Goal: Task Accomplishment & Management: Complete application form

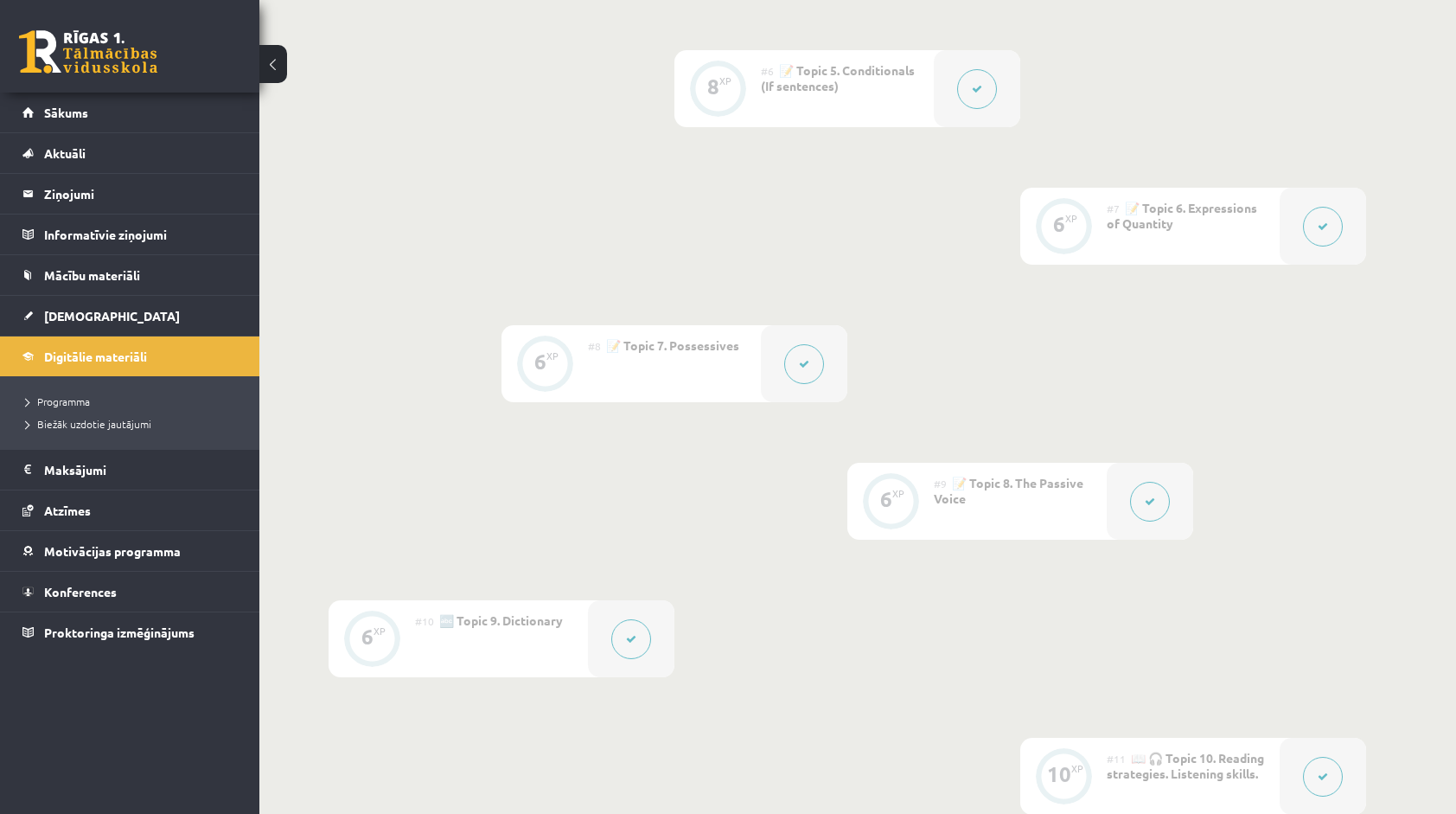
scroll to position [1124, 0]
click at [804, 368] on icon at bounding box center [804, 364] width 10 height 10
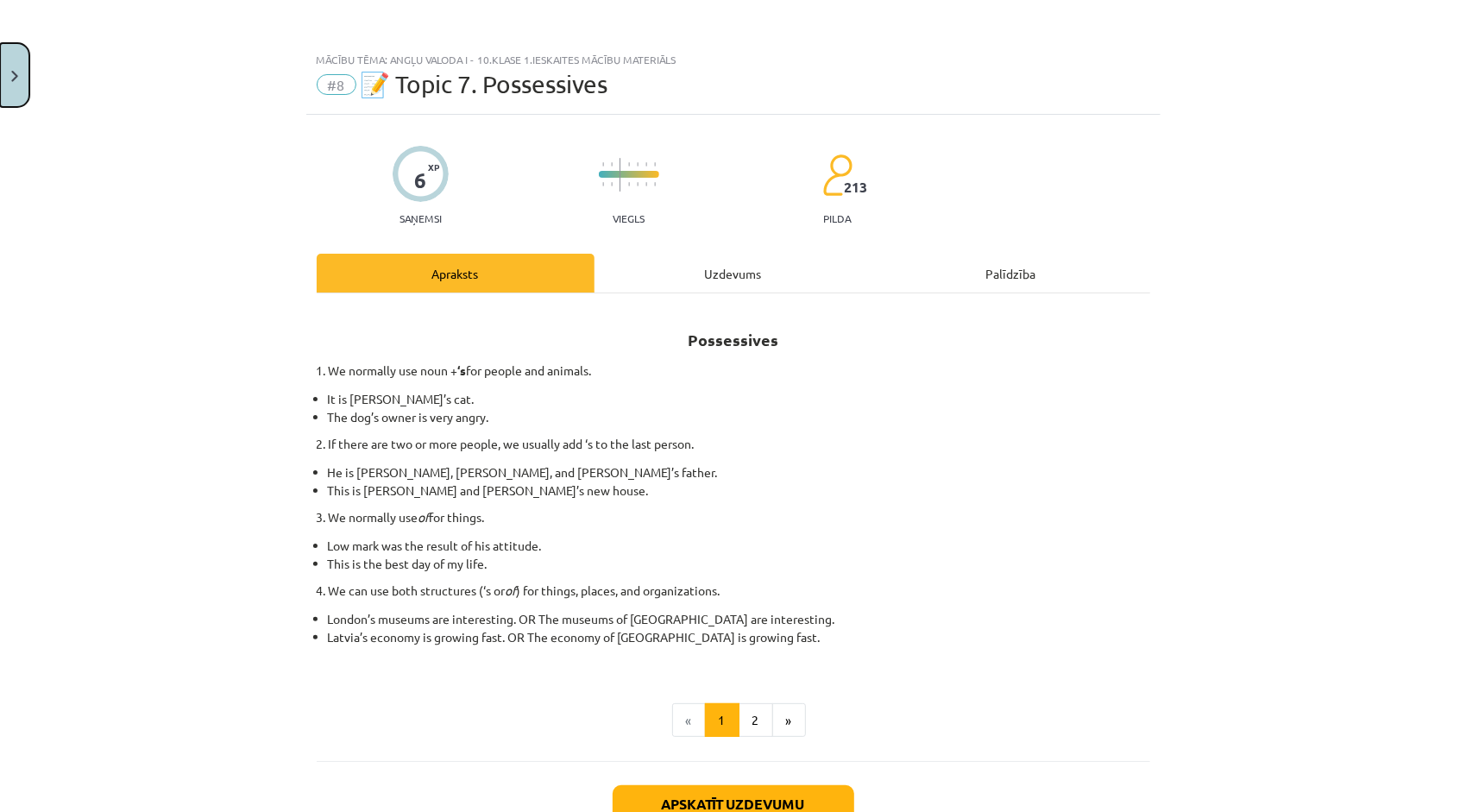
click at [21, 79] on button "Close" at bounding box center [15, 75] width 29 height 64
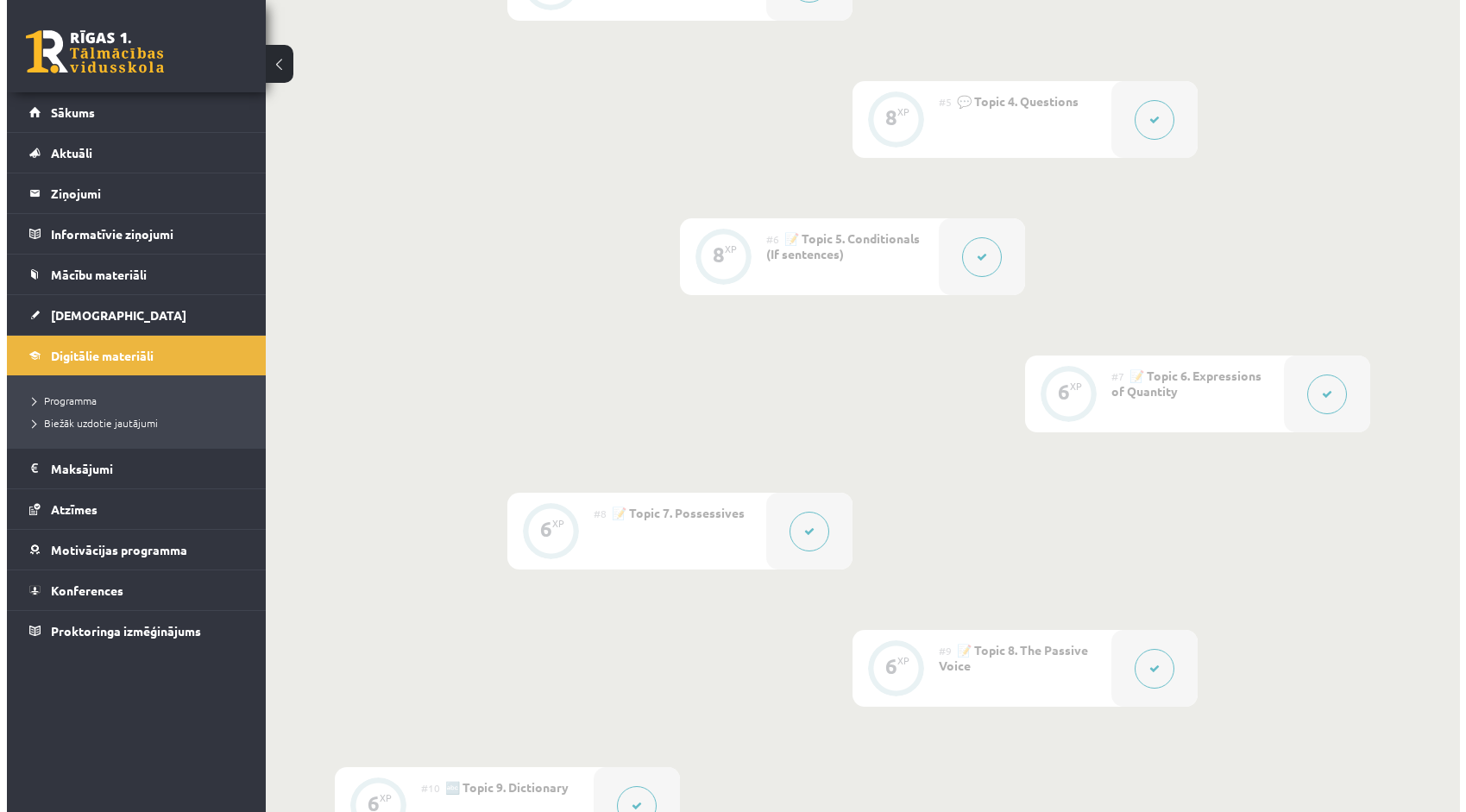
scroll to position [949, 0]
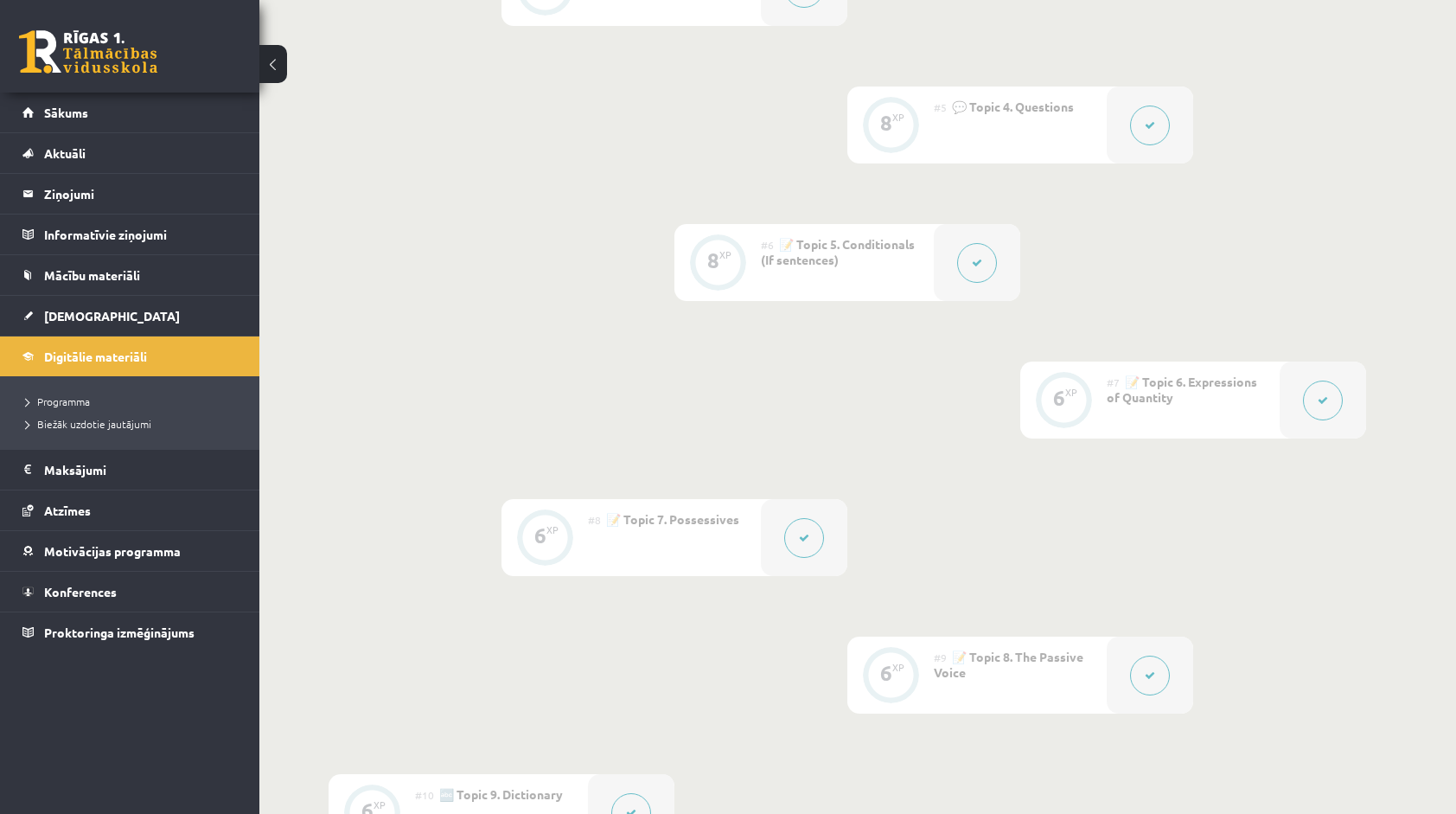
click at [1335, 400] on button at bounding box center [1322, 400] width 40 height 40
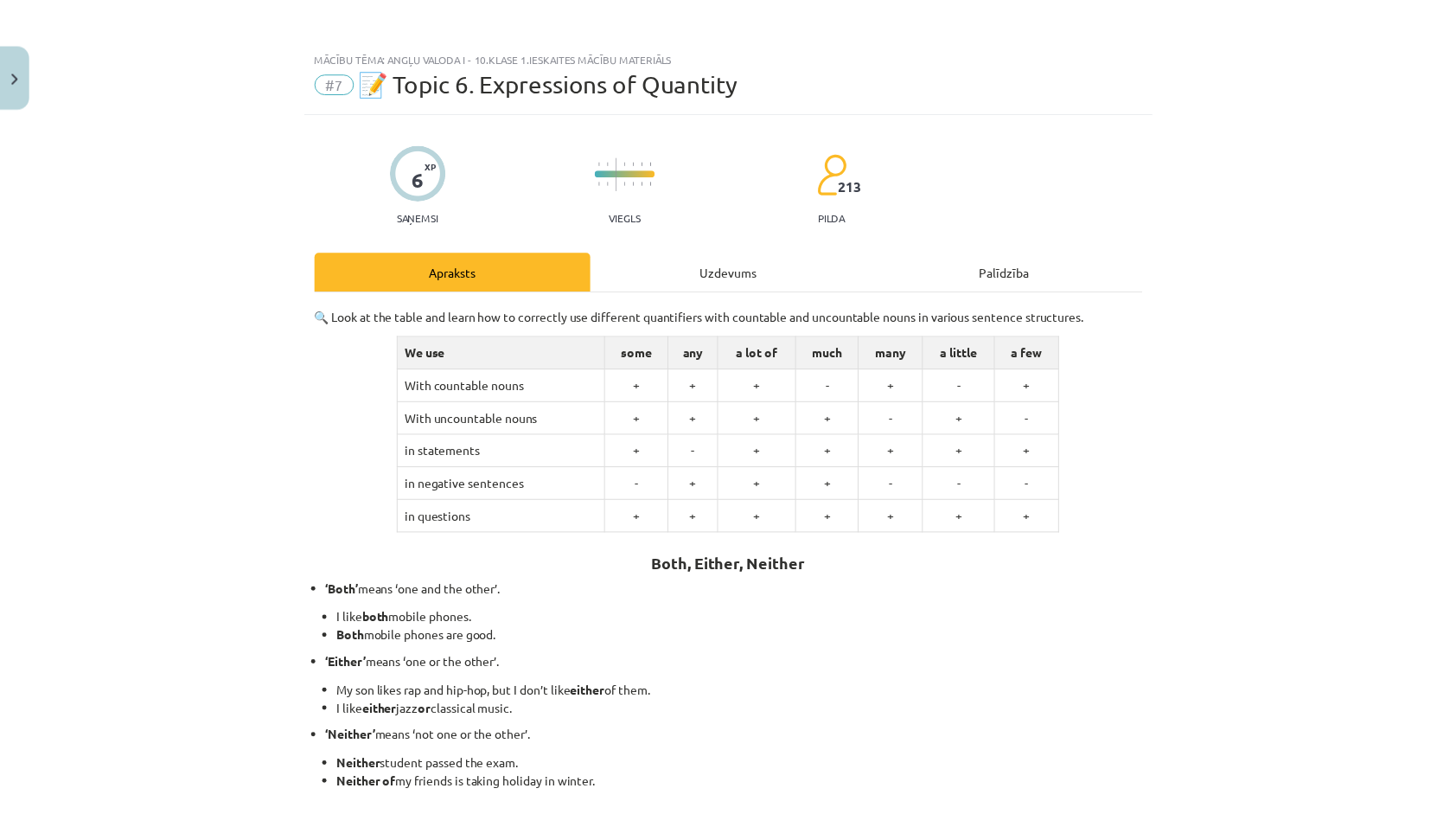
scroll to position [0, 0]
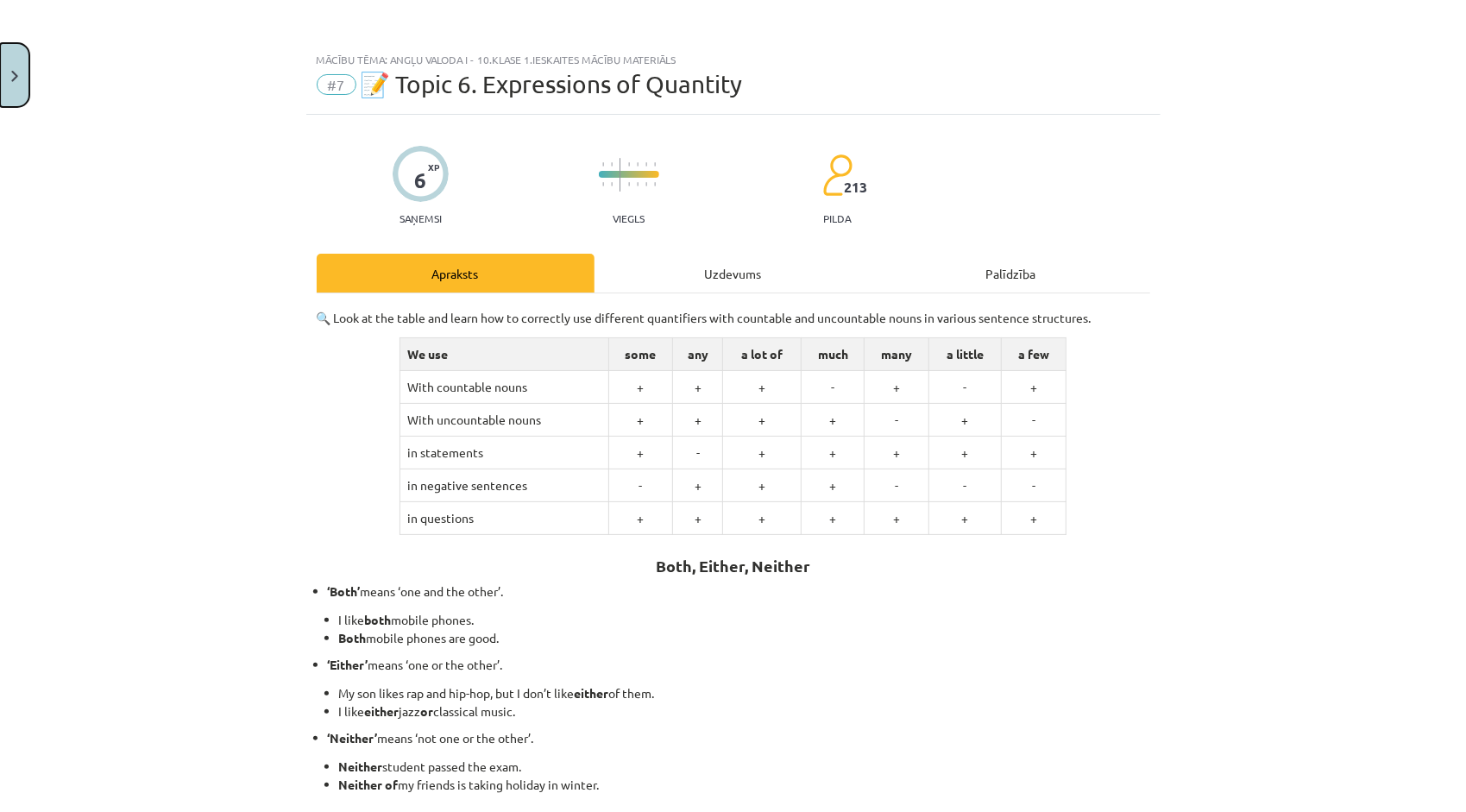
click at [9, 70] on button "Close" at bounding box center [15, 75] width 29 height 64
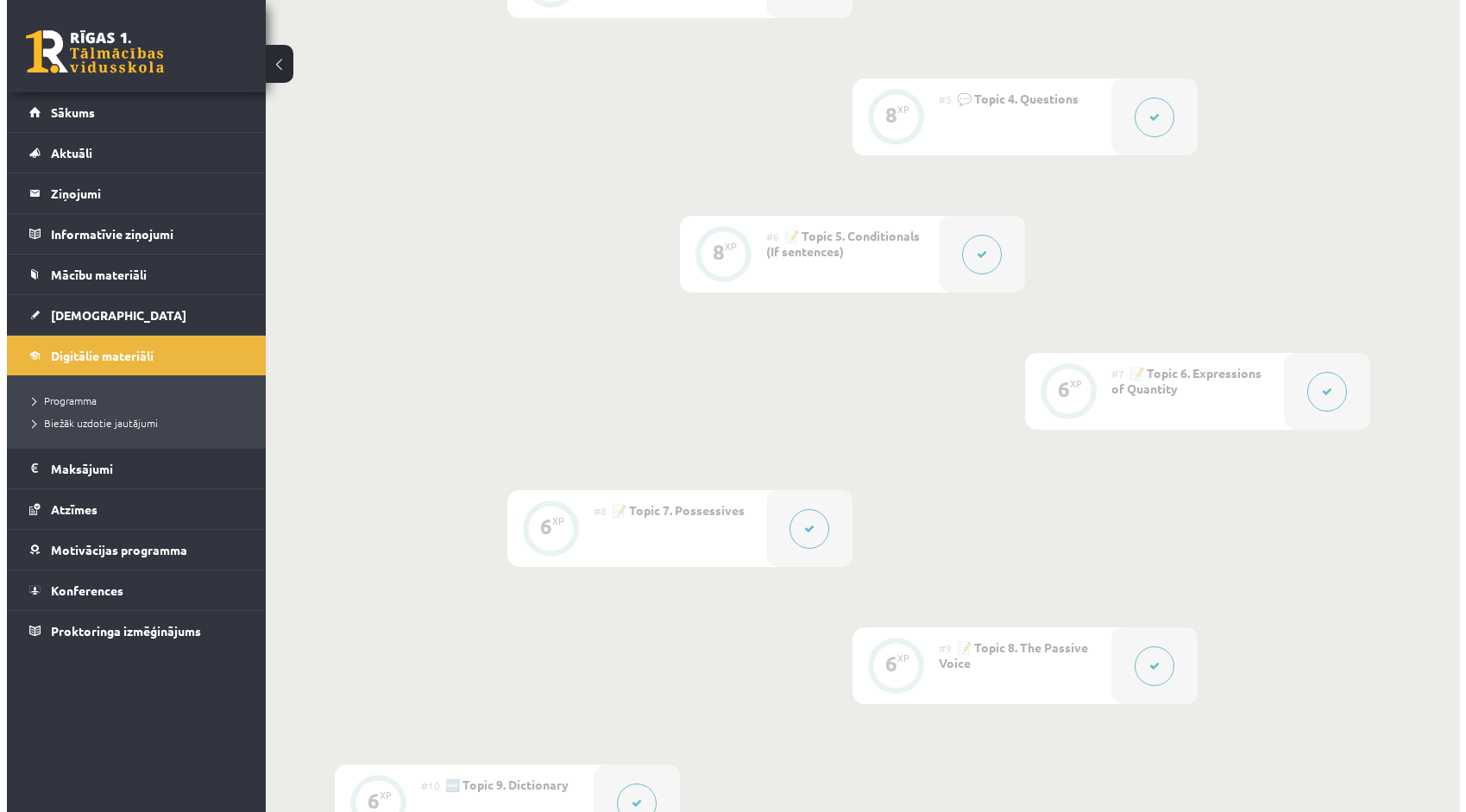
scroll to position [949, 0]
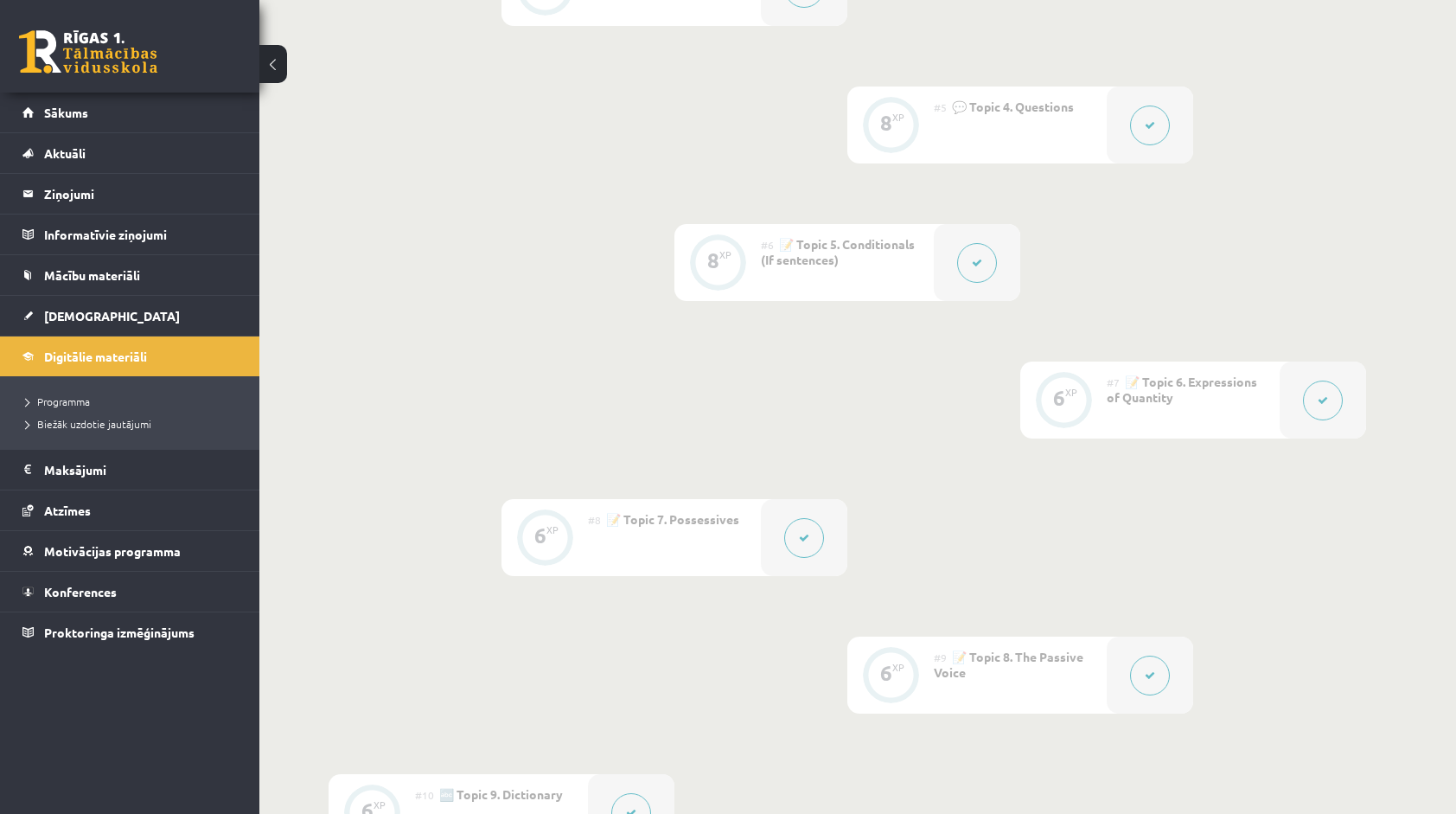
click at [796, 527] on button at bounding box center [804, 537] width 40 height 40
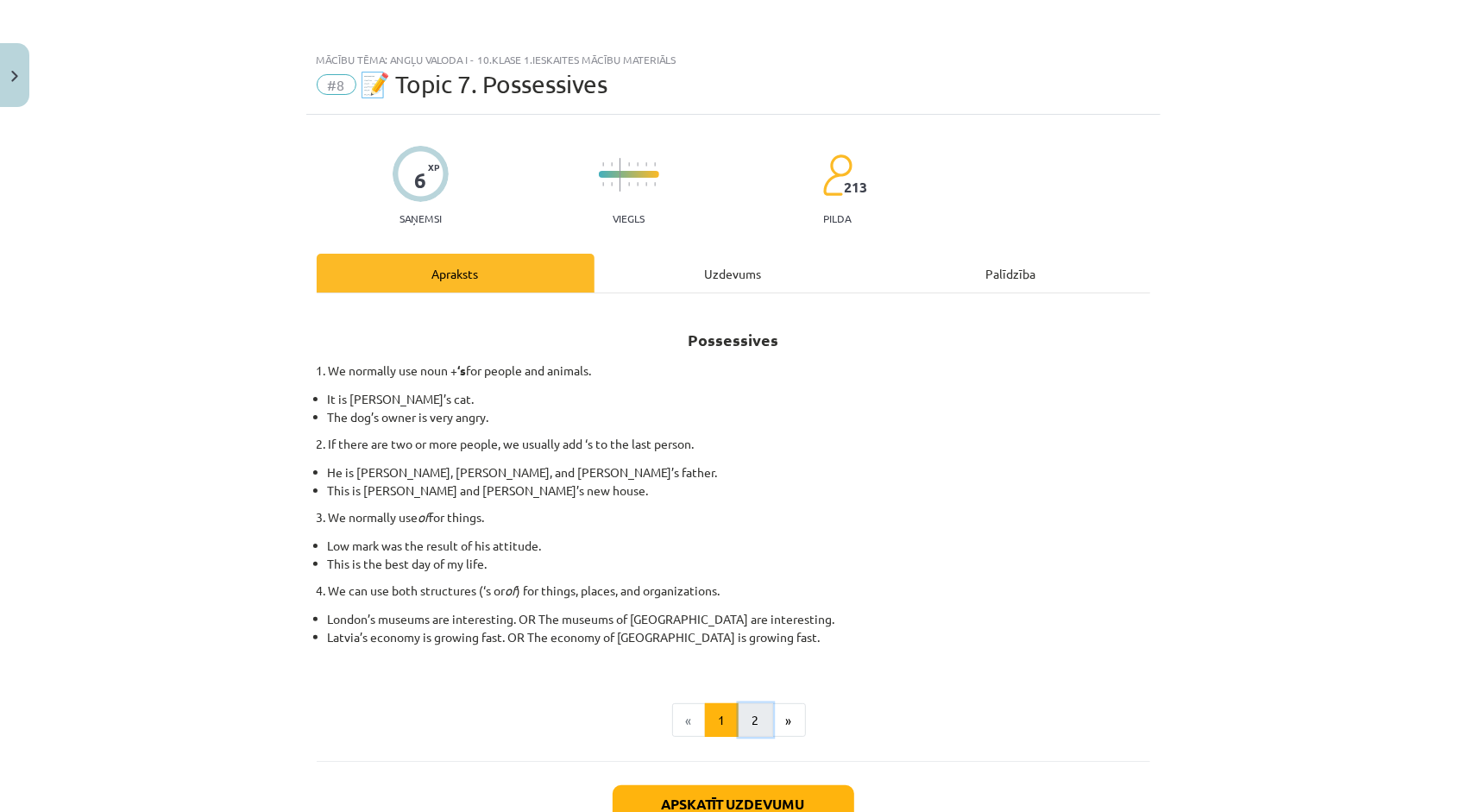
click at [753, 709] on button "2" at bounding box center [756, 720] width 35 height 35
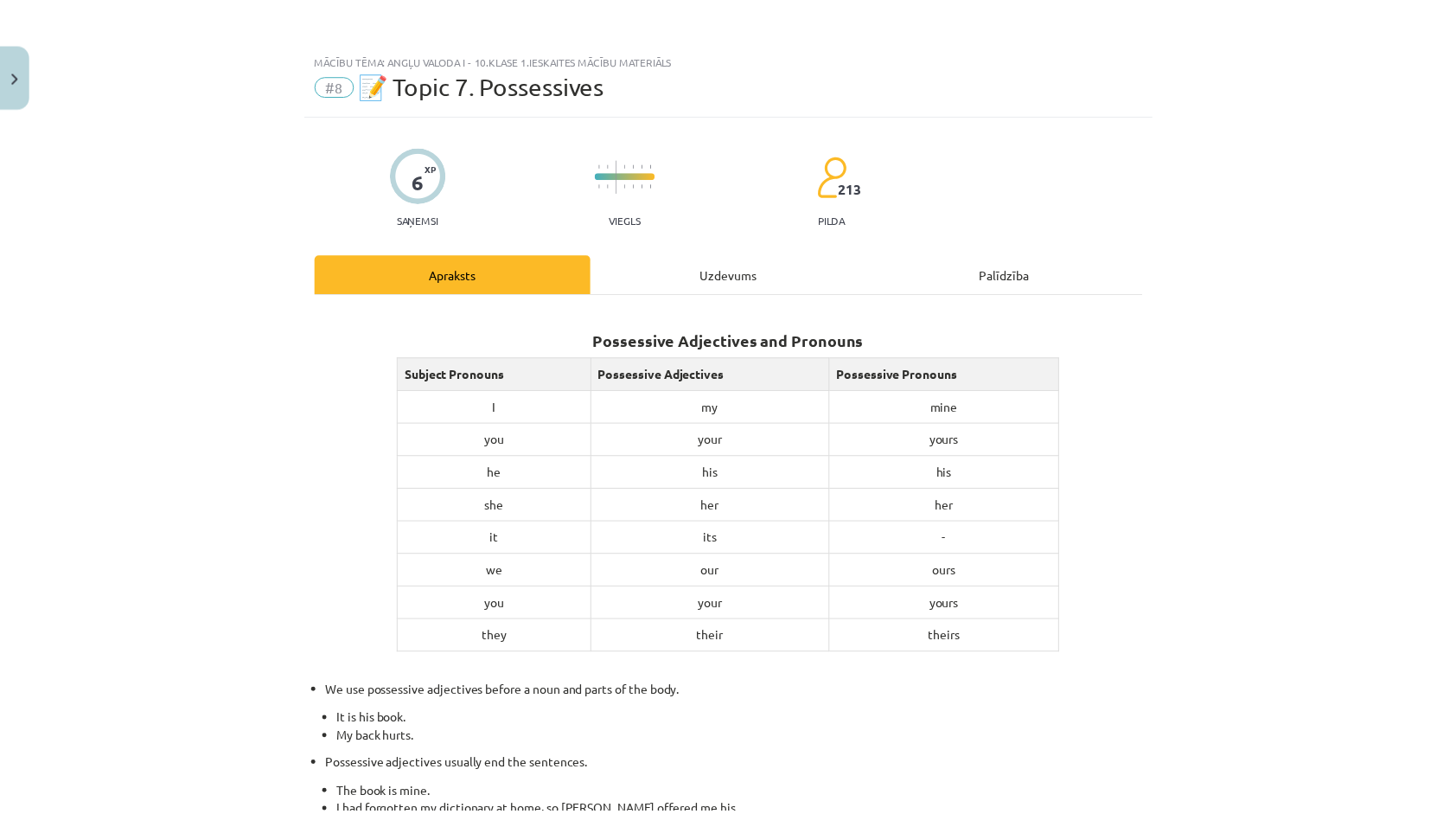
scroll to position [345, 0]
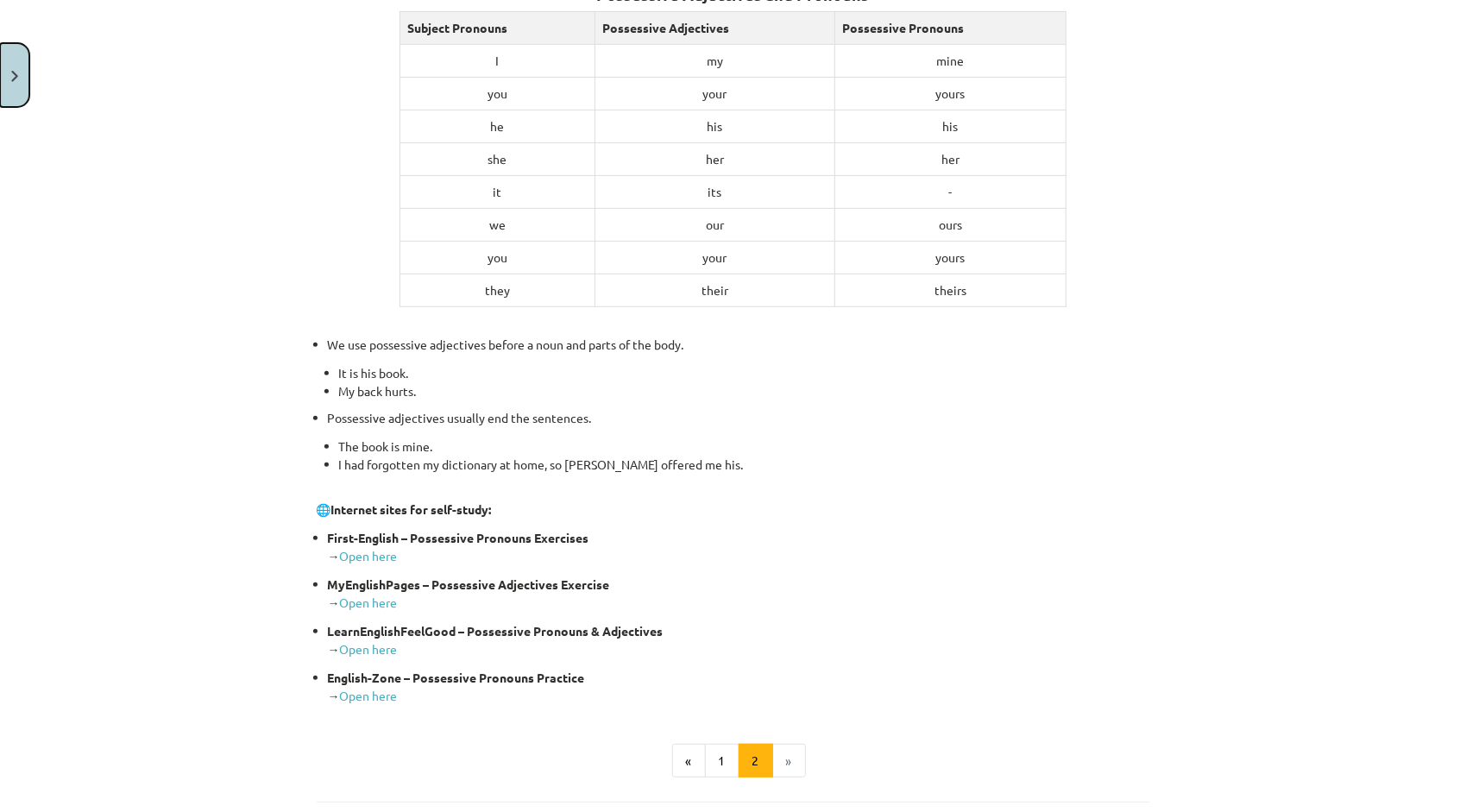
click at [15, 95] on button "Close" at bounding box center [15, 75] width 29 height 64
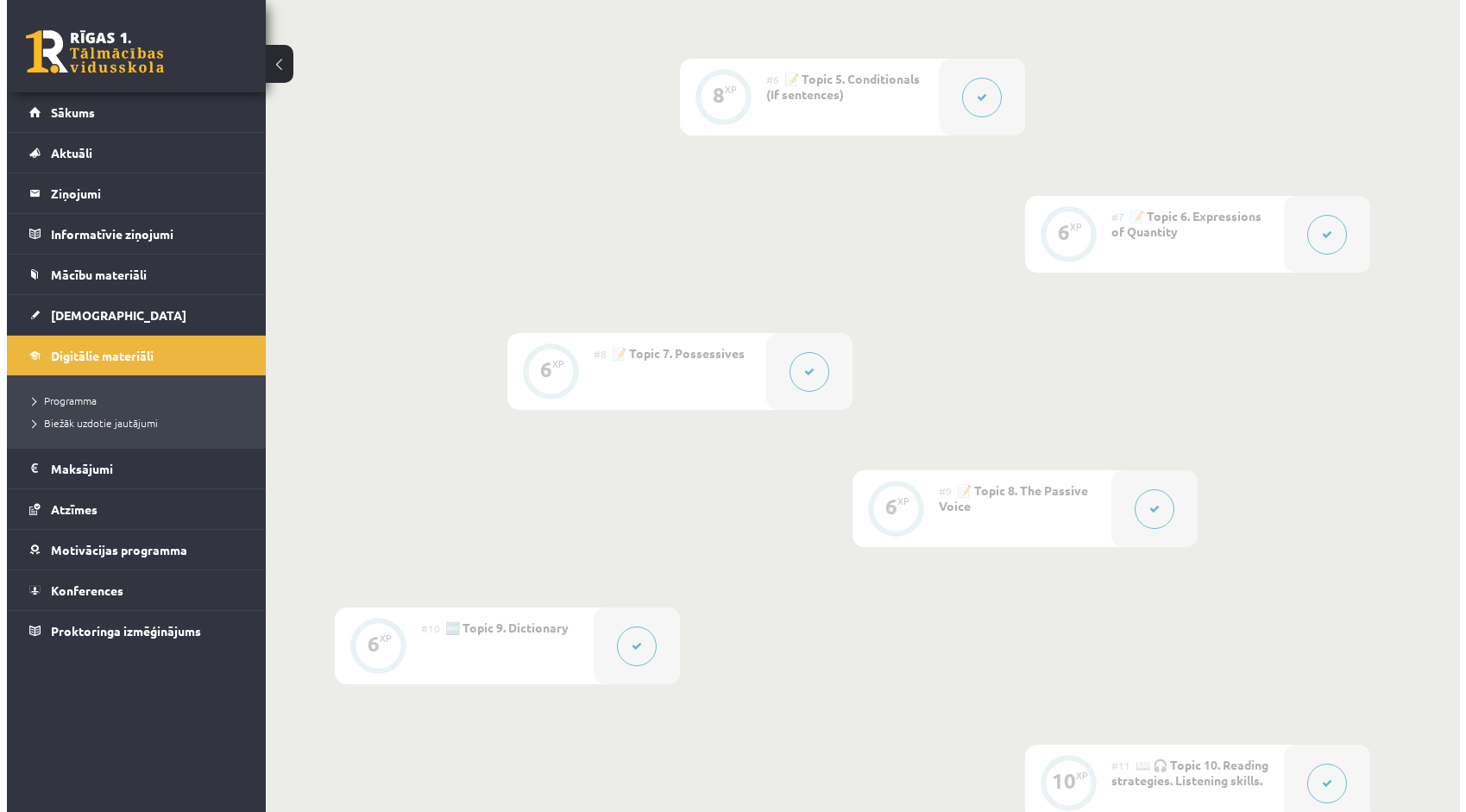
scroll to position [1121, 0]
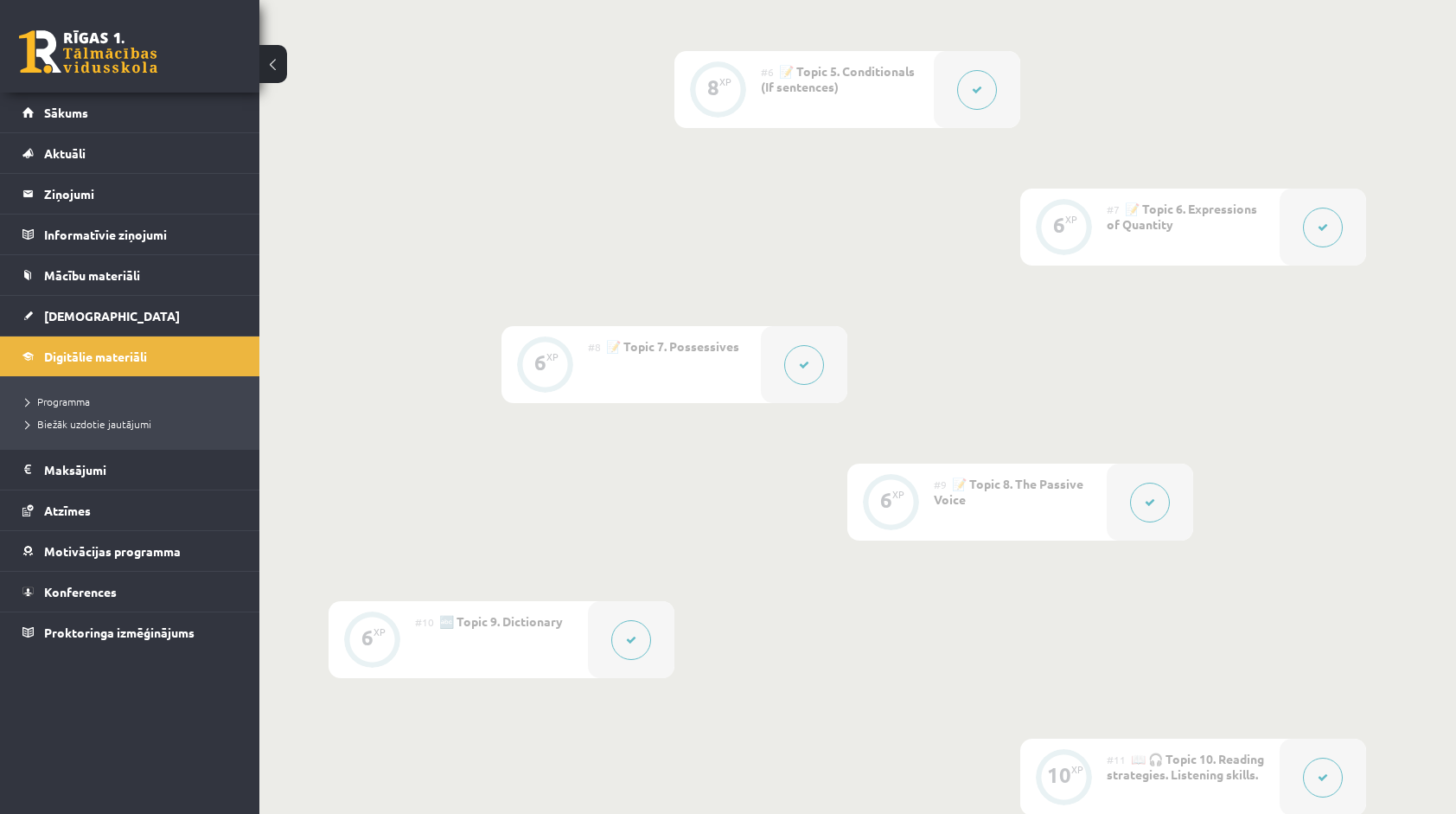
click at [1156, 500] on button at bounding box center [1149, 502] width 40 height 40
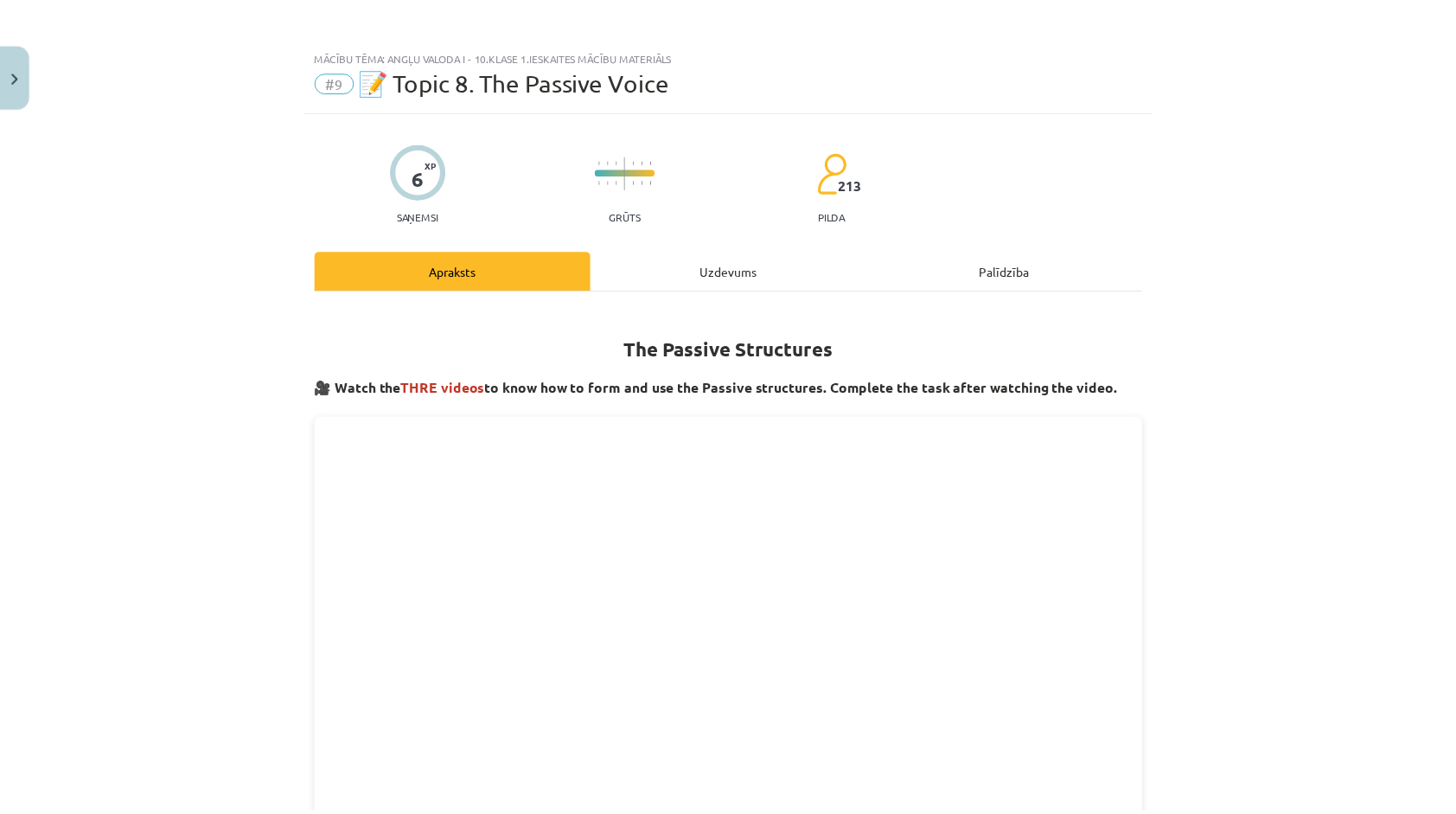
scroll to position [0, 0]
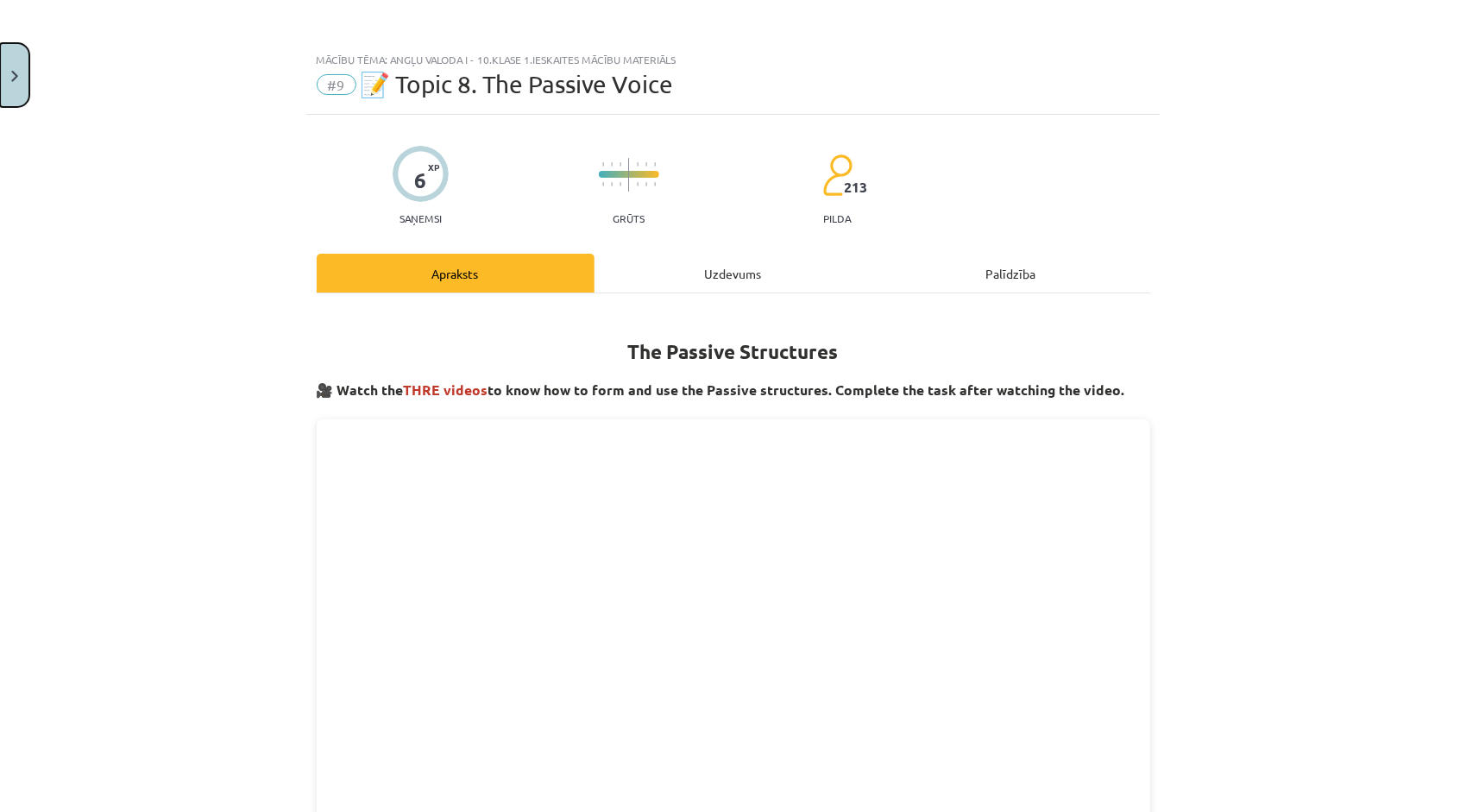
click at [12, 60] on button "Close" at bounding box center [15, 75] width 29 height 64
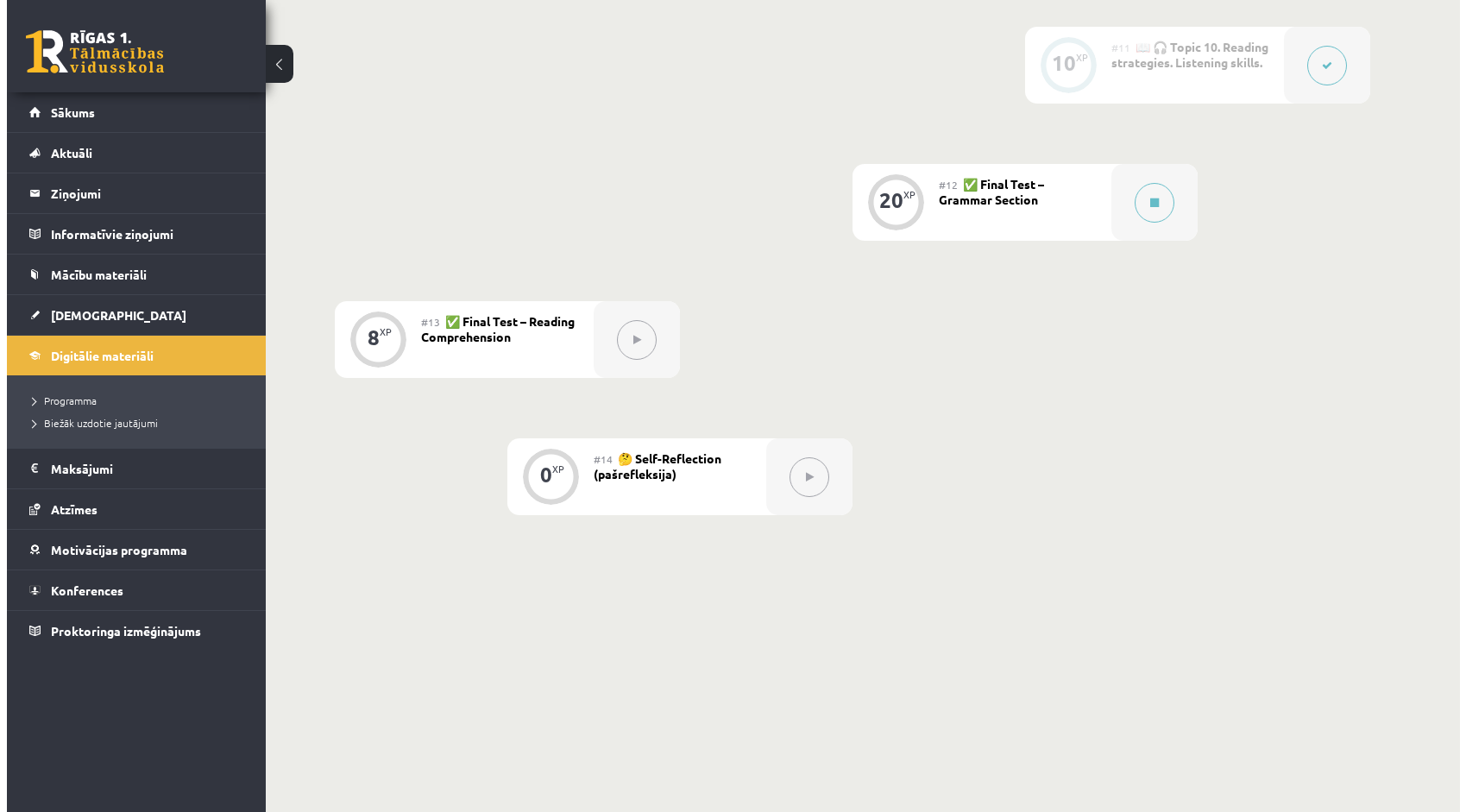
scroll to position [1836, 0]
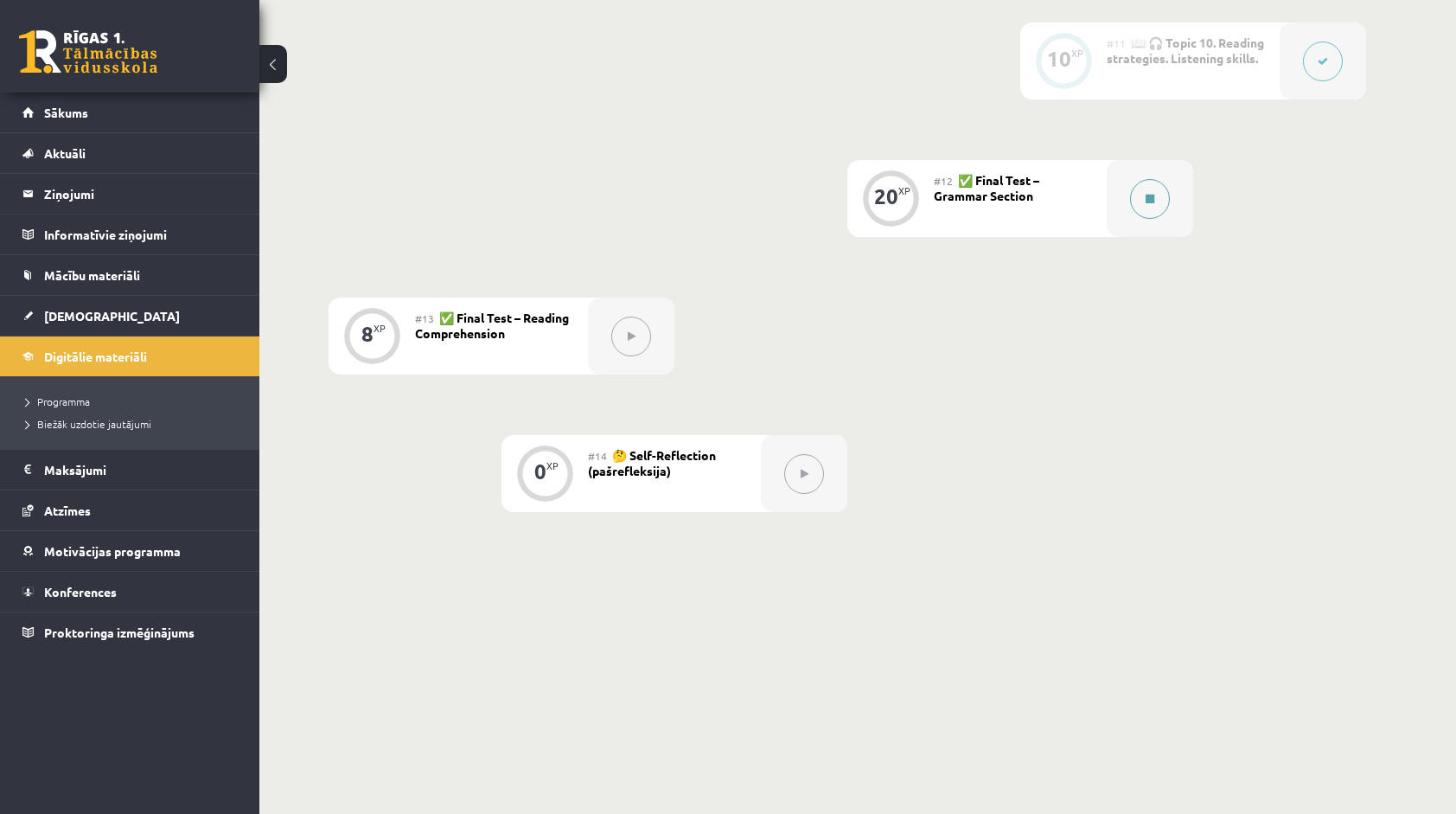
click at [1158, 194] on button at bounding box center [1149, 198] width 40 height 40
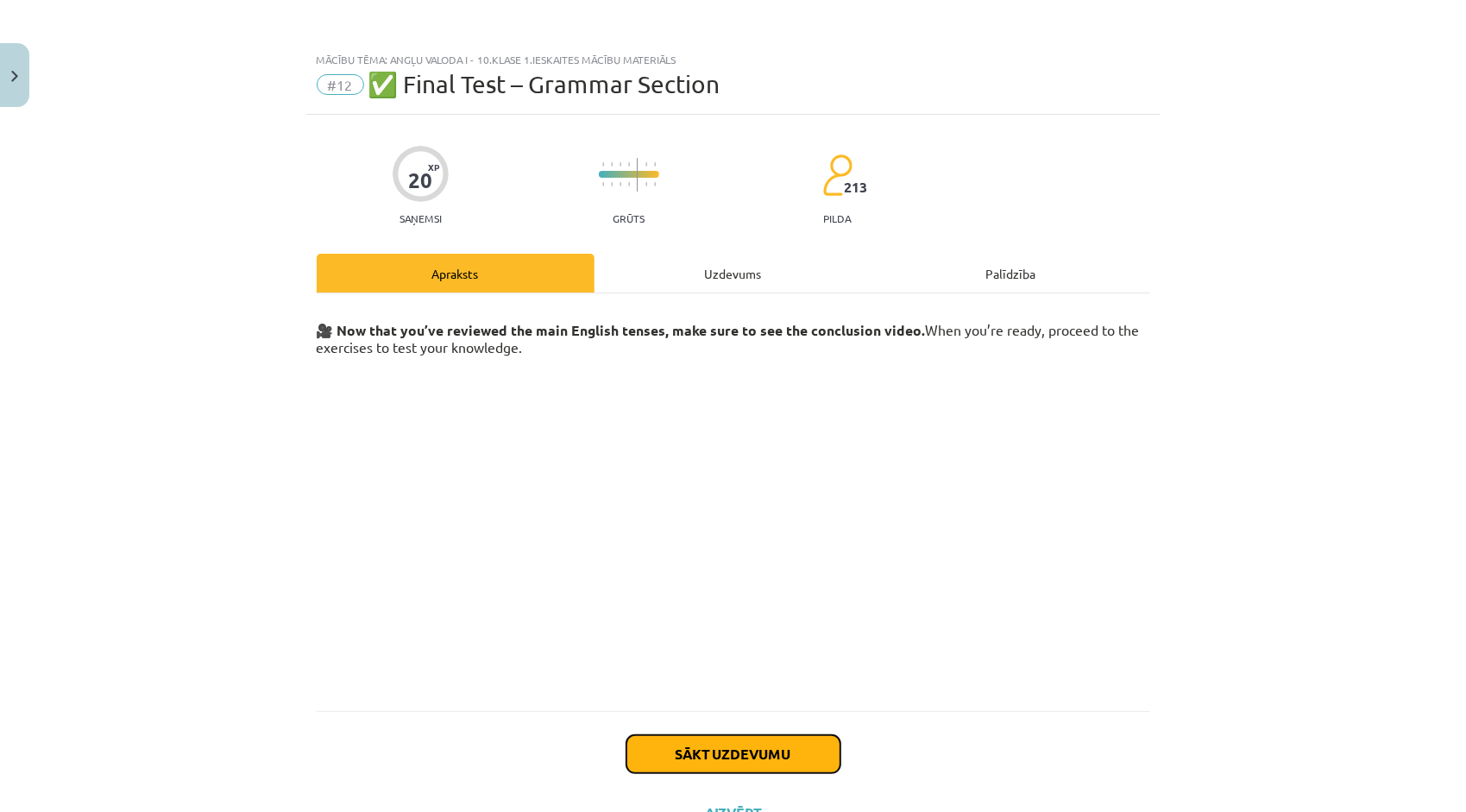
click at [788, 748] on button "Sākt uzdevumu" at bounding box center [733, 753] width 214 height 38
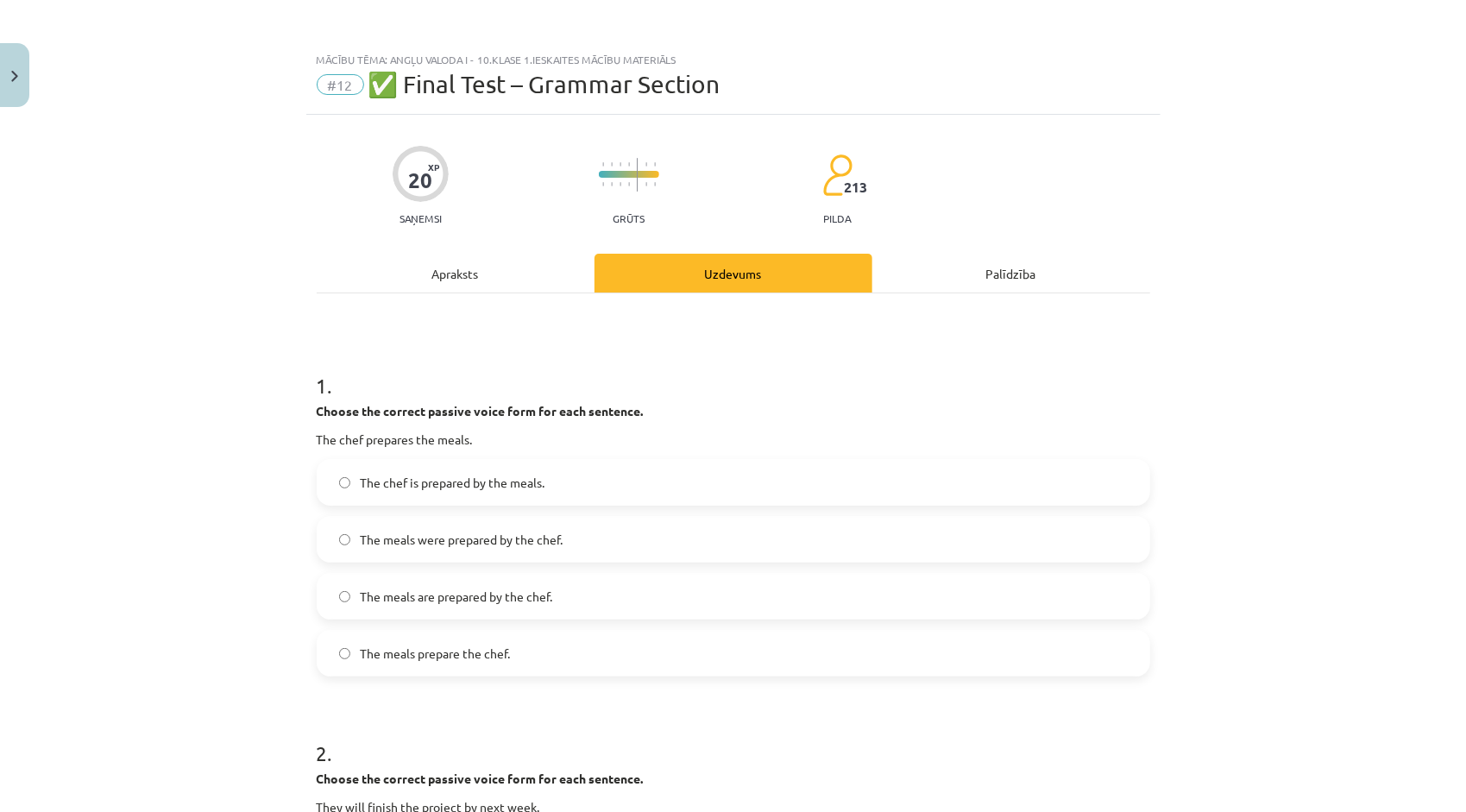
scroll to position [0, 0]
click at [511, 532] on span "The meals were prepared by the chef." at bounding box center [461, 540] width 203 height 18
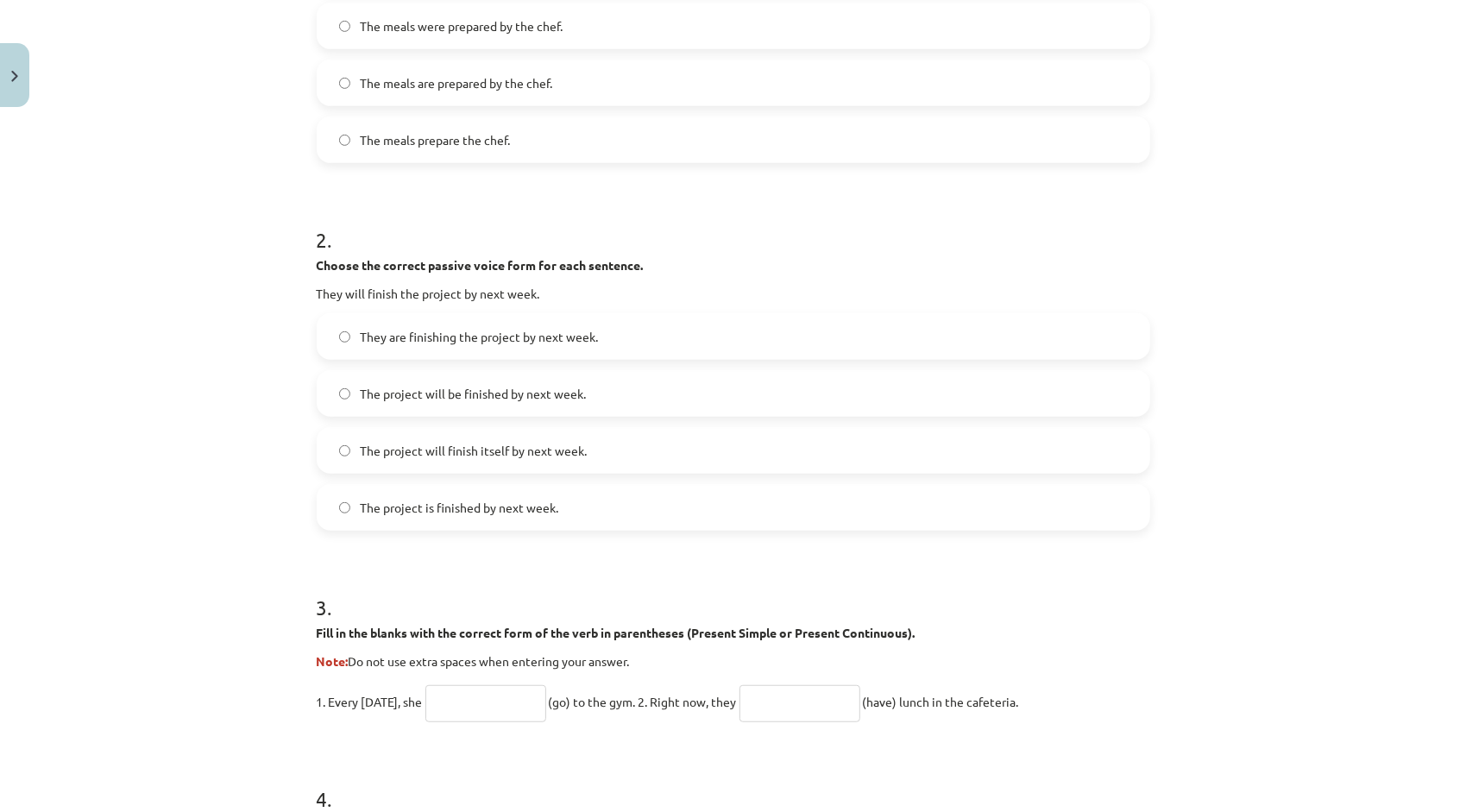
scroll to position [518, 0]
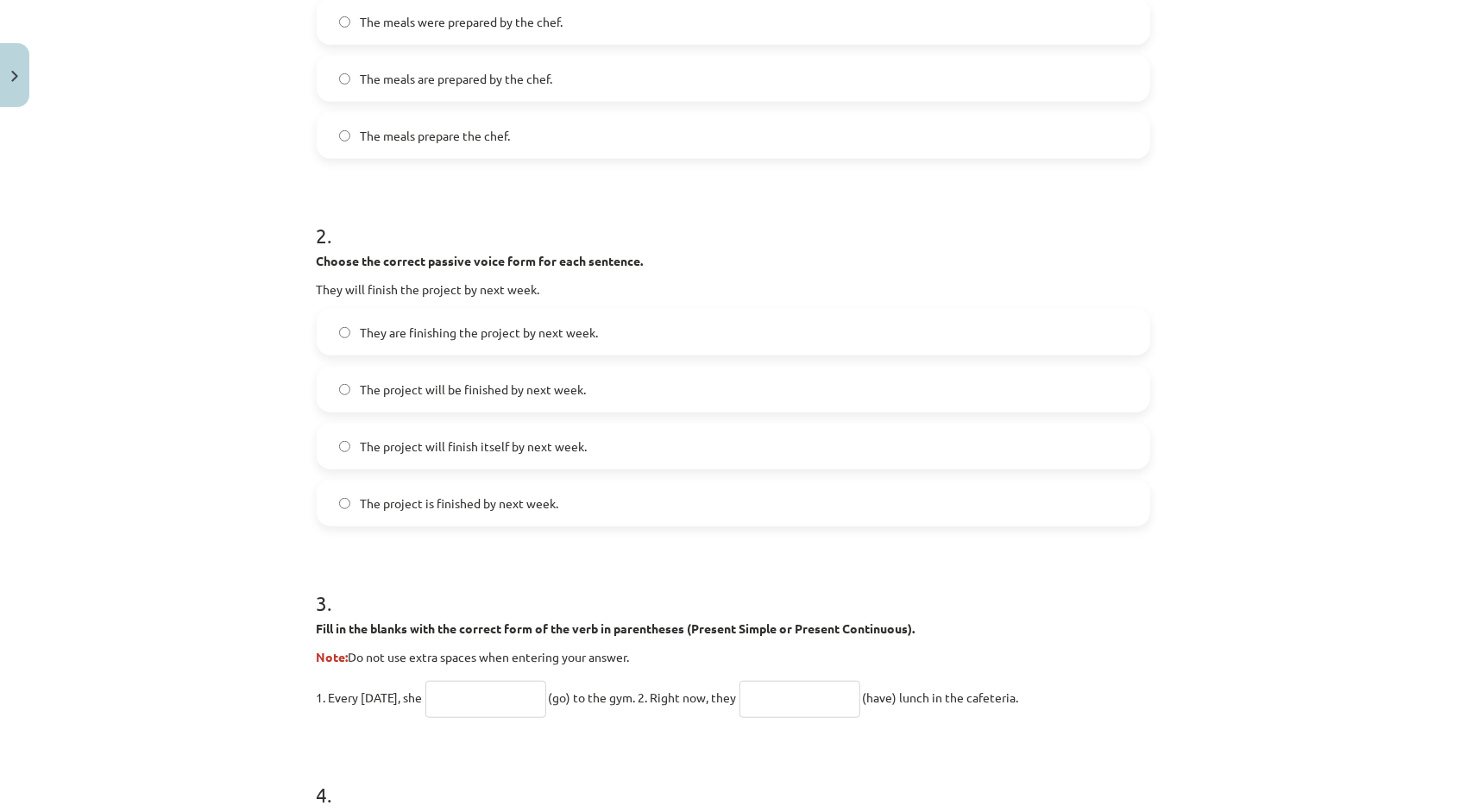
click at [452, 385] on span "The project will be finished by next week." at bounding box center [473, 390] width 226 height 18
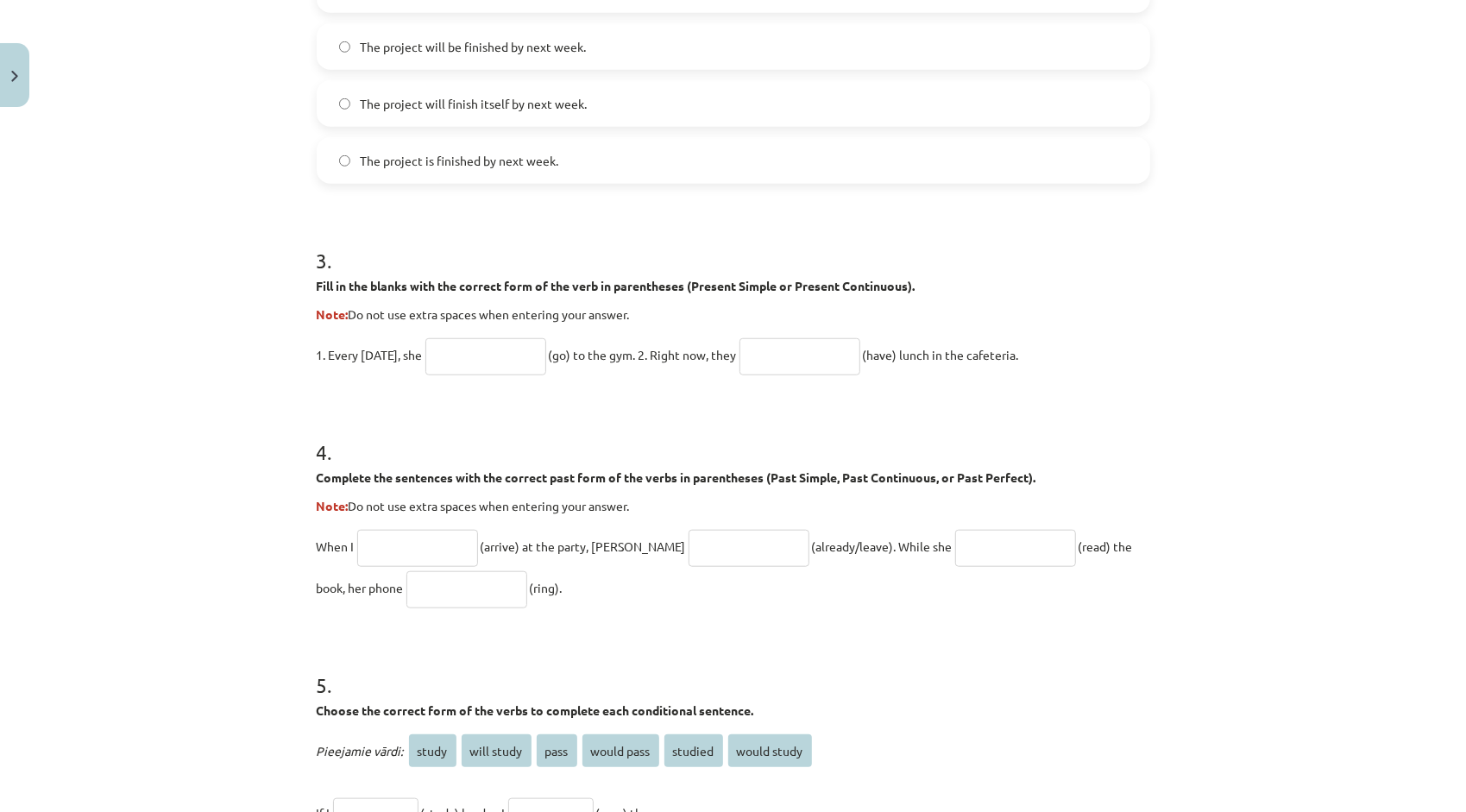
scroll to position [862, 0]
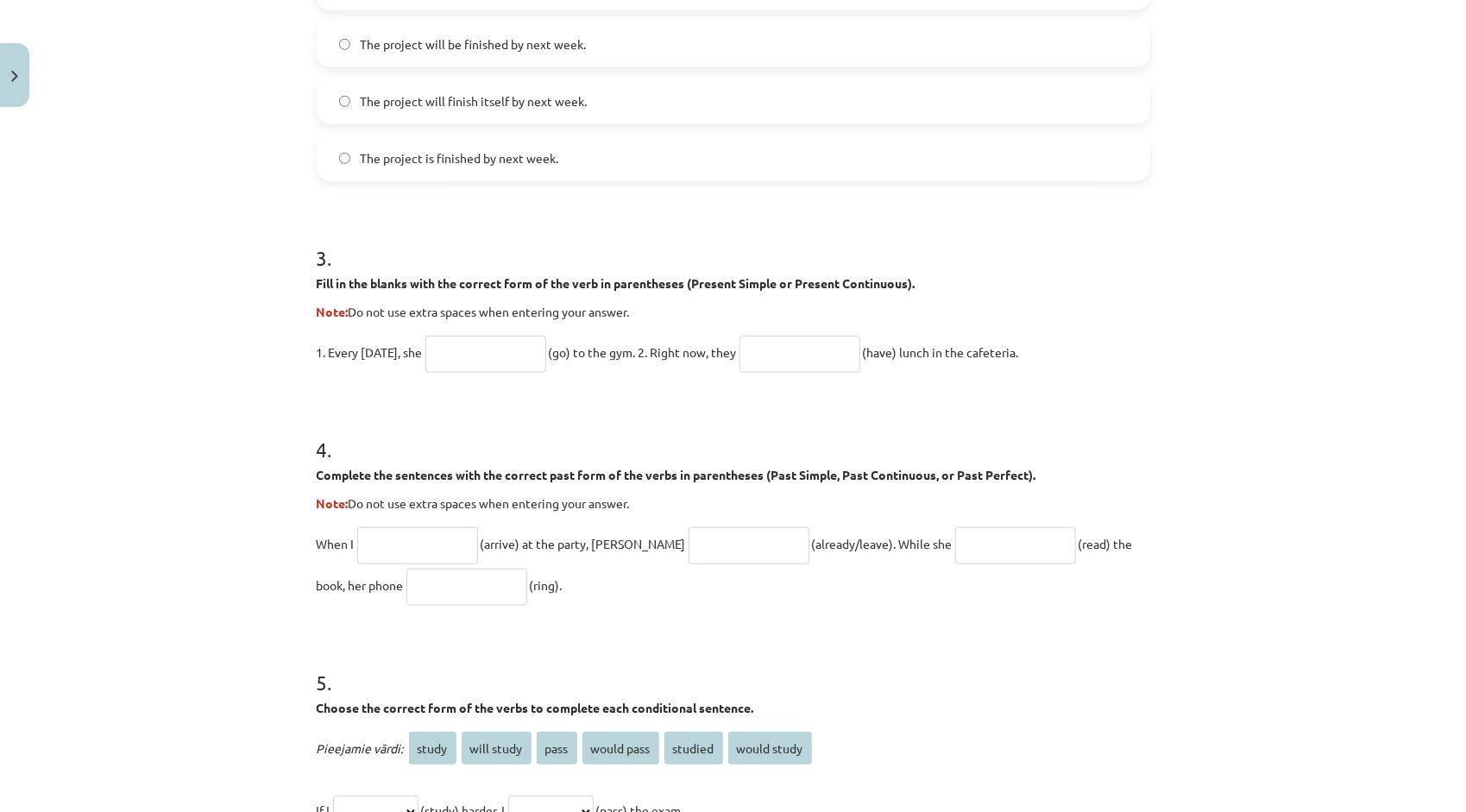
click at [438, 360] on input "text" at bounding box center [486, 354] width 121 height 37
type input "****"
click at [790, 357] on input "text" at bounding box center [799, 354] width 121 height 37
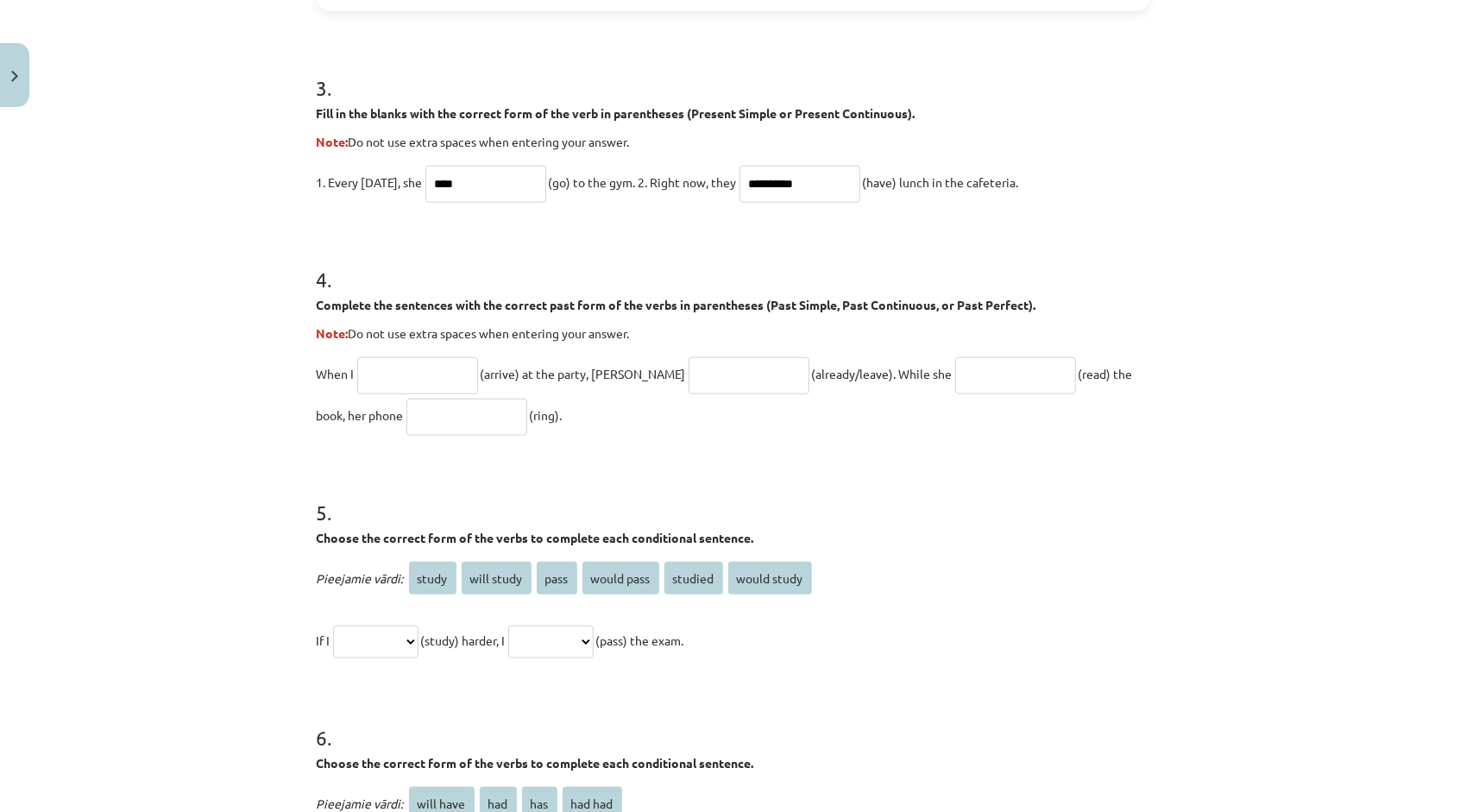
scroll to position [1035, 0]
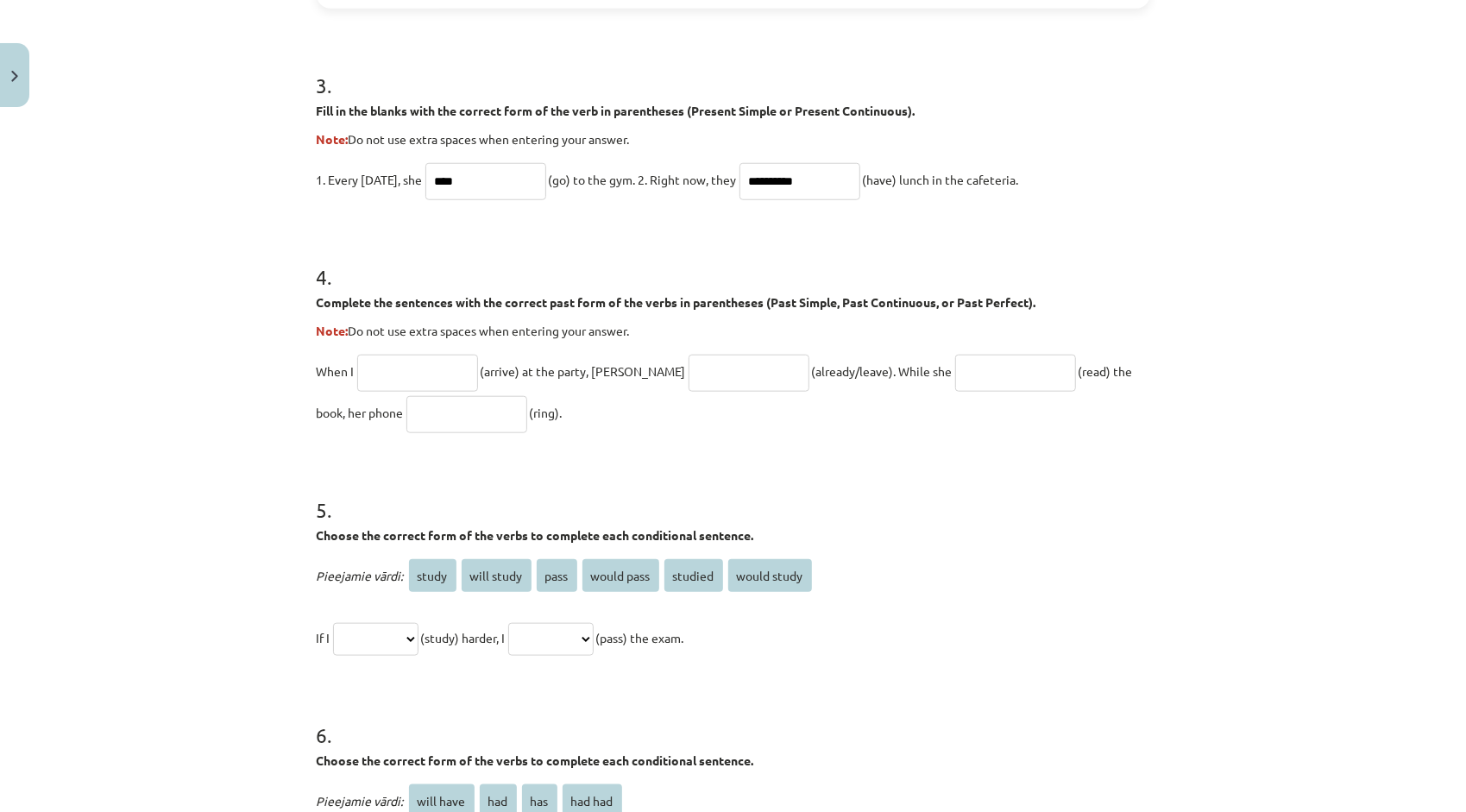
type input "**********"
click at [829, 481] on h1 "5 ." at bounding box center [733, 494] width 833 height 53
click at [387, 369] on input "text" at bounding box center [418, 373] width 121 height 37
type input "*******"
click at [689, 370] on input "text" at bounding box center [749, 373] width 121 height 37
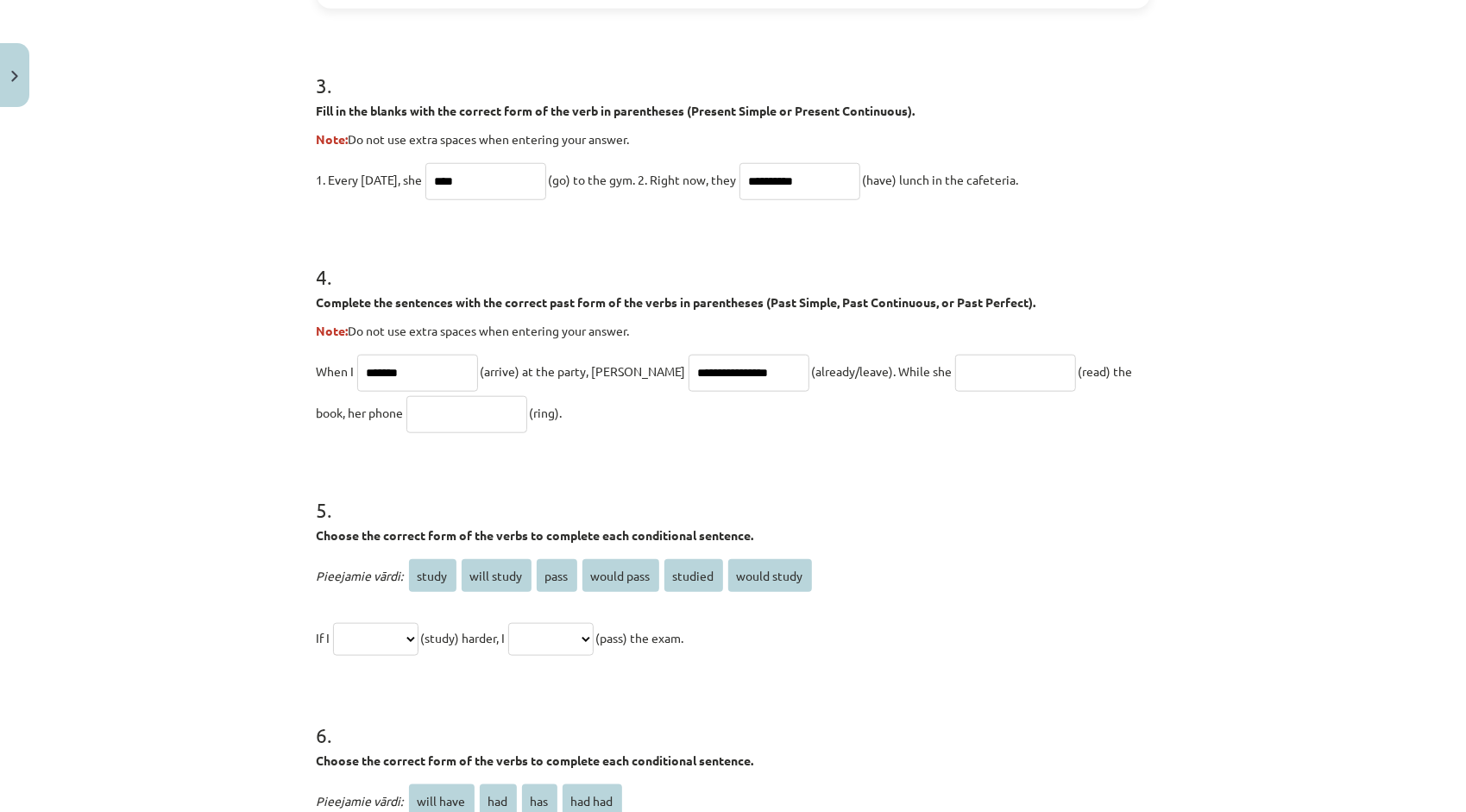
type input "**********"
click at [716, 472] on h1 "5 ." at bounding box center [733, 494] width 833 height 53
click at [955, 381] on input "text" at bounding box center [1016, 373] width 121 height 37
type input "**********"
click at [406, 403] on input "text" at bounding box center [467, 414] width 121 height 37
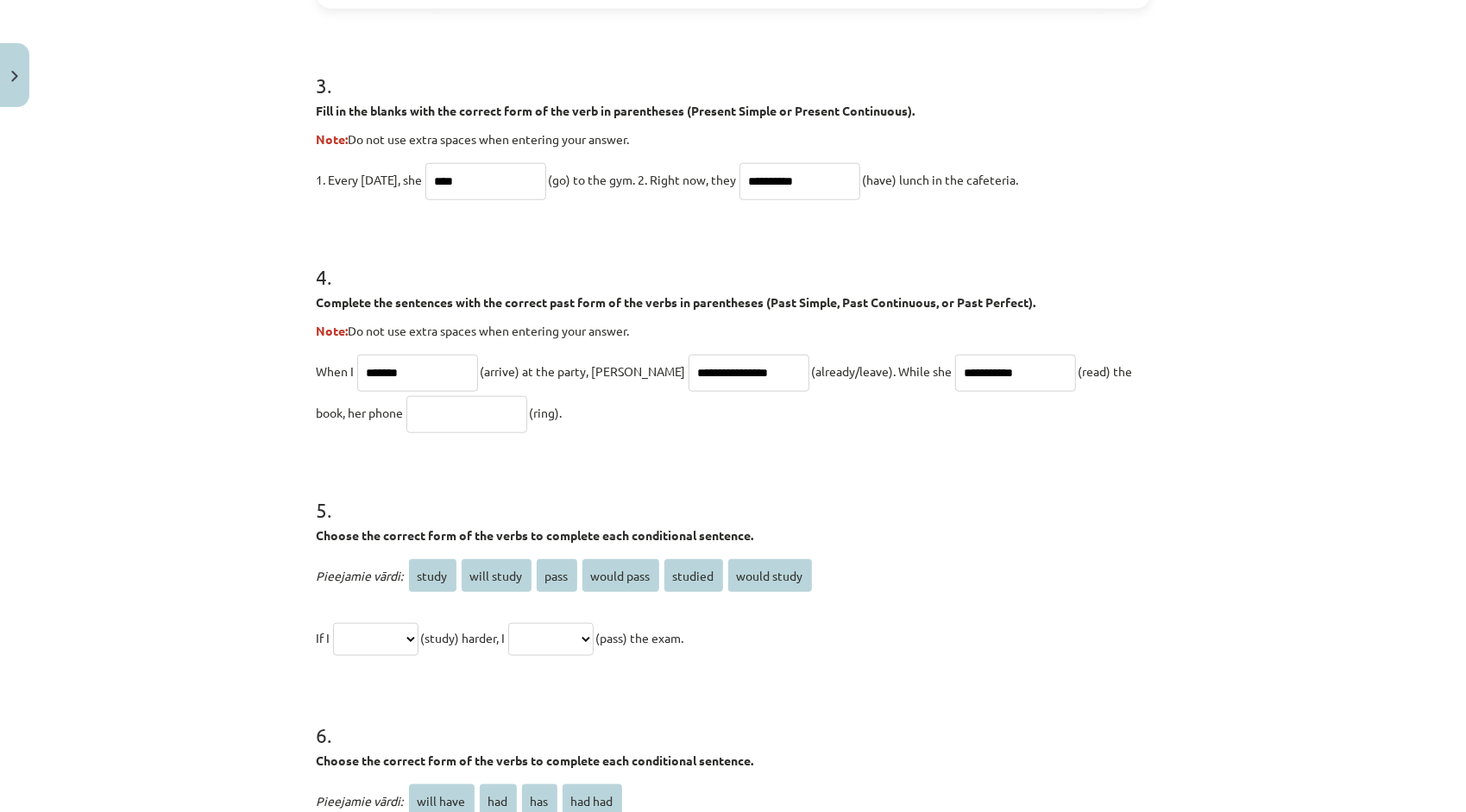
click at [526, 419] on p "**********" at bounding box center [733, 391] width 833 height 82
click at [420, 413] on input "text" at bounding box center [467, 414] width 121 height 37
type input "**********"
click at [637, 451] on form "**********" at bounding box center [733, 95] width 833 height 1575
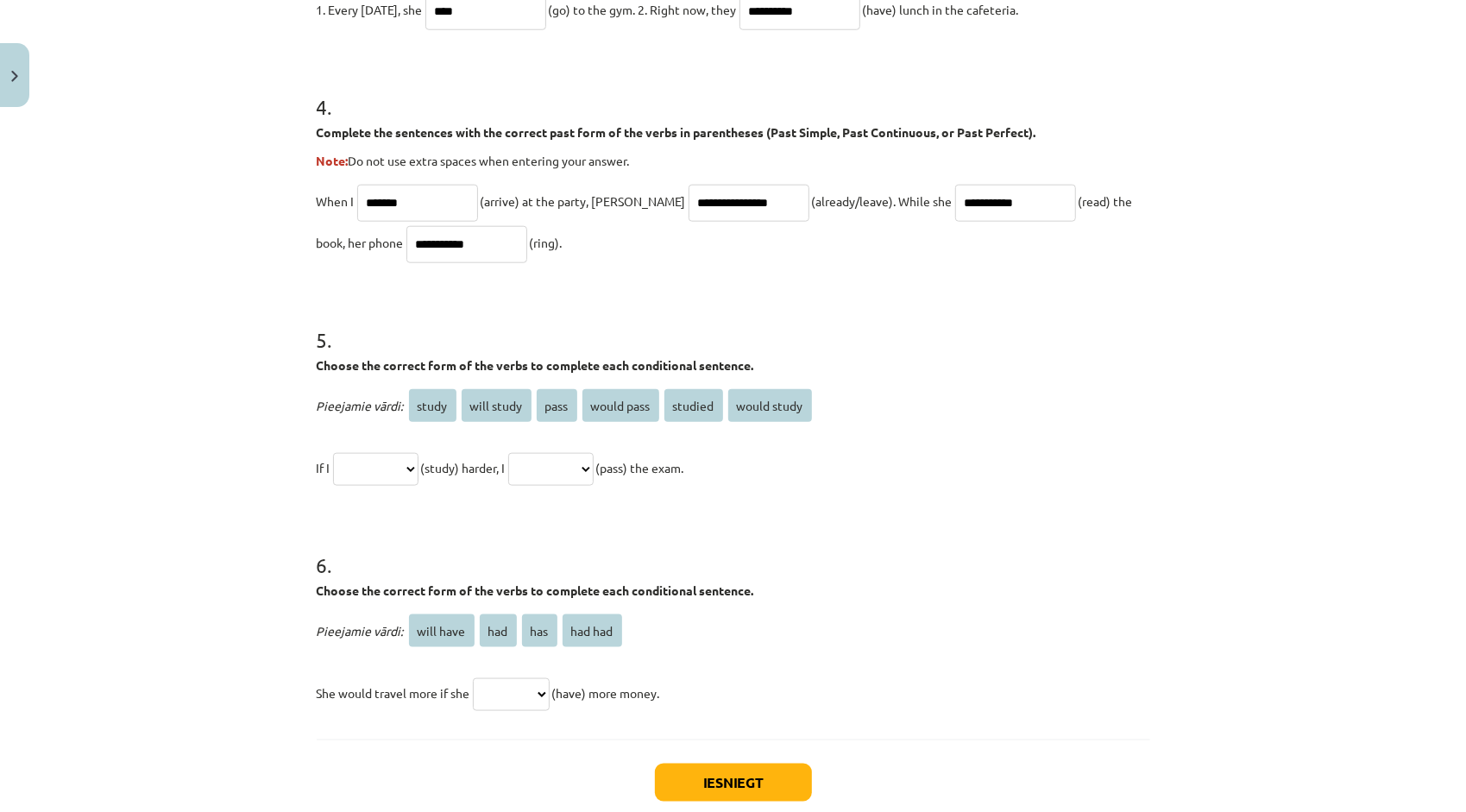
scroll to position [1207, 0]
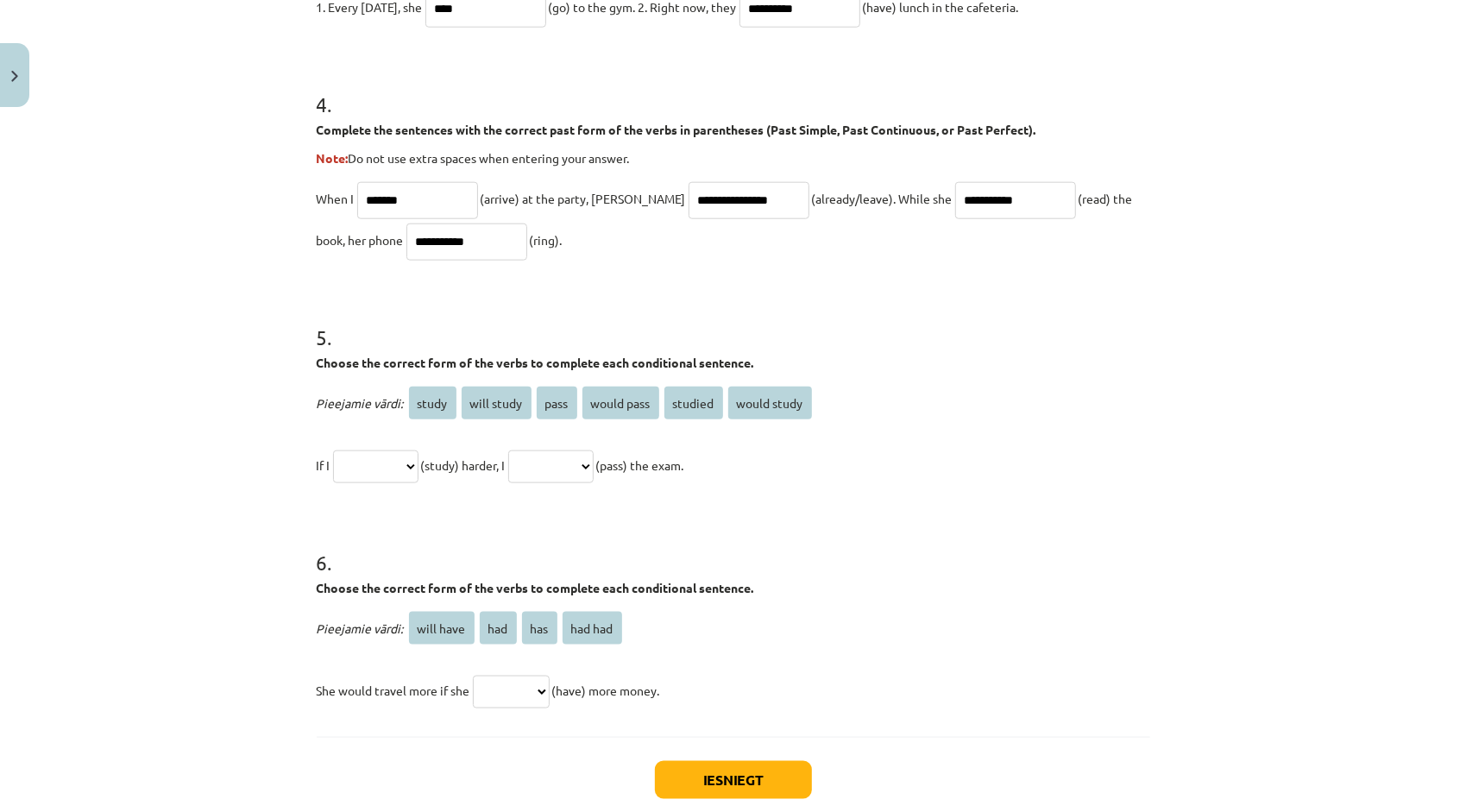
click at [405, 475] on select "**********" at bounding box center [375, 466] width 85 height 33
select select "*******"
click at [333, 450] on select "**********" at bounding box center [375, 466] width 85 height 33
click at [562, 476] on select "**********" at bounding box center [550, 466] width 85 height 33
select select "**********"
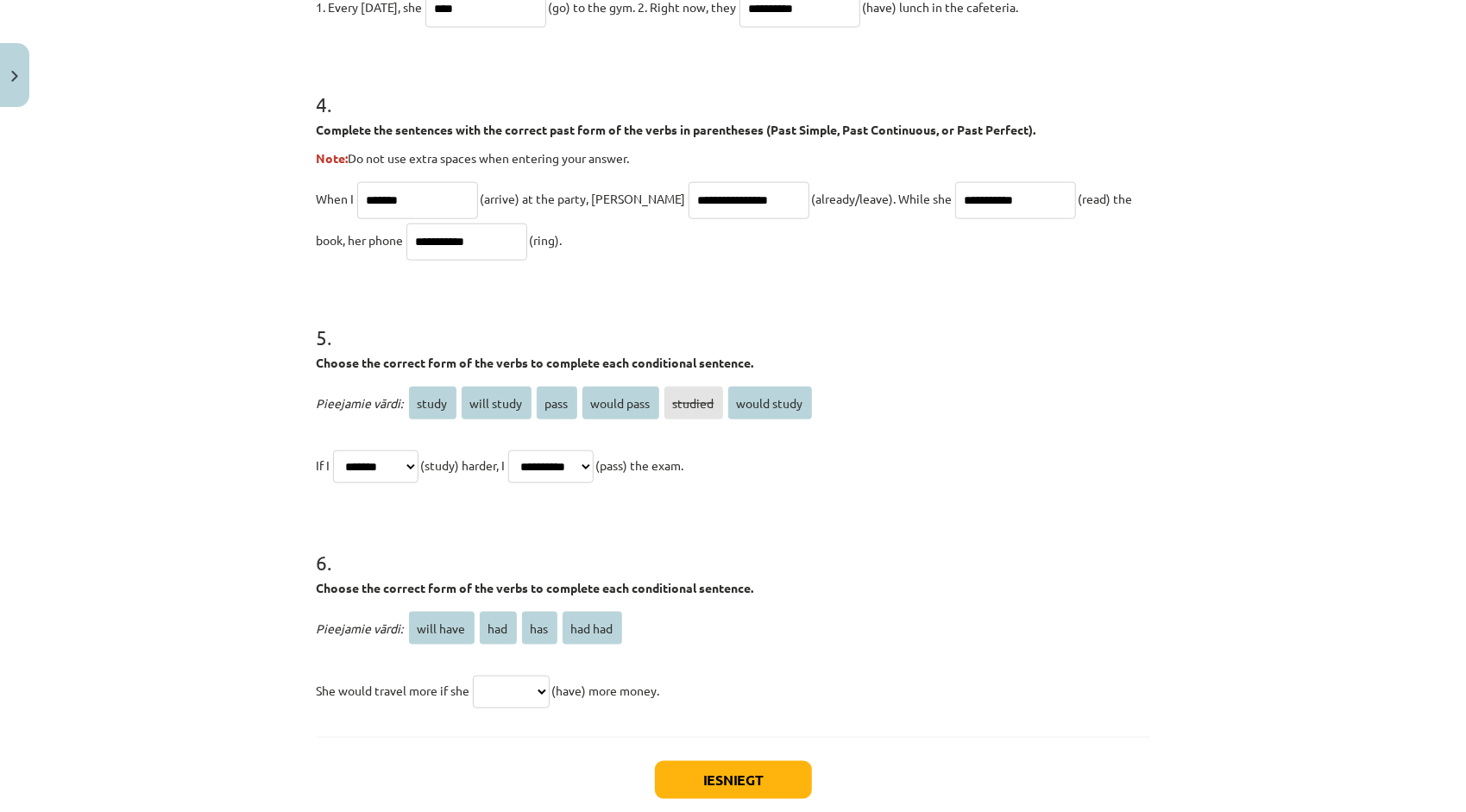
click at [528, 450] on select "**********" at bounding box center [550, 466] width 85 height 33
click at [521, 695] on select "********* *** *** *******" at bounding box center [512, 692] width 77 height 33
select select "***"
click at [473, 675] on select "********* *** *** *******" at bounding box center [512, 692] width 77 height 33
click at [938, 571] on h1 "6 ." at bounding box center [733, 546] width 833 height 53
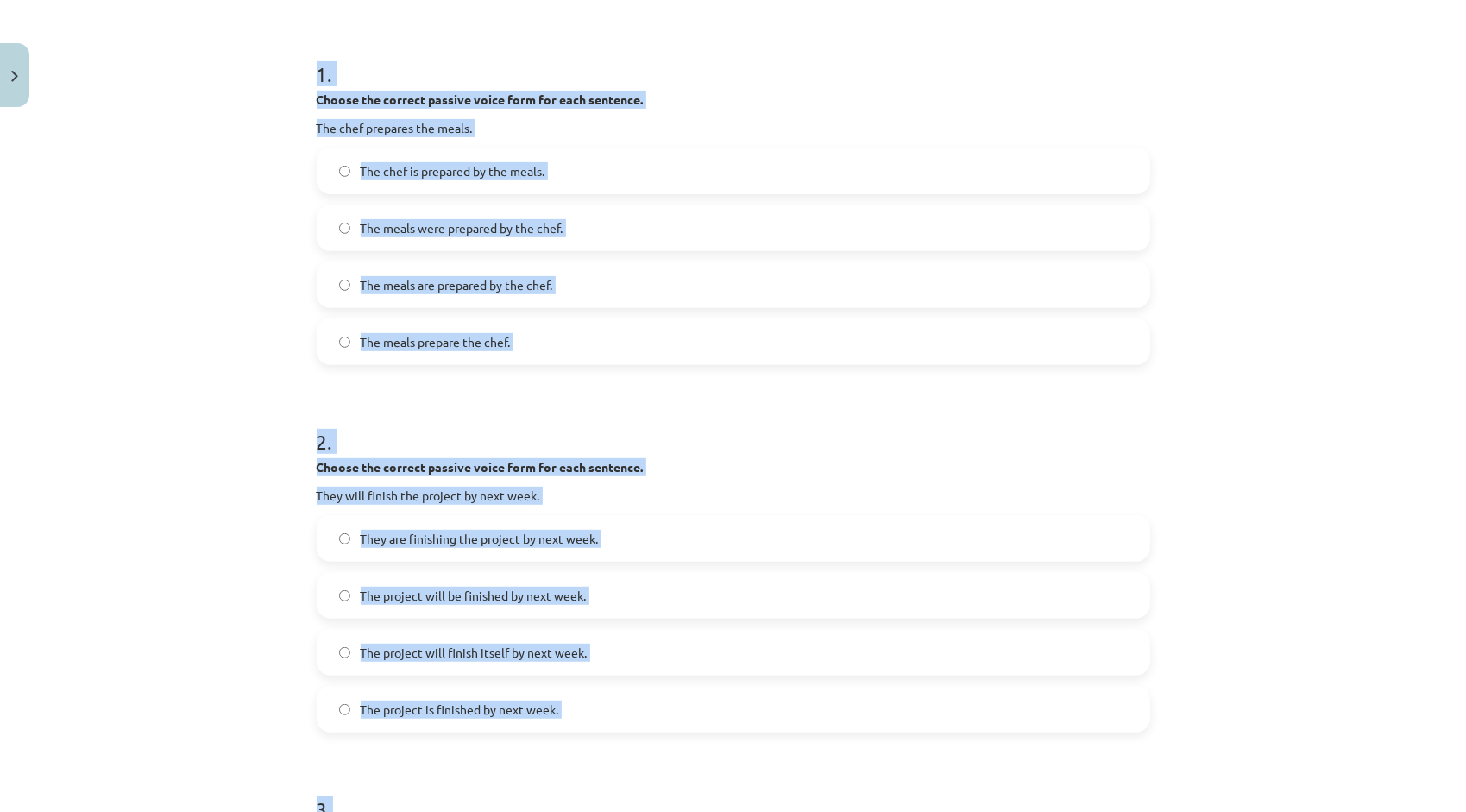
scroll to position [313, 0]
drag, startPoint x: 313, startPoint y: 206, endPoint x: 555, endPoint y: 709, distance: 558.2
click at [555, 709] on form "**********" at bounding box center [733, 818] width 833 height 1575
copy form "1 . Choose the correct passive voice form for each sentence. The chef prepares …"
click at [702, 452] on div "2 . Choose the correct passive voice form for each sentence. They will finish t…" at bounding box center [733, 565] width 833 height 333
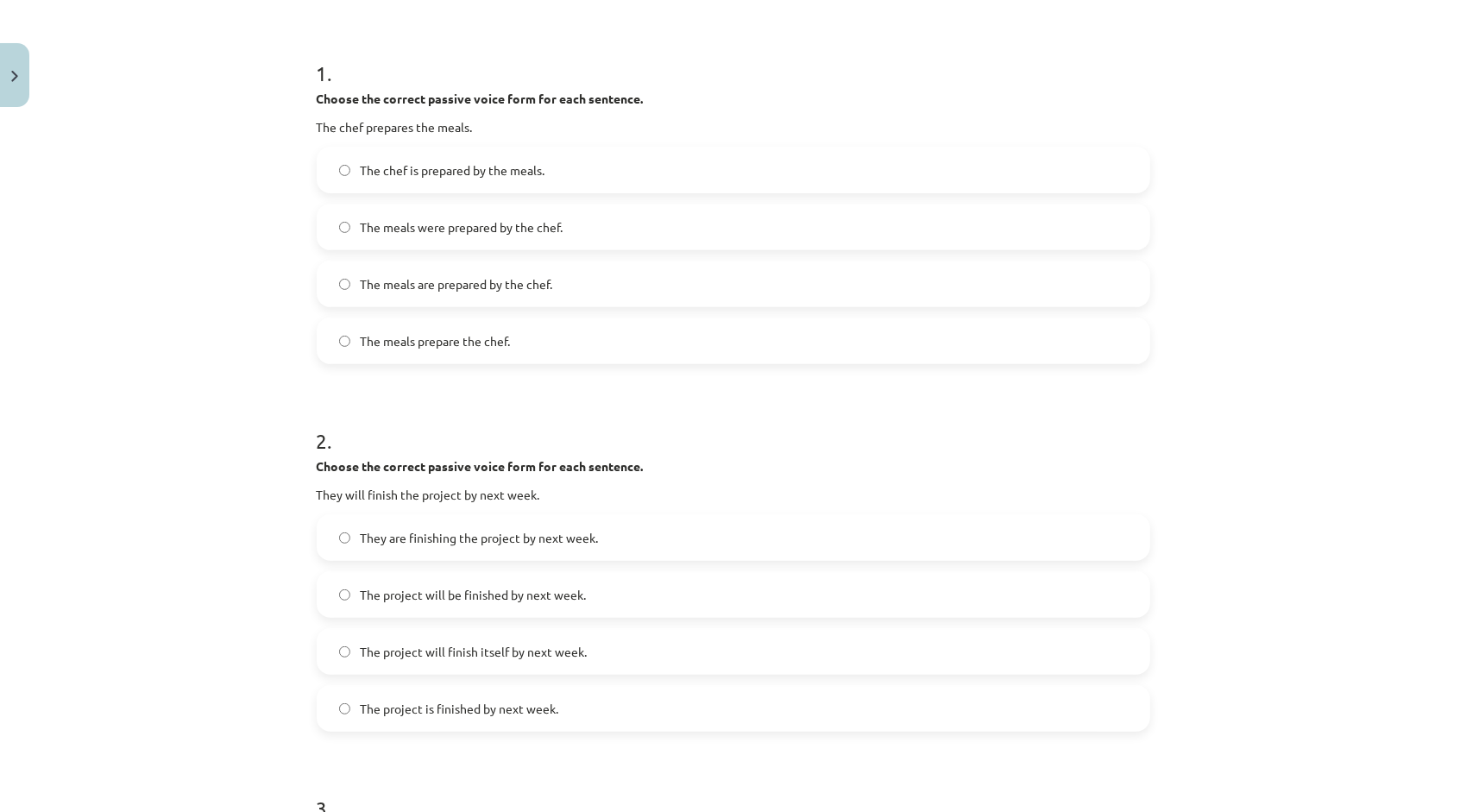
click at [483, 295] on label "The meals are prepared by the chef." at bounding box center [733, 283] width 830 height 43
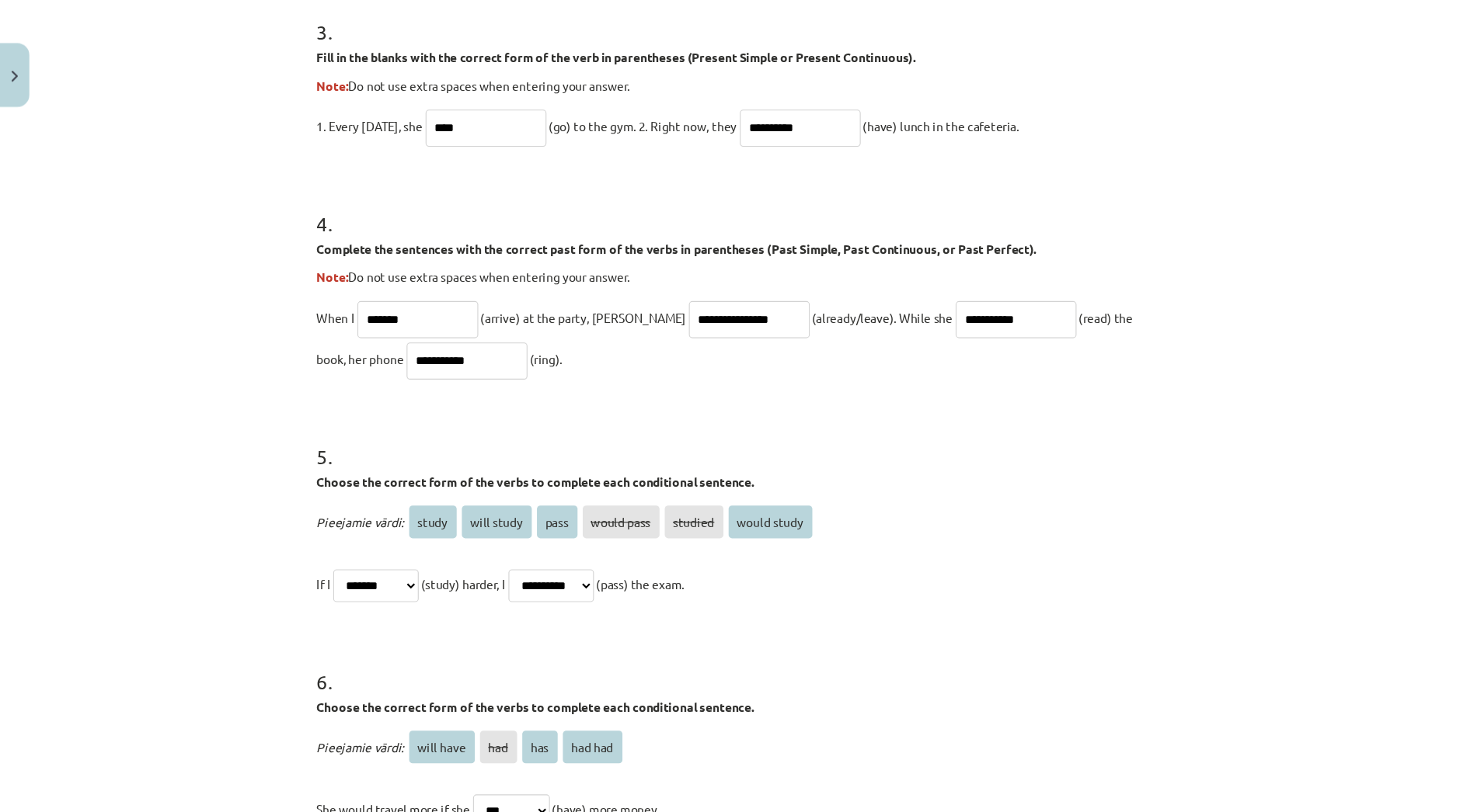
scroll to position [980, 0]
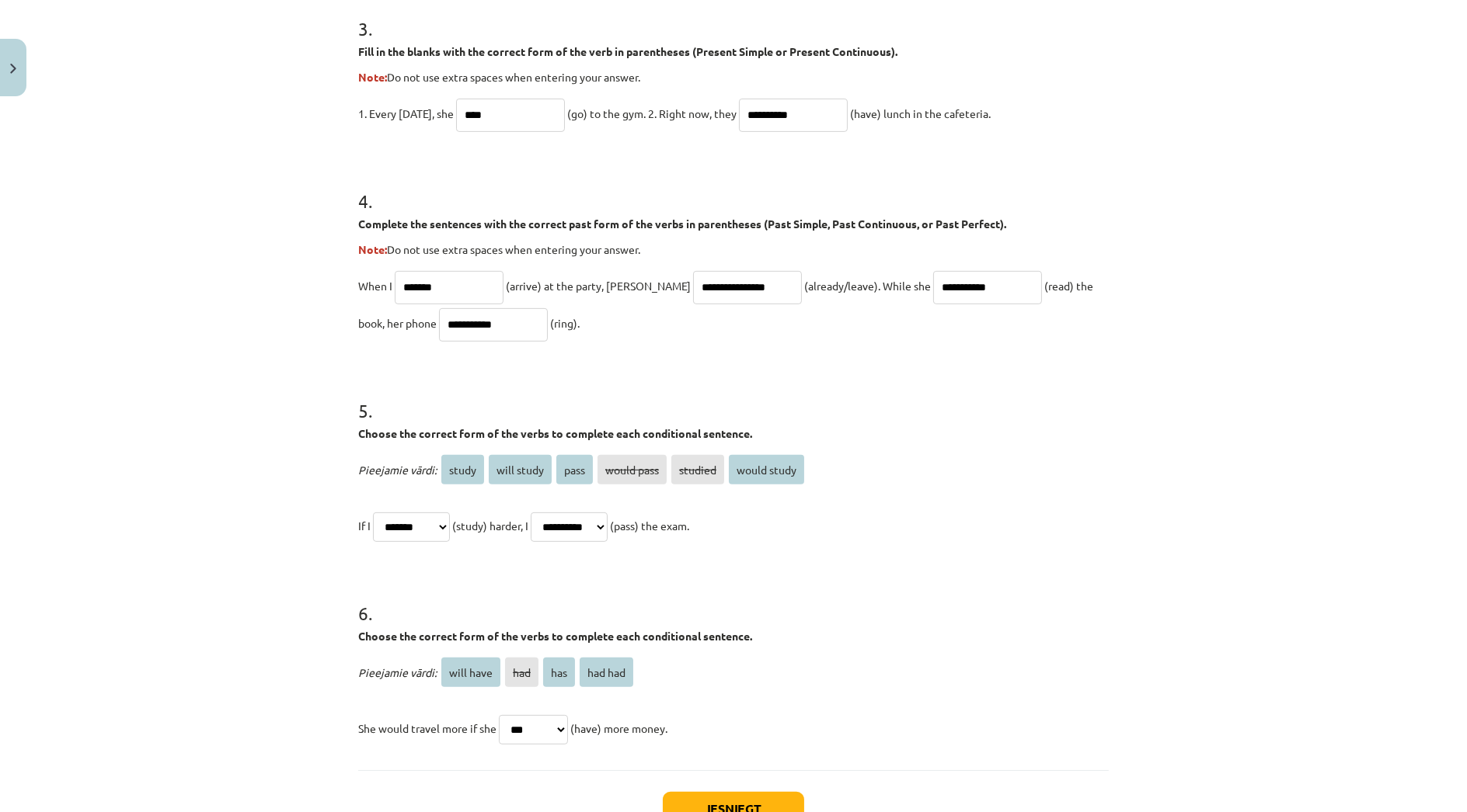
drag, startPoint x: 1249, startPoint y: 0, endPoint x: 919, endPoint y: 356, distance: 485.4
click at [919, 356] on form "**********" at bounding box center [733, 38] width 750 height 1418
click at [521, 117] on input "****" at bounding box center [510, 116] width 109 height 33
type input "*"
type input "****"
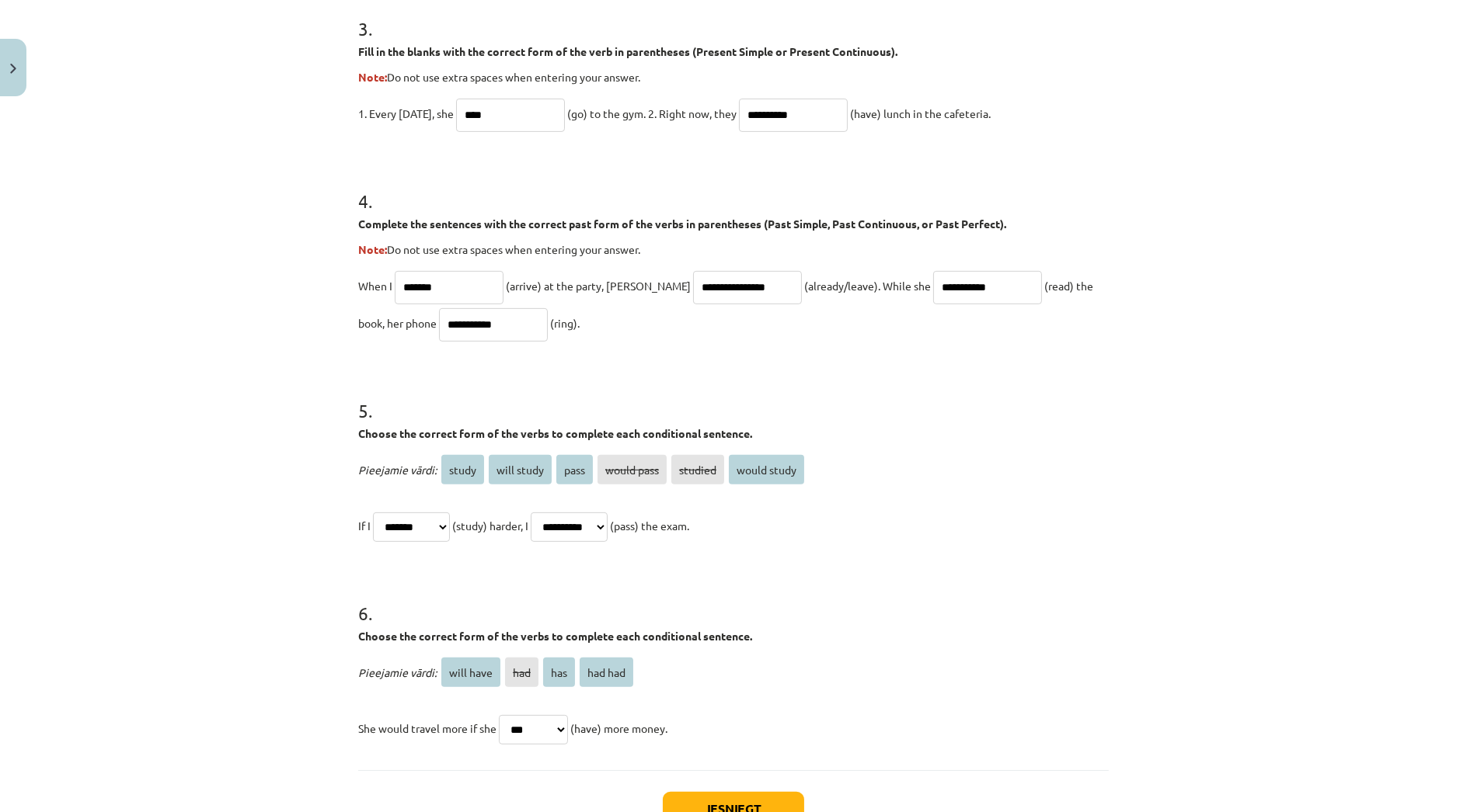
click at [592, 182] on h1 "4 ." at bounding box center [733, 187] width 750 height 48
click at [692, 730] on button "Iesniegt" at bounding box center [733, 809] width 141 height 34
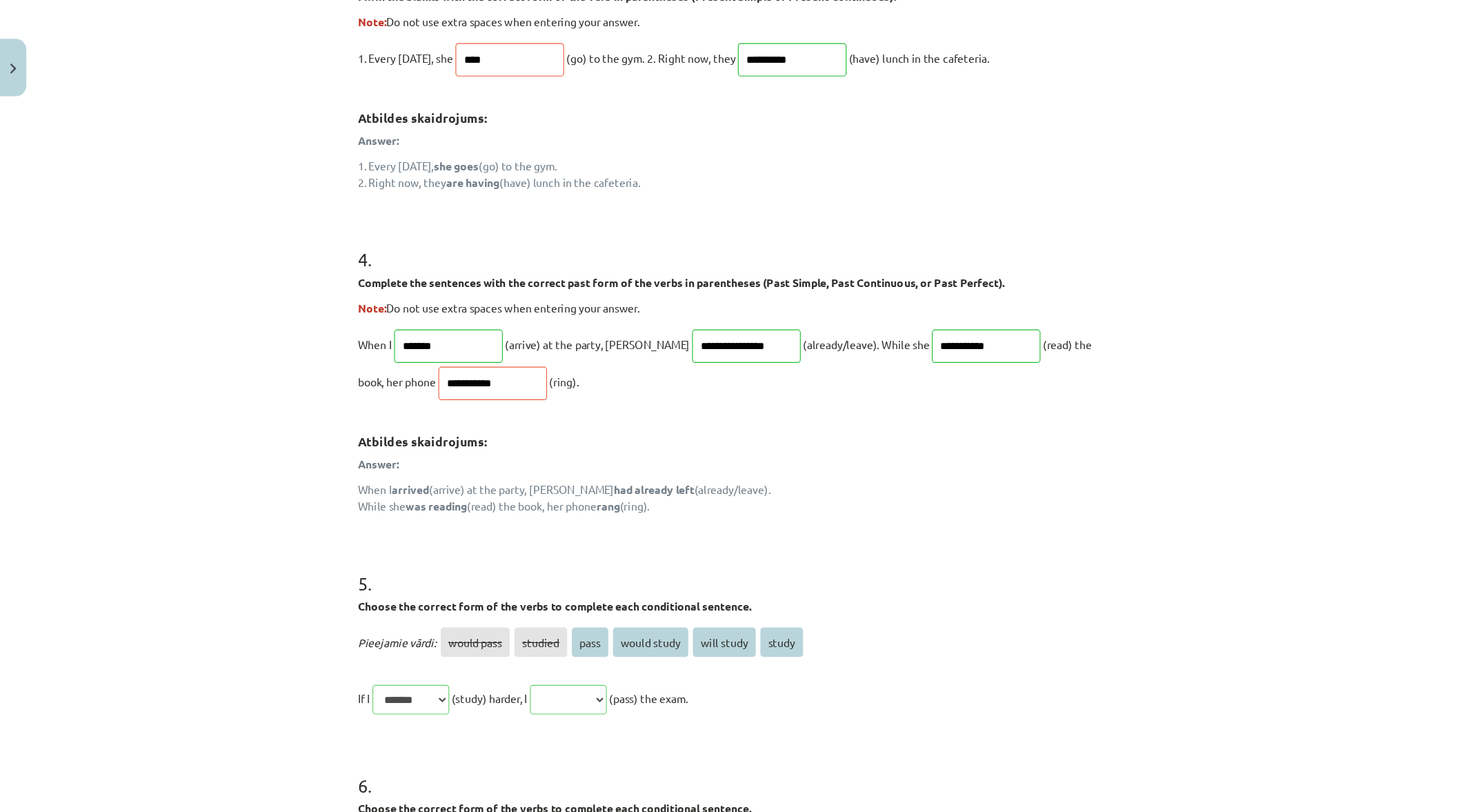
scroll to position [919, 0]
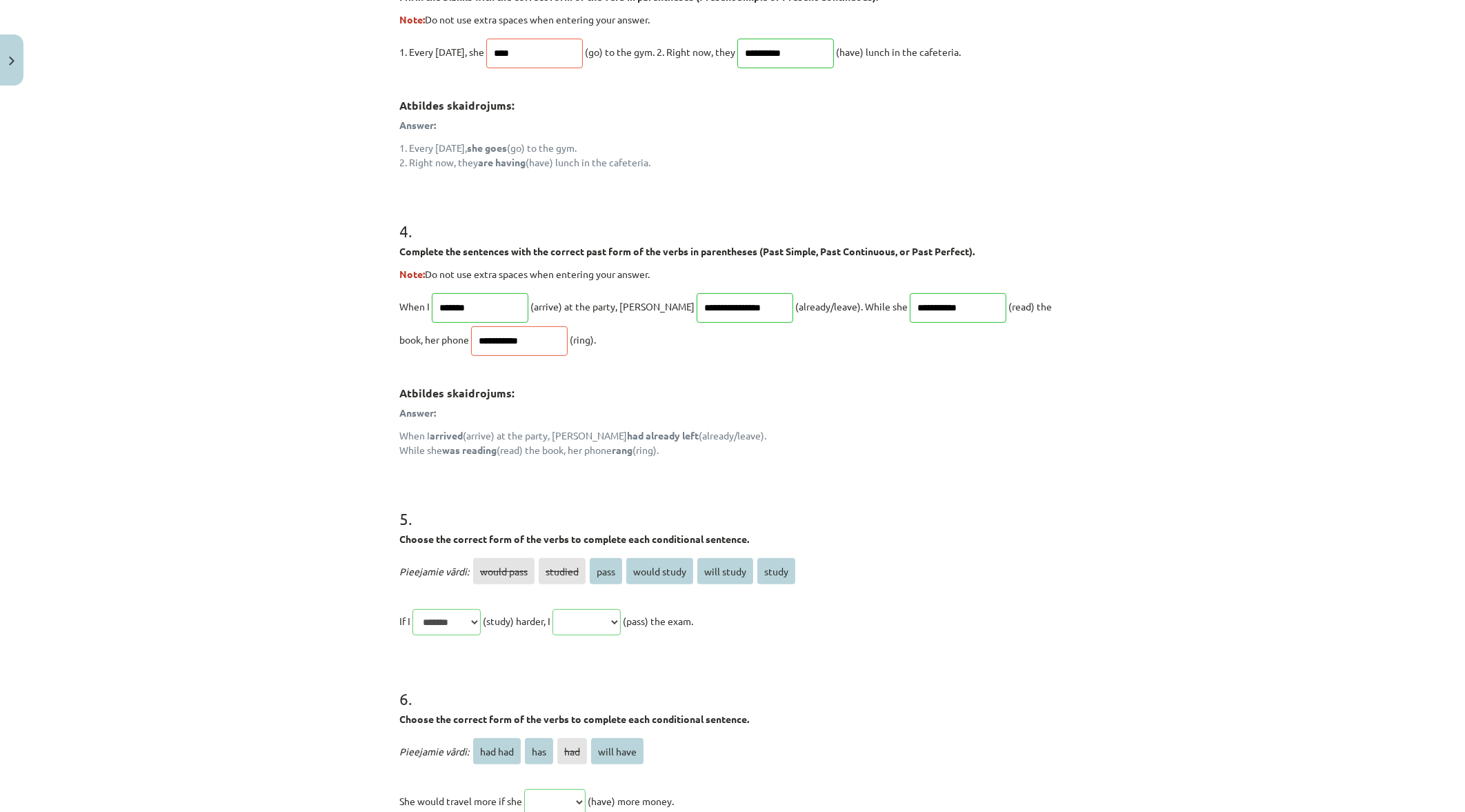
drag, startPoint x: 1294, startPoint y: 0, endPoint x: 817, endPoint y: 139, distance: 496.8
click at [817, 139] on div "Answer: 1. Every Sunday, she goes (go) to the gym. 2. Right now, they are havin…" at bounding box center [732, 144] width 666 height 52
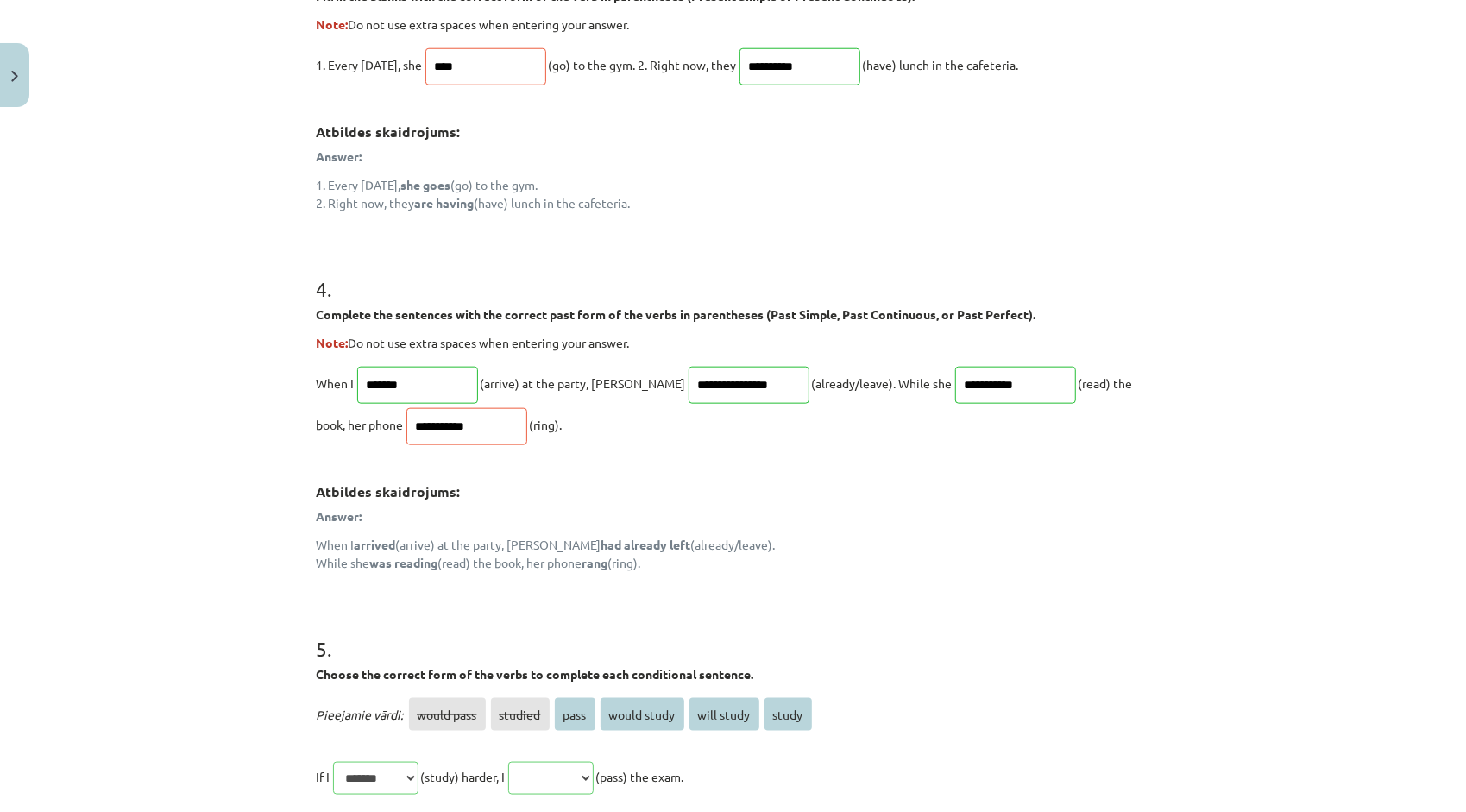
drag, startPoint x: 1759, startPoint y: 4, endPoint x: 761, endPoint y: 249, distance: 1027.6
click at [761, 249] on h1 "4 ." at bounding box center [733, 273] width 833 height 53
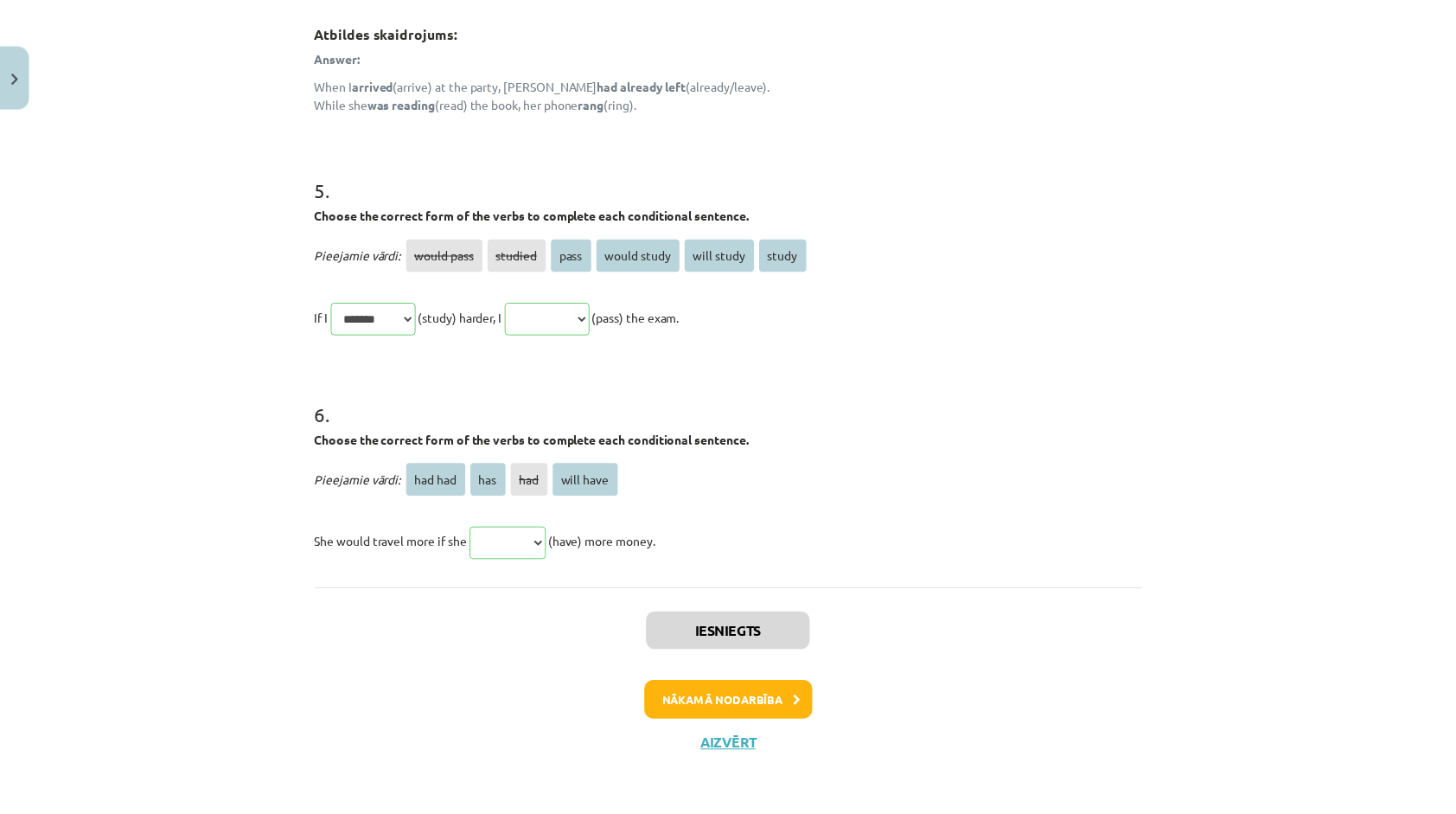
scroll to position [1617, 0]
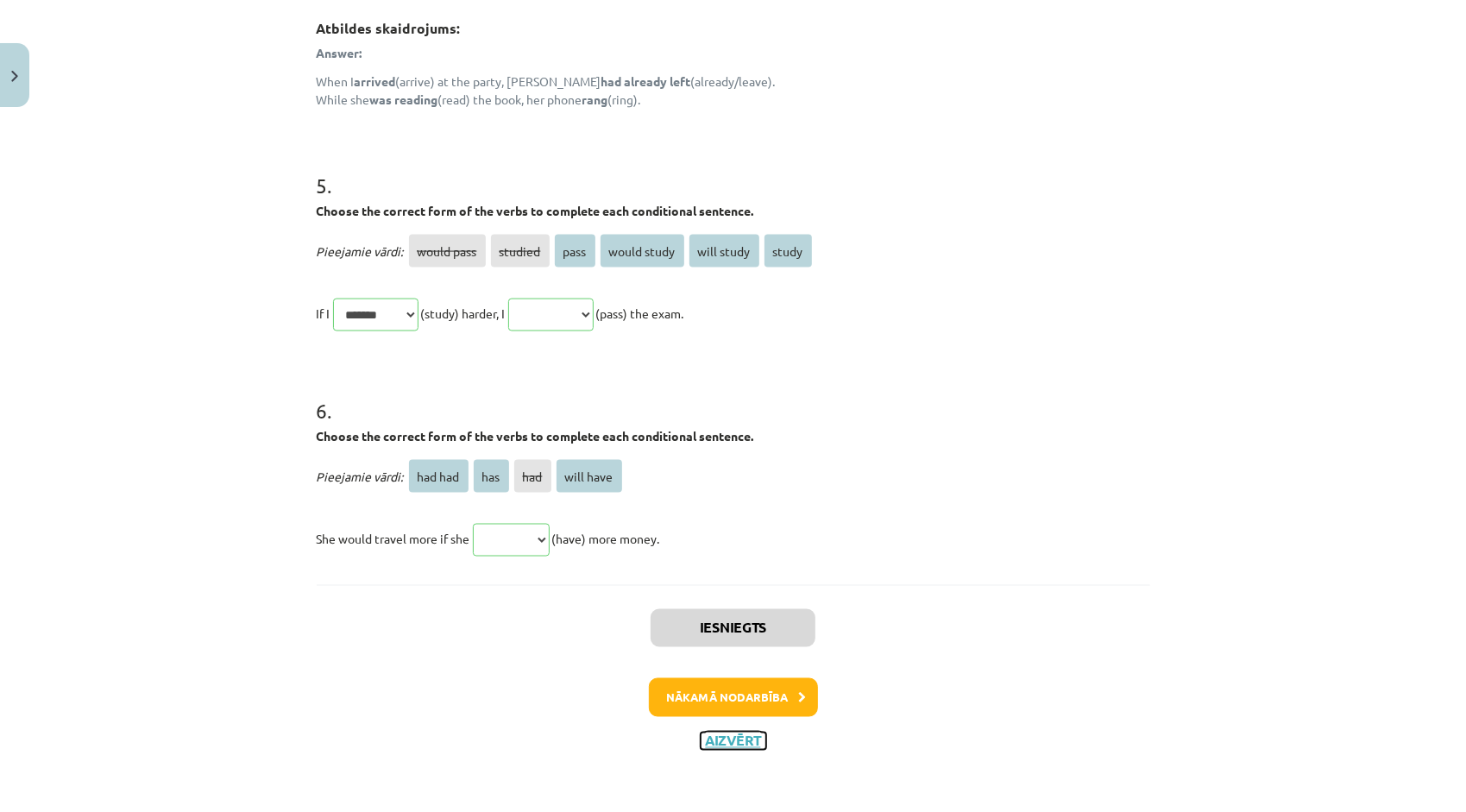
click at [750, 740] on button "Aizvērt" at bounding box center [733, 741] width 66 height 17
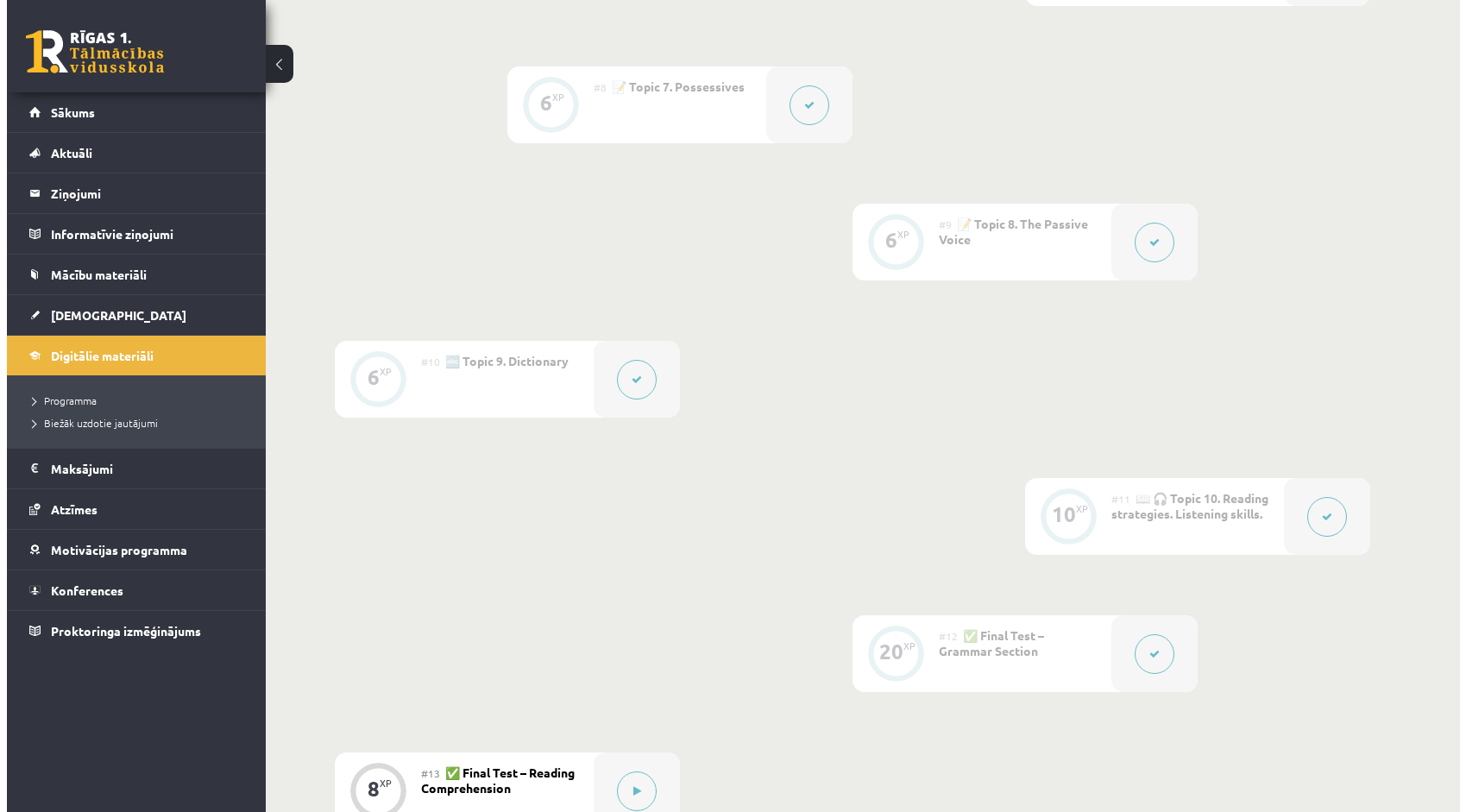
scroll to position [1553, 0]
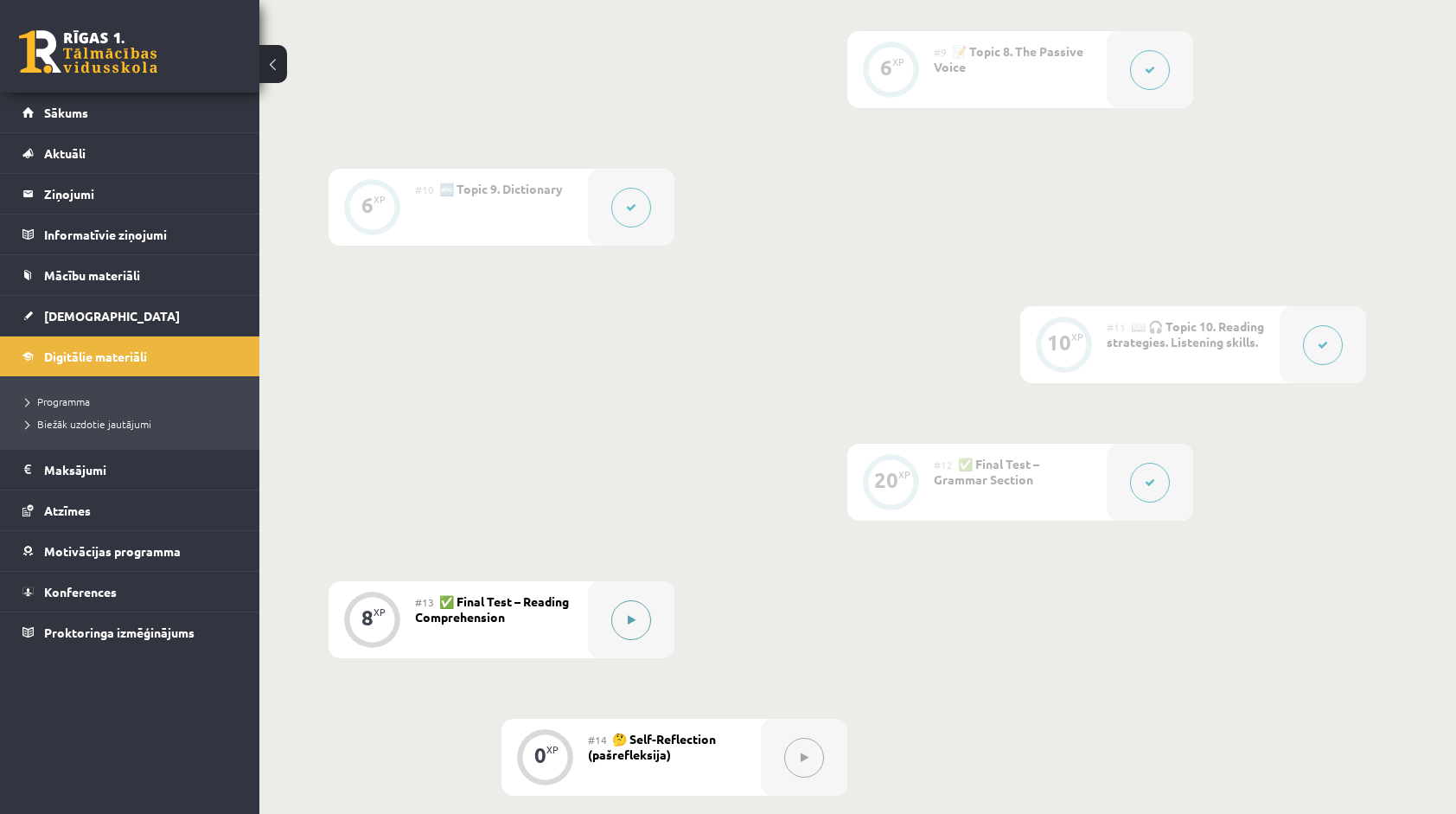
click at [639, 604] on button at bounding box center [630, 619] width 40 height 40
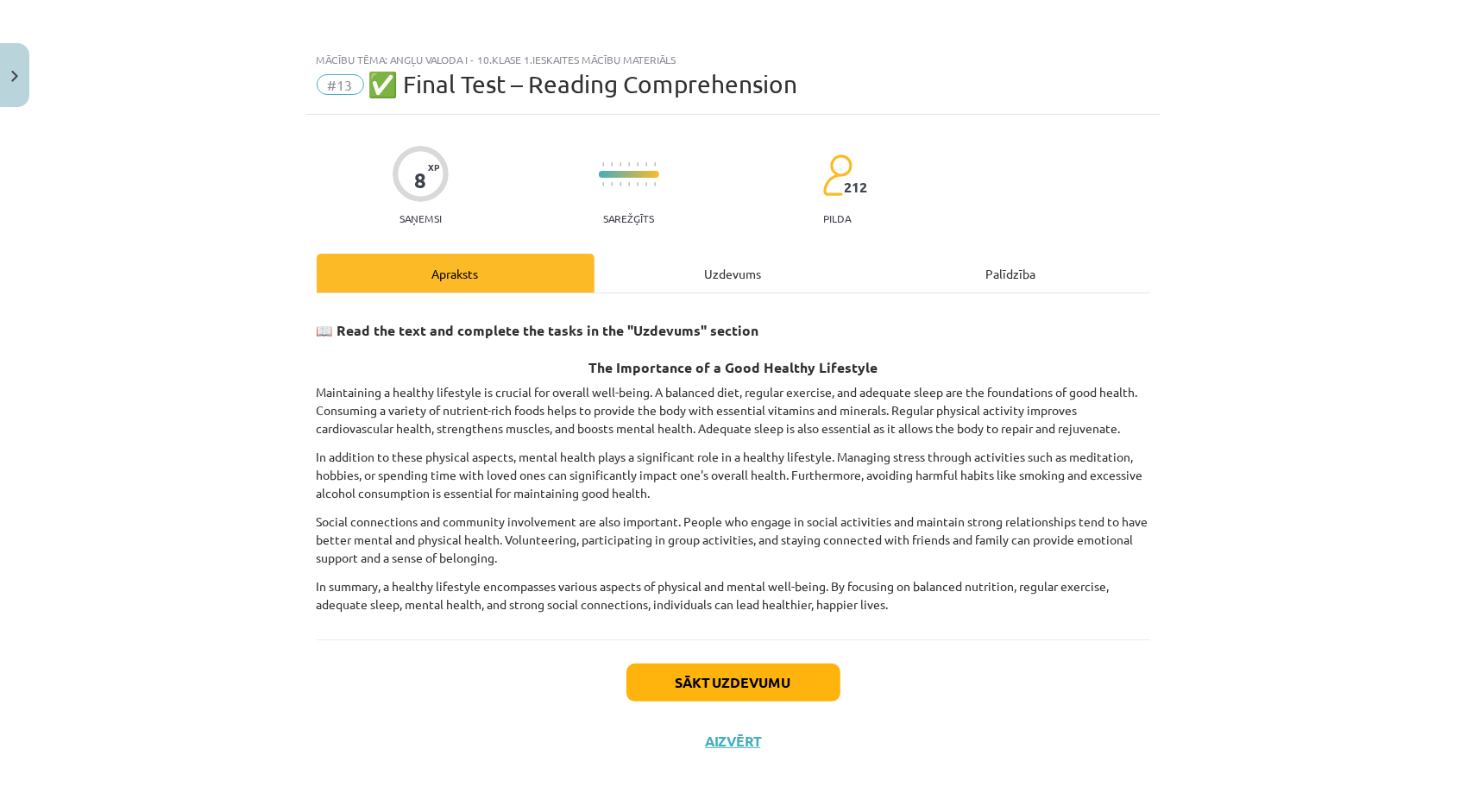
click at [726, 270] on div "Uzdevums" at bounding box center [733, 273] width 278 height 38
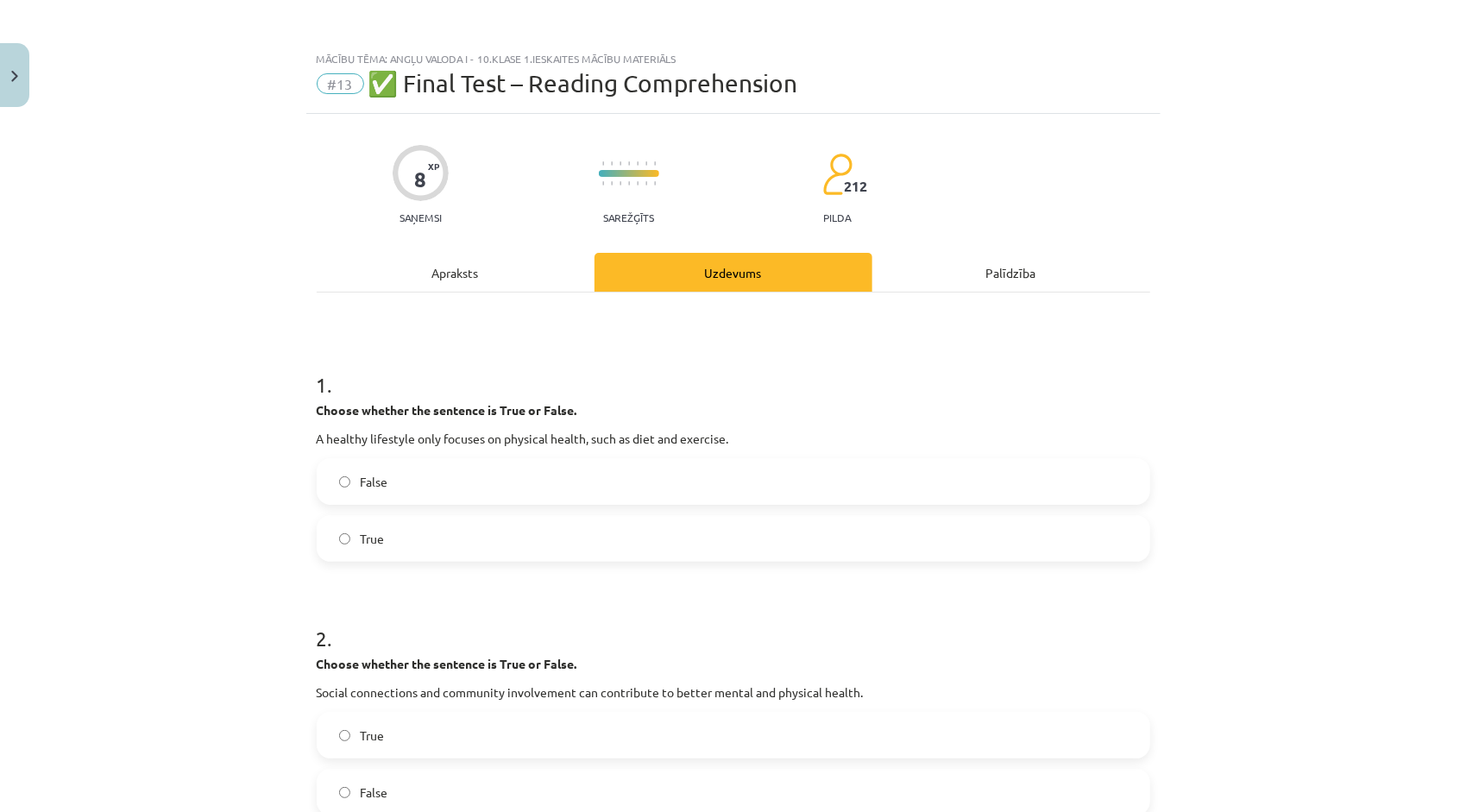
scroll to position [0, 0]
click at [425, 280] on div "Apraksts" at bounding box center [455, 273] width 278 height 38
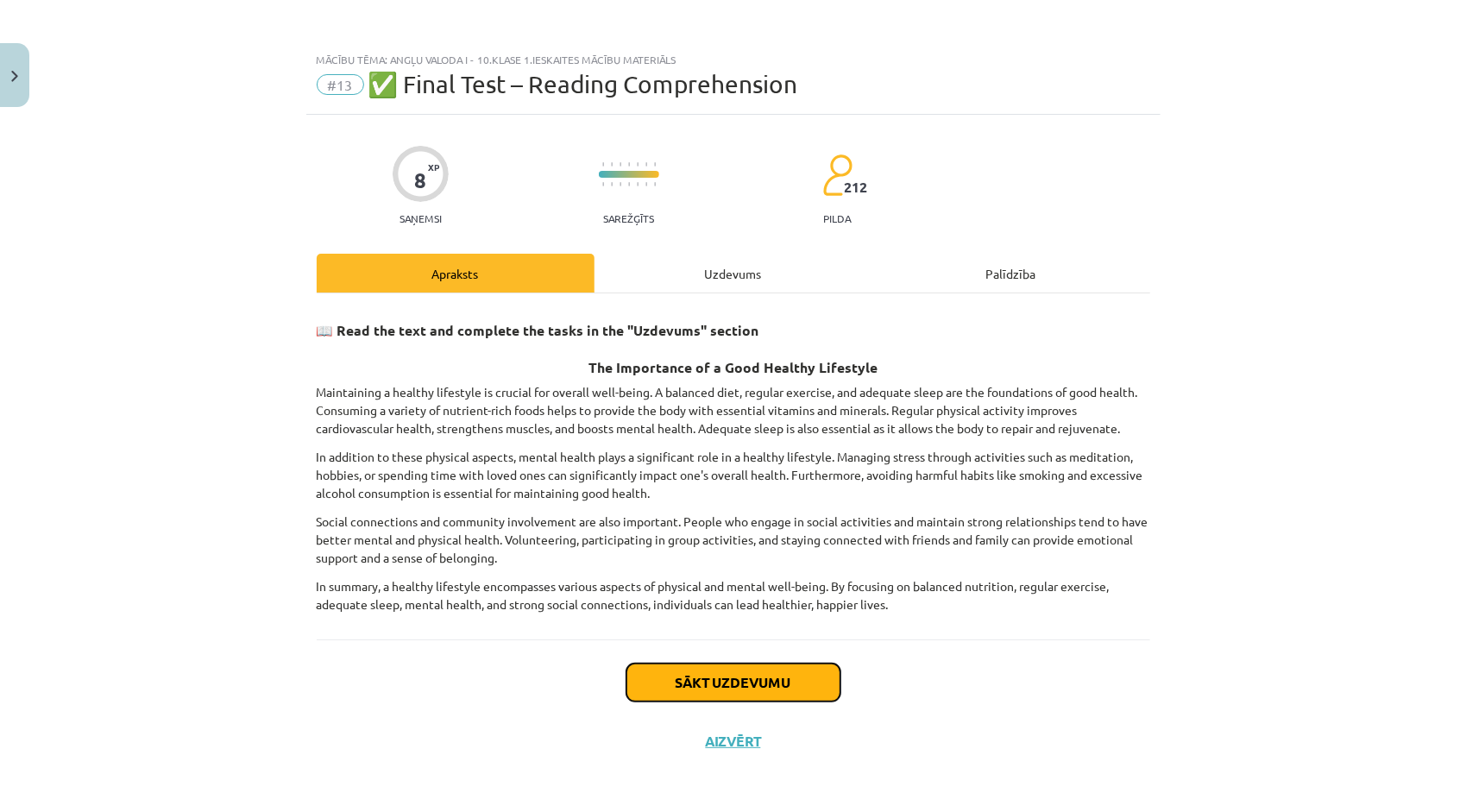
click at [716, 673] on button "Sākt uzdevumu" at bounding box center [733, 682] width 214 height 38
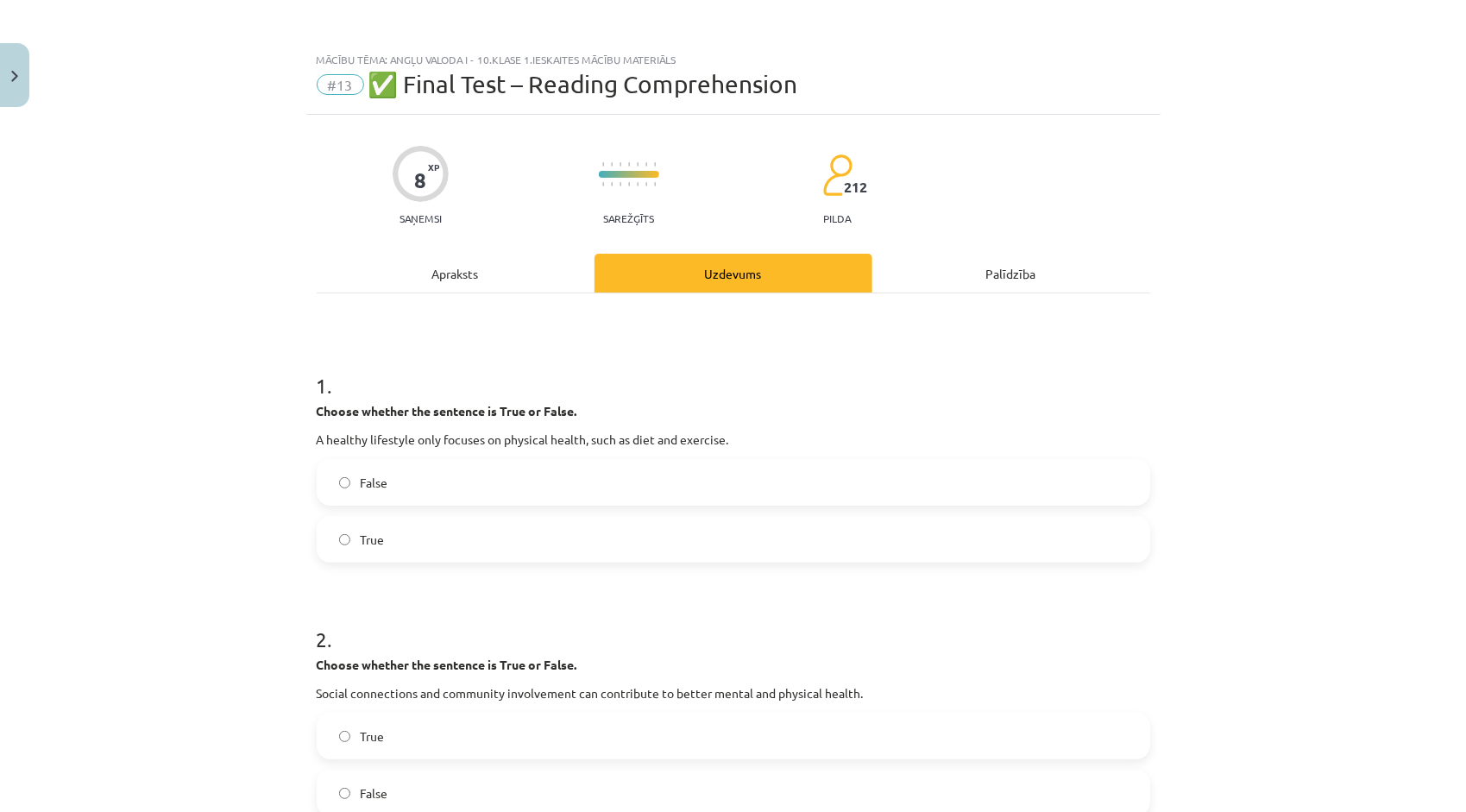
click at [414, 466] on label "False" at bounding box center [733, 482] width 830 height 43
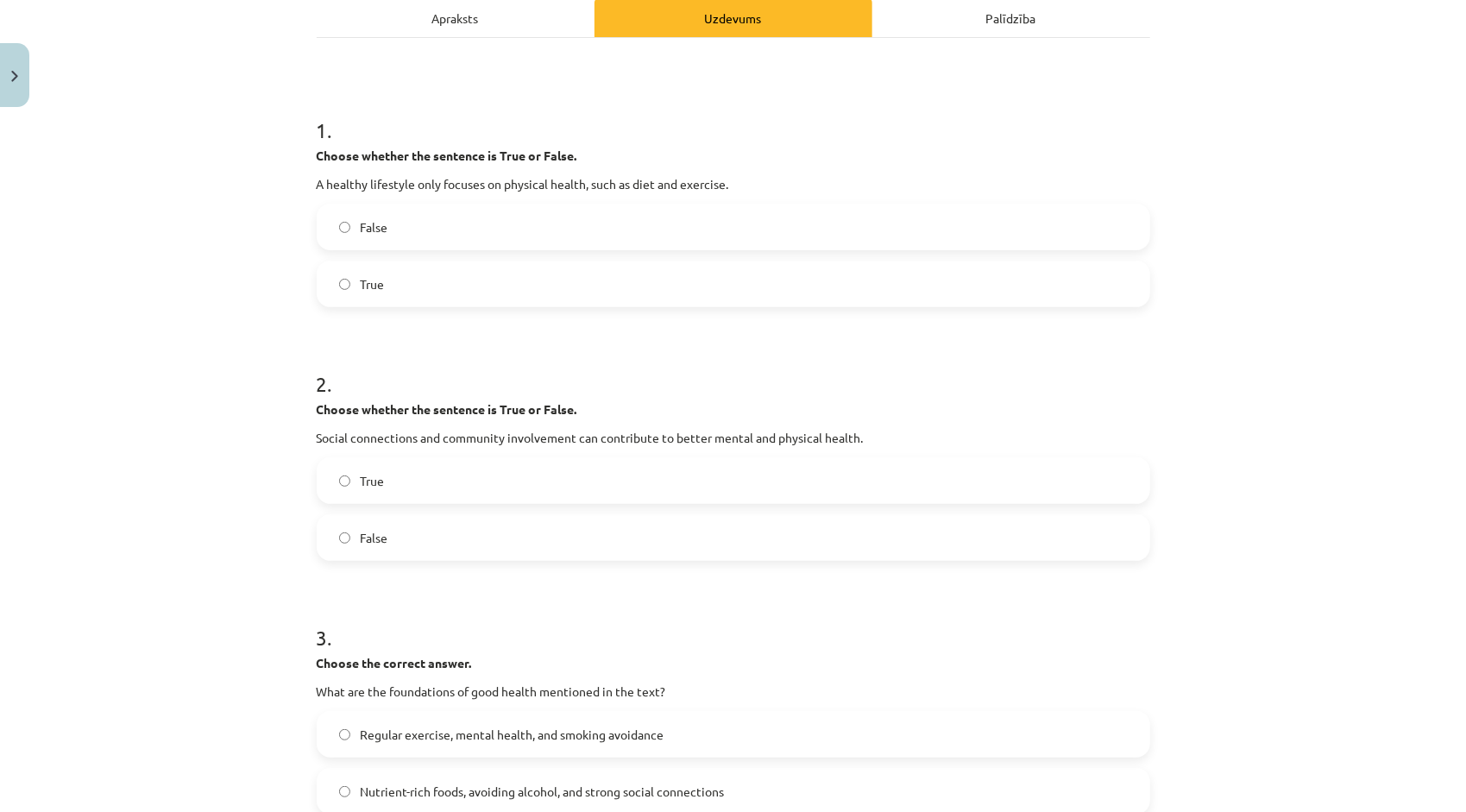
scroll to position [258, 0]
click at [541, 474] on label "True" at bounding box center [733, 477] width 830 height 43
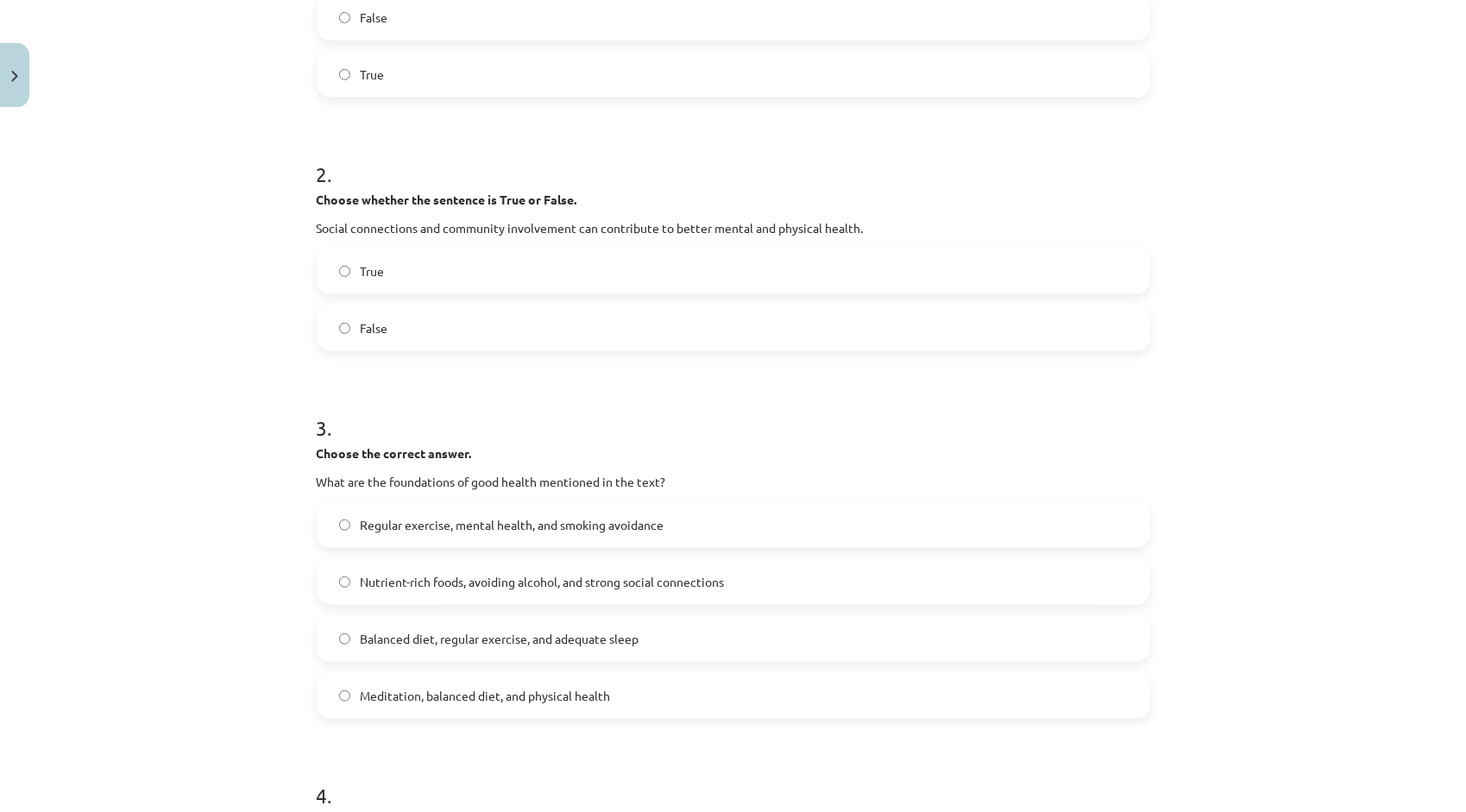
scroll to position [518, 0]
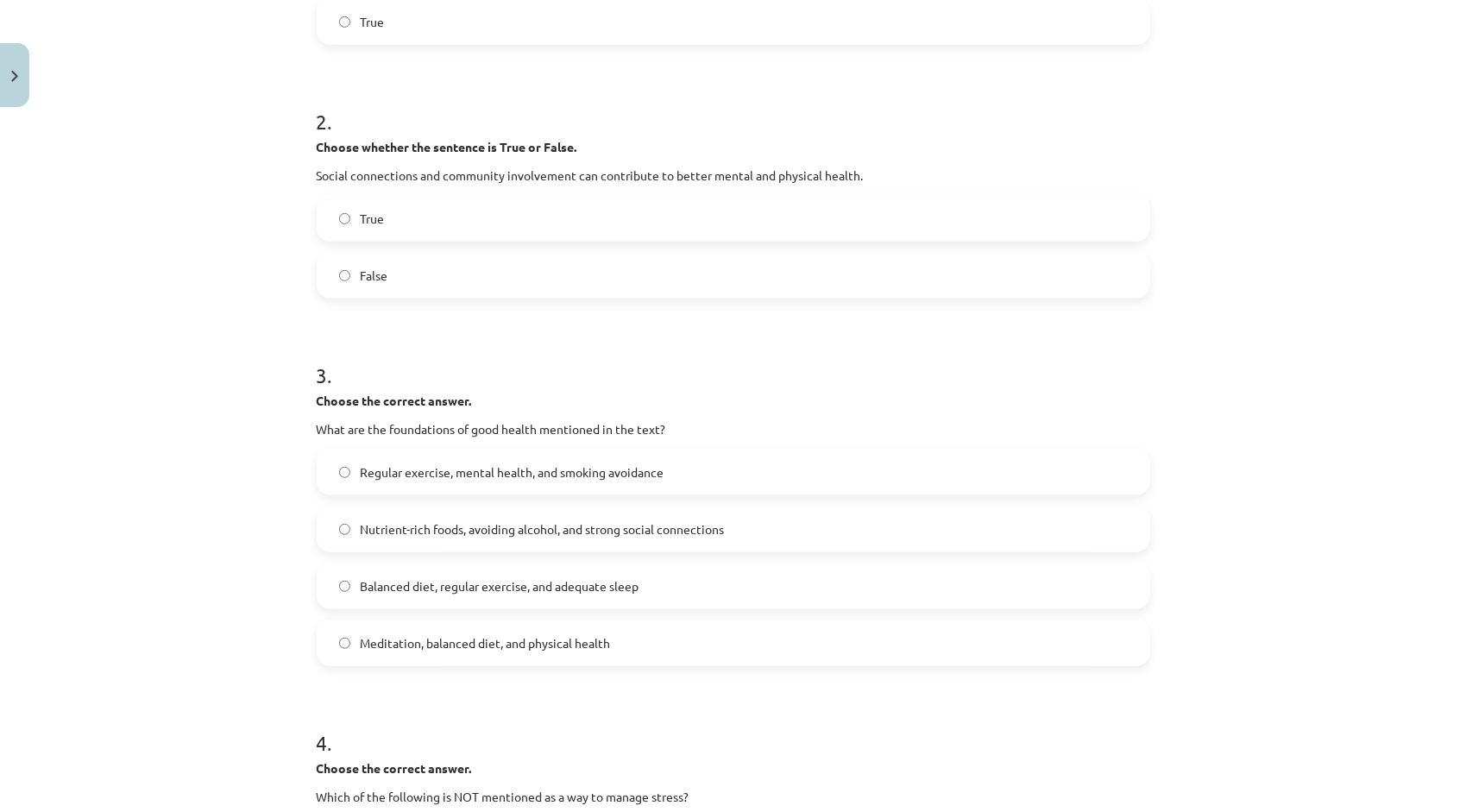
click at [432, 592] on span "Balanced diet, regular exercise, and adequate sleep" at bounding box center [500, 587] width 279 height 18
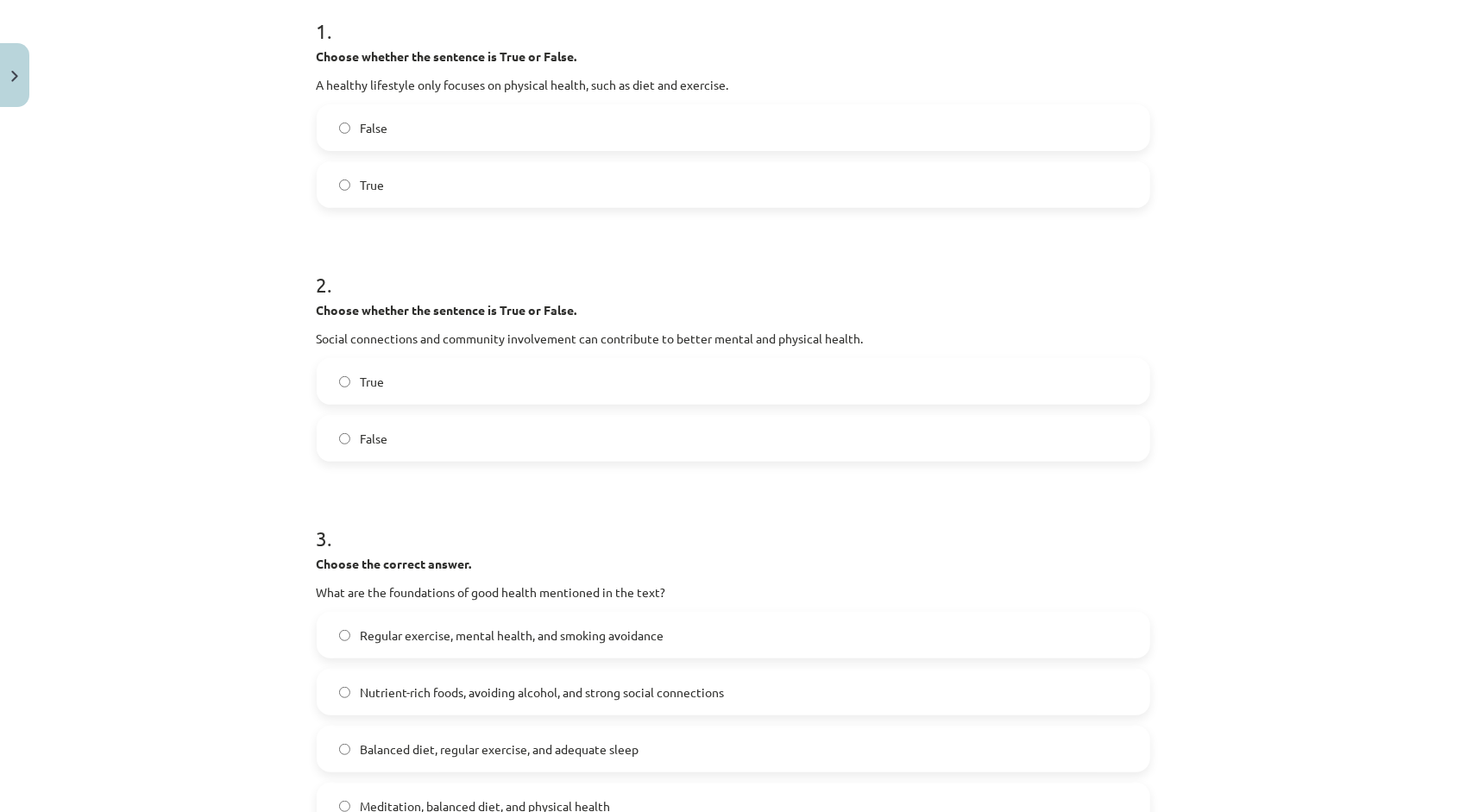
scroll to position [345, 0]
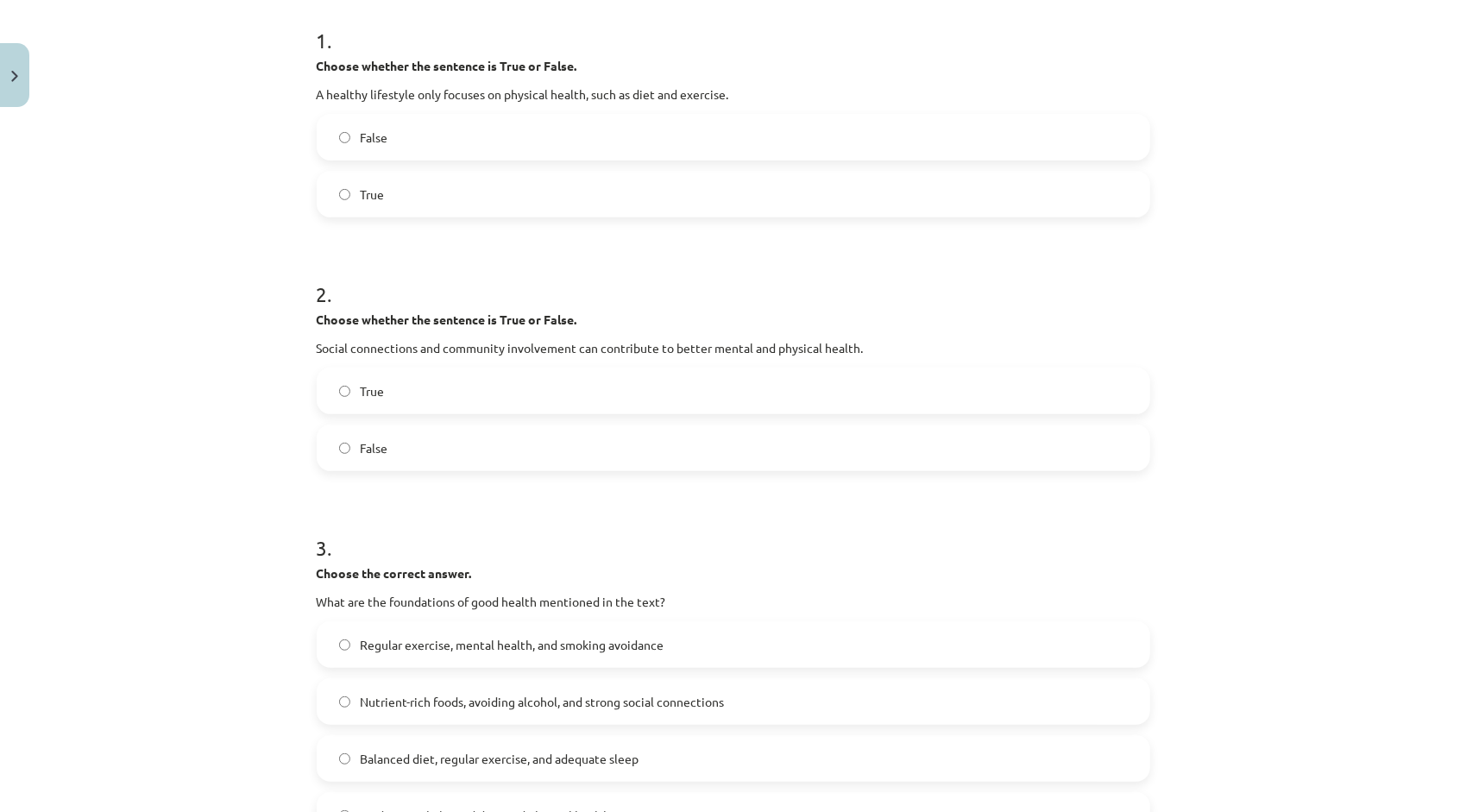
click at [476, 649] on span "Regular exercise, mental health, and smoking avoidance" at bounding box center [512, 645] width 303 height 18
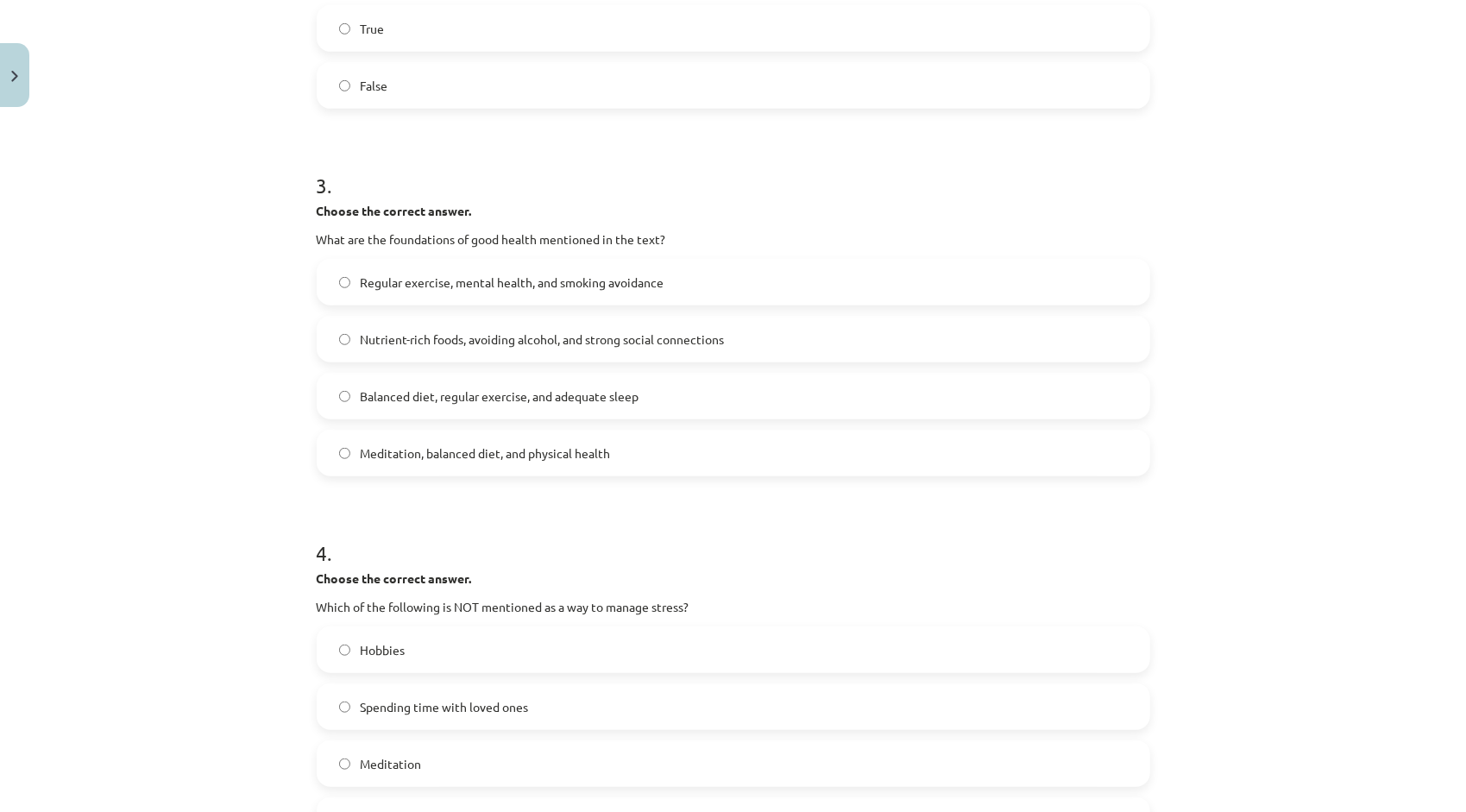
scroll to position [862, 0]
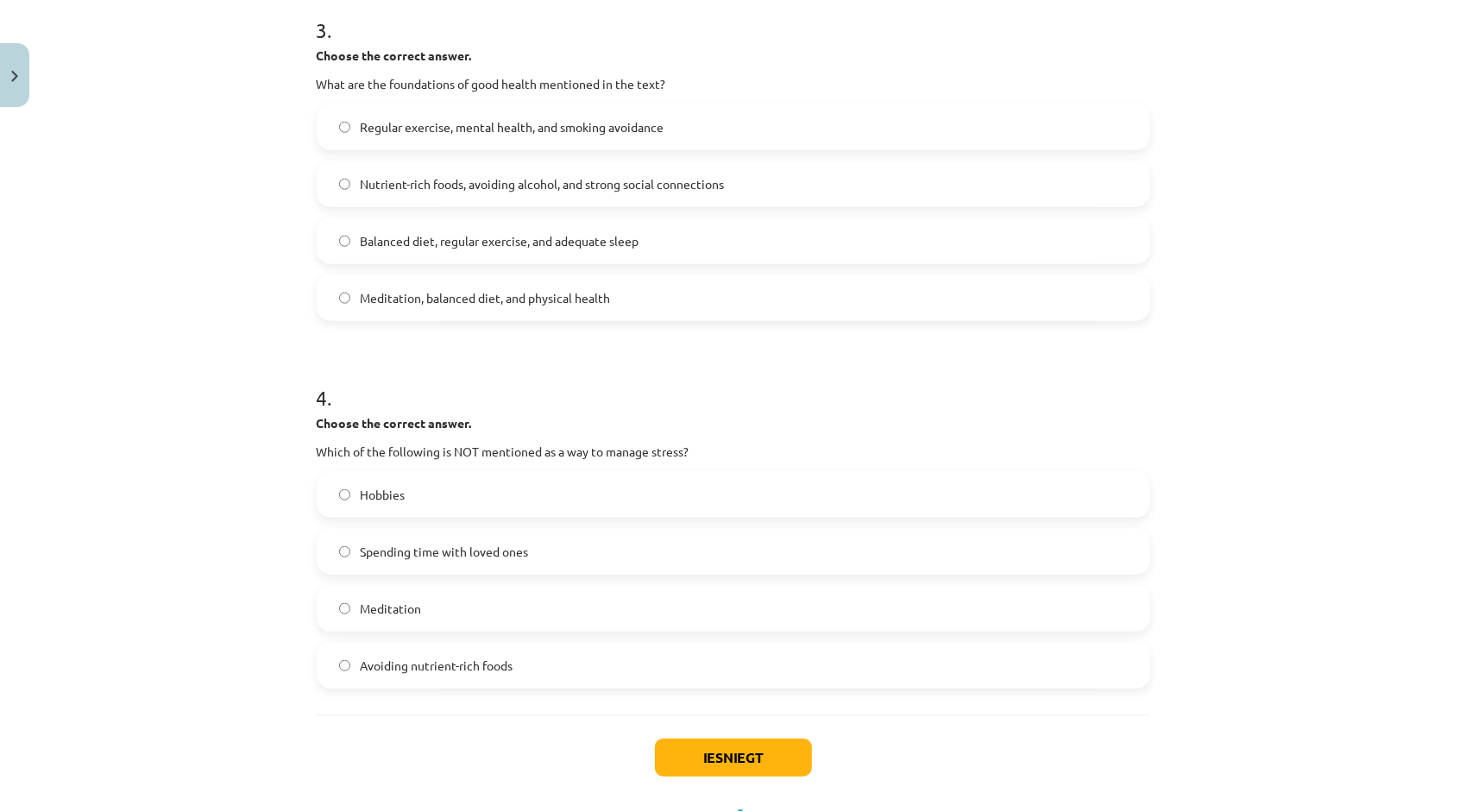
click at [533, 500] on label "Hobbies" at bounding box center [733, 494] width 830 height 43
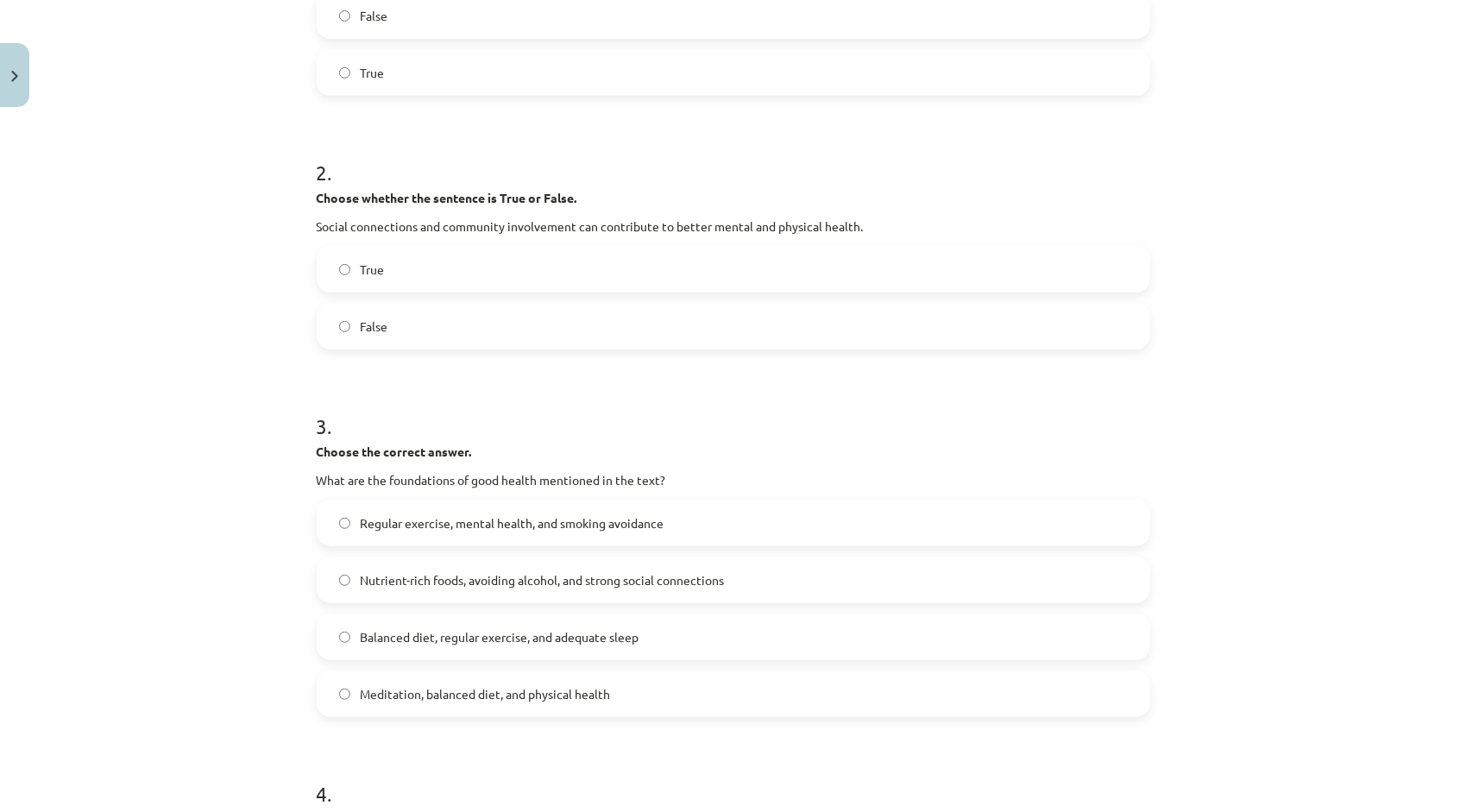
scroll to position [518, 0]
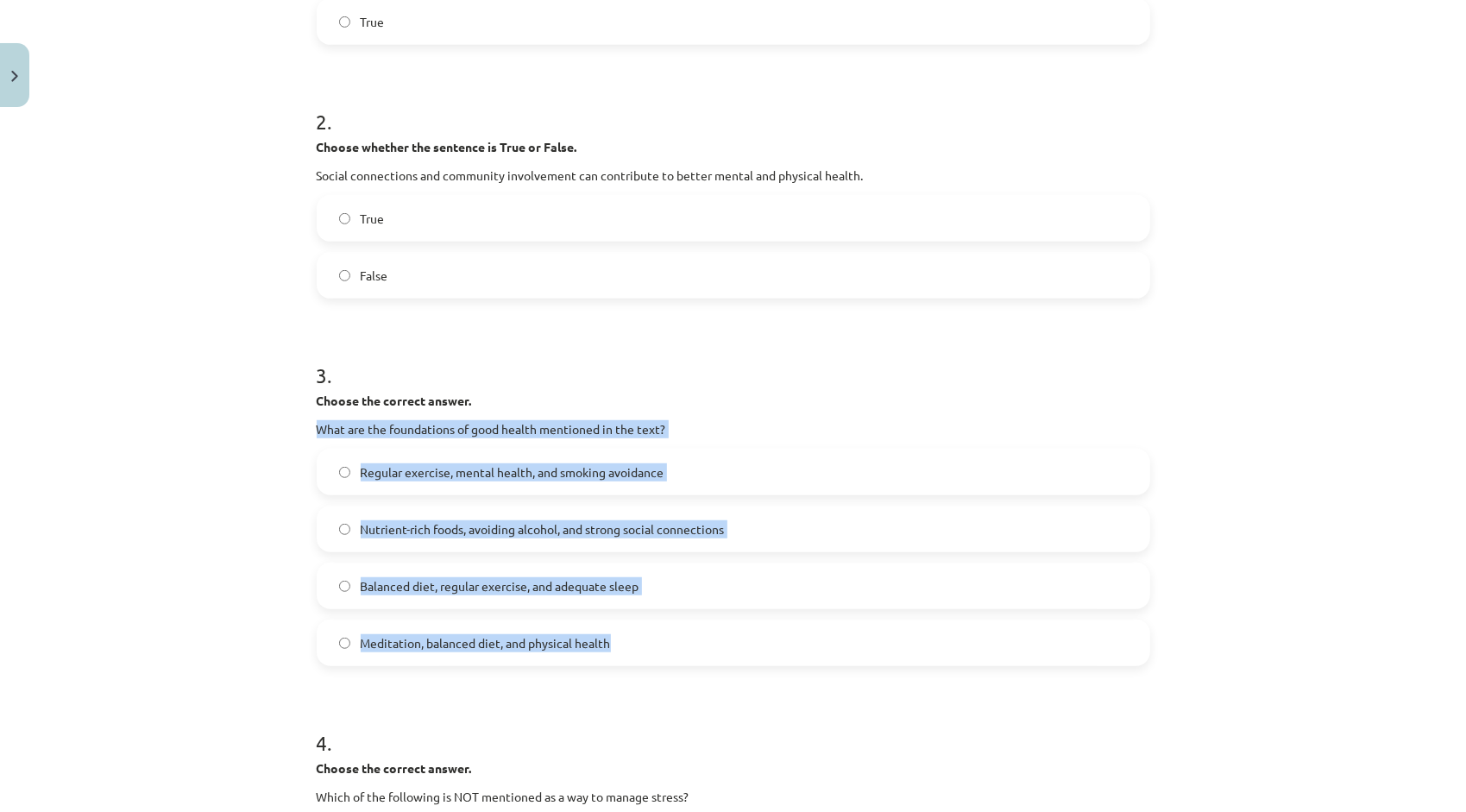
drag, startPoint x: 312, startPoint y: 427, endPoint x: 638, endPoint y: 631, distance: 384.6
click at [638, 631] on div "3 . Choose the correct answer. What are the foundations of good health mentione…" at bounding box center [733, 499] width 833 height 333
copy div "What are the foundations of good health mentioned in the text? Regular exercise…"
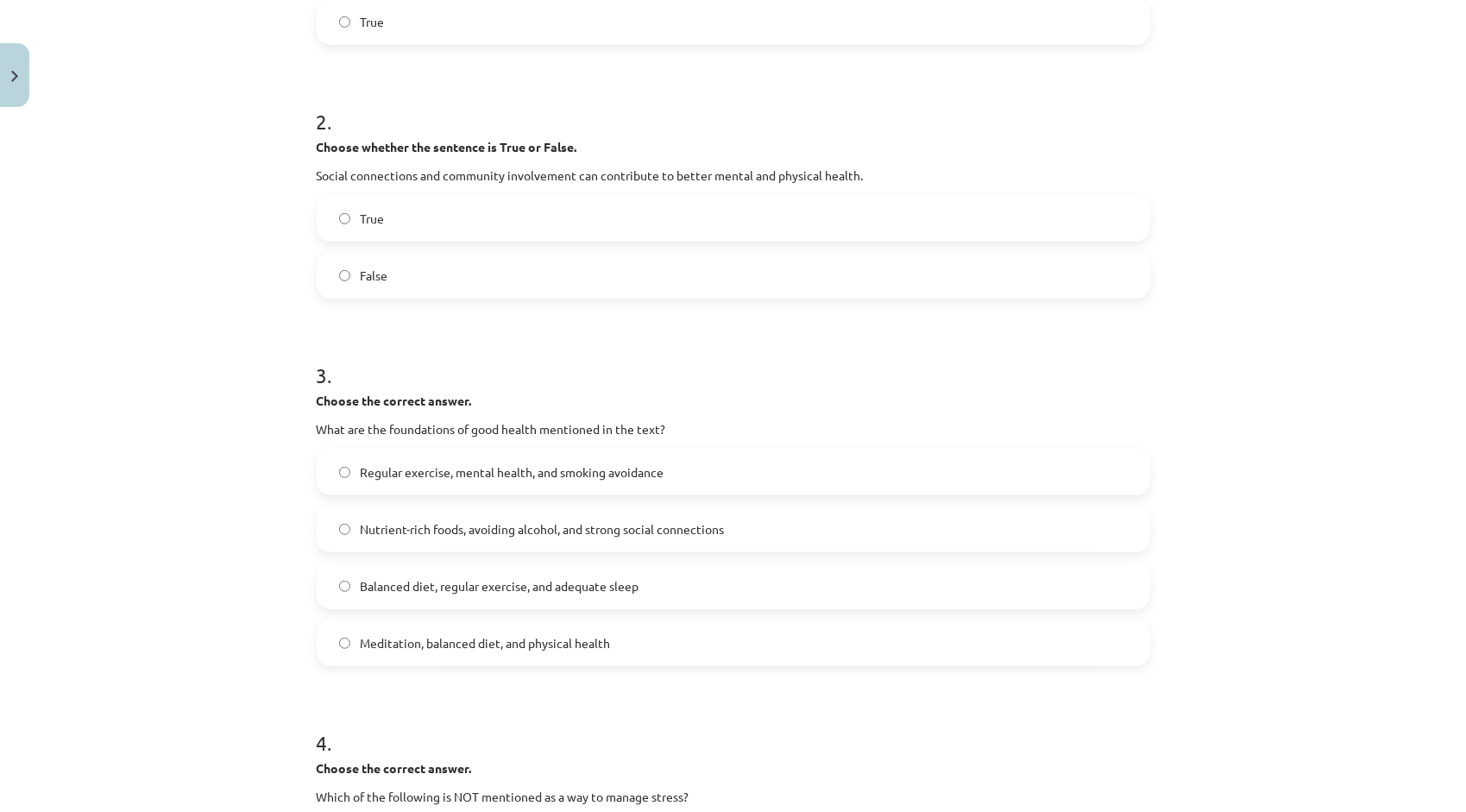
click at [709, 396] on p "Choose the correct answer." at bounding box center [733, 401] width 833 height 18
click at [508, 586] on span "Balanced diet, regular exercise, and adequate sleep" at bounding box center [500, 587] width 279 height 18
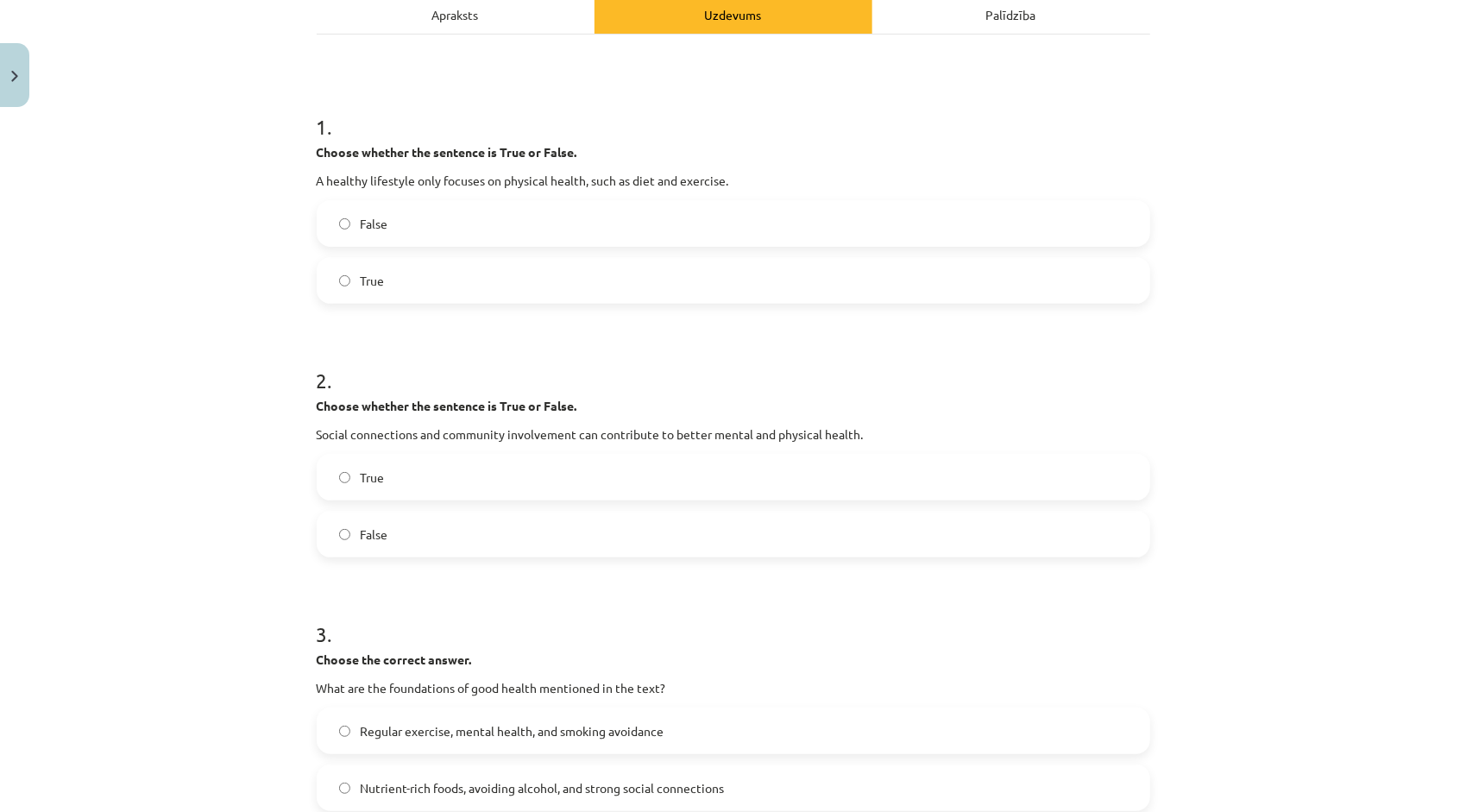
scroll to position [0, 0]
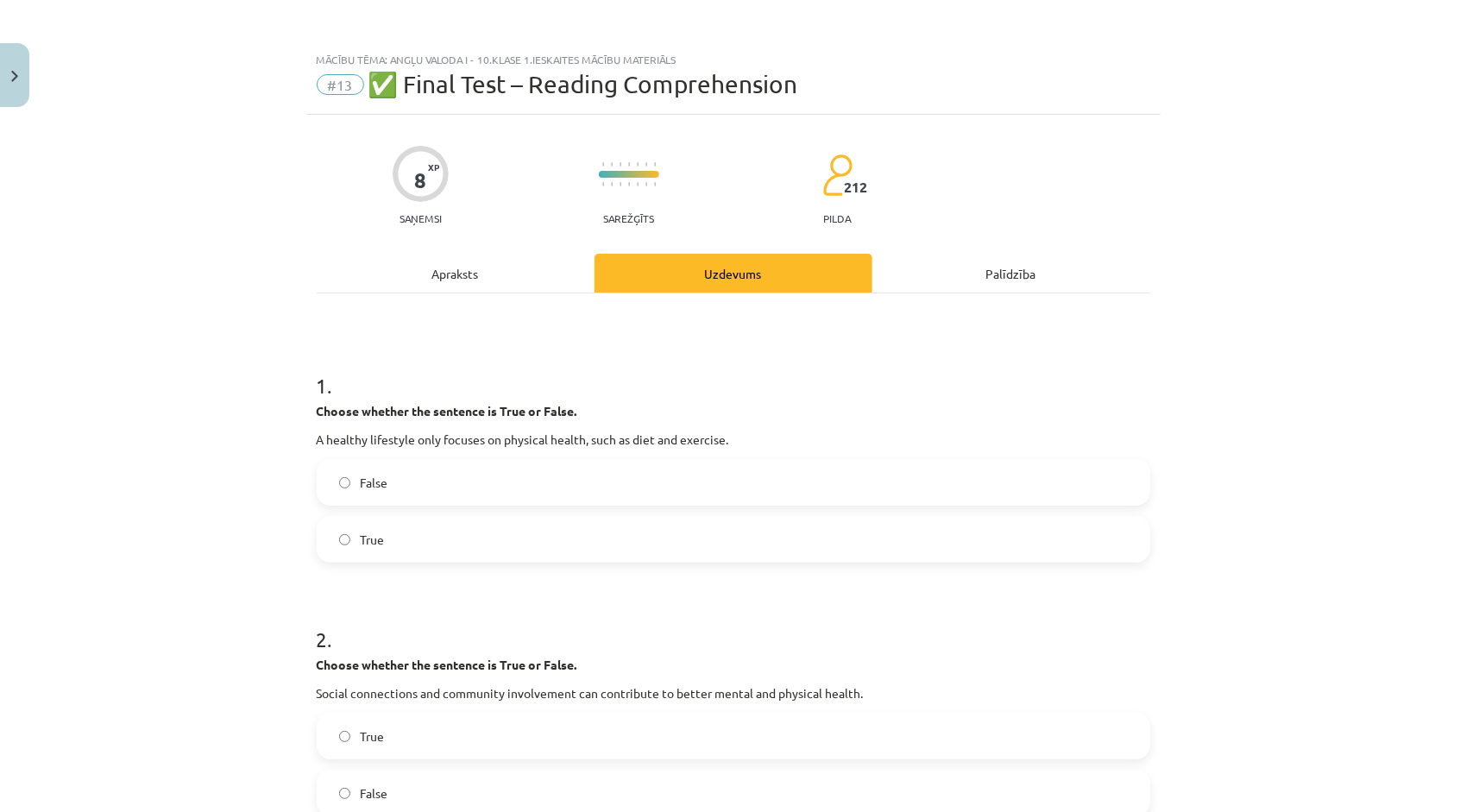
click at [444, 283] on div "Apraksts" at bounding box center [455, 273] width 278 height 38
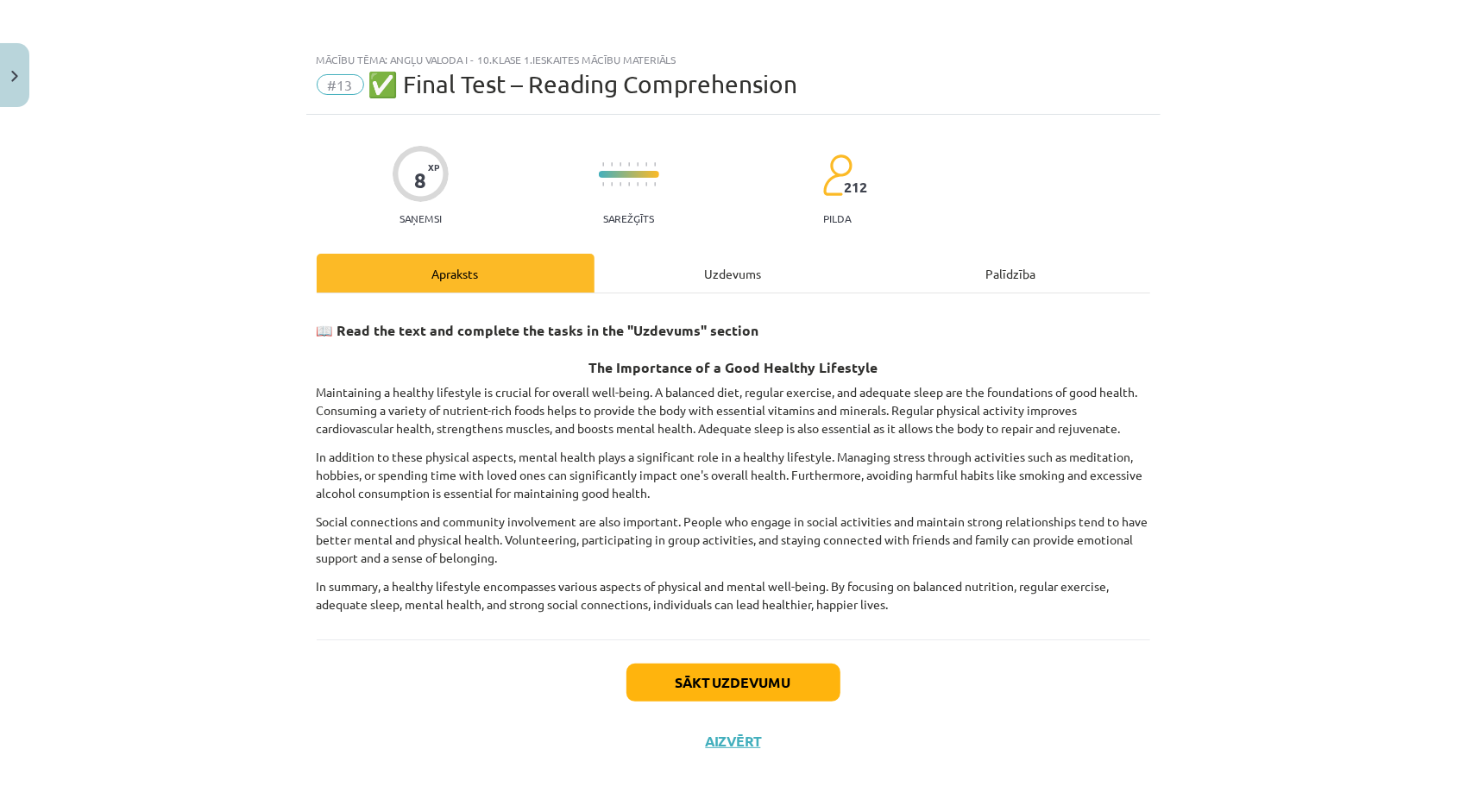
click at [744, 286] on div "Uzdevums" at bounding box center [733, 273] width 278 height 38
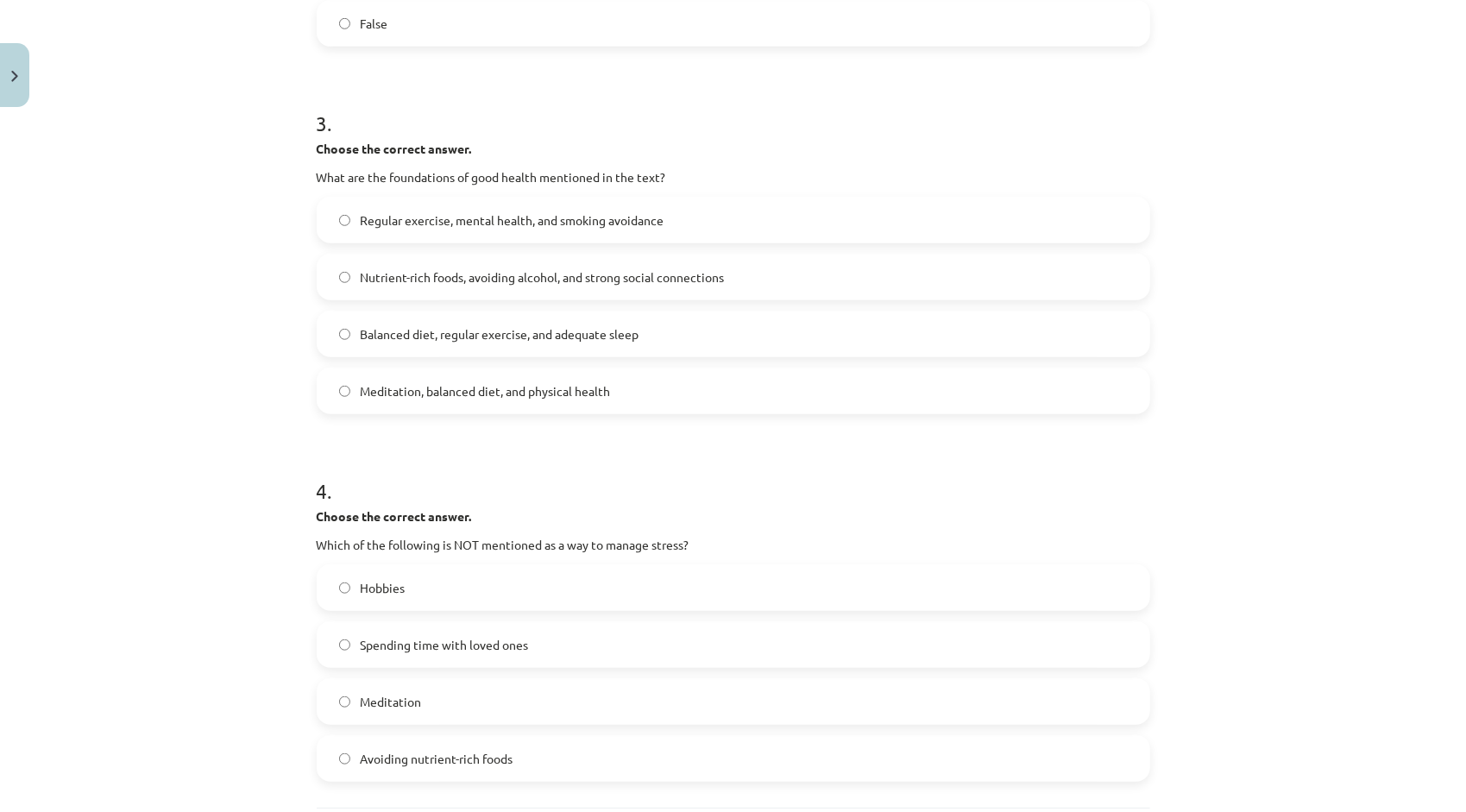
scroll to position [862, 0]
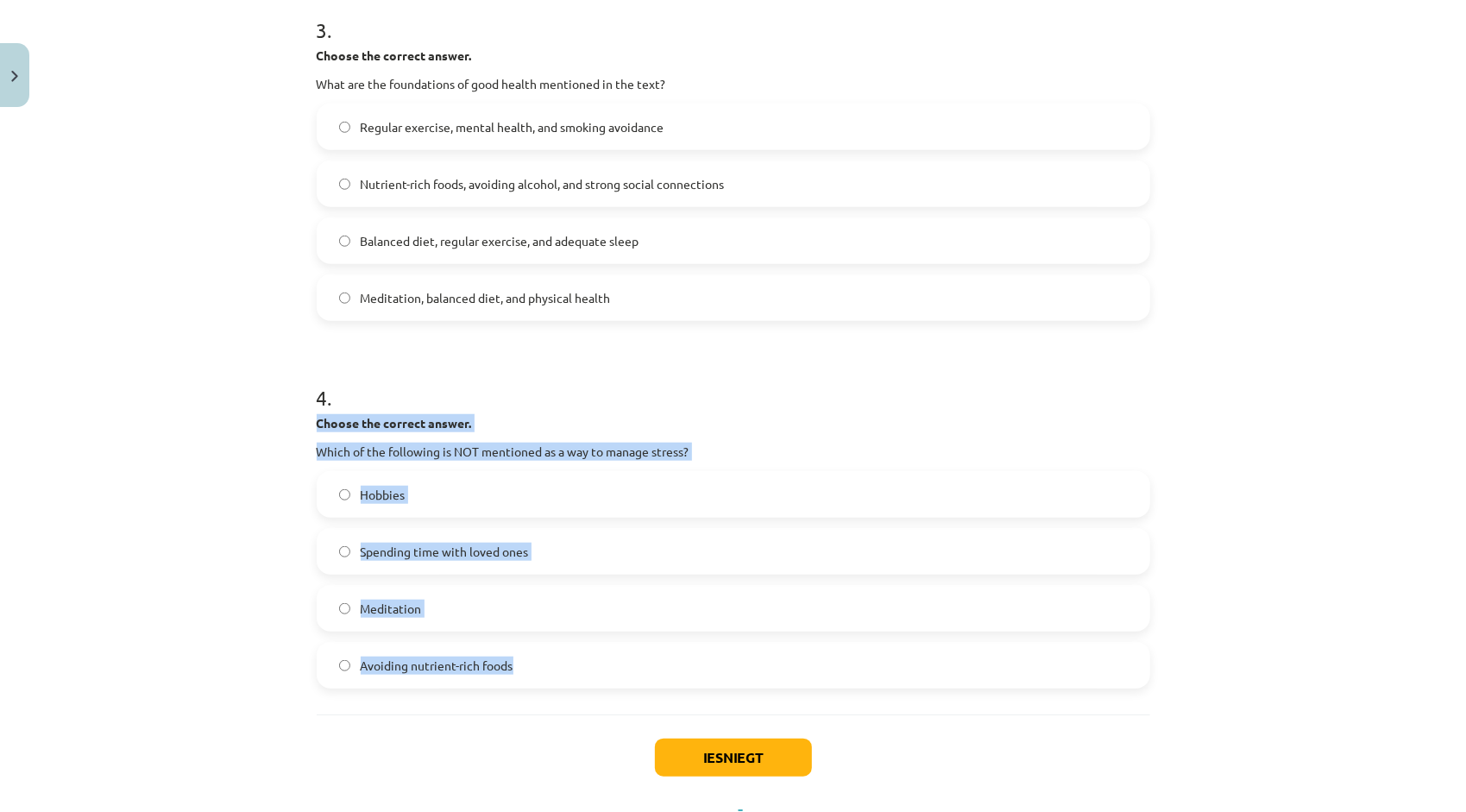
drag, startPoint x: 313, startPoint y: 421, endPoint x: 518, endPoint y: 671, distance: 323.3
click at [518, 671] on div "4 . Choose the correct answer. Which of the following is NOT mentioned as a way…" at bounding box center [733, 521] width 833 height 333
copy div "Choose the correct answer. Which of the following is NOT mentioned as a way to …"
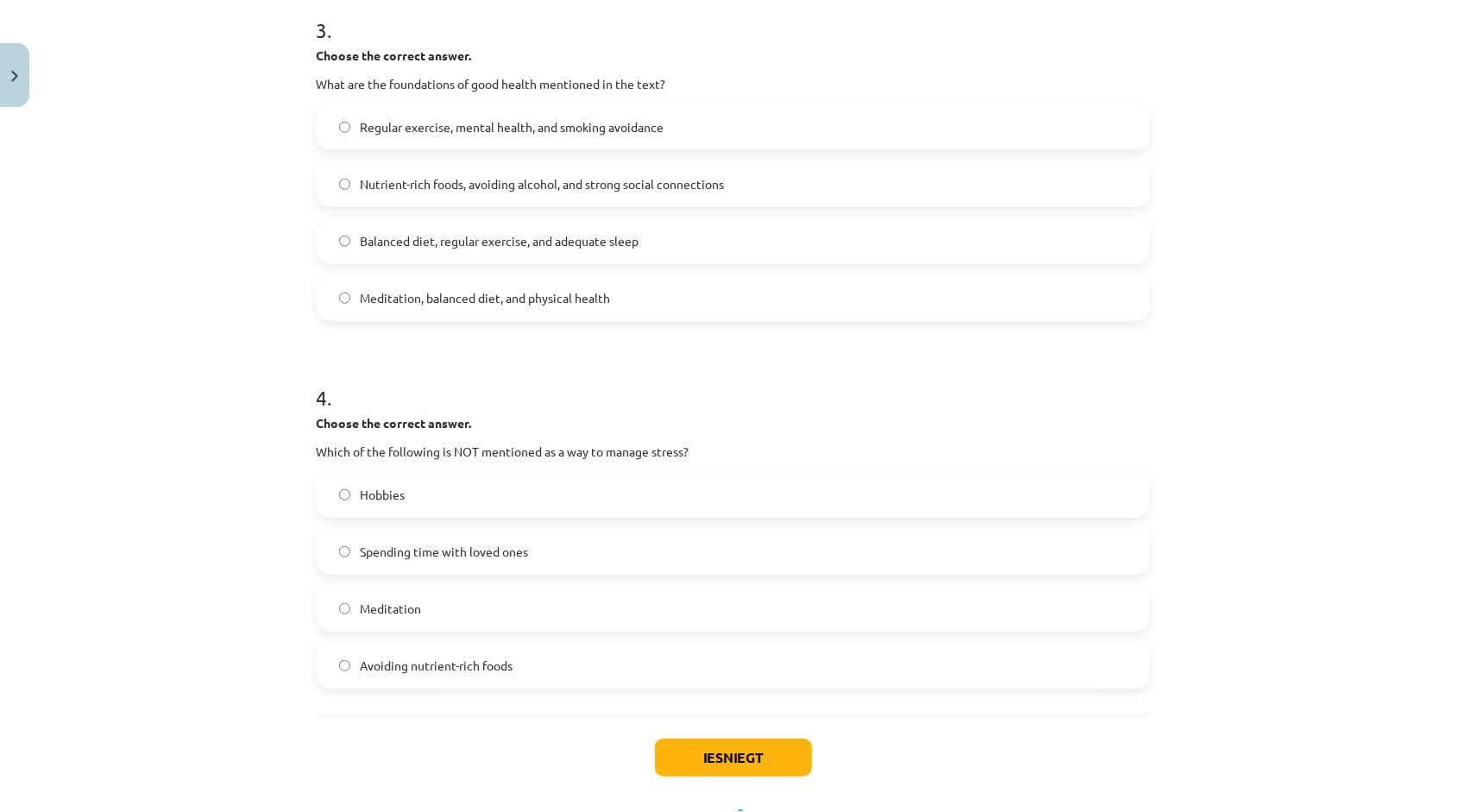
click at [710, 376] on h1 "4 ." at bounding box center [733, 382] width 833 height 53
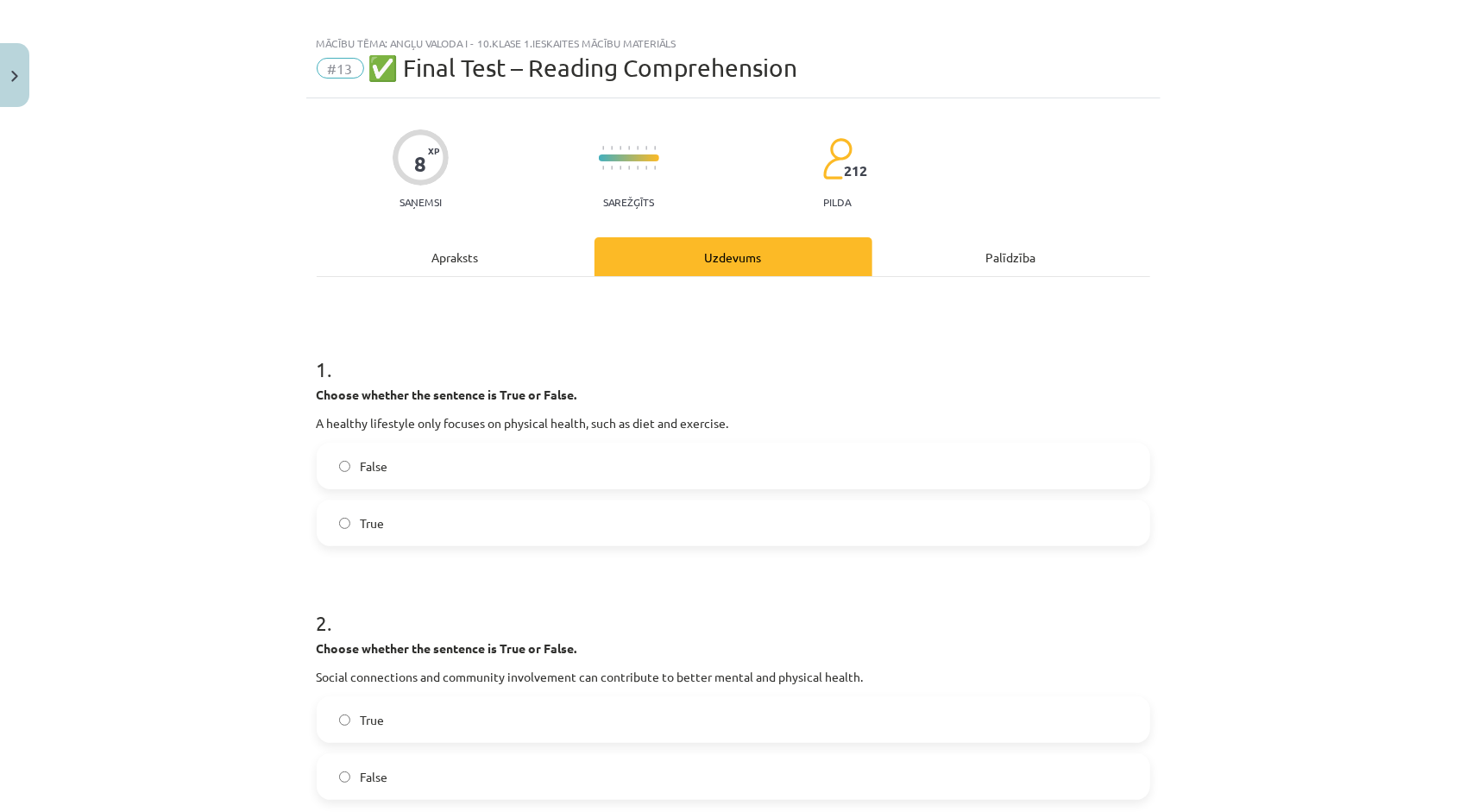
scroll to position [0, 0]
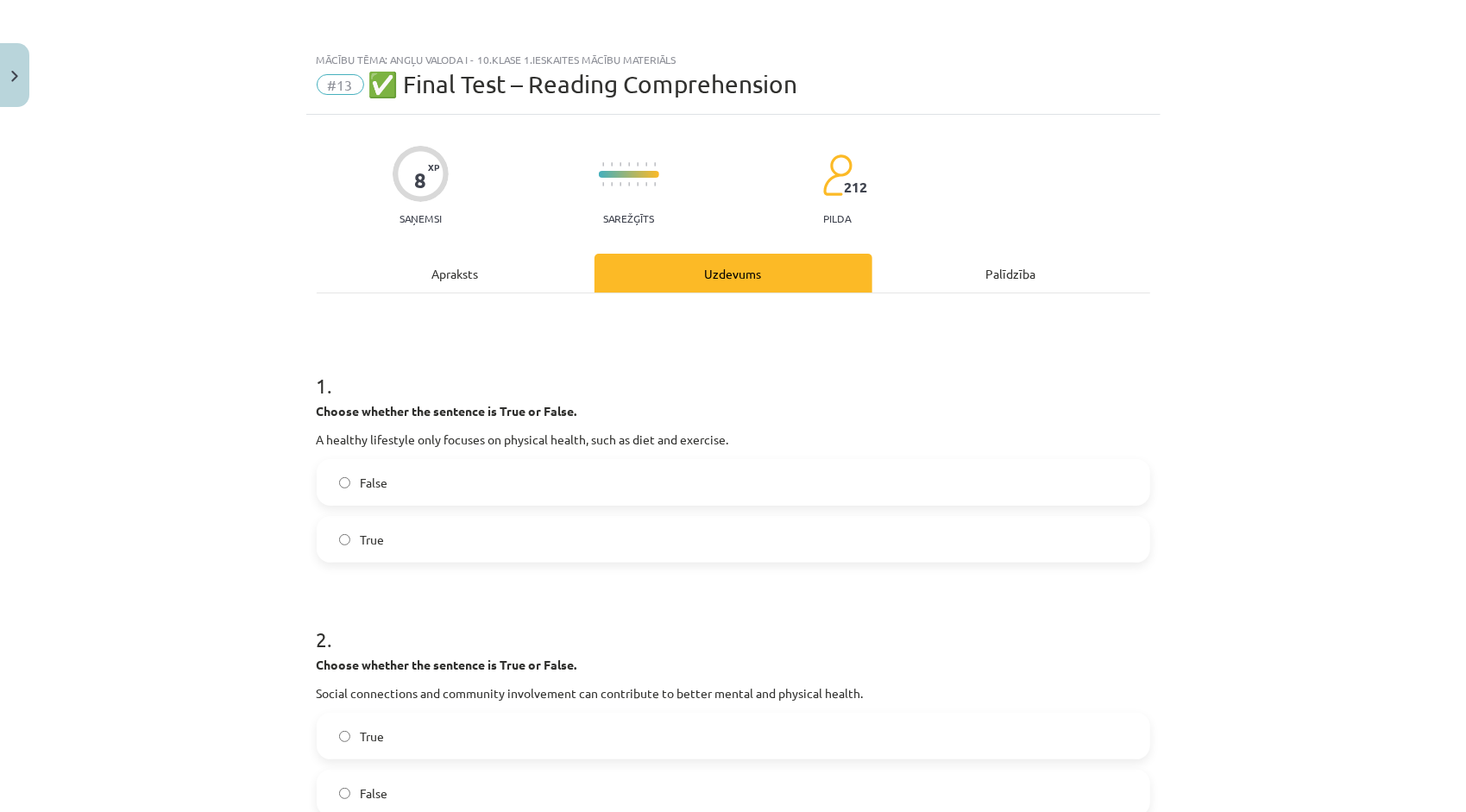
click at [424, 278] on div "Apraksts" at bounding box center [455, 273] width 278 height 38
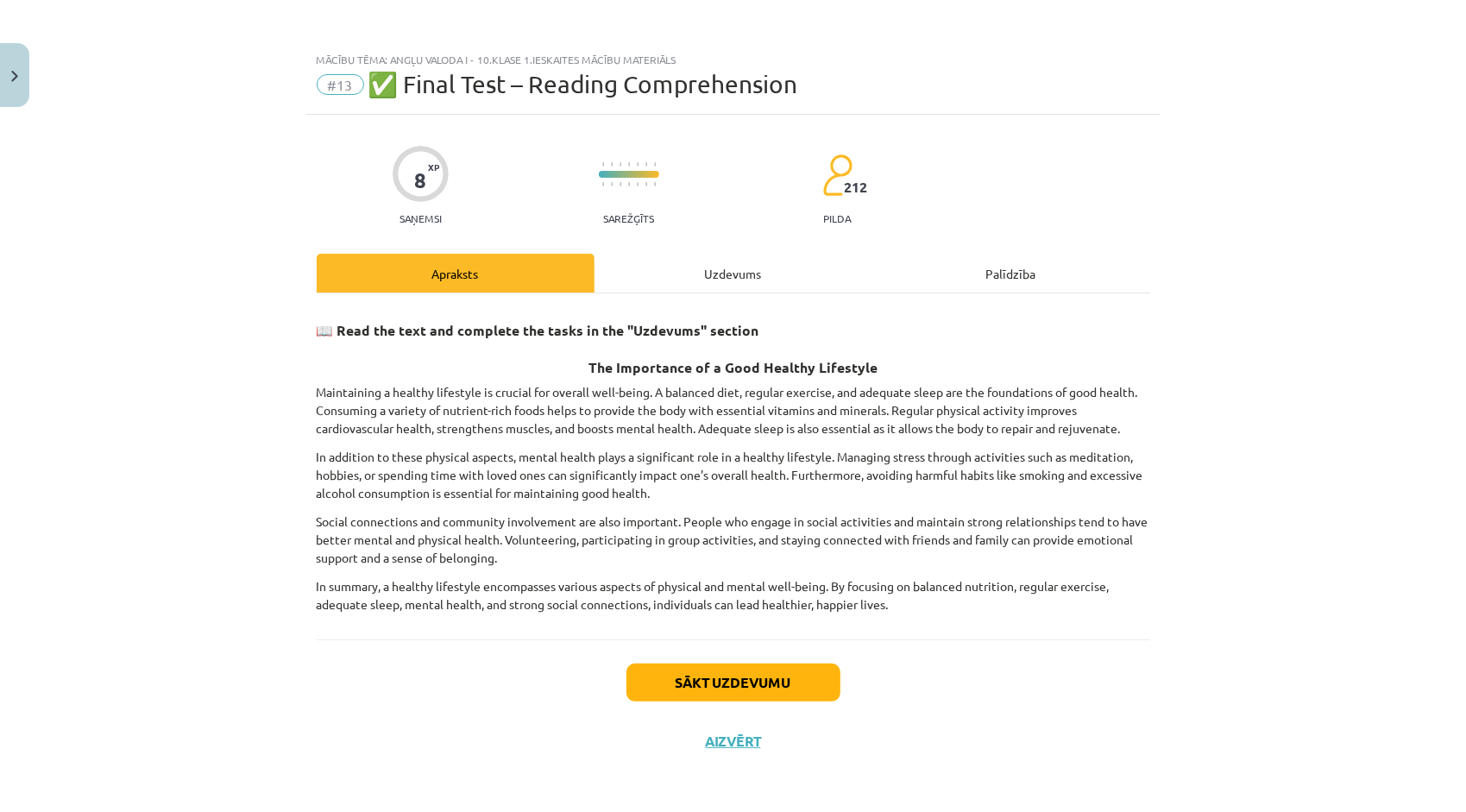
click at [696, 265] on div "Uzdevums" at bounding box center [733, 273] width 278 height 38
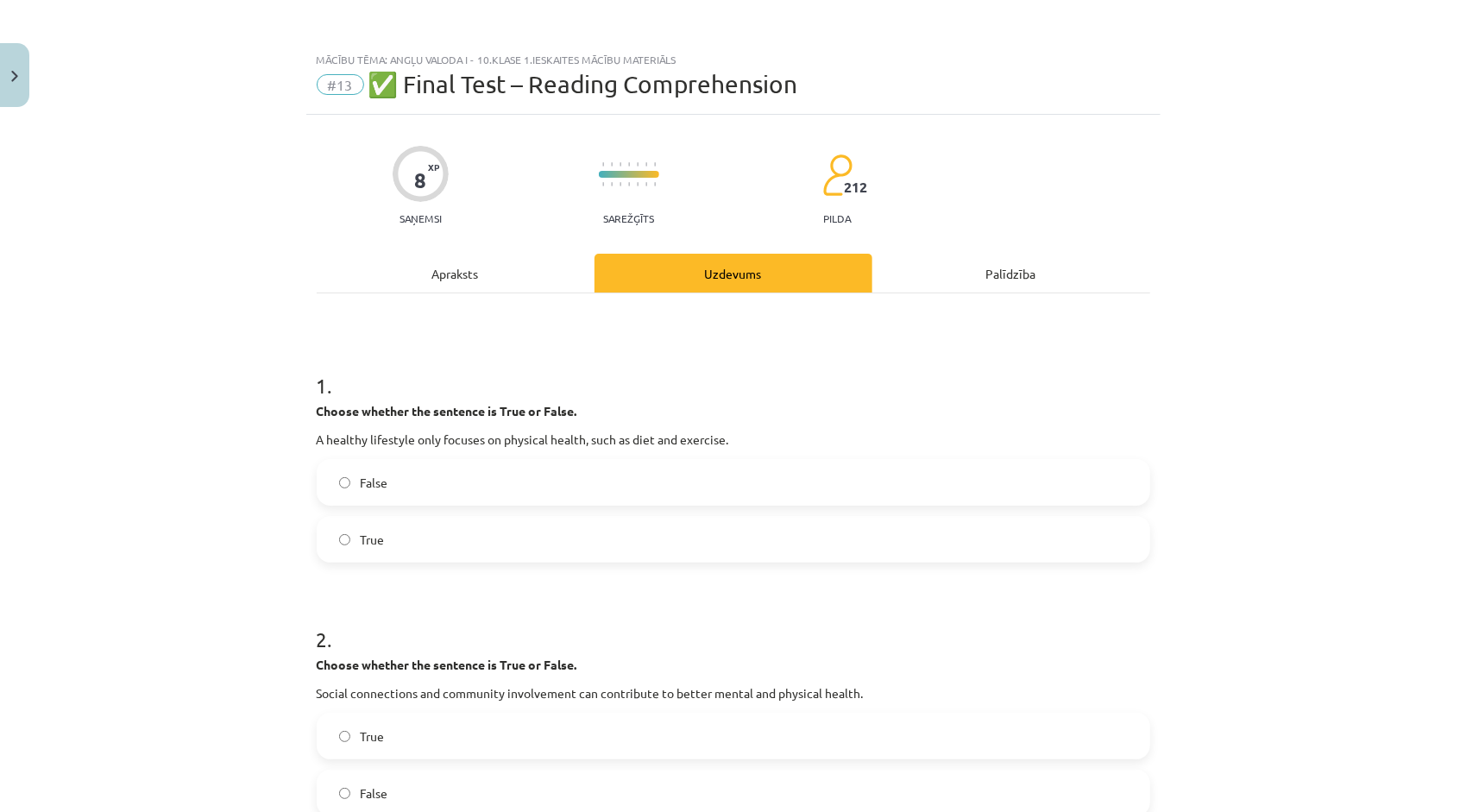
click at [459, 280] on div "Apraksts" at bounding box center [455, 273] width 278 height 38
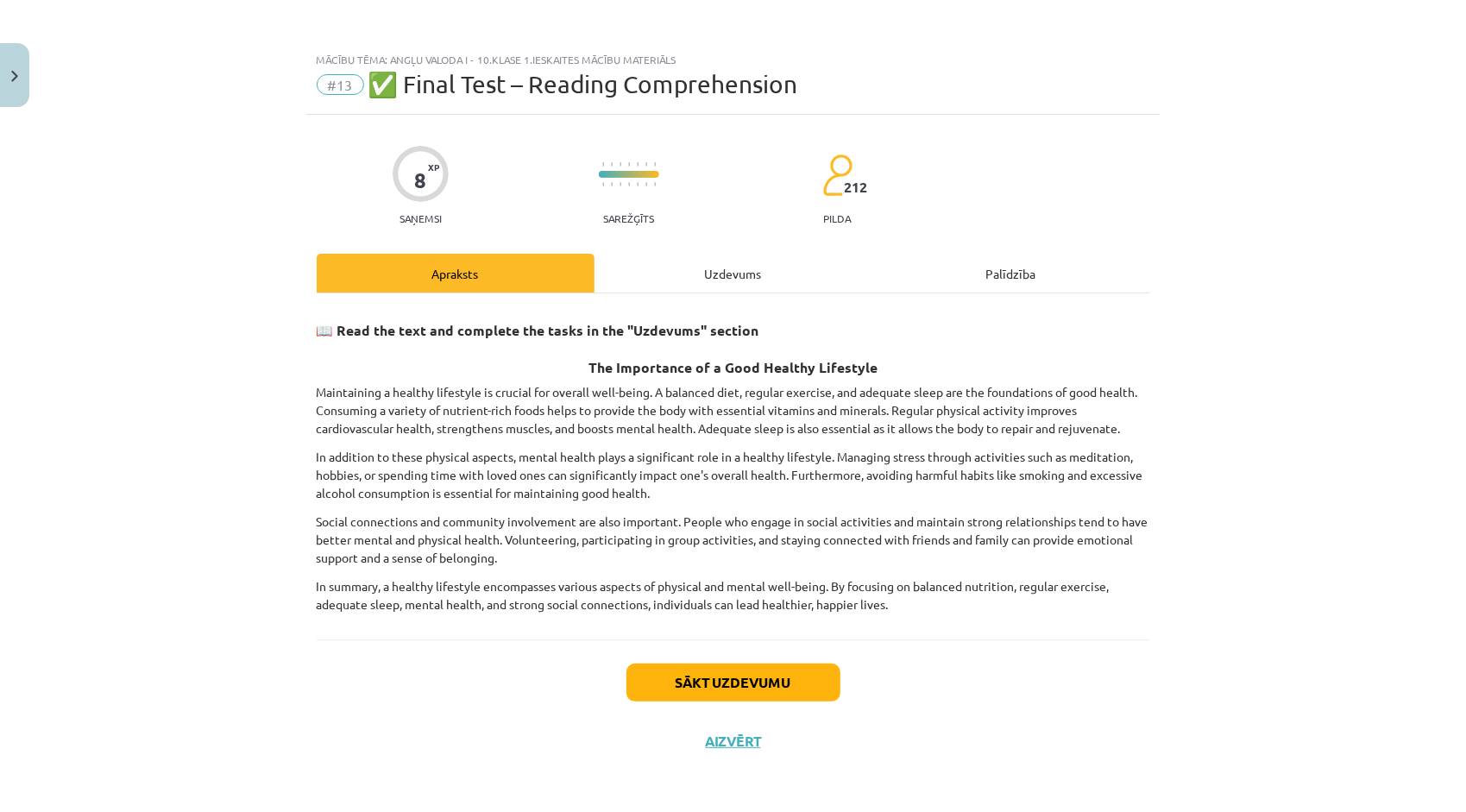
click at [739, 281] on div "Uzdevums" at bounding box center [733, 273] width 278 height 38
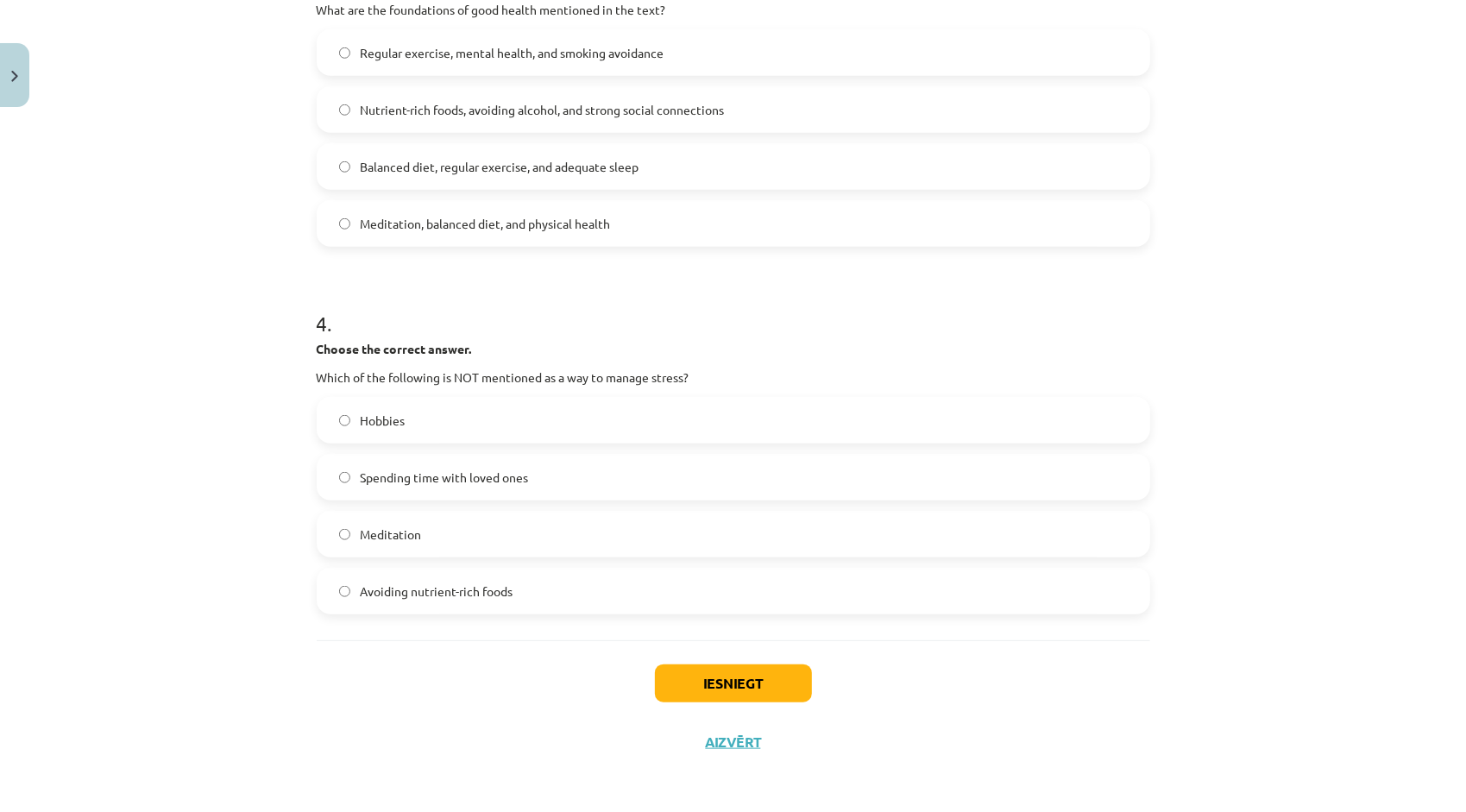
scroll to position [938, 0]
click at [489, 606] on label "Avoiding nutrient-rich foods" at bounding box center [733, 588] width 830 height 43
click at [694, 675] on button "Iesniegt" at bounding box center [733, 681] width 157 height 38
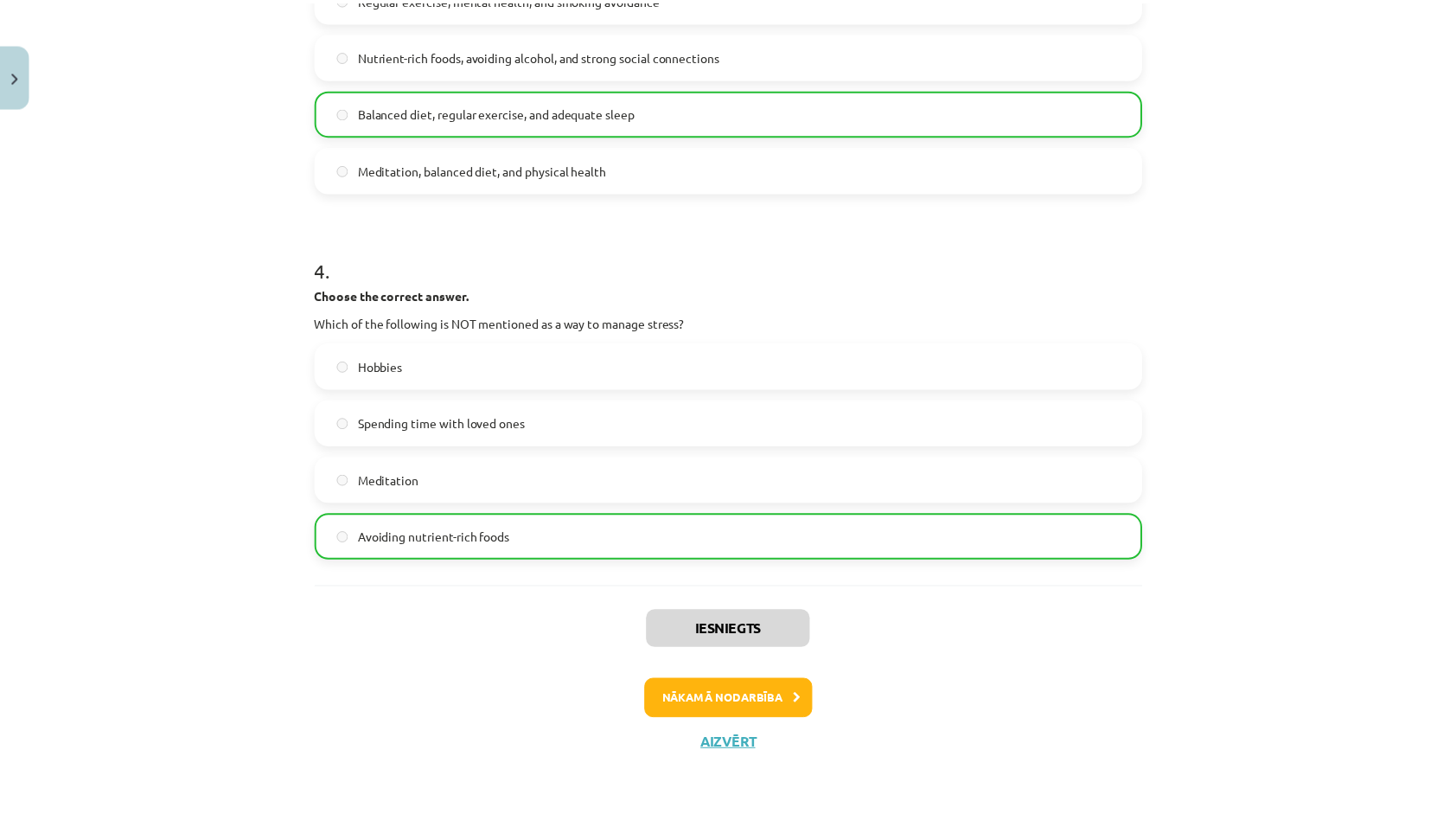
scroll to position [994, 0]
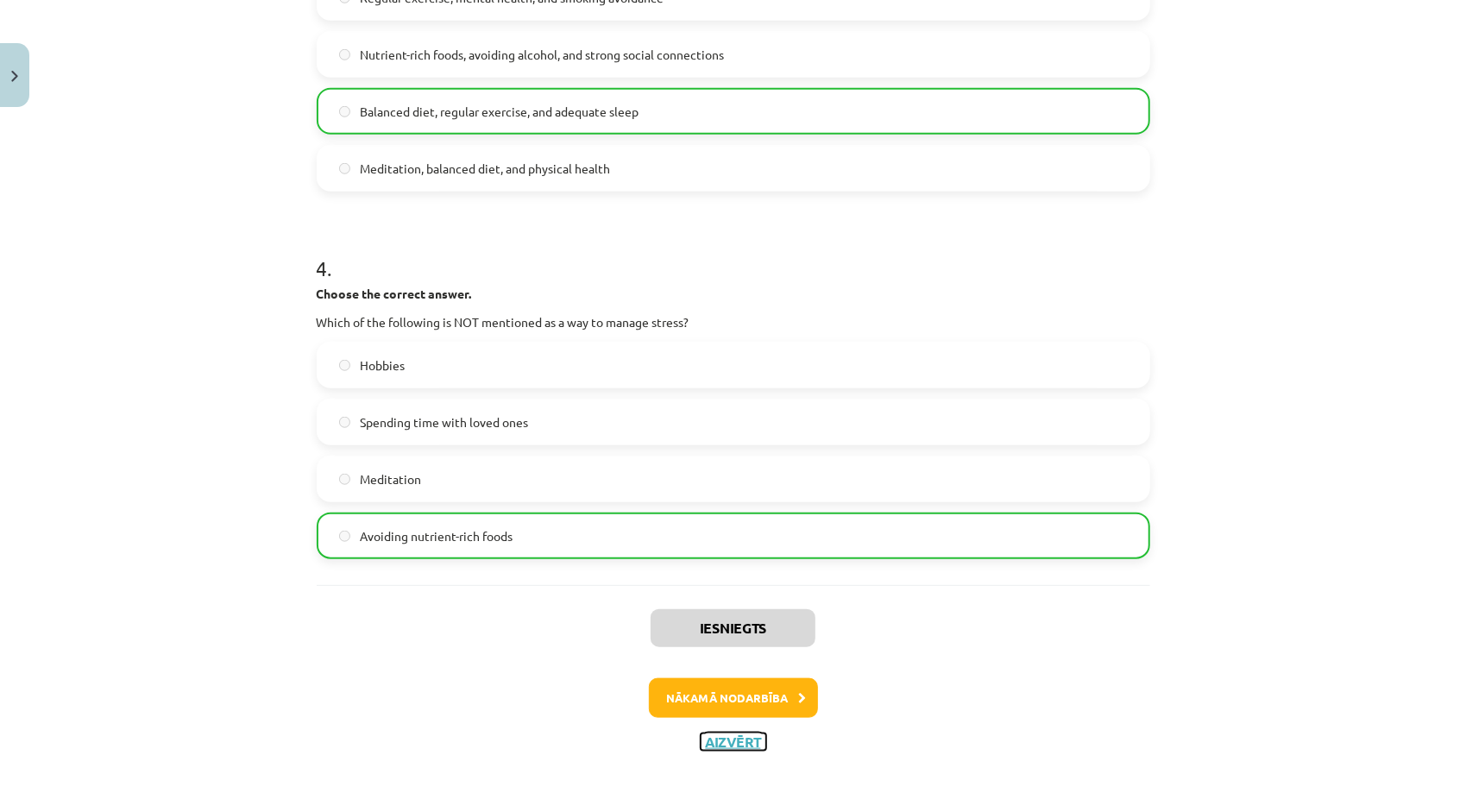
click at [702, 737] on button "Aizvērt" at bounding box center [733, 741] width 66 height 17
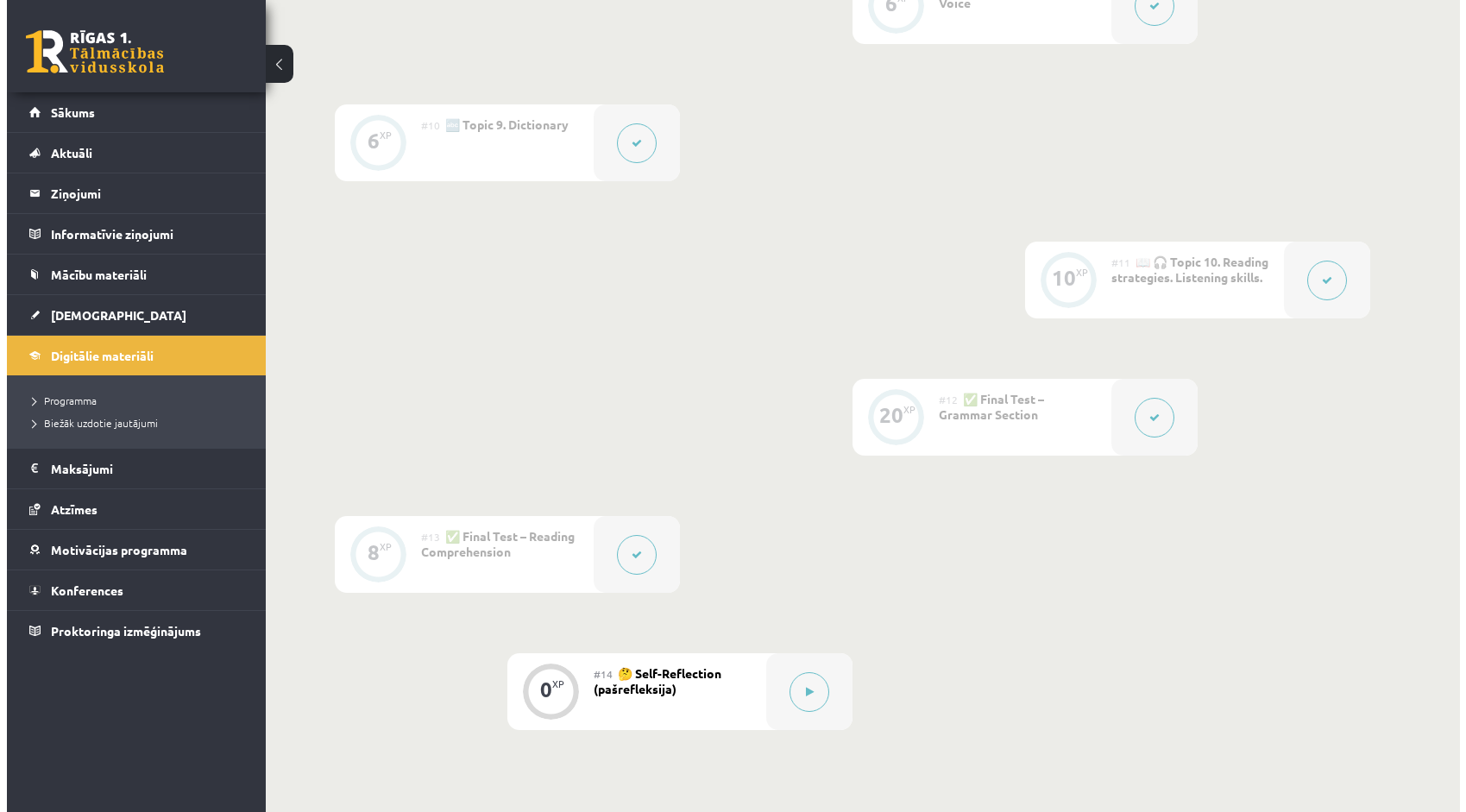
scroll to position [1725, 0]
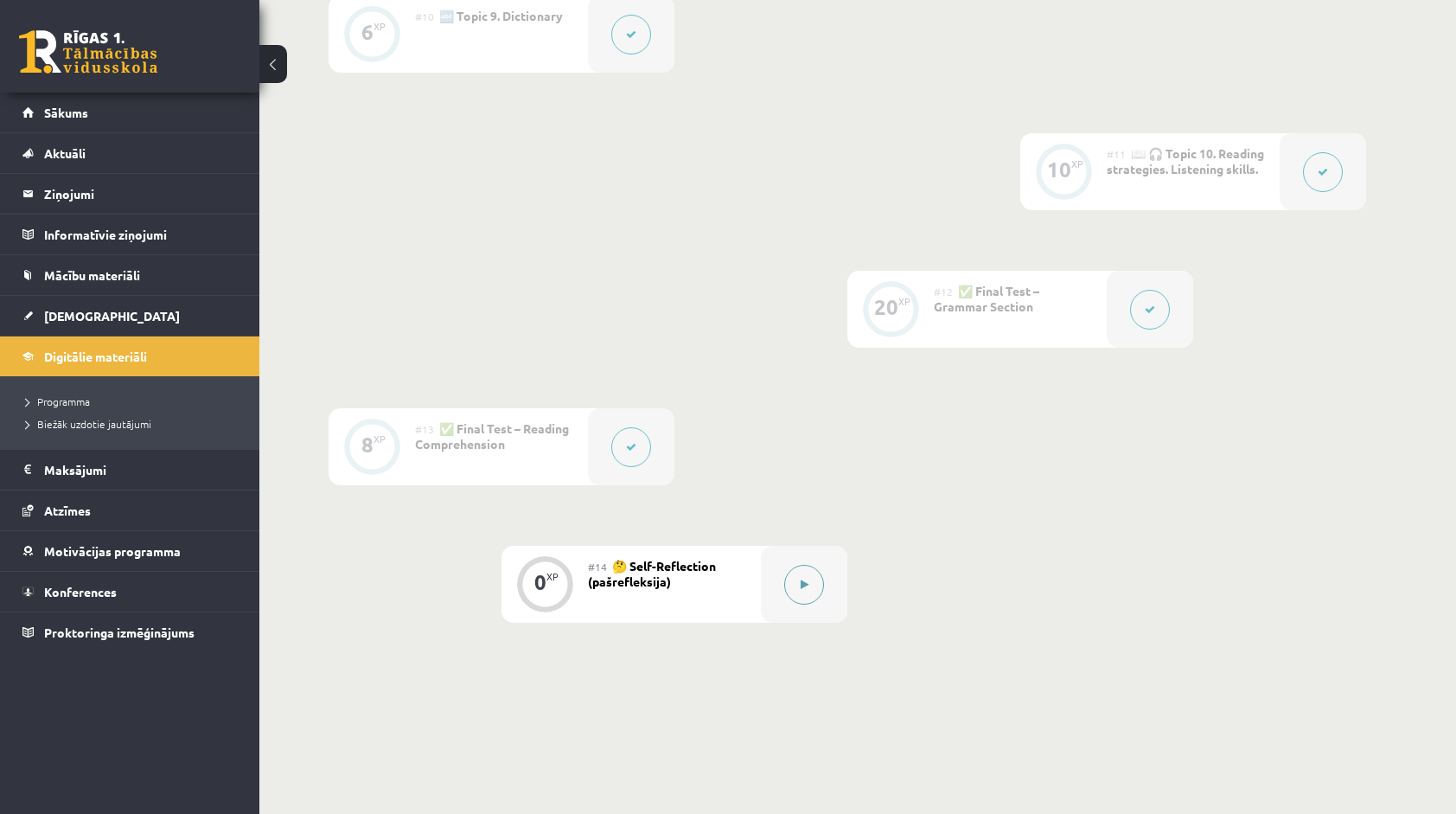
click at [815, 581] on button at bounding box center [804, 584] width 40 height 40
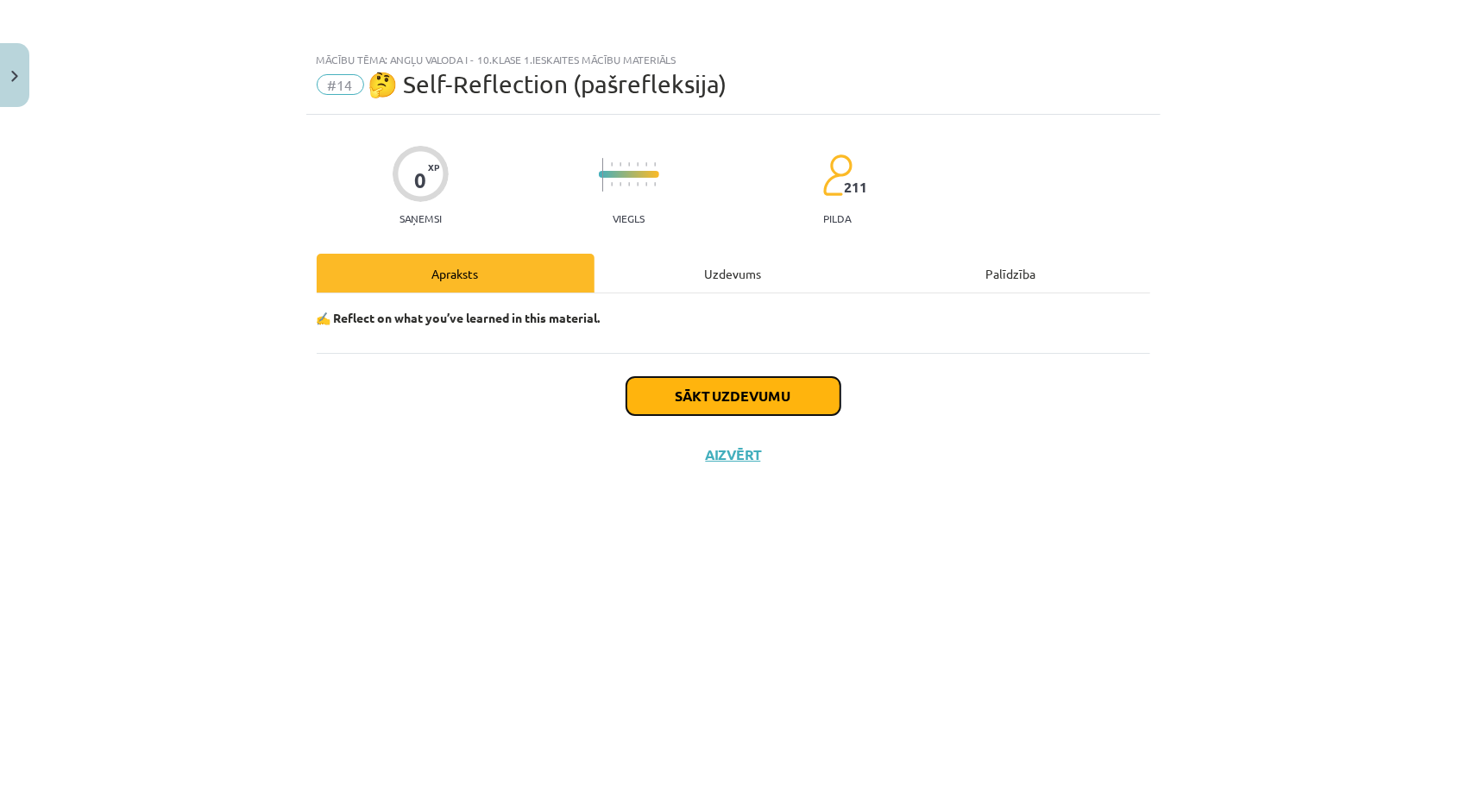
click at [676, 403] on button "Sākt uzdevumu" at bounding box center [733, 395] width 214 height 38
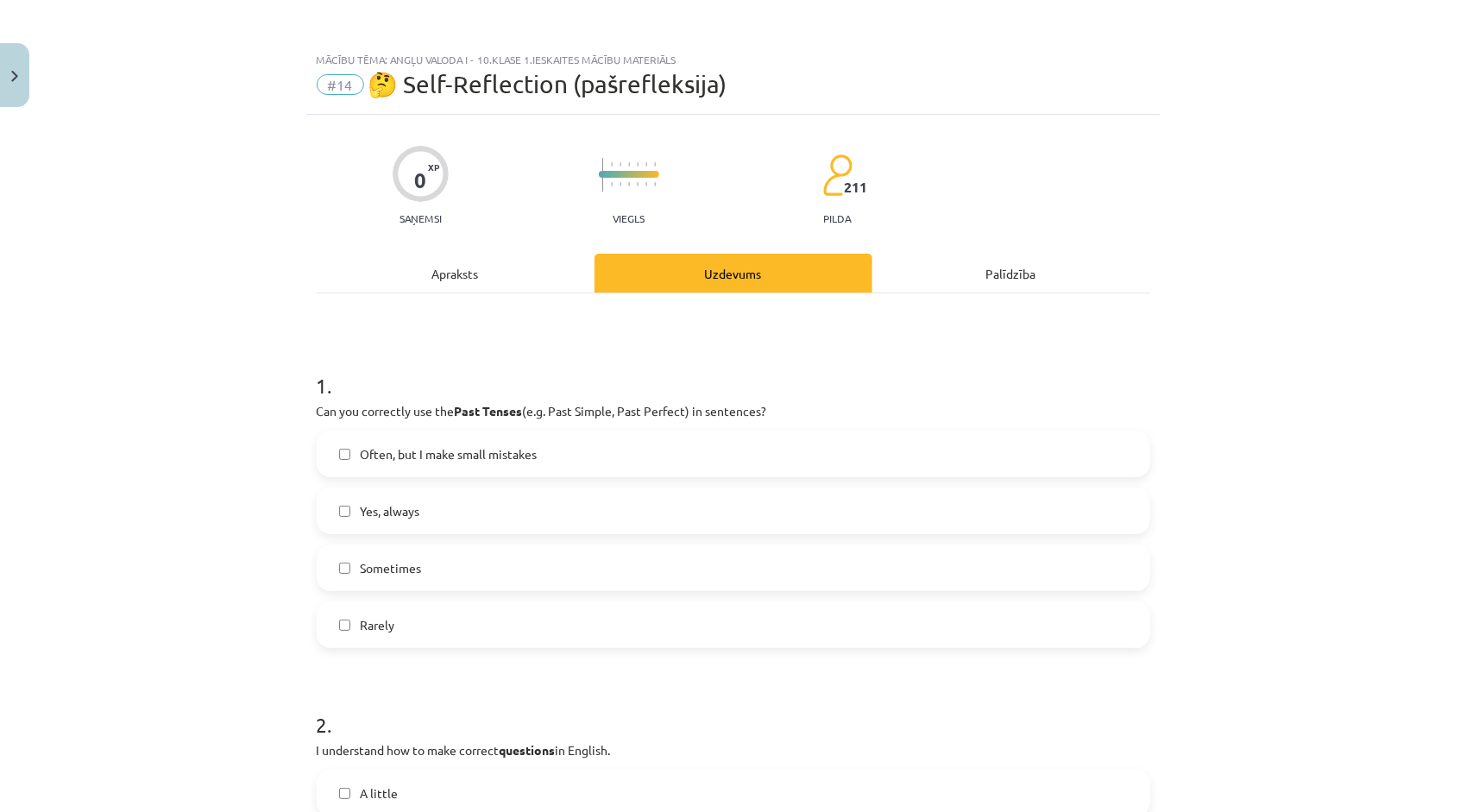
click at [531, 462] on label "Often, but I make small mistakes" at bounding box center [733, 453] width 830 height 43
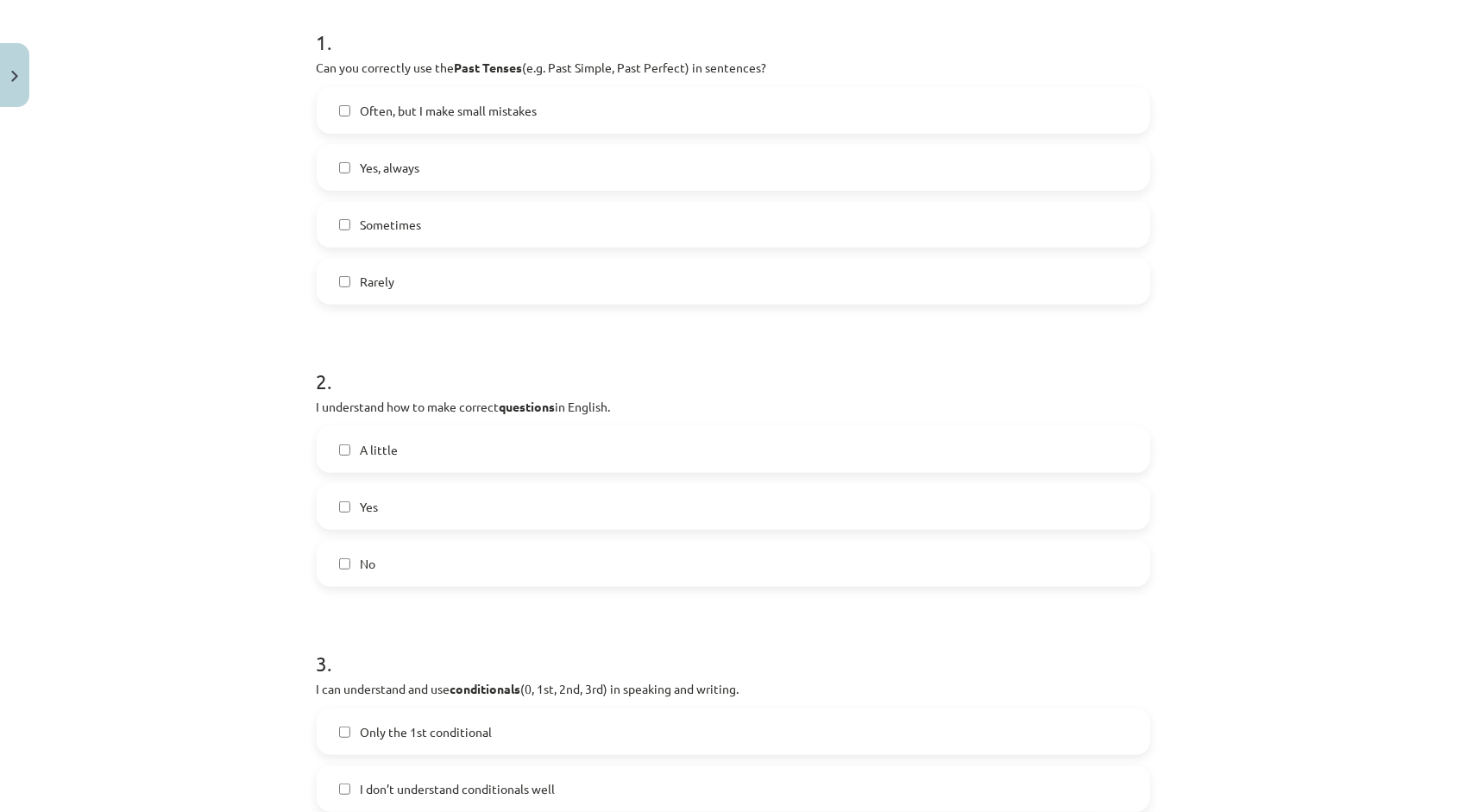
scroll to position [345, 0]
click at [491, 508] on label "Yes" at bounding box center [733, 504] width 830 height 43
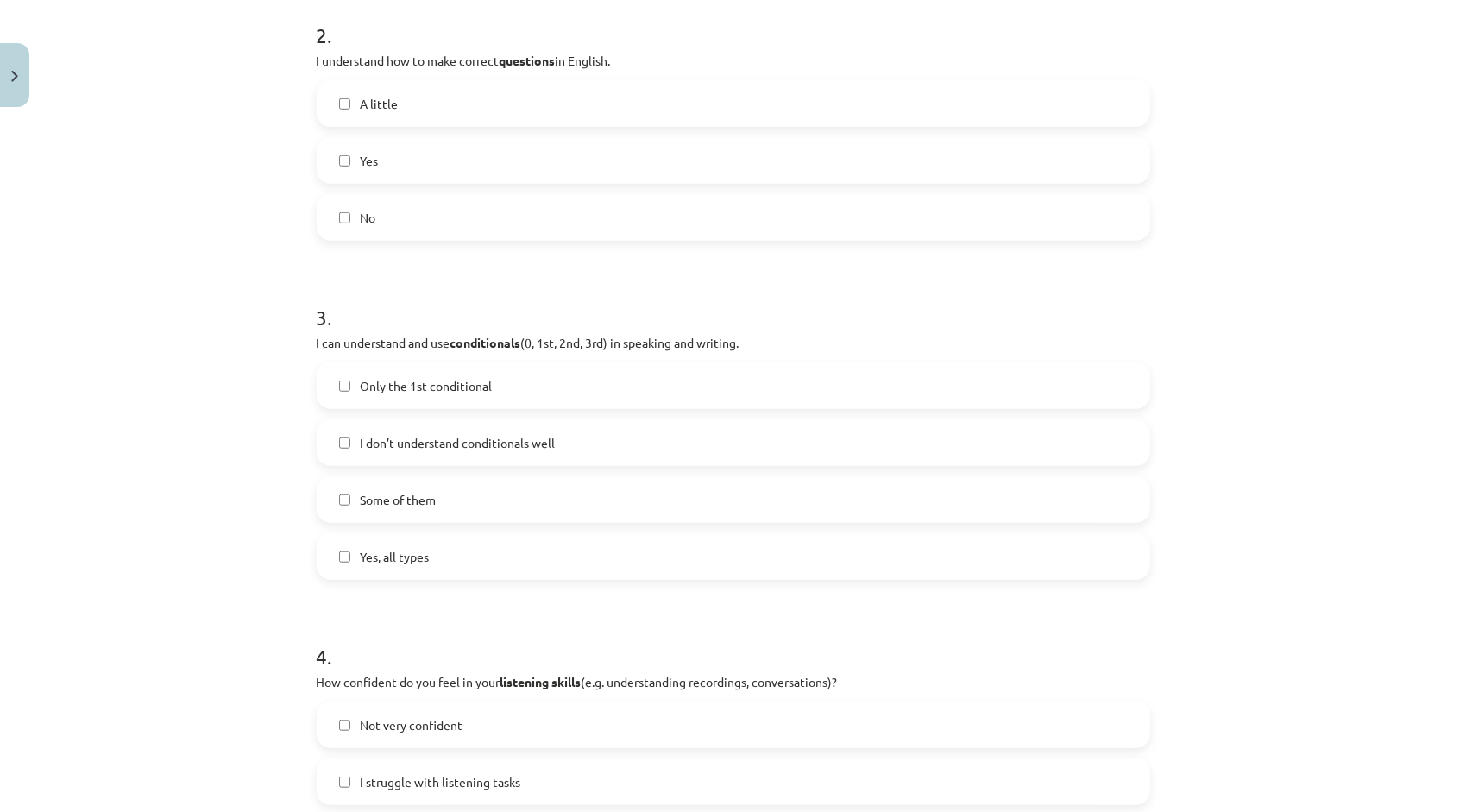
scroll to position [690, 0]
click at [425, 566] on label "Yes, all types" at bounding box center [733, 555] width 830 height 43
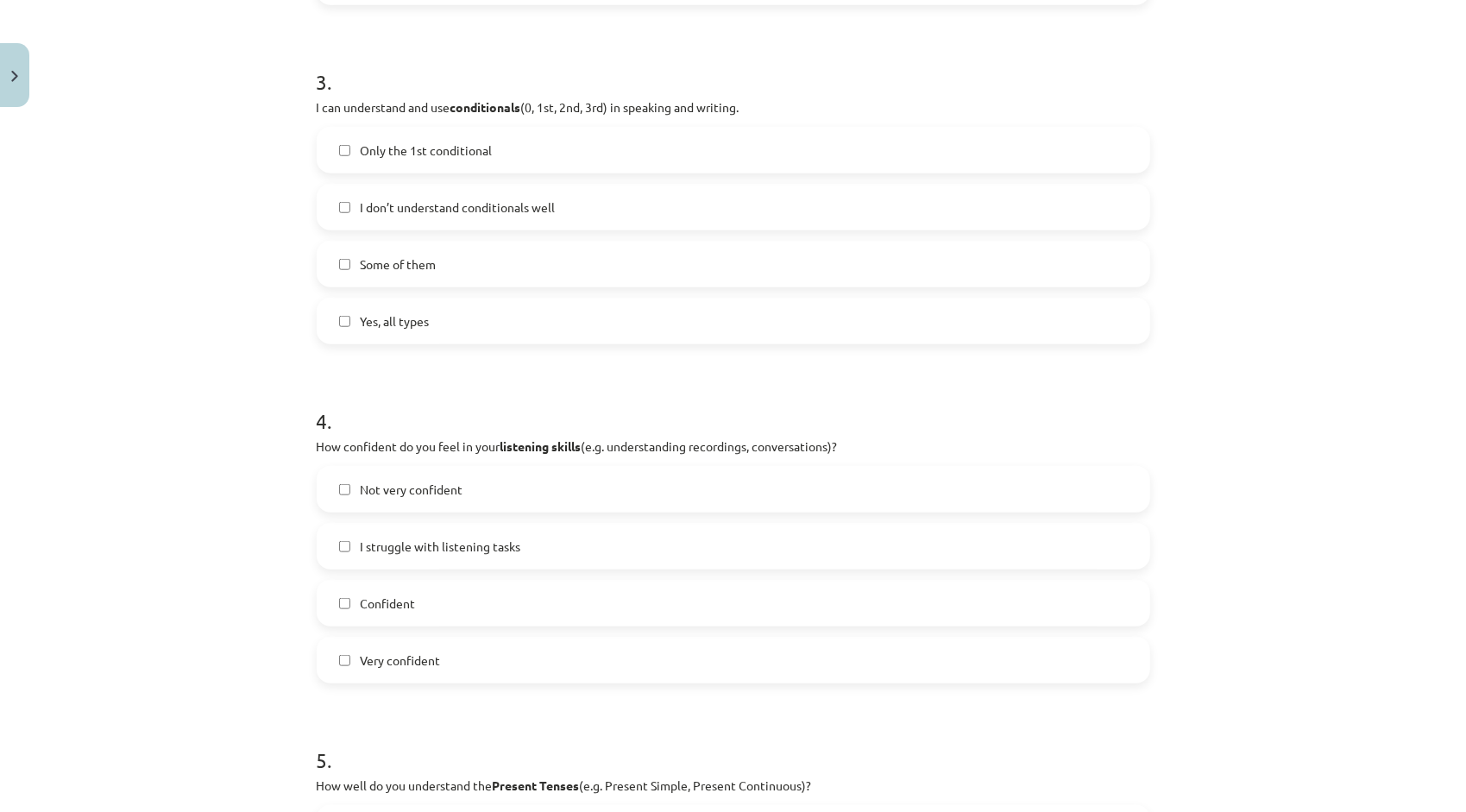
scroll to position [949, 0]
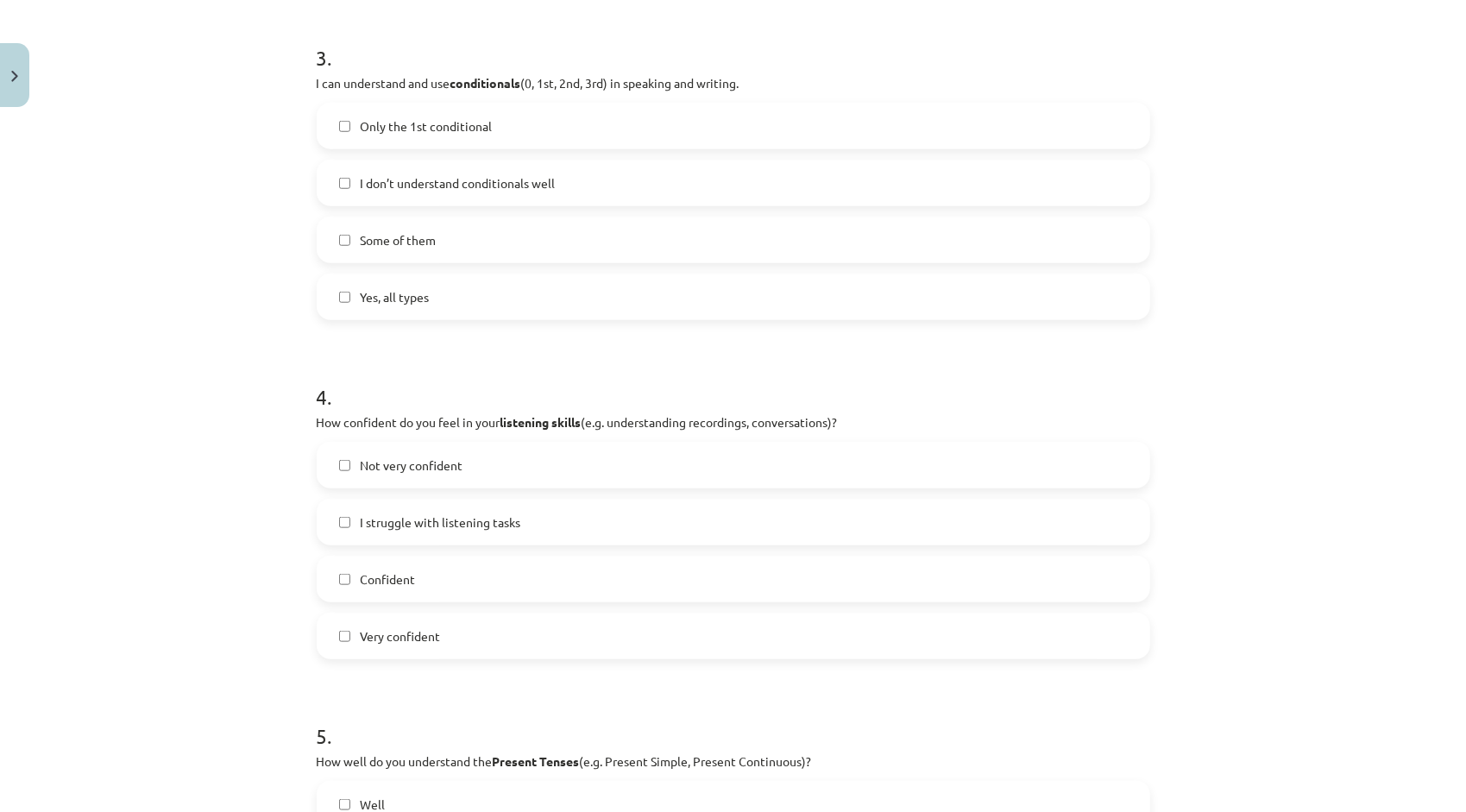
click at [459, 578] on label "Confident" at bounding box center [733, 578] width 830 height 43
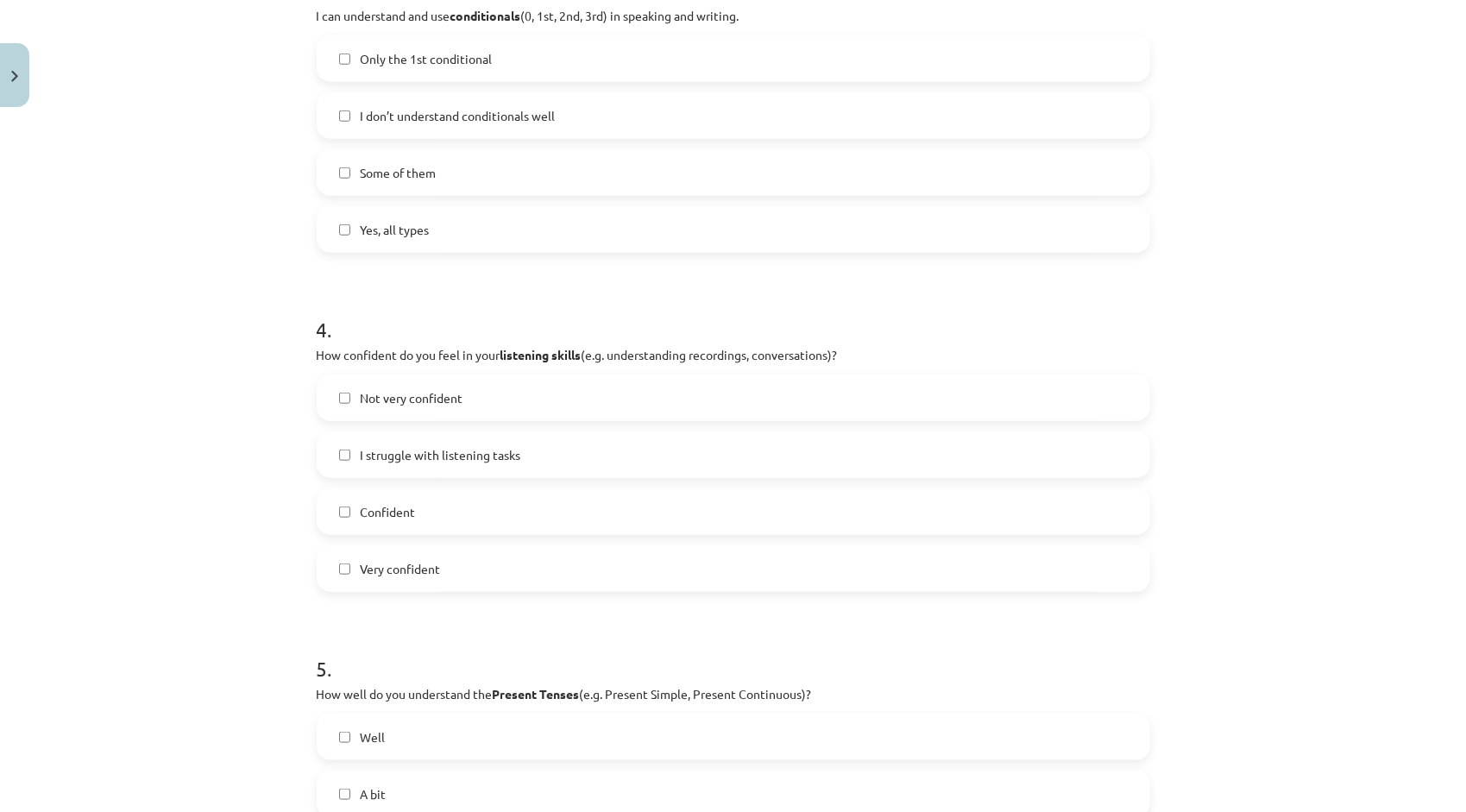
scroll to position [1294, 0]
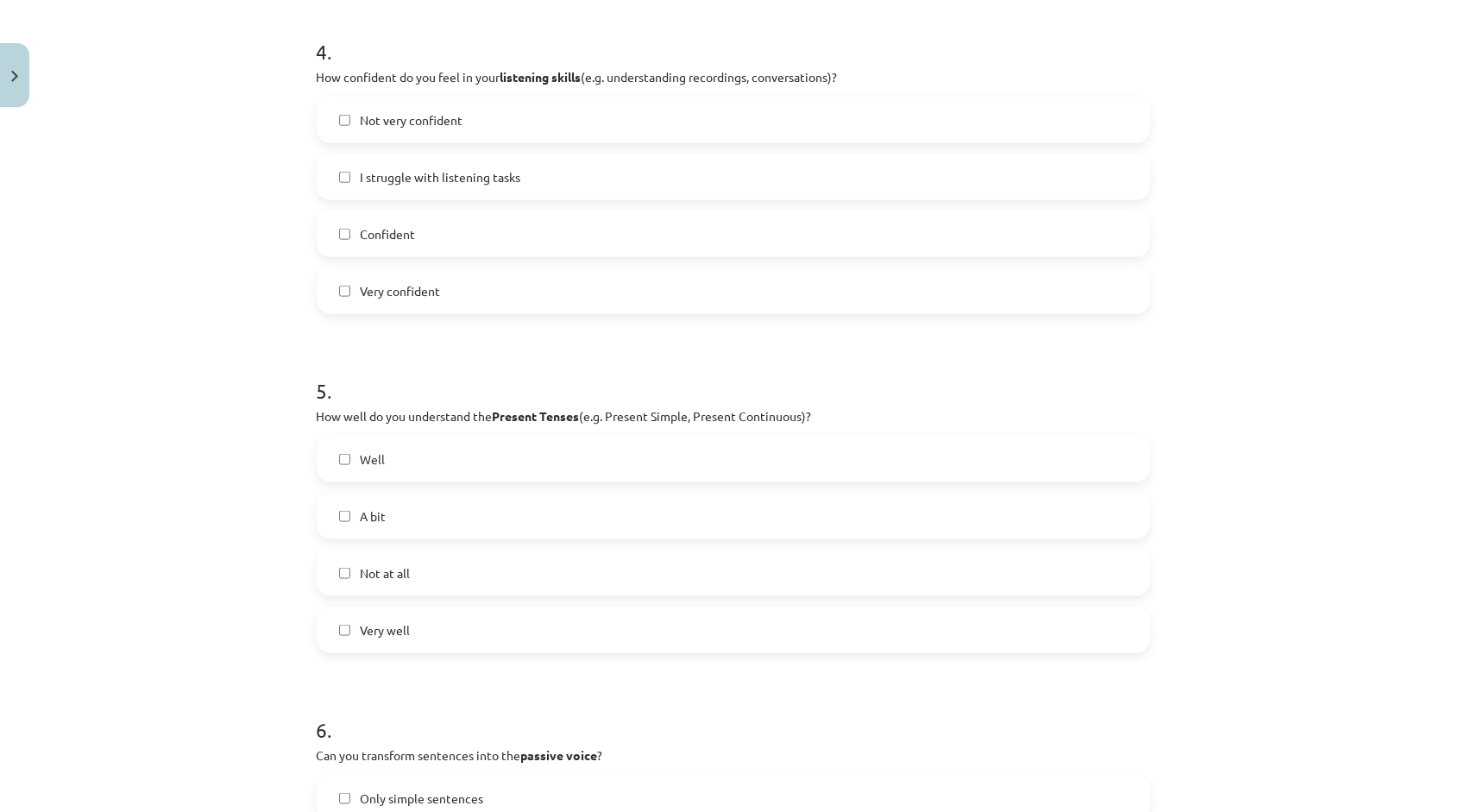
click at [434, 465] on label "Well" at bounding box center [733, 458] width 830 height 43
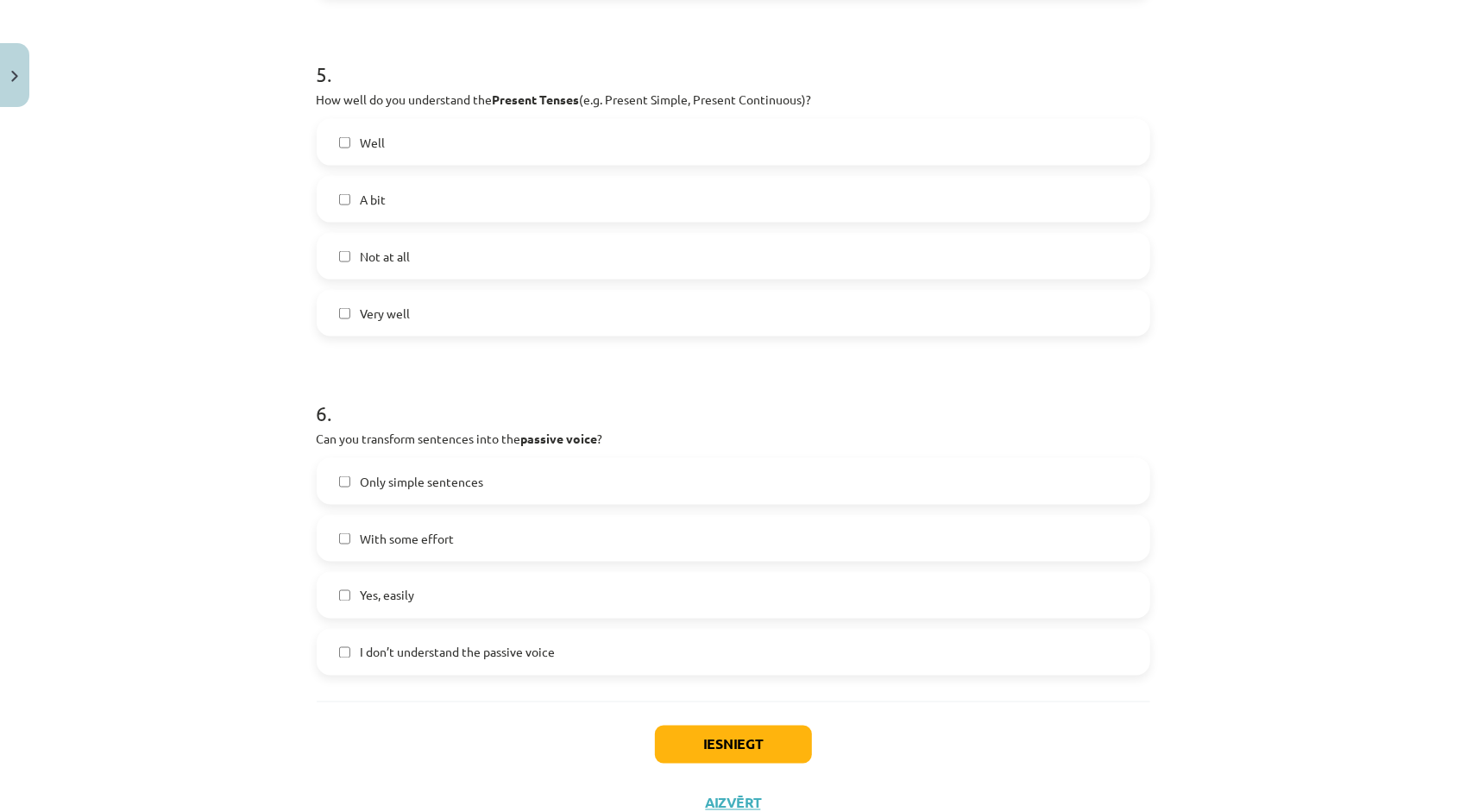
scroll to position [1639, 0]
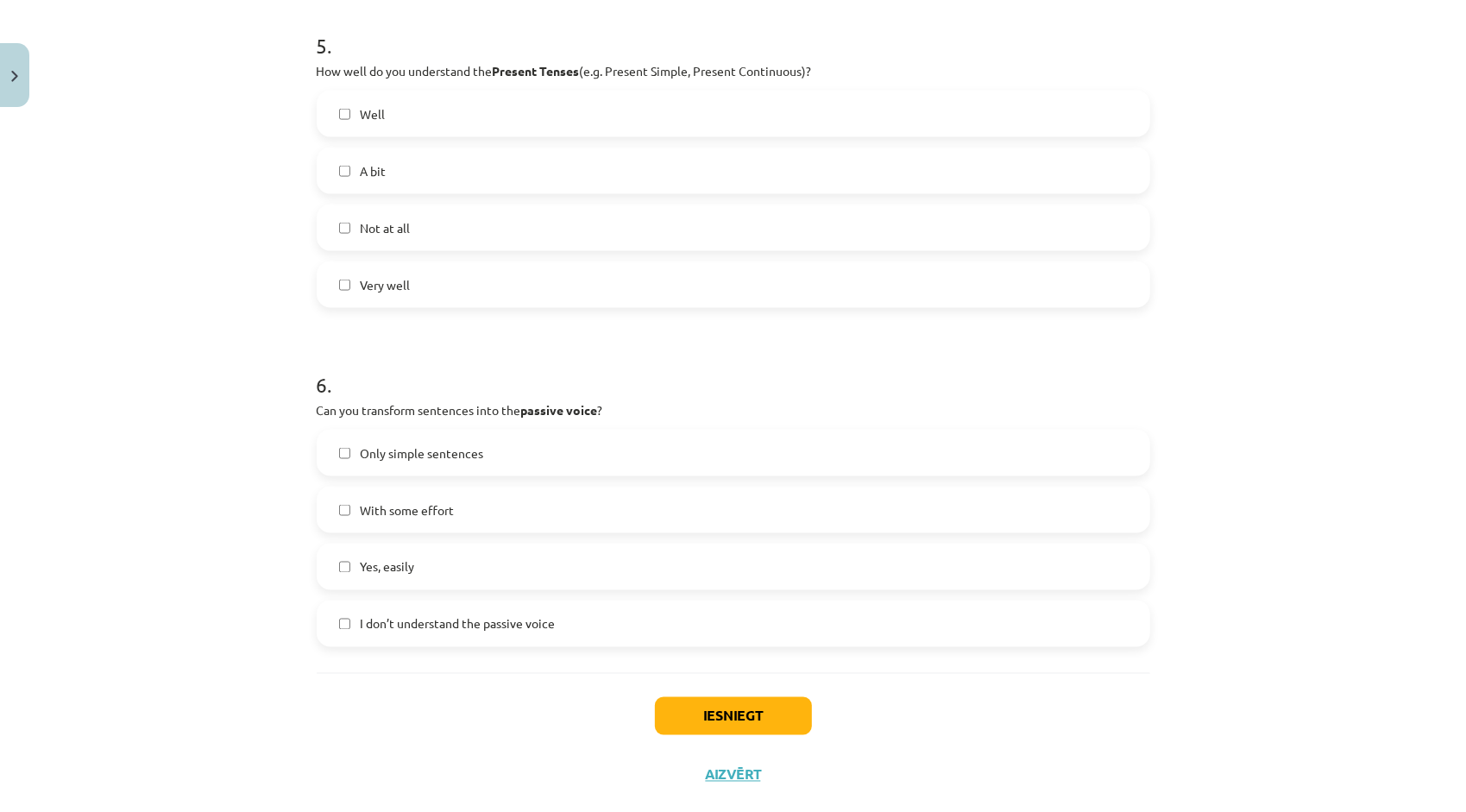
click at [434, 501] on span "With some effort" at bounding box center [407, 510] width 94 height 18
click at [737, 724] on button "Iesniegt" at bounding box center [733, 715] width 157 height 38
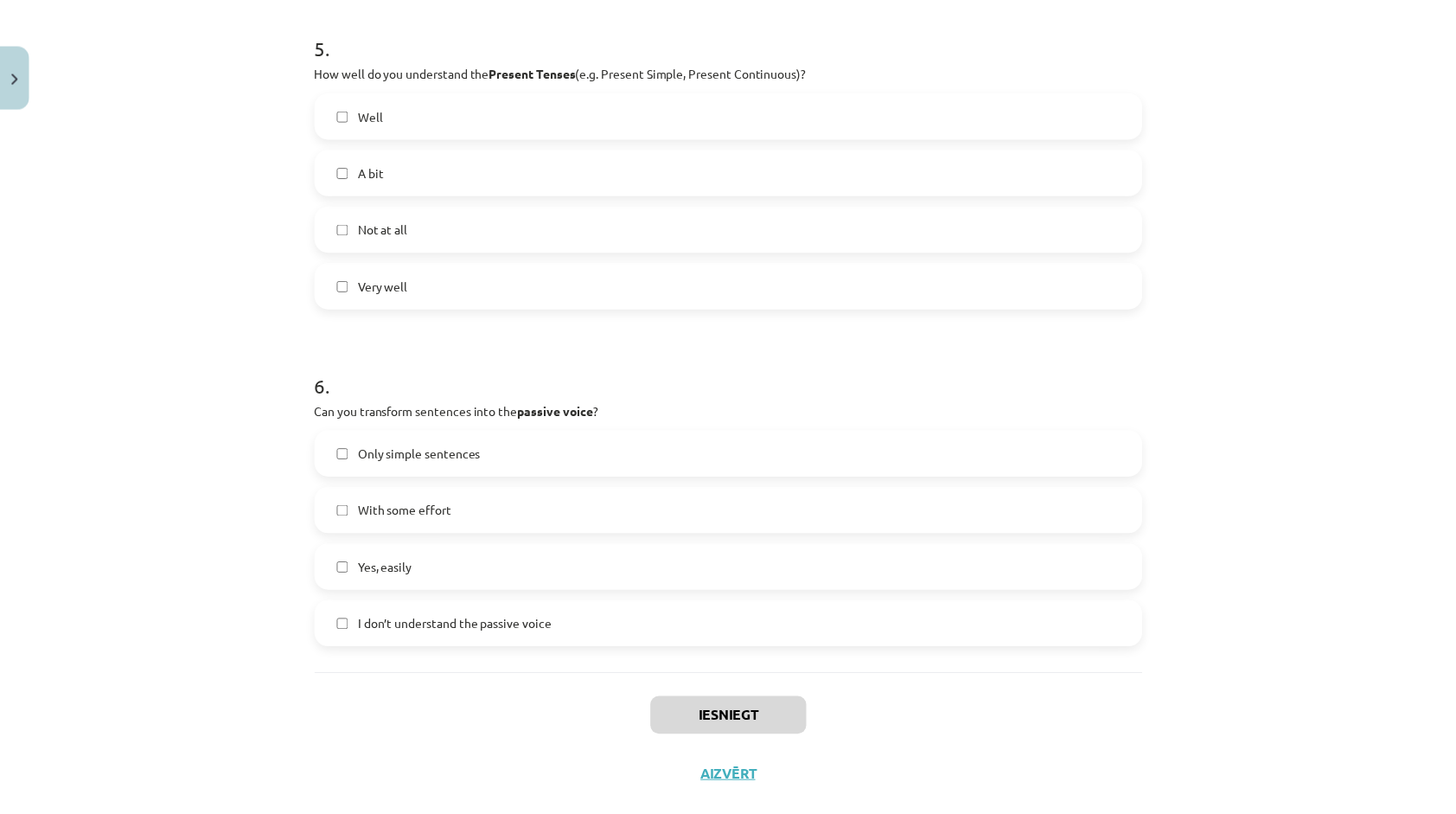
scroll to position [1727, 0]
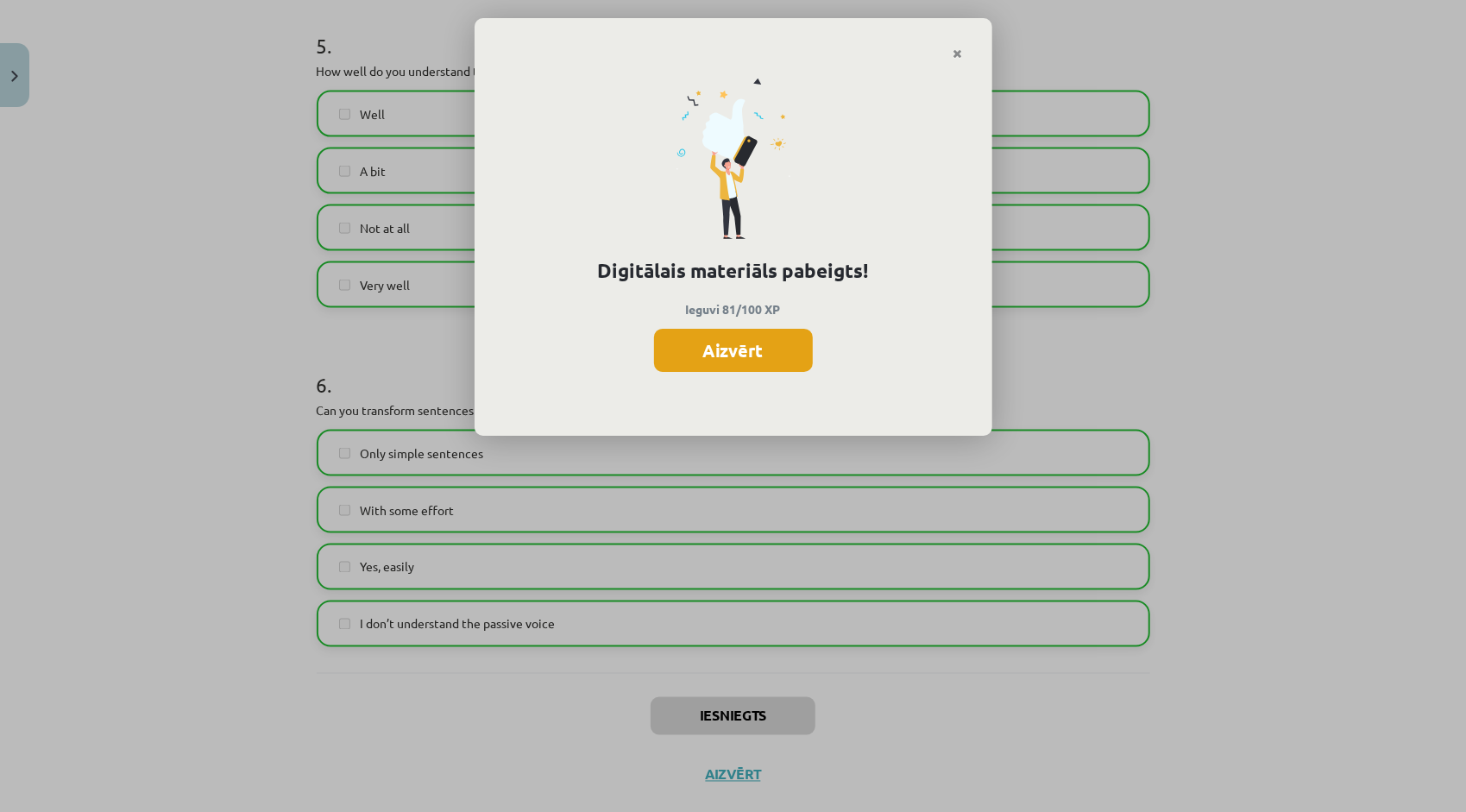
click at [726, 364] on button "Aizvērt" at bounding box center [733, 350] width 159 height 43
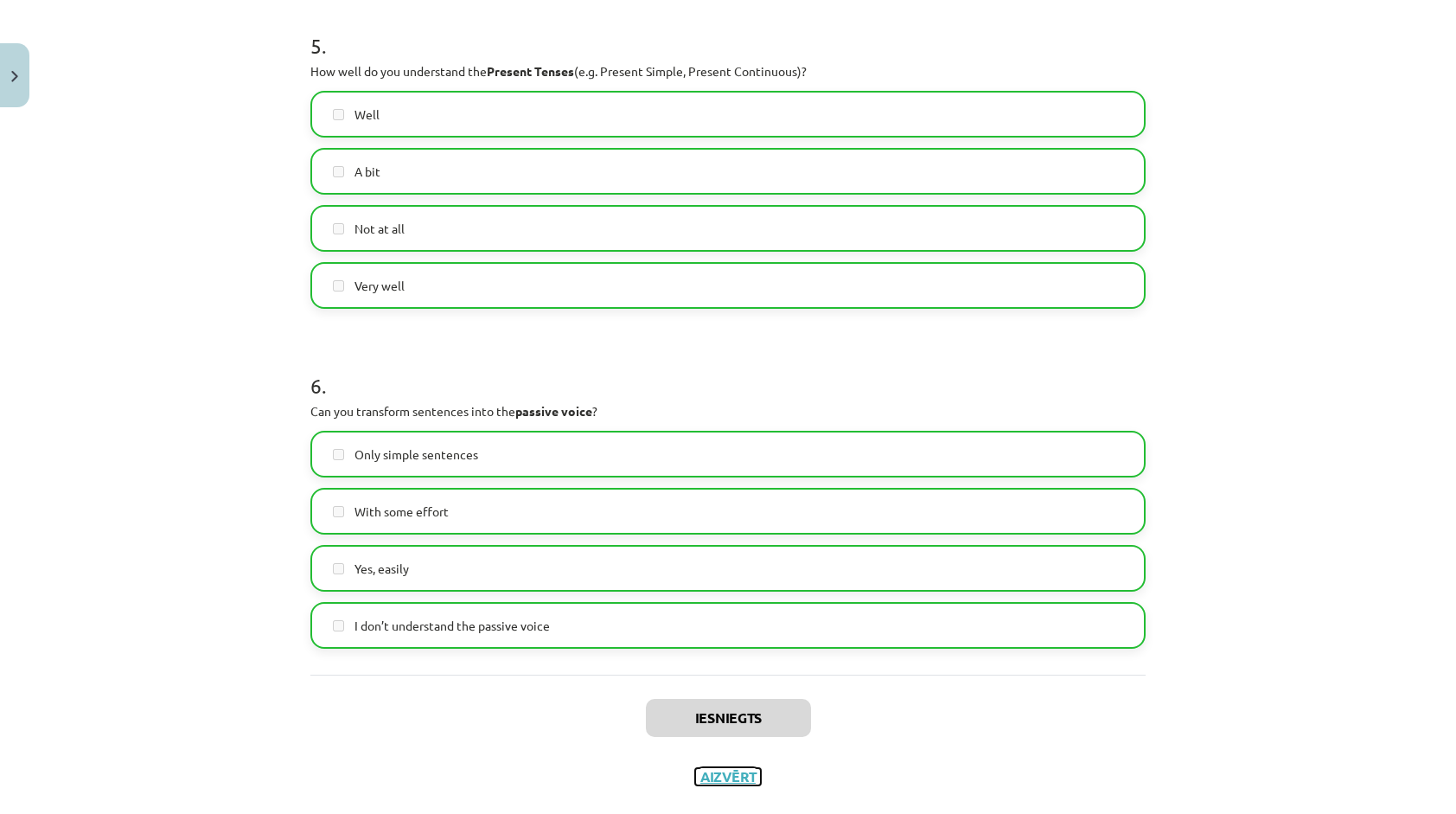
click at [725, 771] on button "Aizvērt" at bounding box center [728, 776] width 66 height 17
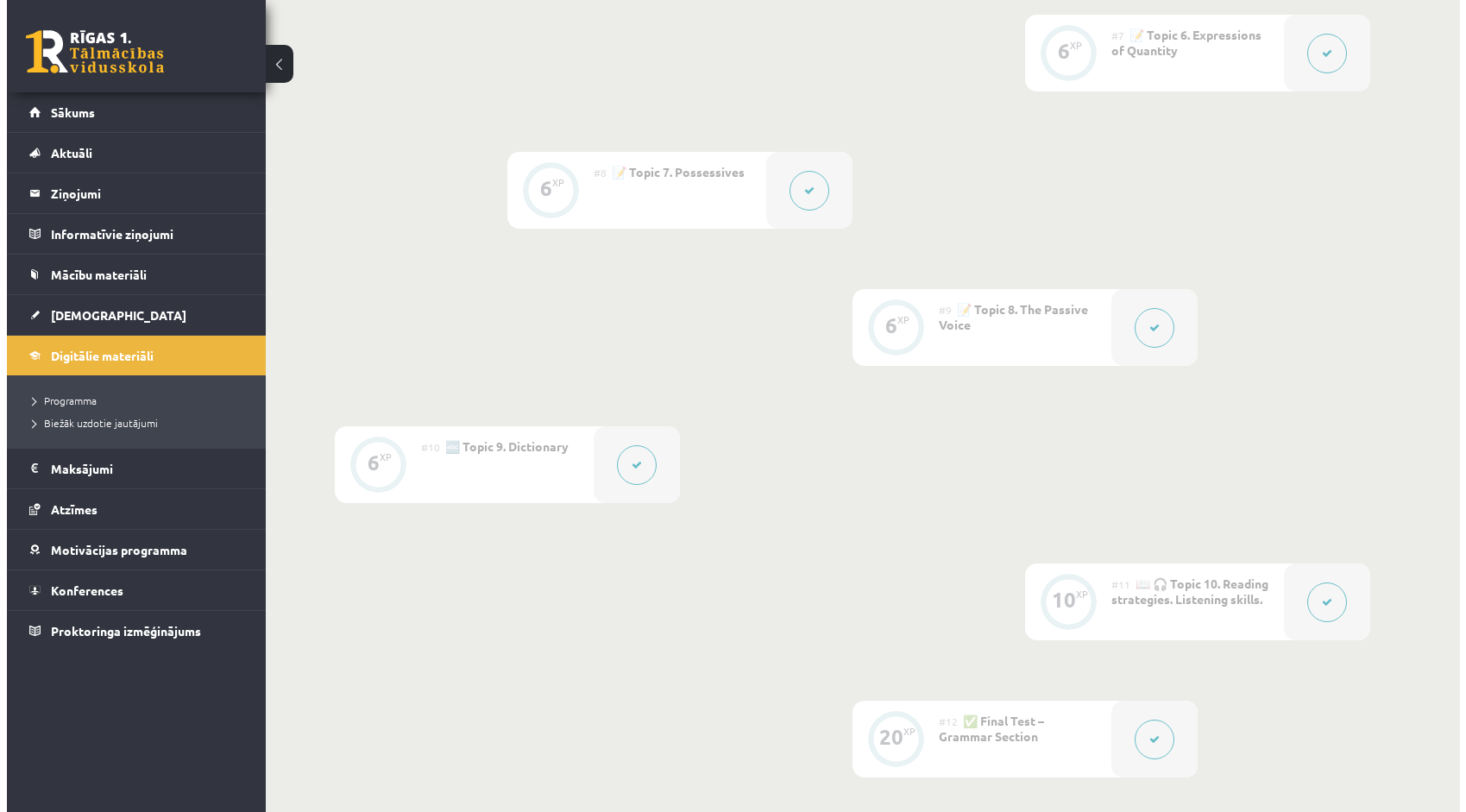
scroll to position [1292, 0]
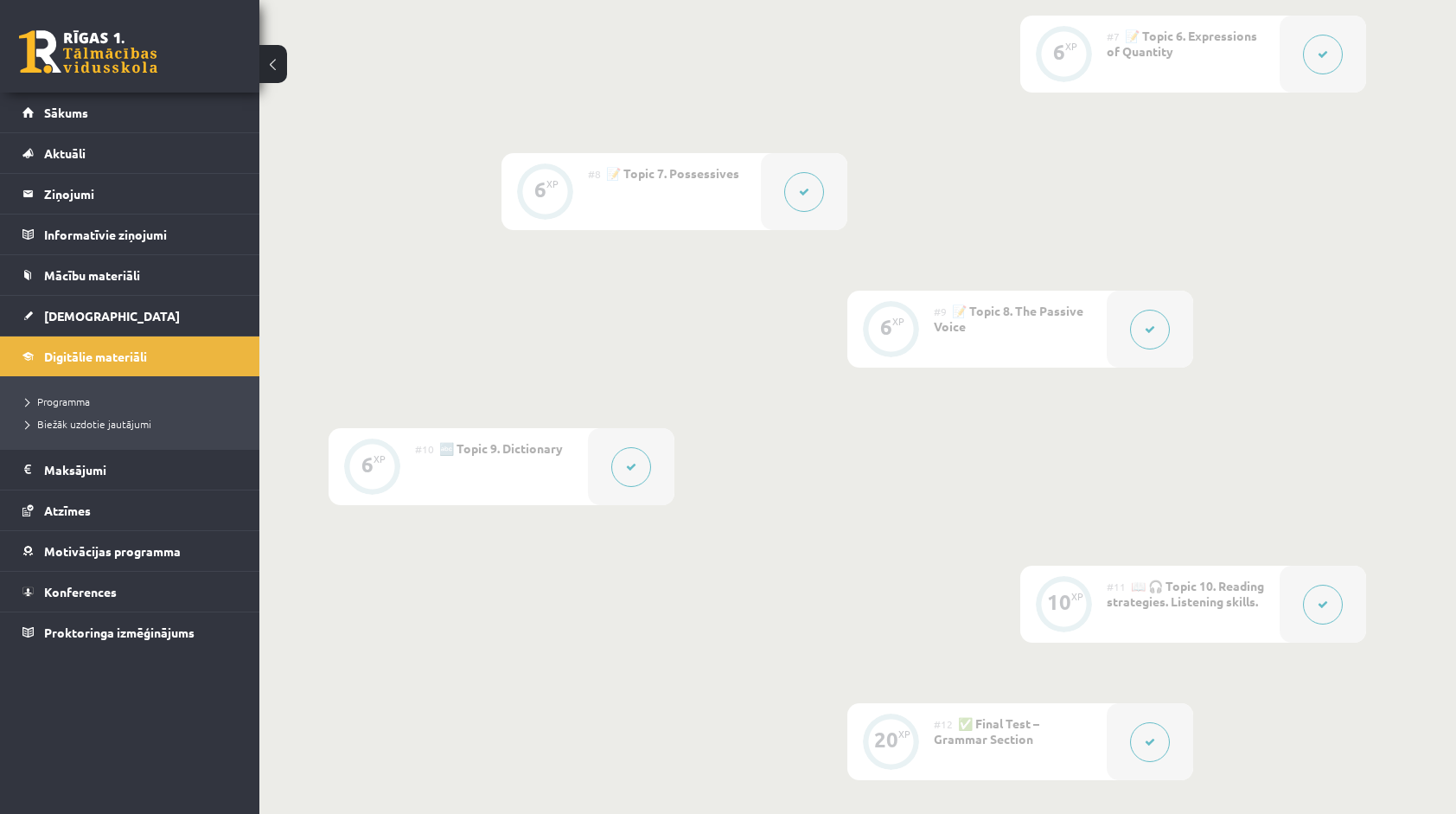
click at [632, 471] on button at bounding box center [630, 467] width 40 height 40
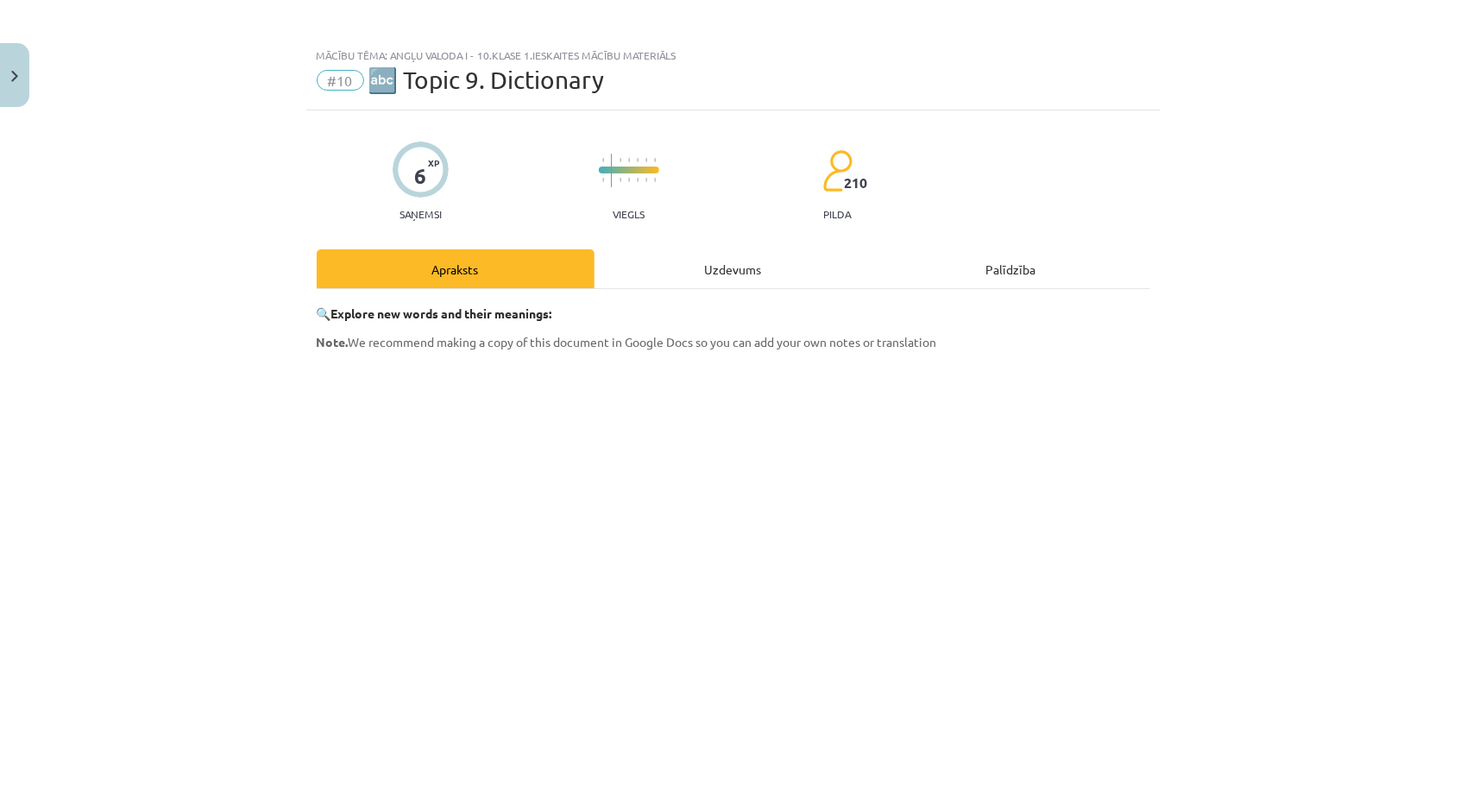
scroll to position [0, 0]
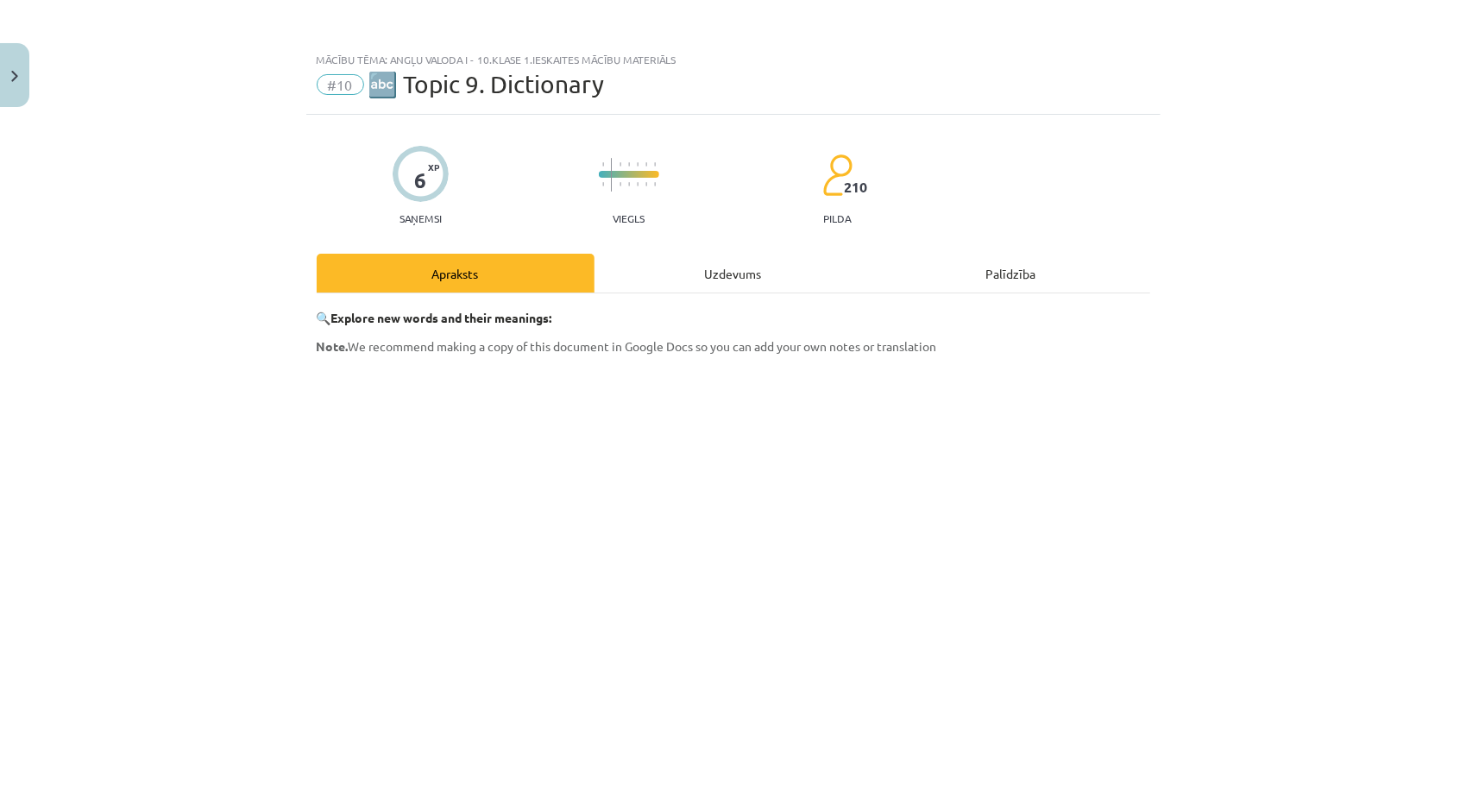
click at [1, 84] on button "Close" at bounding box center [15, 75] width 29 height 64
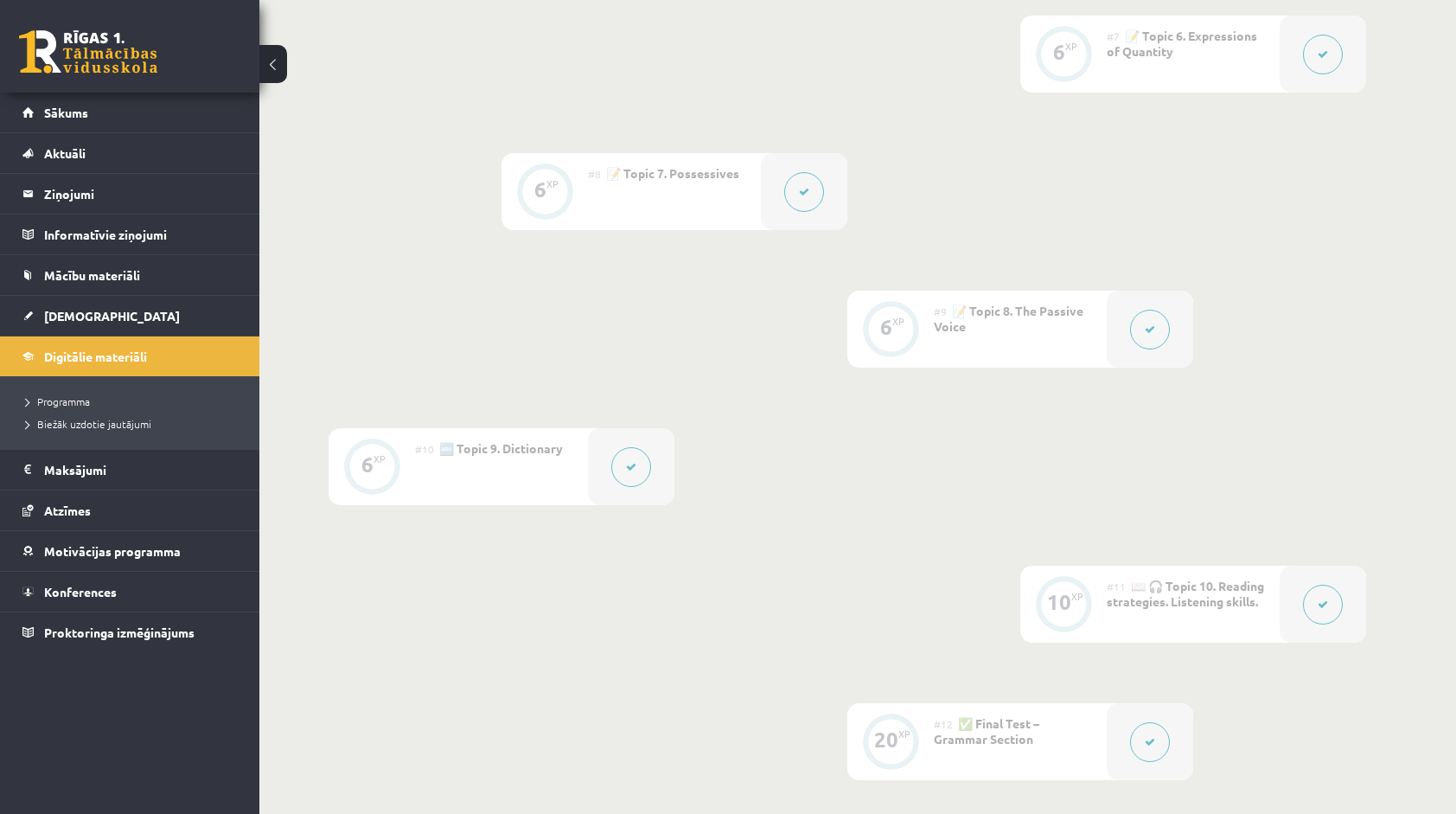
click at [1144, 337] on button at bounding box center [1149, 329] width 40 height 40
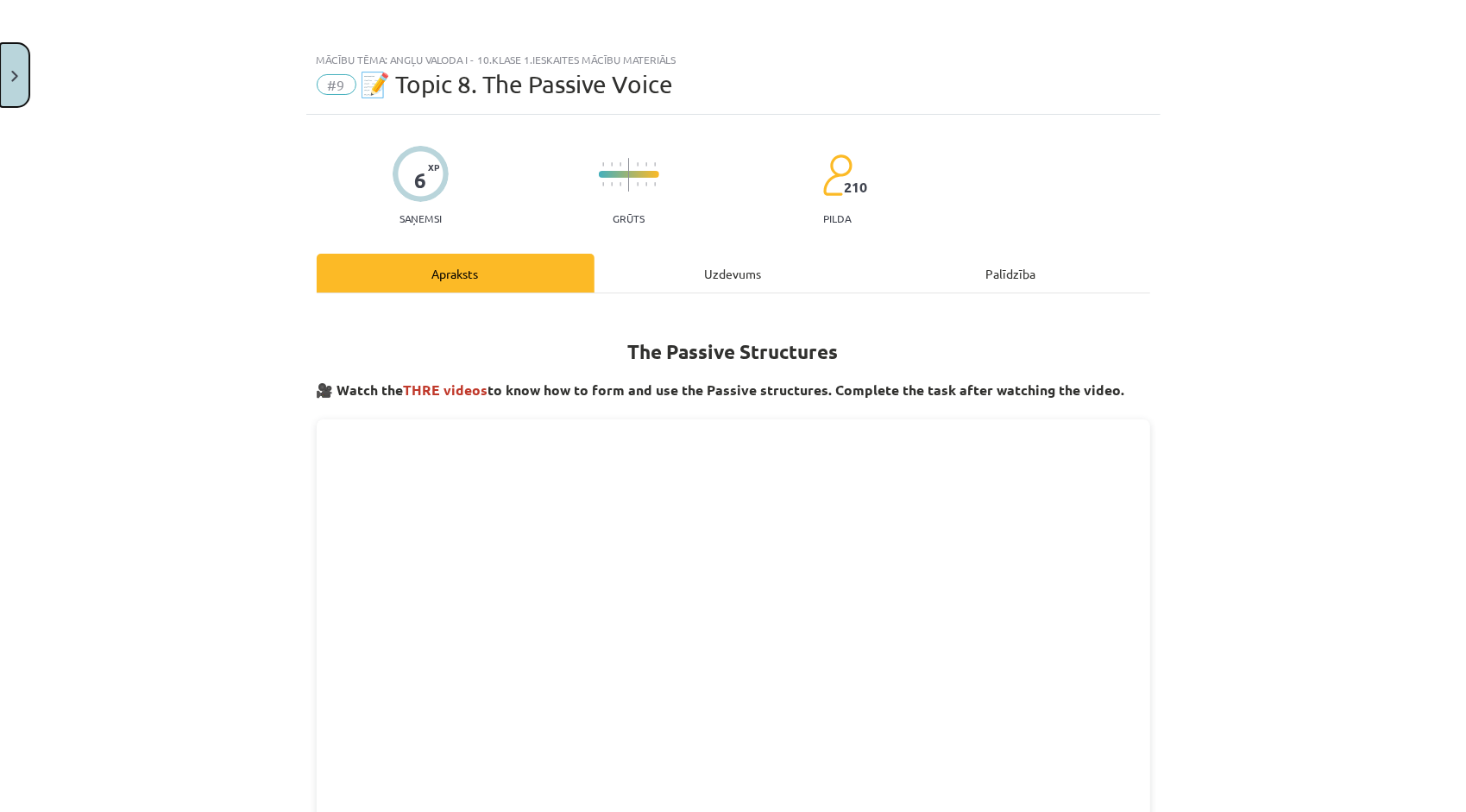
click at [3, 92] on button "Close" at bounding box center [15, 75] width 29 height 64
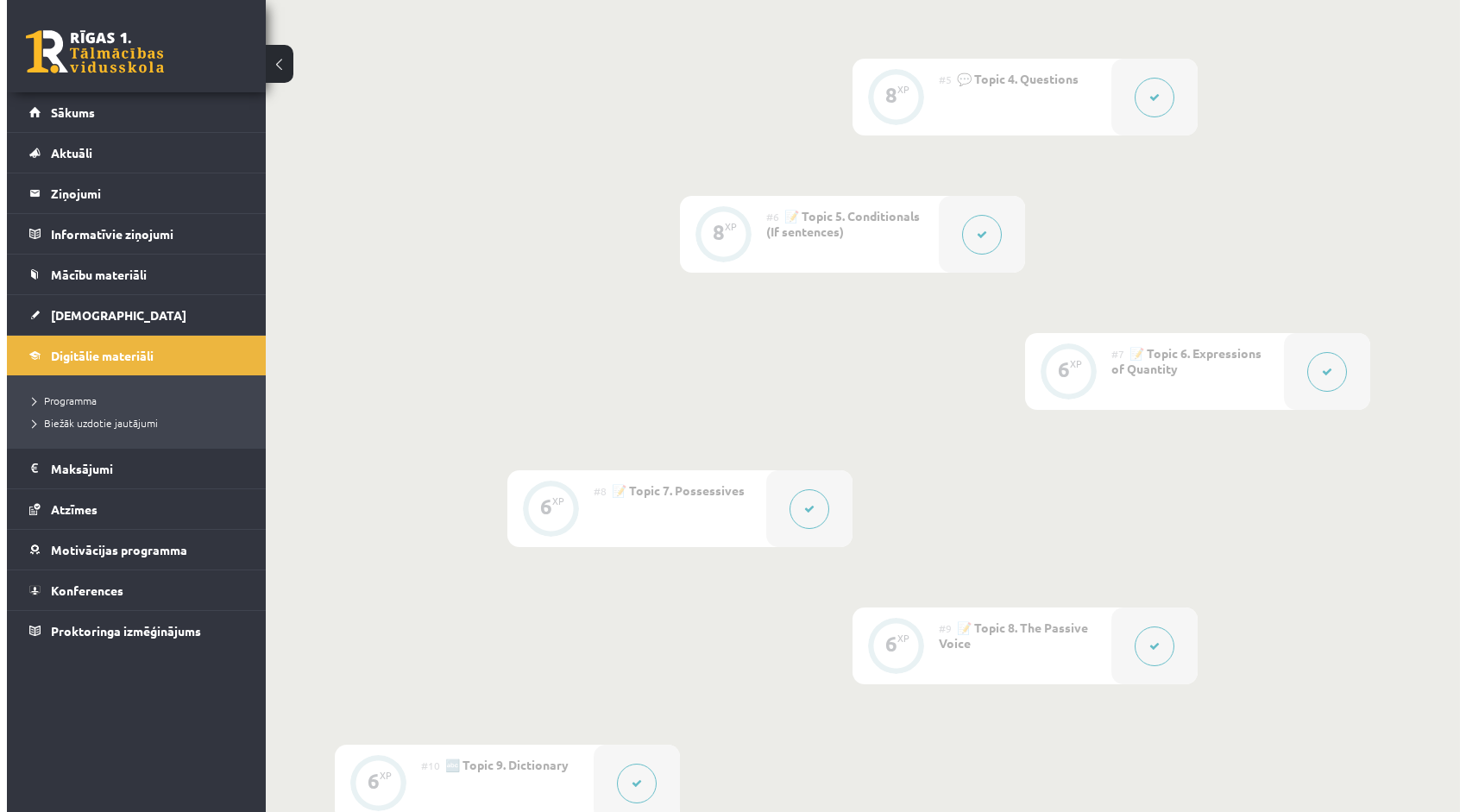
scroll to position [947, 0]
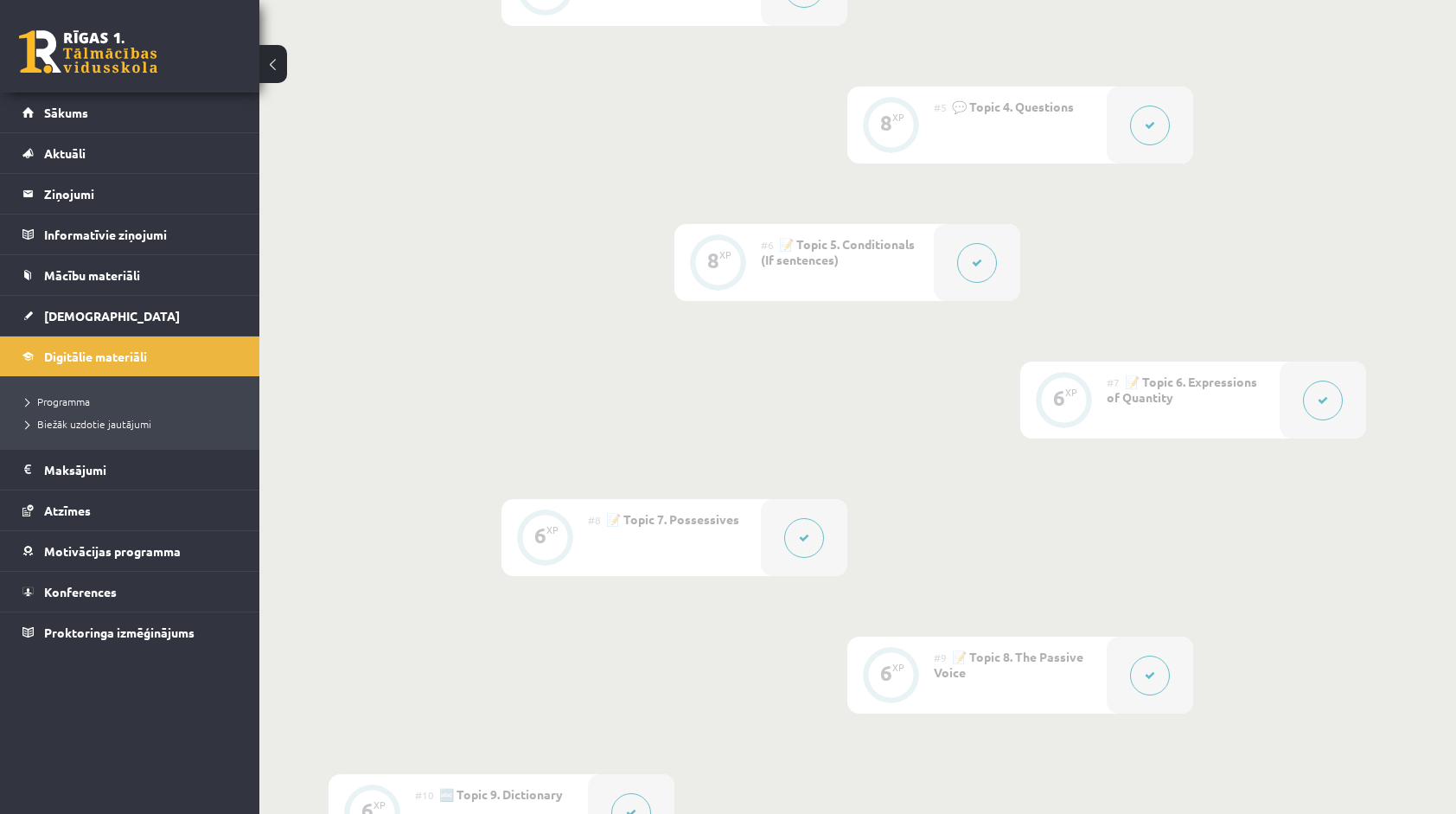
click at [804, 525] on button at bounding box center [804, 537] width 40 height 40
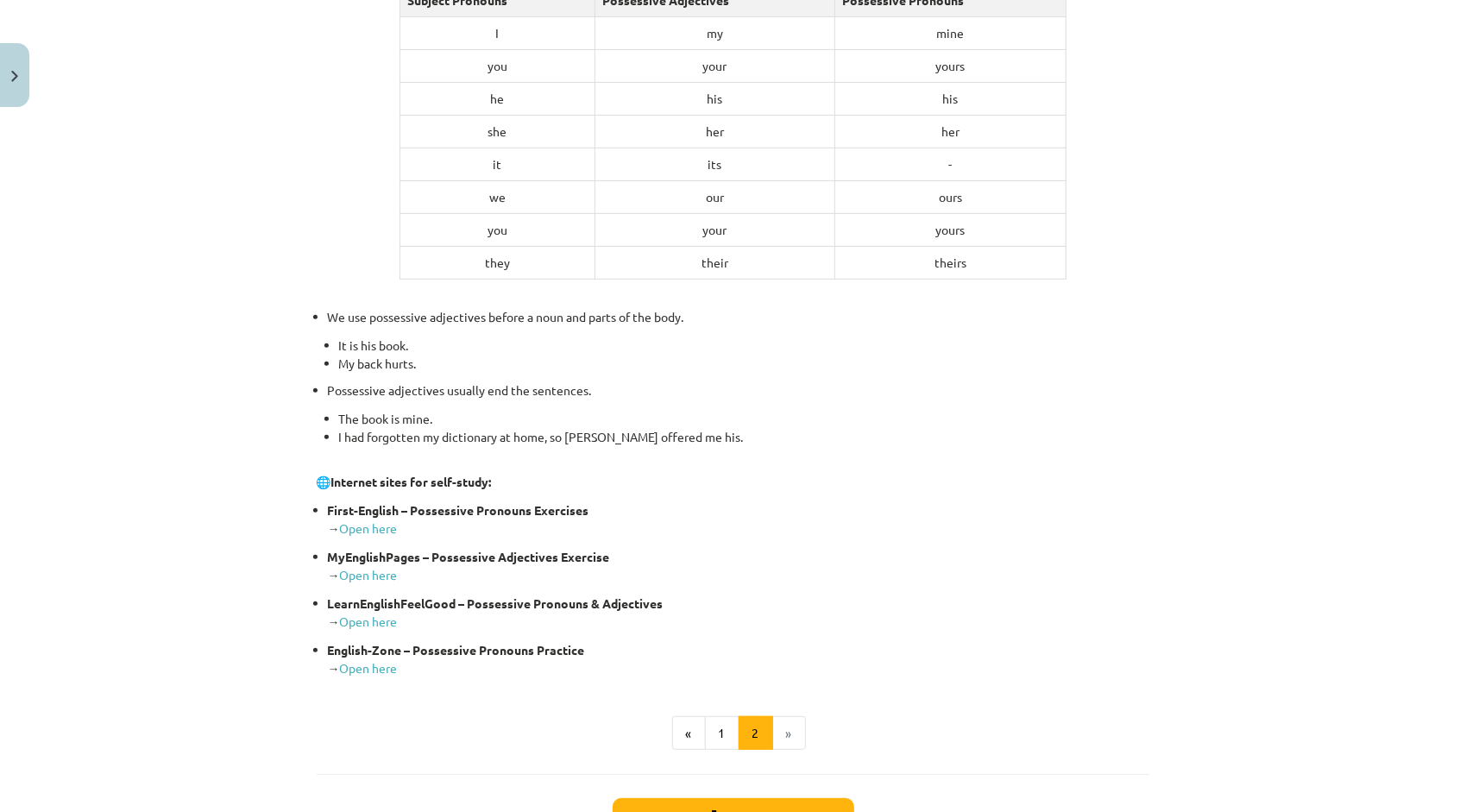
scroll to position [374, 0]
click at [723, 723] on button "1" at bounding box center [722, 731] width 35 height 35
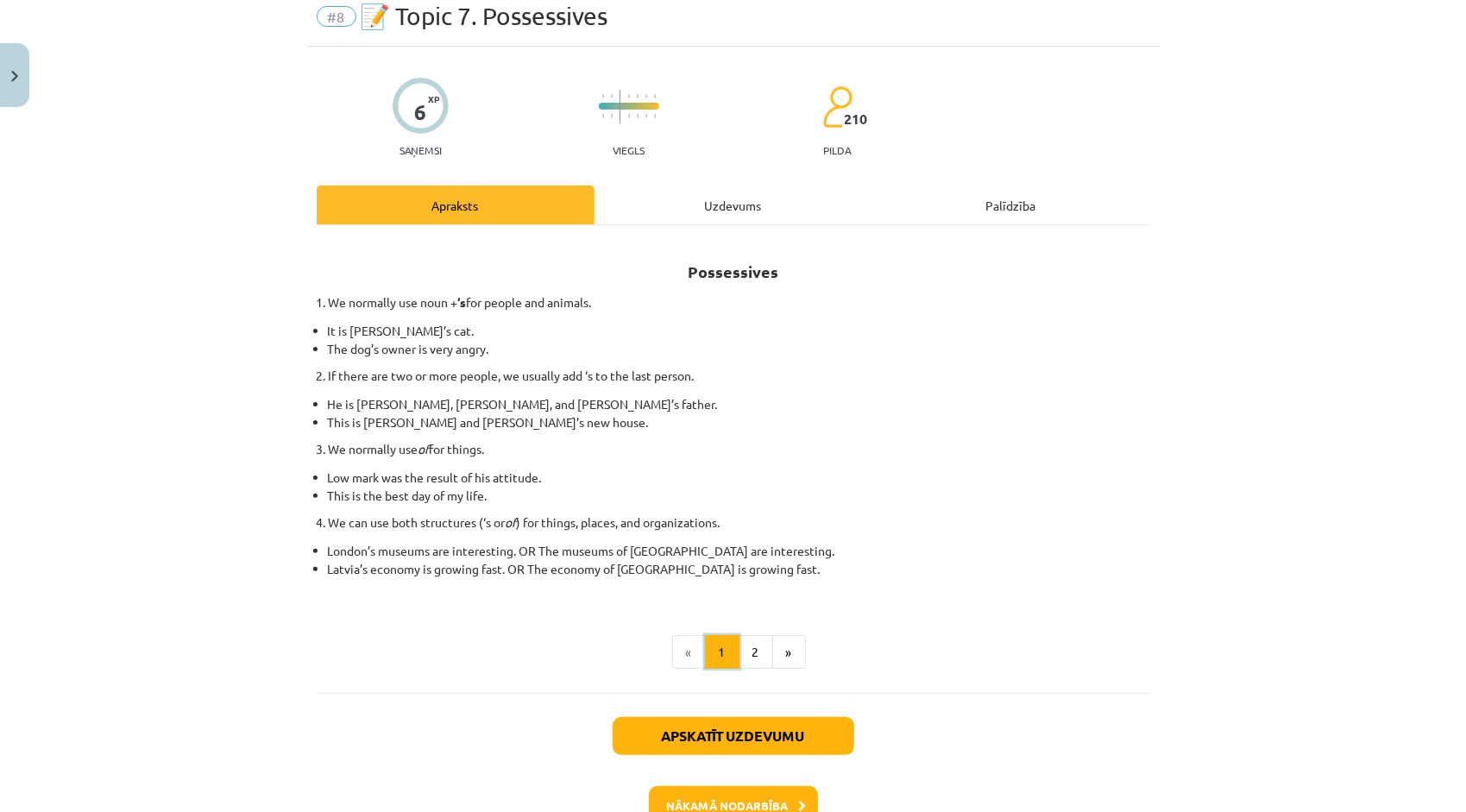
scroll to position [4, 0]
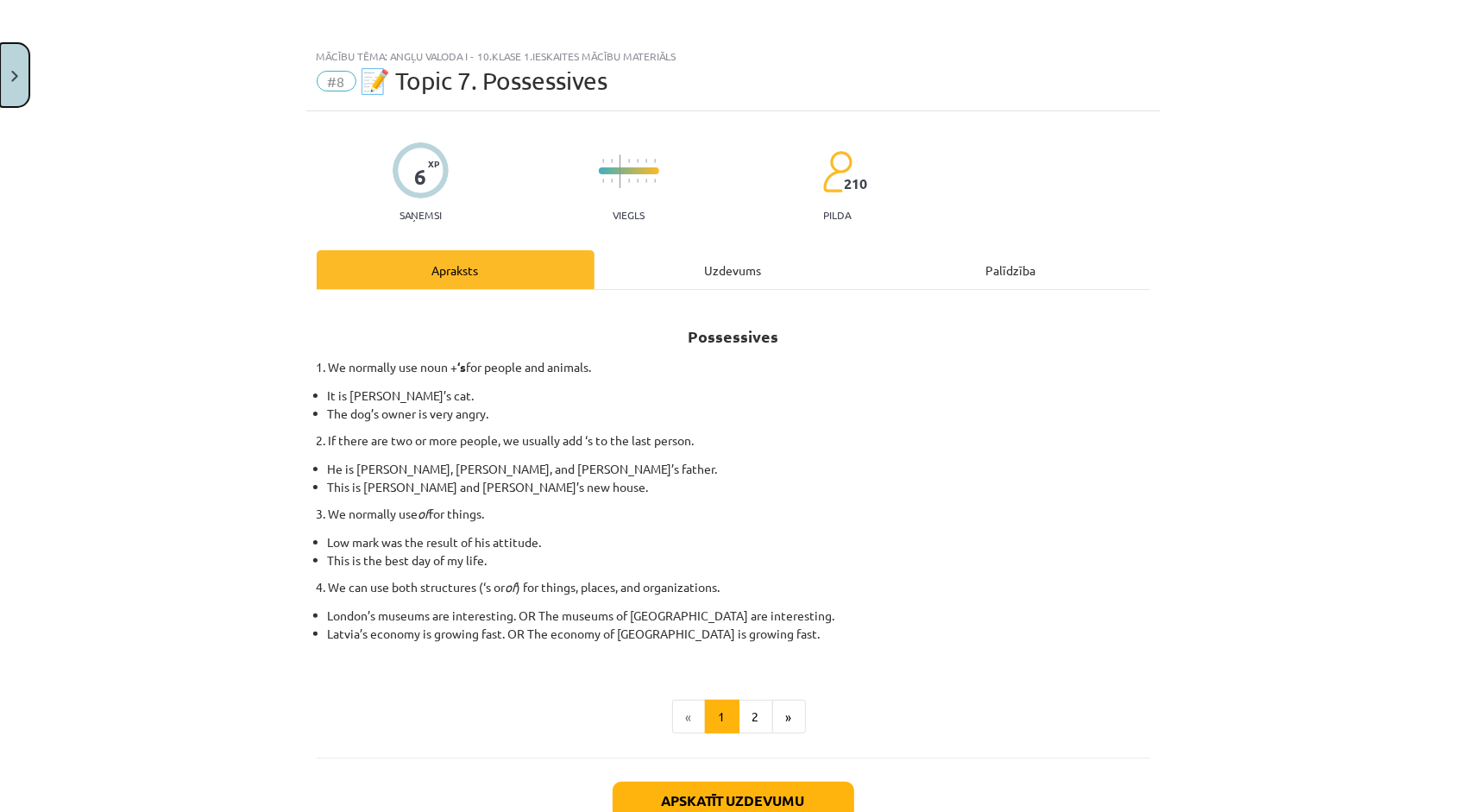
click at [16, 57] on button "Close" at bounding box center [15, 75] width 29 height 64
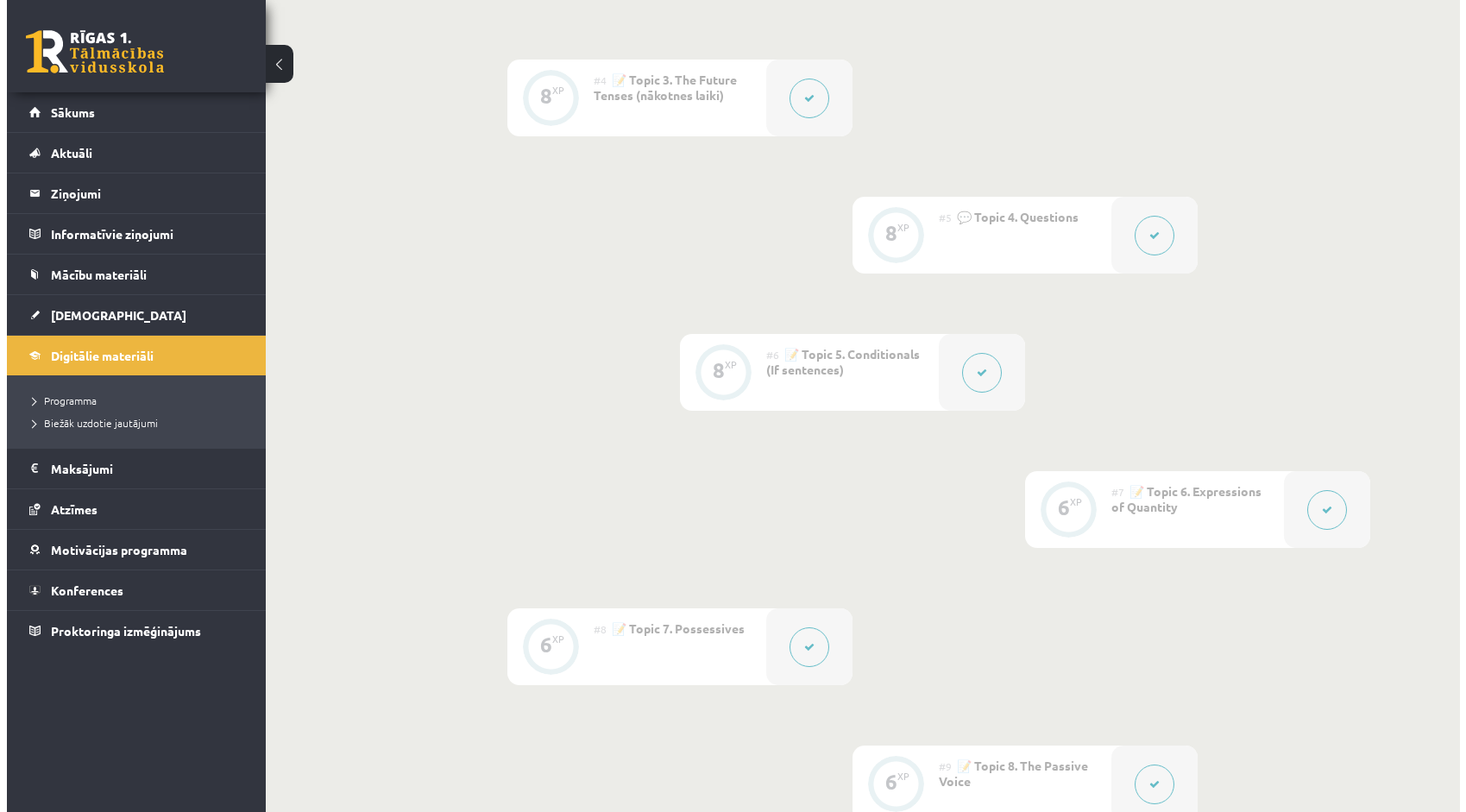
scroll to position [774, 0]
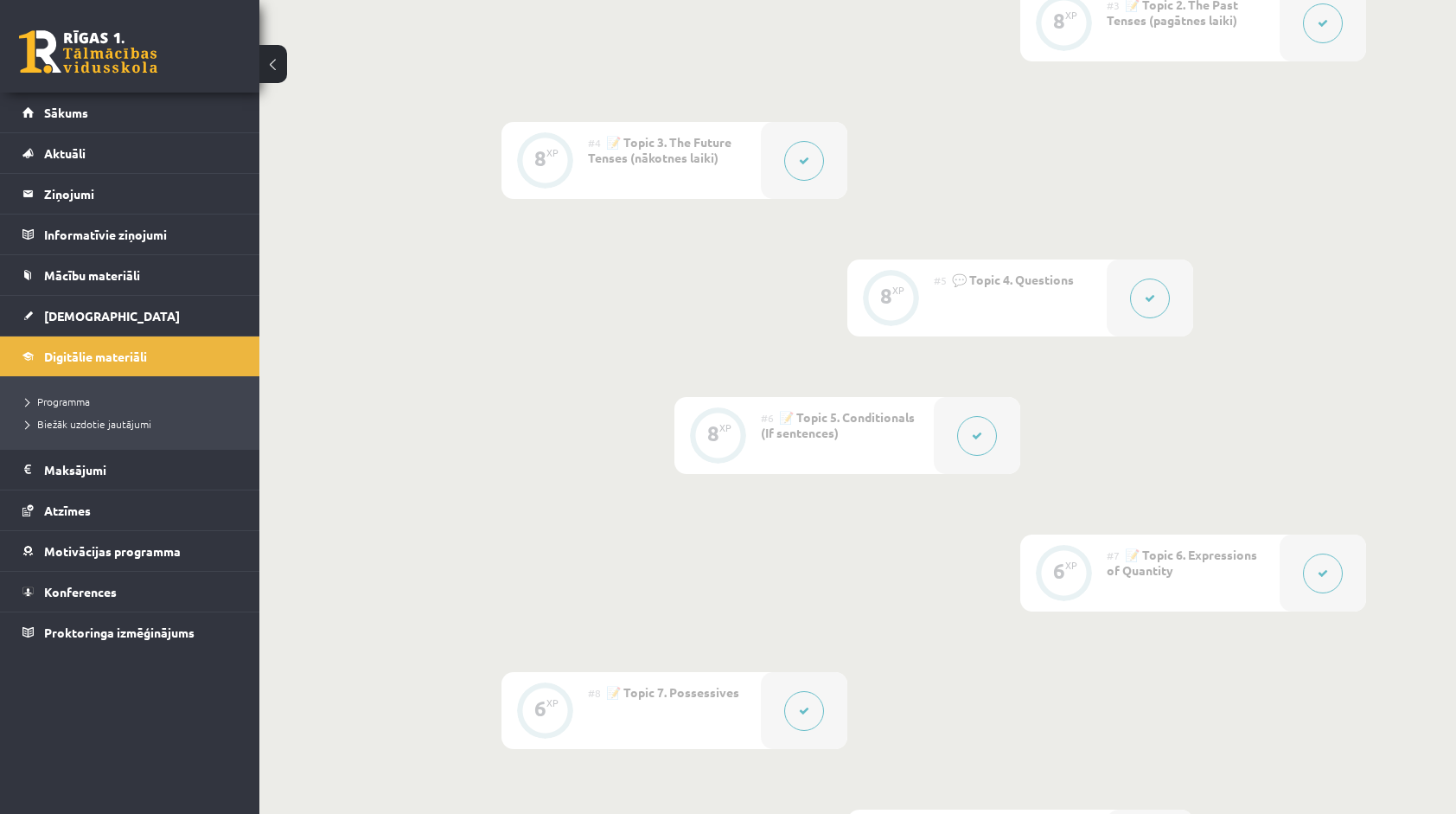
click at [972, 435] on icon at bounding box center [976, 435] width 10 height 10
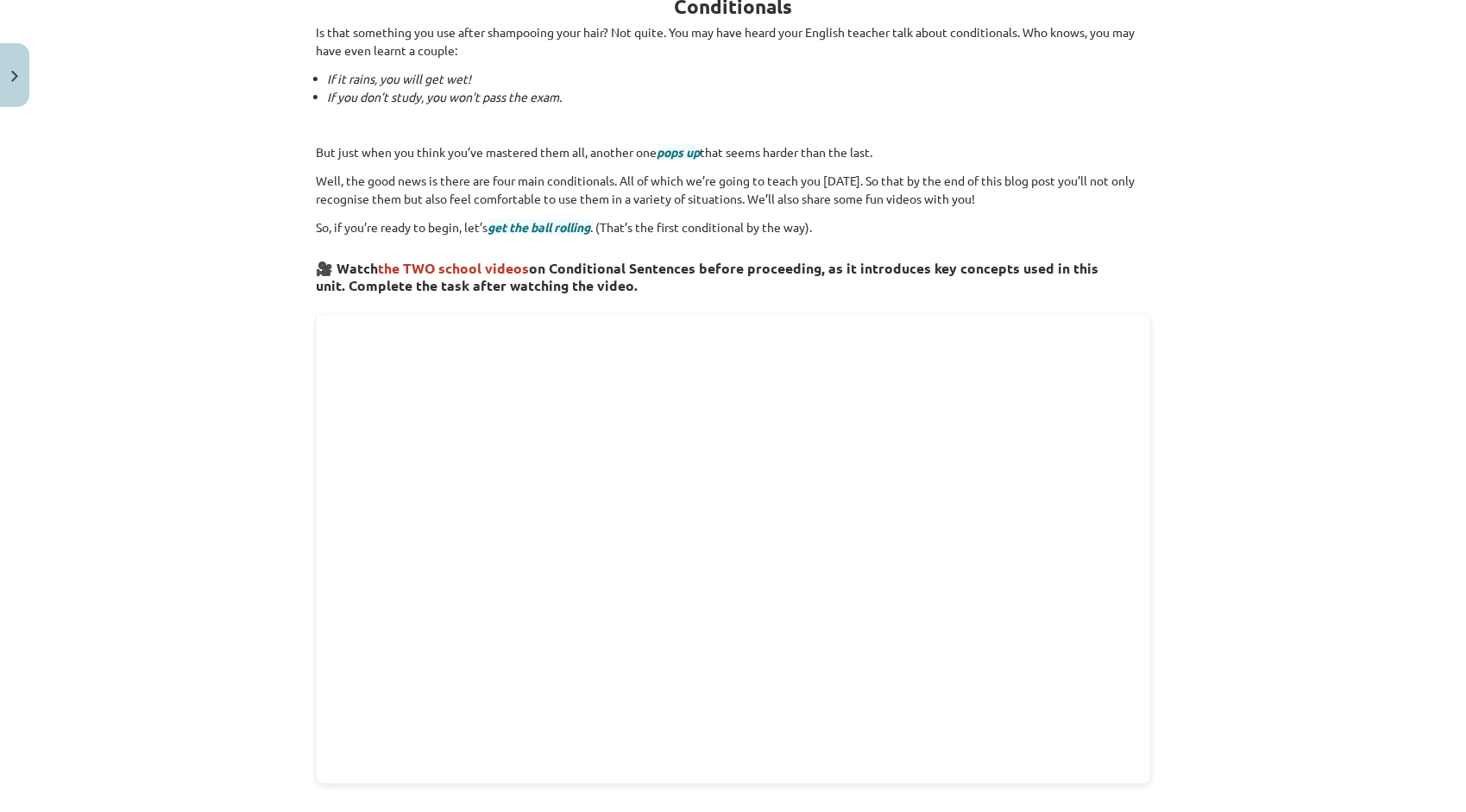
scroll to position [86, 0]
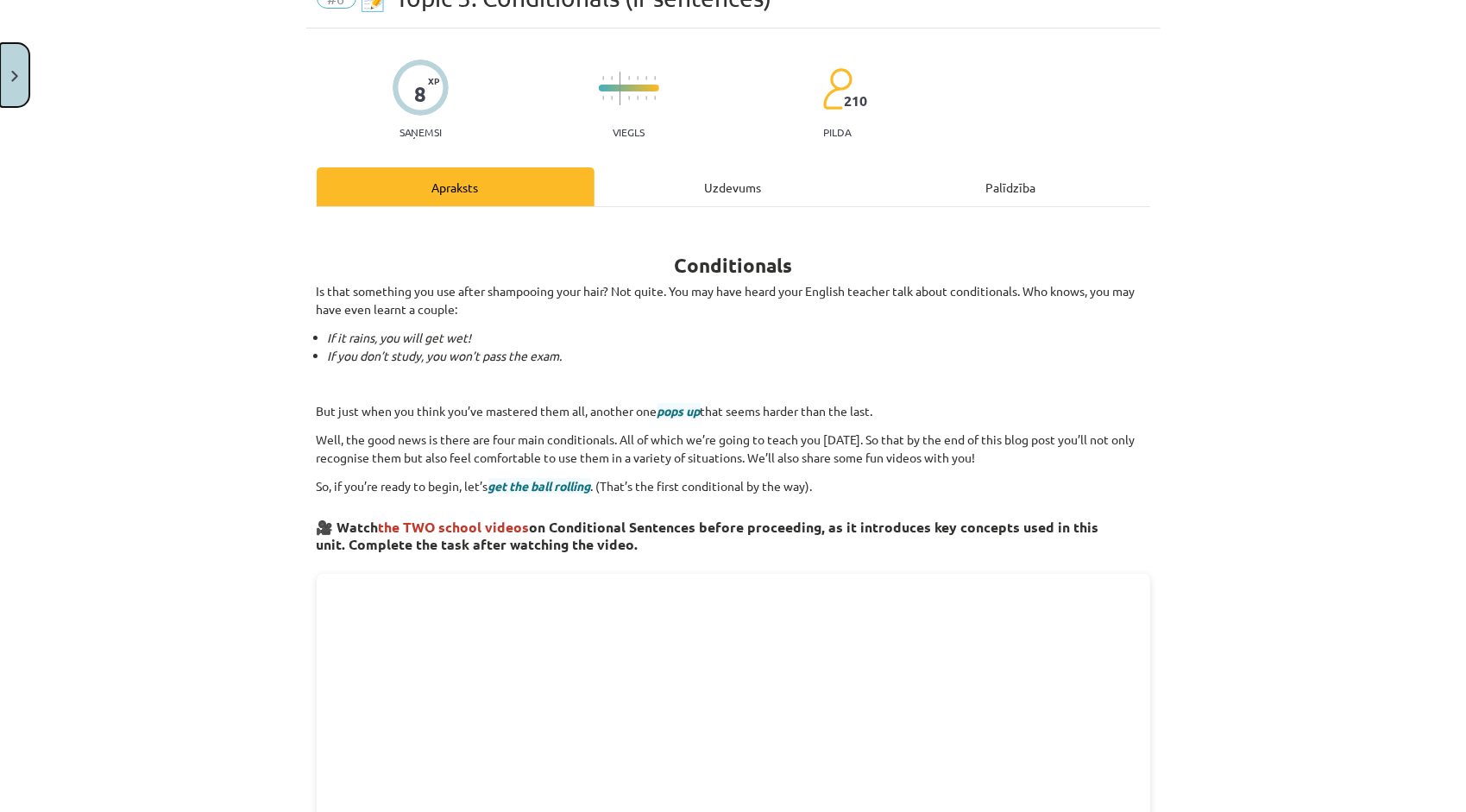
click at [9, 93] on button "Close" at bounding box center [15, 75] width 29 height 64
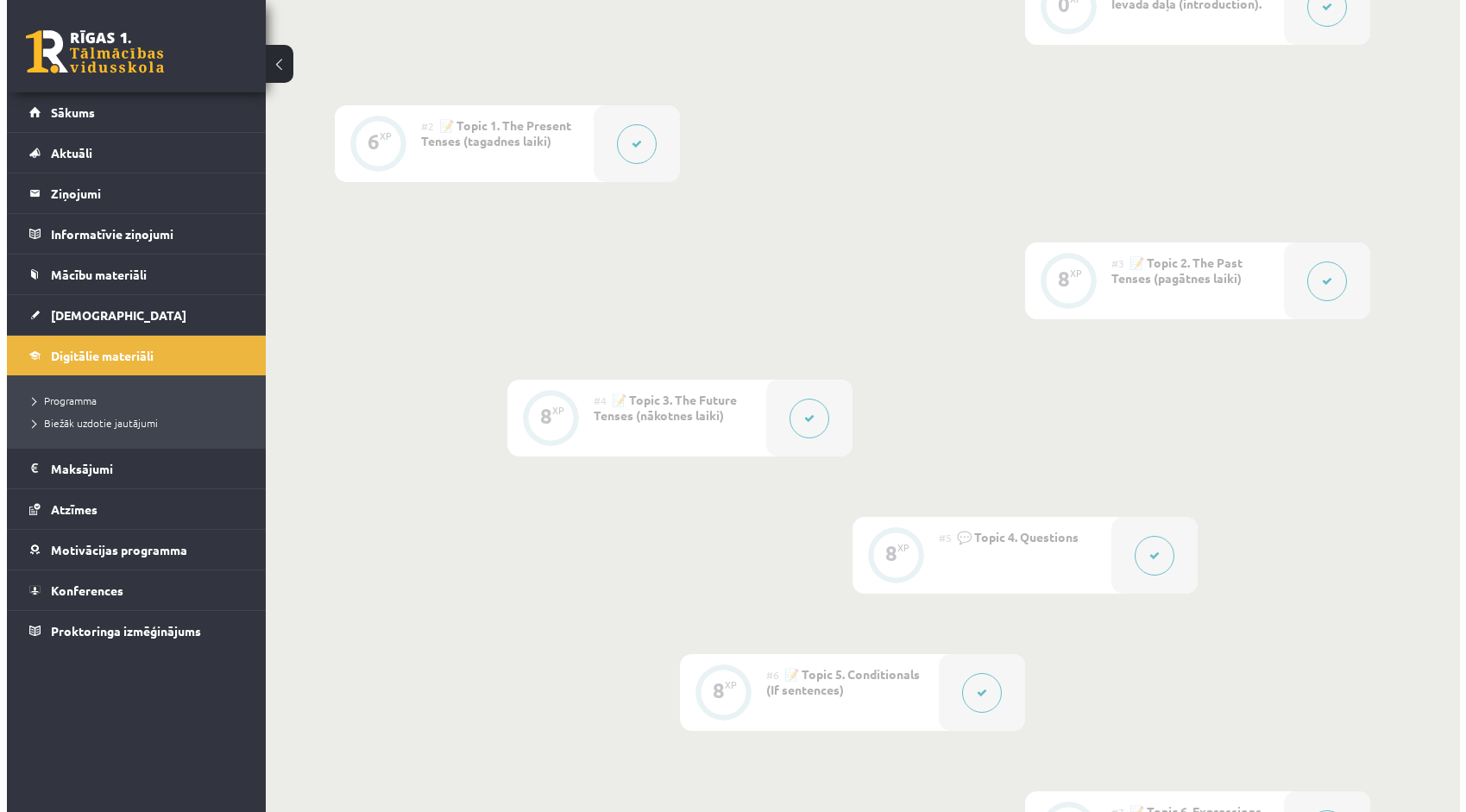
scroll to position [516, 0]
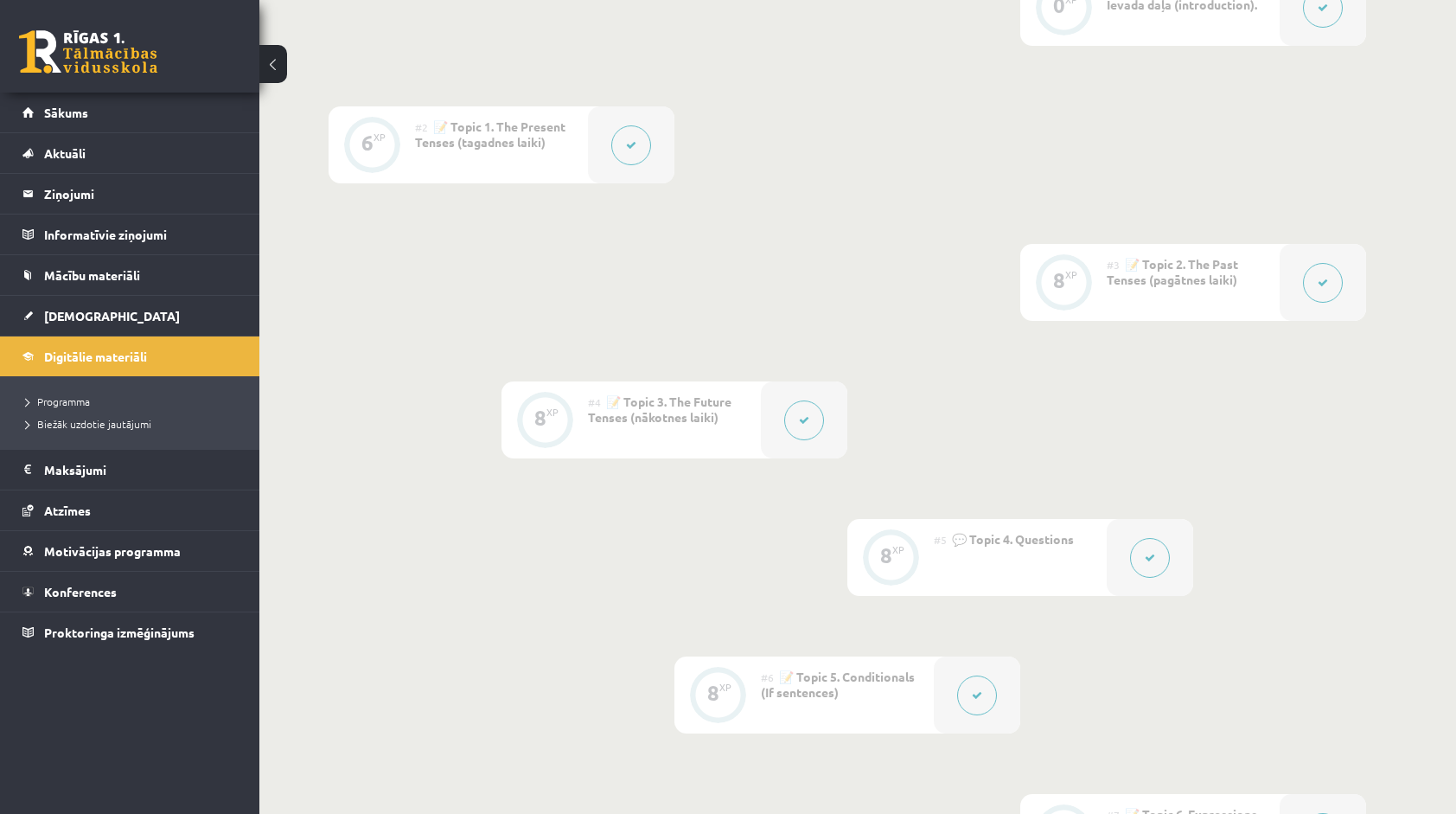
click at [1166, 548] on button at bounding box center [1149, 557] width 40 height 40
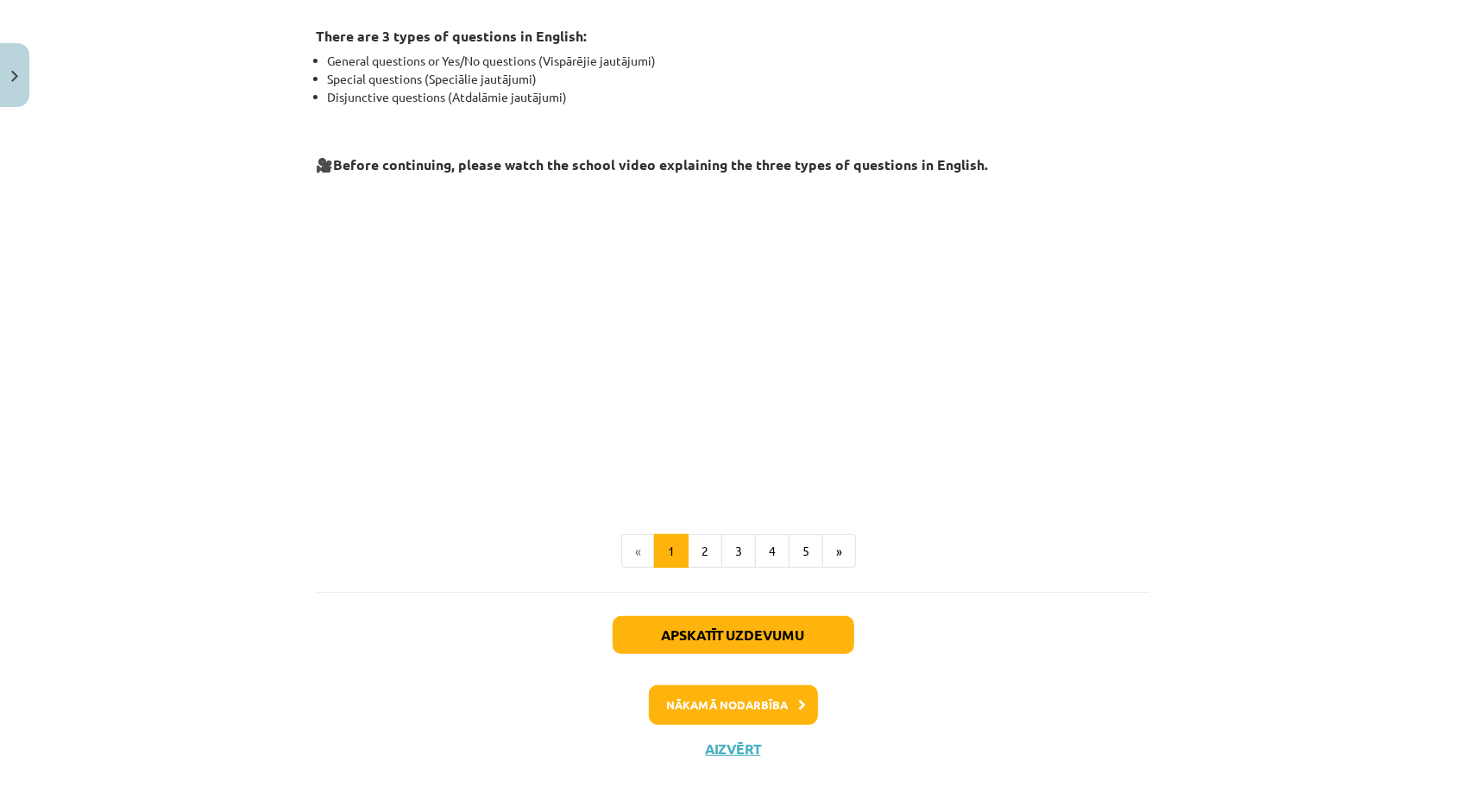
scroll to position [300, 0]
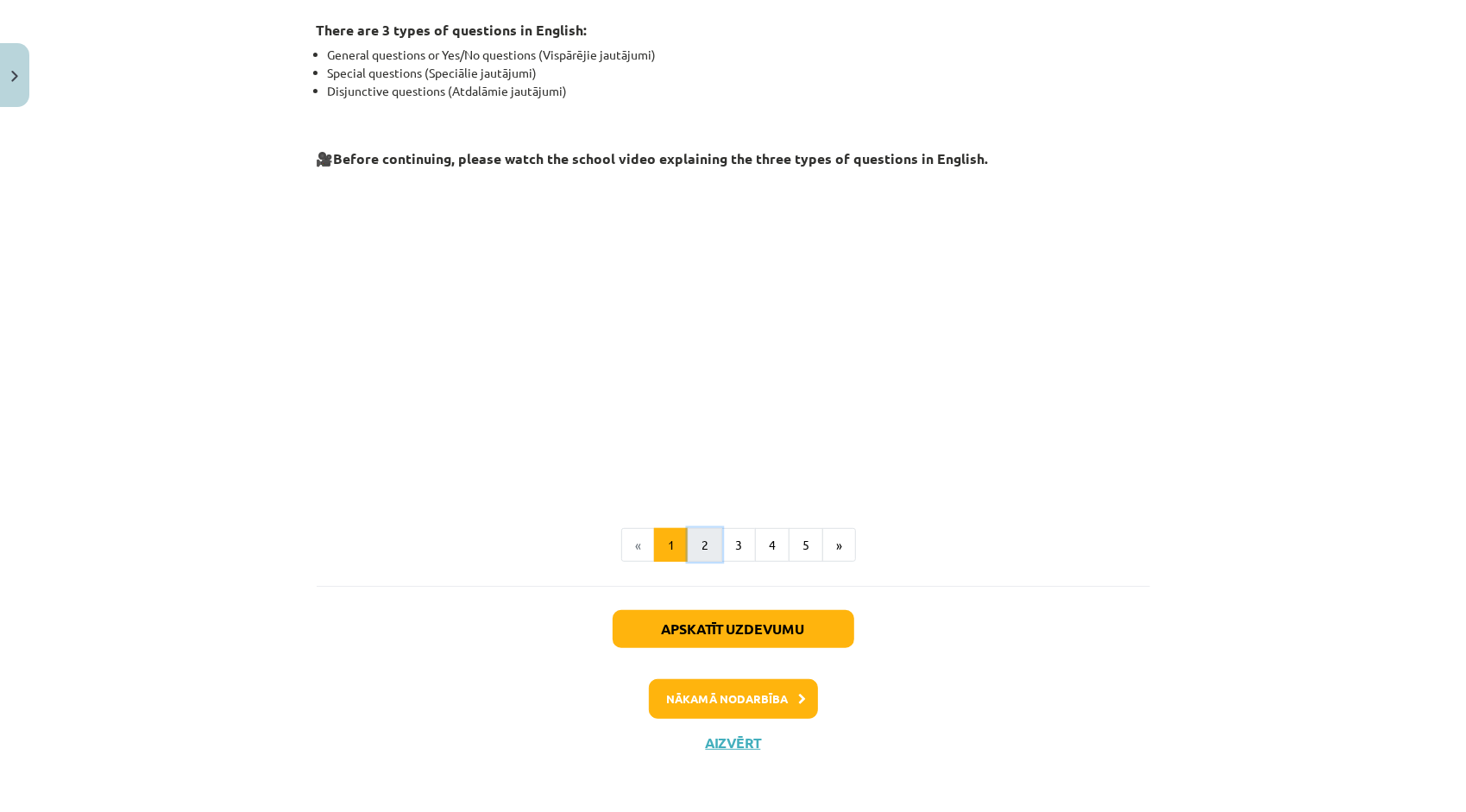
click at [696, 531] on button "2" at bounding box center [705, 545] width 35 height 35
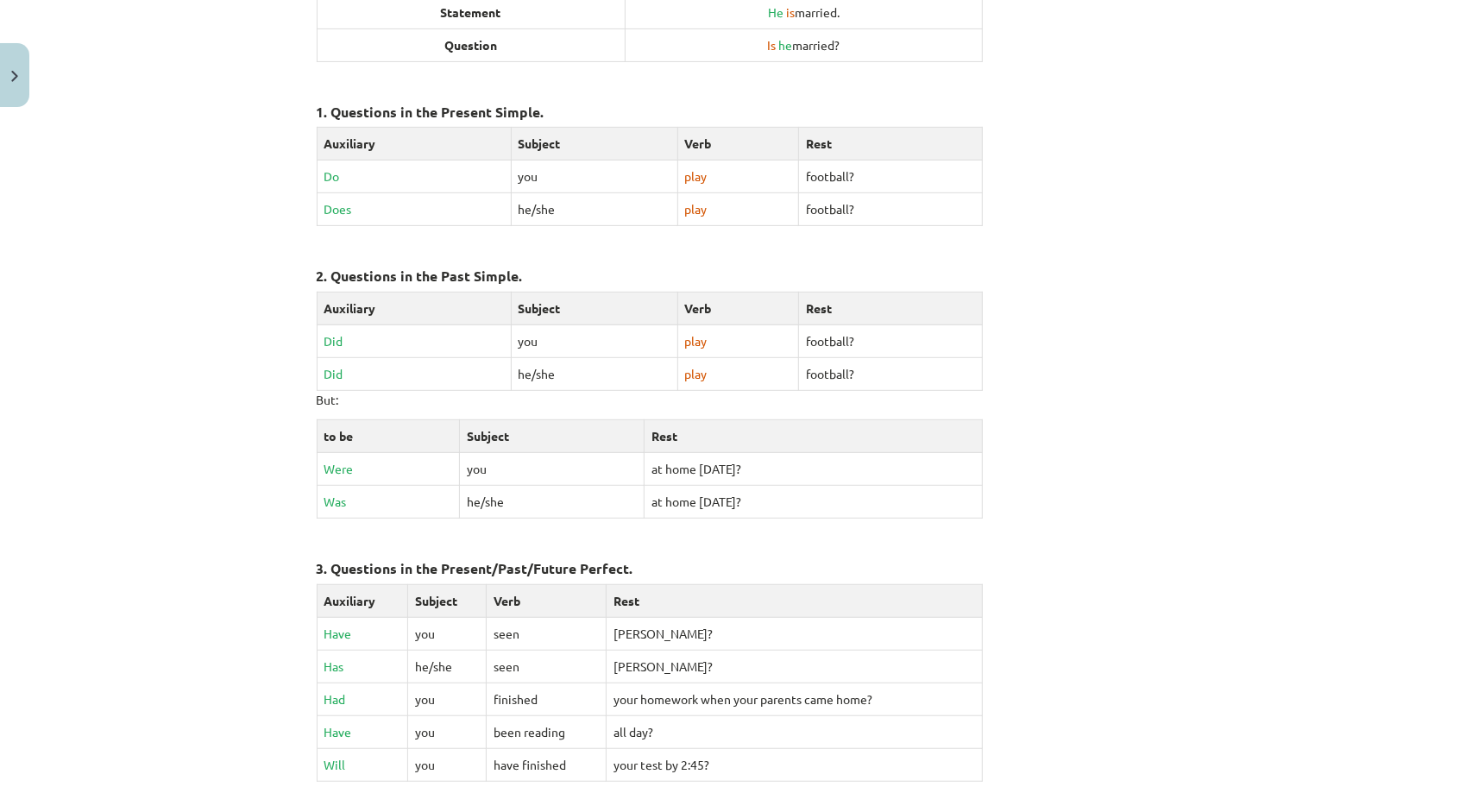
scroll to position [676, 0]
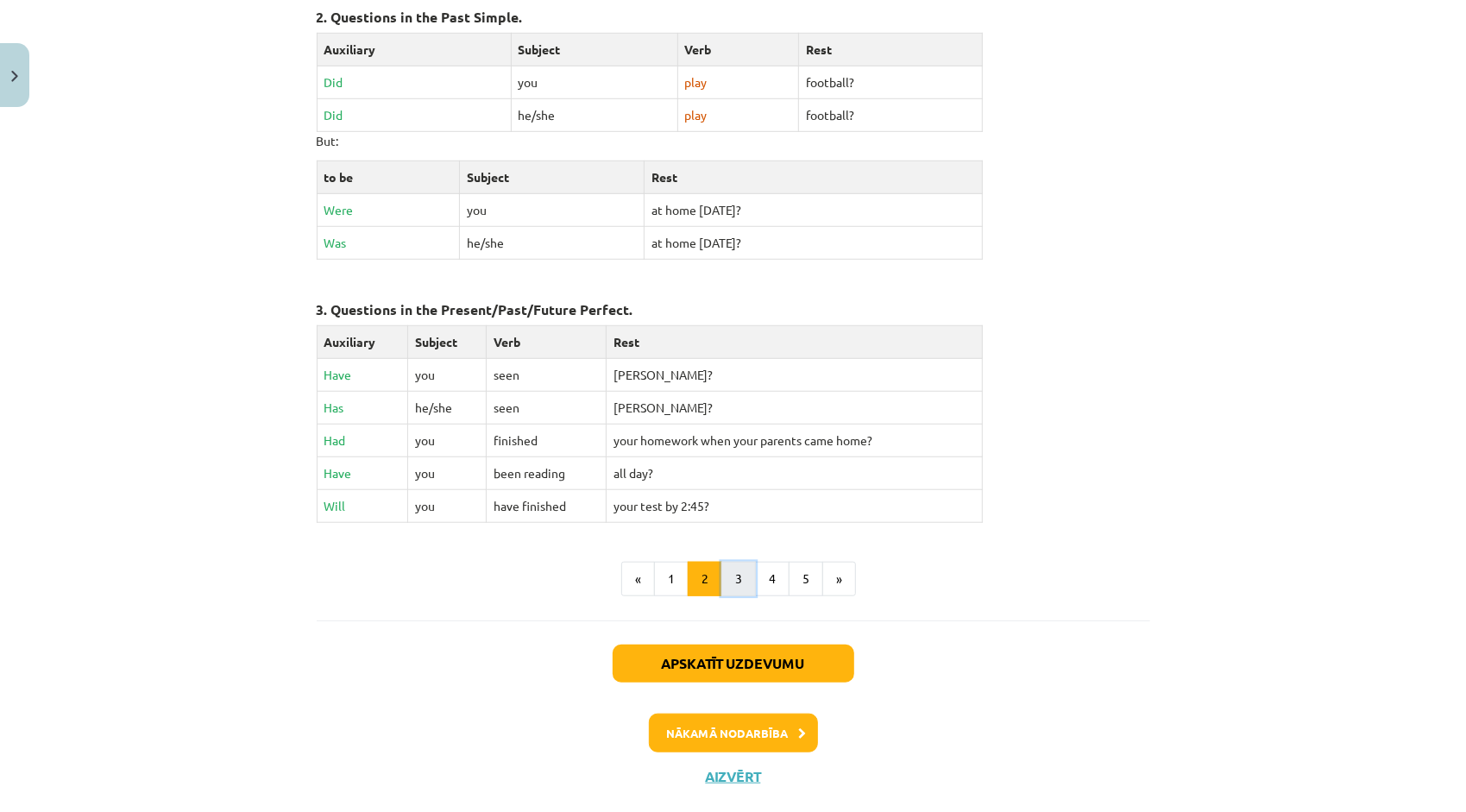
click at [726, 569] on button "3" at bounding box center [739, 579] width 35 height 35
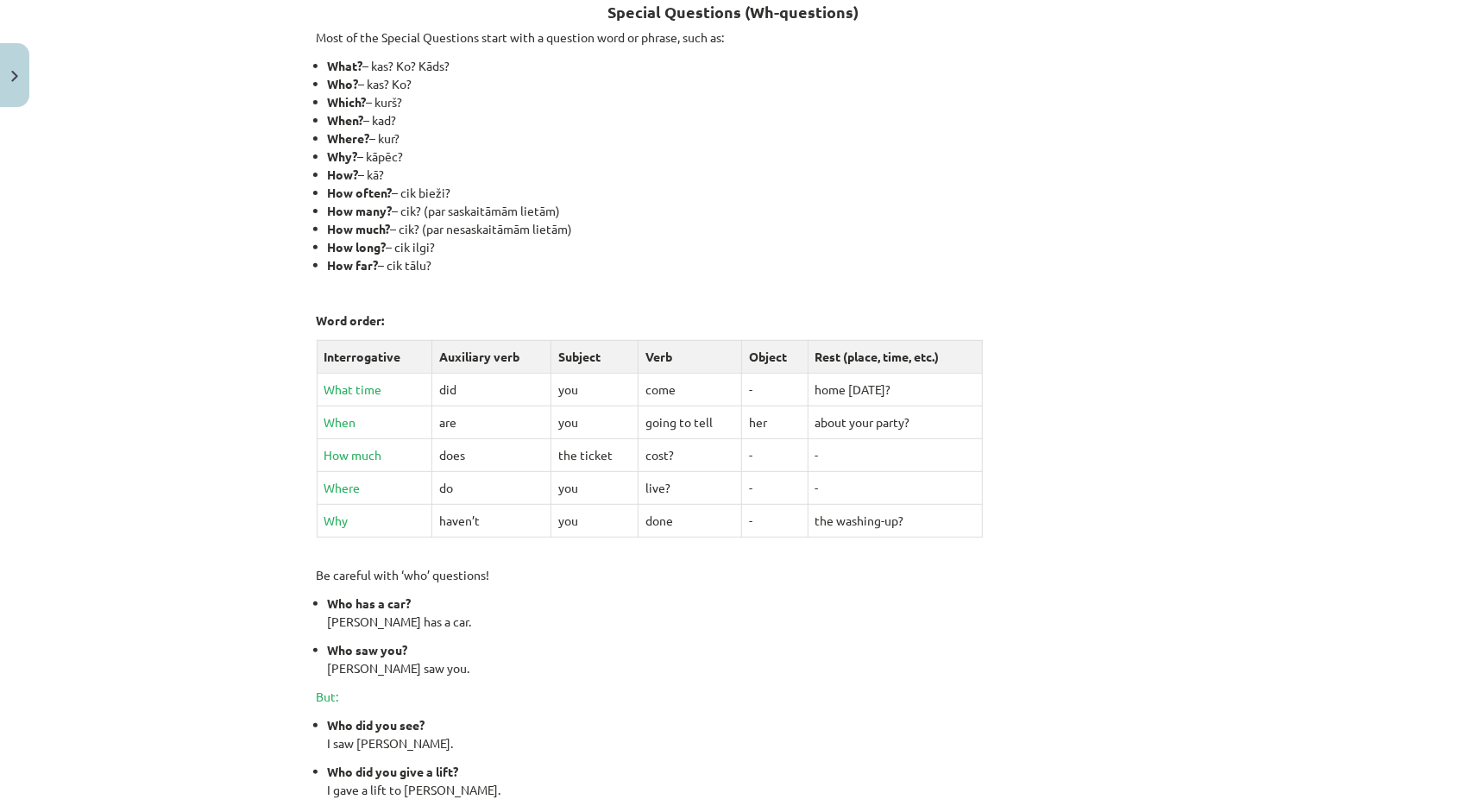
scroll to position [587, 0]
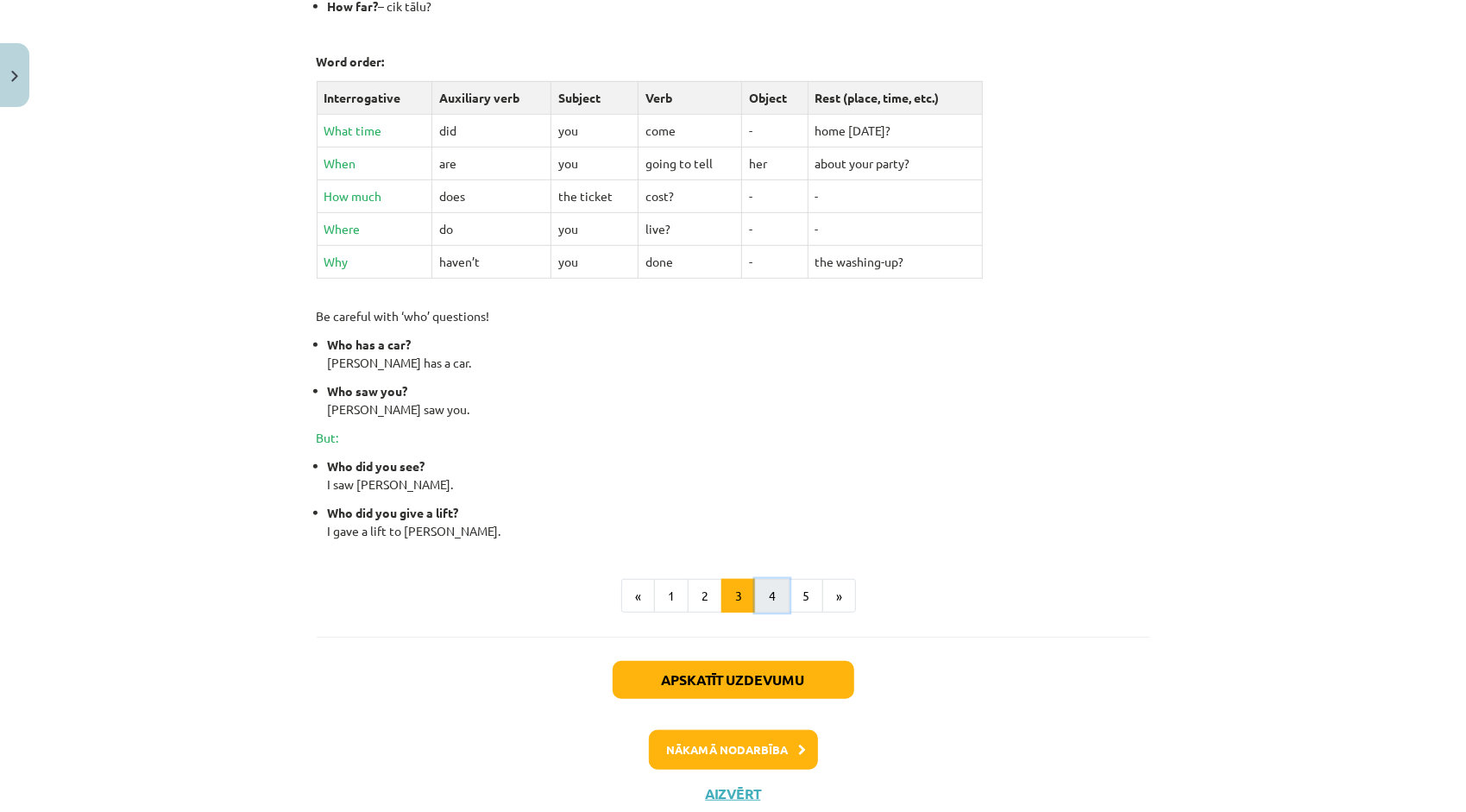
click at [771, 583] on button "4" at bounding box center [772, 596] width 35 height 35
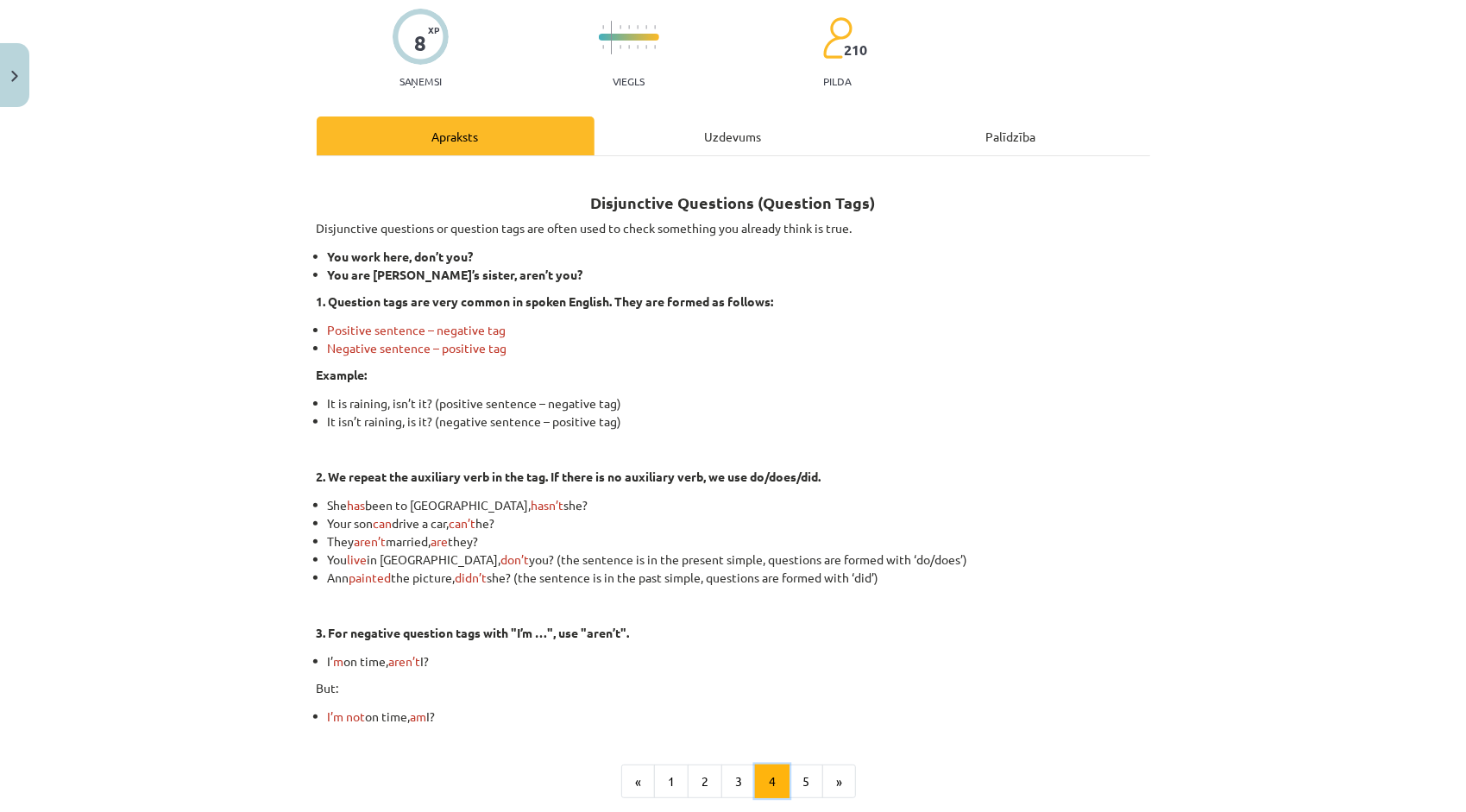
scroll to position [136, 0]
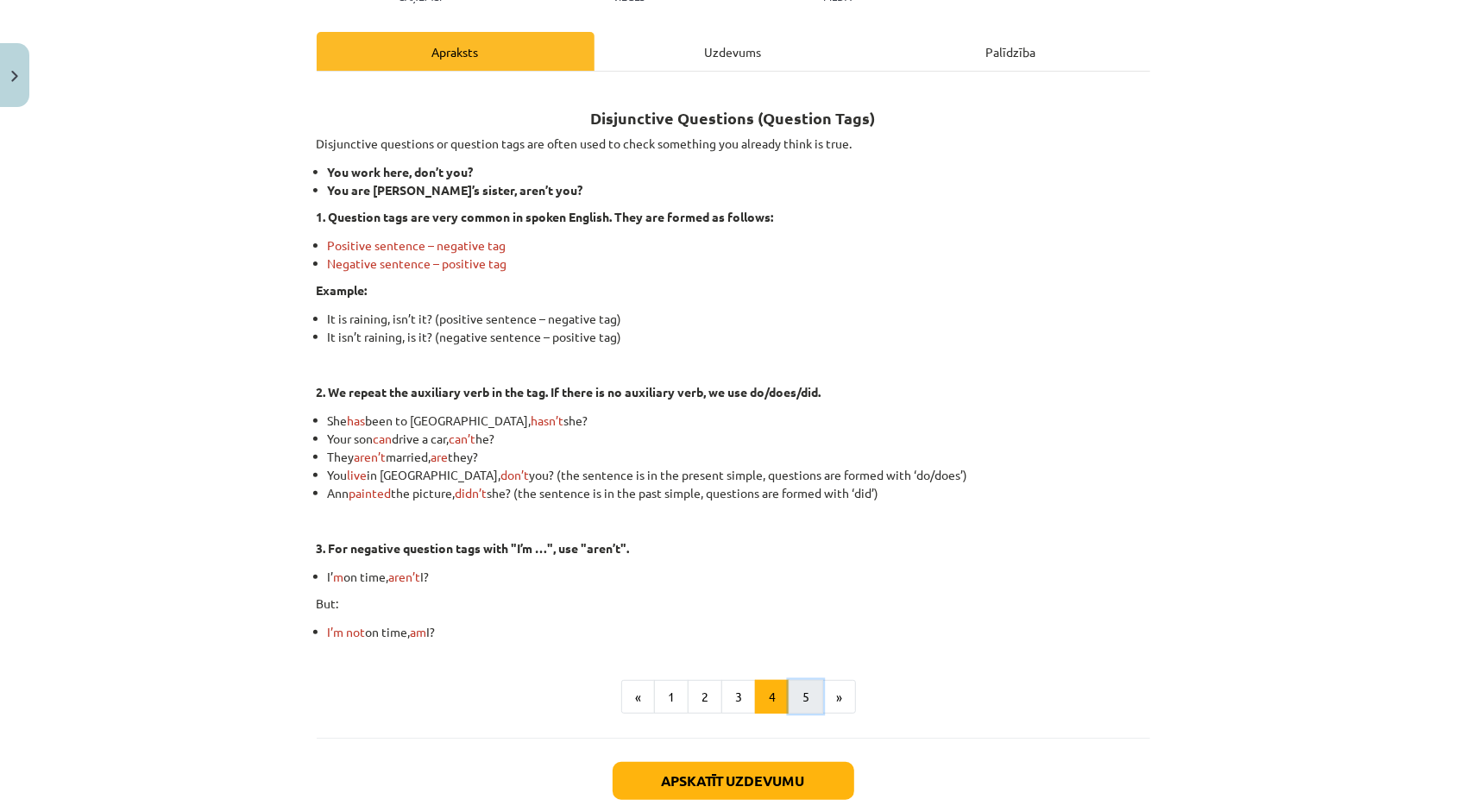
click at [802, 706] on button "5" at bounding box center [806, 697] width 35 height 35
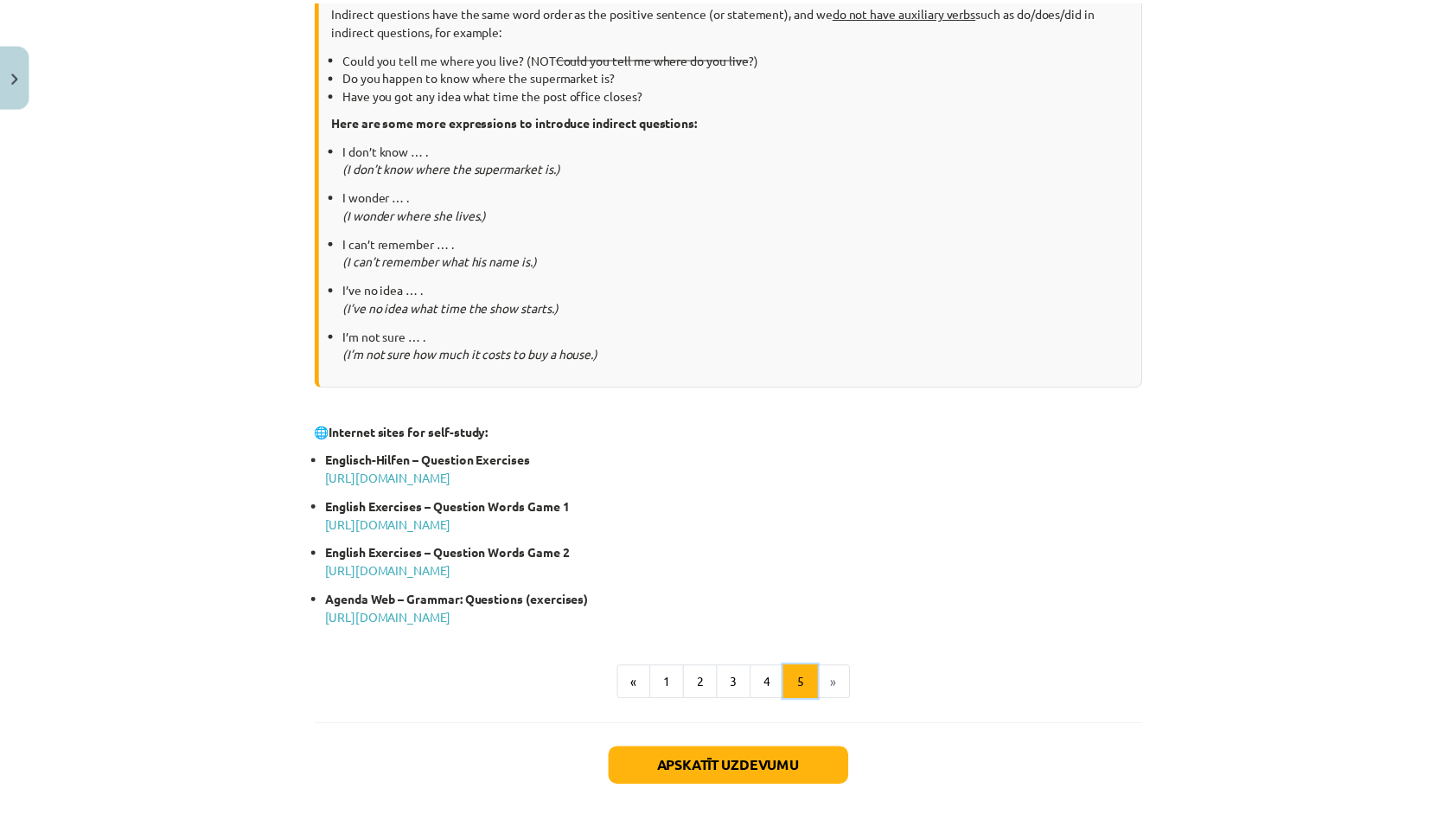
scroll to position [654, 0]
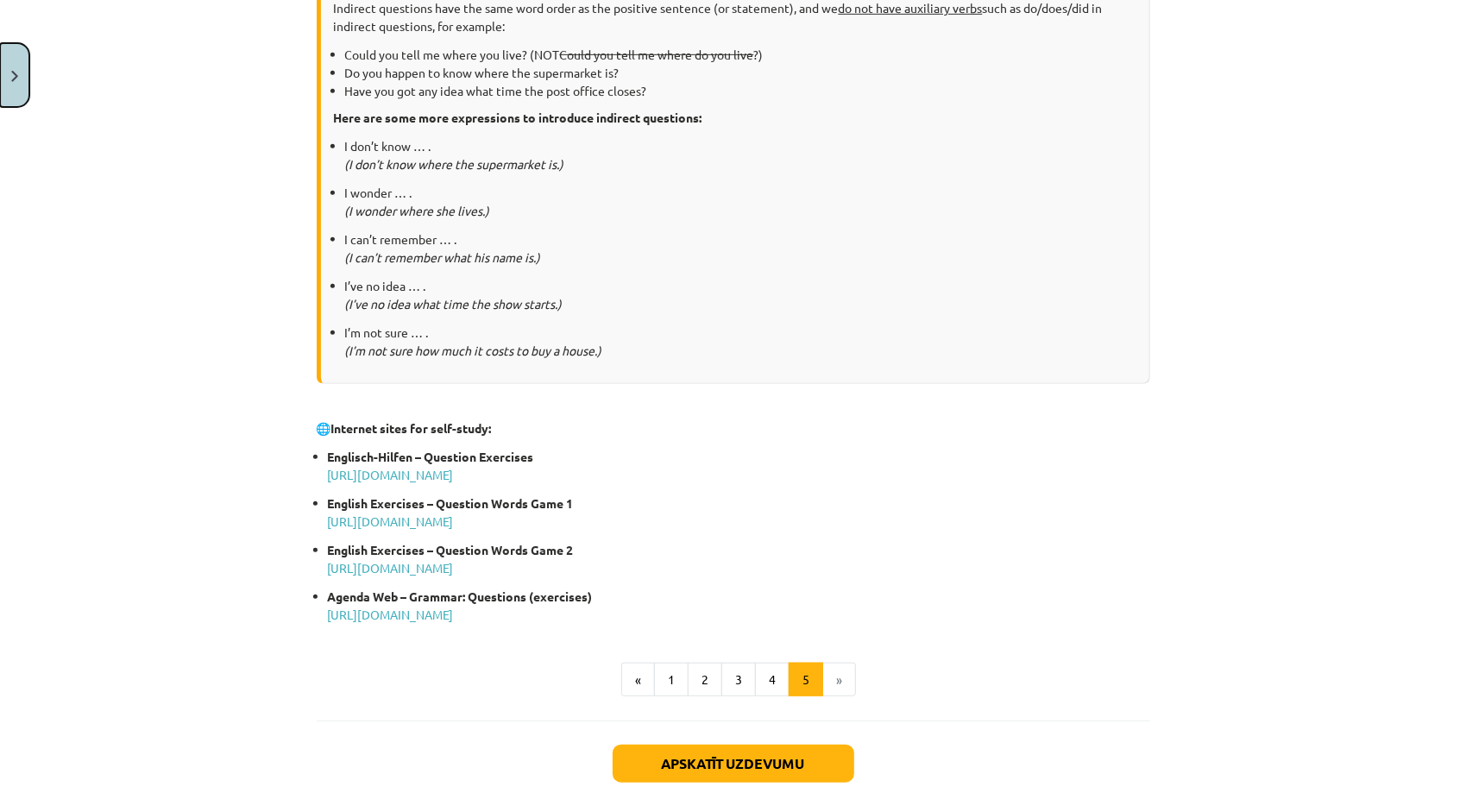
click at [16, 59] on button "Close" at bounding box center [15, 75] width 29 height 64
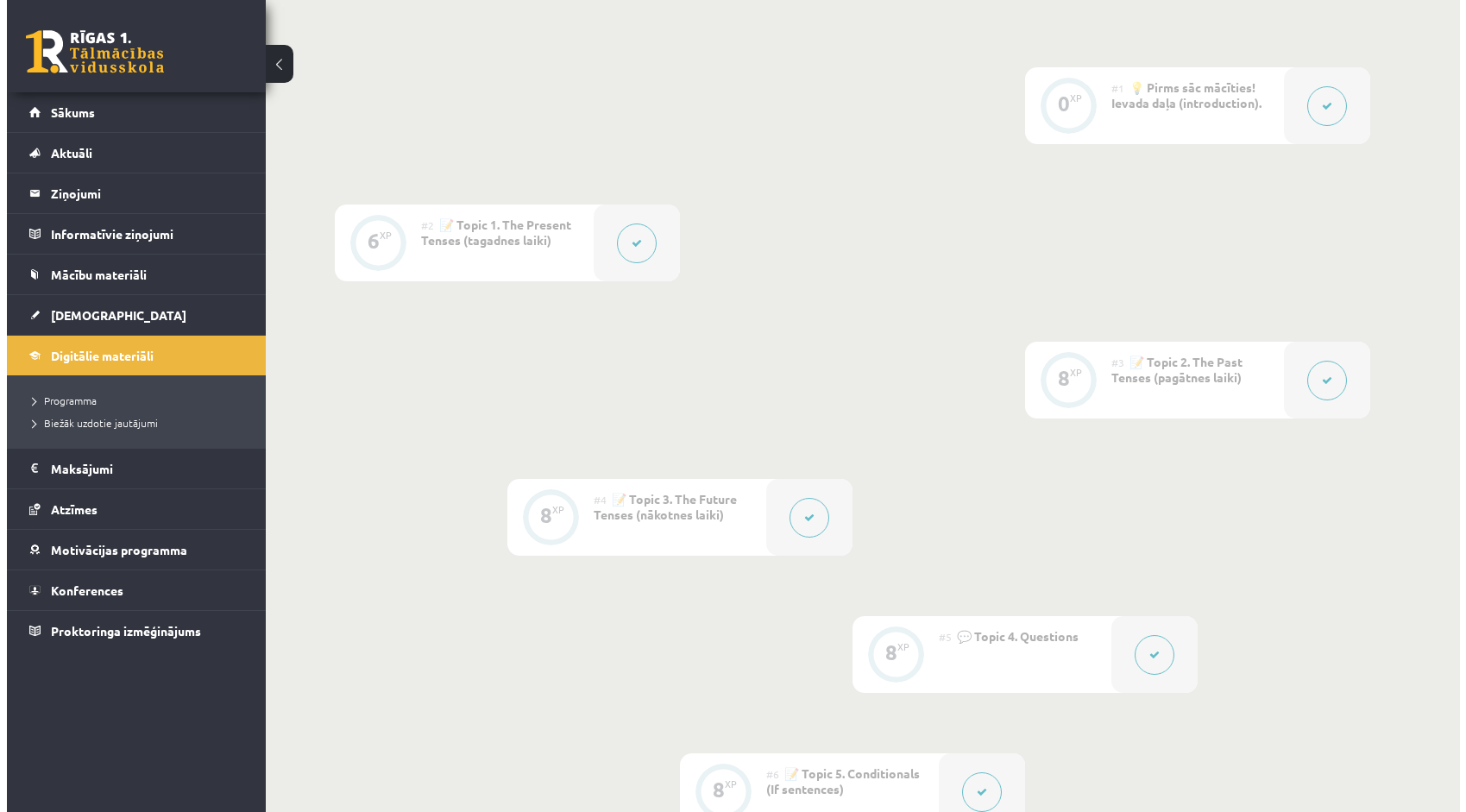
scroll to position [430, 0]
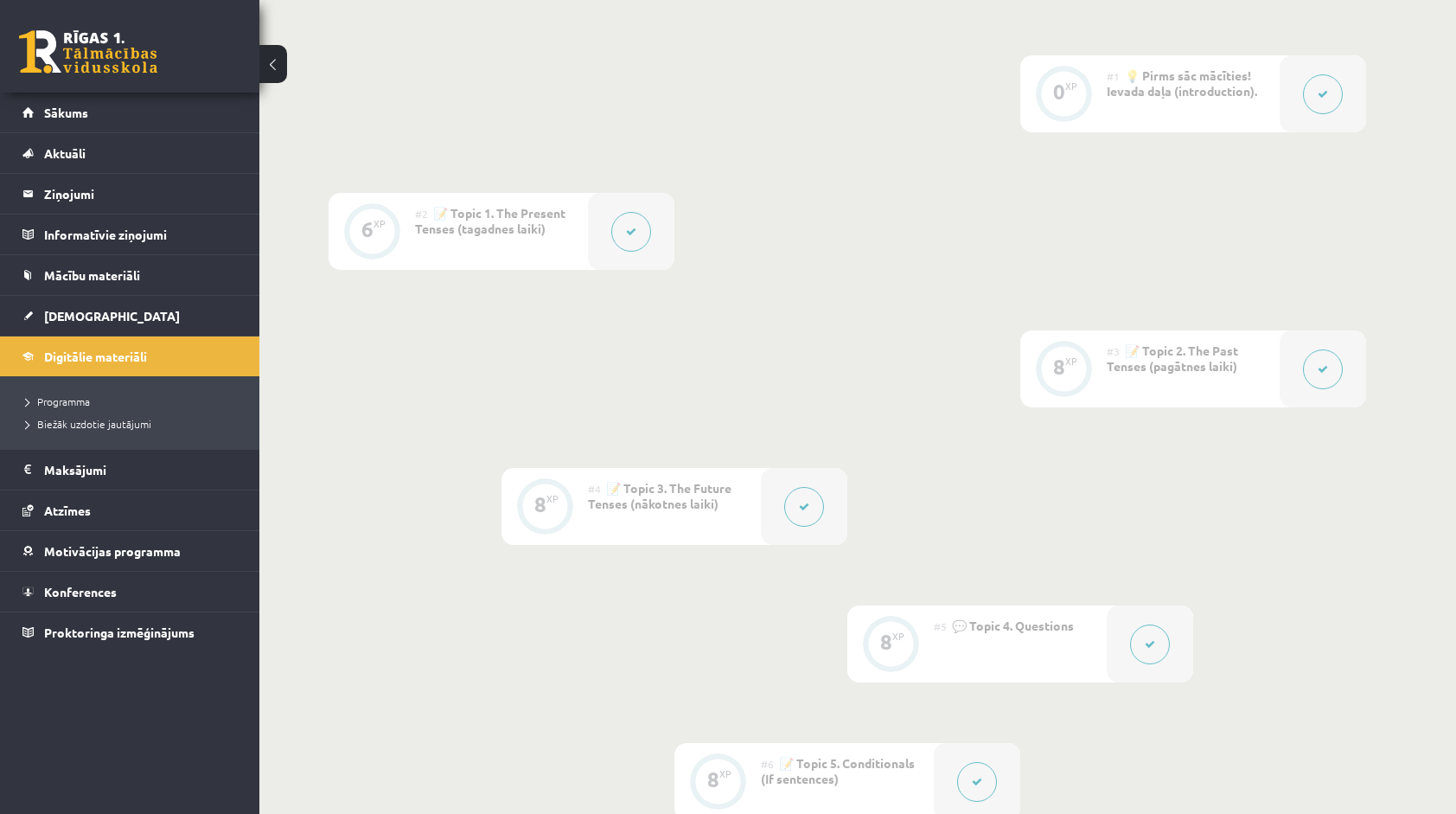
click at [797, 496] on button at bounding box center [804, 506] width 40 height 40
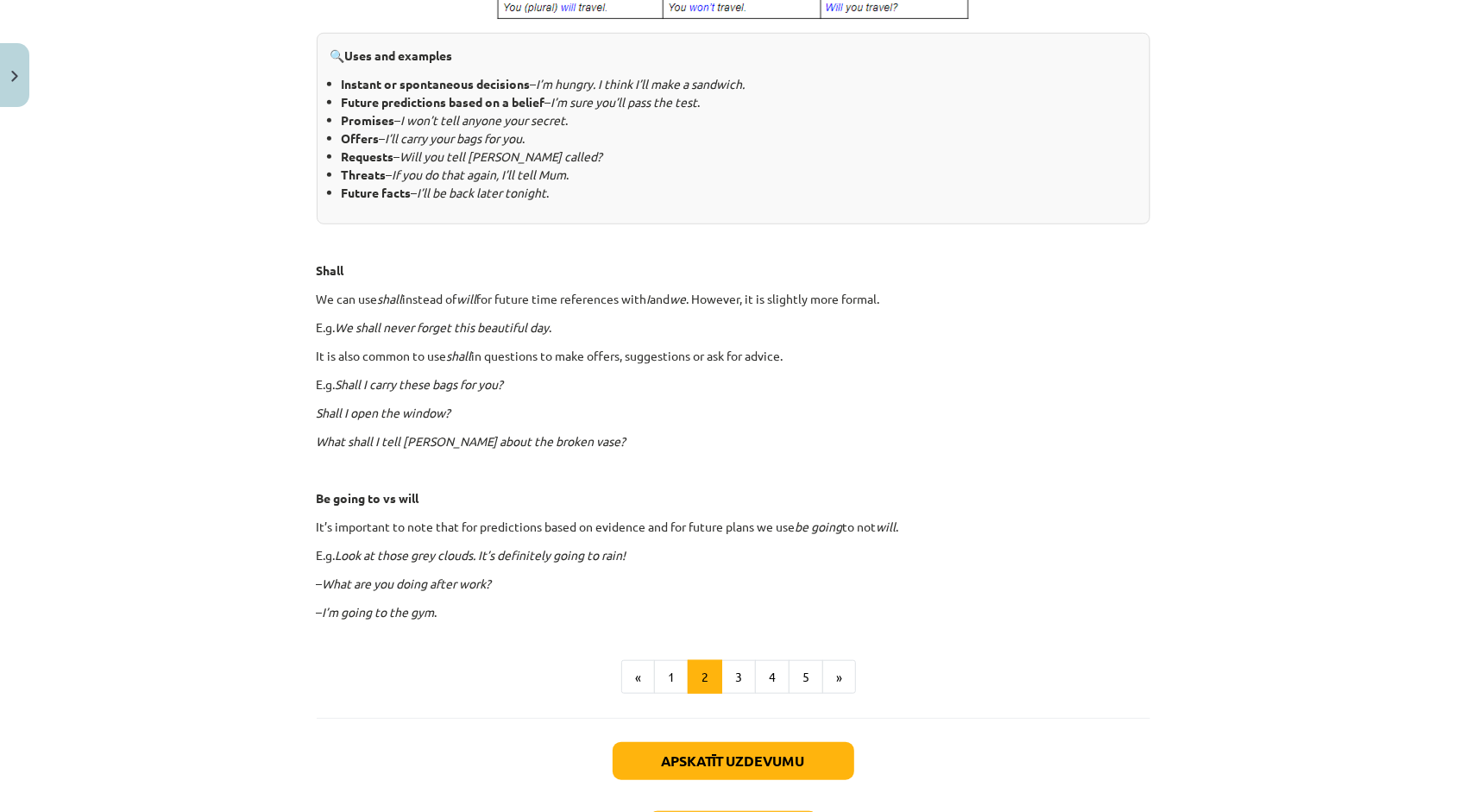
scroll to position [841, 0]
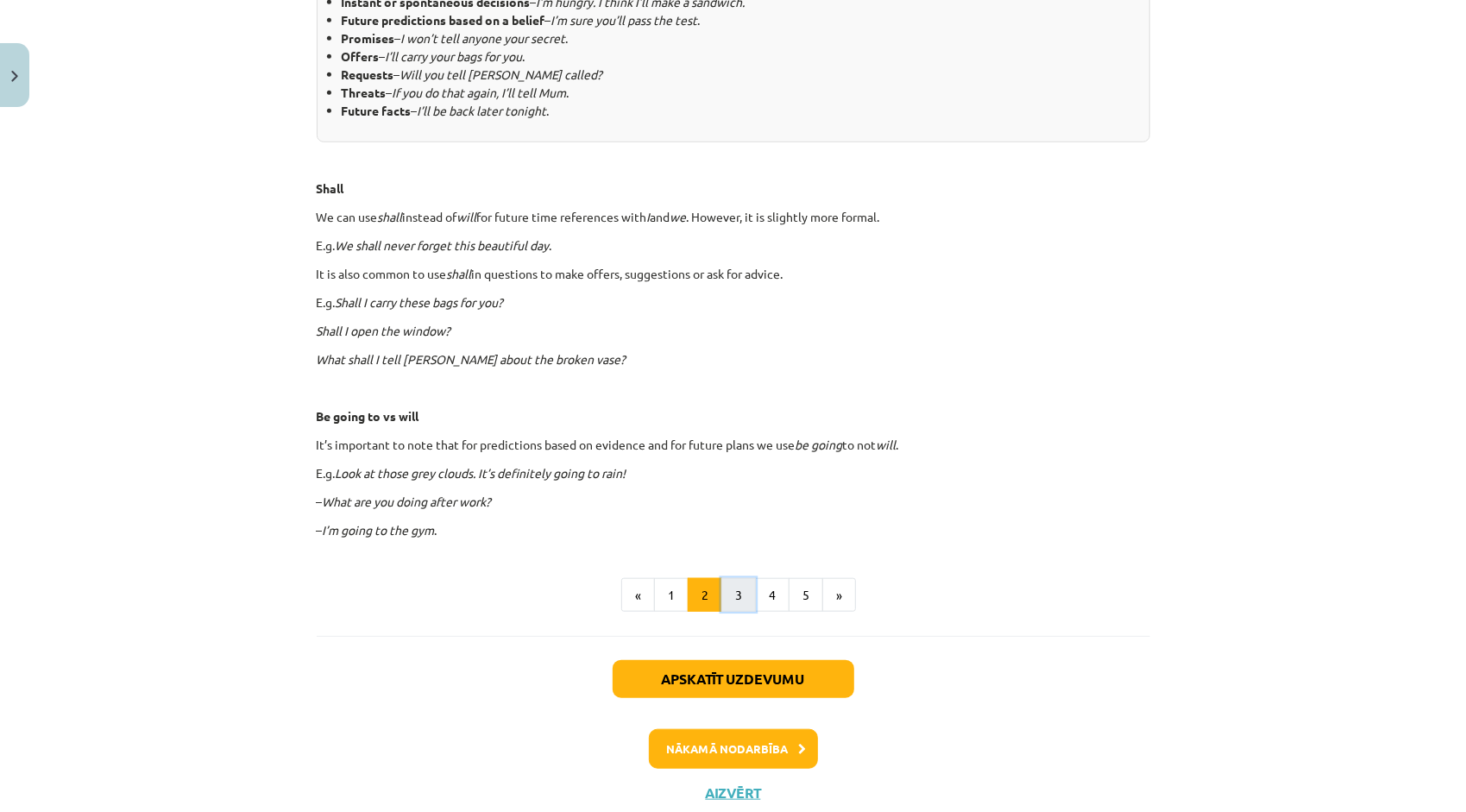
click at [733, 598] on button "3" at bounding box center [739, 596] width 35 height 35
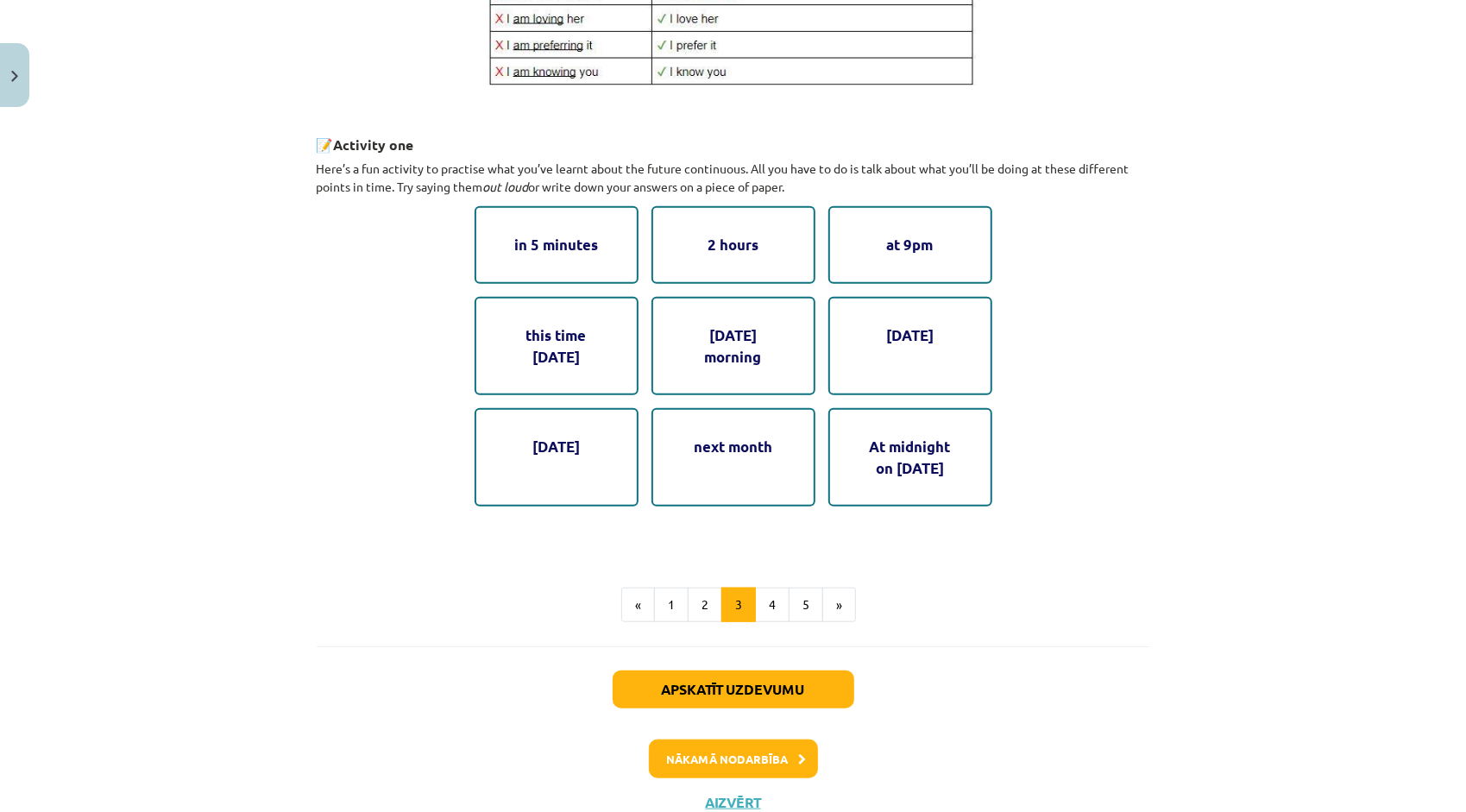
scroll to position [866, 0]
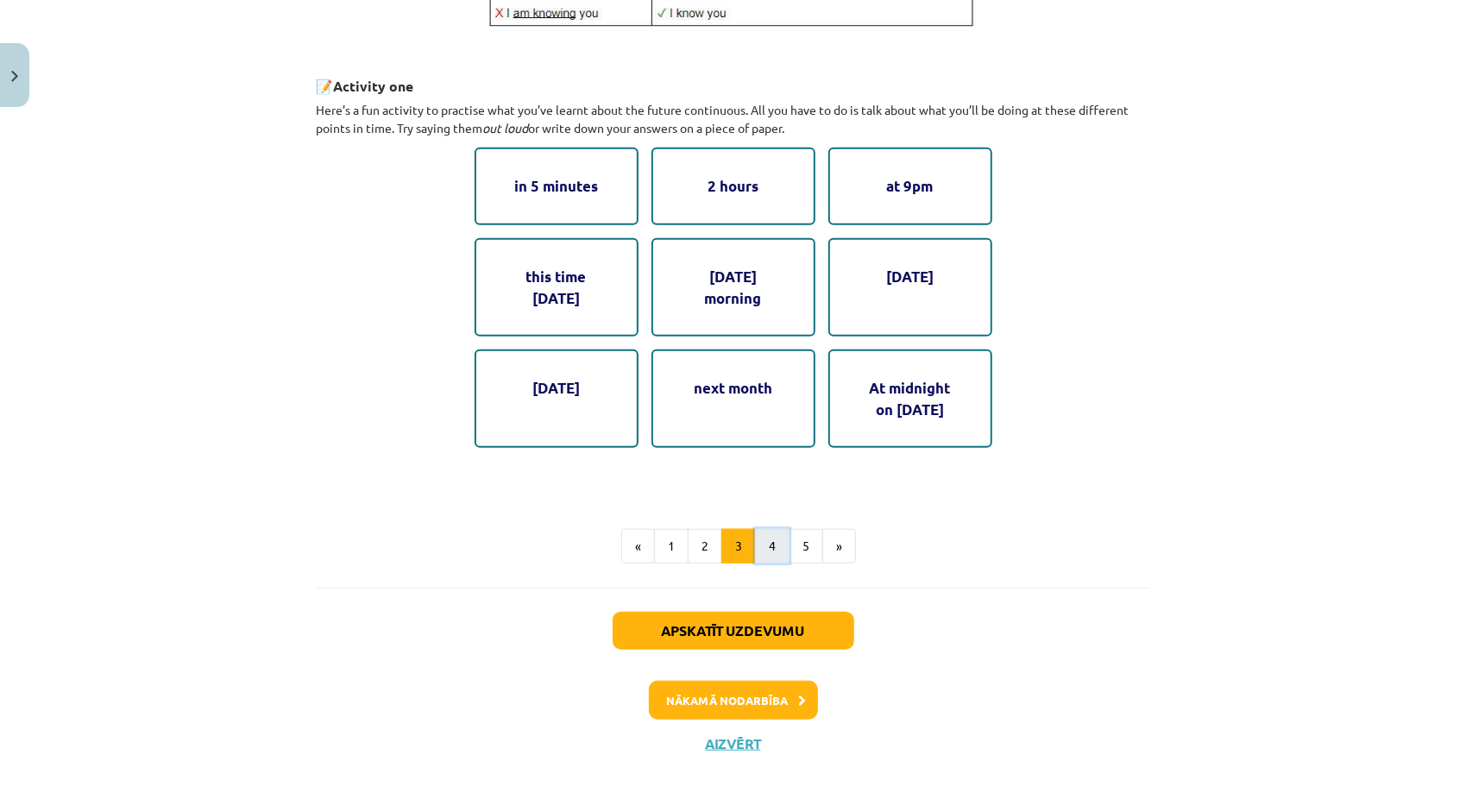
click at [777, 545] on button "4" at bounding box center [772, 546] width 35 height 35
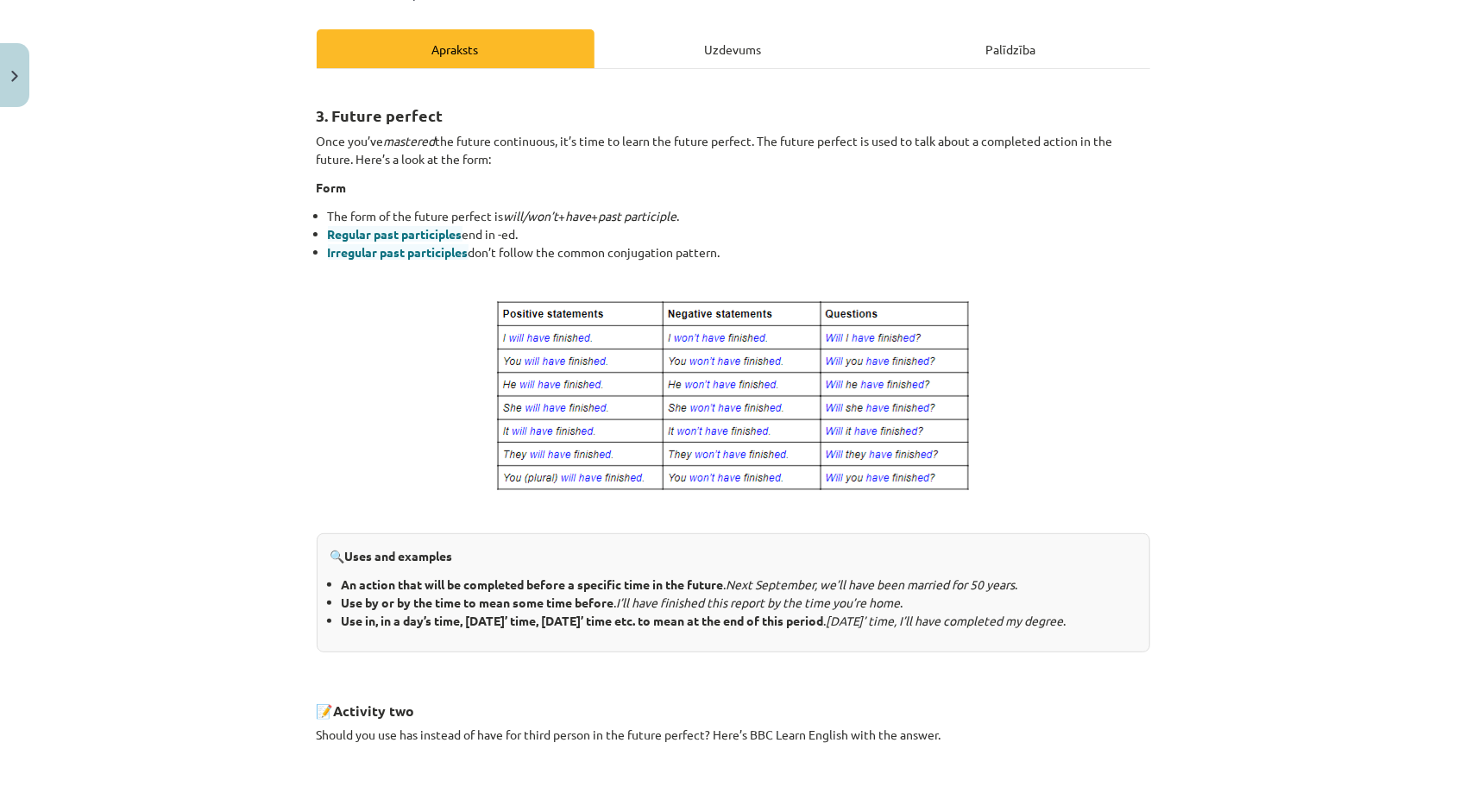
scroll to position [222, 0]
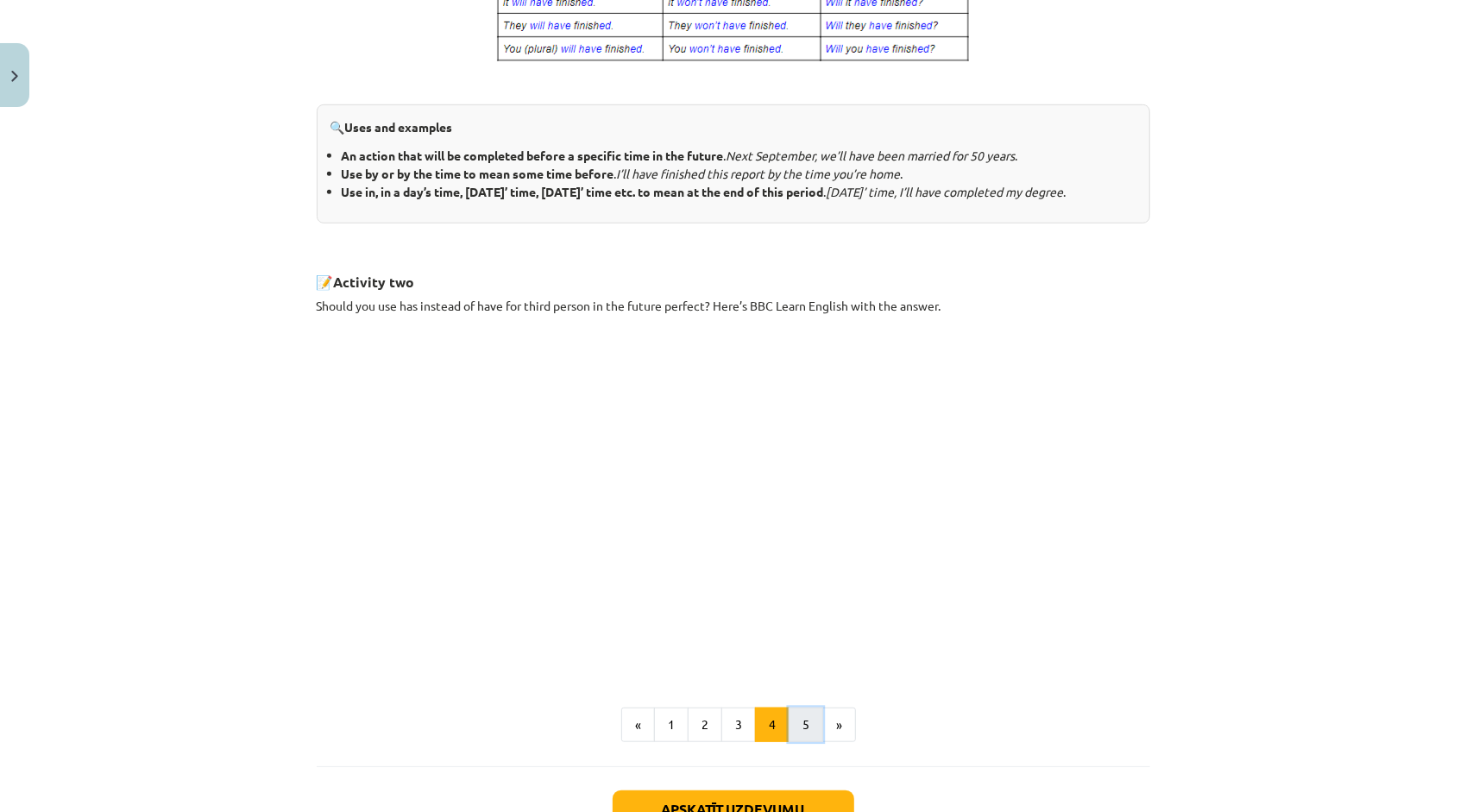
click at [800, 741] on button "5" at bounding box center [806, 725] width 35 height 35
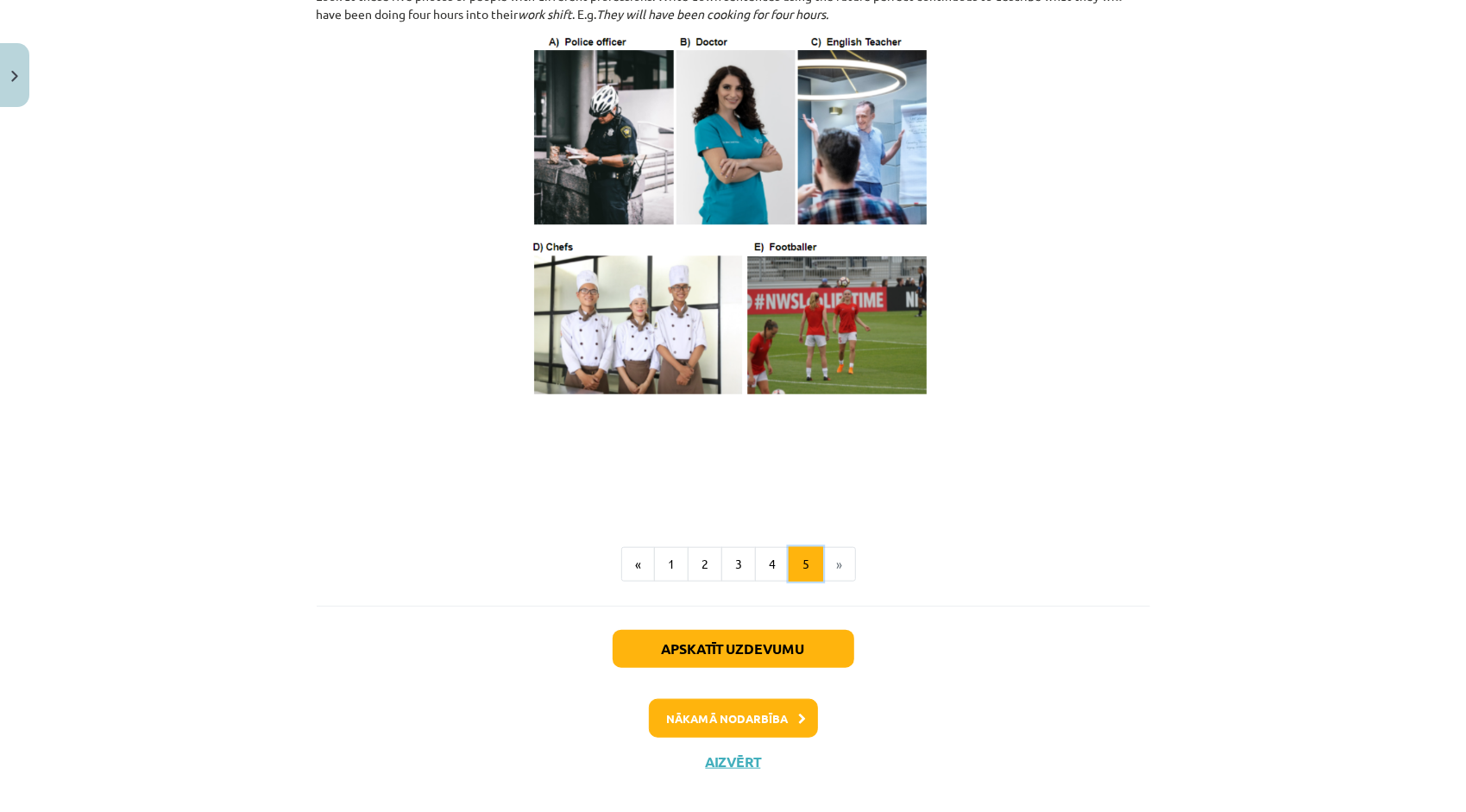
scroll to position [912, 0]
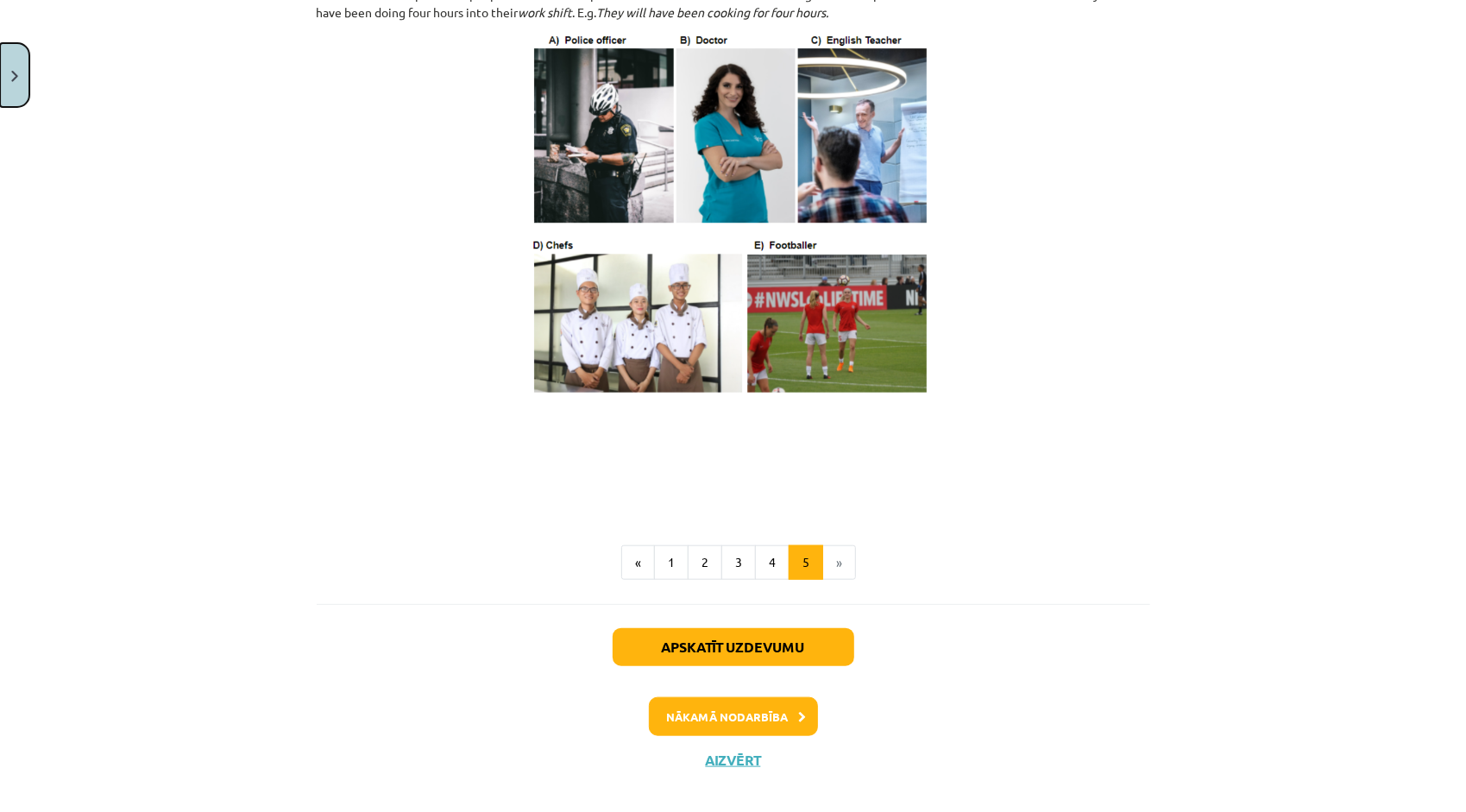
click at [21, 49] on button "Close" at bounding box center [15, 75] width 29 height 64
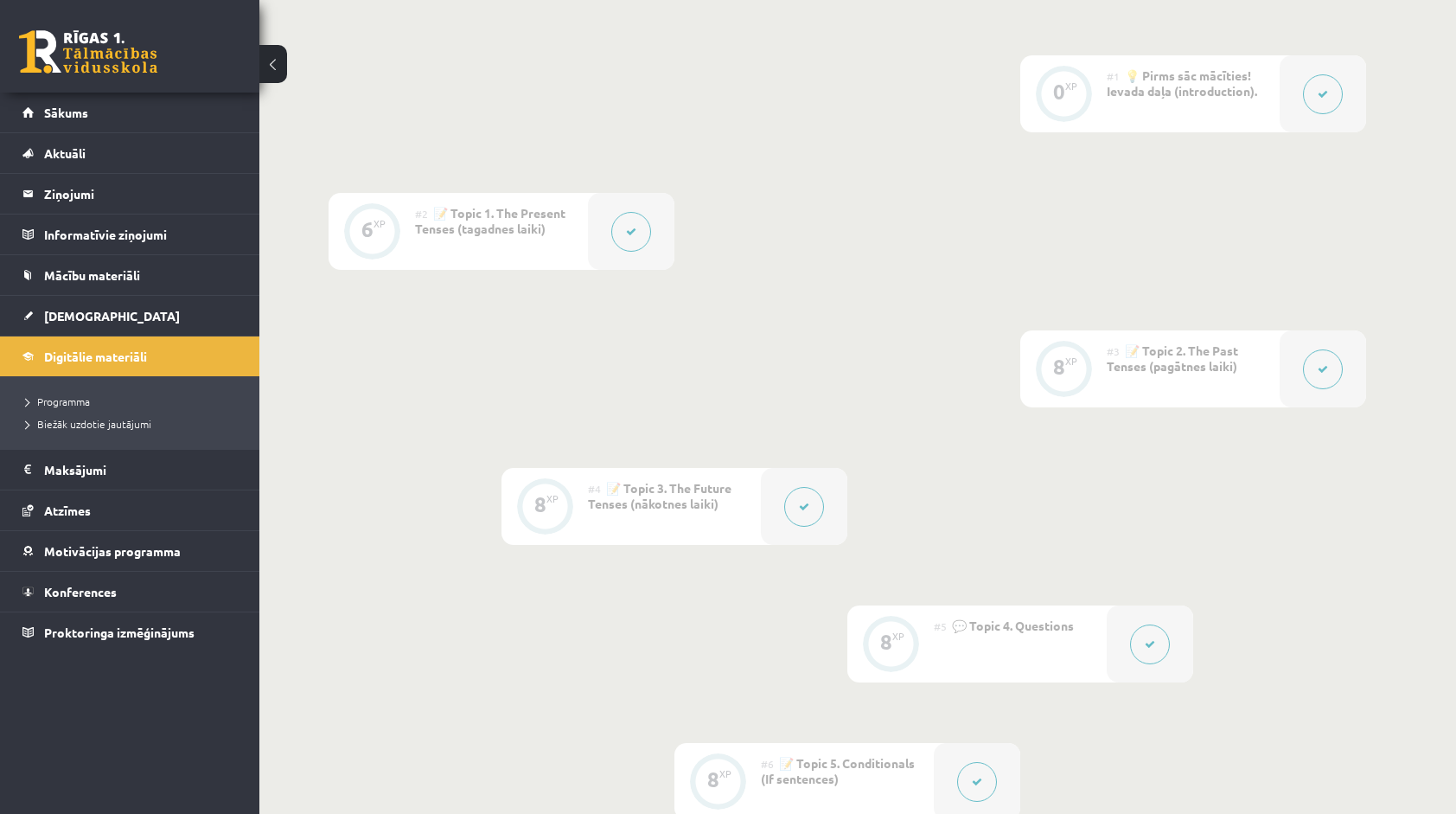
click at [1315, 356] on button at bounding box center [1322, 368] width 40 height 40
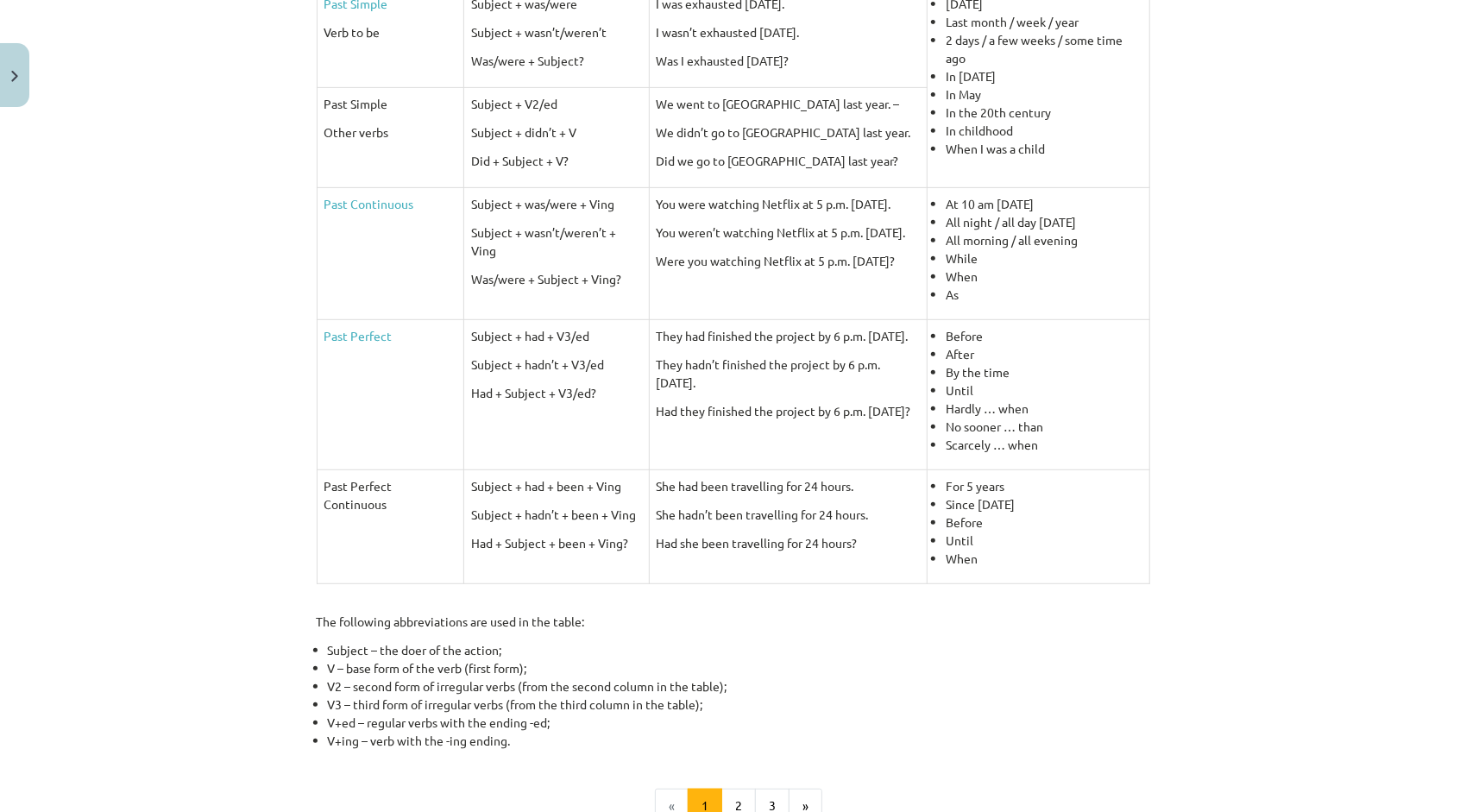
scroll to position [699, 0]
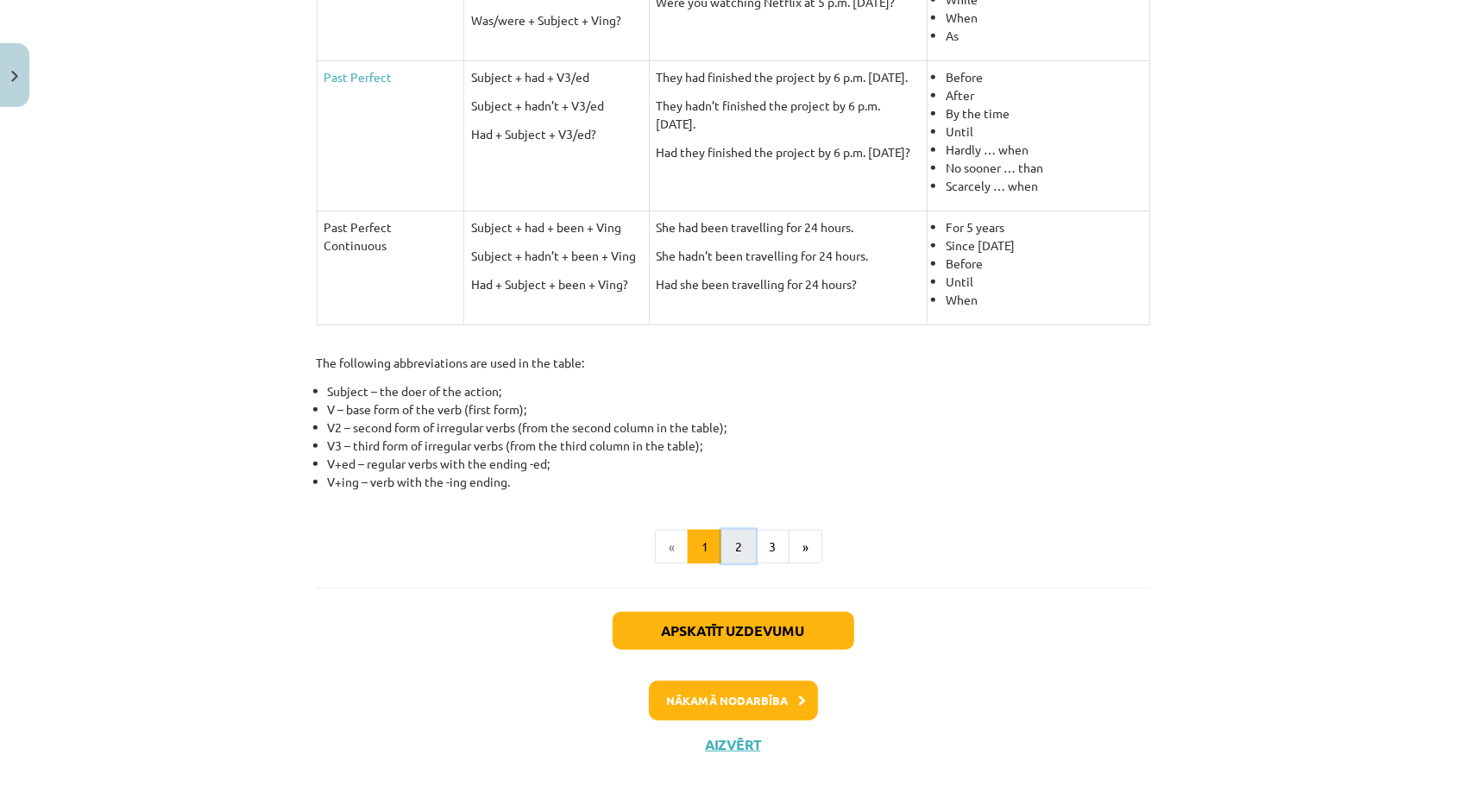
click at [730, 535] on button "2" at bounding box center [739, 547] width 35 height 35
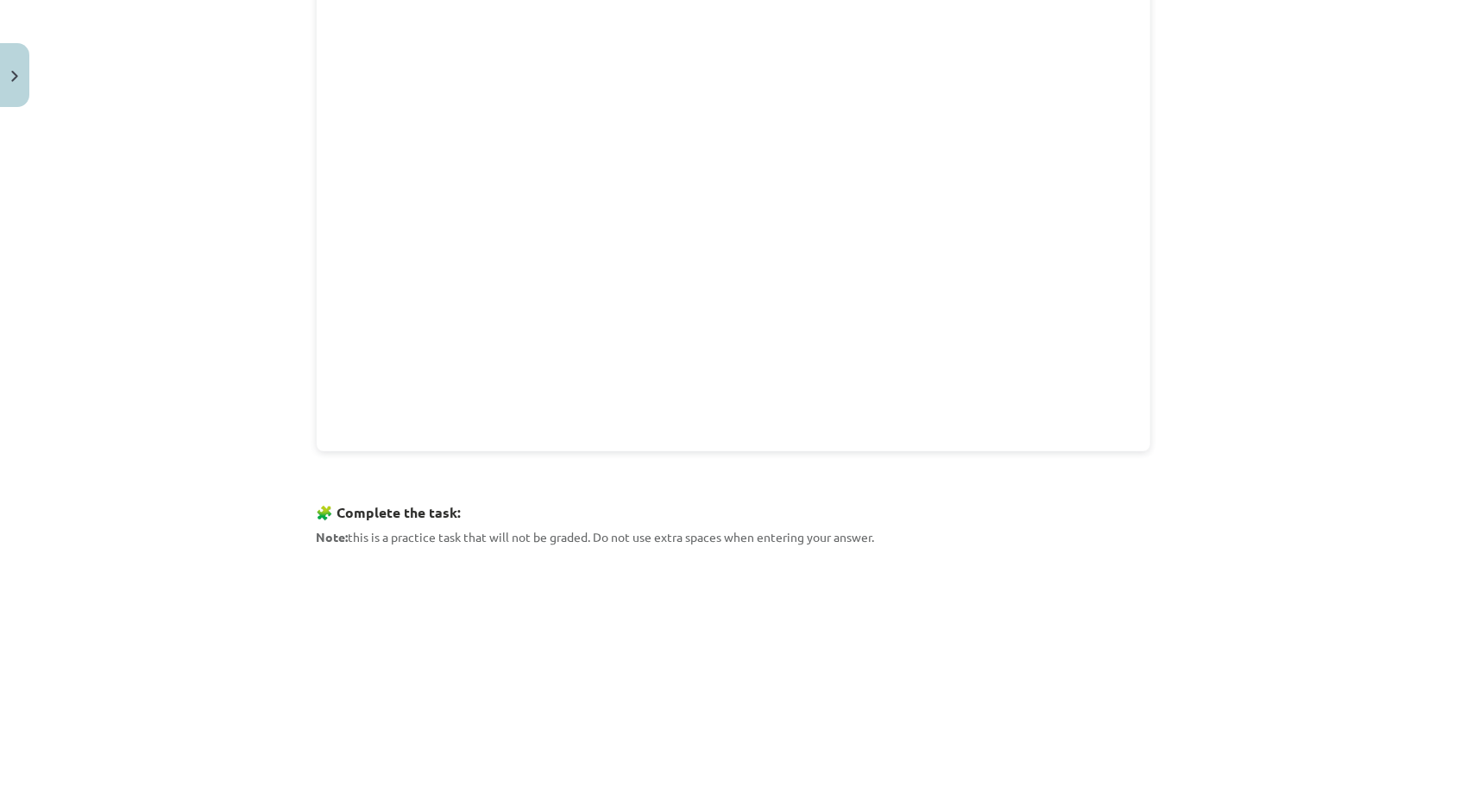
scroll to position [739, 0]
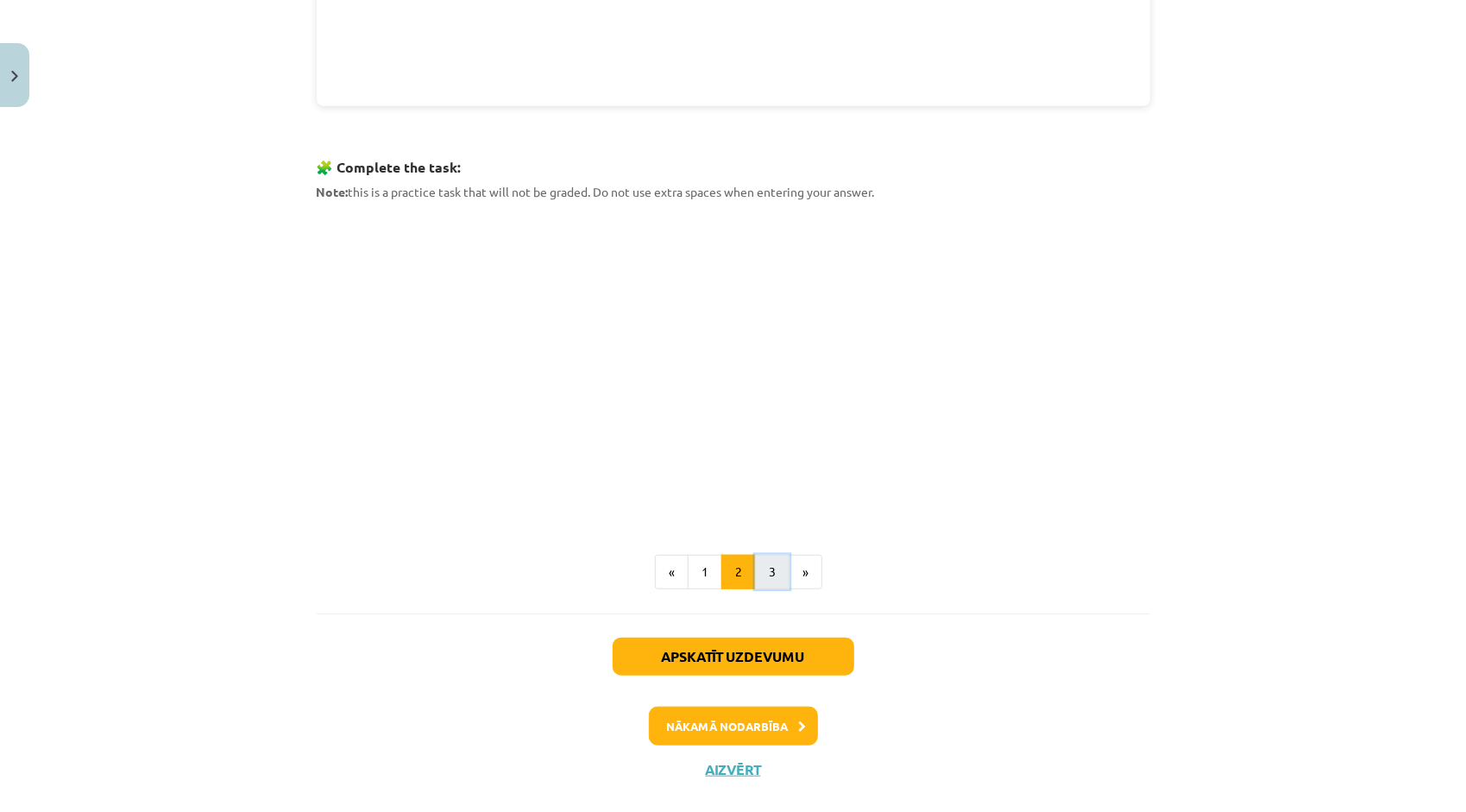
click at [757, 581] on button "3" at bounding box center [772, 572] width 35 height 35
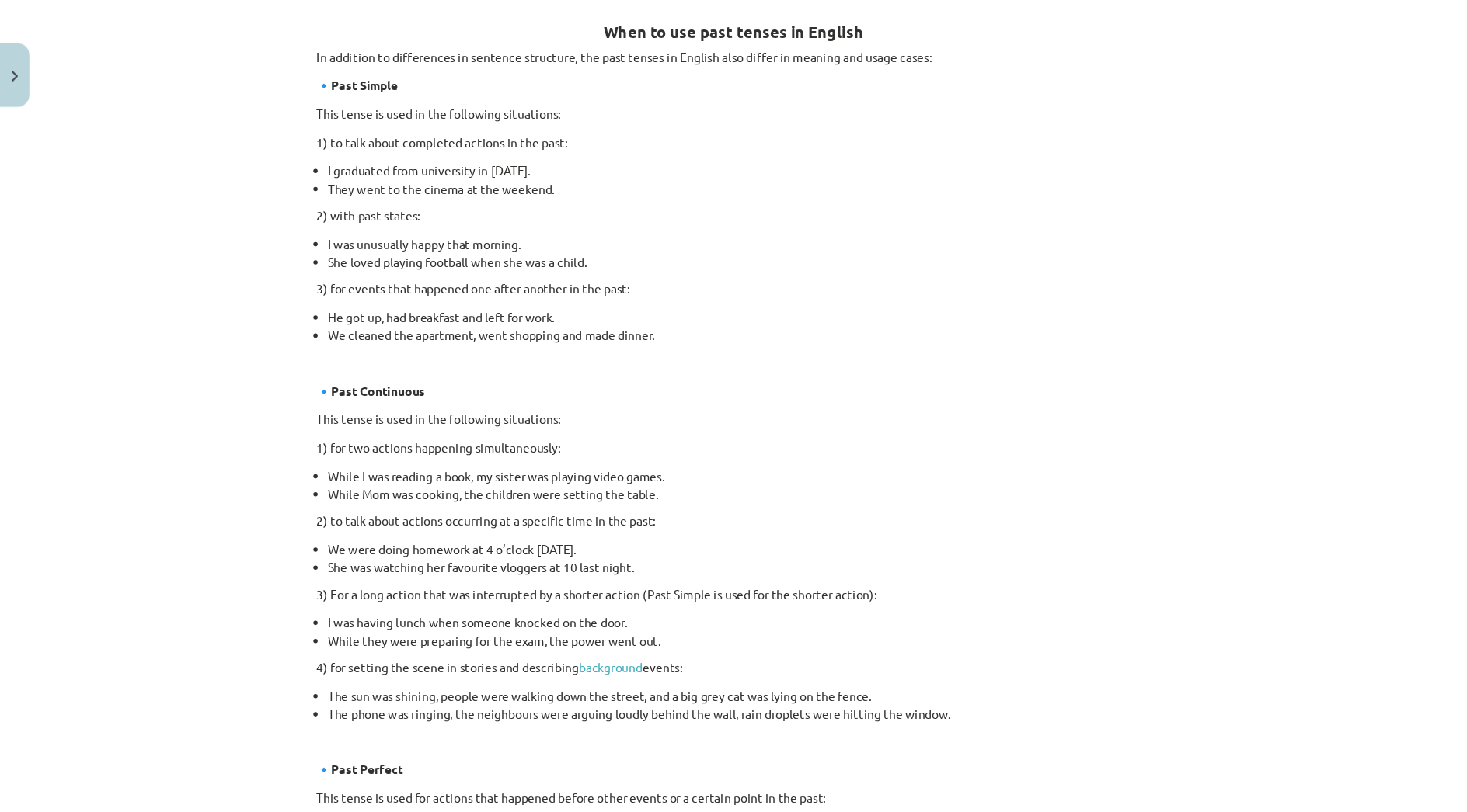
scroll to position [277, 0]
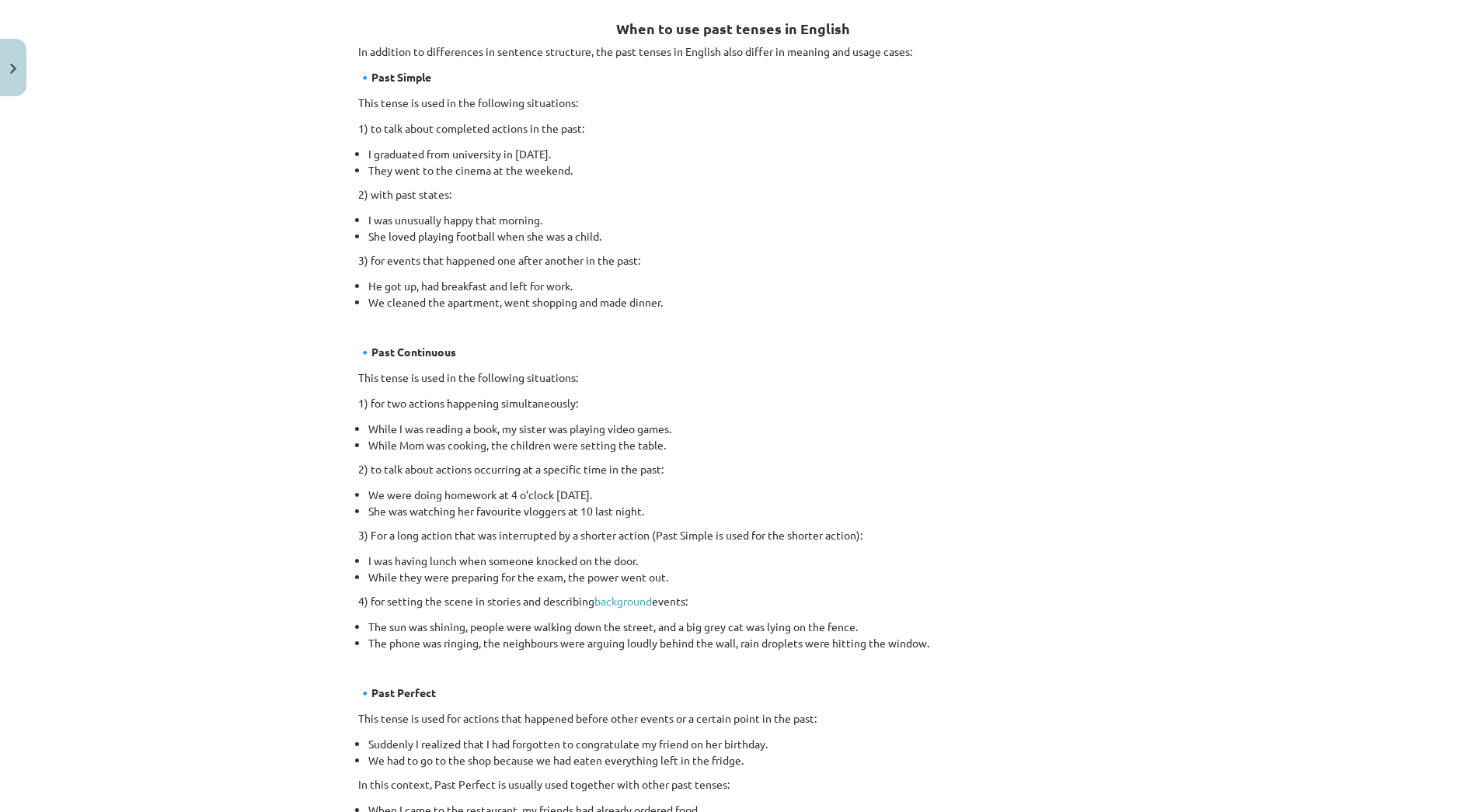
drag, startPoint x: 1291, startPoint y: 19, endPoint x: 717, endPoint y: 316, distance: 646.3
click at [715, 315] on div "When to use past tenses in English In addition to differences in sentence struc…" at bounding box center [733, 476] width 750 height 951
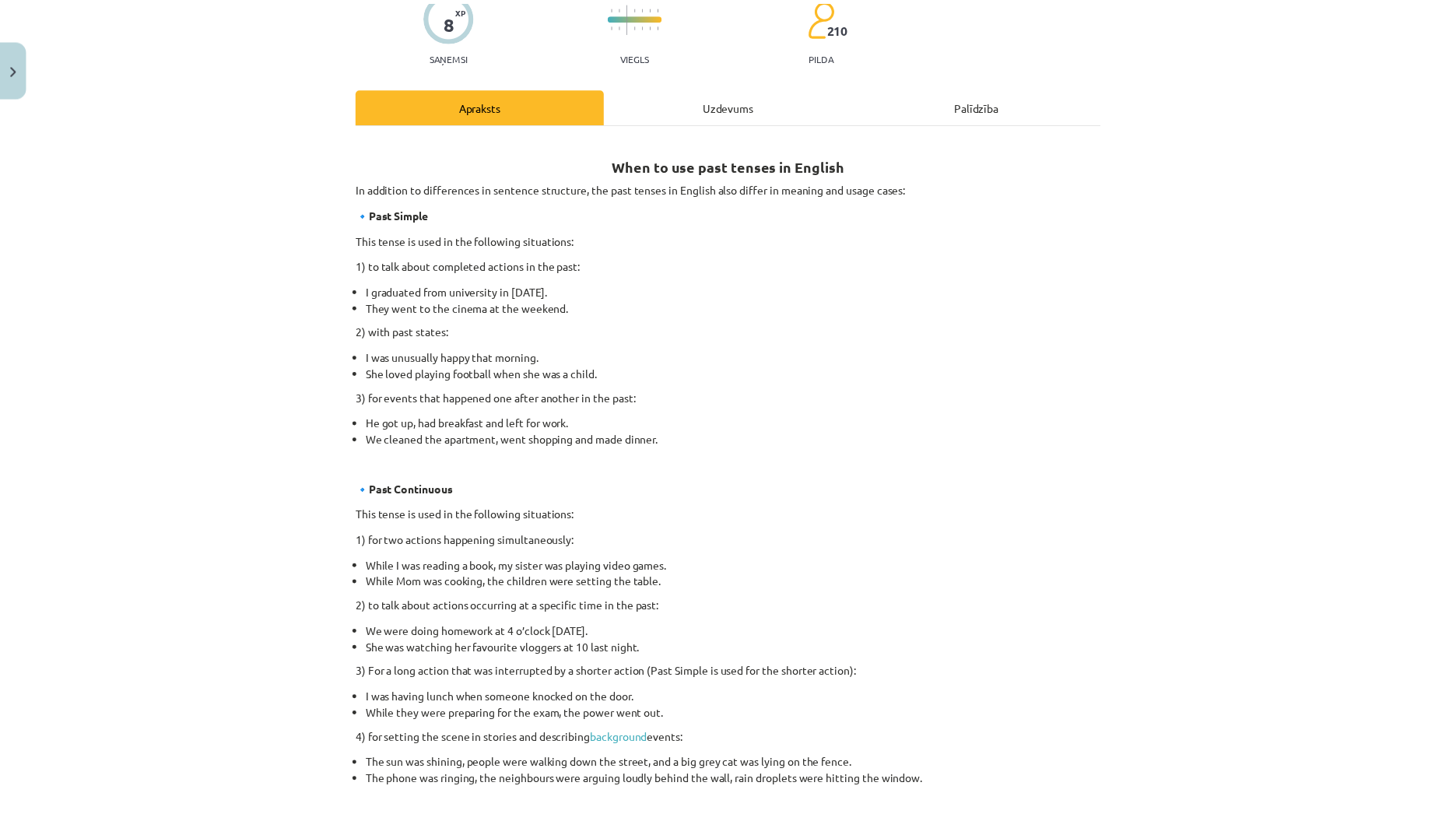
scroll to position [36, 0]
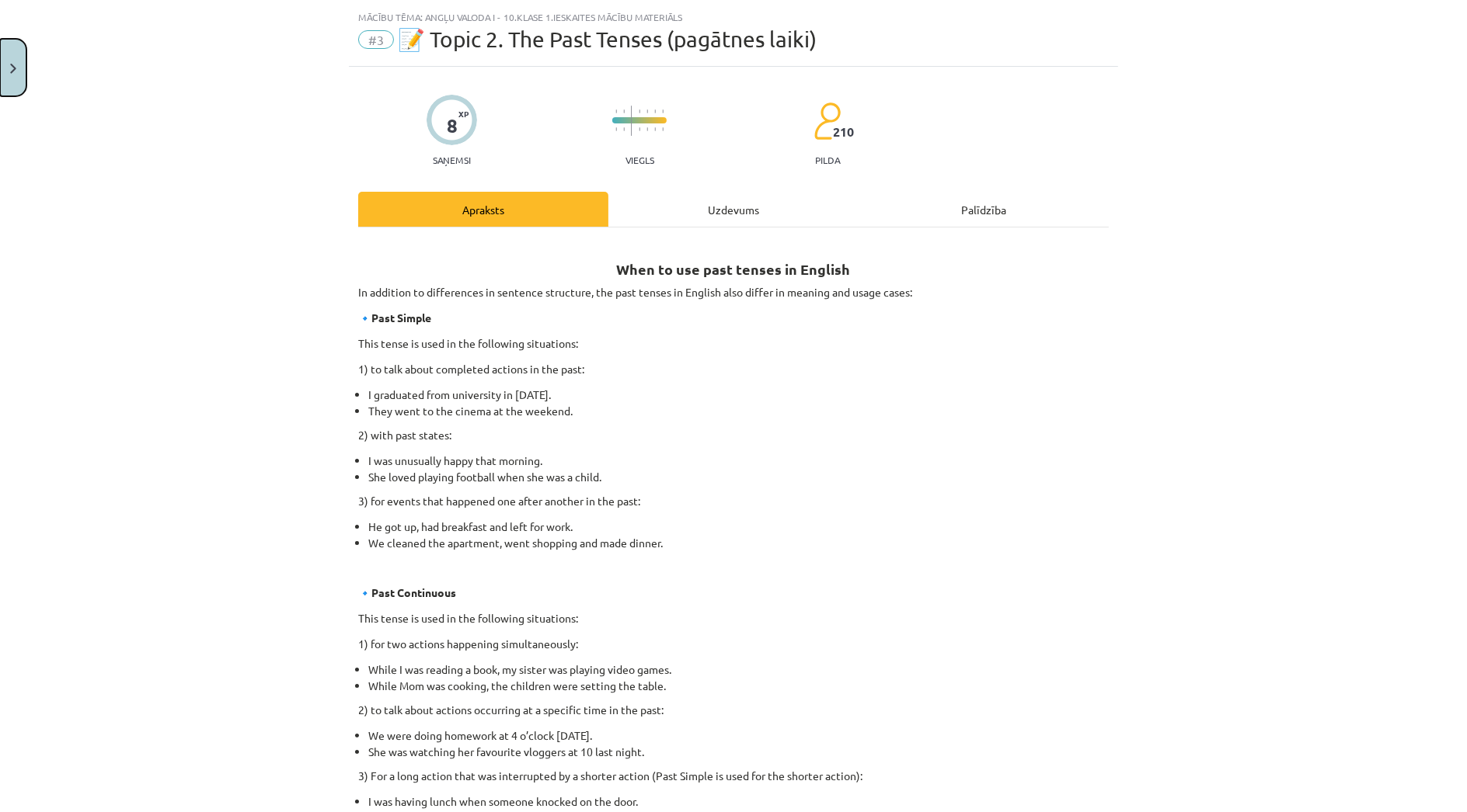
click at [21, 86] on button "Close" at bounding box center [13, 68] width 26 height 58
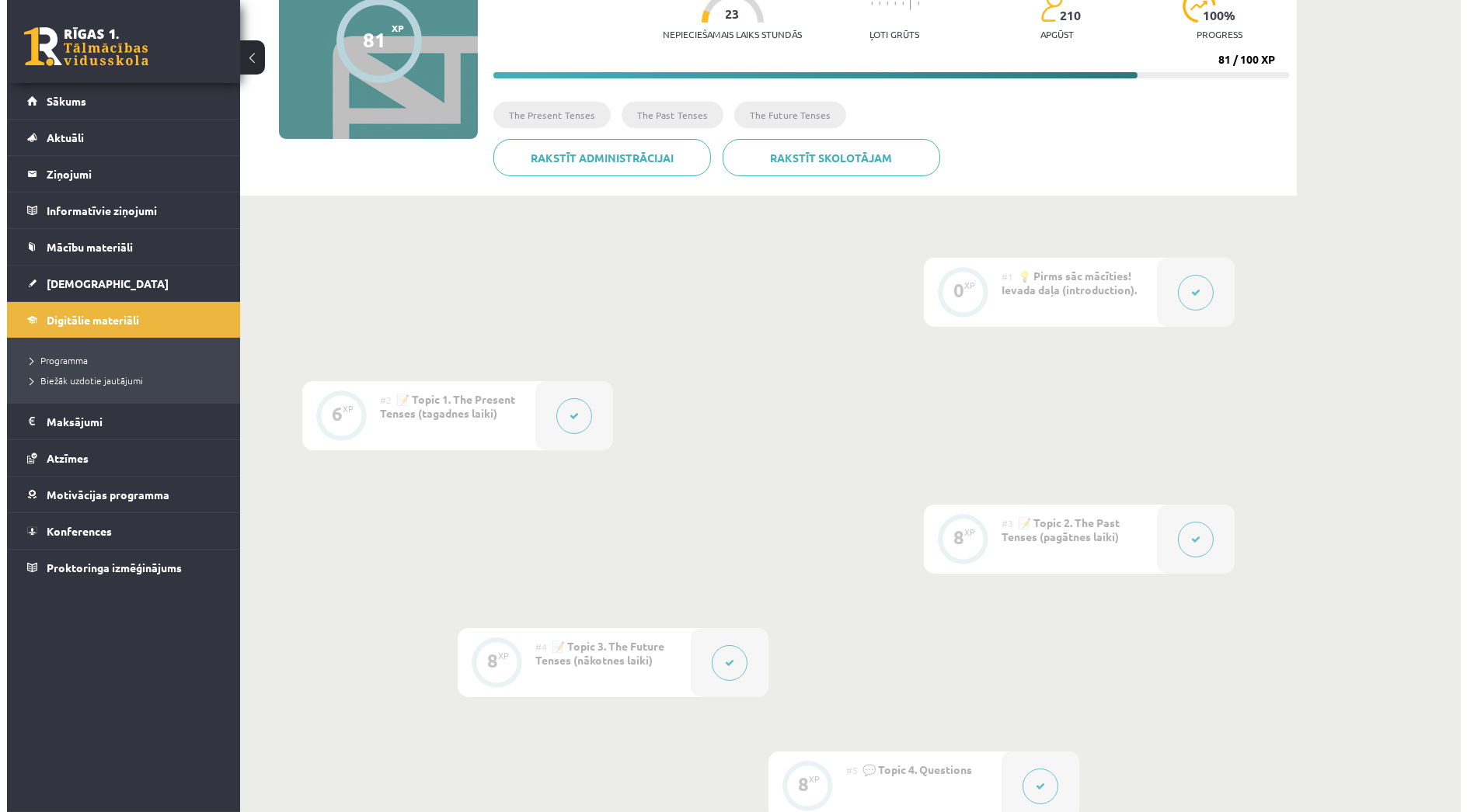
scroll to position [128, 0]
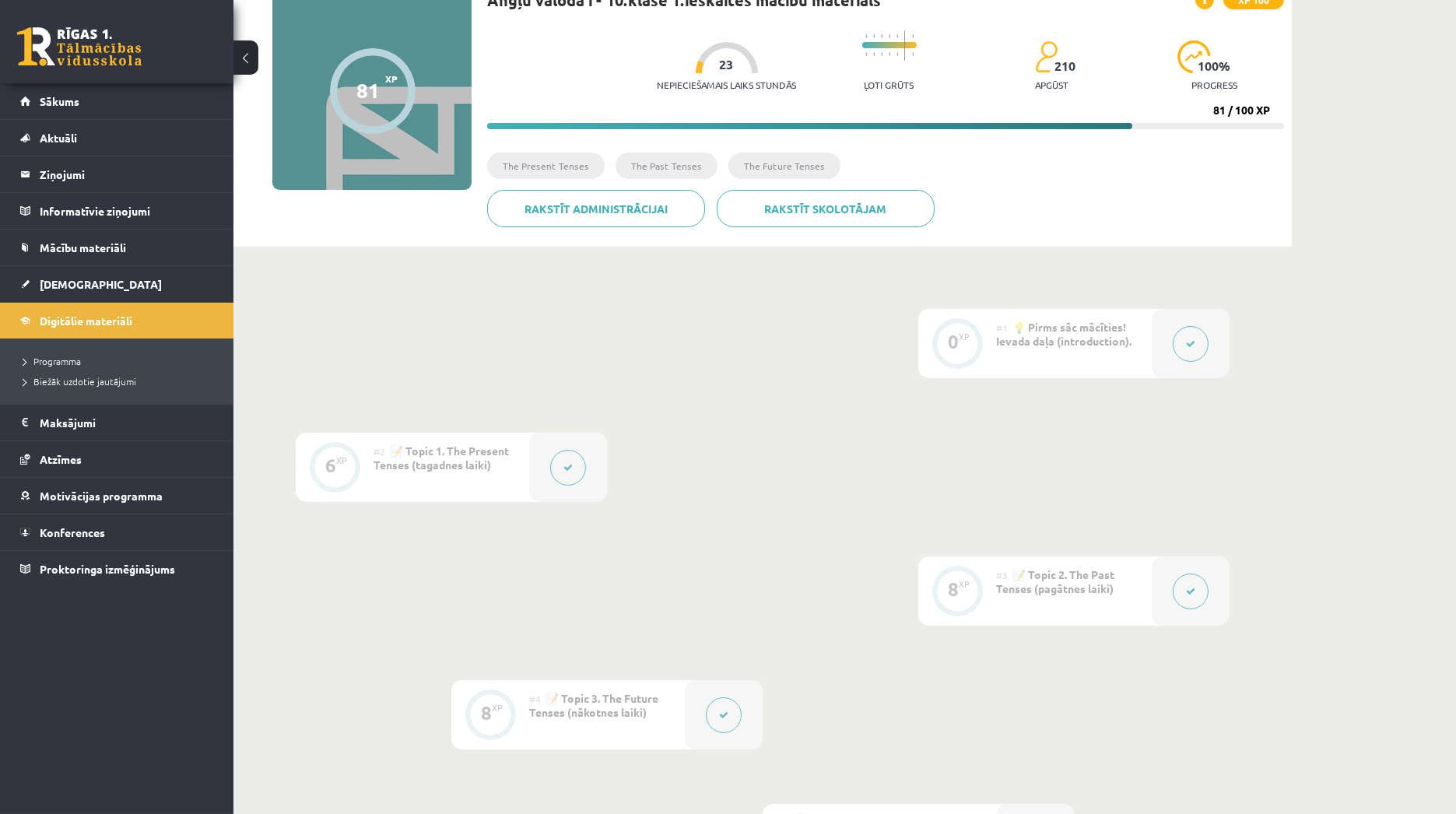
click at [561, 468] on button at bounding box center [567, 467] width 36 height 36
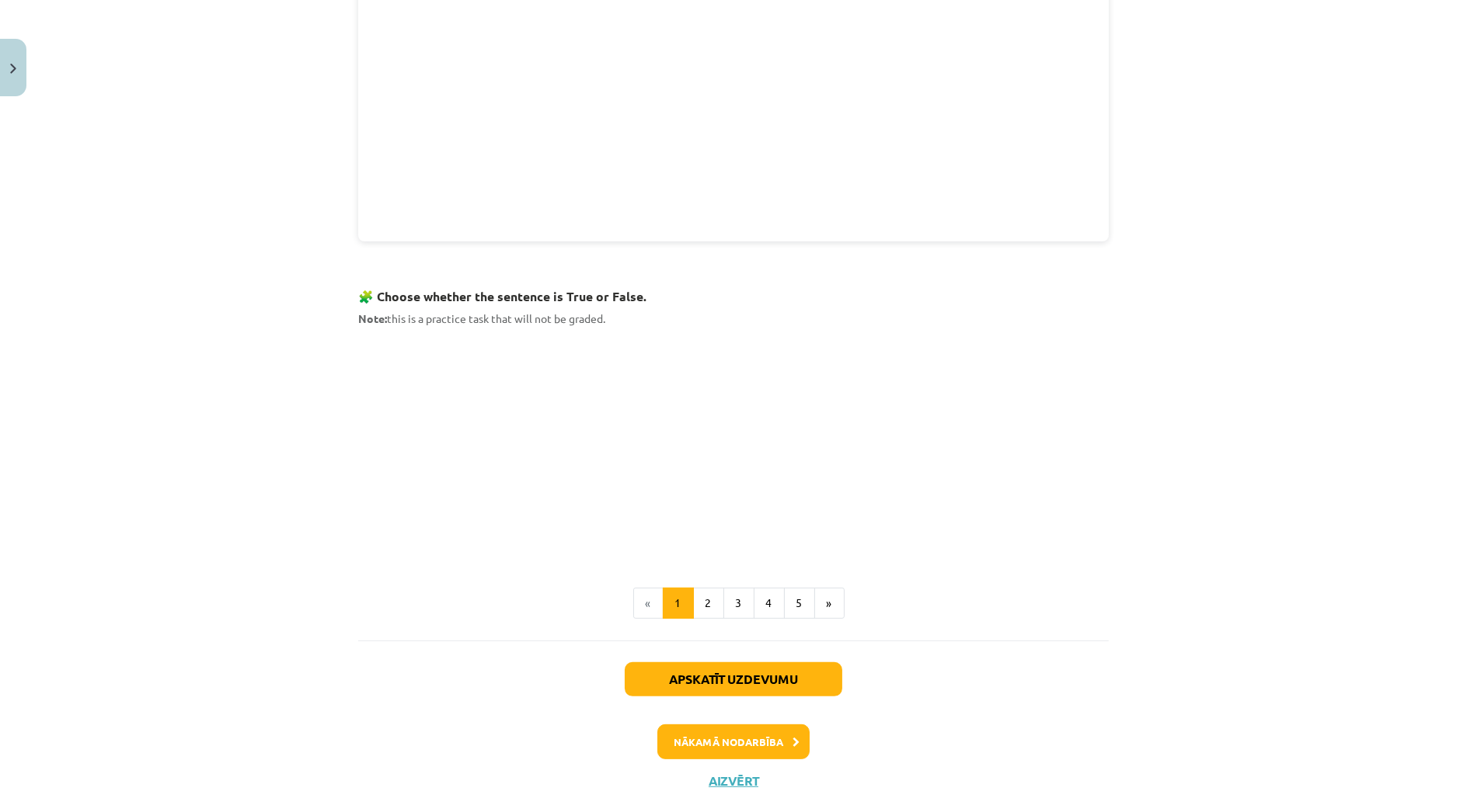
scroll to position [777, 0]
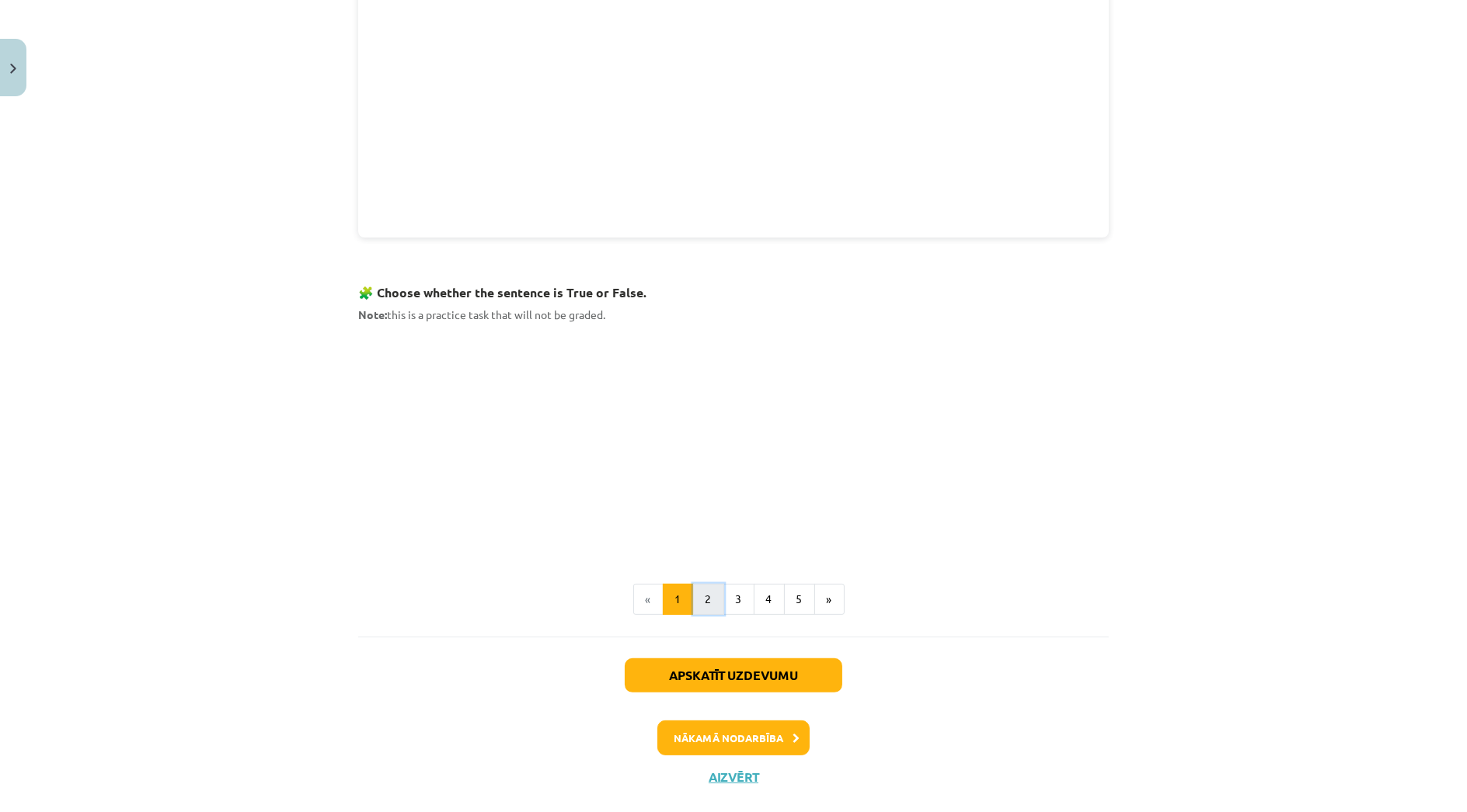
click at [705, 600] on button "2" at bounding box center [708, 600] width 31 height 31
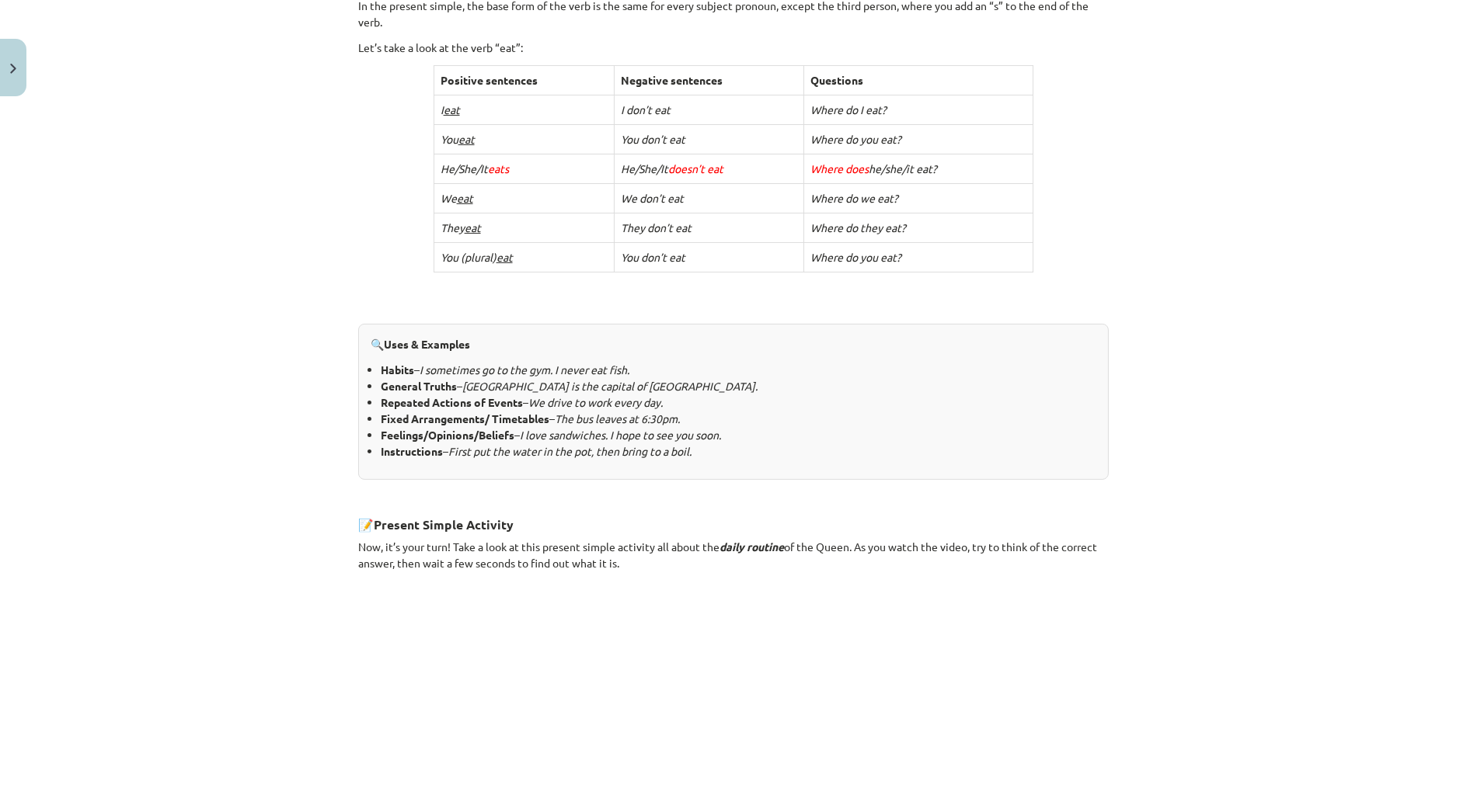
scroll to position [622, 0]
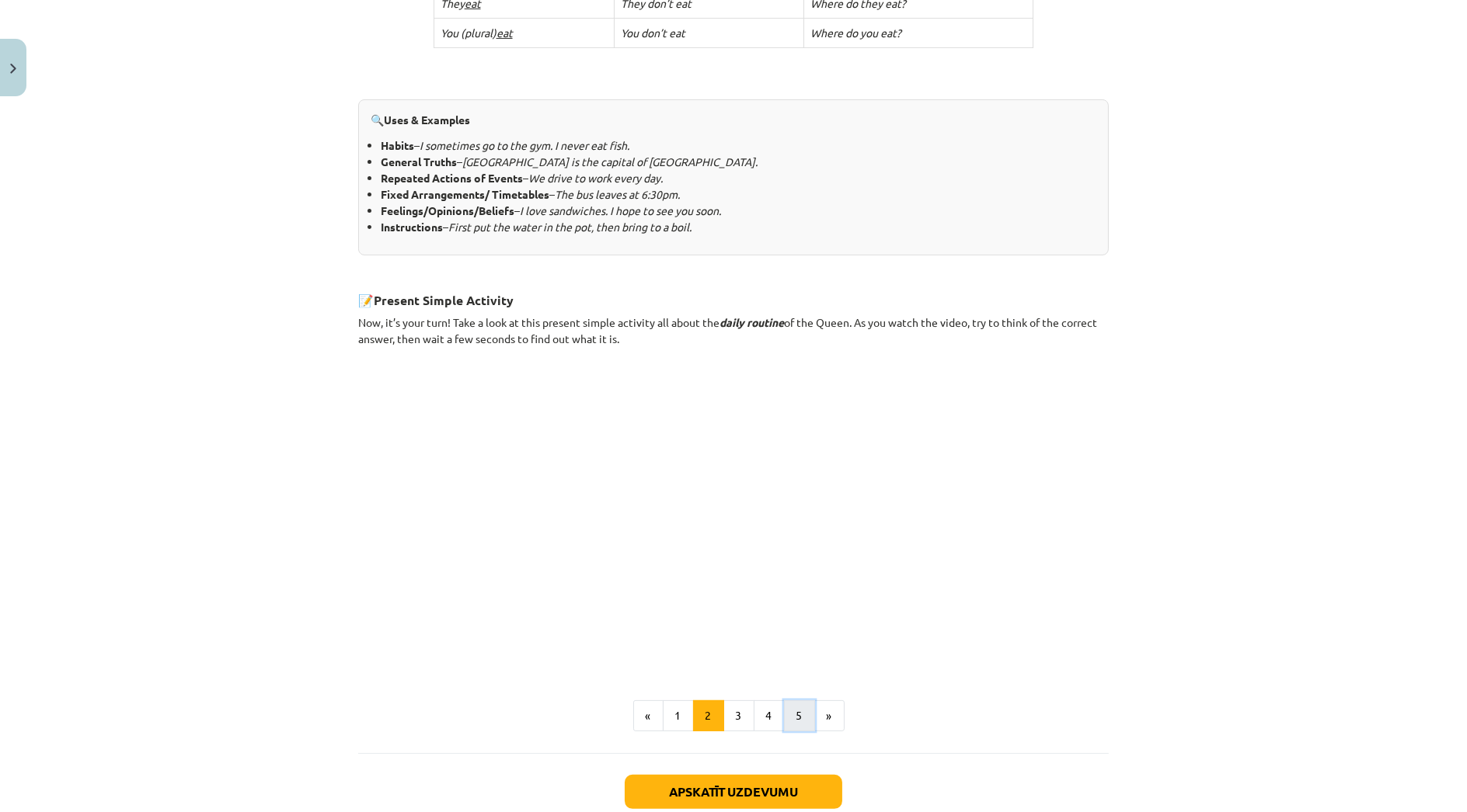
click at [788, 715] on button "5" at bounding box center [800, 716] width 31 height 31
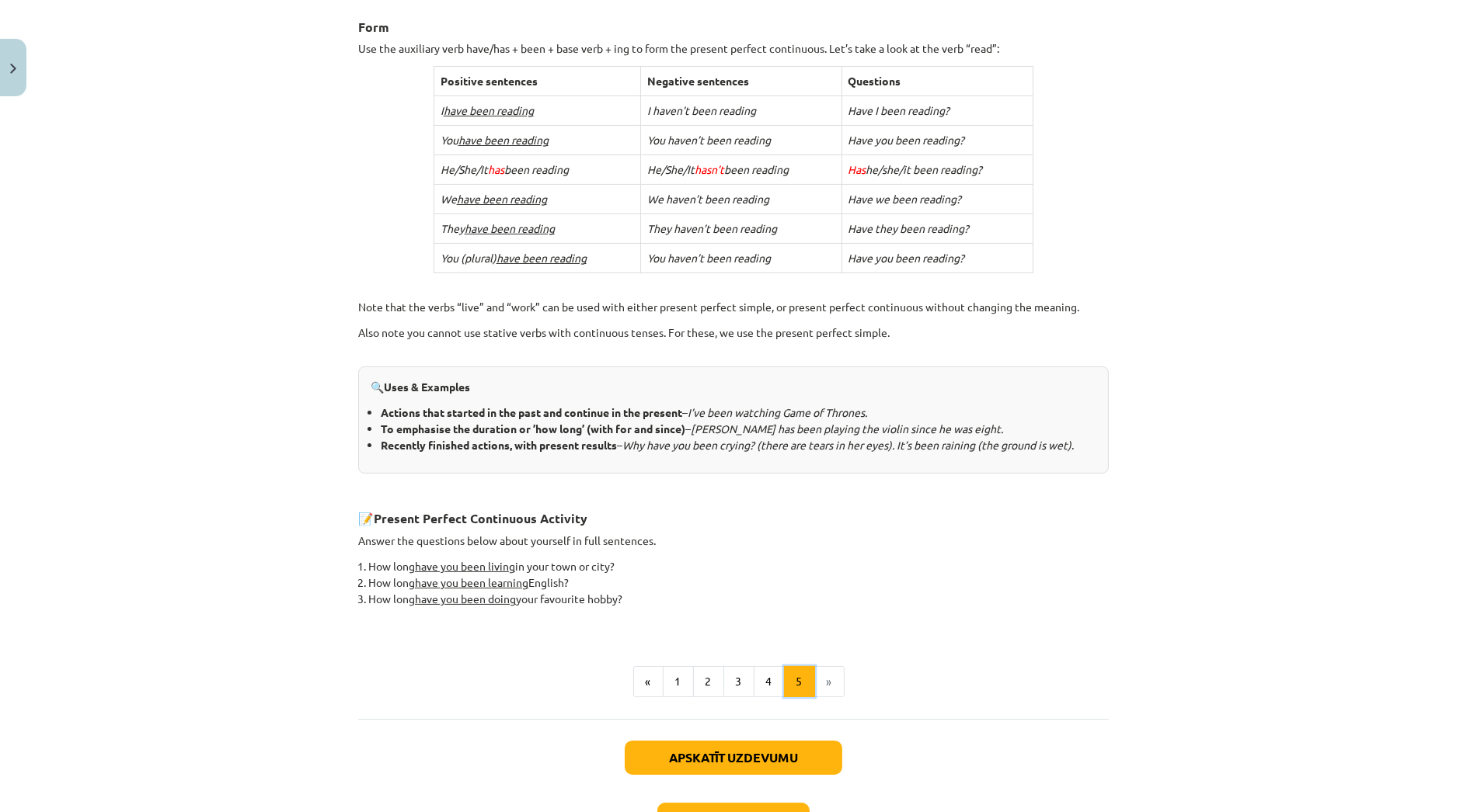
scroll to position [462, 0]
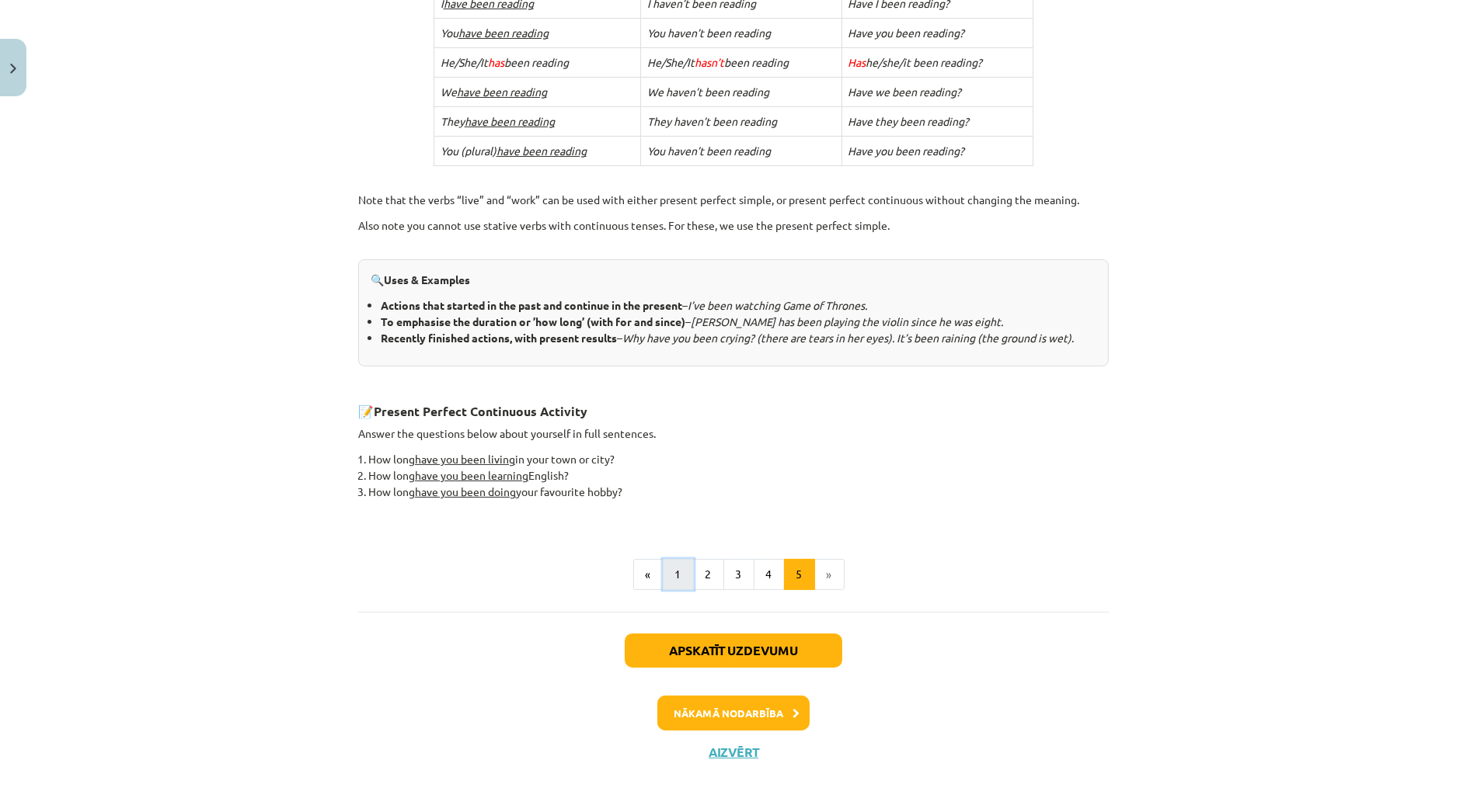
click at [674, 563] on button "1" at bounding box center [679, 575] width 31 height 31
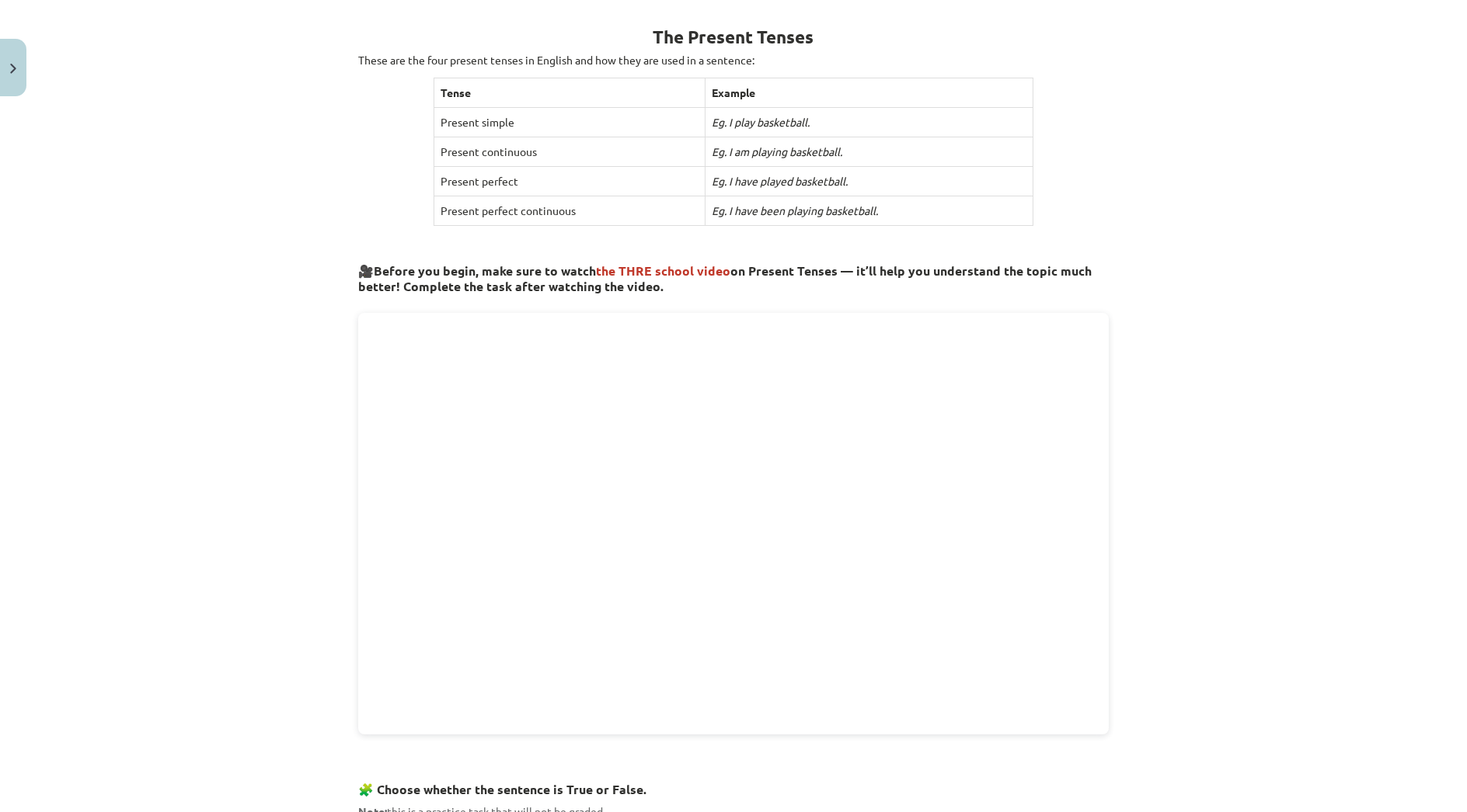
scroll to position [277, 0]
click at [6, 79] on button "Close" at bounding box center [13, 68] width 26 height 58
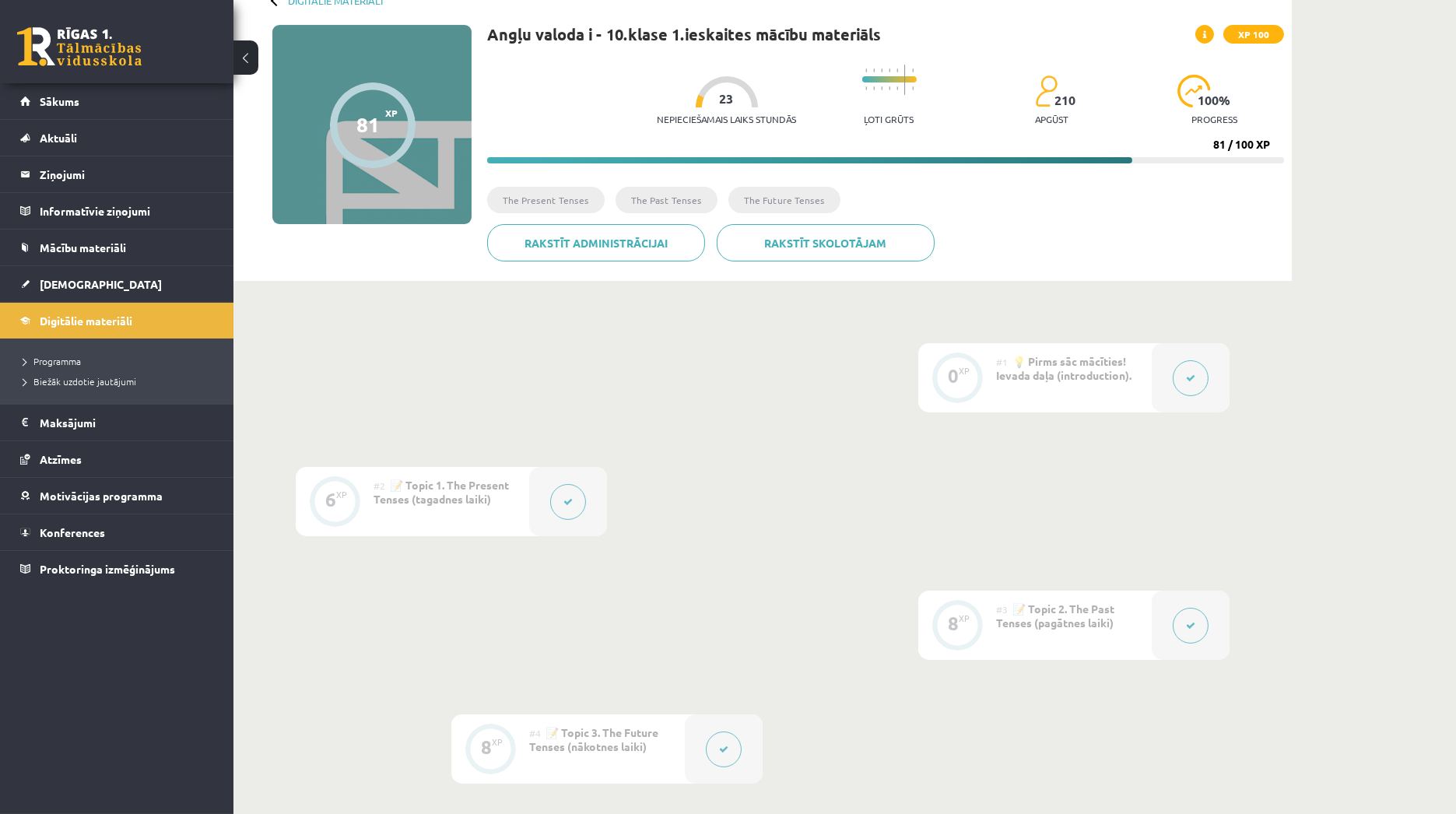
scroll to position [42, 0]
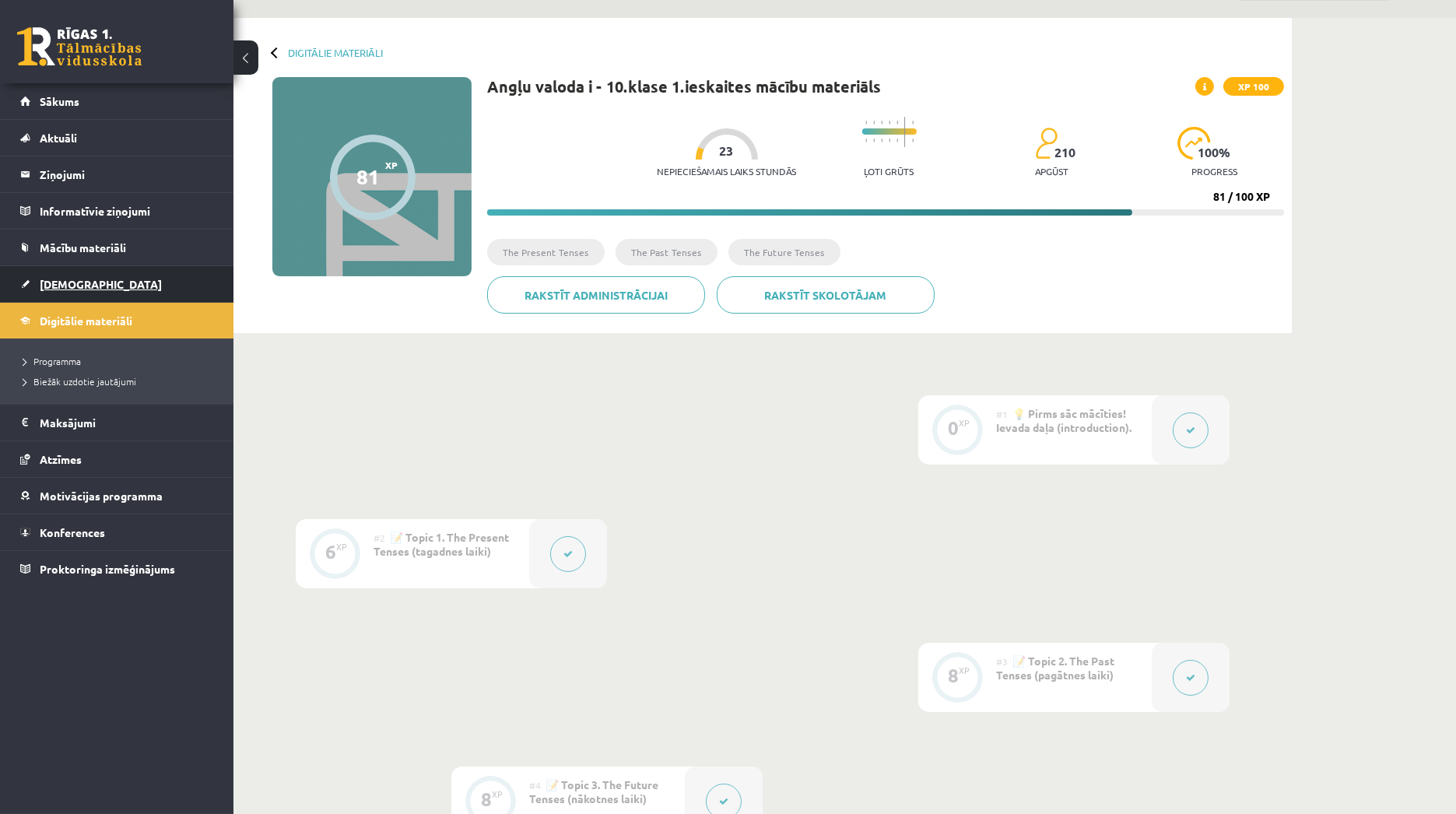
click at [205, 291] on link "[DEMOGRAPHIC_DATA]" at bounding box center [117, 284] width 193 height 36
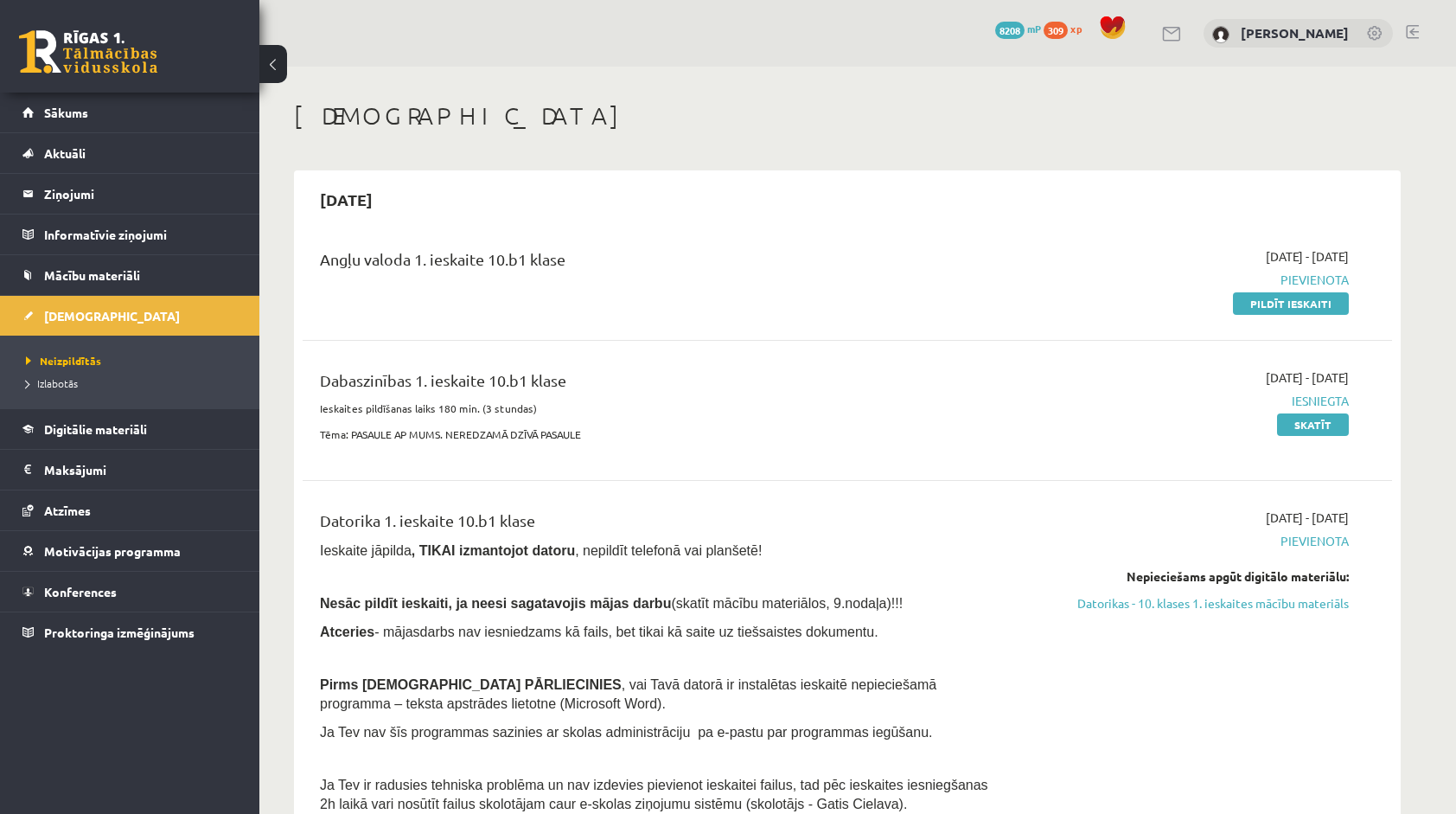
drag, startPoint x: 1599, startPoint y: 0, endPoint x: 821, endPoint y: 161, distance: 794.5
click at [1292, 300] on link "Pildīt ieskaiti" at bounding box center [1291, 303] width 116 height 22
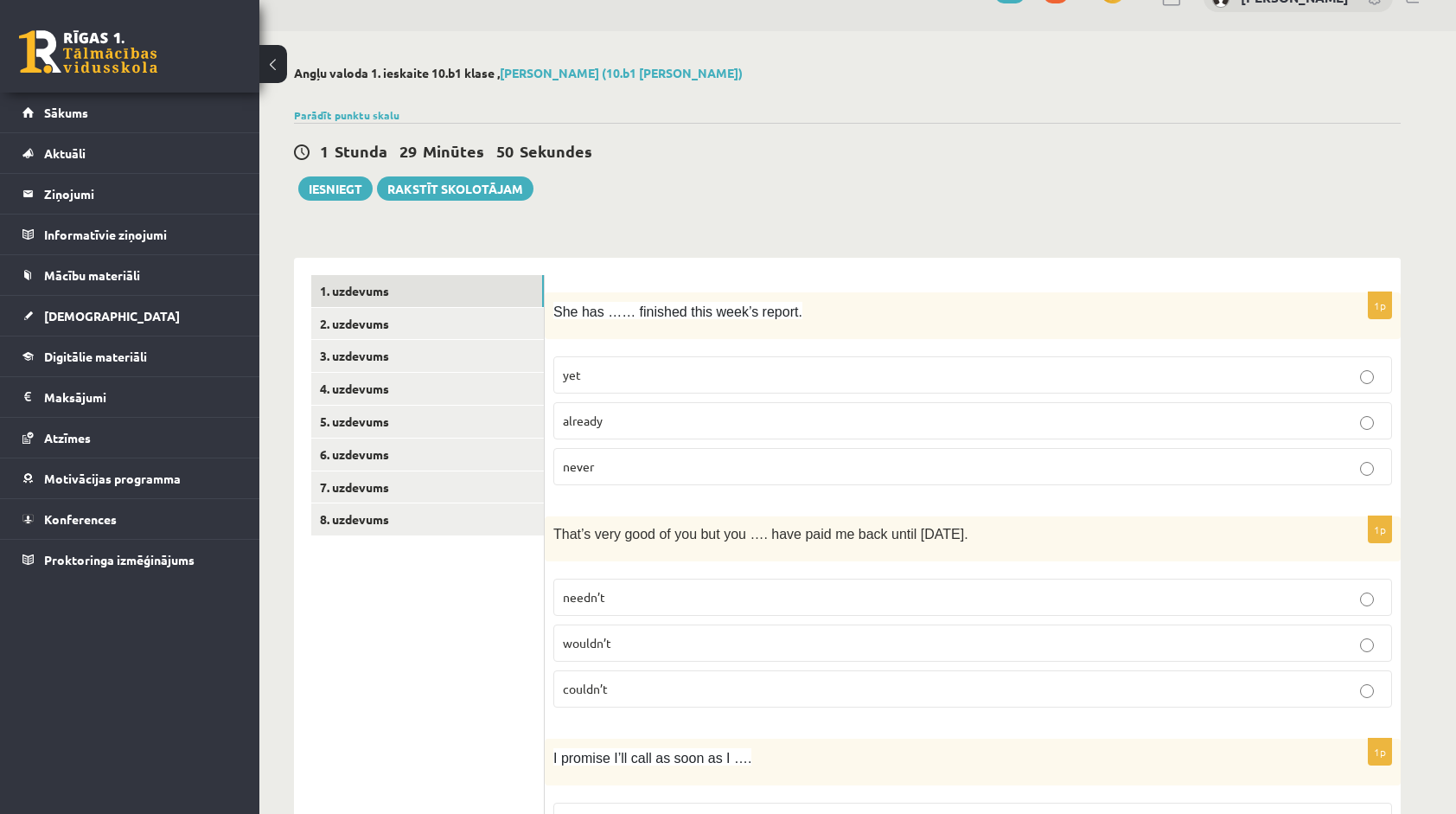
scroll to position [86, 0]
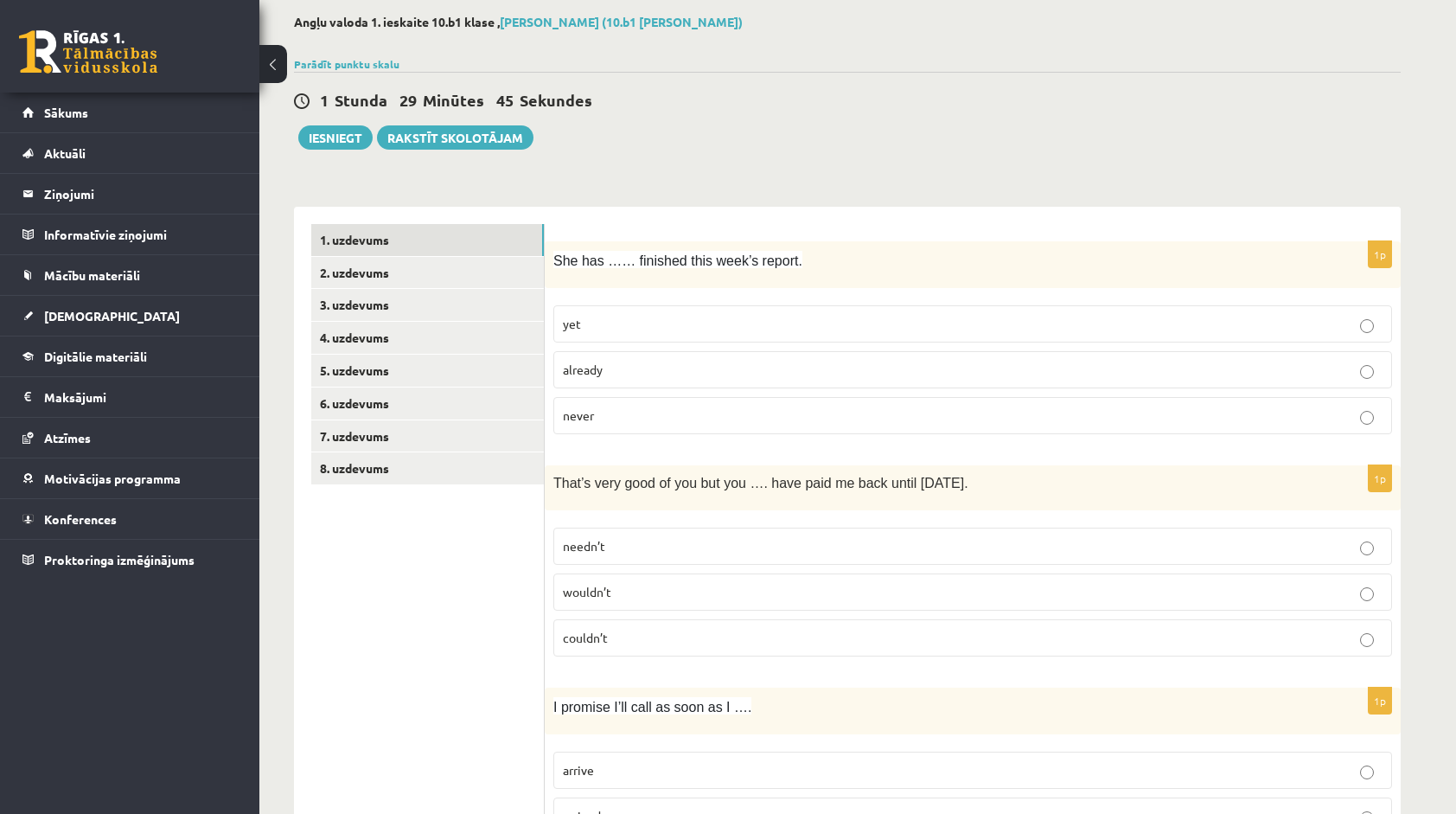
click at [717, 361] on p "already" at bounding box center [973, 369] width 819 height 18
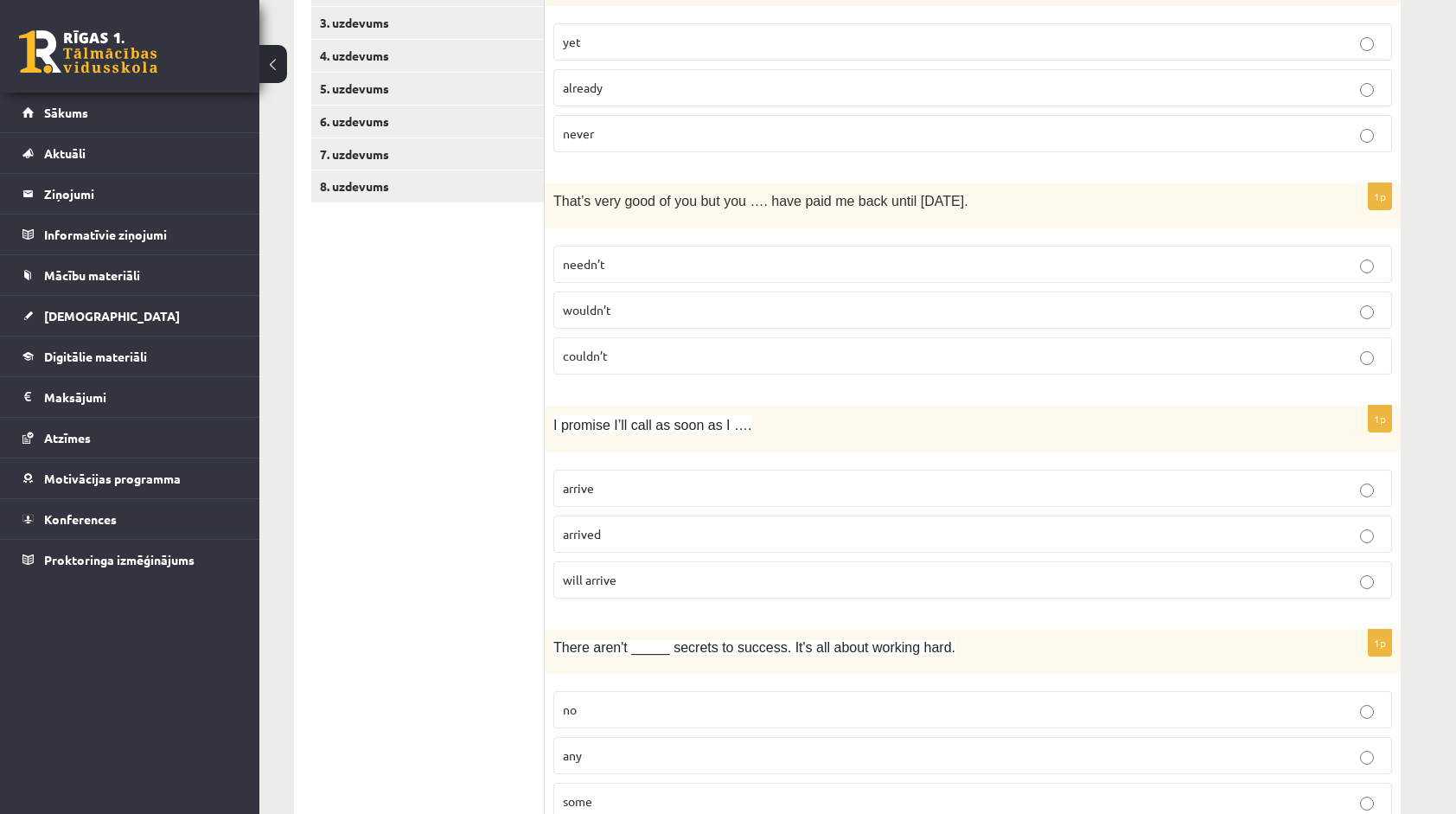
scroll to position [433, 0]
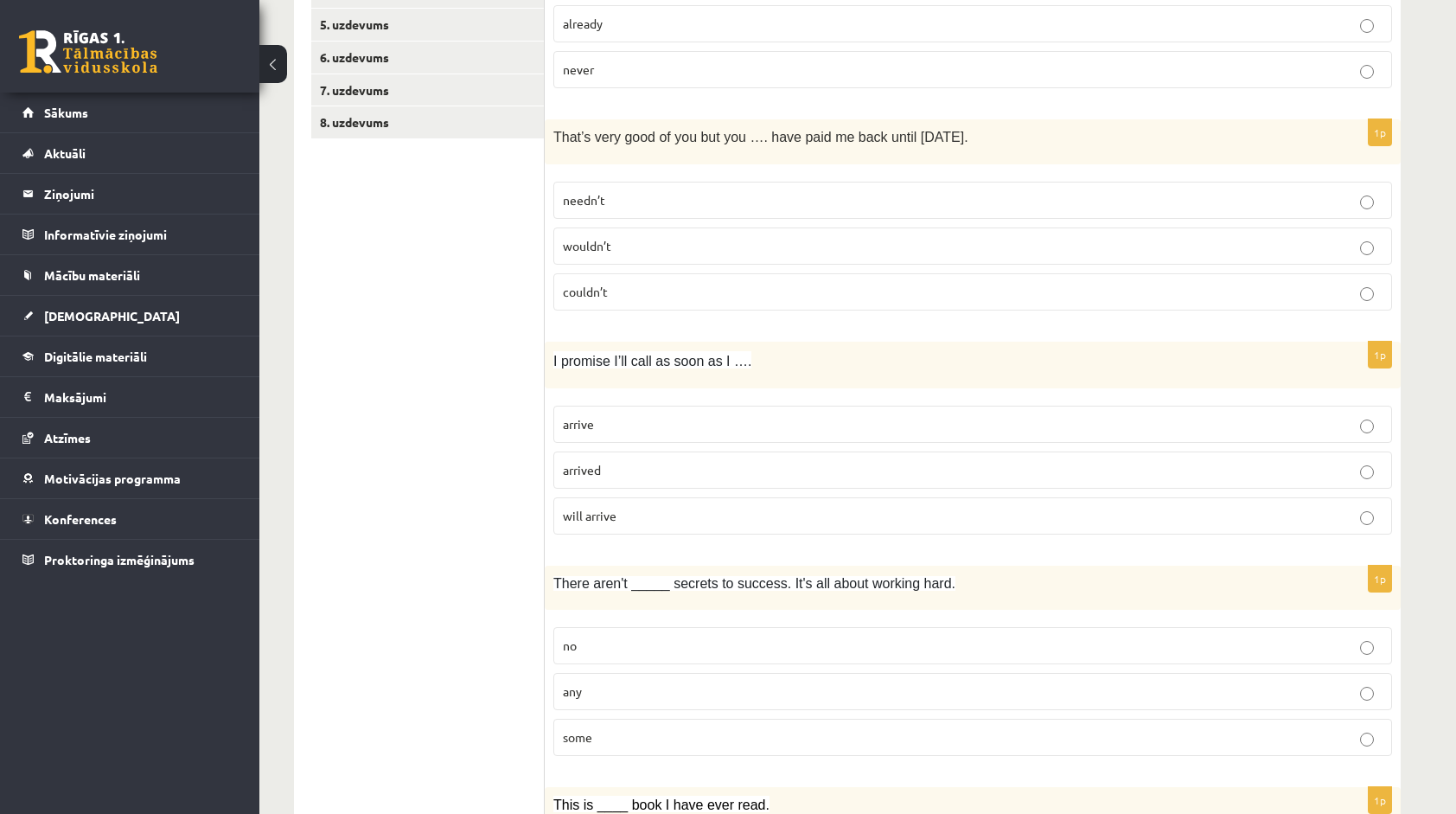
click at [660, 191] on p "needn’t" at bounding box center [973, 200] width 819 height 18
click at [633, 277] on label "couldn’t" at bounding box center [972, 291] width 839 height 37
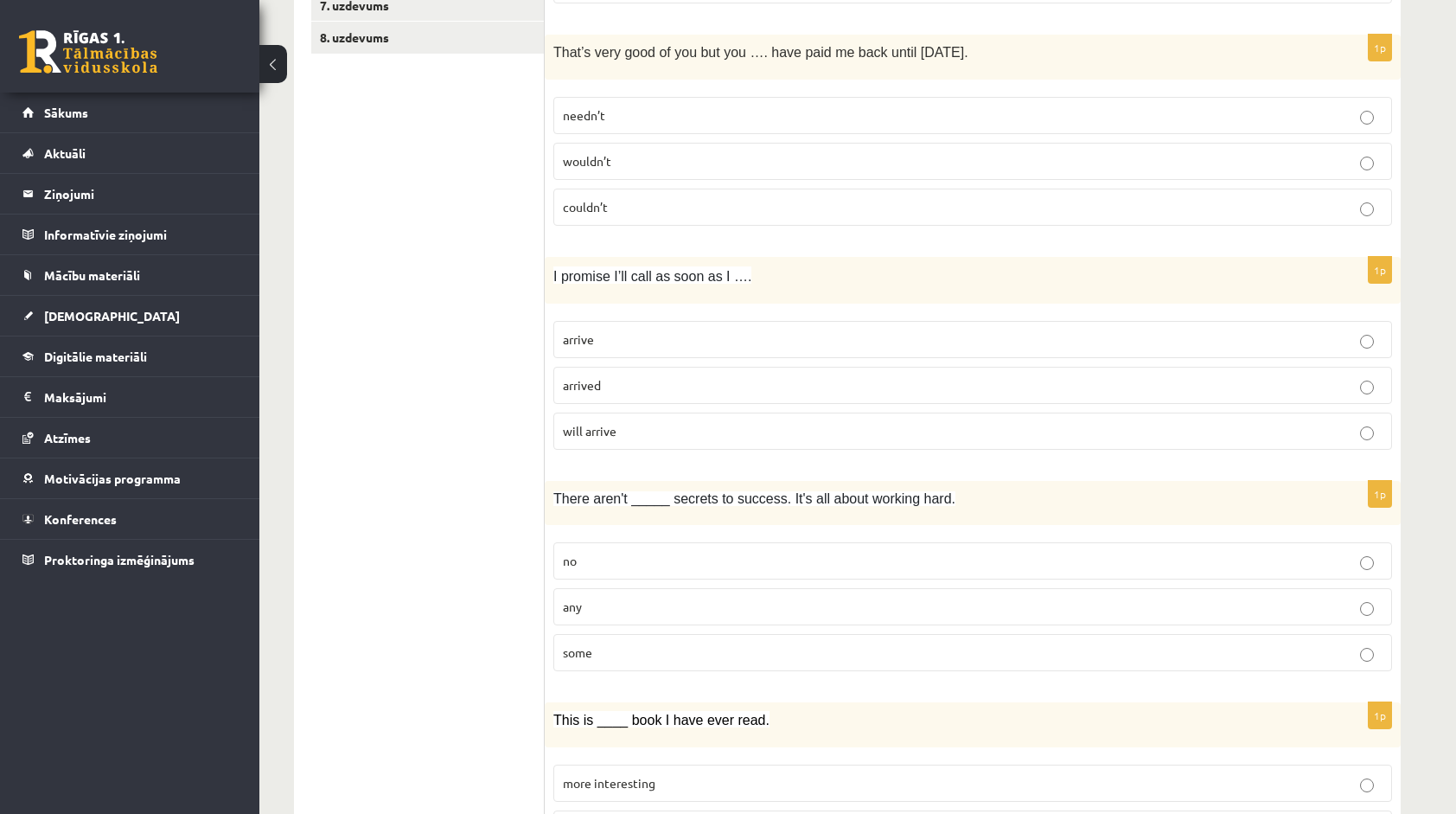
scroll to position [519, 0]
click at [599, 153] on span "wouldn’t" at bounding box center [587, 159] width 49 height 16
drag, startPoint x: 599, startPoint y: 153, endPoint x: 621, endPoint y: 159, distance: 22.8
click at [621, 159] on p "wouldn’t" at bounding box center [973, 160] width 819 height 18
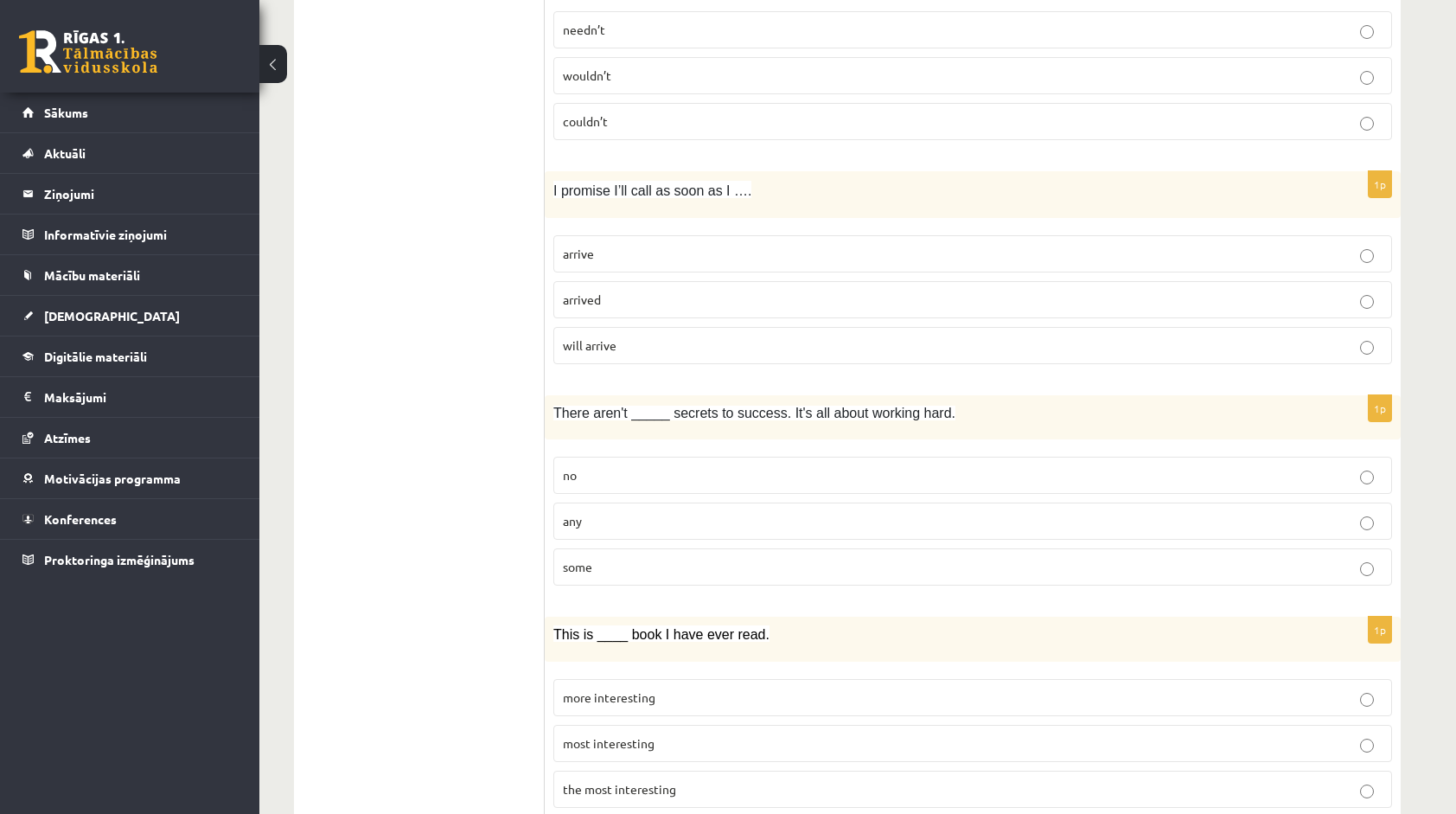
scroll to position [605, 0]
click at [575, 256] on label "arrive" at bounding box center [972, 251] width 839 height 37
click at [601, 518] on p "any" at bounding box center [973, 518] width 819 height 18
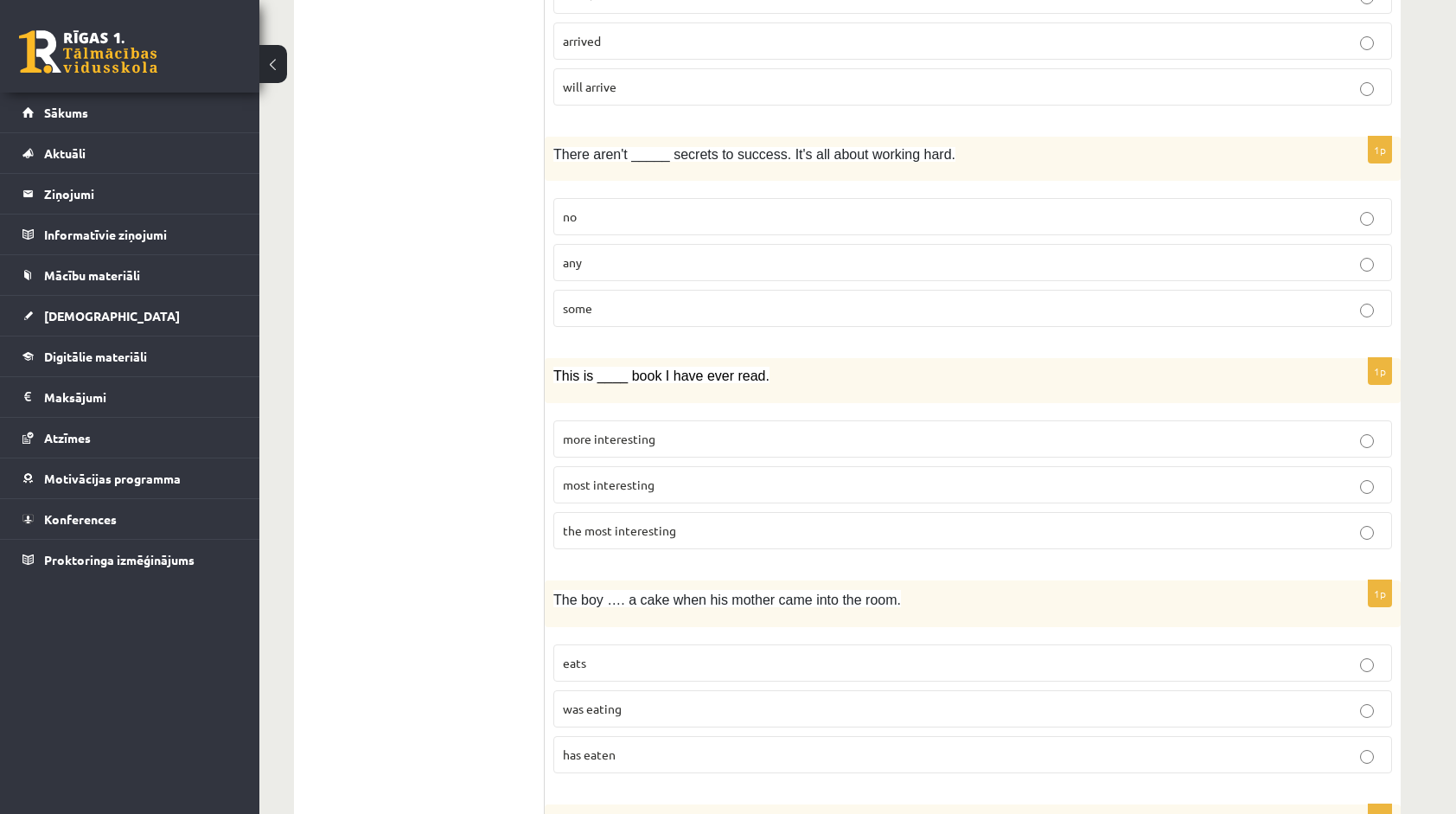
scroll to position [865, 0]
click at [592, 524] on span "the most interesting" at bounding box center [619, 526] width 113 height 16
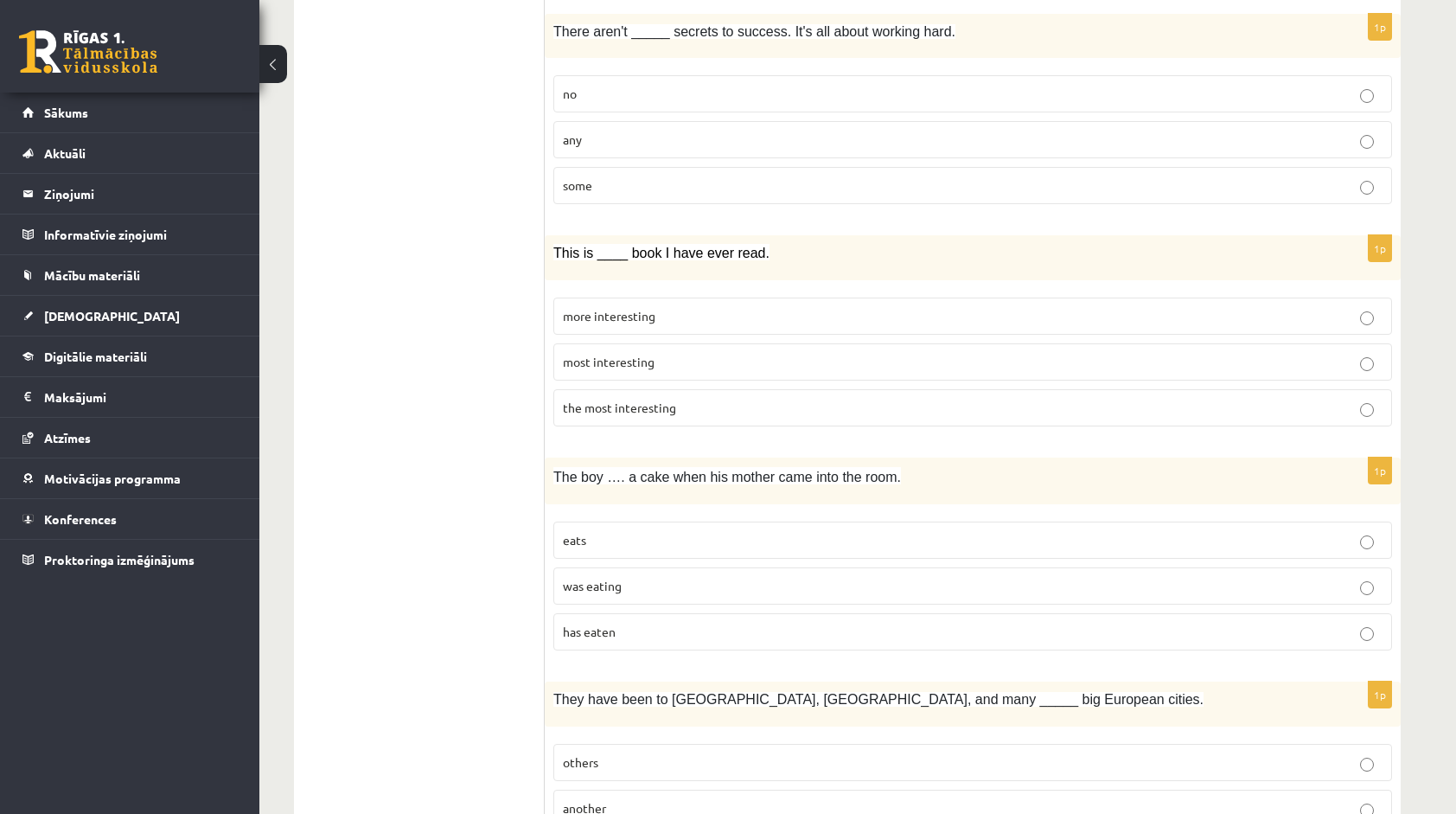
scroll to position [1037, 0]
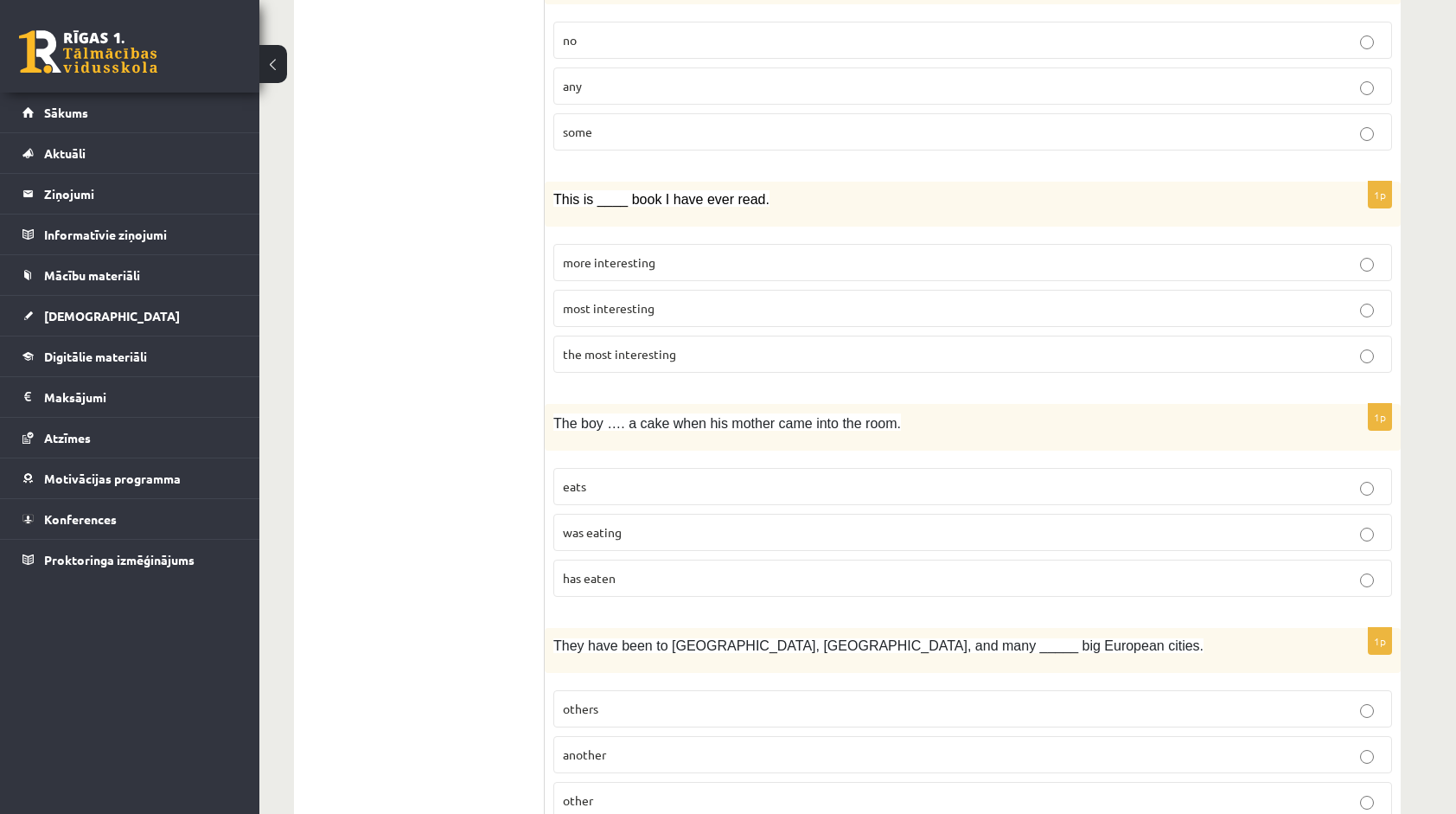
click at [618, 524] on span "was eating" at bounding box center [593, 531] width 59 height 16
click at [628, 569] on p "has eaten" at bounding box center [973, 578] width 819 height 18
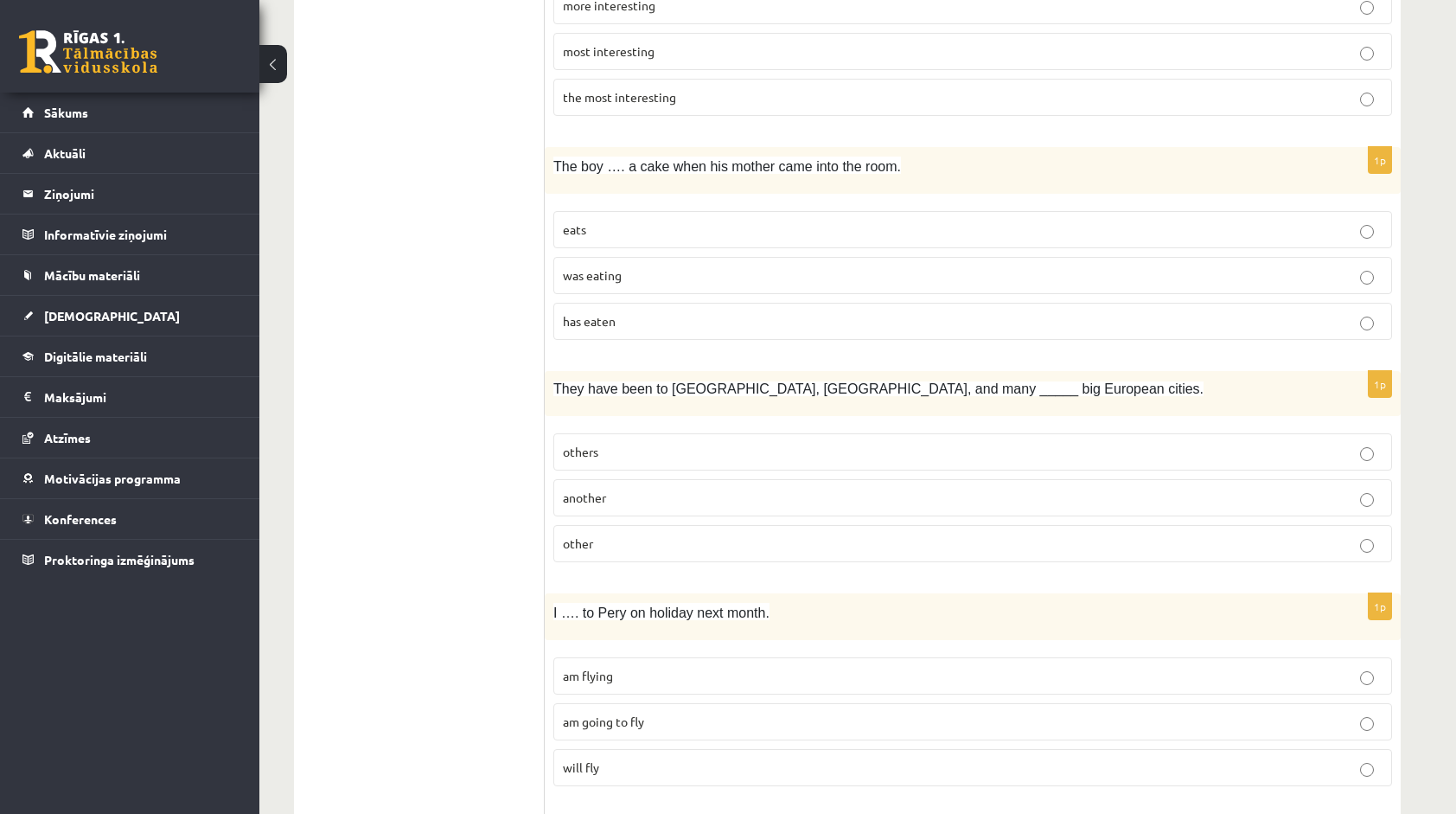
scroll to position [1297, 0]
click at [607, 532] on p "other" at bounding box center [973, 541] width 819 height 18
click at [592, 443] on span "others" at bounding box center [581, 448] width 36 height 16
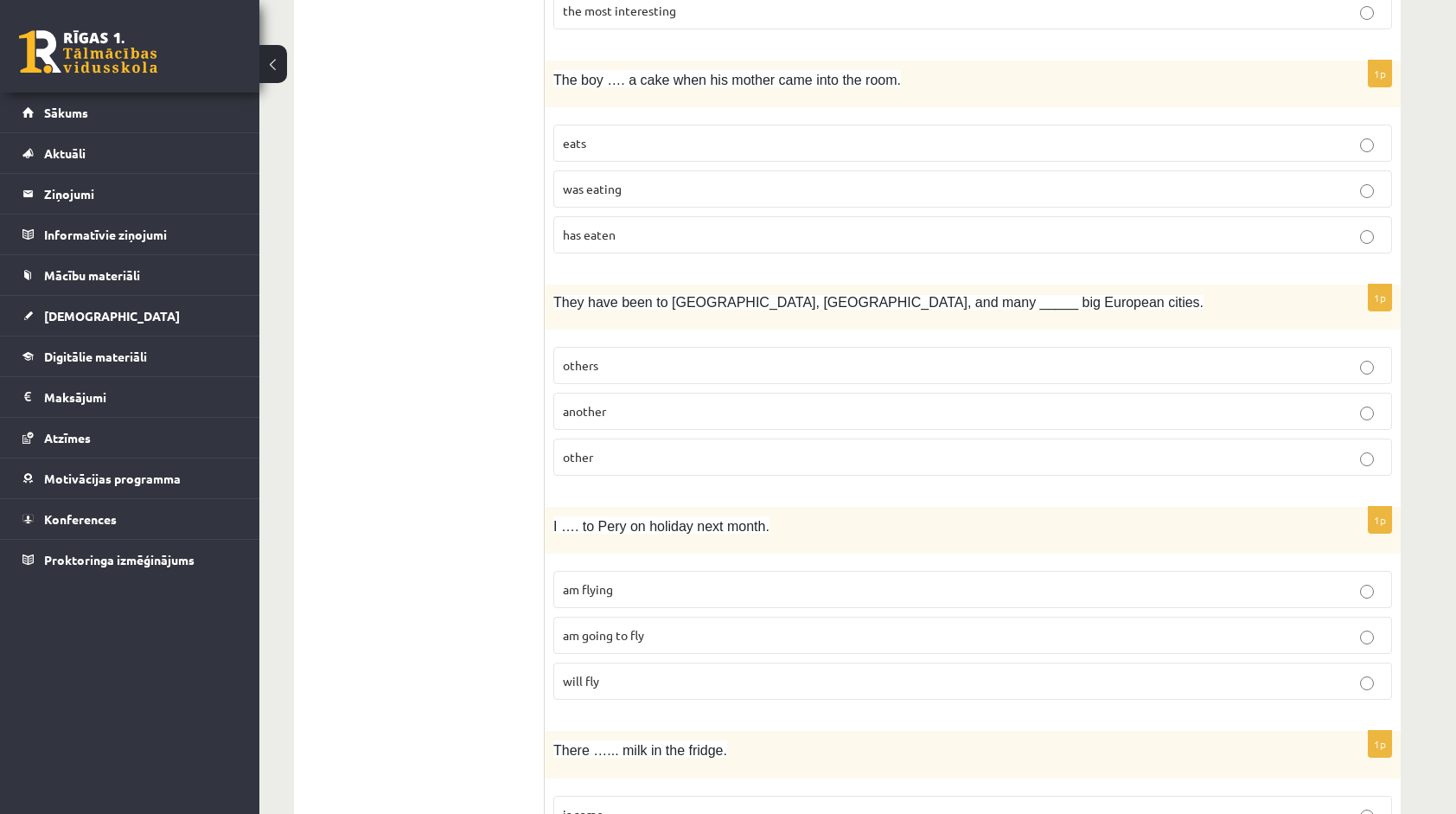
scroll to position [1384, 0]
click at [649, 629] on label "am going to fly" at bounding box center [972, 632] width 839 height 37
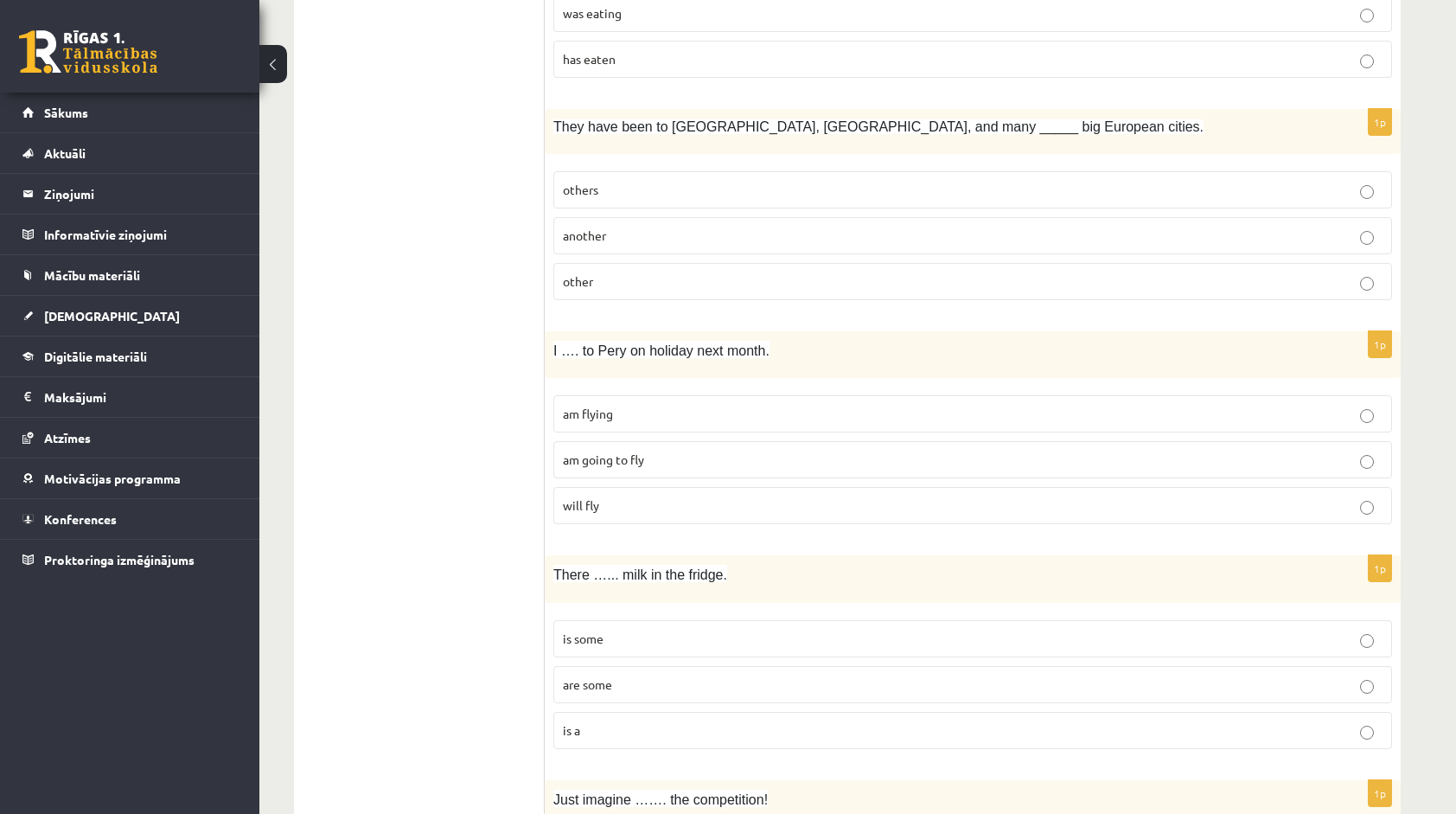
scroll to position [1729, 0]
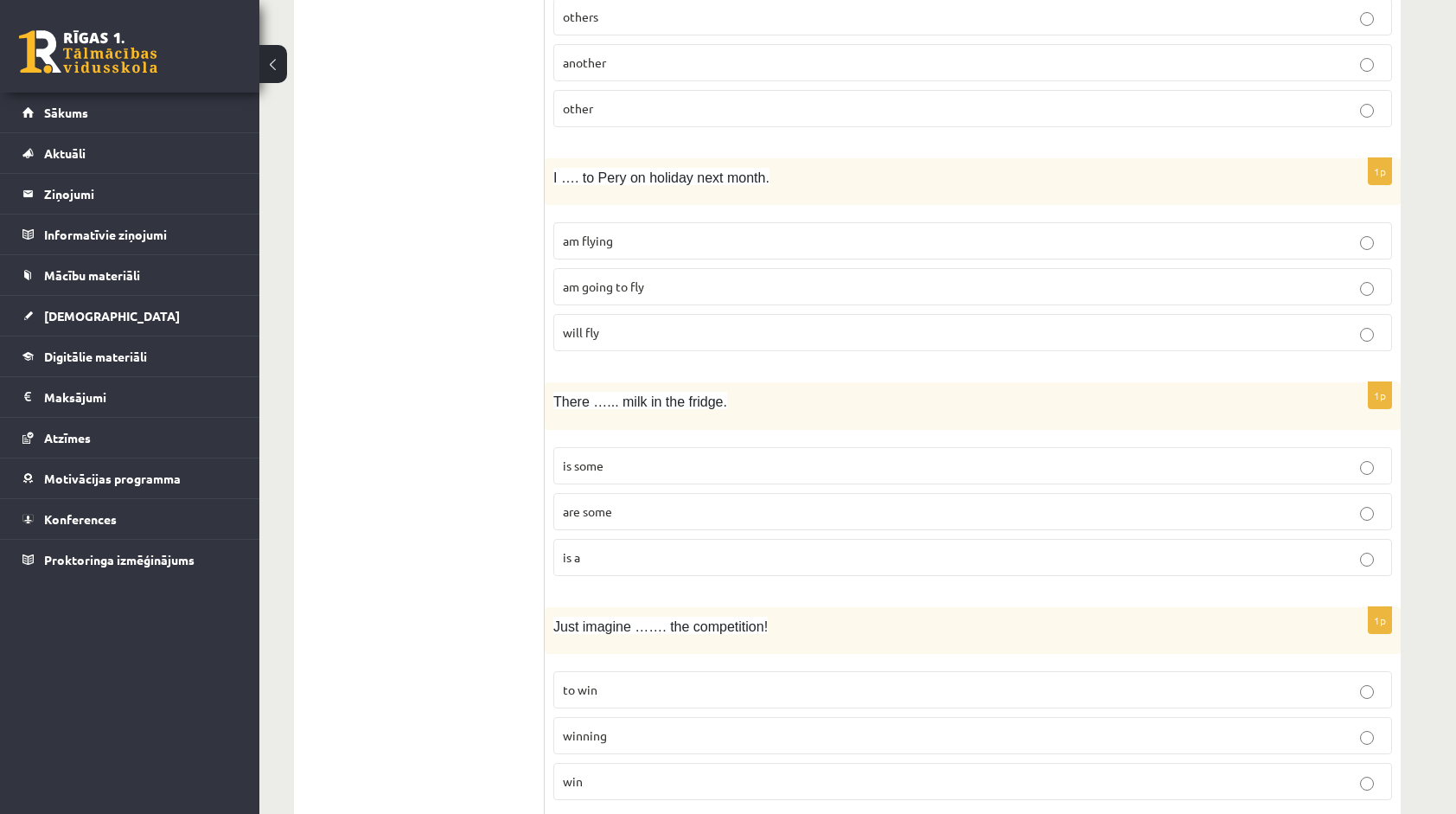
click at [619, 458] on p "is some" at bounding box center [973, 466] width 819 height 18
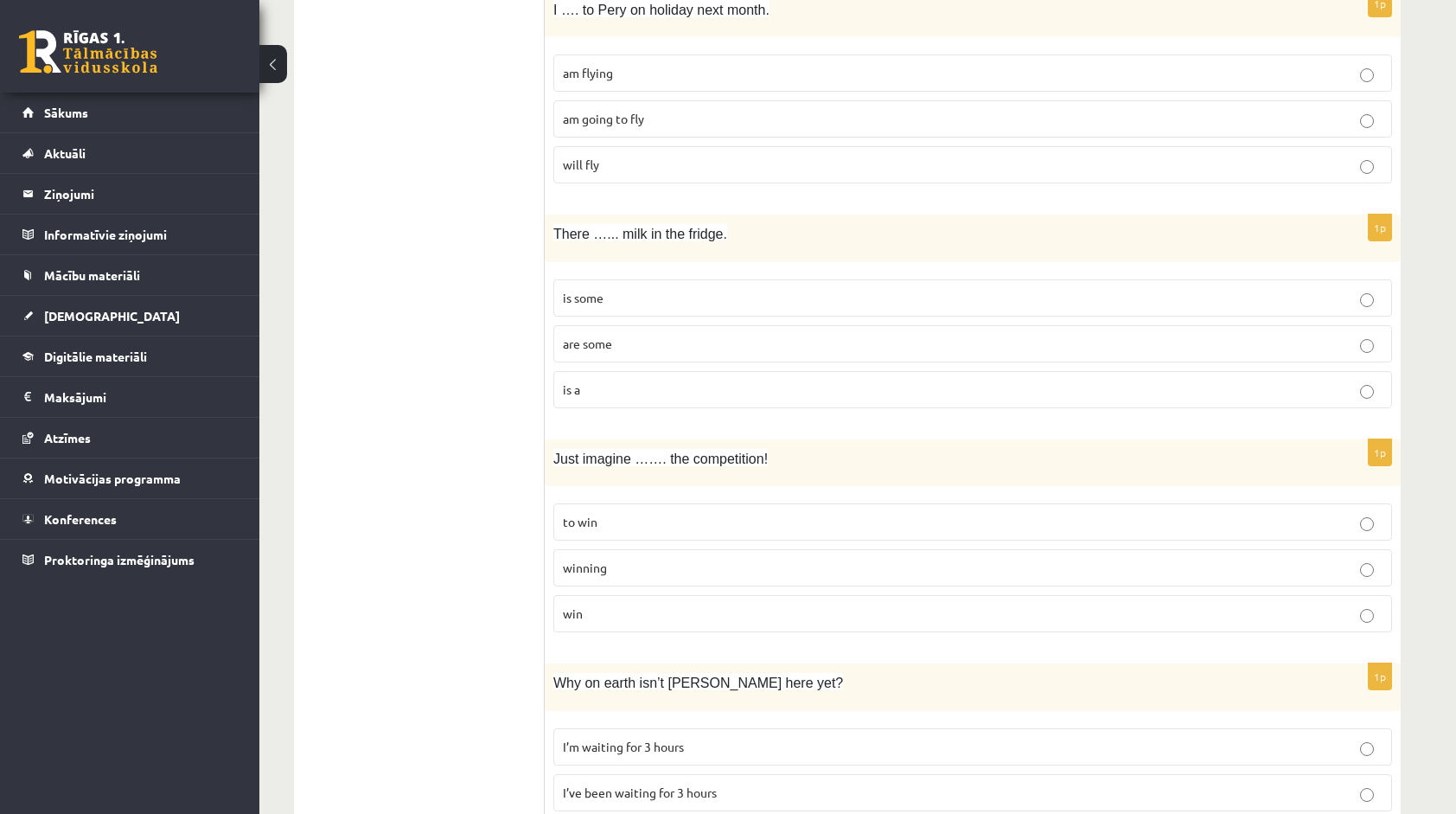
scroll to position [1902, 0]
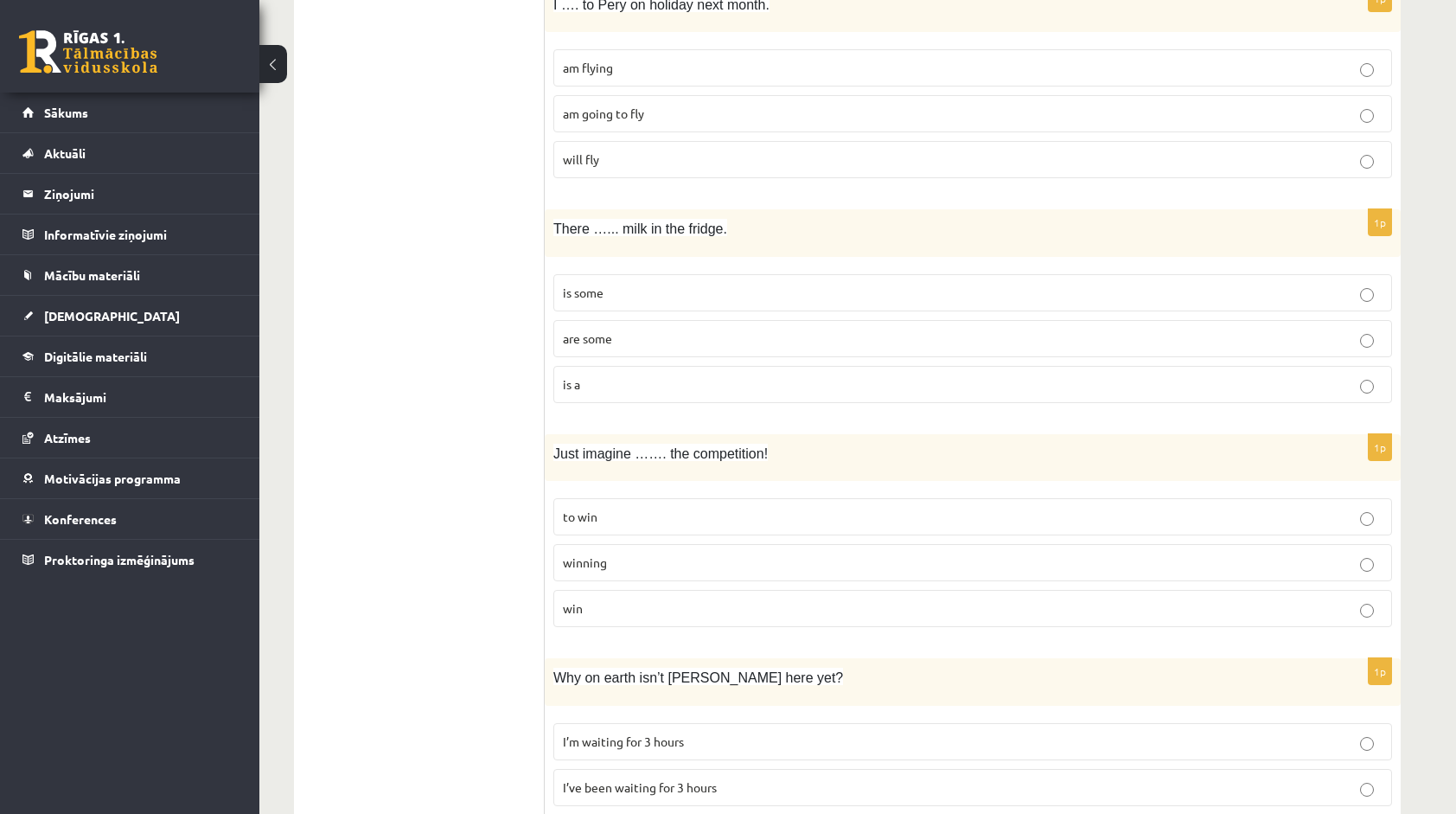
click at [609, 553] on p "winning" at bounding box center [973, 562] width 819 height 18
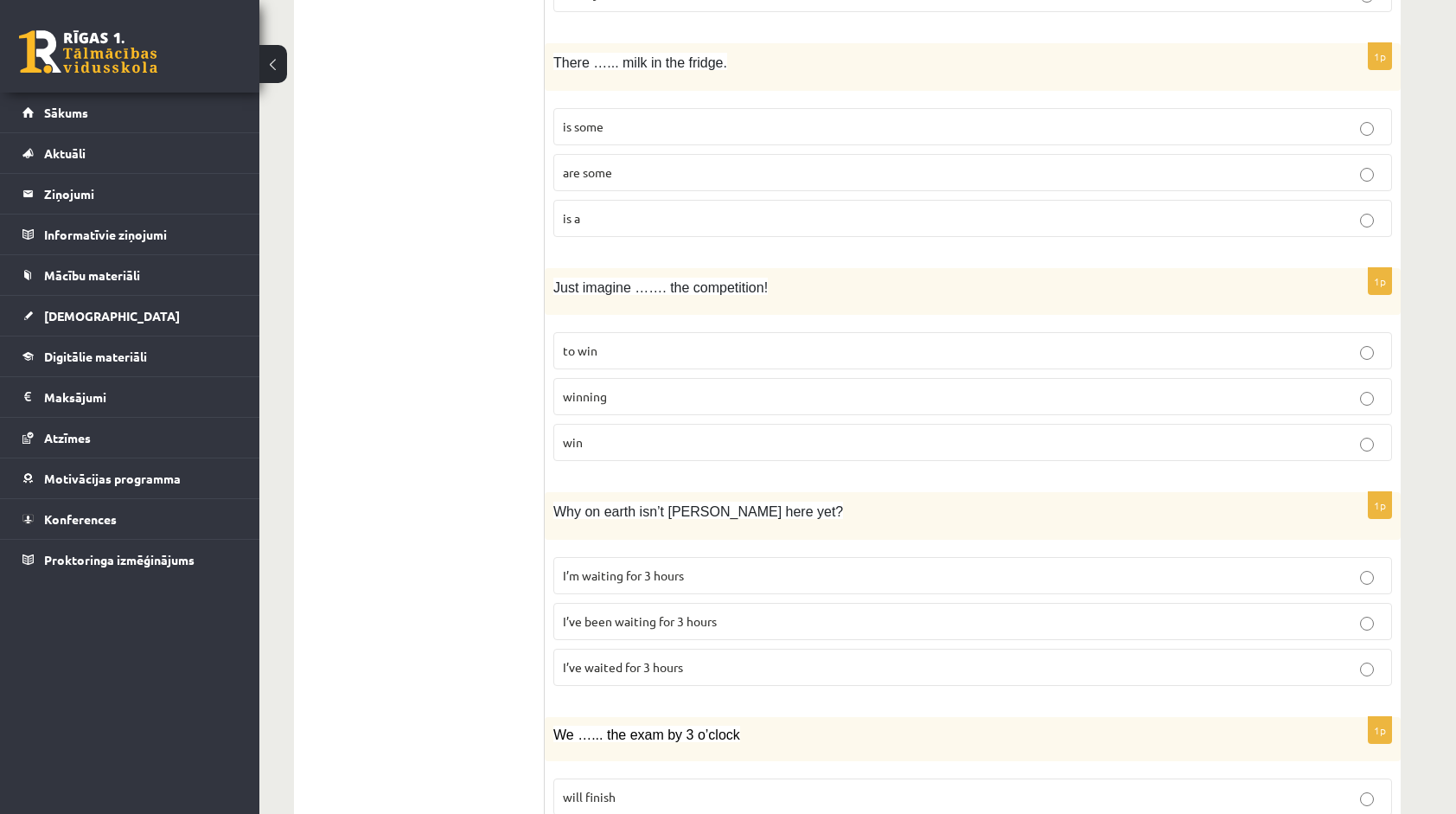
scroll to position [2075, 0]
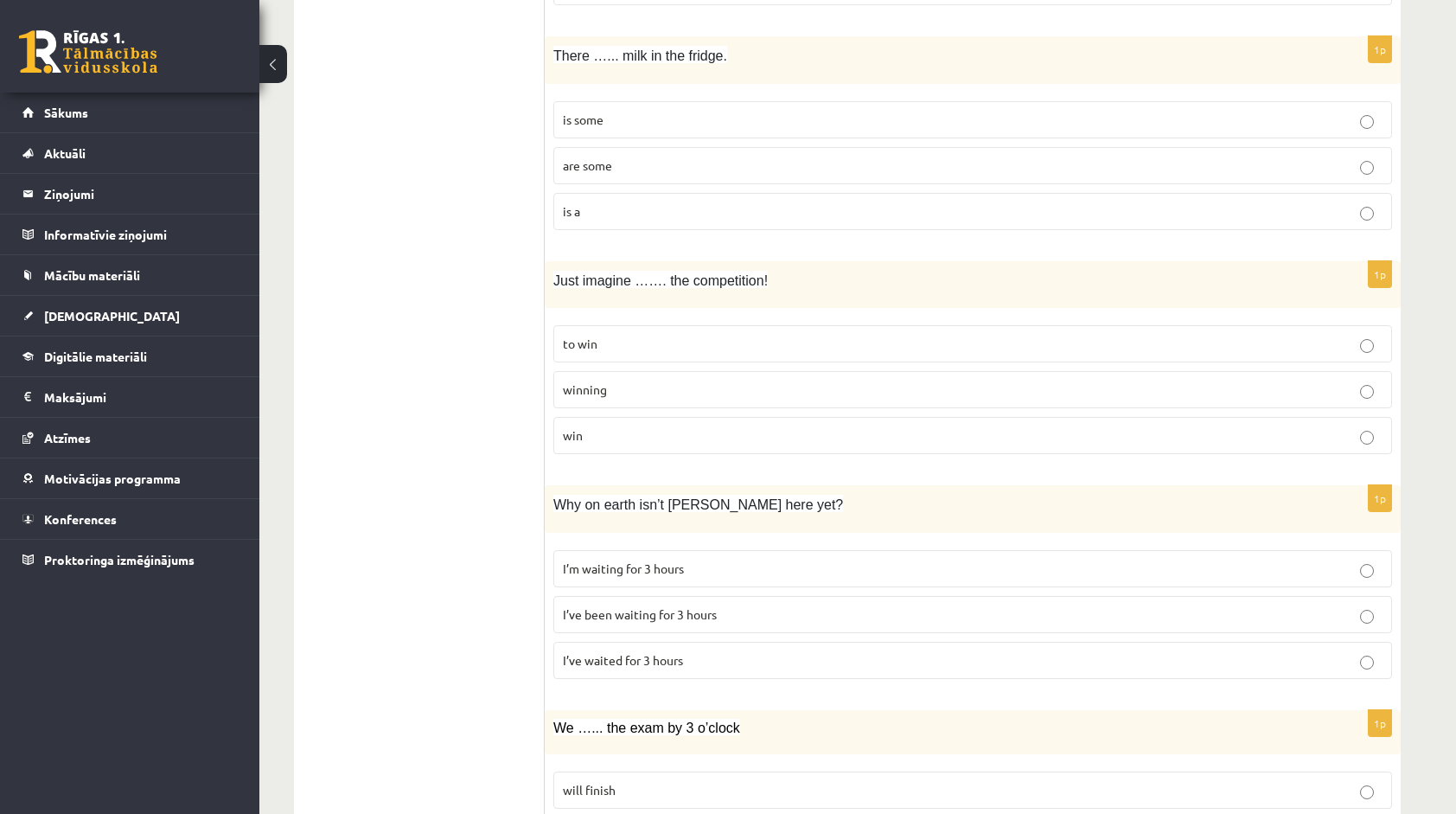
click at [640, 605] on p "I’ve been waiting for 3 hours" at bounding box center [973, 615] width 819 height 18
click at [669, 652] on span "I’ve waited for 3 hours" at bounding box center [623, 660] width 120 height 16
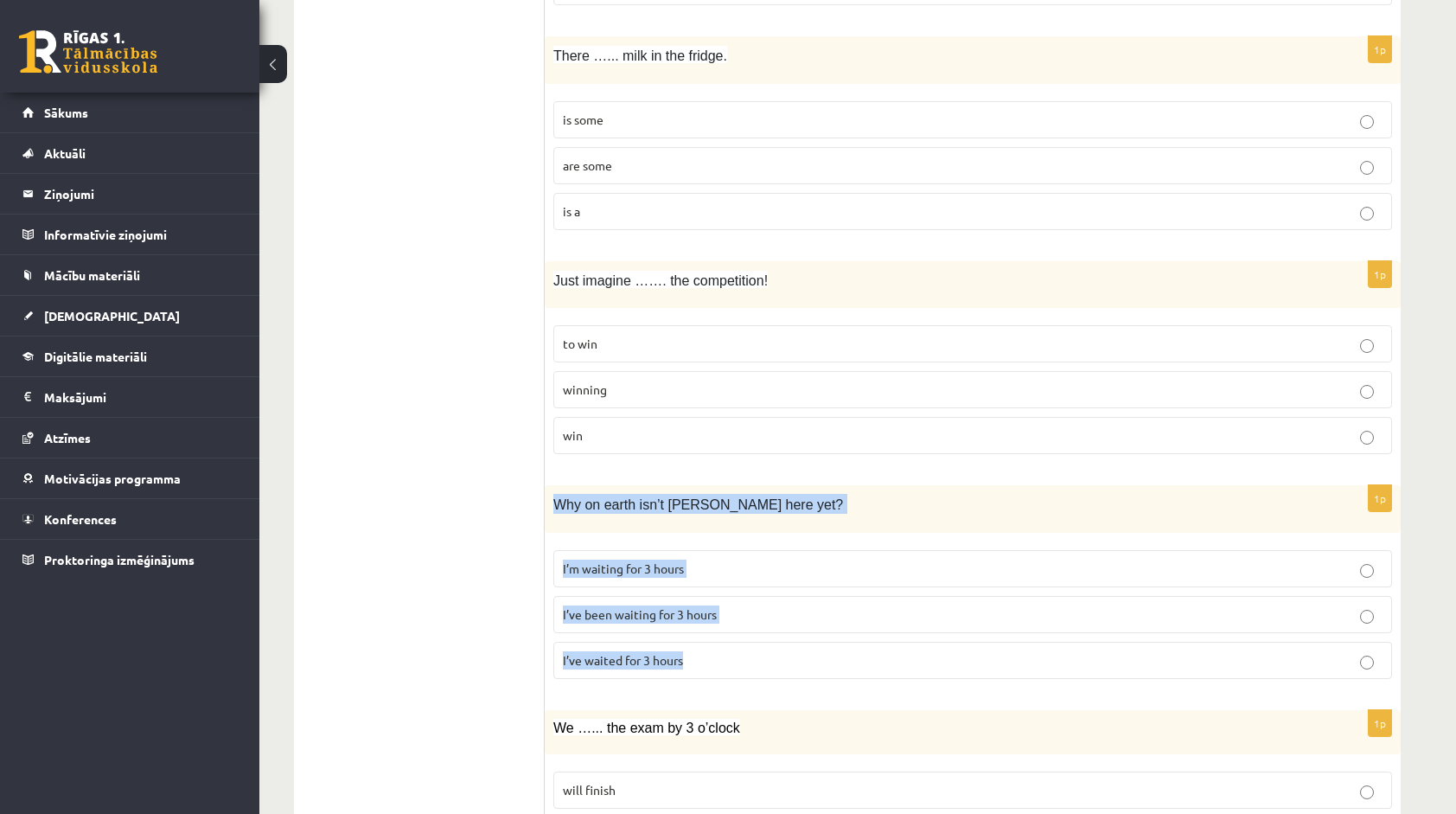
drag, startPoint x: 555, startPoint y: 484, endPoint x: 737, endPoint y: 633, distance: 235.2
click at [737, 633] on div "1p Why on earth isn’t Josh here yet? I’m waiting for 3 hours I’ve been waiting …" at bounding box center [973, 589] width 856 height 208
copy div "Why on earth isn’t Josh here yet? I’m waiting for 3 hours I’ve been waiting for…"
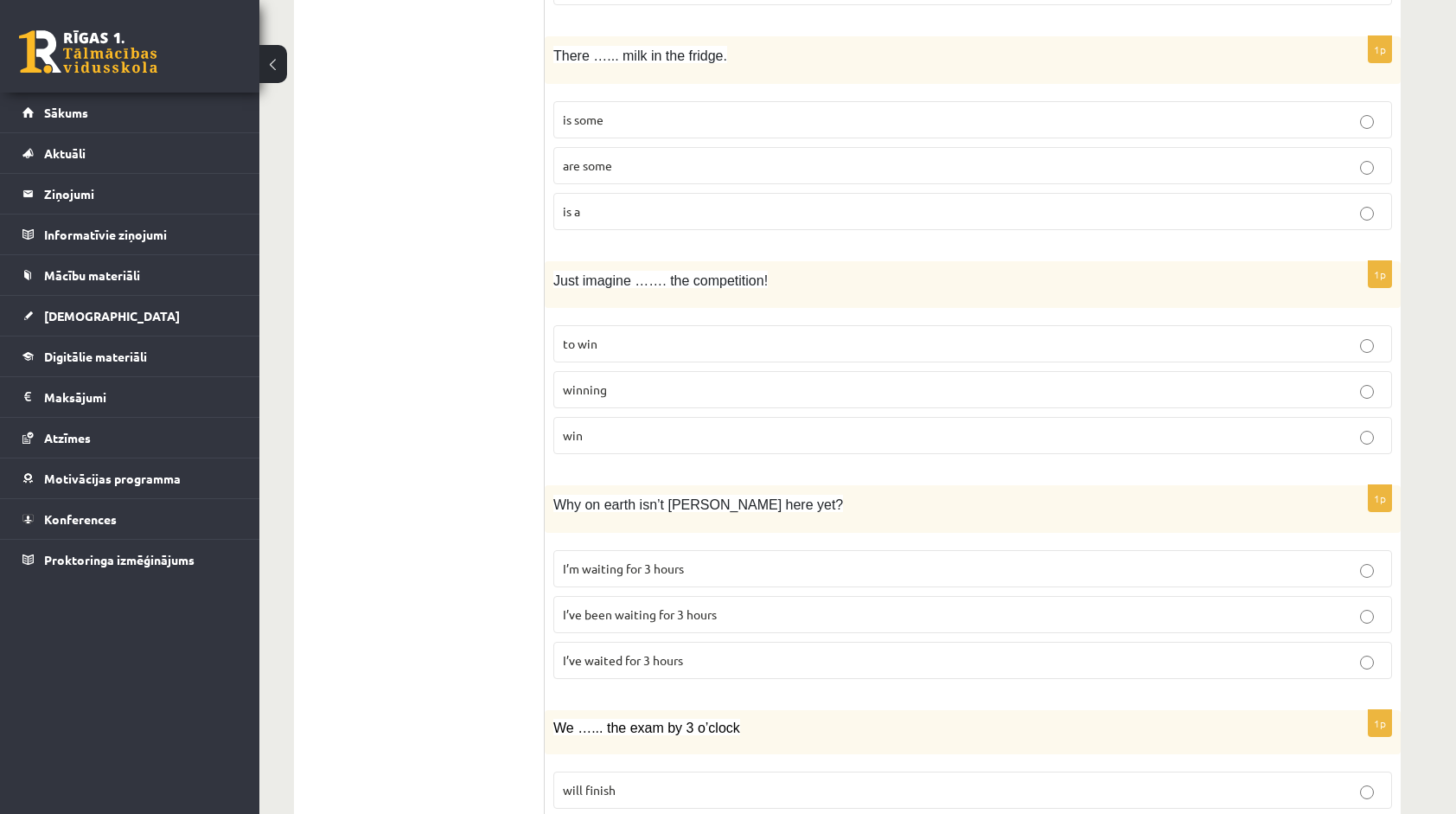
click at [500, 576] on ul "1. uzdevums 2. uzdevums 3. uzdevums 4. uzdevums 5. uzdevums 6. uzdevums 7. uzde…" at bounding box center [428, 468] width 233 height 4466
click at [701, 606] on span "I’ve been waiting for 3 hours" at bounding box center [640, 614] width 154 height 16
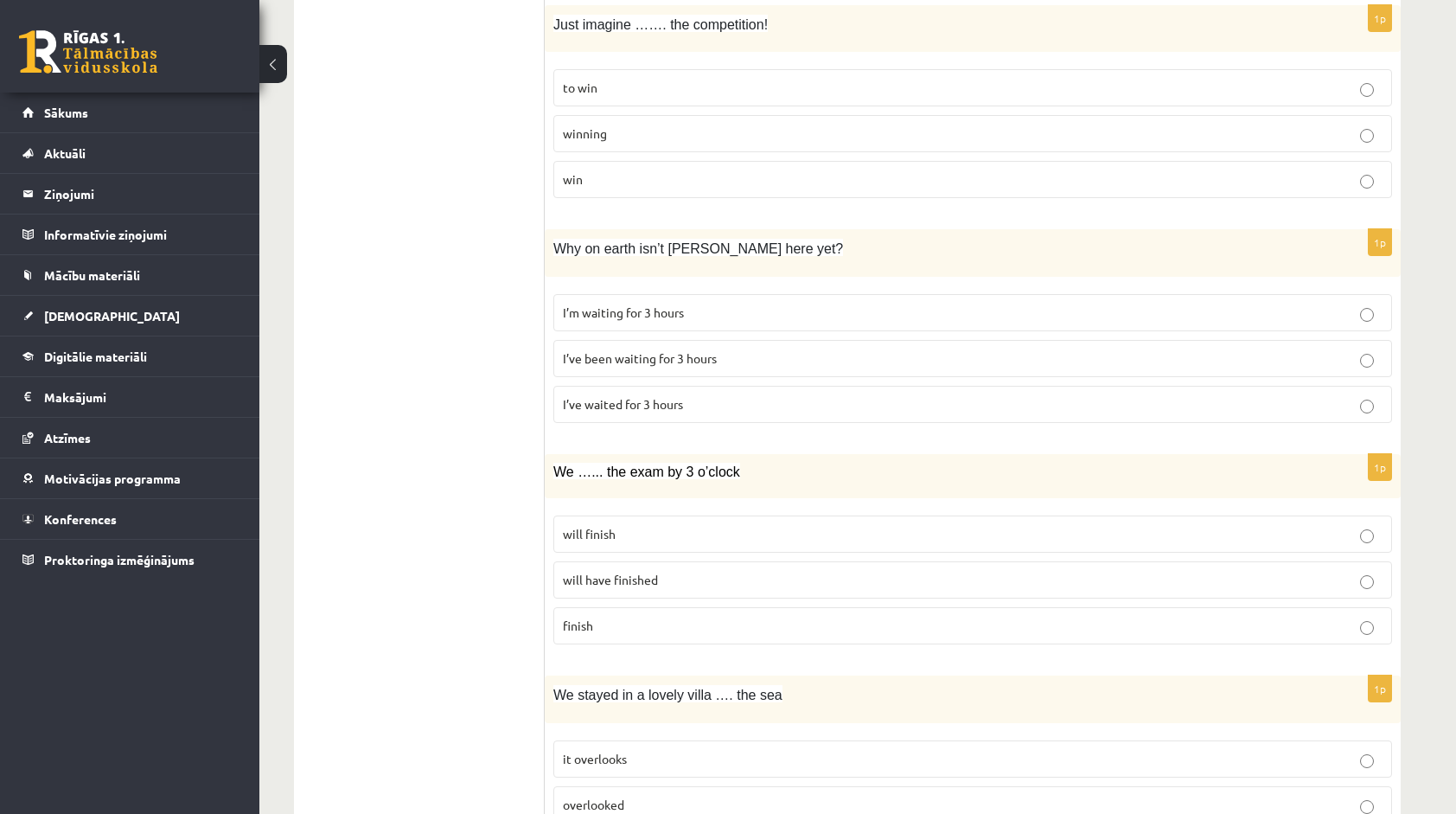
scroll to position [2335, 0]
click at [645, 521] on p "will finish" at bounding box center [973, 530] width 819 height 18
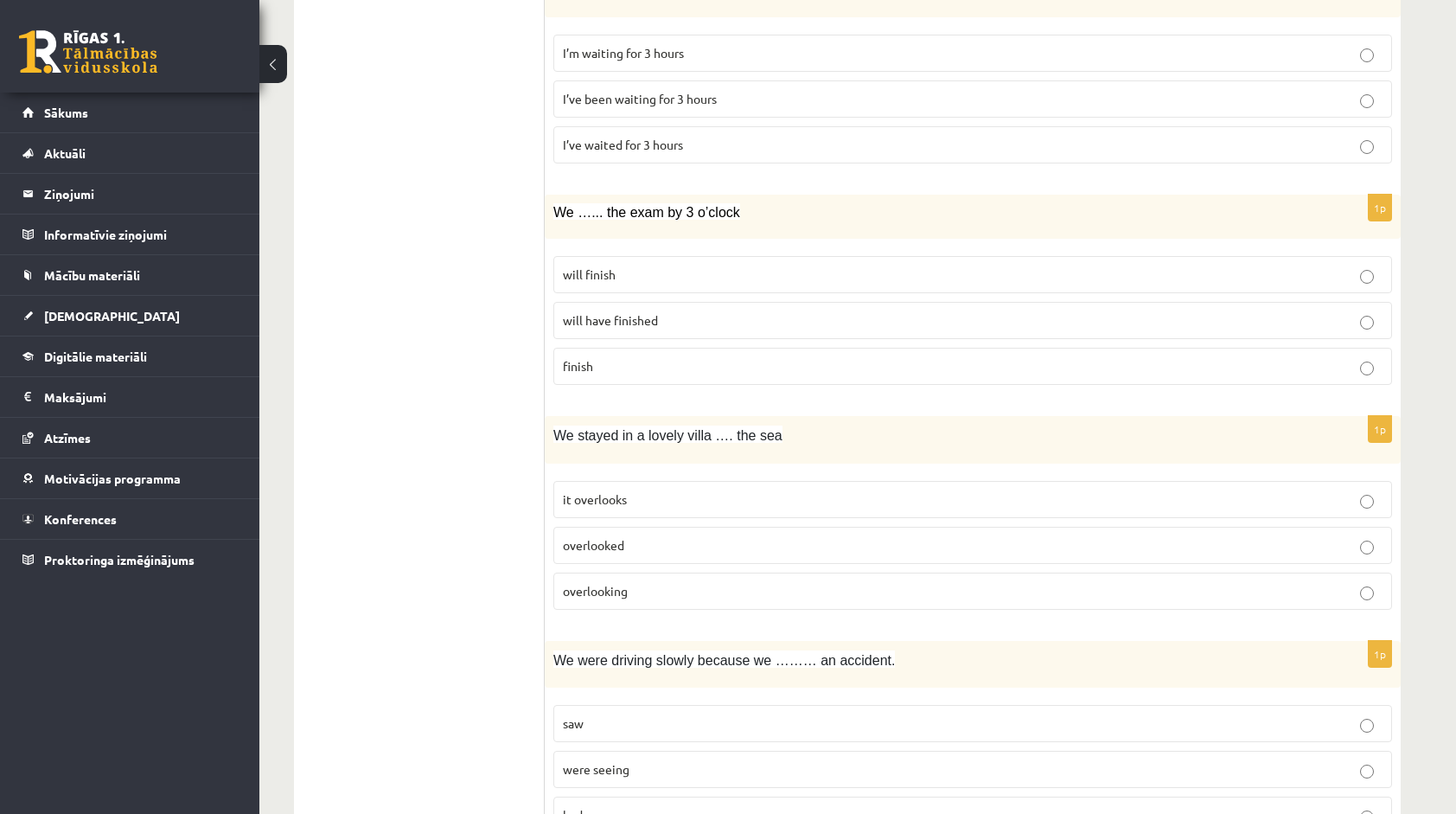
scroll to position [2594, 0]
click at [633, 487] on p "it overlooks" at bounding box center [973, 496] width 819 height 18
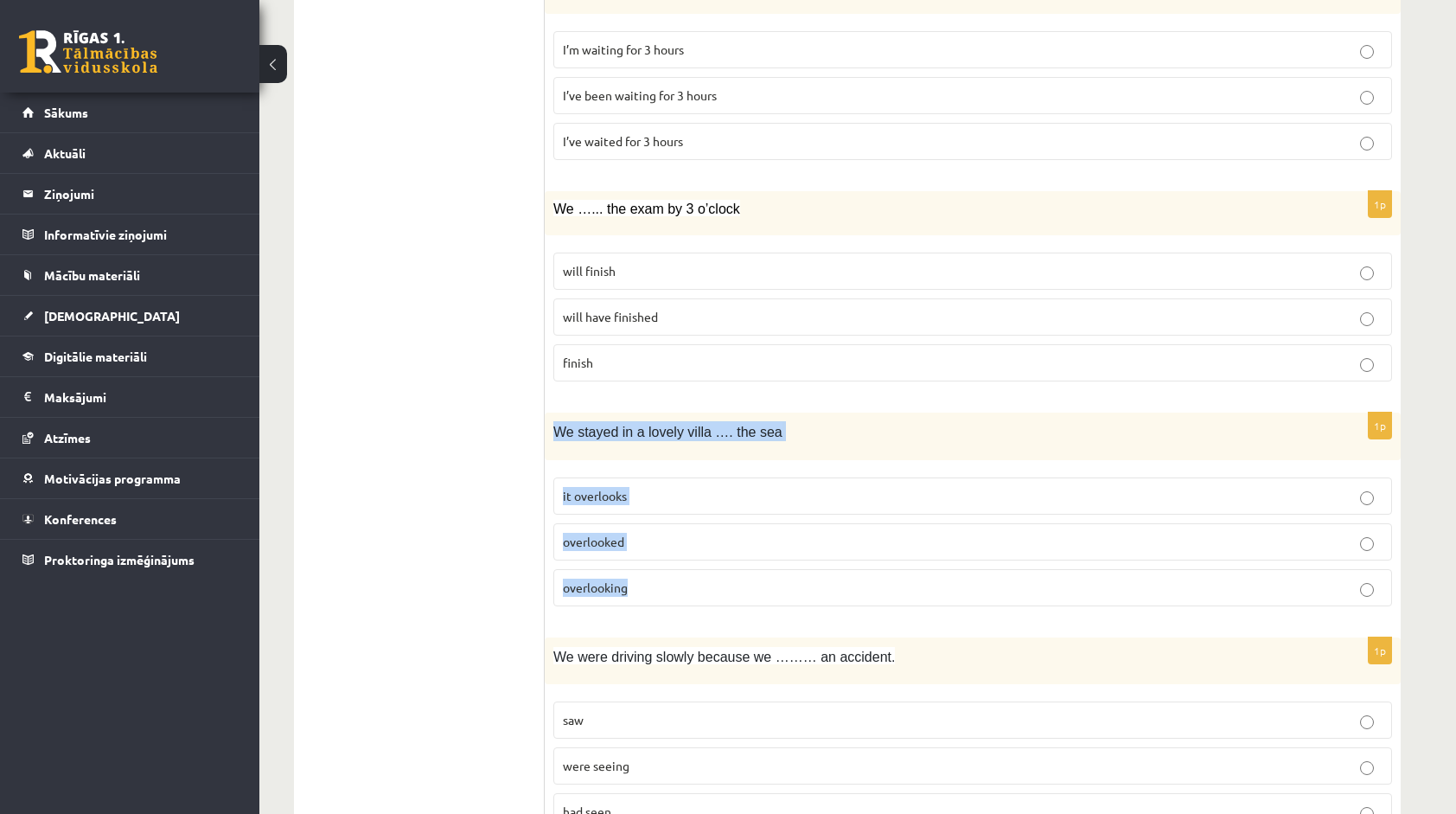
drag, startPoint x: 555, startPoint y: 412, endPoint x: 659, endPoint y: 567, distance: 186.7
click at [659, 567] on div "1p We stayed in a lovely villa …. the sea it overlooks overlooked overlooking" at bounding box center [973, 516] width 856 height 208
copy div "We stayed in a lovely villa …. the sea it overlooks overlooked overlooking"
click at [631, 523] on label "overlooked" at bounding box center [972, 541] width 839 height 37
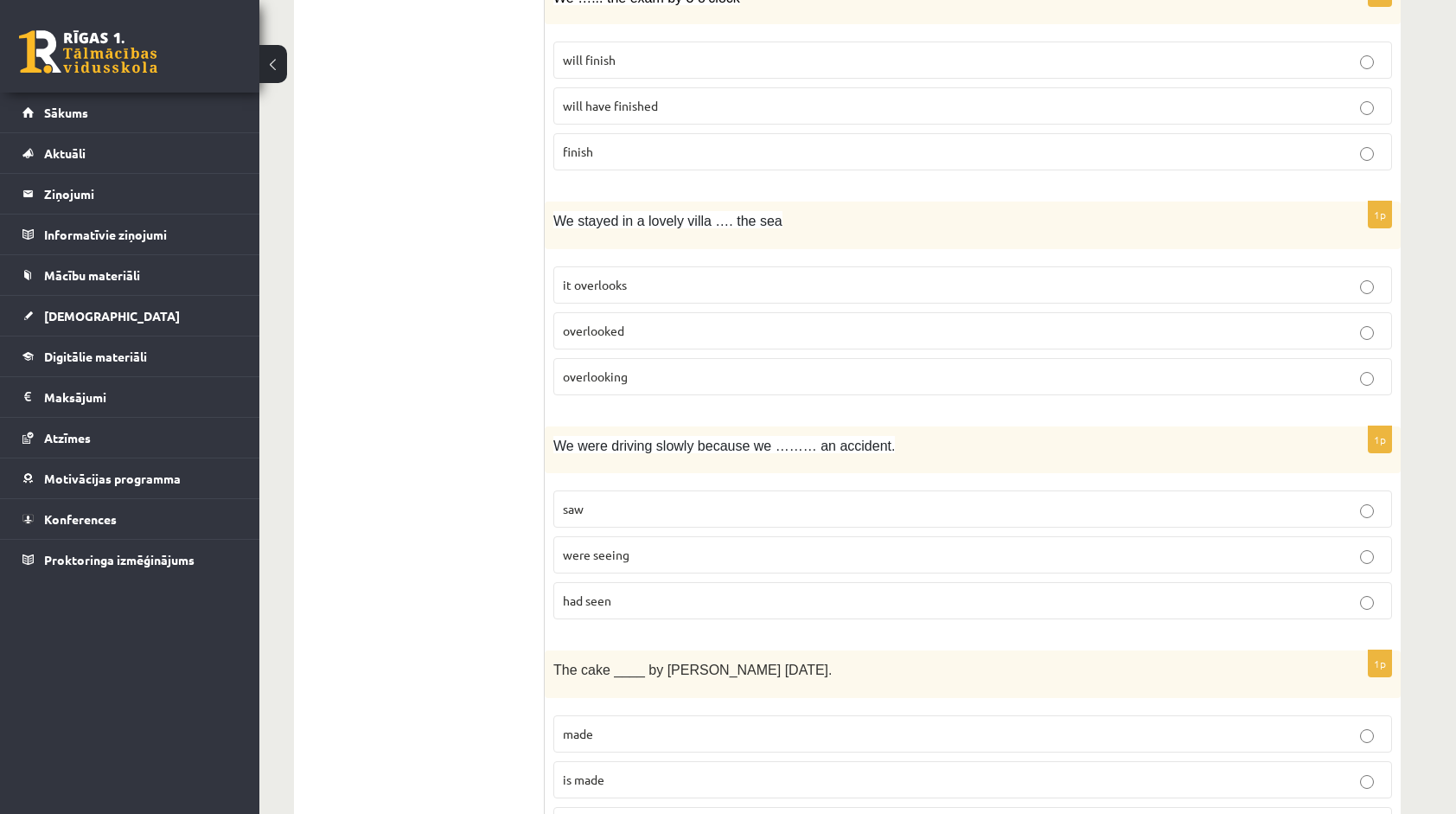
scroll to position [2854, 0]
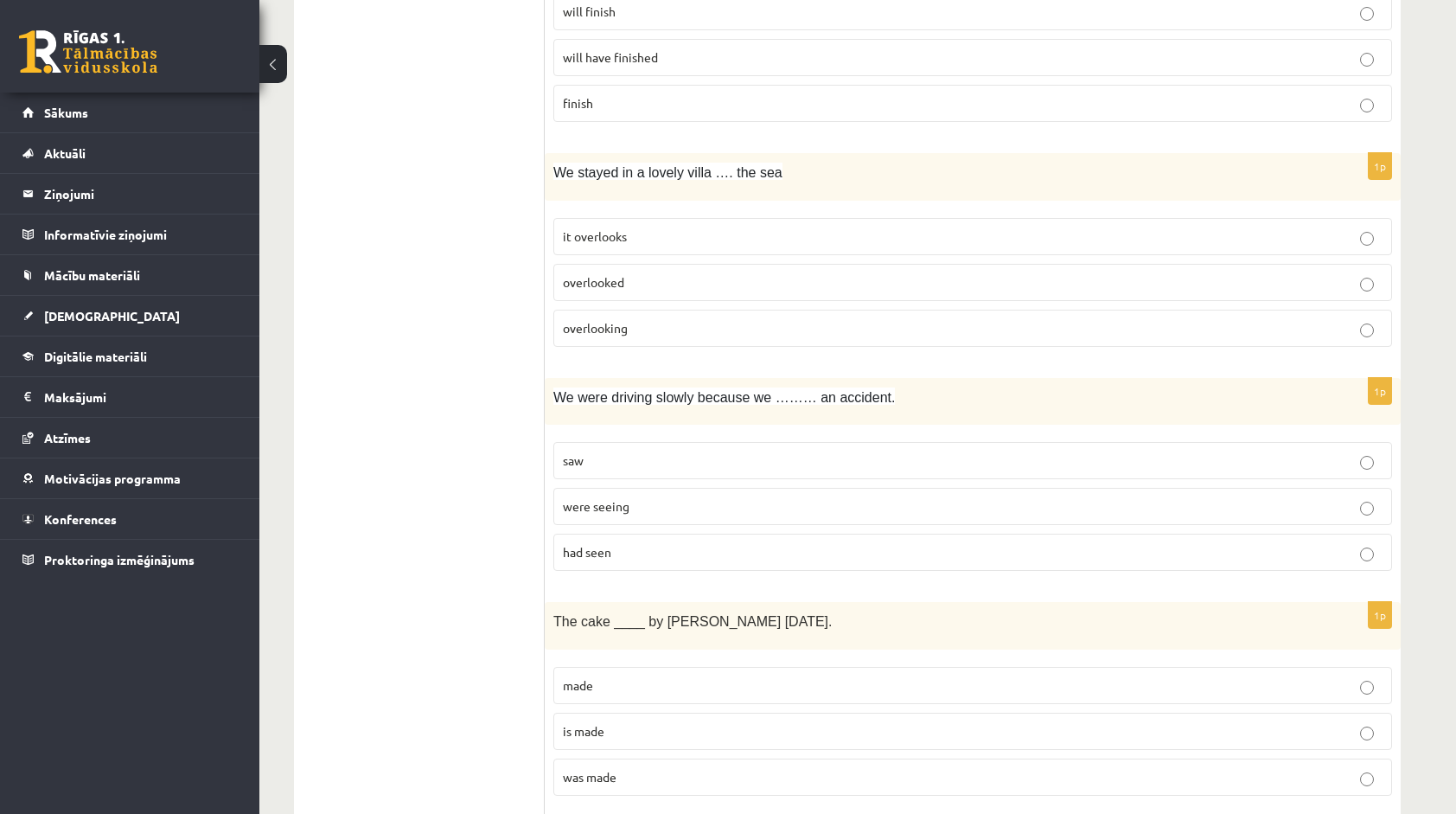
click at [612, 497] on p "were seeing" at bounding box center [973, 506] width 819 height 18
click at [609, 447] on label "saw" at bounding box center [972, 460] width 839 height 37
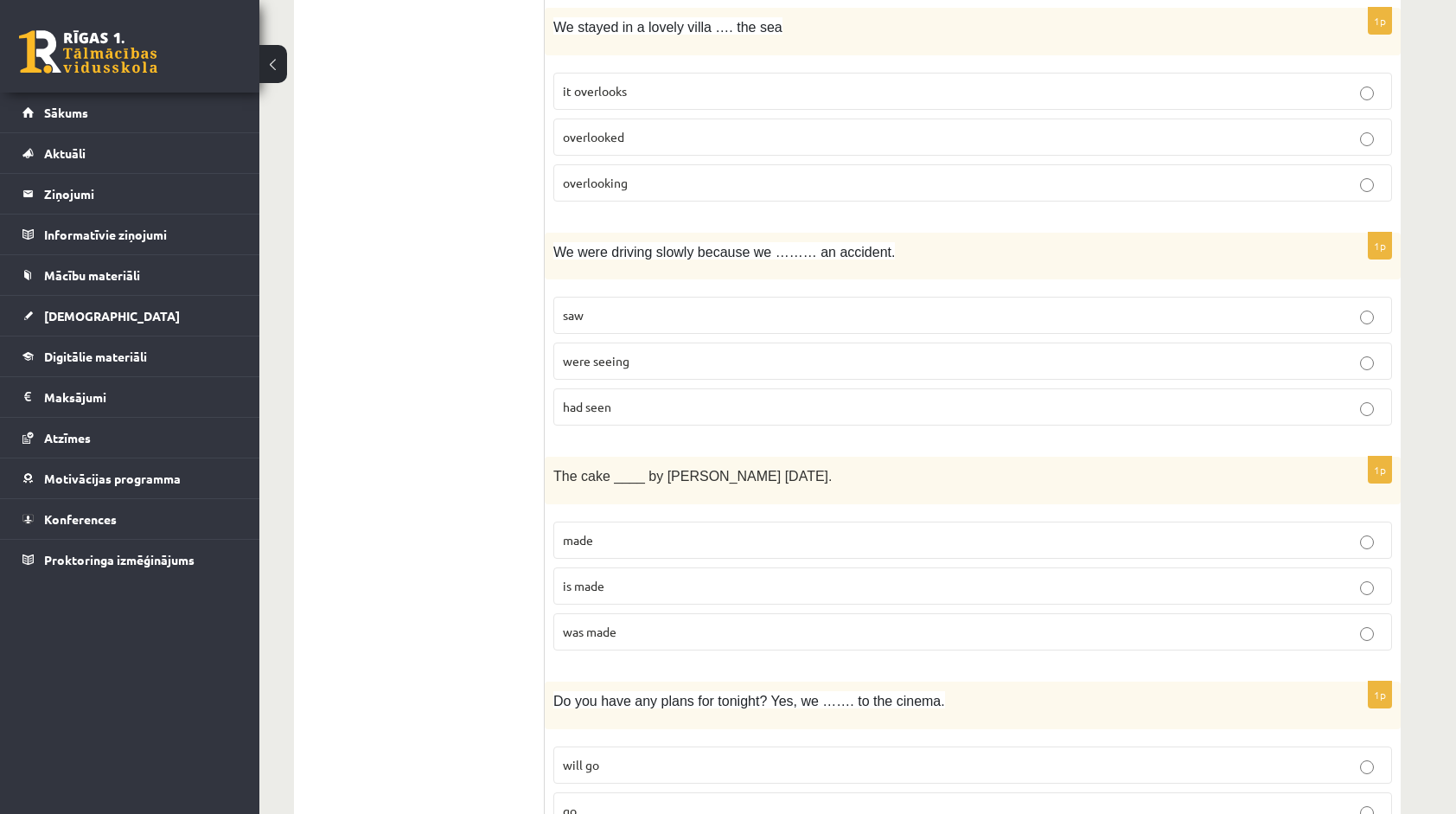
scroll to position [3026, 0]
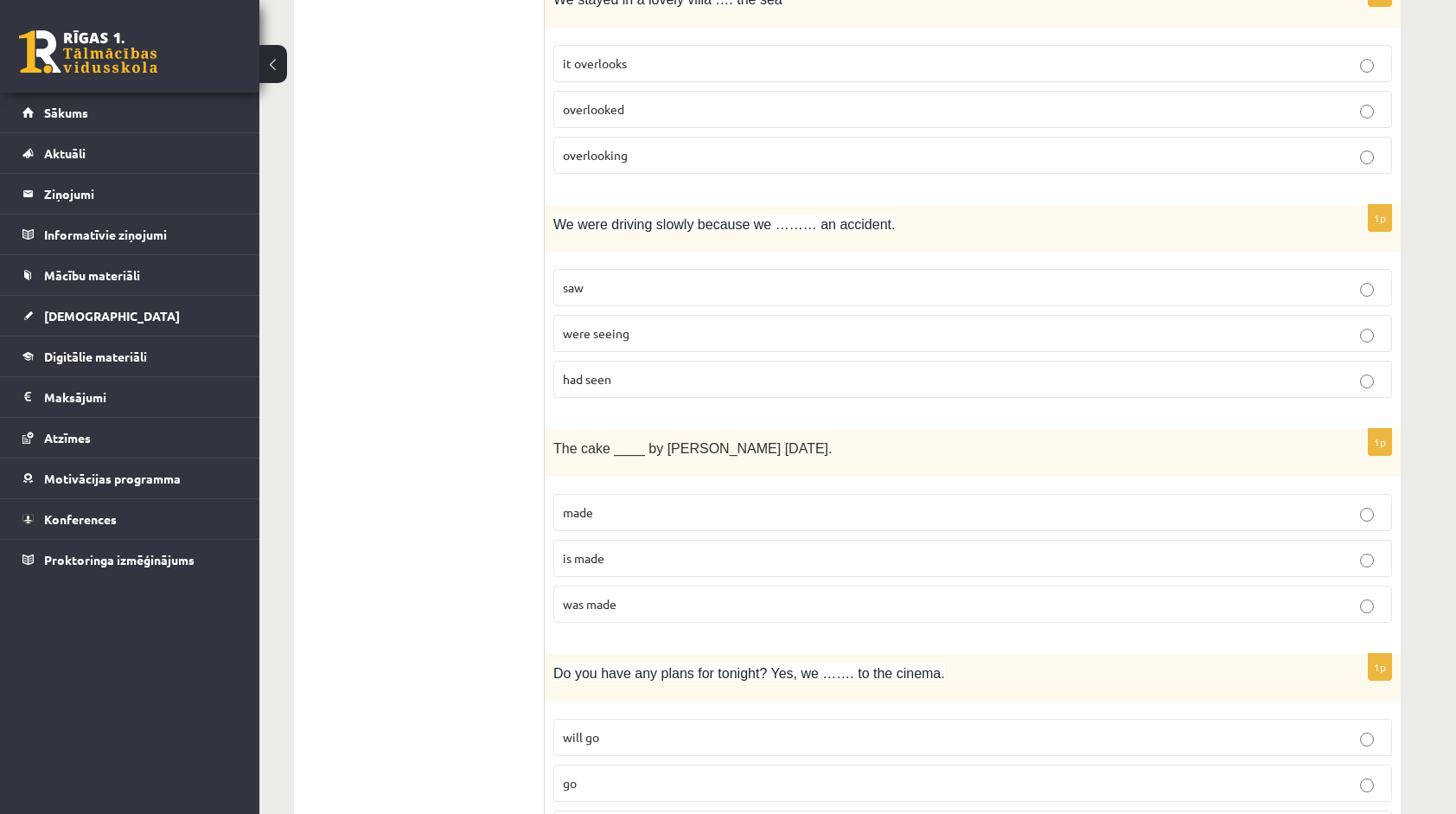
click at [564, 595] on span "was made" at bounding box center [590, 603] width 53 height 16
drag, startPoint x: 555, startPoint y: 418, endPoint x: 674, endPoint y: 565, distance: 189.1
click at [674, 565] on div "1p The cake ____ by Mary yesterday. made is made was made" at bounding box center [973, 533] width 856 height 208
copy div "The cake ____ by Mary yesterday. made is made was made"
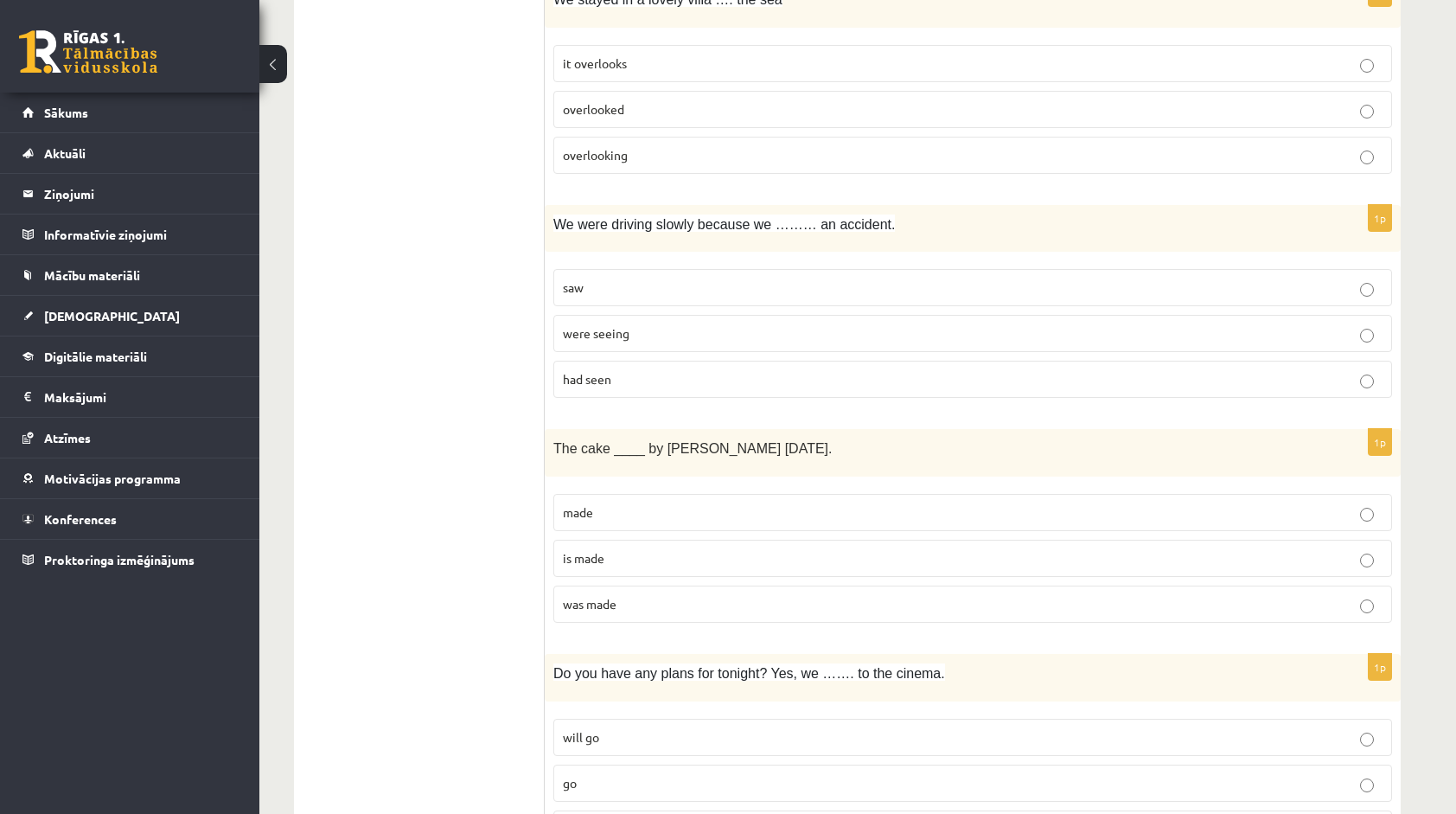
click at [624, 503] on p "made" at bounding box center [973, 513] width 819 height 18
drag, startPoint x: 551, startPoint y: 417, endPoint x: 661, endPoint y: 574, distance: 191.7
click at [661, 574] on div "1p The cake ____ by Mary yesterday. made is made was made" at bounding box center [973, 533] width 856 height 208
copy div "The cake ____ by Mary yesterday. made is made was made"
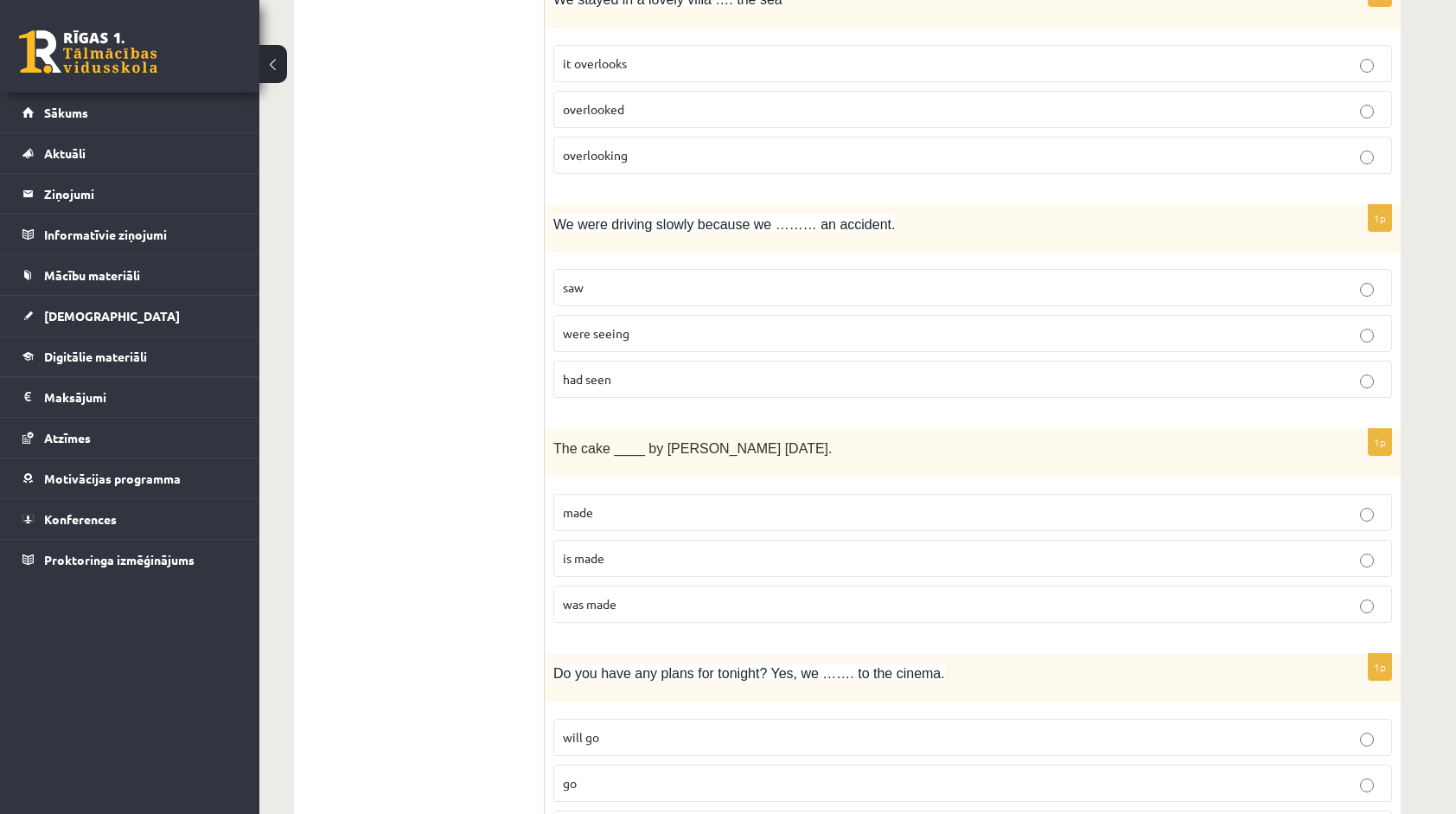
click at [632, 594] on p "was made" at bounding box center [973, 604] width 819 height 18
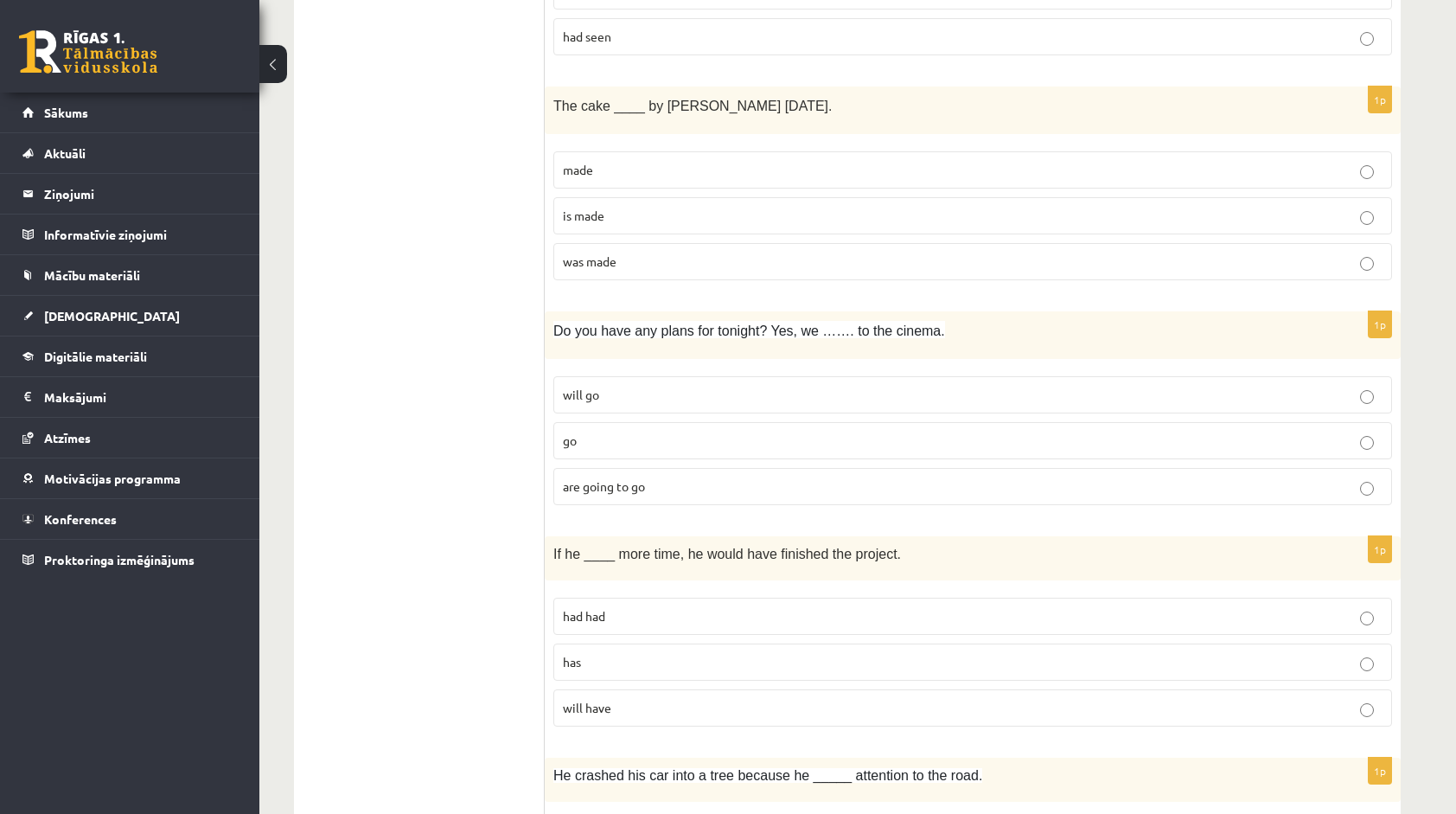
scroll to position [3372, 0]
click at [660, 464] on label "are going to go" at bounding box center [972, 482] width 839 height 37
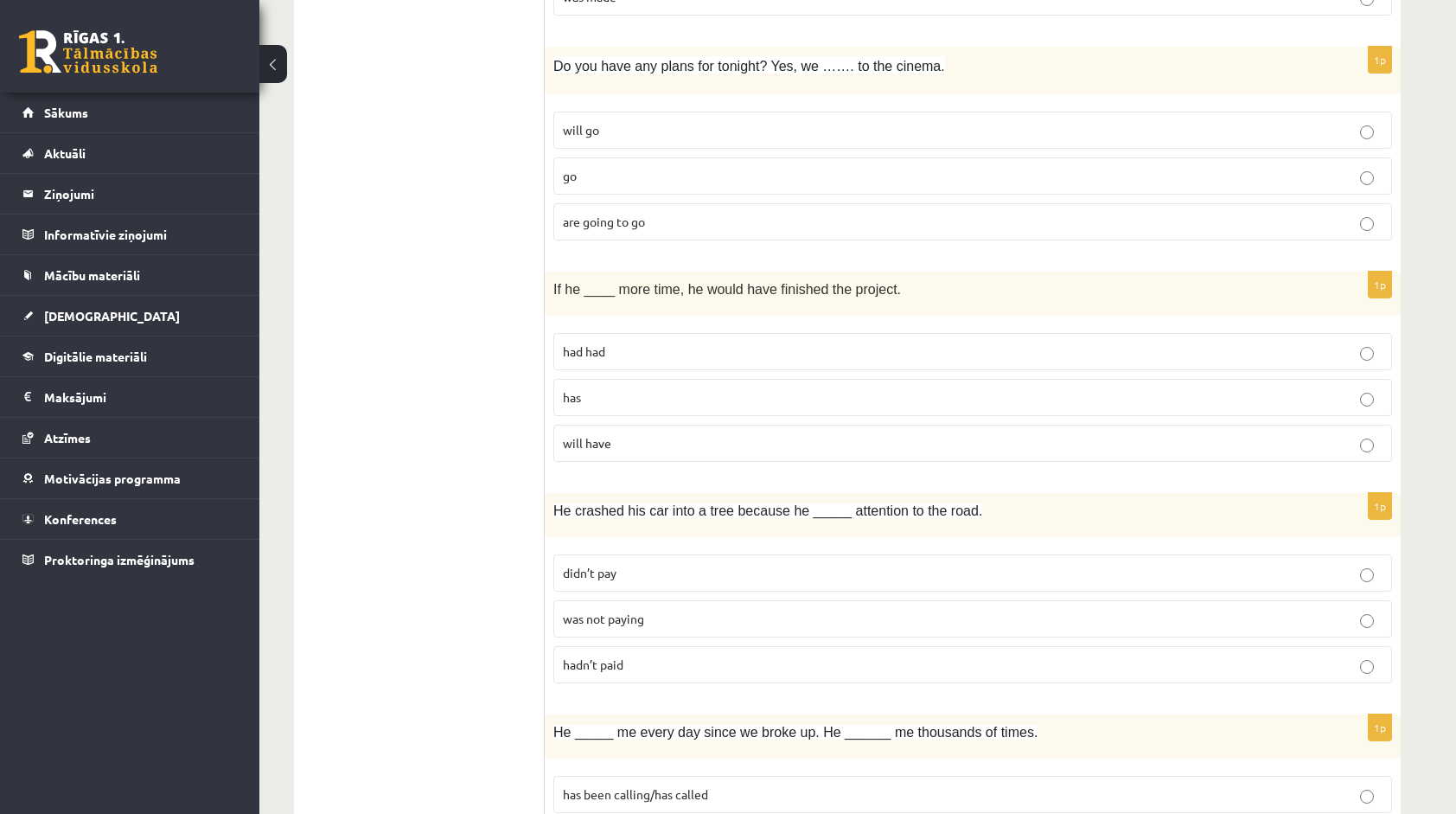
scroll to position [3631, 0]
click at [633, 345] on p "had had" at bounding box center [973, 354] width 819 height 18
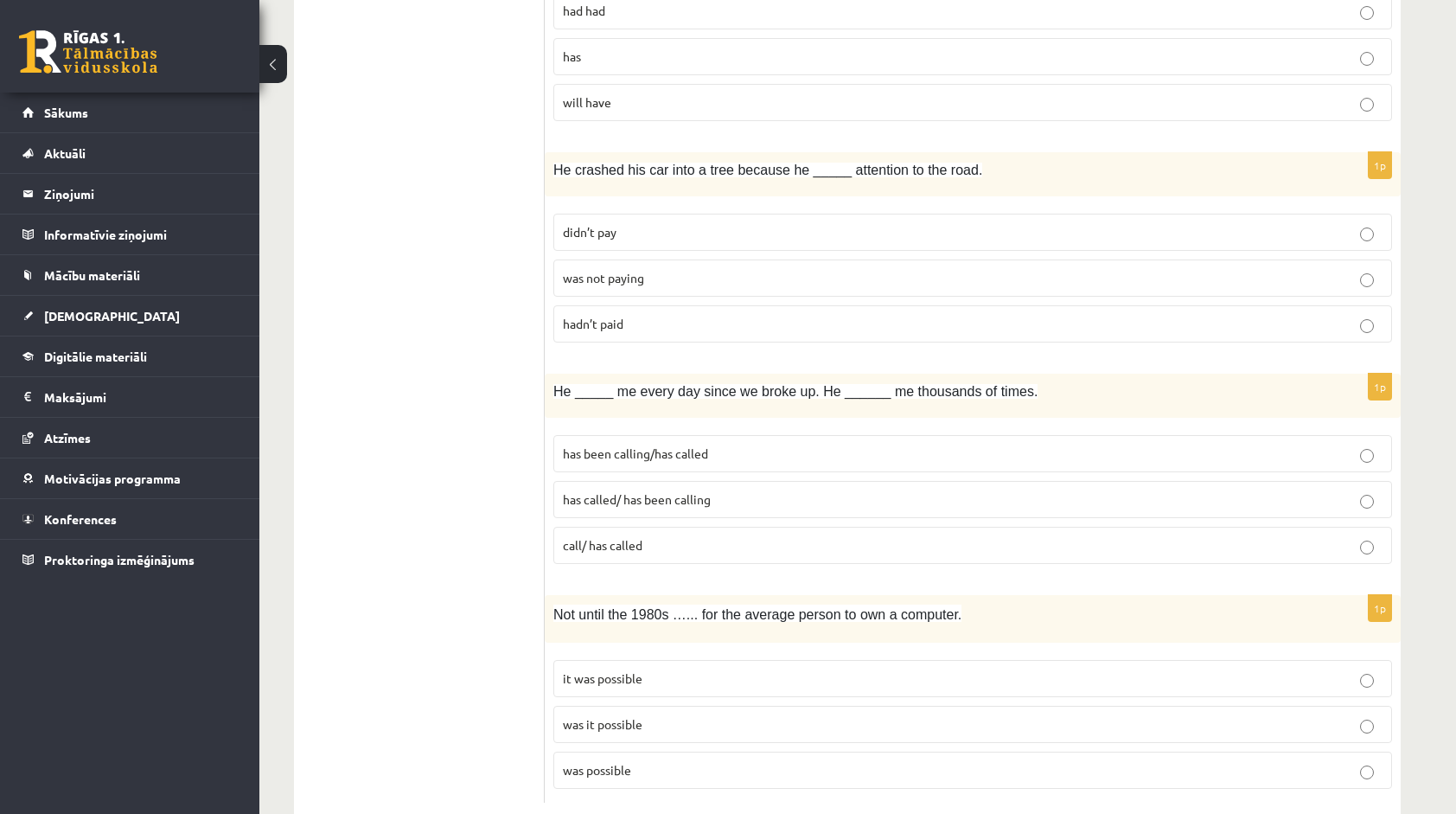
scroll to position [3976, 0]
click at [679, 220] on p "didn’t pay" at bounding box center [973, 230] width 819 height 18
click at [692, 443] on span "has been calling/has called" at bounding box center [636, 450] width 145 height 16
click at [664, 667] on p "it was possible" at bounding box center [973, 676] width 819 height 18
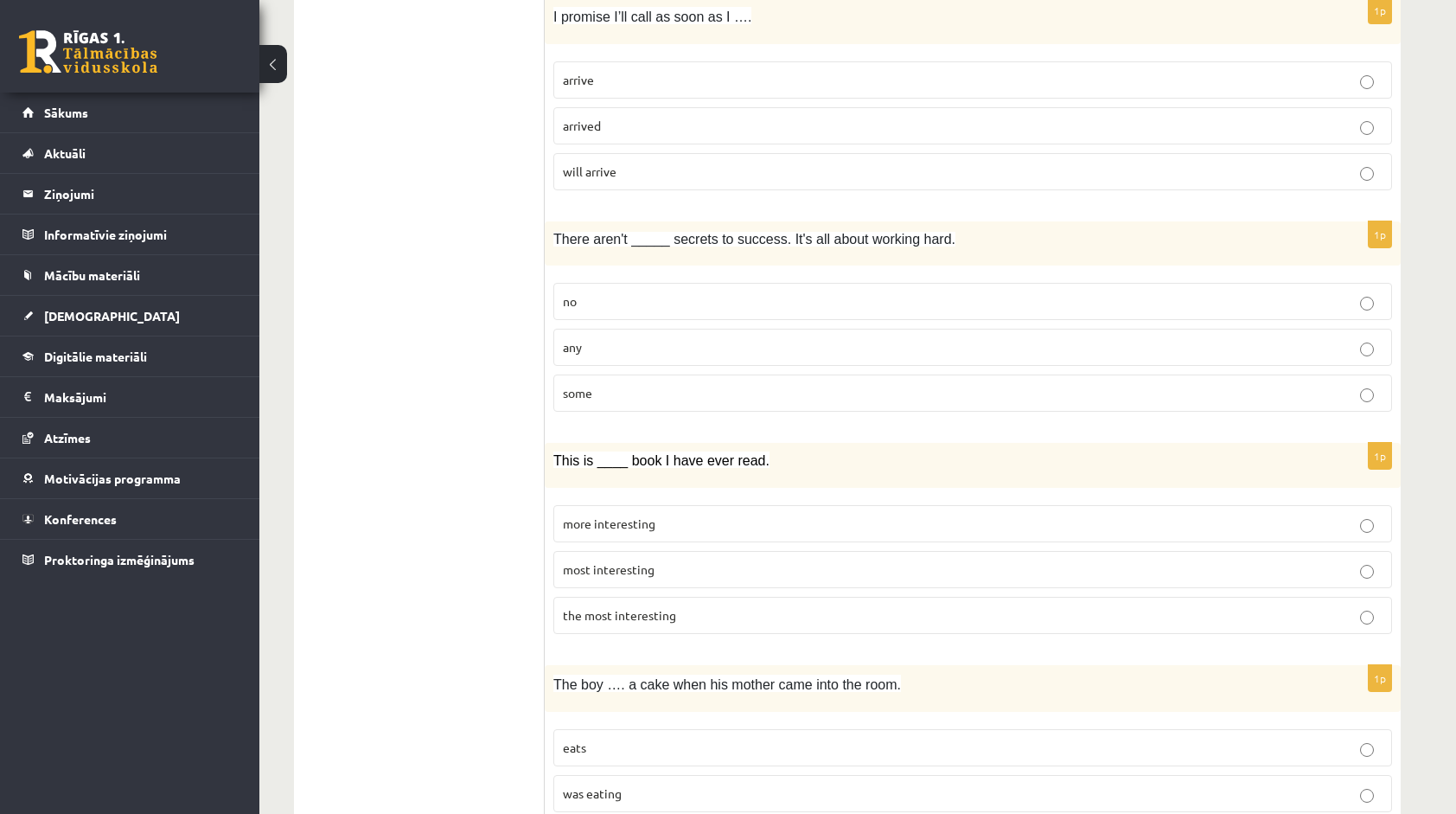
scroll to position [777, 0]
click at [694, 300] on p "no" at bounding box center [973, 300] width 819 height 18
drag, startPoint x: 553, startPoint y: 229, endPoint x: 614, endPoint y: 375, distance: 158.2
click at [614, 375] on div "1p There aren't _____ secrets to success. It's all about working hard. no any s…" at bounding box center [973, 322] width 856 height 204
copy div "There aren't _____ secrets to success. It's all about working hard. no any some"
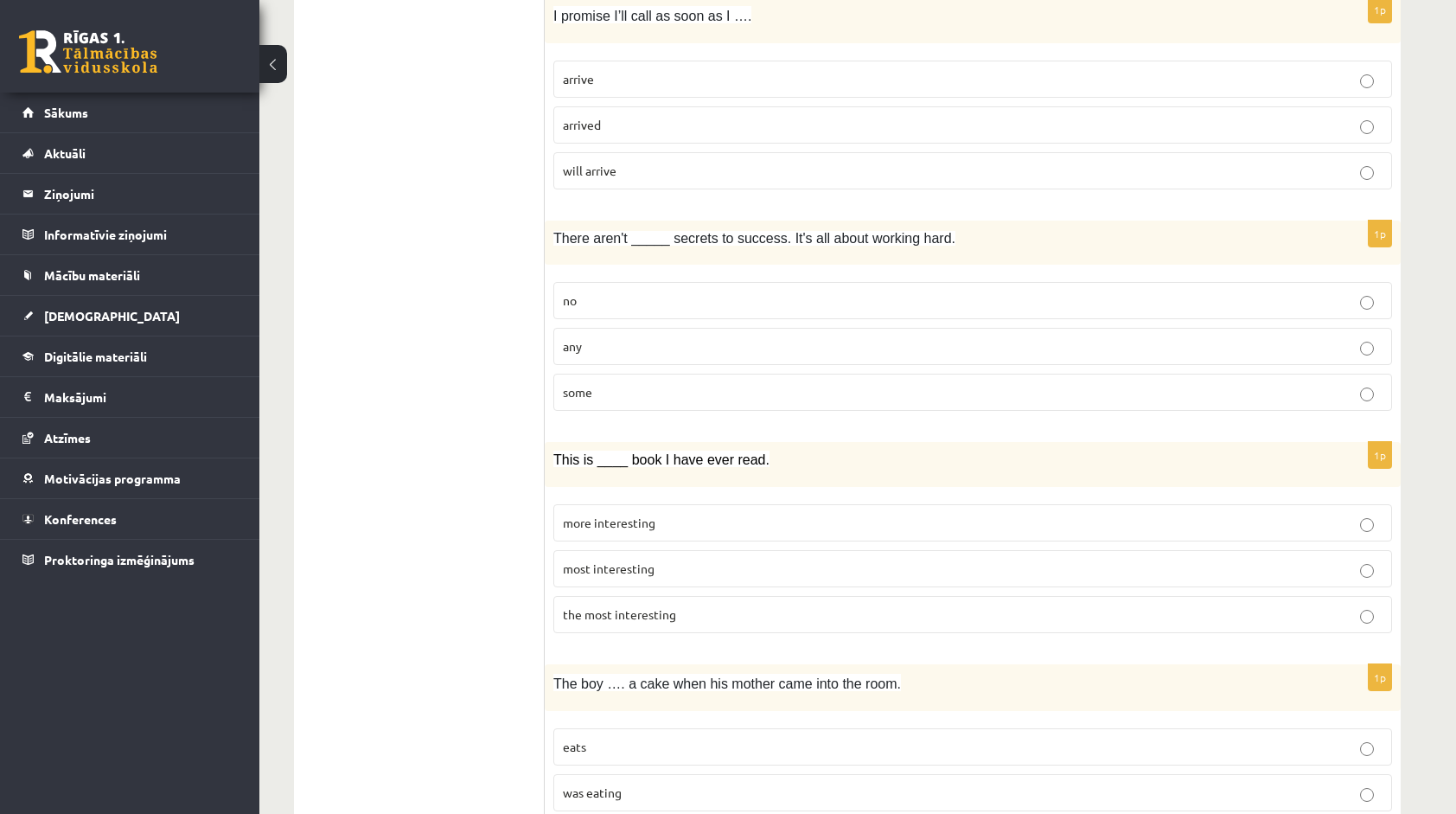
click at [641, 337] on p "any" at bounding box center [973, 346] width 819 height 18
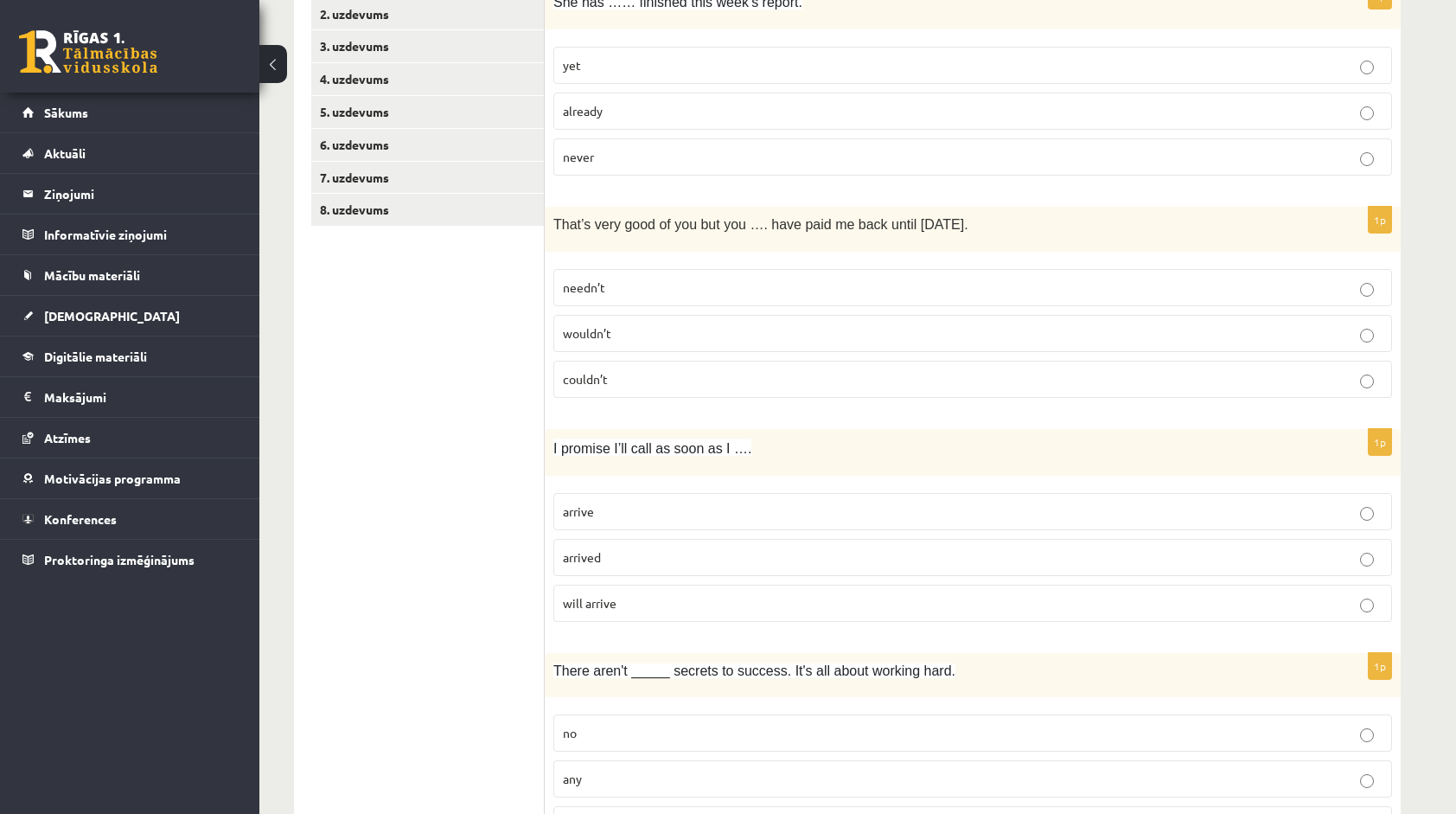
scroll to position [85, 0]
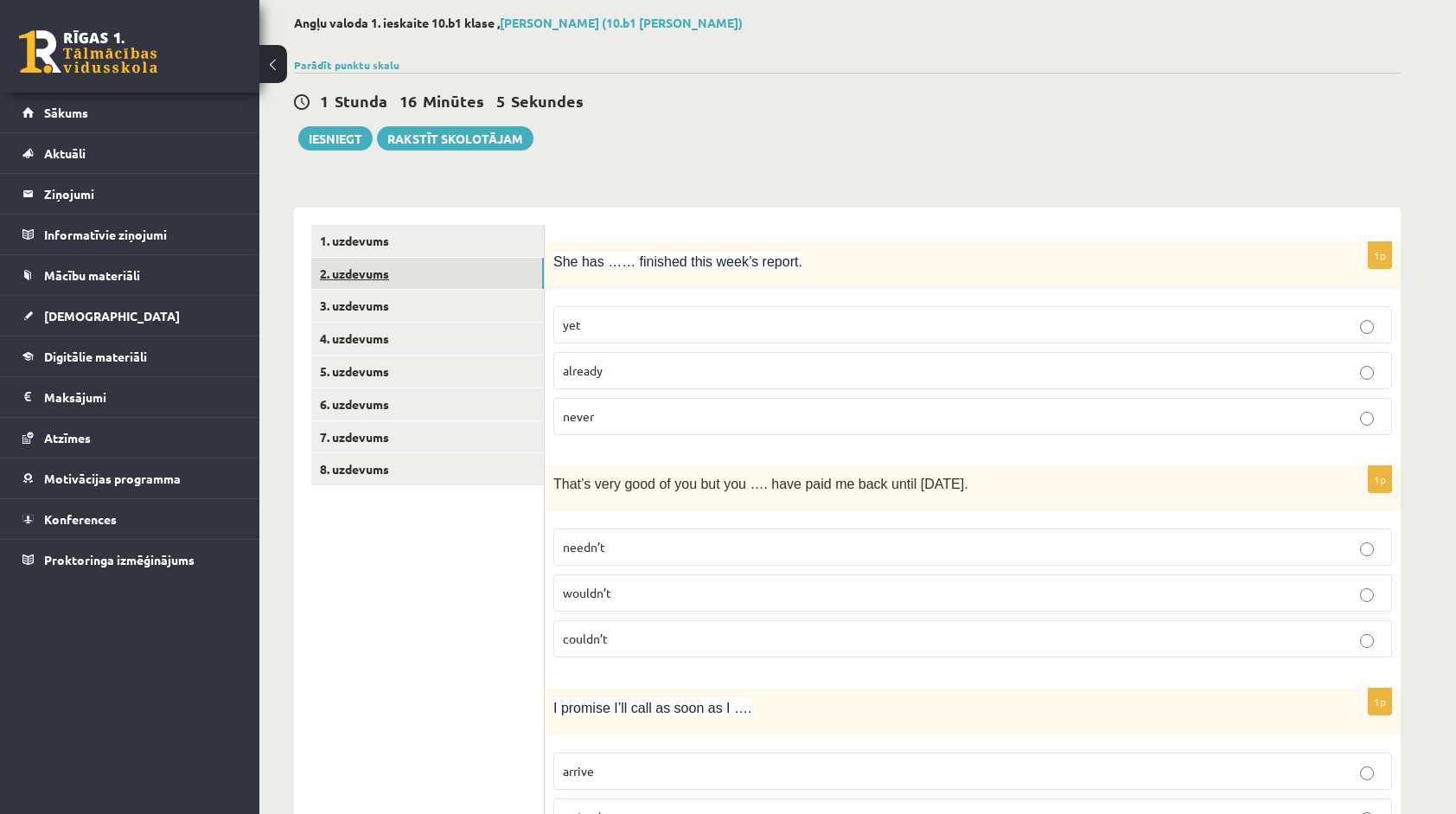
click at [491, 276] on link "2. uzdevums" at bounding box center [427, 273] width 232 height 32
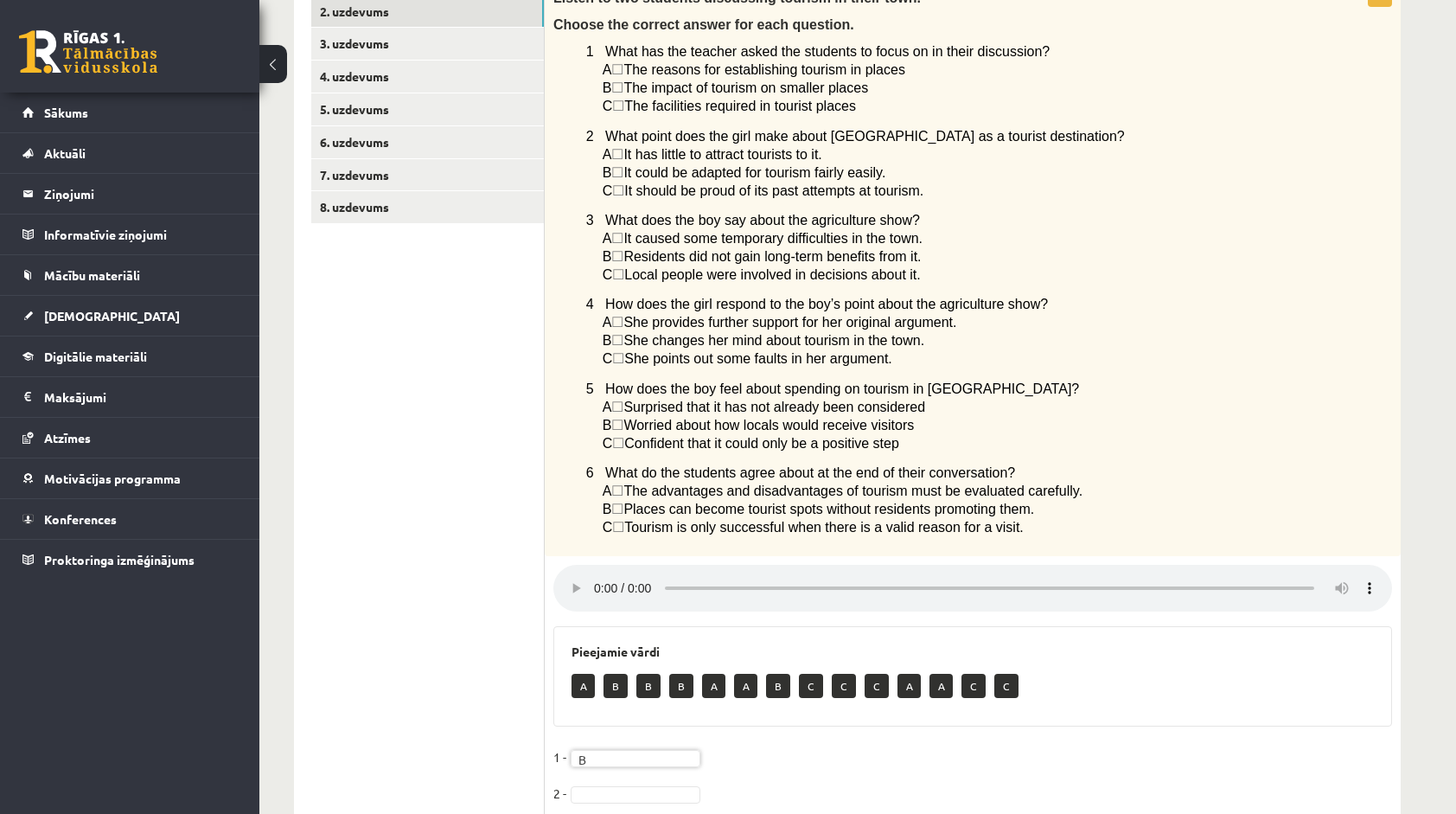
scroll to position [310, 0]
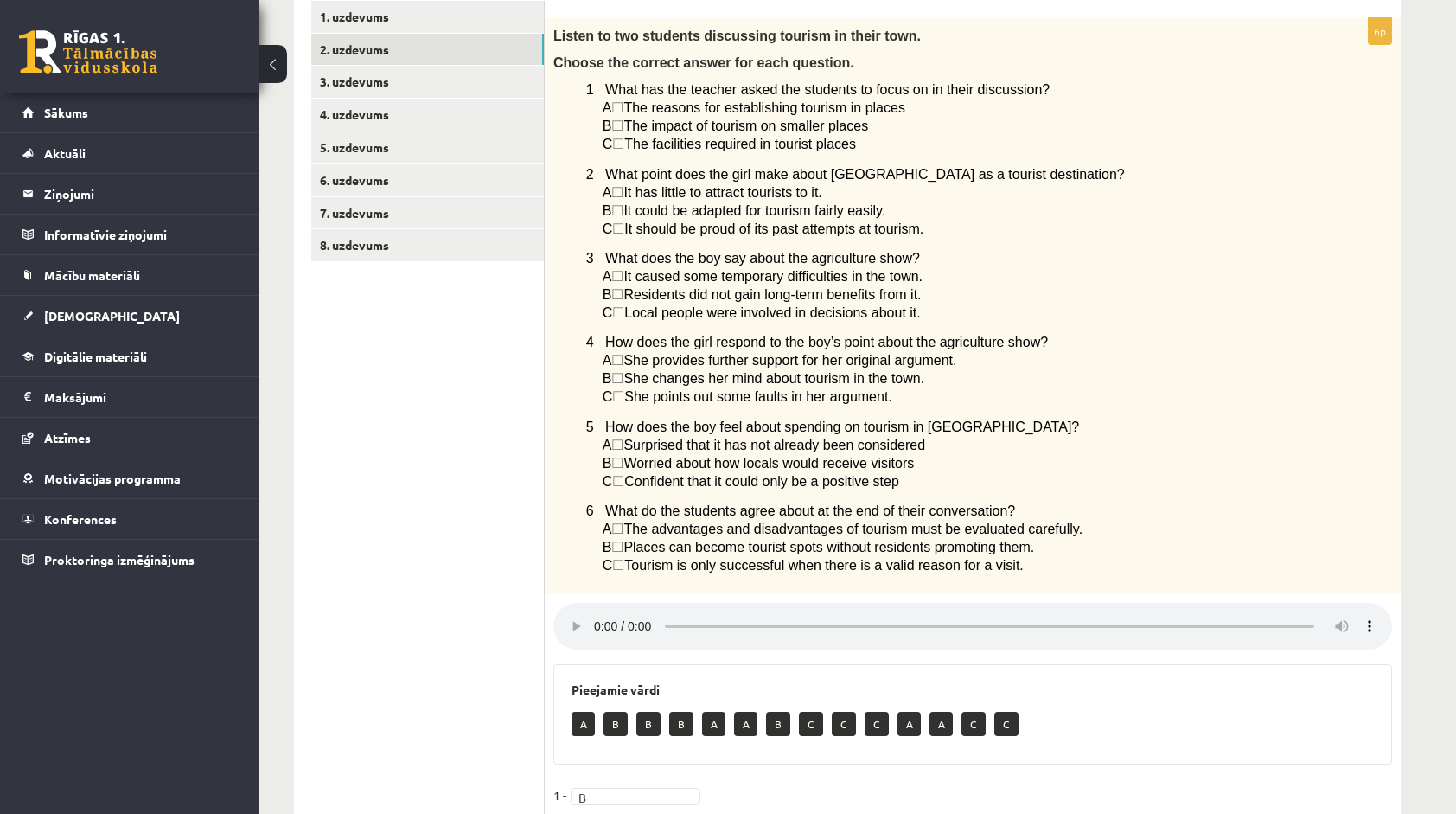
drag, startPoint x: 586, startPoint y: 85, endPoint x: 1044, endPoint y: 594, distance: 684.7
click at [1044, 594] on div "Listen to two students discussing tourism in their town. Choose the correct ans…" at bounding box center [973, 306] width 856 height 576
copy div "1 What has the teacher asked the students to focus on in their discussion? A ☐ …"
click at [1069, 505] on div "Listen to two students discussing tourism in their town. Choose the correct ans…" at bounding box center [973, 306] width 856 height 576
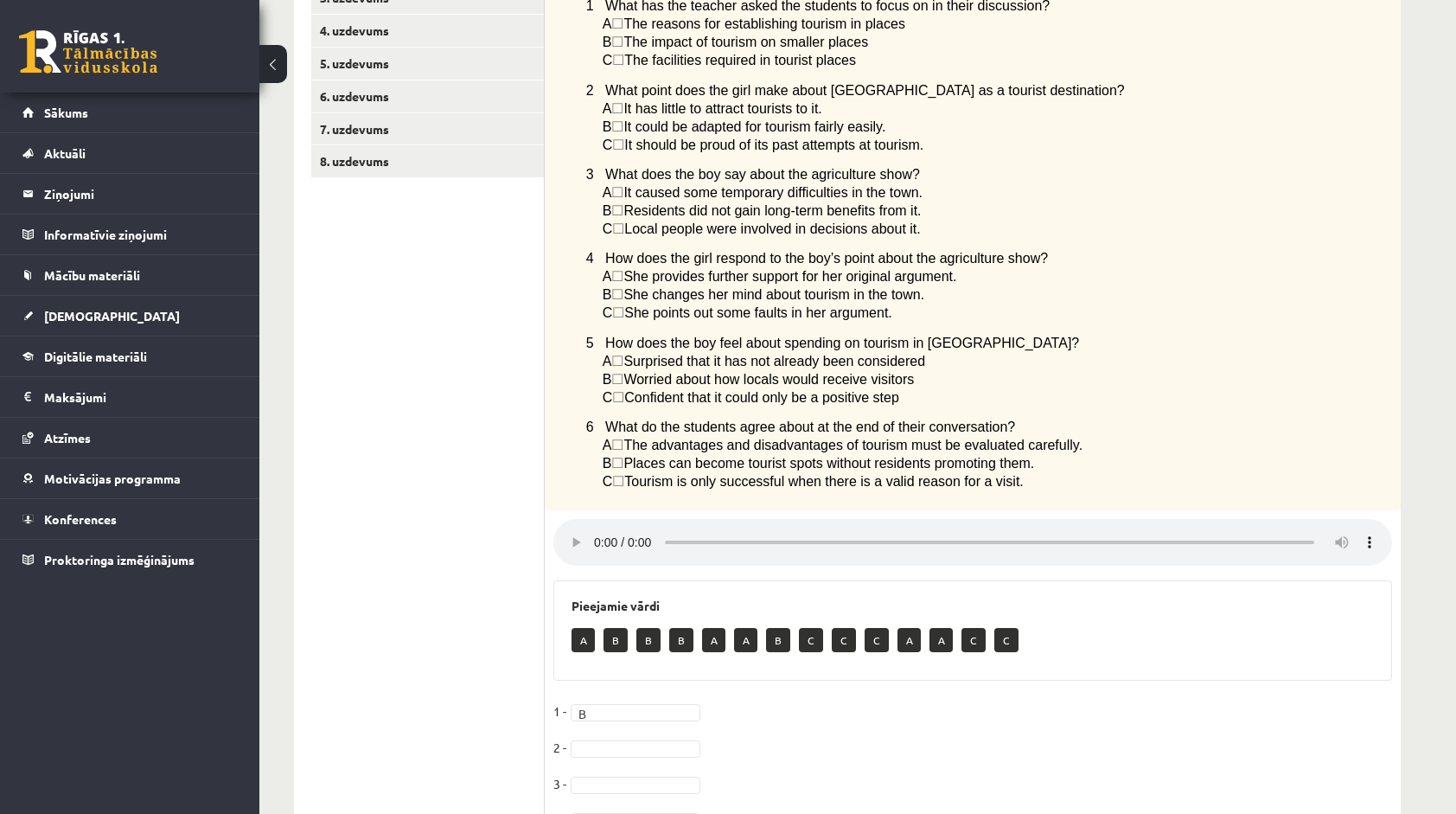
scroll to position [396, 0]
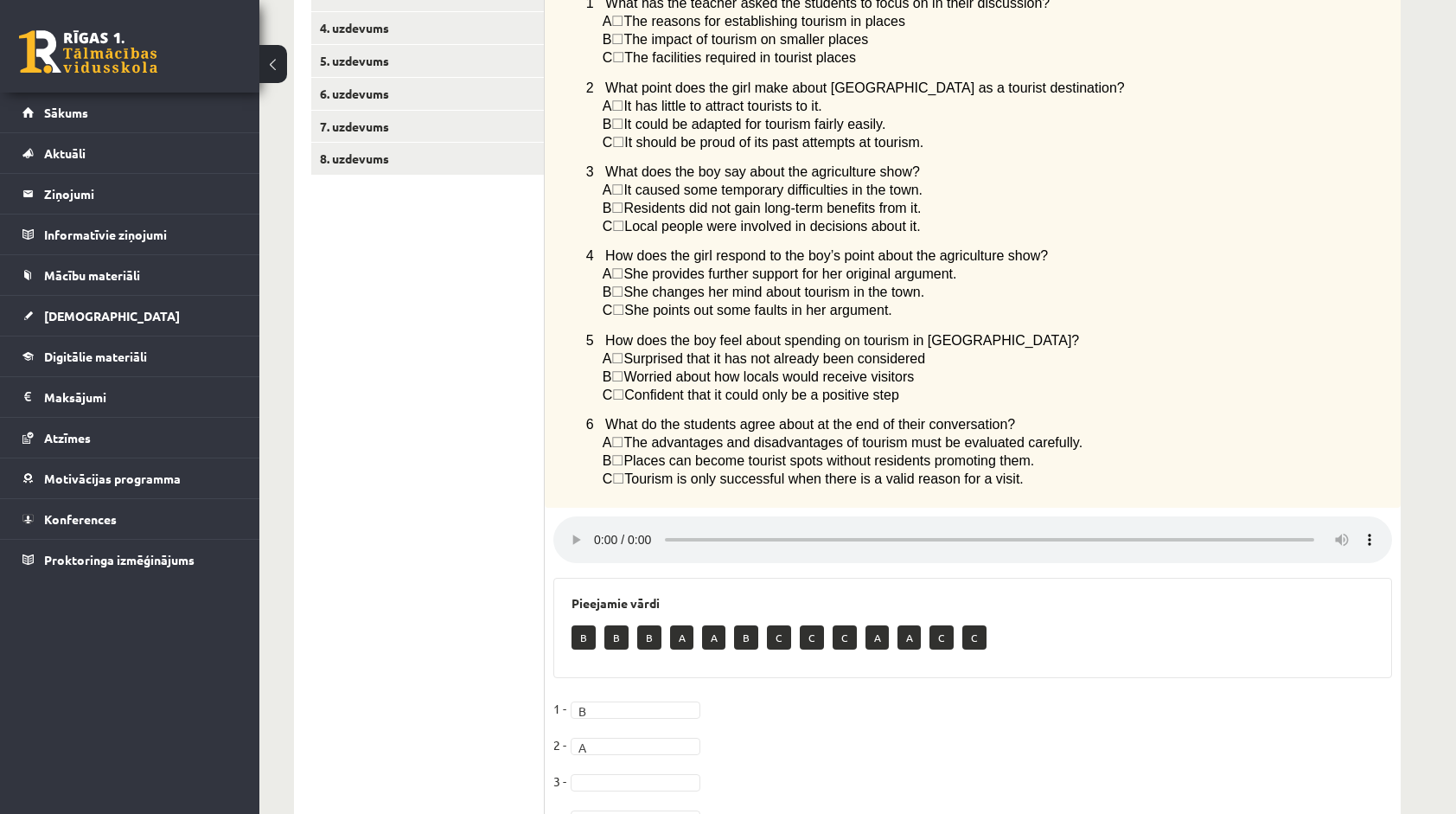
click at [781, 468] on span "Places can become tourist spots without residents promoting them." at bounding box center [829, 460] width 411 height 15
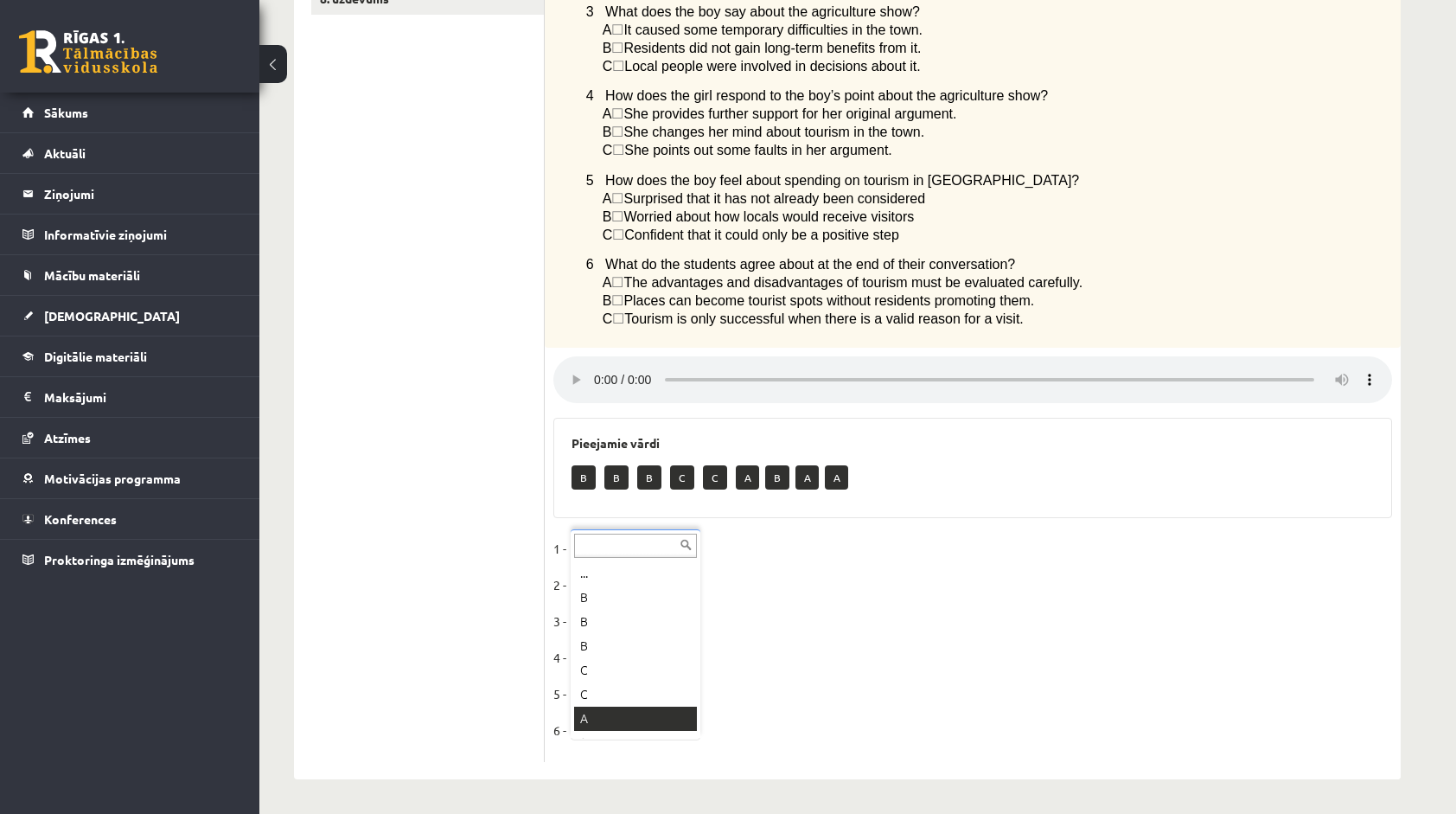
scroll to position [21, 0]
click at [1045, 596] on fieldset "1 - C * 2 - B * 3 - C * 4 - A * 5 - A * 6 - A *" at bounding box center [972, 644] width 839 height 218
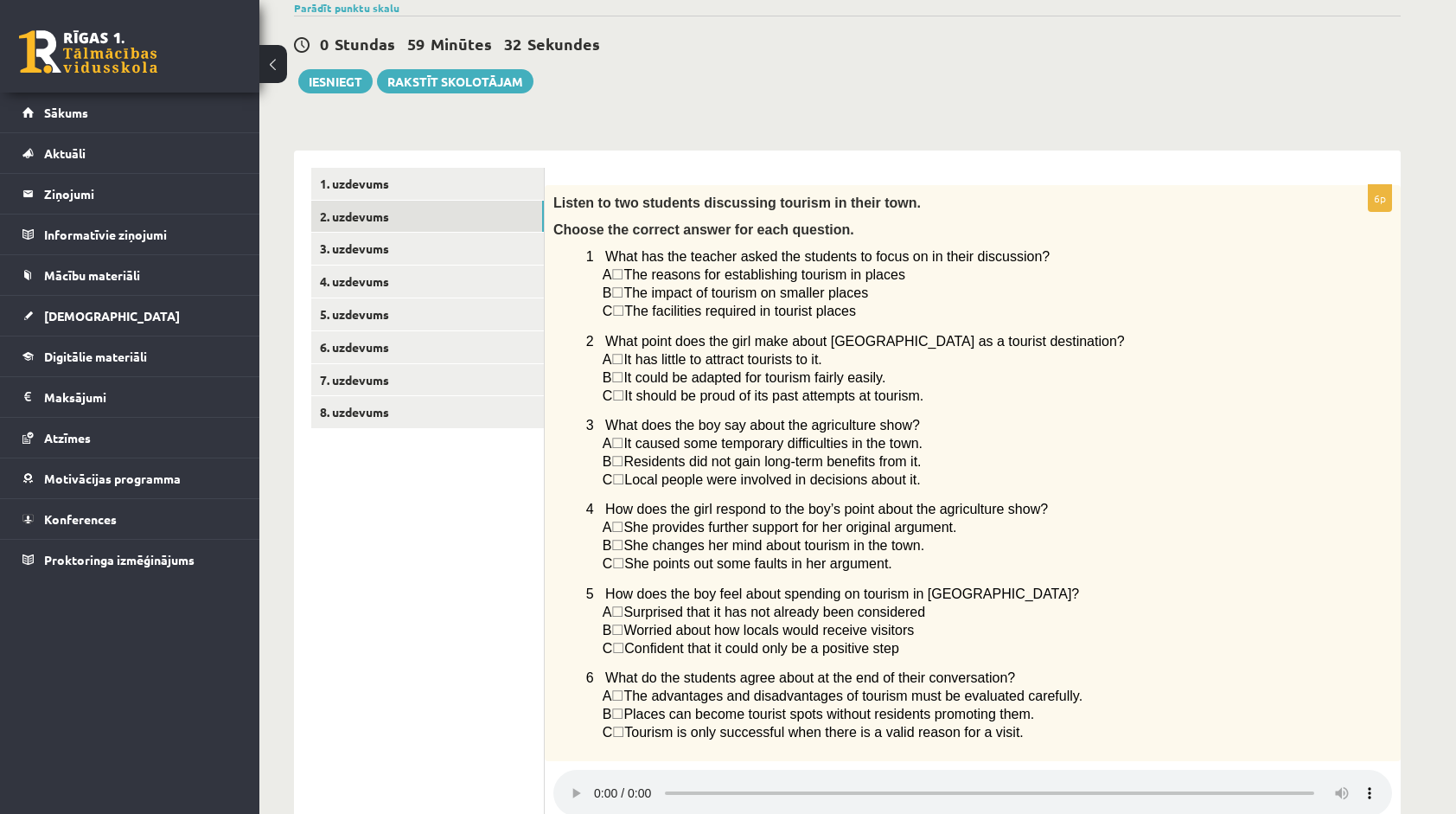
scroll to position [137, 0]
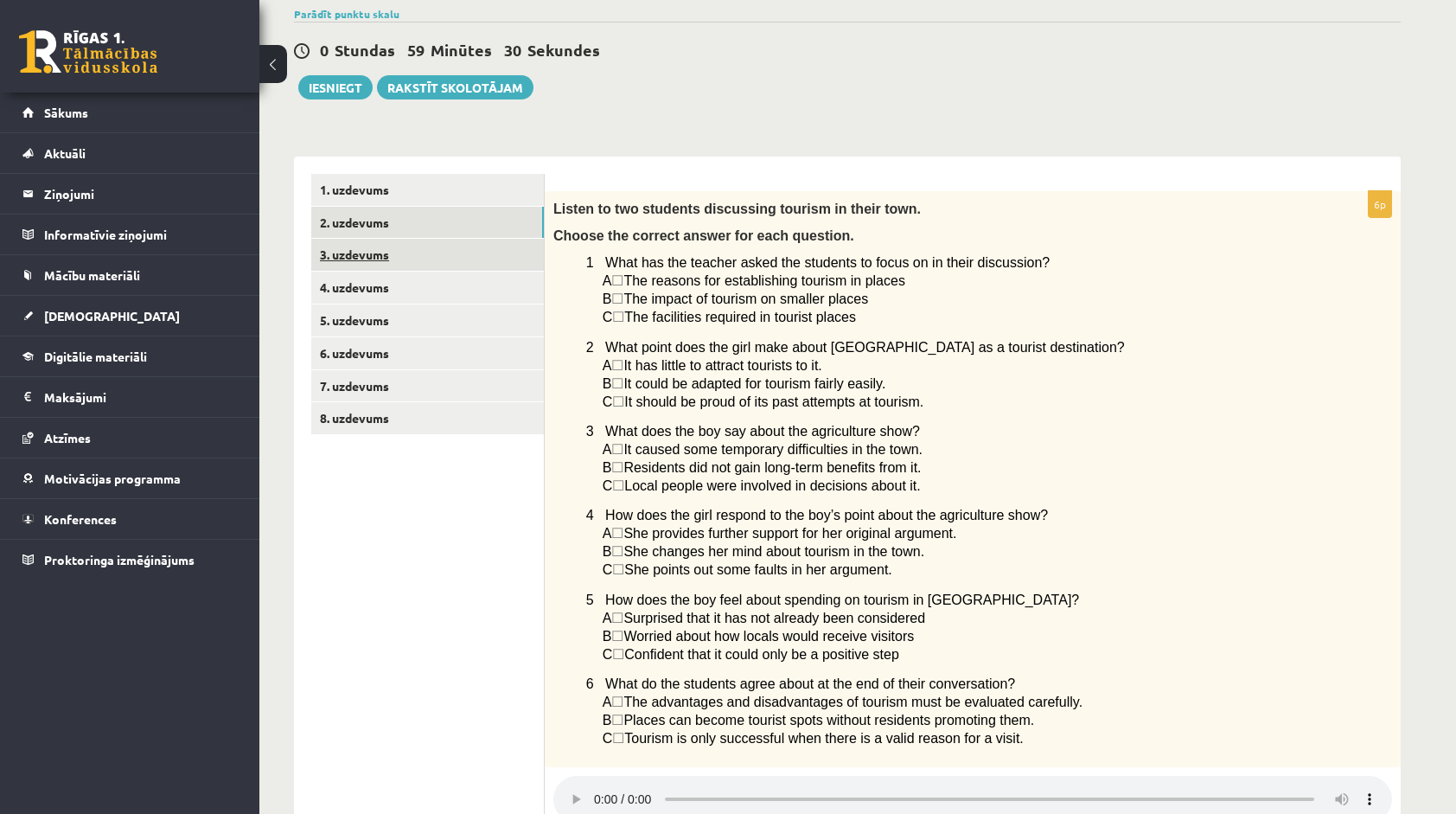
click at [412, 257] on link "3. uzdevums" at bounding box center [427, 254] width 232 height 32
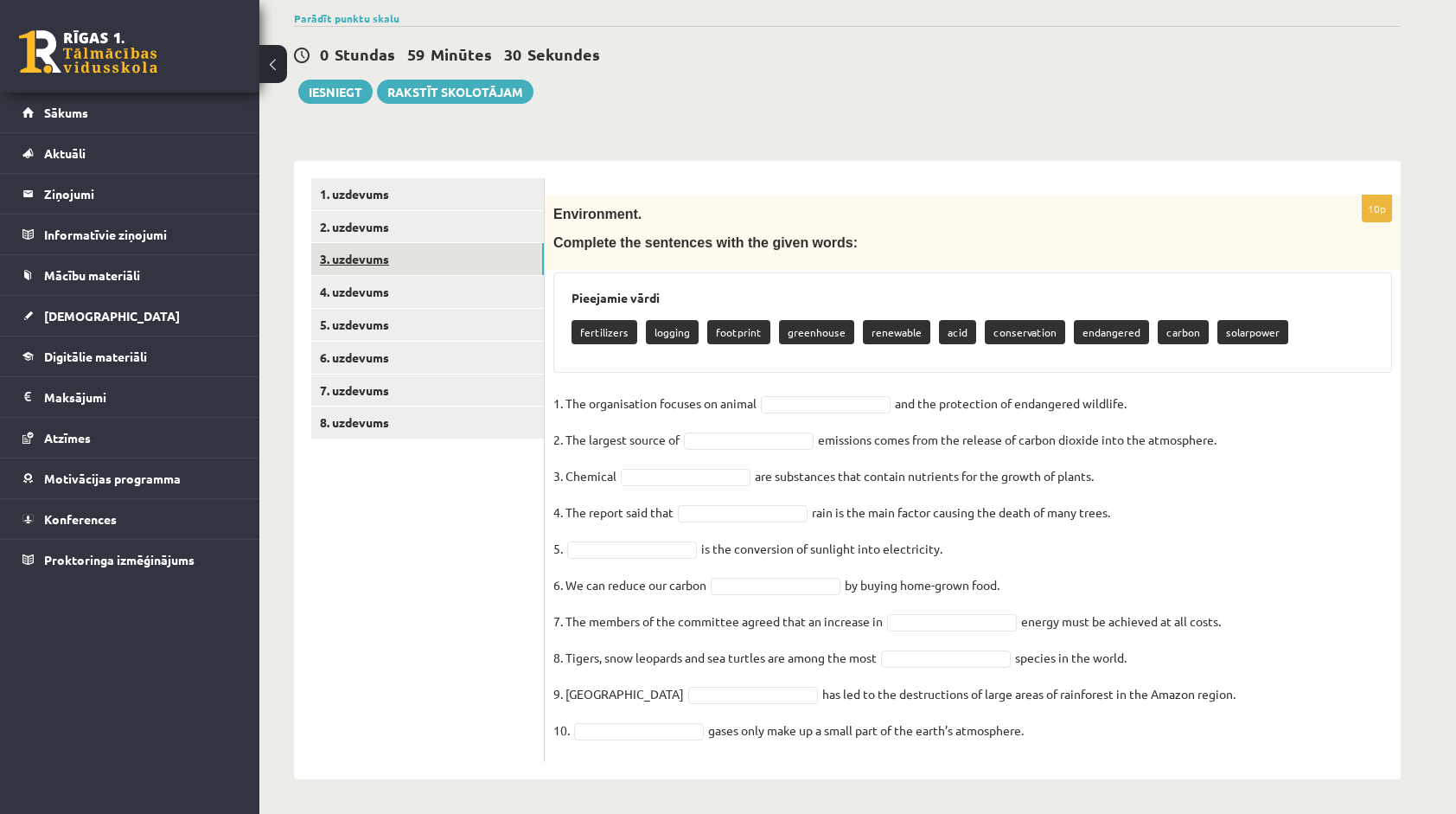
scroll to position [130, 0]
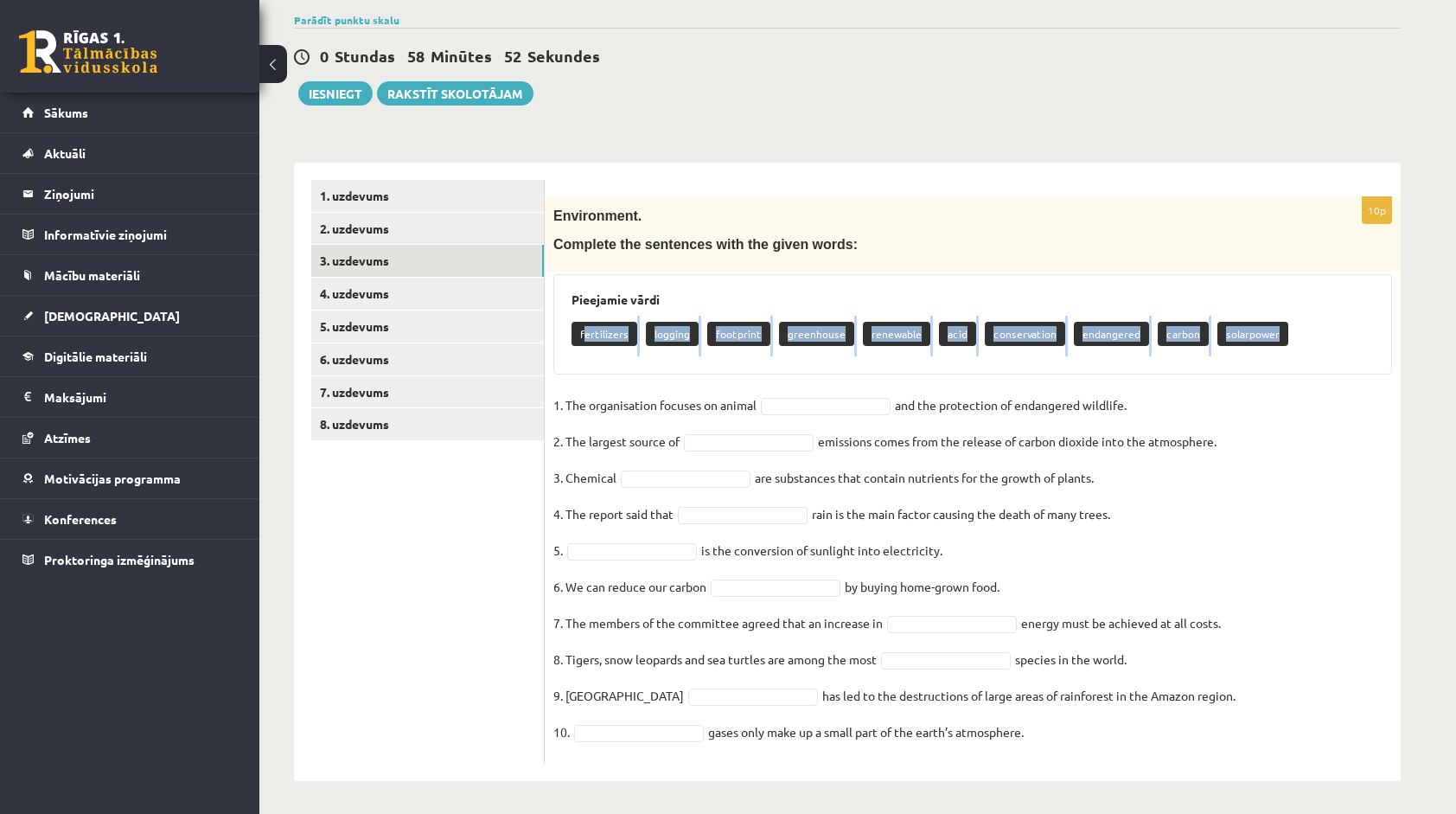
drag, startPoint x: 583, startPoint y: 332, endPoint x: 1274, endPoint y: 332, distance: 691.0
click at [1274, 332] on div "fertilizers logging footprint greenhouse renewable acid conservation endangered…" at bounding box center [972, 335] width 802 height 40
copy div "ertilizers logging footprint greenhouse renewable acid conservation endangered …"
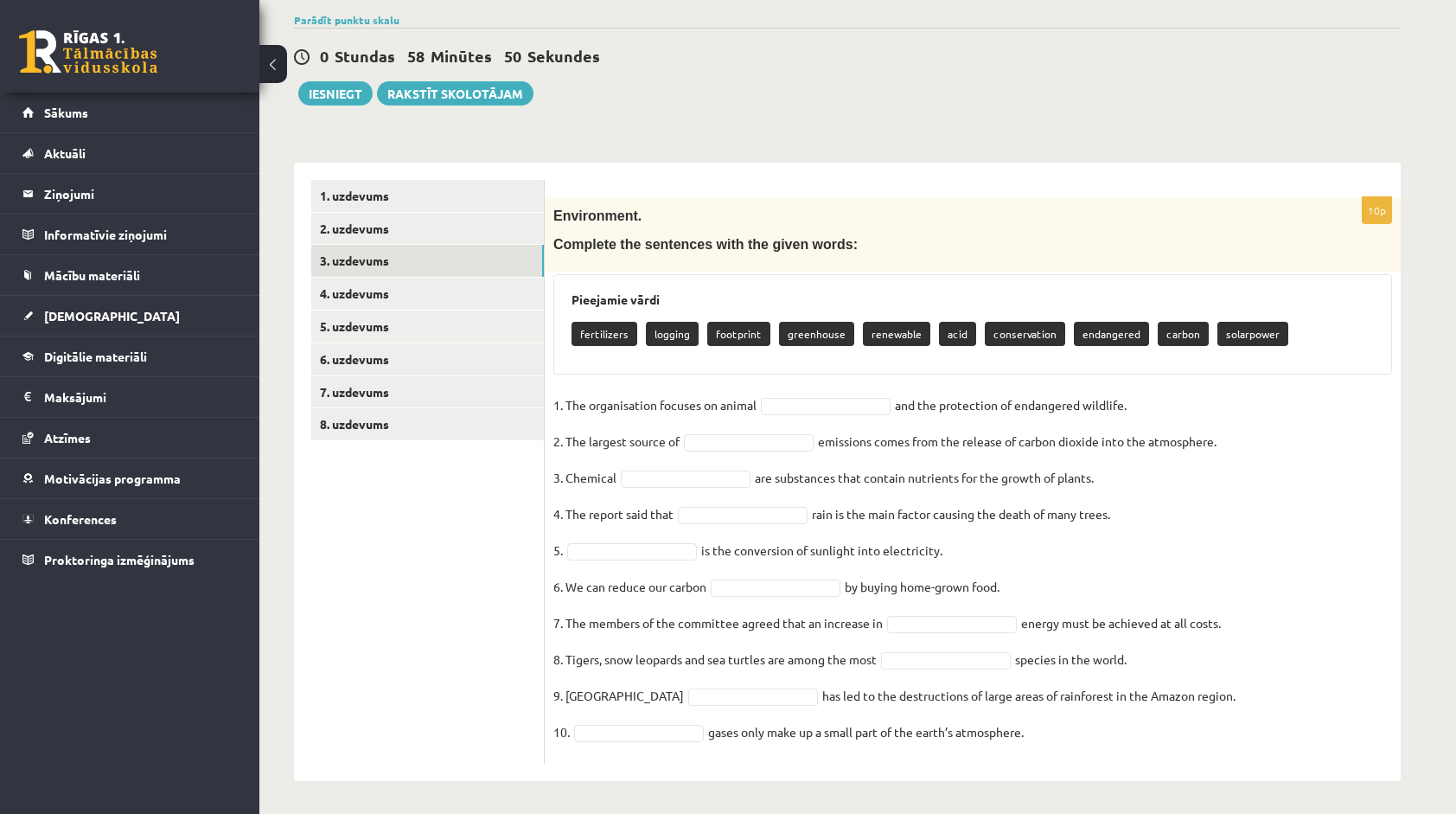
click at [1175, 243] on p "Complete the sentences with the given words:" at bounding box center [929, 243] width 752 height 19
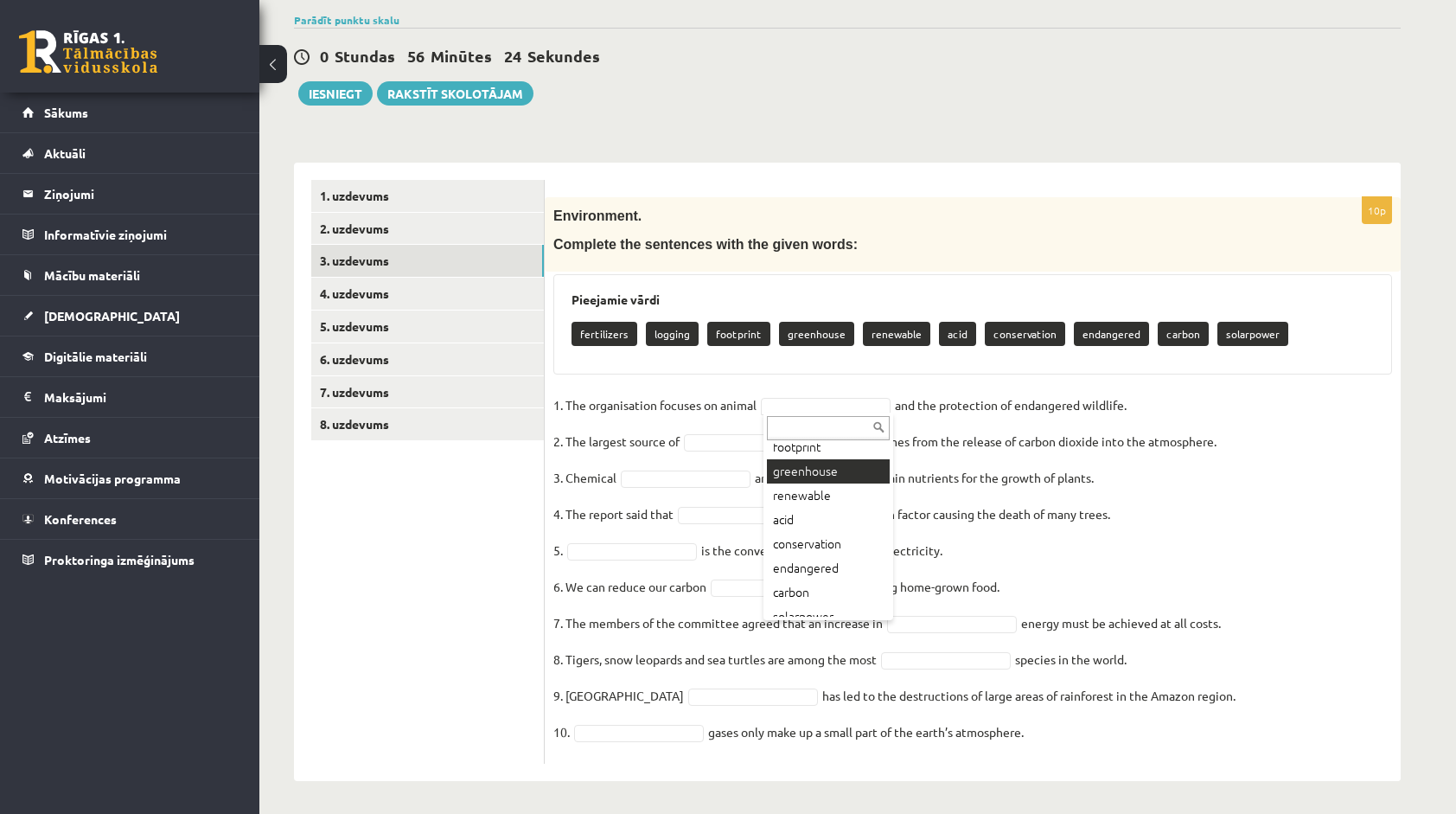
scroll to position [94, 0]
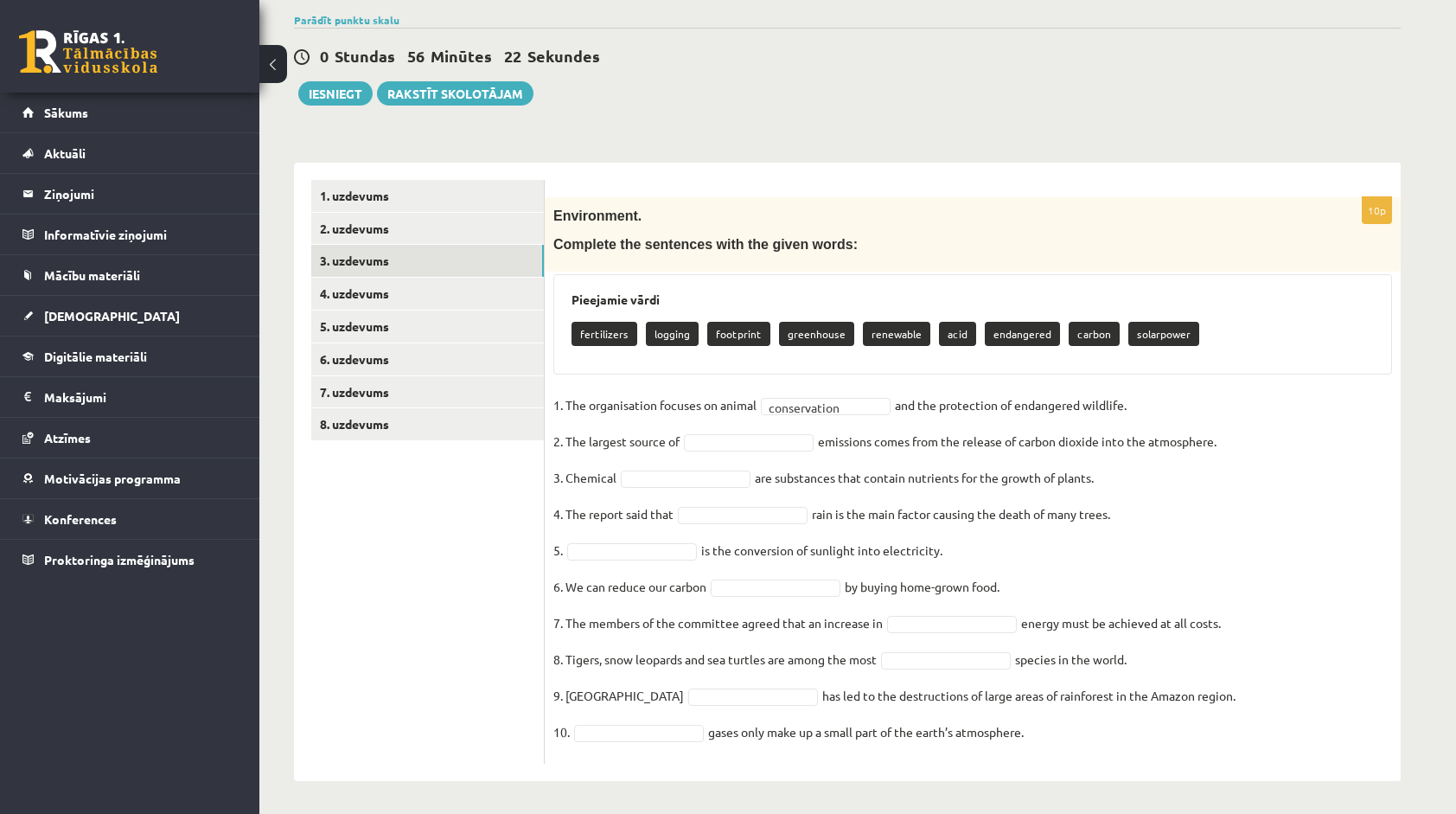
click at [929, 462] on fieldset "**********" at bounding box center [972, 572] width 839 height 363
click at [894, 487] on fieldset "**********" at bounding box center [972, 572] width 839 height 363
click at [743, 552] on fieldset "**********" at bounding box center [972, 572] width 839 height 363
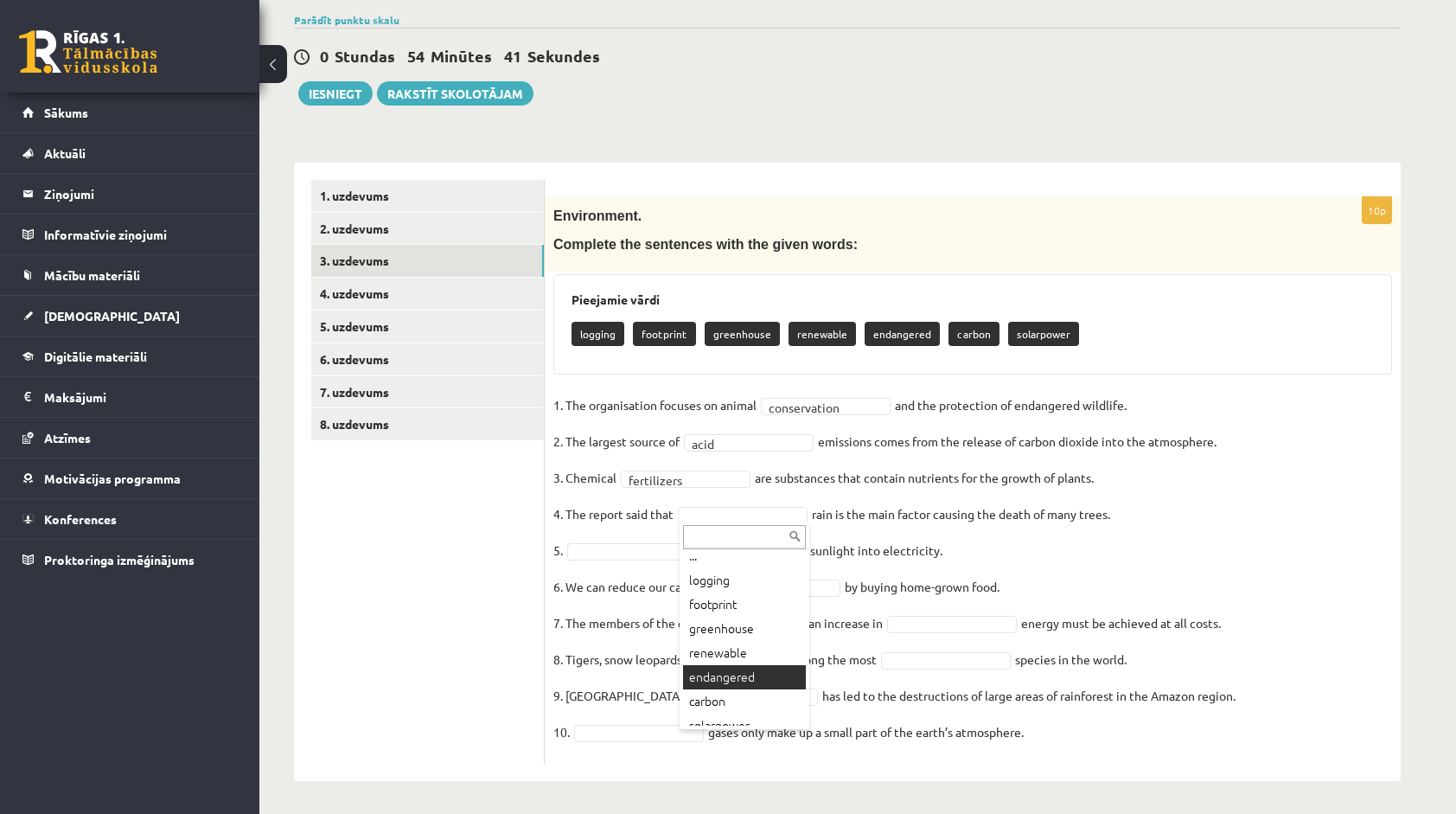
scroll to position [21, 0]
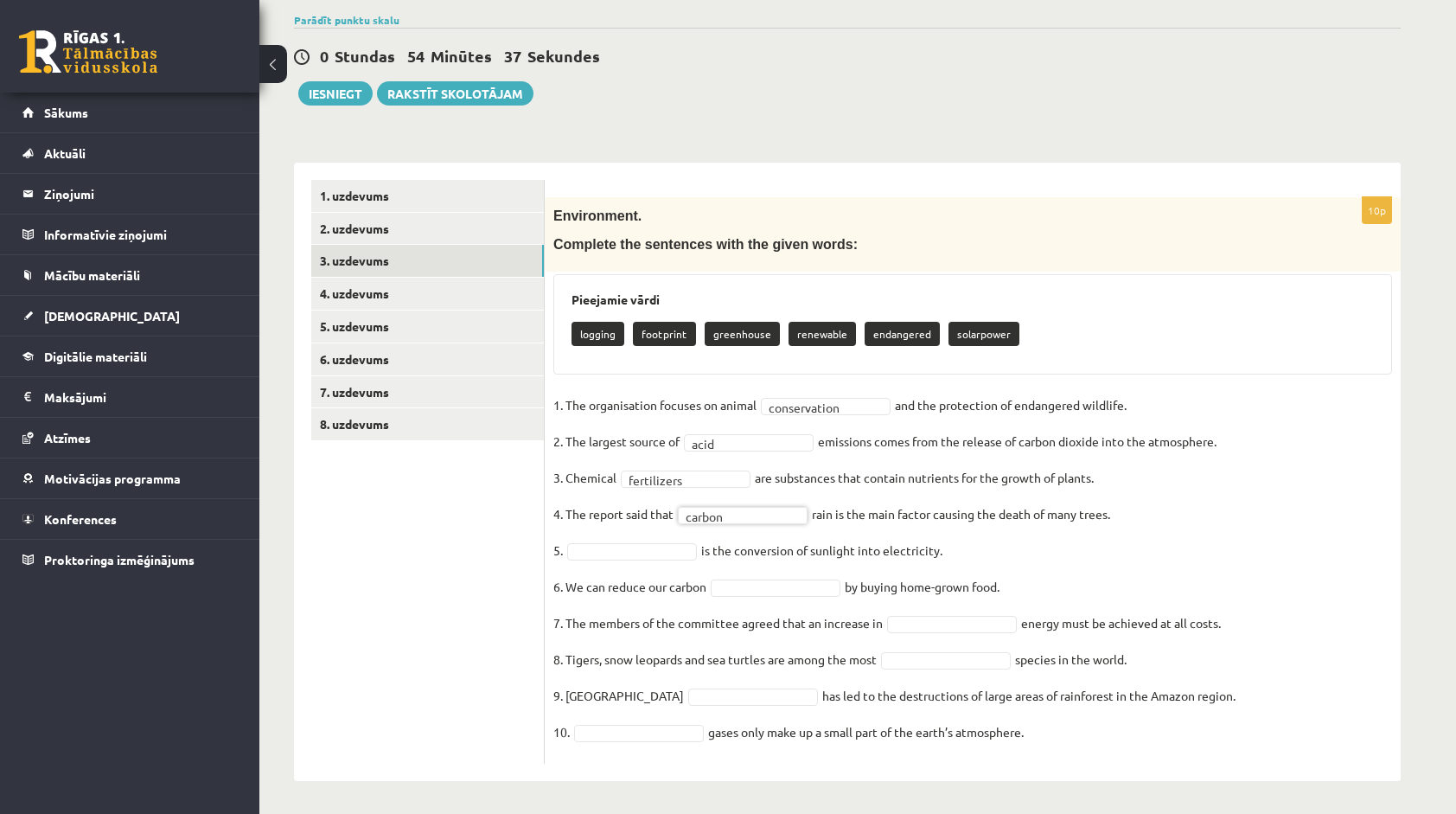
click at [918, 537] on fieldset "**********" at bounding box center [972, 572] width 839 height 363
click at [758, 560] on fieldset "**********" at bounding box center [972, 572] width 839 height 363
click at [672, 643] on fieldset "**********" at bounding box center [972, 572] width 839 height 363
click at [764, 633] on p "7. The members of the committee agreed that an increase in" at bounding box center [717, 622] width 330 height 26
click at [833, 657] on p "8. Tigers, snow leopards and sea turtles are among the most" at bounding box center [715, 659] width 323 height 26
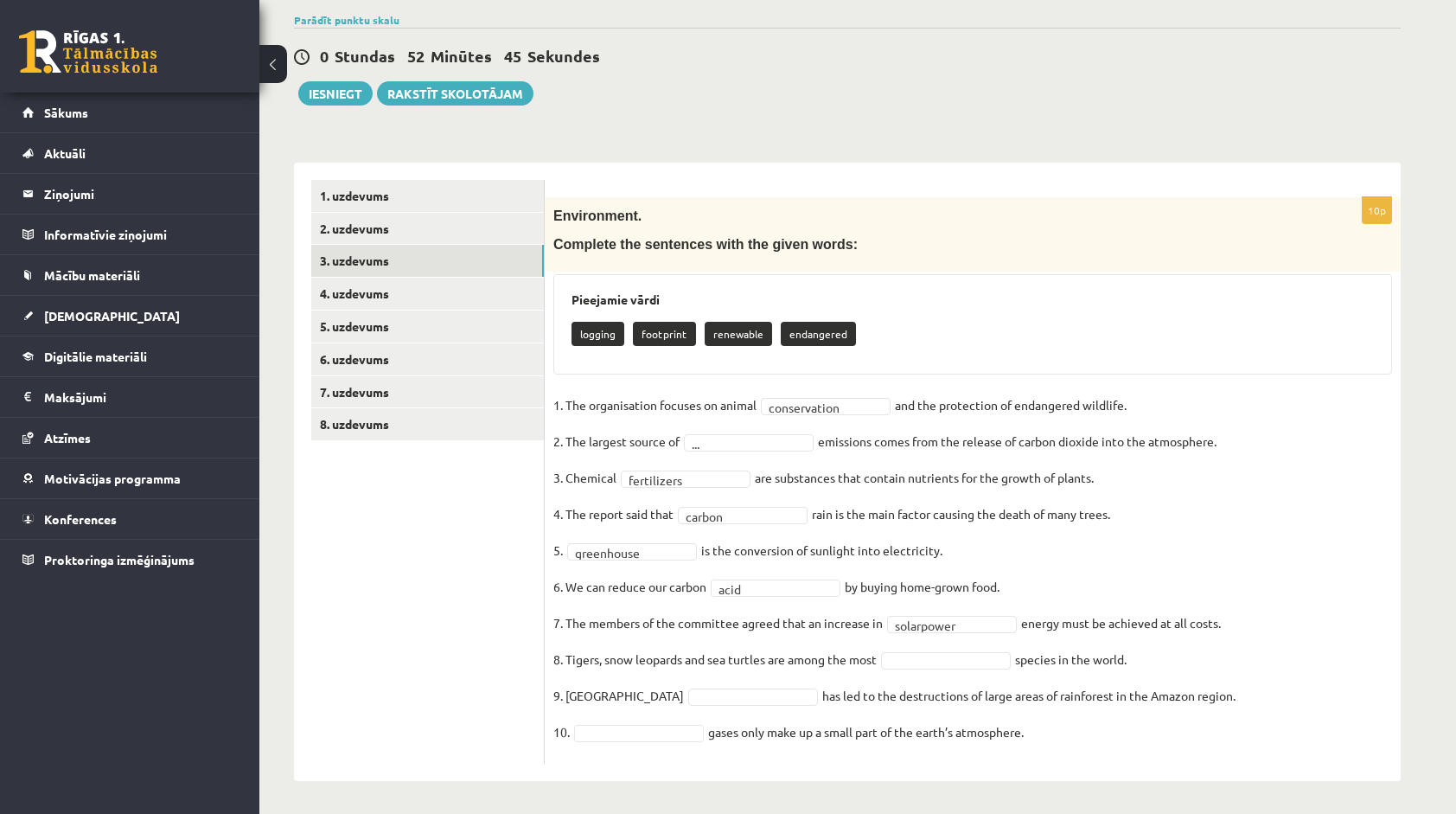
click at [1096, 654] on fieldset "**********" at bounding box center [972, 572] width 839 height 363
click at [931, 692] on fieldset "**********" at bounding box center [972, 572] width 839 height 363
click at [814, 635] on fieldset "**********" at bounding box center [972, 572] width 839 height 363
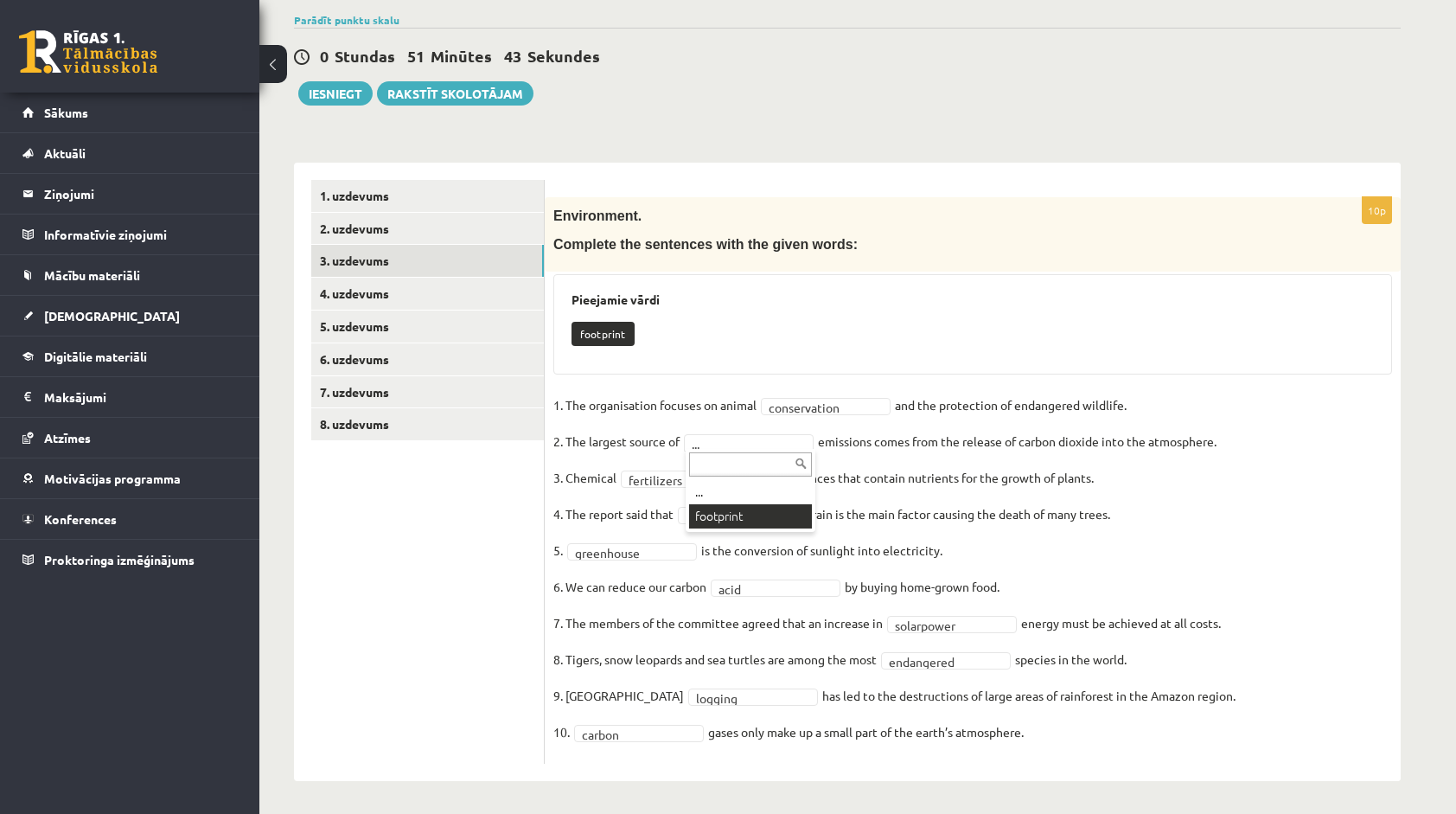
scroll to position [90, 0]
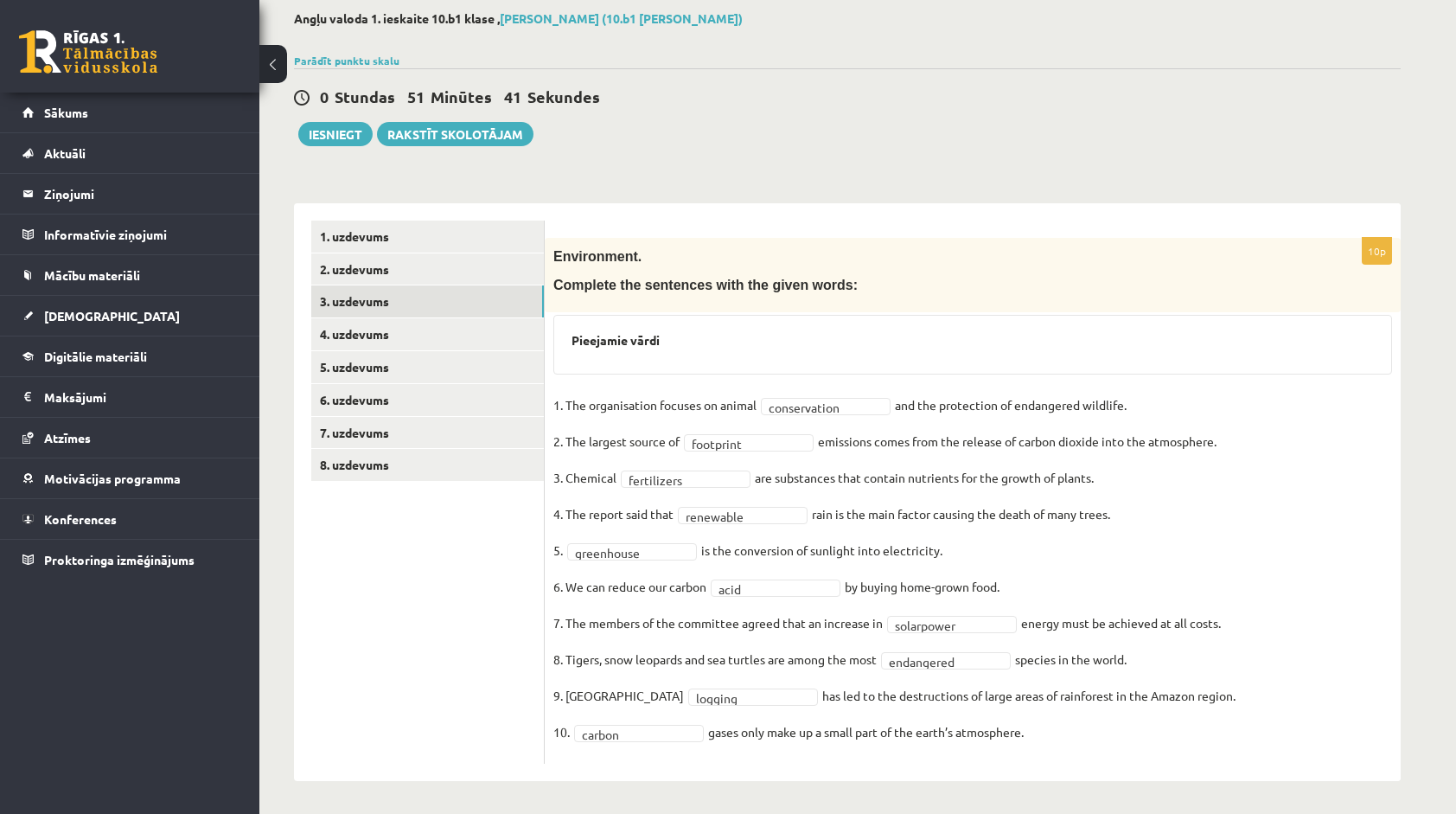
click at [972, 441] on fieldset "**********" at bounding box center [972, 572] width 839 height 363
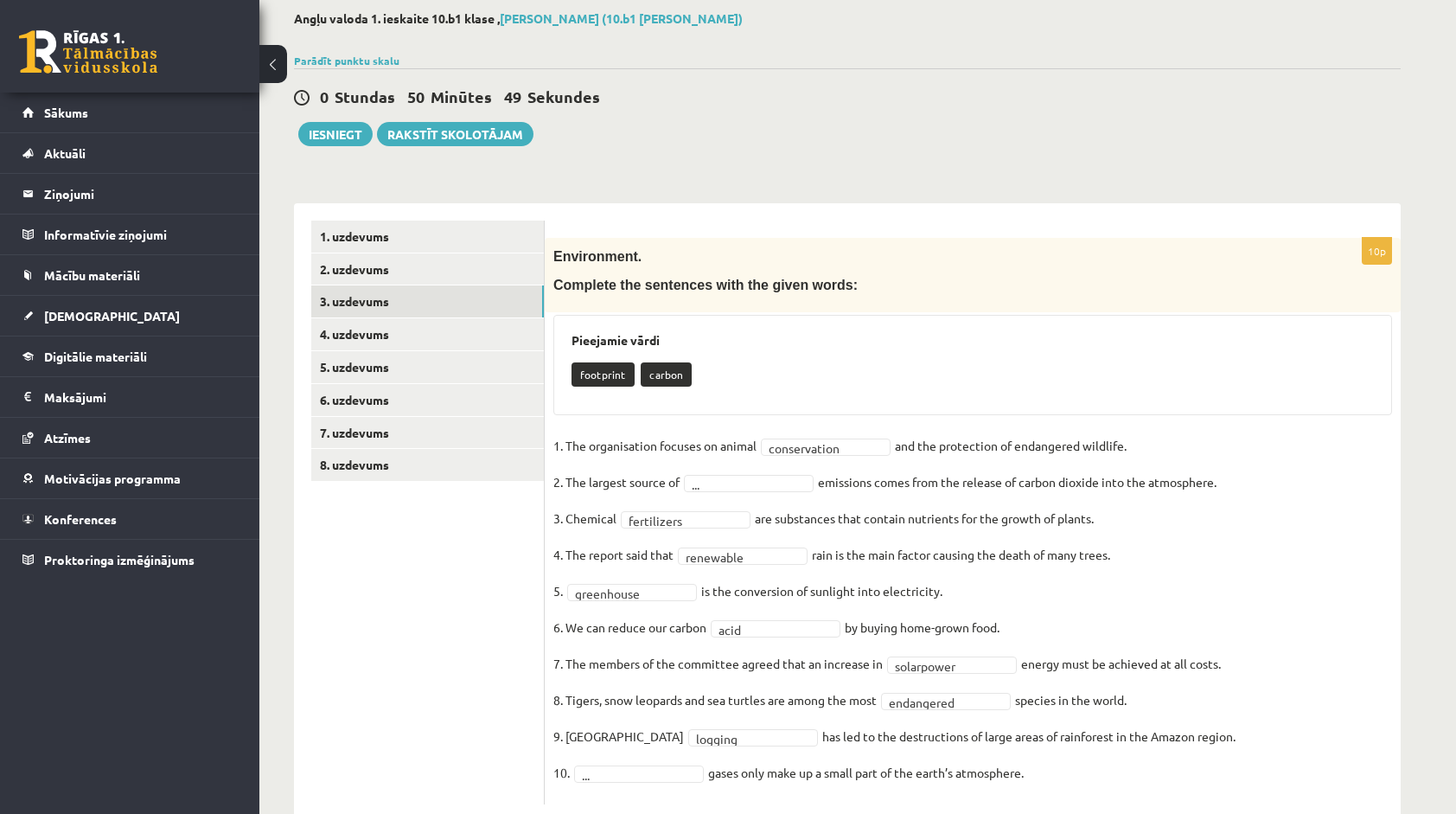
click at [737, 470] on fieldset "**********" at bounding box center [972, 614] width 839 height 363
click at [741, 562] on fieldset "**********" at bounding box center [972, 614] width 839 height 363
drag, startPoint x: 653, startPoint y: 594, endPoint x: 653, endPoint y: 607, distance: 13.0
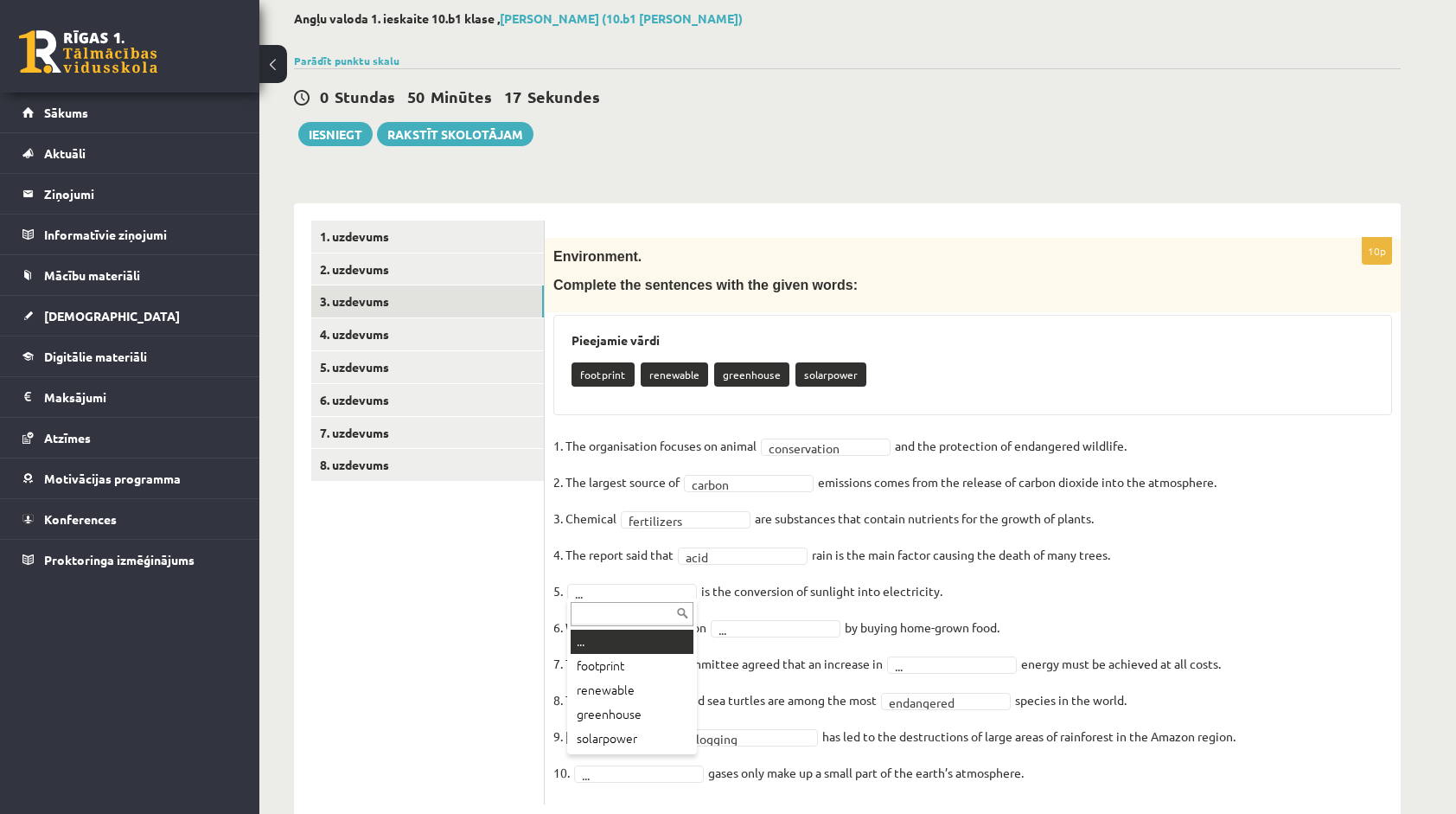
drag, startPoint x: 596, startPoint y: 593, endPoint x: 596, endPoint y: 605, distance: 12.0
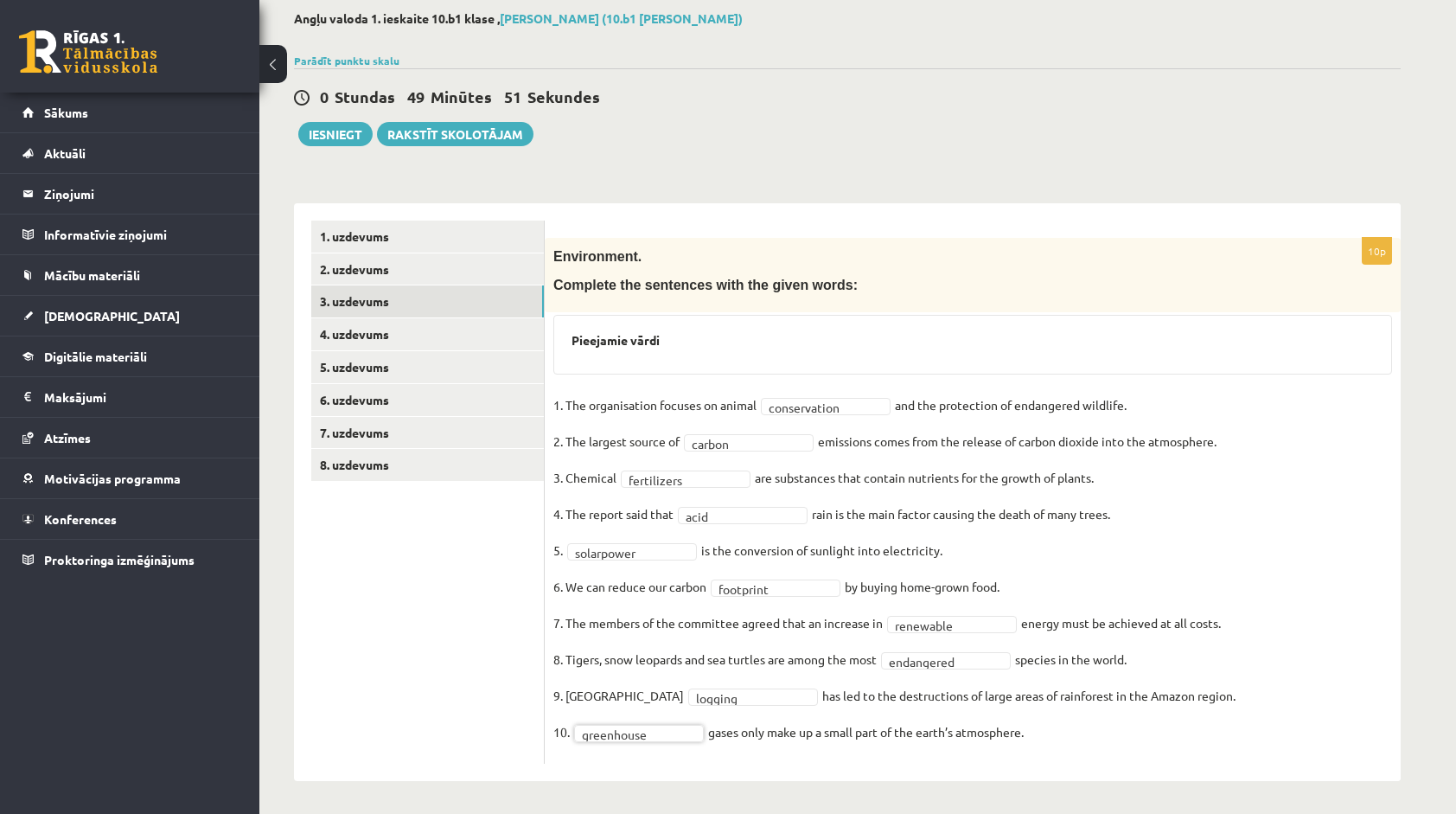
click at [1197, 714] on fieldset "**********" at bounding box center [972, 572] width 839 height 363
click at [452, 343] on link "4. uzdevums" at bounding box center [427, 334] width 232 height 32
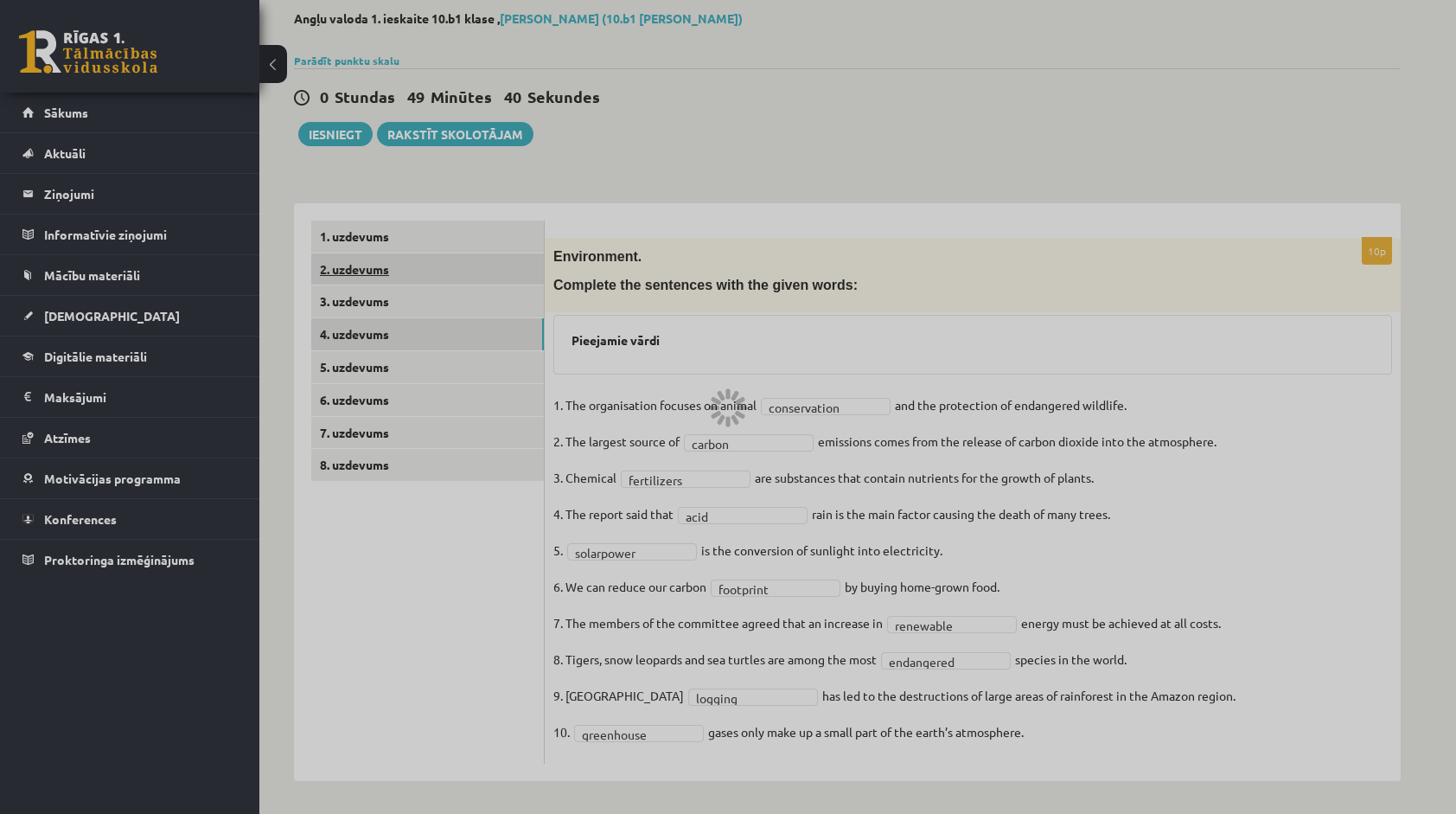
scroll to position [0, 0]
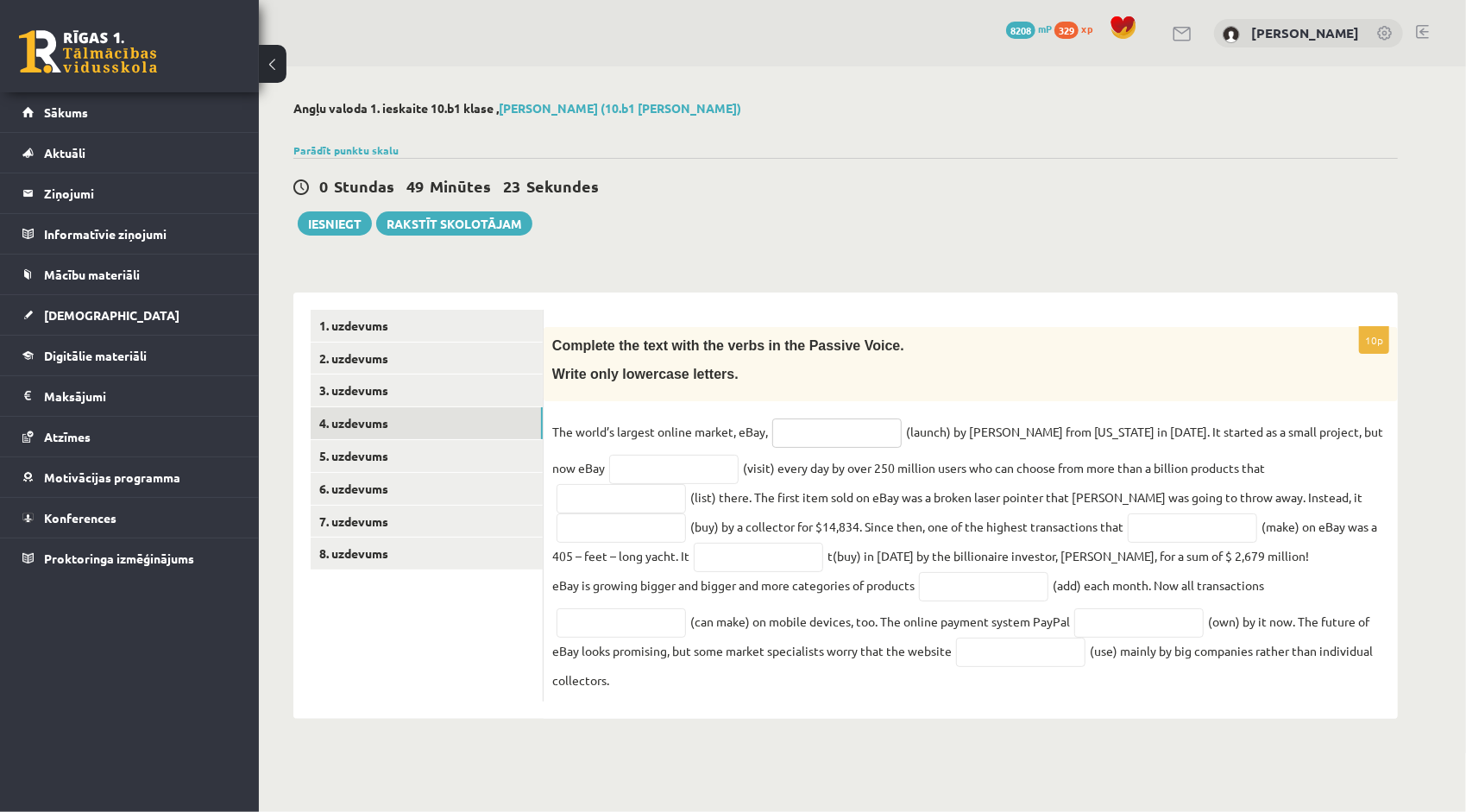
click at [804, 434] on input "text" at bounding box center [836, 433] width 129 height 29
click at [726, 671] on fieldset "The world’s largest online market, eBay, (launch) by Pierre Omidyar from Califo…" at bounding box center [970, 554] width 837 height 274
click at [799, 427] on input "text" at bounding box center [836, 433] width 129 height 29
type input "**********"
click at [848, 469] on fieldset "**********" at bounding box center [970, 554] width 837 height 274
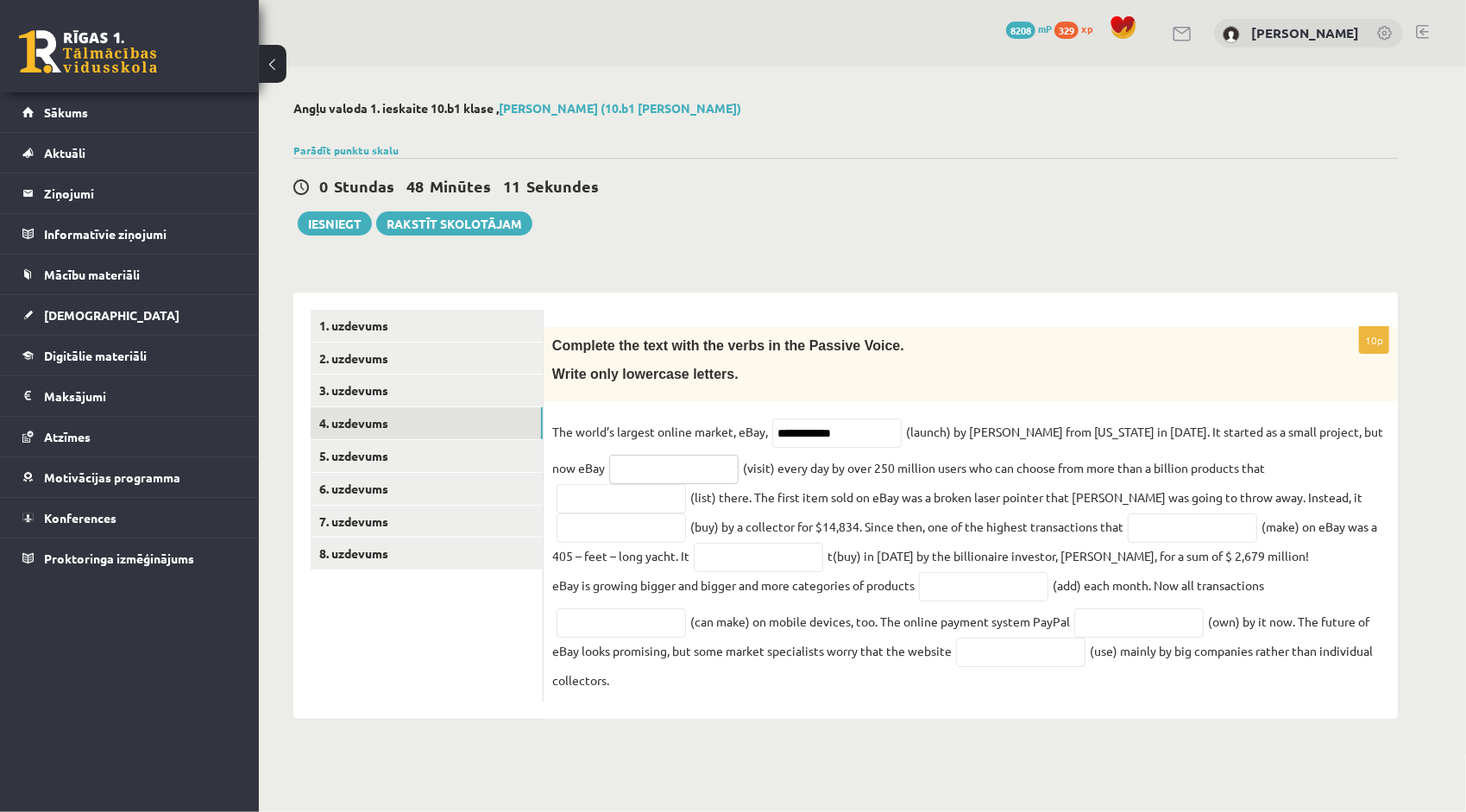
click at [647, 475] on input "text" at bounding box center [673, 469] width 129 height 29
type input "**********"
click at [747, 479] on fieldset "**********" at bounding box center [970, 554] width 837 height 274
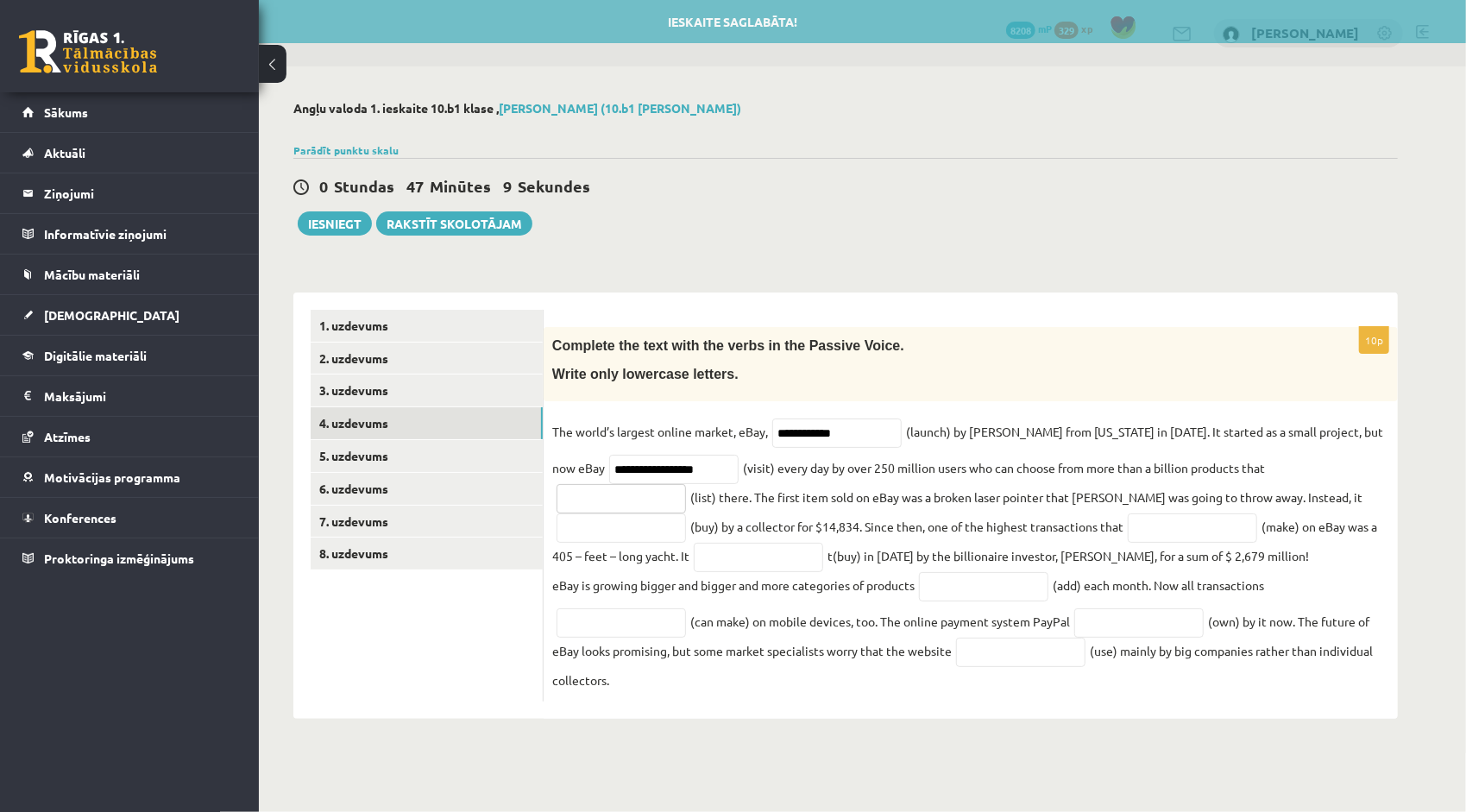
click at [686, 484] on input "text" at bounding box center [621, 499] width 129 height 29
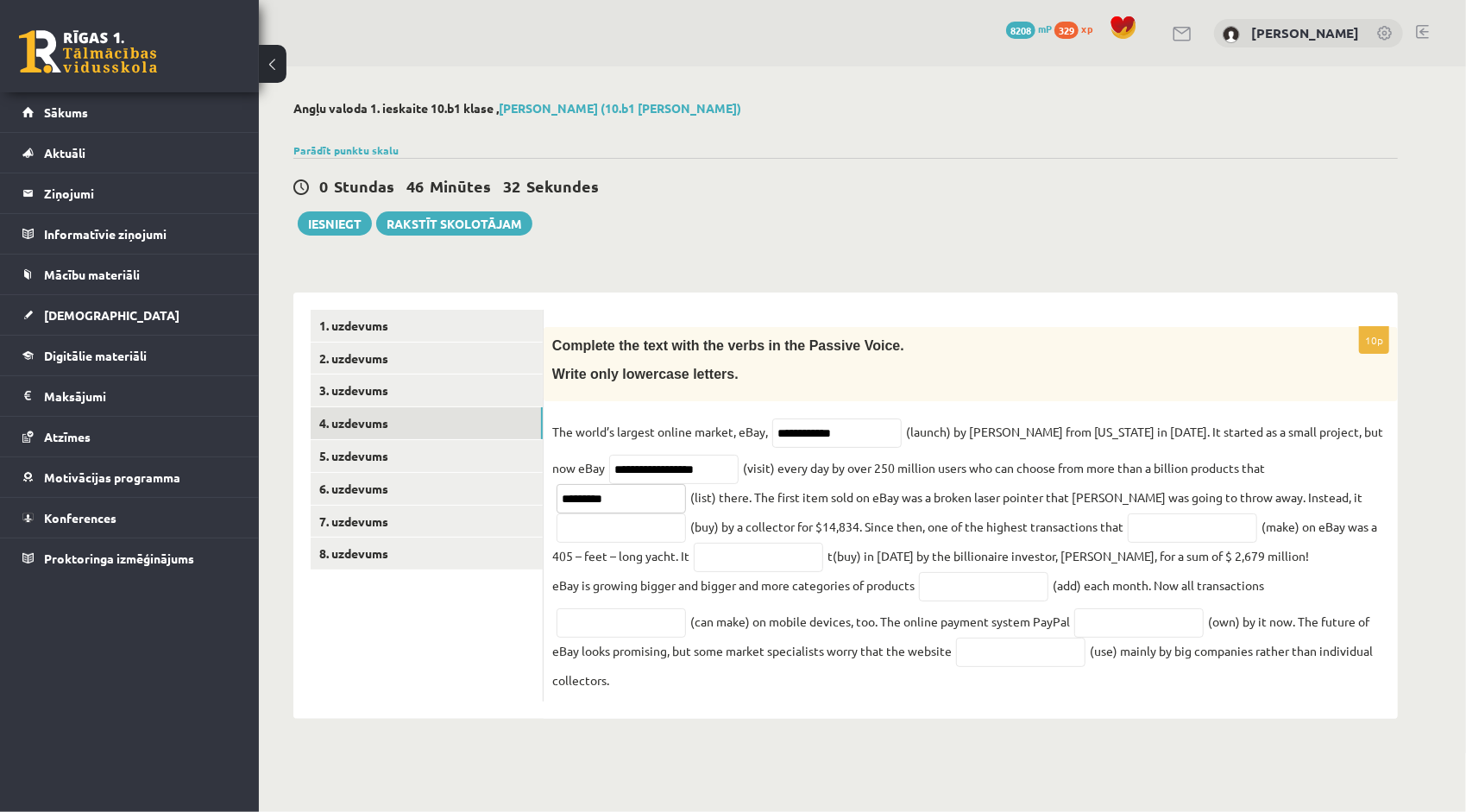
click at [686, 484] on input "********" at bounding box center [621, 499] width 129 height 29
click at [686, 484] on input "*********" at bounding box center [621, 499] width 129 height 29
type input "**********"
click at [802, 487] on fieldset "**********" at bounding box center [970, 554] width 837 height 274
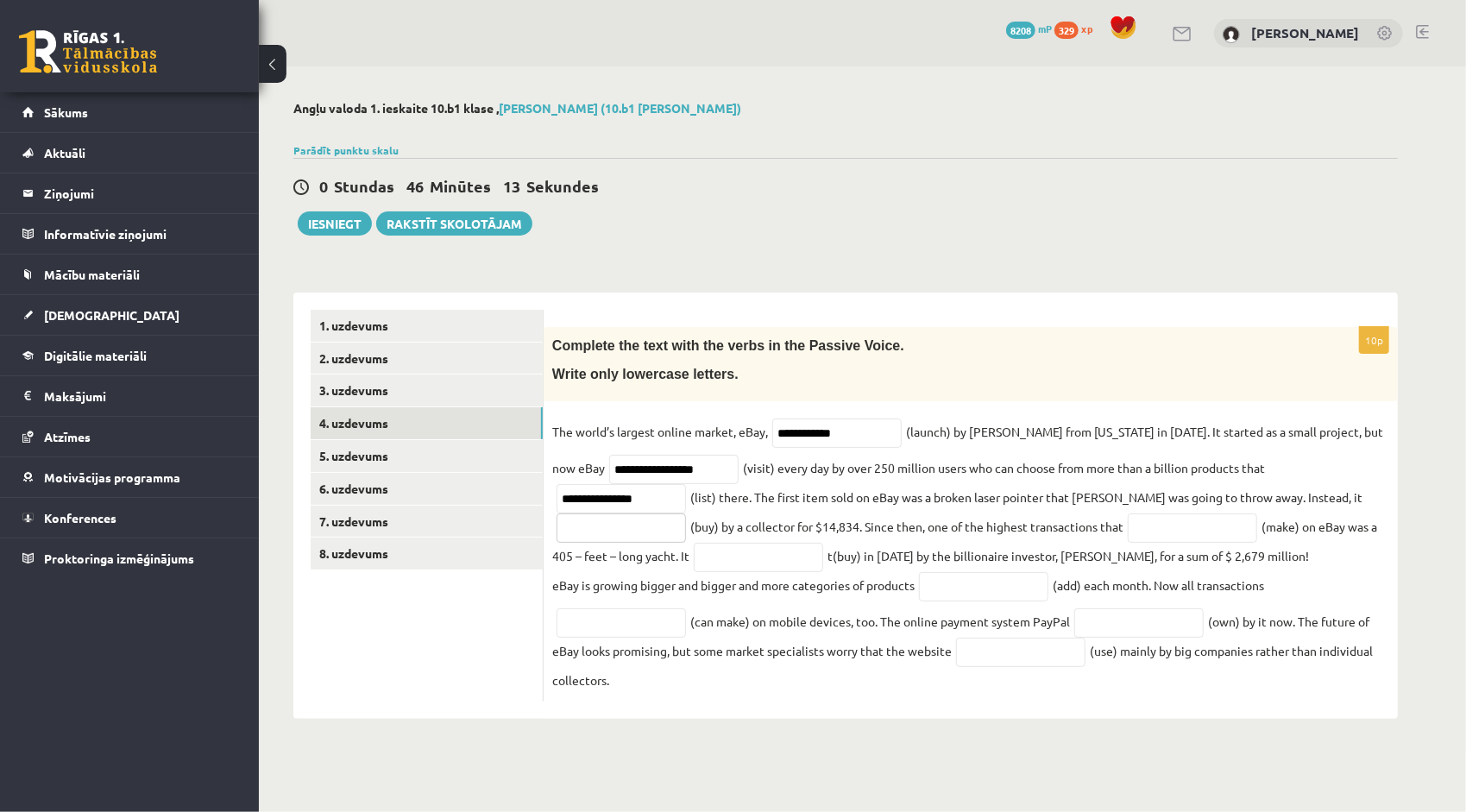
click at [686, 513] on input "text" at bounding box center [621, 528] width 129 height 29
click at [686, 513] on input "*********" at bounding box center [621, 528] width 129 height 29
type input "**********"
click at [1251, 518] on fieldset "**********" at bounding box center [970, 554] width 837 height 274
click at [1128, 521] on input "text" at bounding box center [1192, 528] width 129 height 29
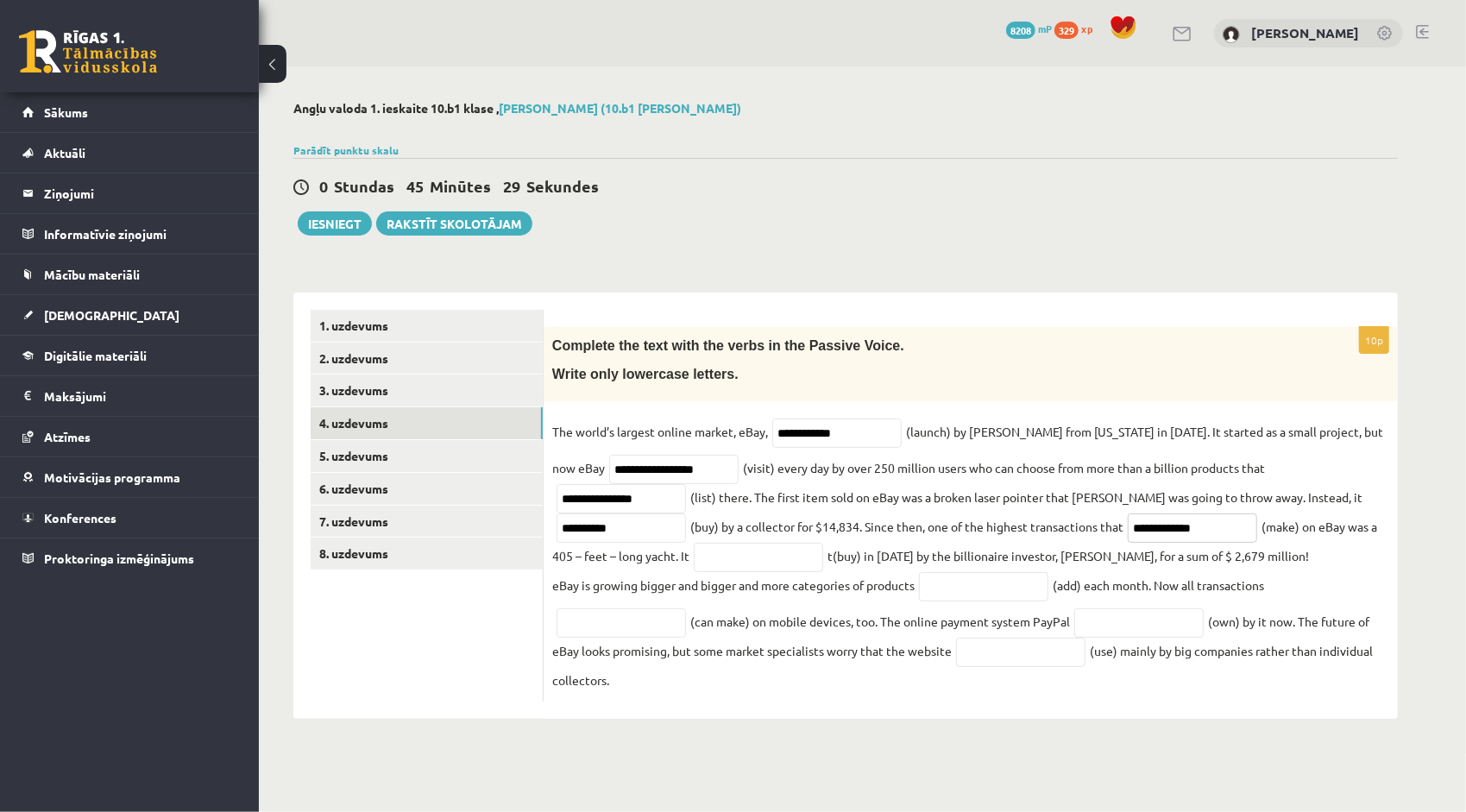
type input "**********"
click at [1094, 547] on fieldset "**********" at bounding box center [970, 554] width 837 height 274
click at [694, 548] on input "text" at bounding box center [758, 557] width 129 height 29
click at [730, 587] on p "eBay is growing bigger and bigger and more categories of products" at bounding box center [733, 585] width 362 height 26
click at [694, 557] on input "**********" at bounding box center [758, 557] width 129 height 29
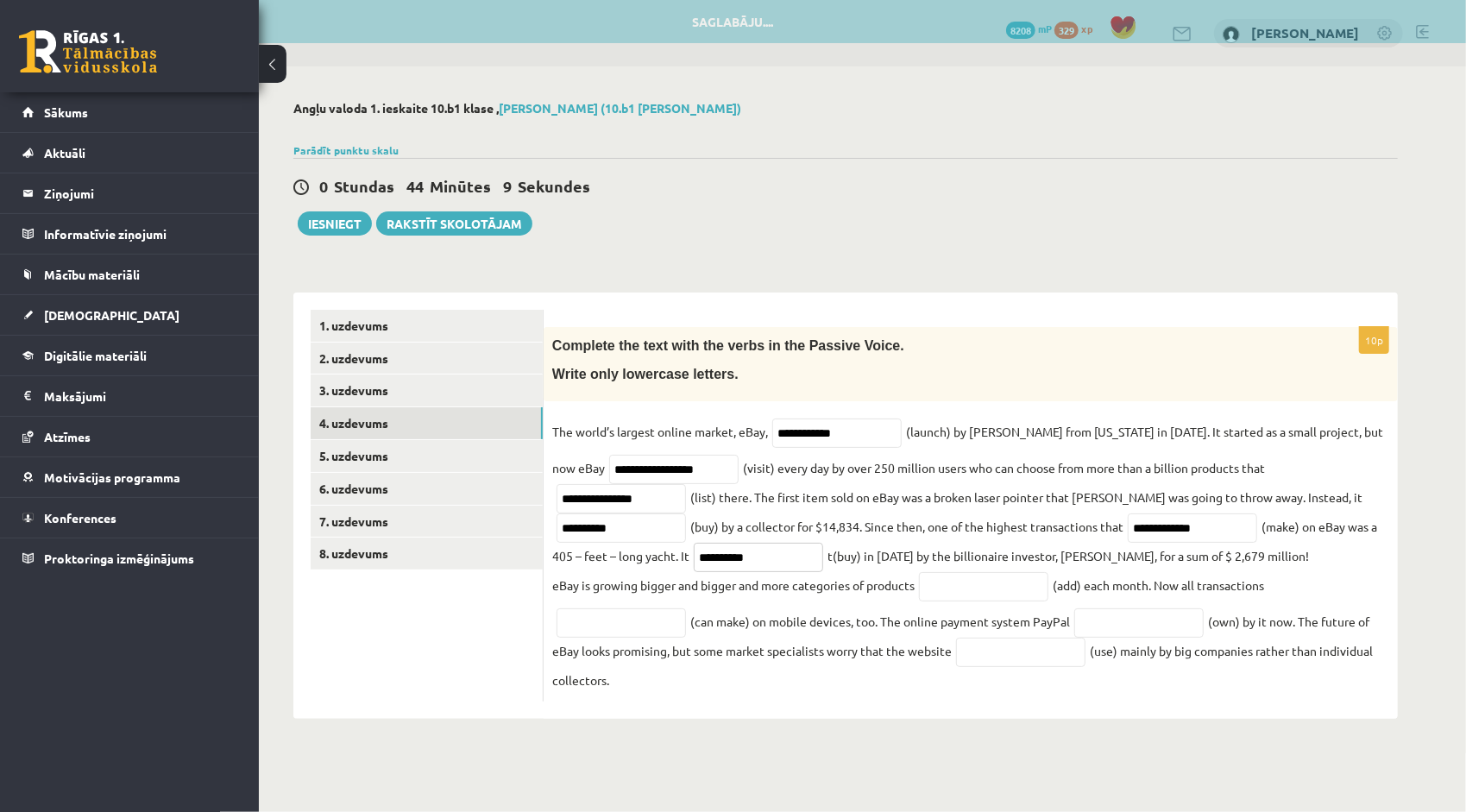
type input "**********"
click at [686, 513] on input "**********" at bounding box center [621, 528] width 129 height 29
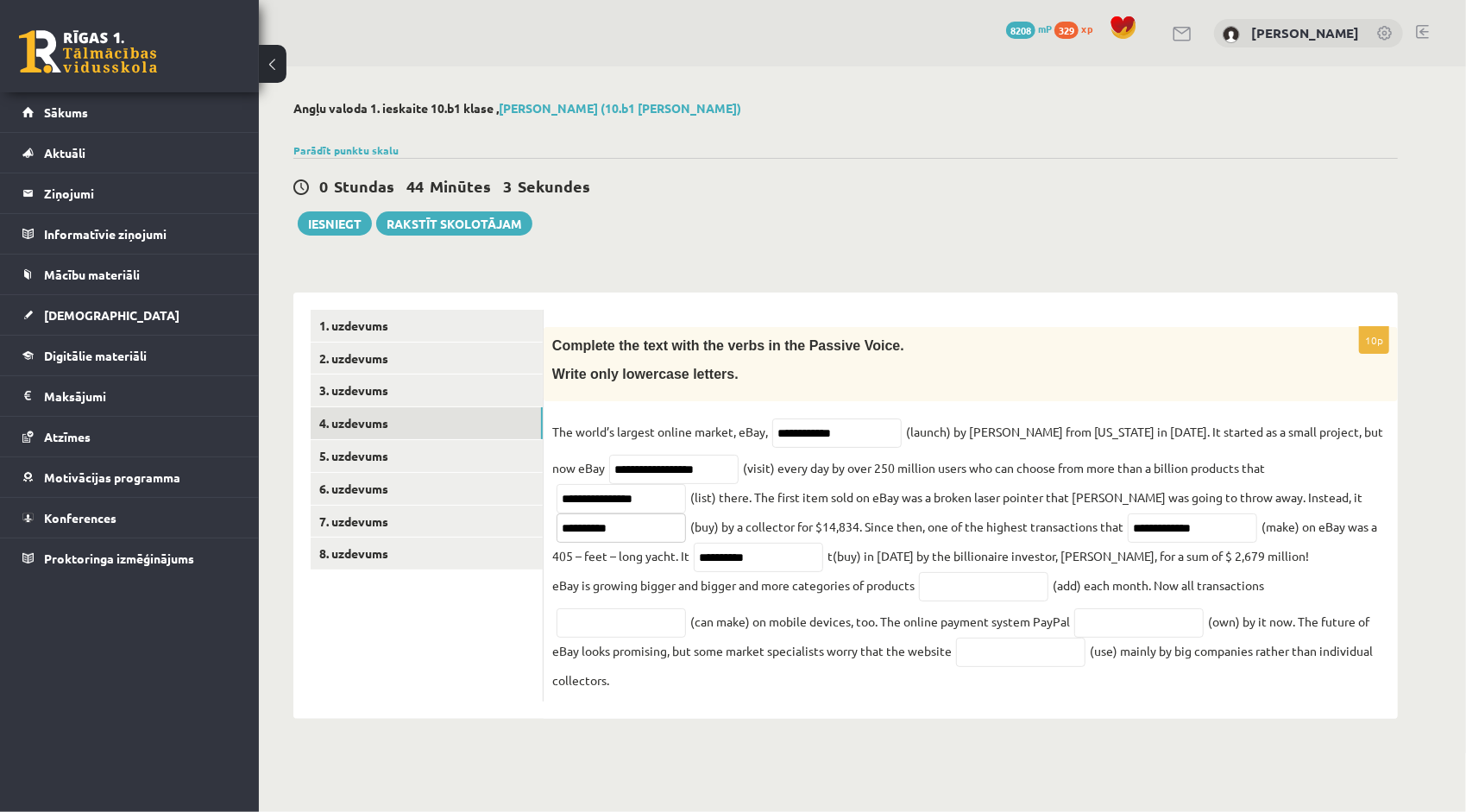
type input "**********"
click at [1284, 598] on fieldset "**********" at bounding box center [970, 554] width 837 height 274
click at [964, 592] on input "text" at bounding box center [983, 587] width 129 height 29
type input "*"
type input "*********"
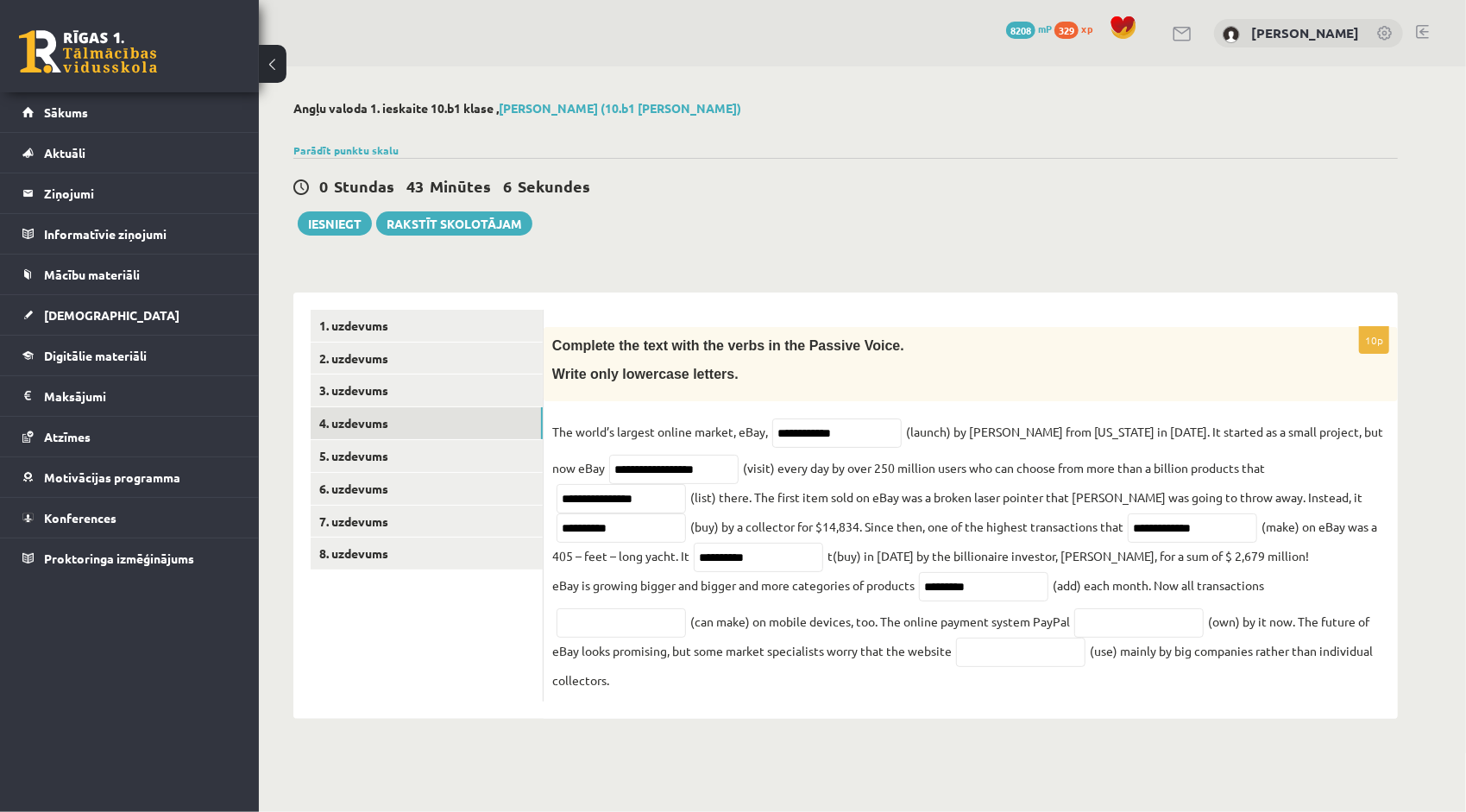
click at [1284, 597] on fieldset "**********" at bounding box center [970, 554] width 837 height 274
click at [656, 624] on input "text" at bounding box center [621, 622] width 129 height 29
click at [765, 640] on fieldset "**********" at bounding box center [970, 554] width 837 height 274
click at [637, 624] on input "text" at bounding box center [621, 622] width 129 height 29
type input "**********"
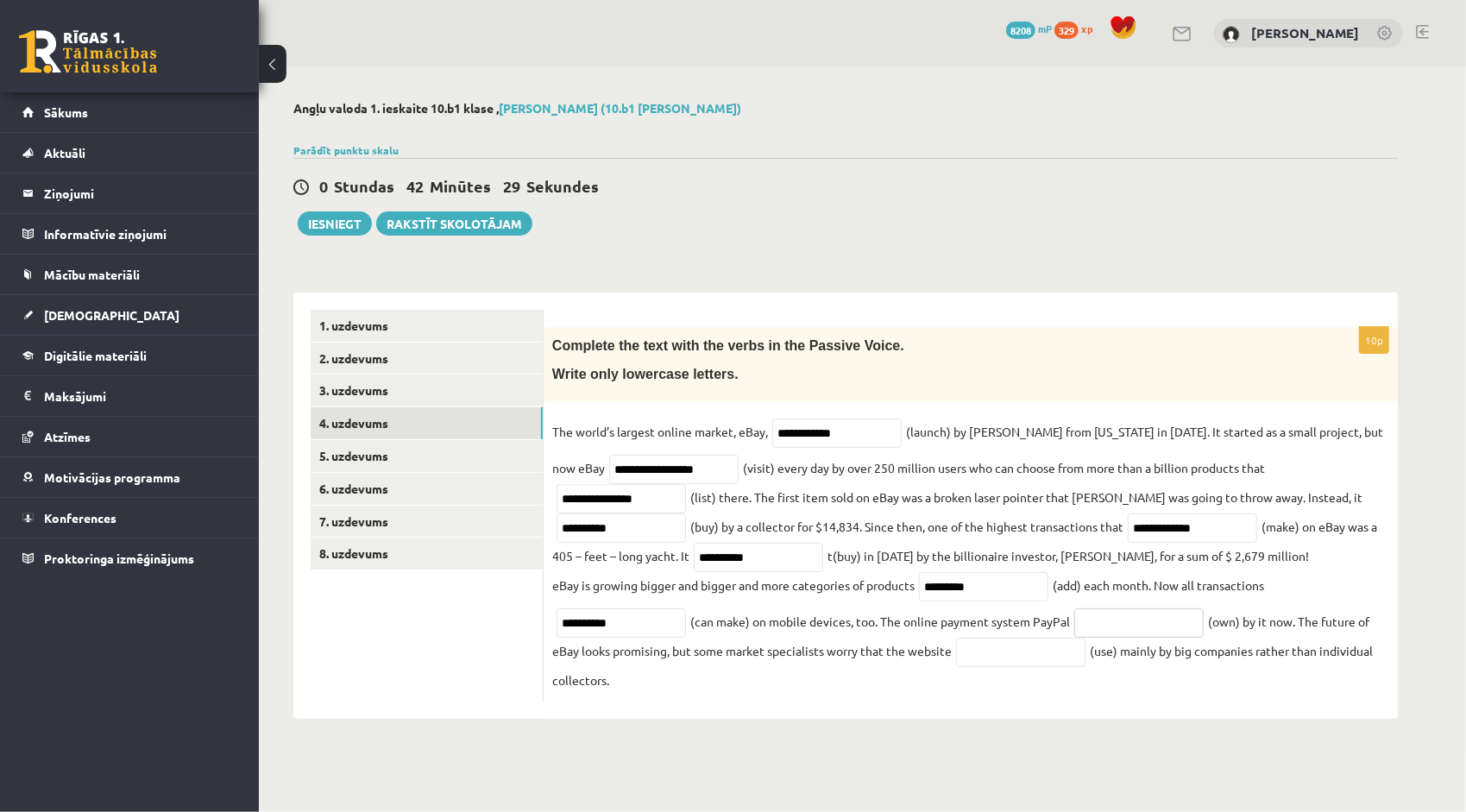
click at [1093, 621] on input "text" at bounding box center [1139, 622] width 129 height 29
type input "**********"
click at [1310, 640] on fieldset "**********" at bounding box center [970, 554] width 837 height 274
click at [1064, 653] on input "text" at bounding box center [1020, 652] width 129 height 29
click at [1050, 690] on fieldset "**********" at bounding box center [970, 554] width 837 height 274
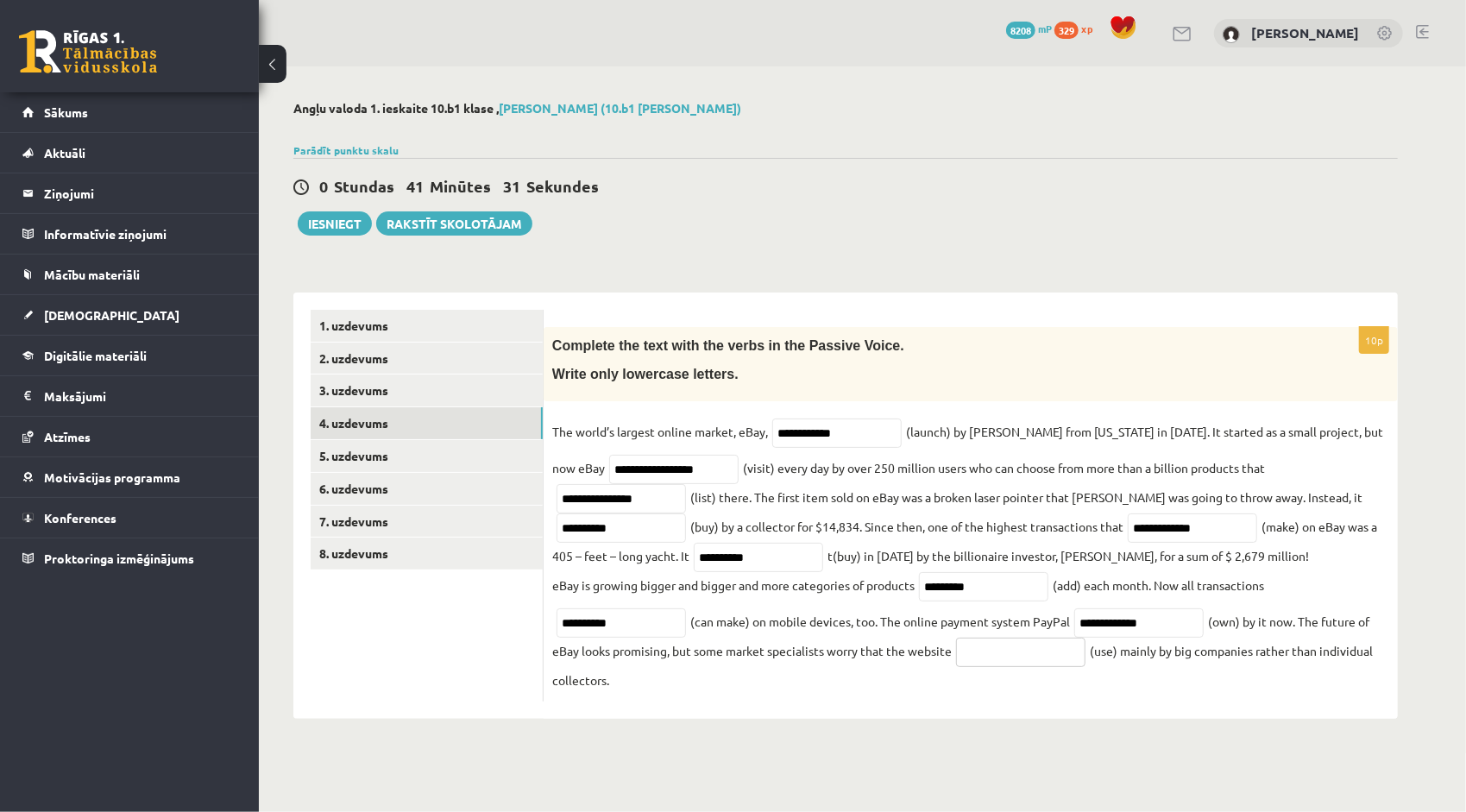
click at [1006, 642] on input "text" at bounding box center [1020, 652] width 129 height 29
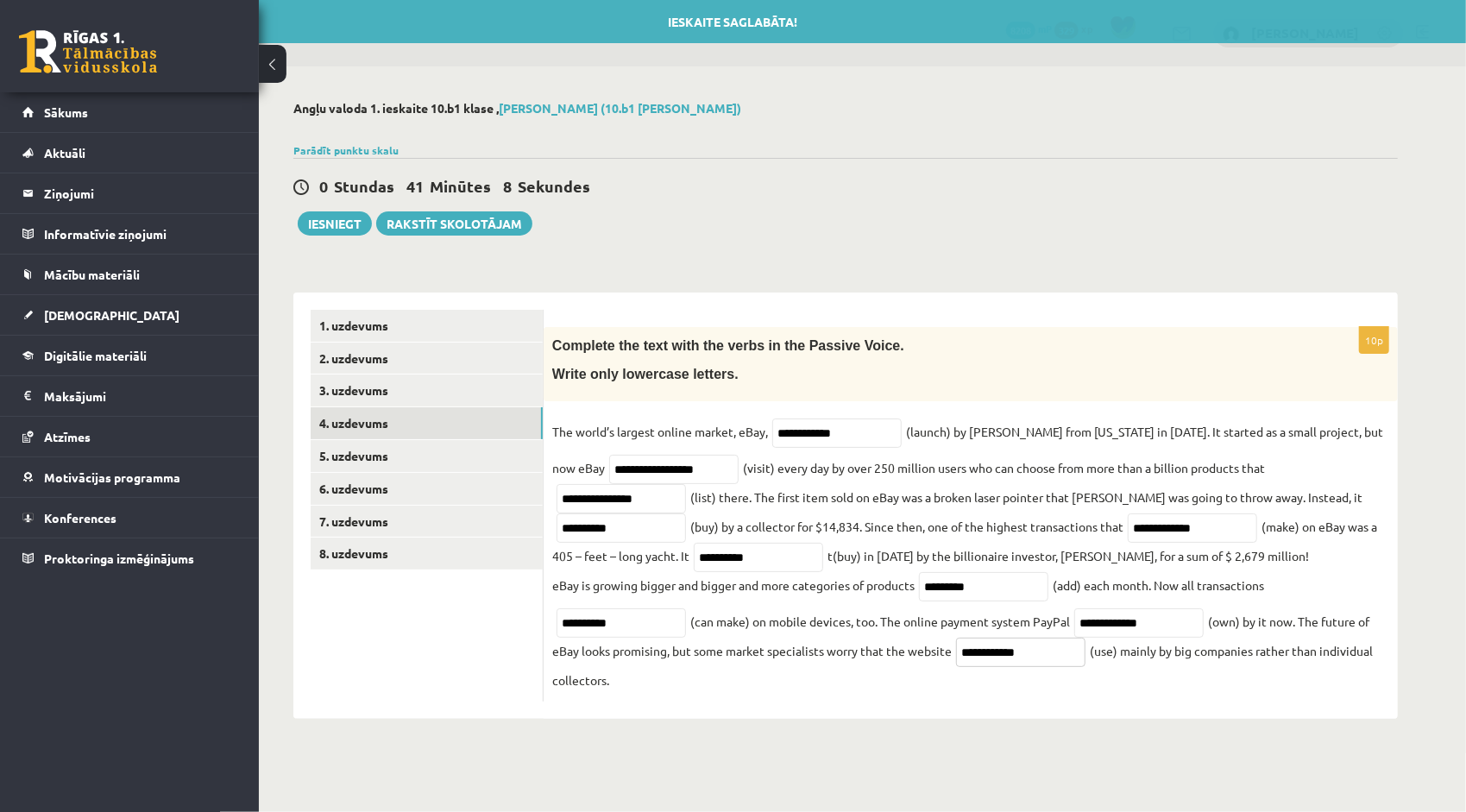
type input "**********"
click at [1104, 670] on fieldset "**********" at bounding box center [970, 554] width 837 height 274
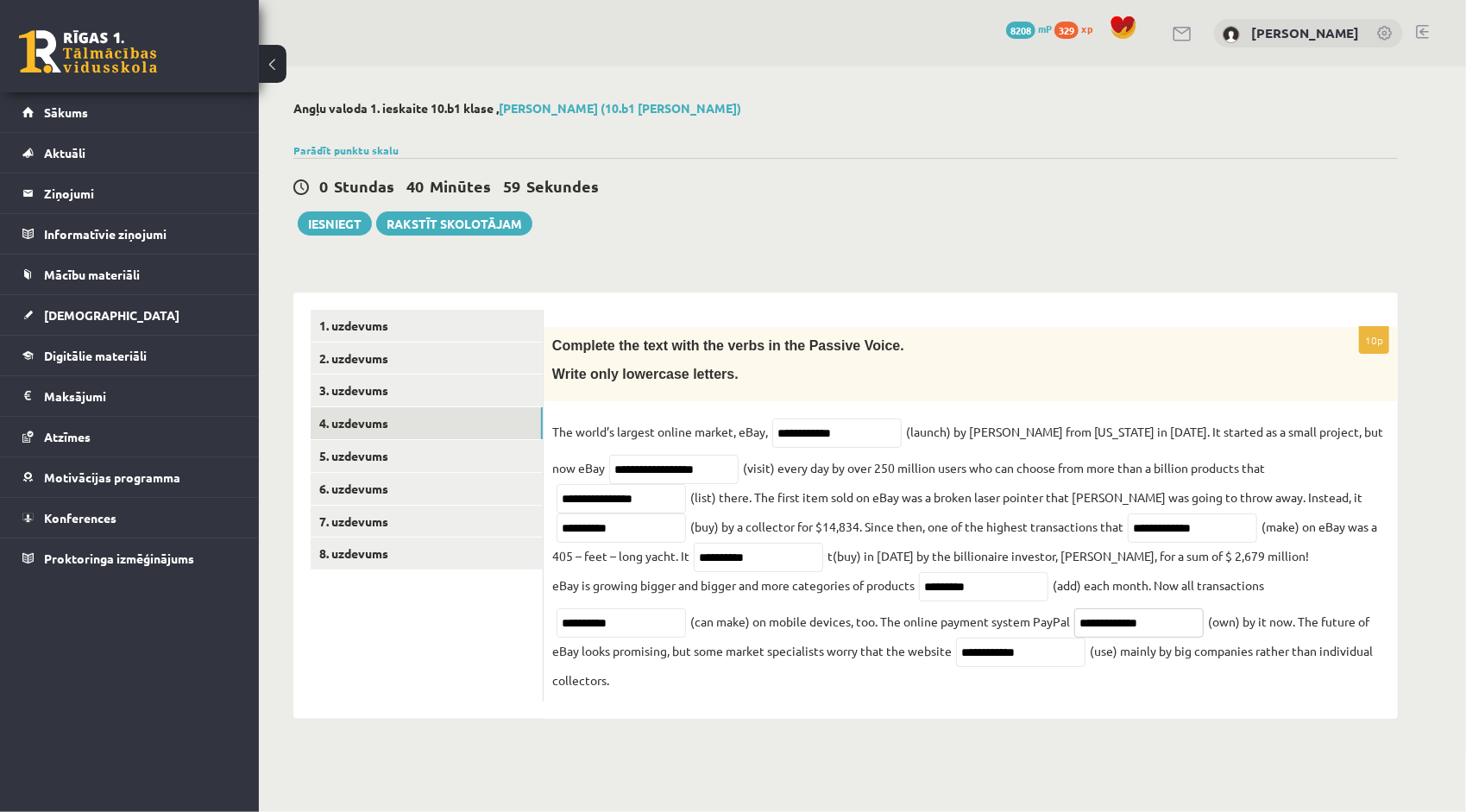
drag, startPoint x: 1085, startPoint y: 620, endPoint x: 1098, endPoint y: 626, distance: 14.3
click at [1098, 626] on input "**********" at bounding box center [1139, 622] width 129 height 29
type input "**********"
click at [1209, 666] on fieldset "**********" at bounding box center [970, 554] width 837 height 274
drag, startPoint x: 589, startPoint y: 471, endPoint x: 642, endPoint y: 464, distance: 53.5
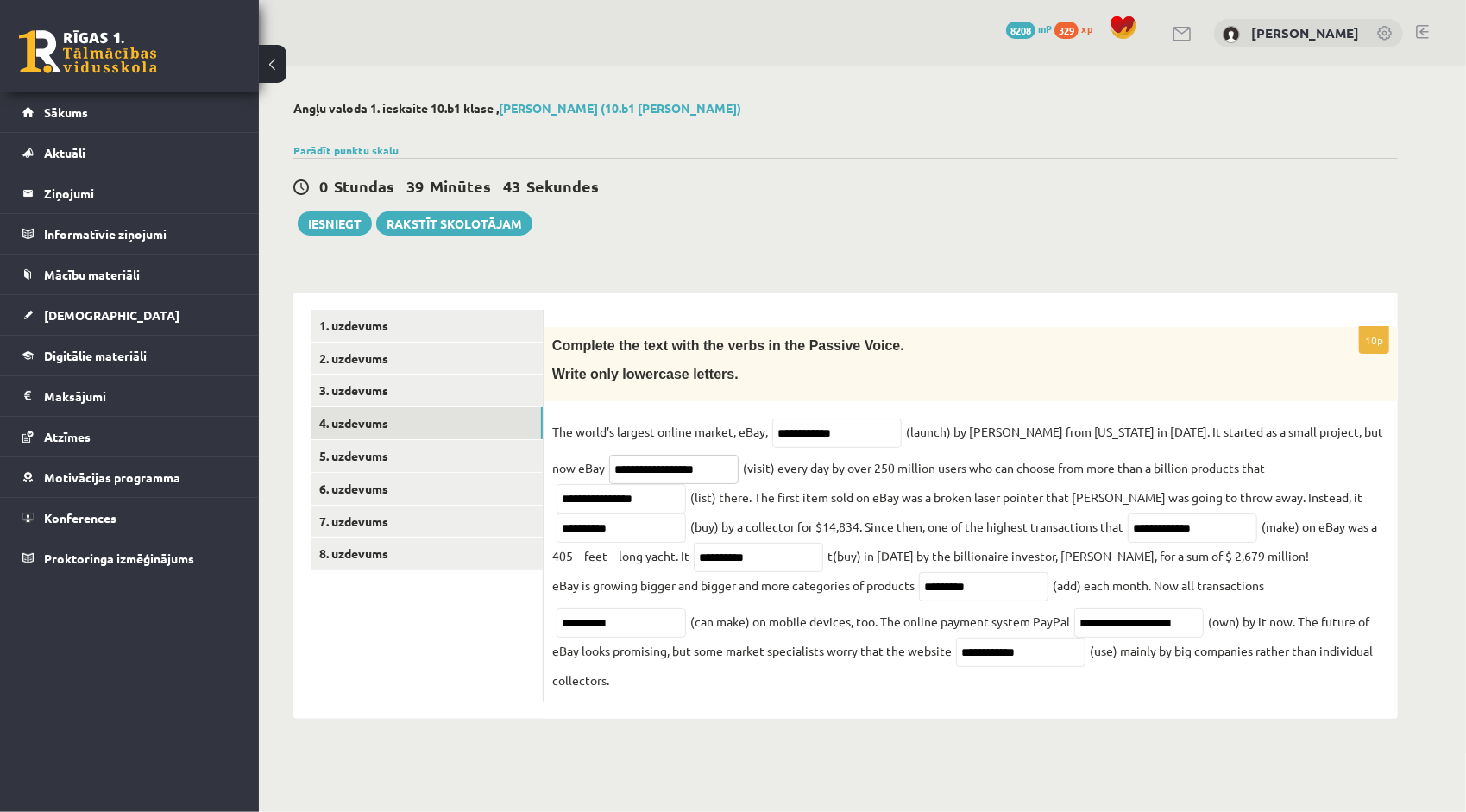
click at [642, 464] on input "**********" at bounding box center [673, 469] width 129 height 29
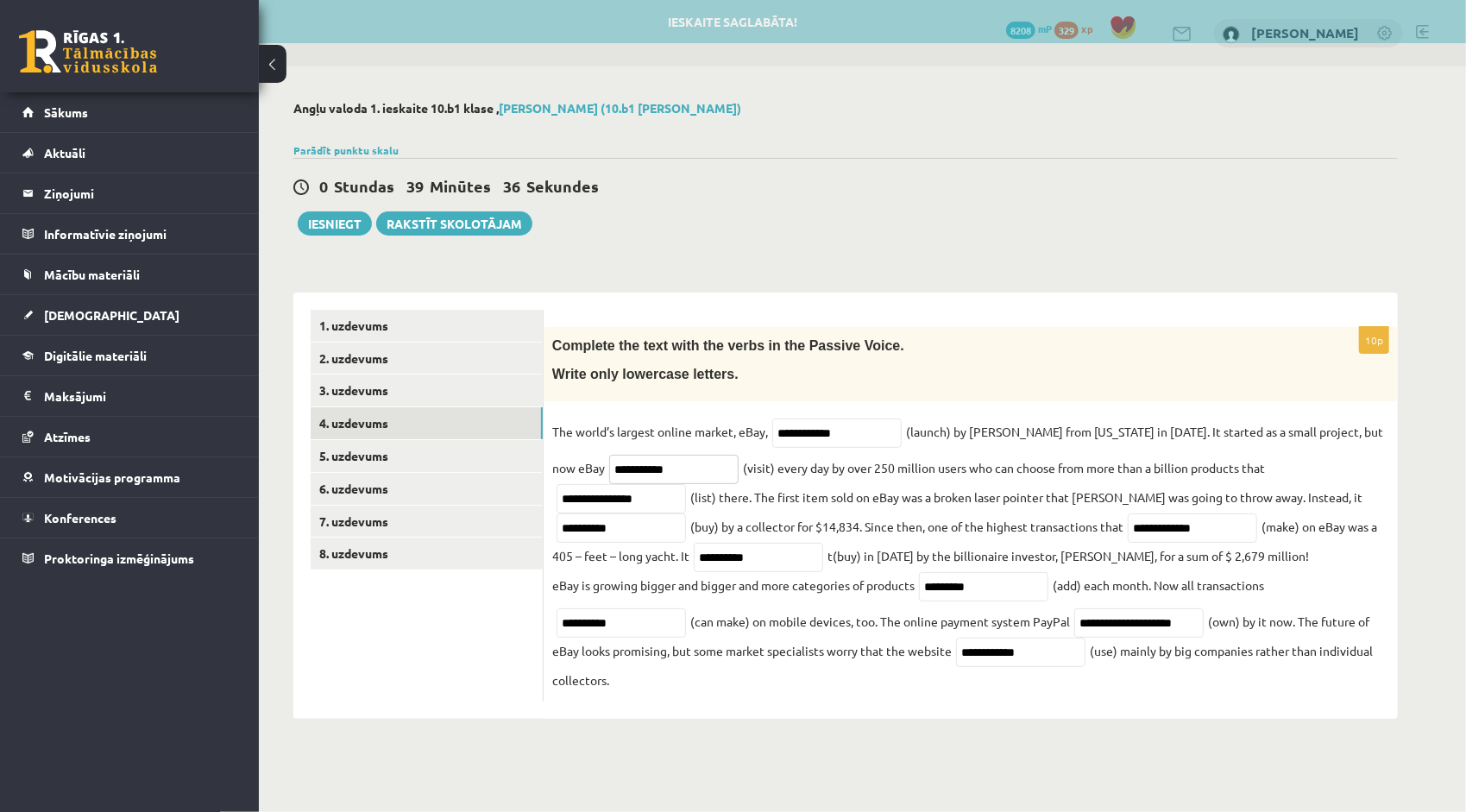
type input "**********"
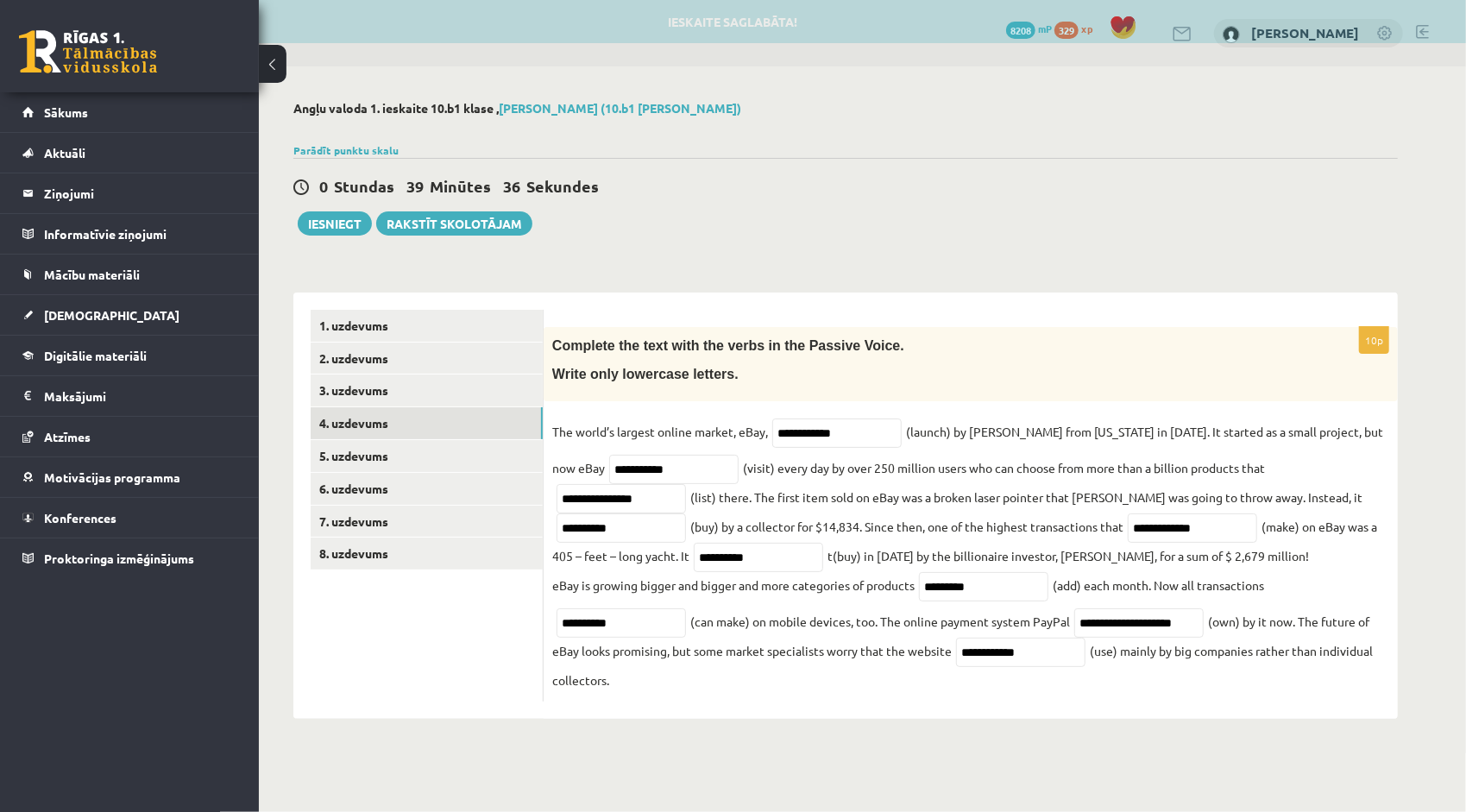
click at [801, 556] on fieldset "**********" at bounding box center [970, 554] width 837 height 274
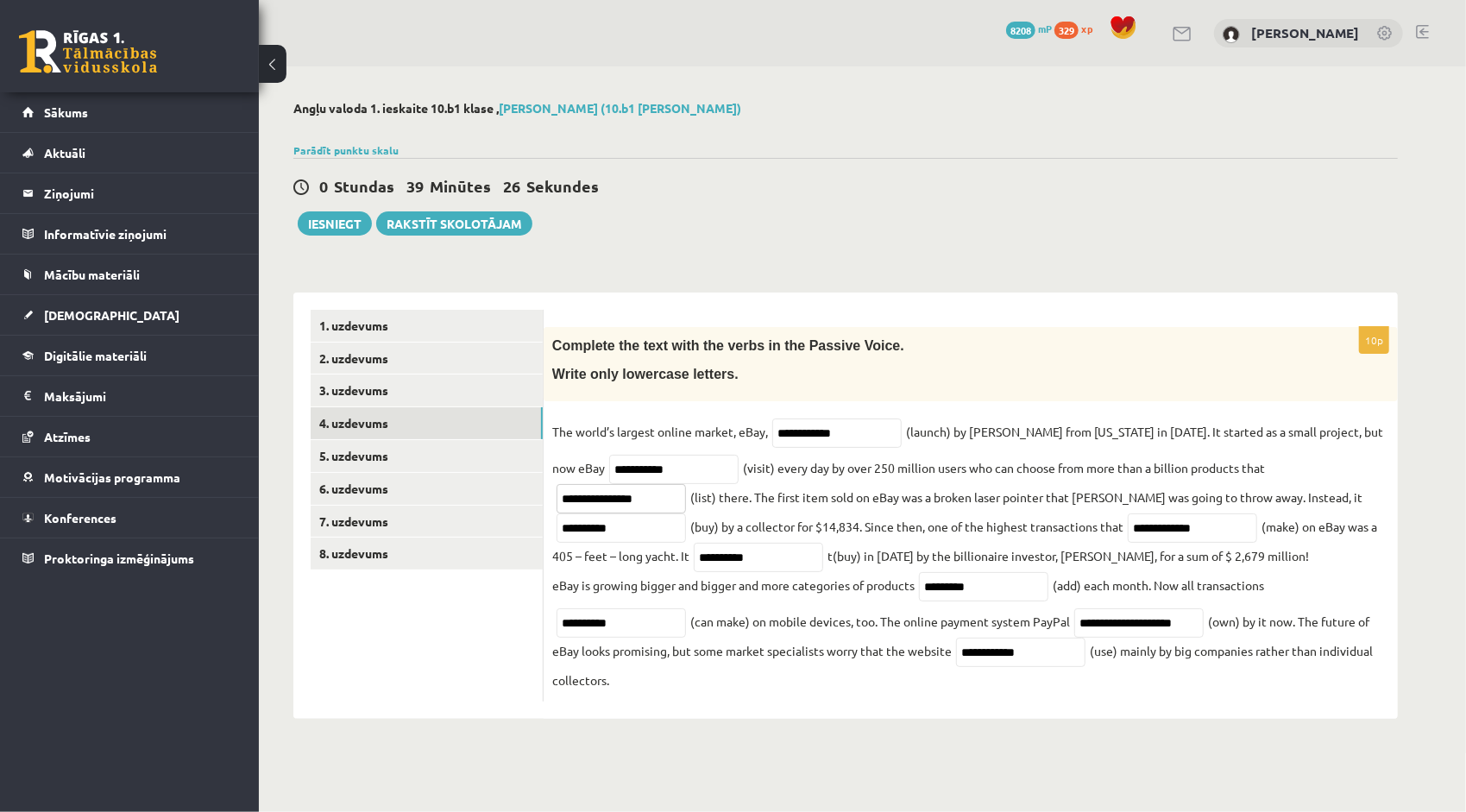
drag, startPoint x: 1279, startPoint y: 466, endPoint x: 1306, endPoint y: 467, distance: 27.0
click at [686, 484] on input "**********" at bounding box center [621, 499] width 129 height 29
type input "**********"
click at [1280, 581] on fieldset "**********" at bounding box center [970, 554] width 837 height 274
click at [592, 628] on input "**********" at bounding box center [621, 622] width 129 height 29
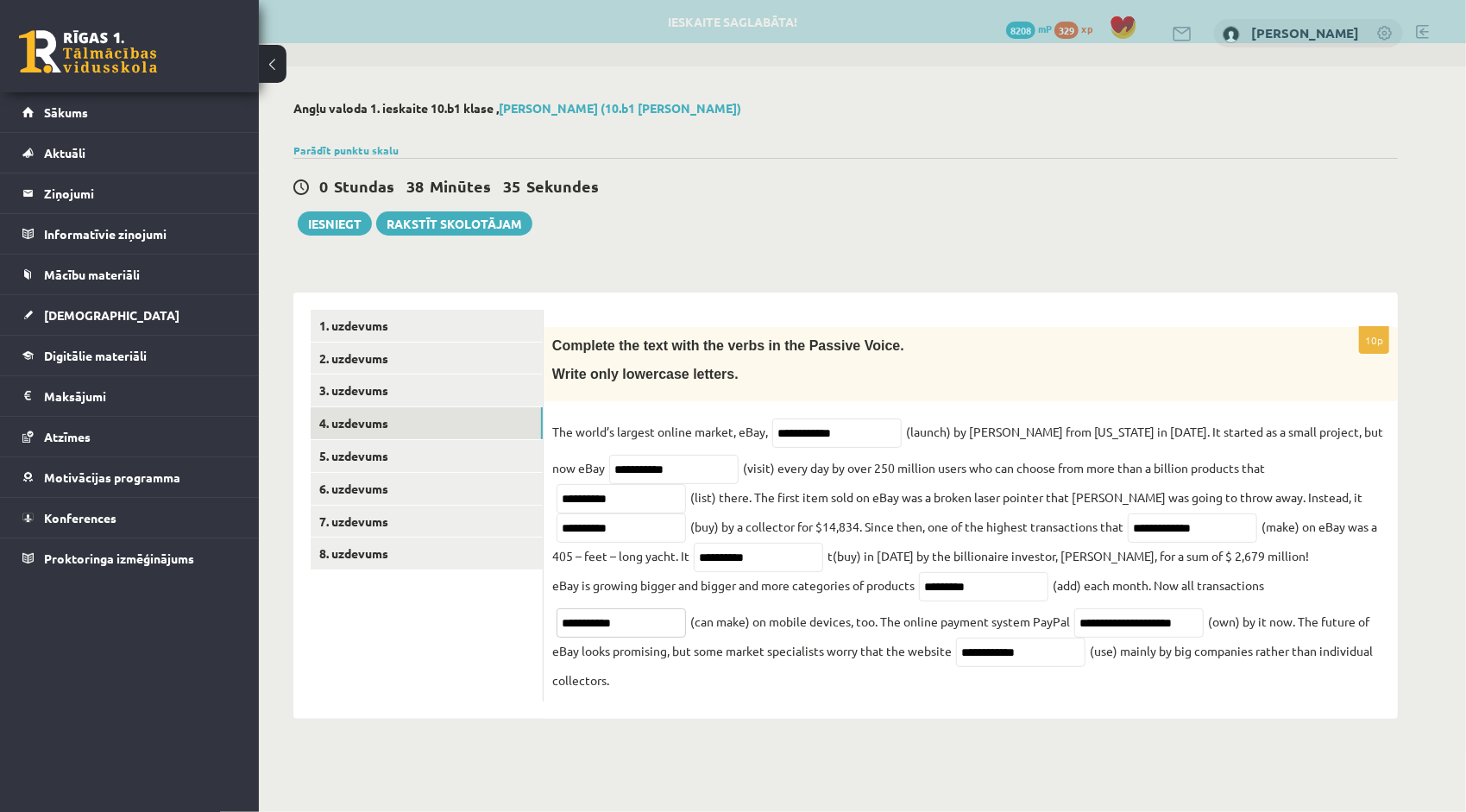
type input "**********"
click at [791, 694] on div "**********" at bounding box center [971, 514] width 854 height 374
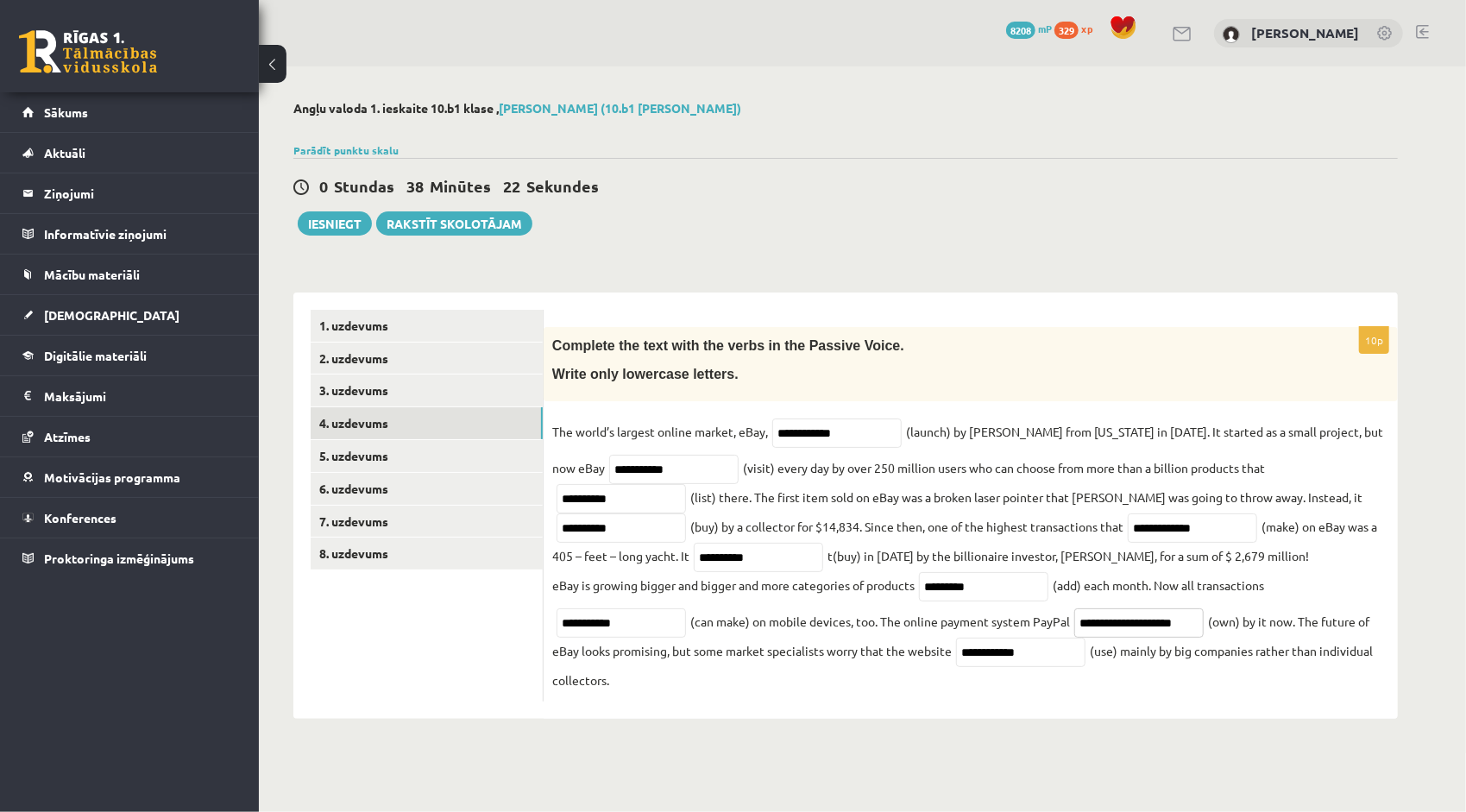
click at [1096, 622] on input "**********" at bounding box center [1139, 622] width 129 height 29
type input "**********"
click at [1277, 567] on fieldset "**********" at bounding box center [970, 554] width 837 height 274
click at [491, 390] on link "3. uzdevums" at bounding box center [426, 390] width 232 height 32
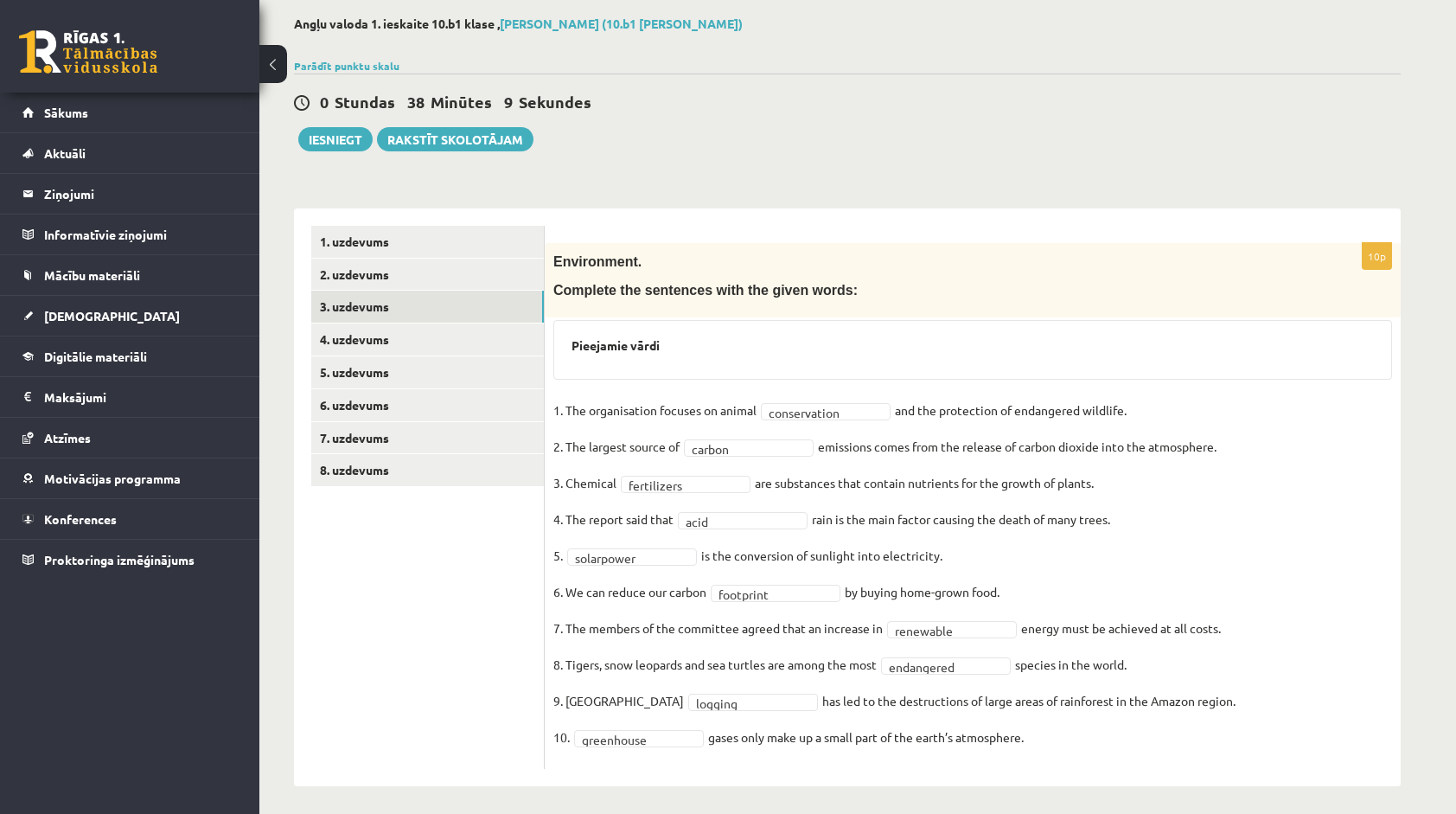
scroll to position [90, 0]
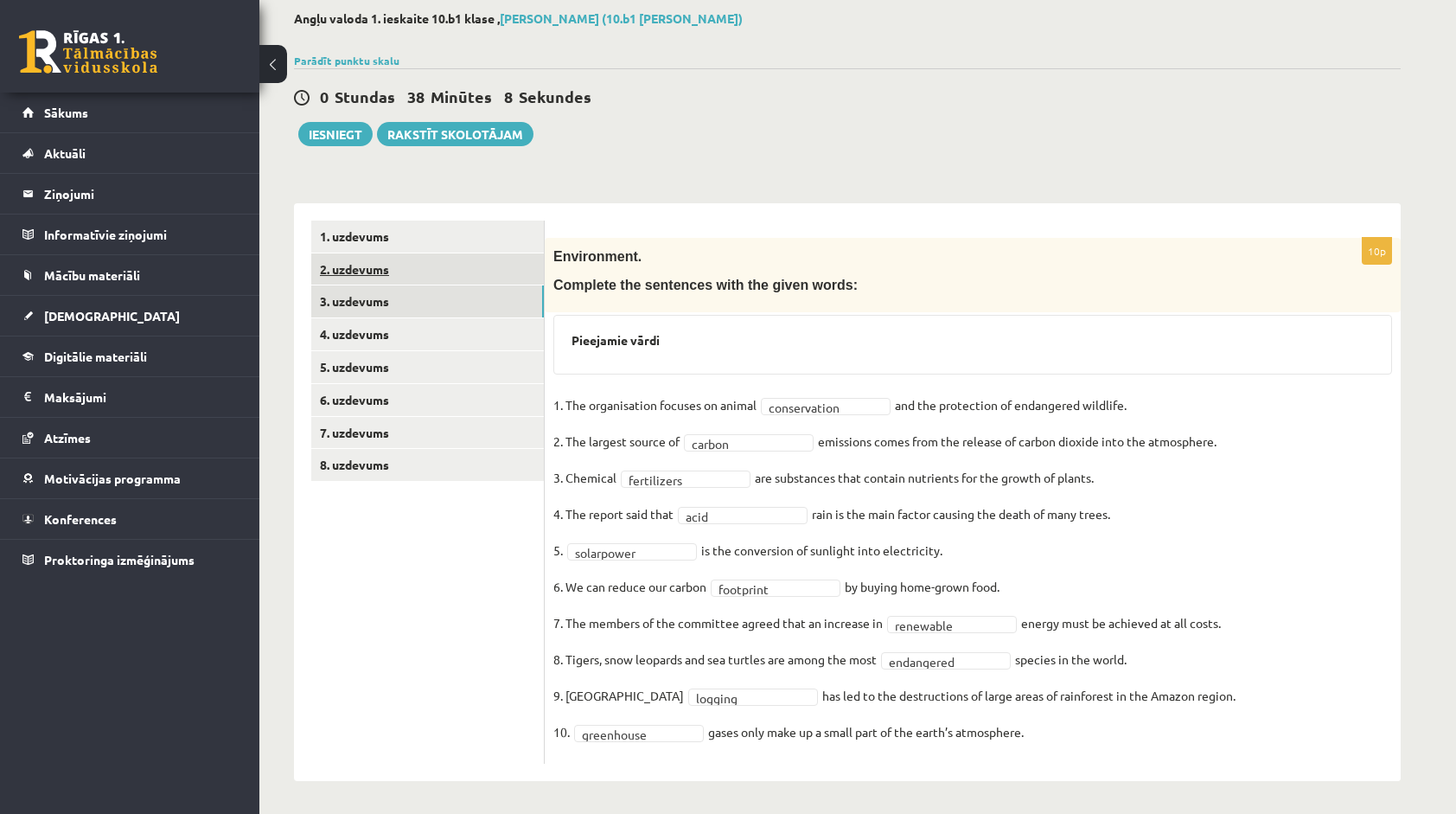
click at [382, 261] on link "2. uzdevums" at bounding box center [427, 269] width 232 height 32
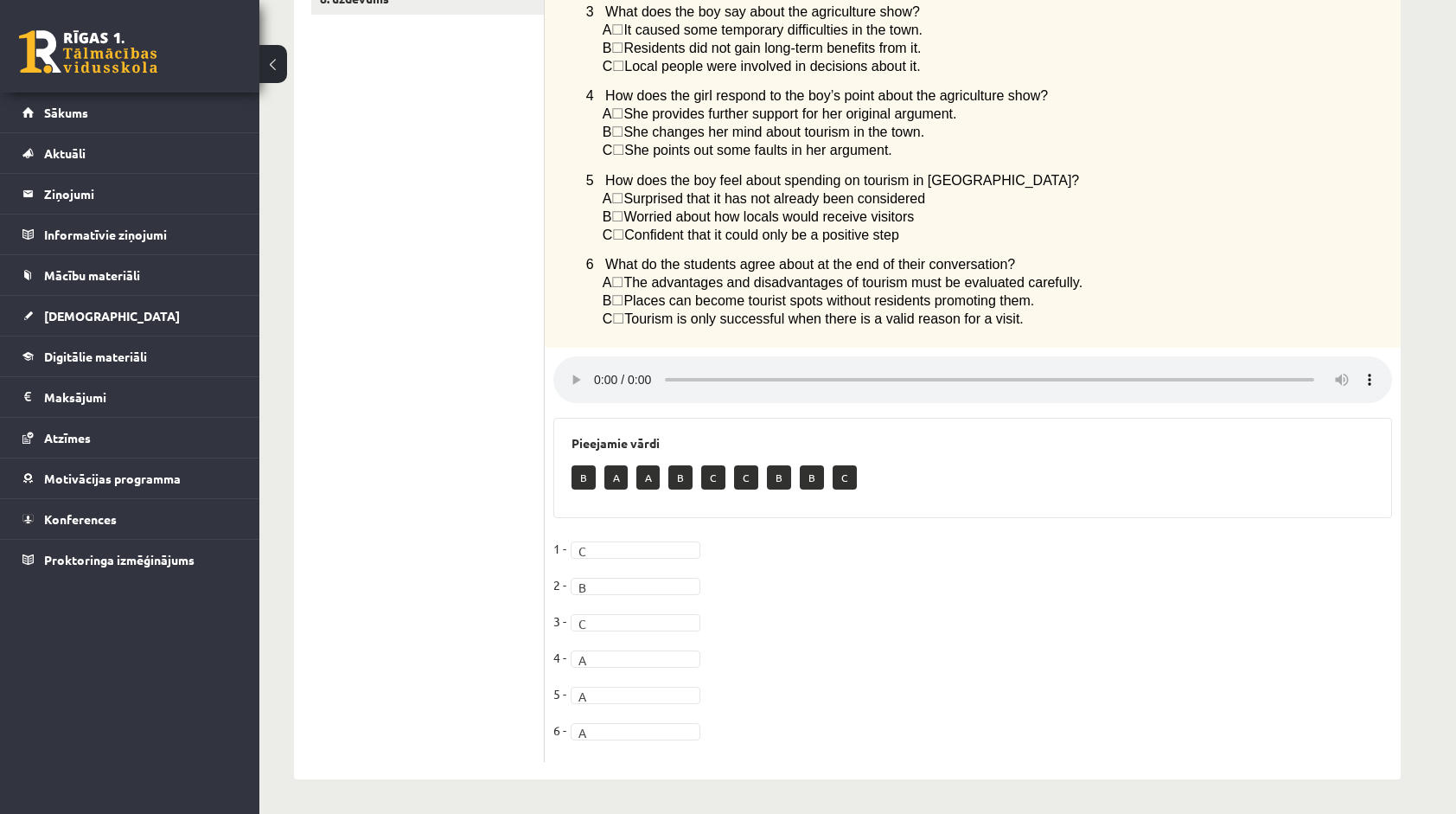
scroll to position [310, 0]
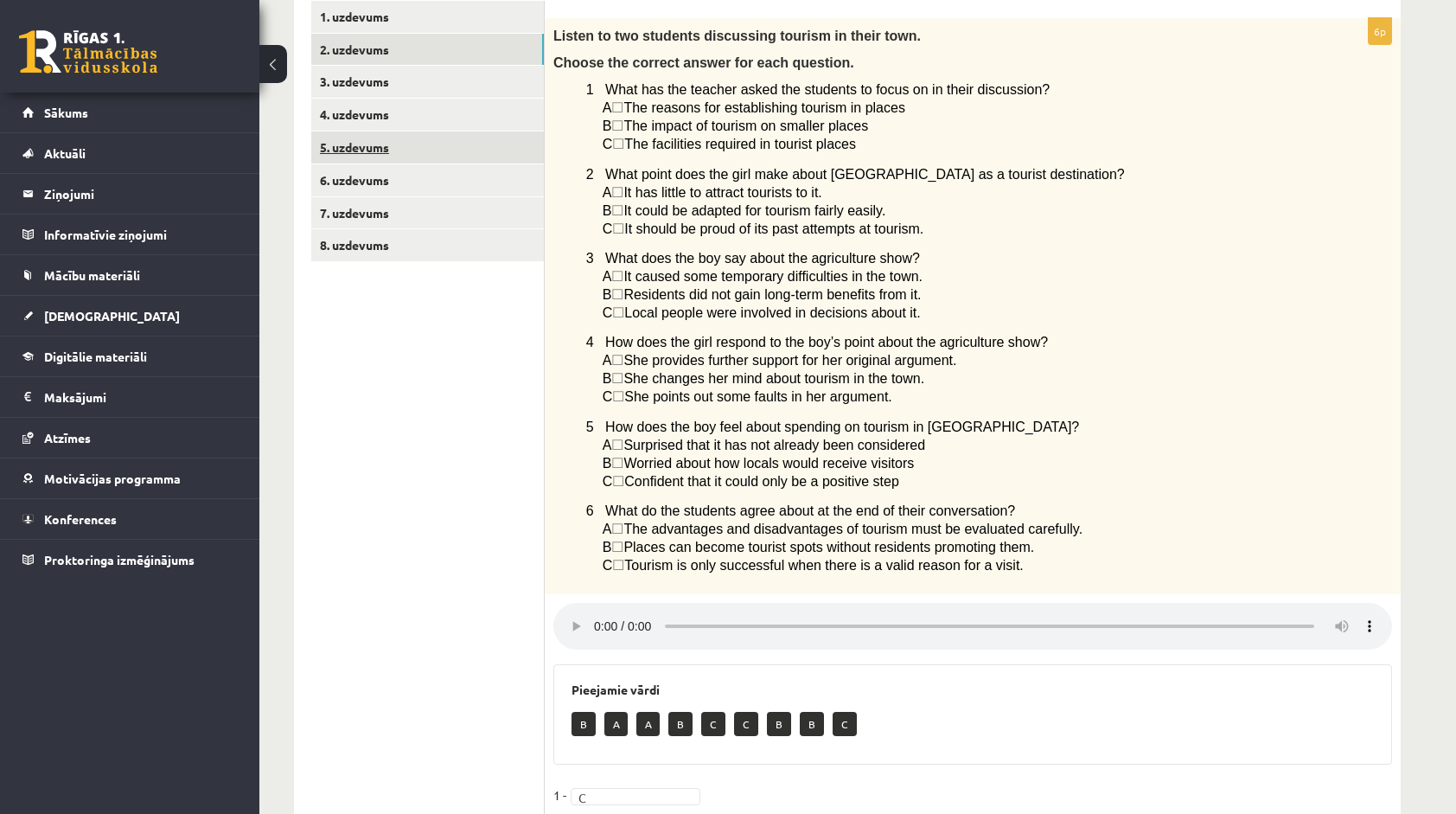
click at [415, 149] on link "5. uzdevums" at bounding box center [427, 147] width 232 height 32
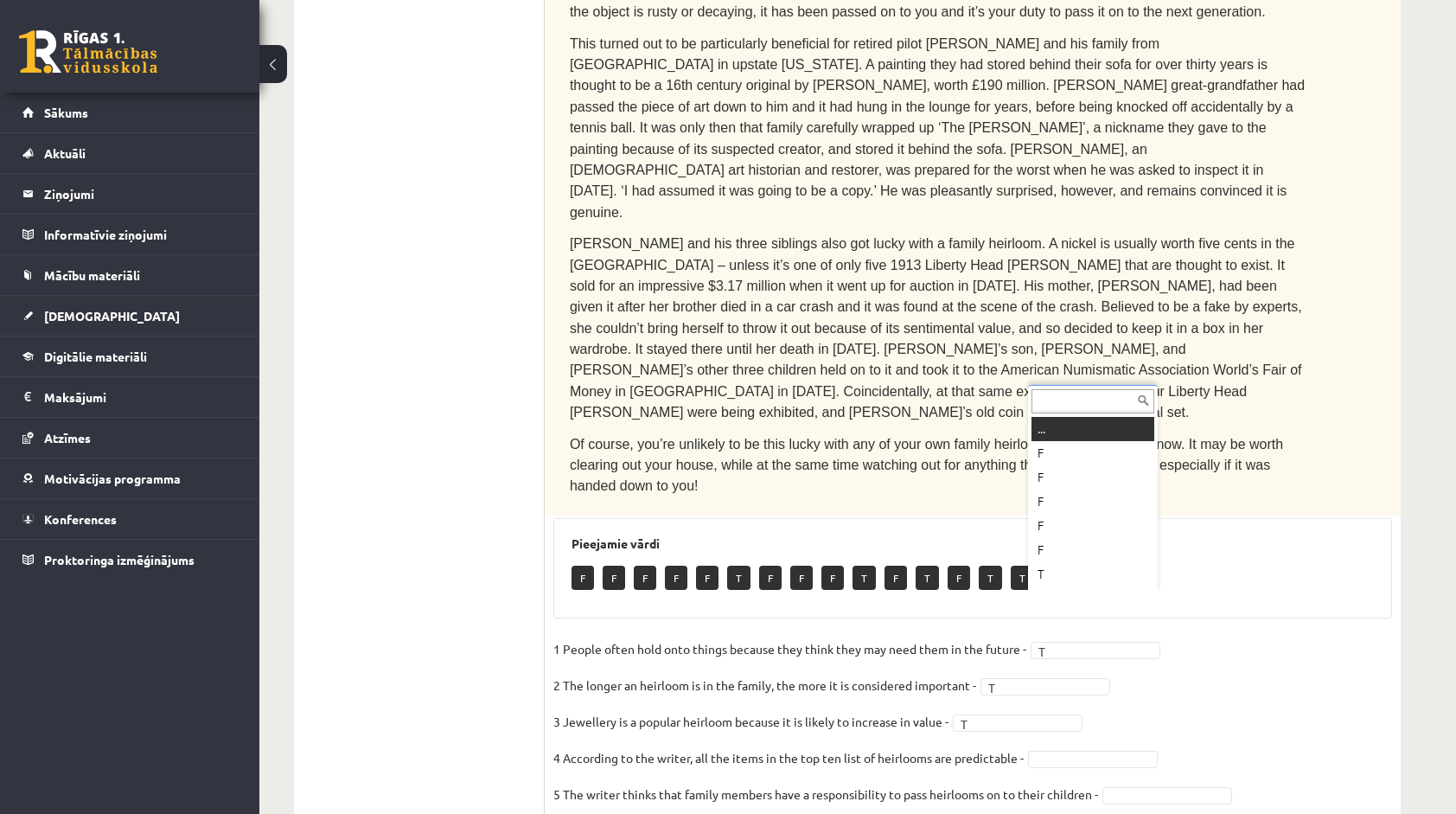
scroll to position [21, 0]
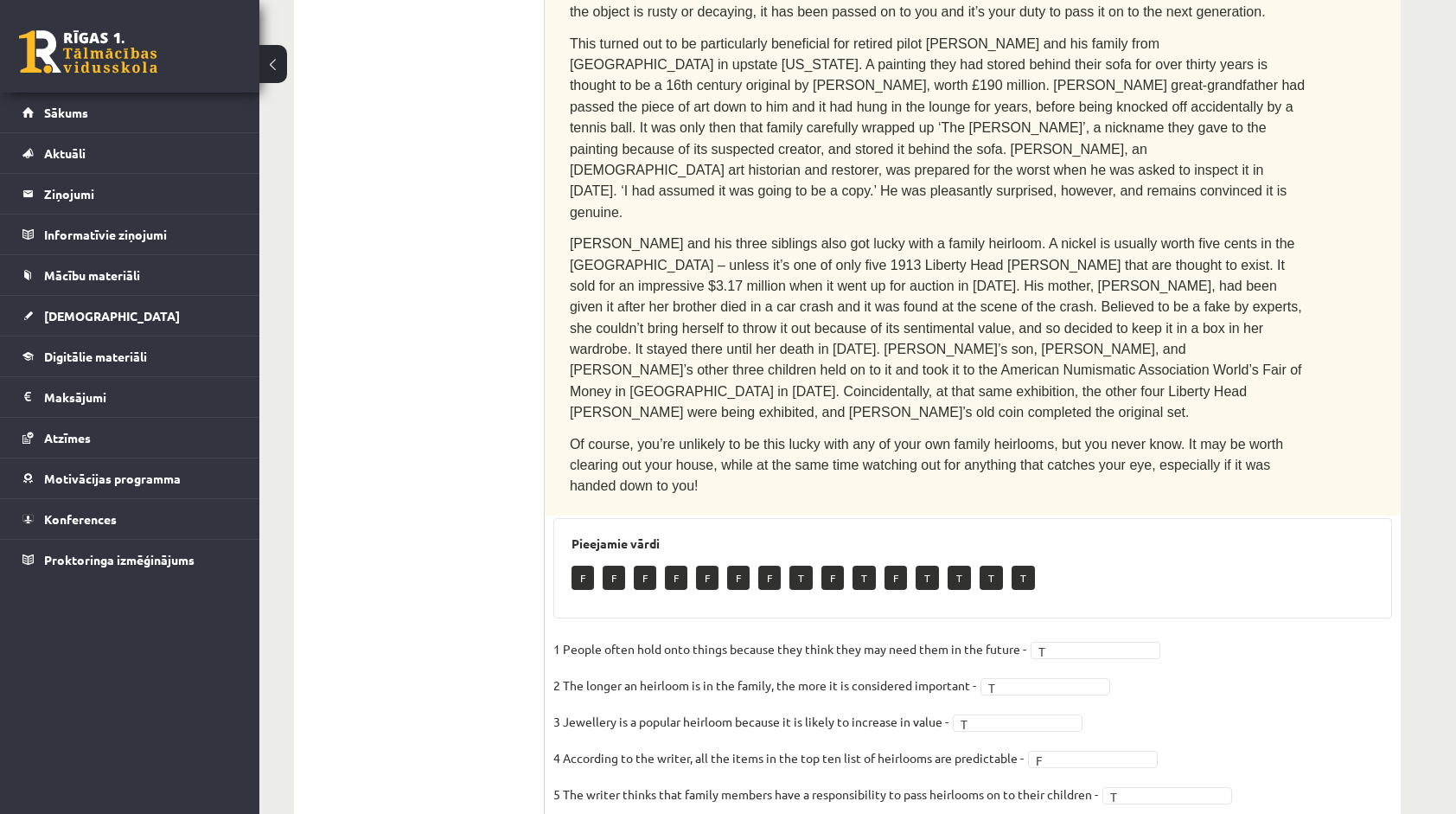
click at [1150, 682] on fieldset "1 People often hold onto things because they think they may need them in the fu…" at bounding box center [972, 817] width 839 height 363
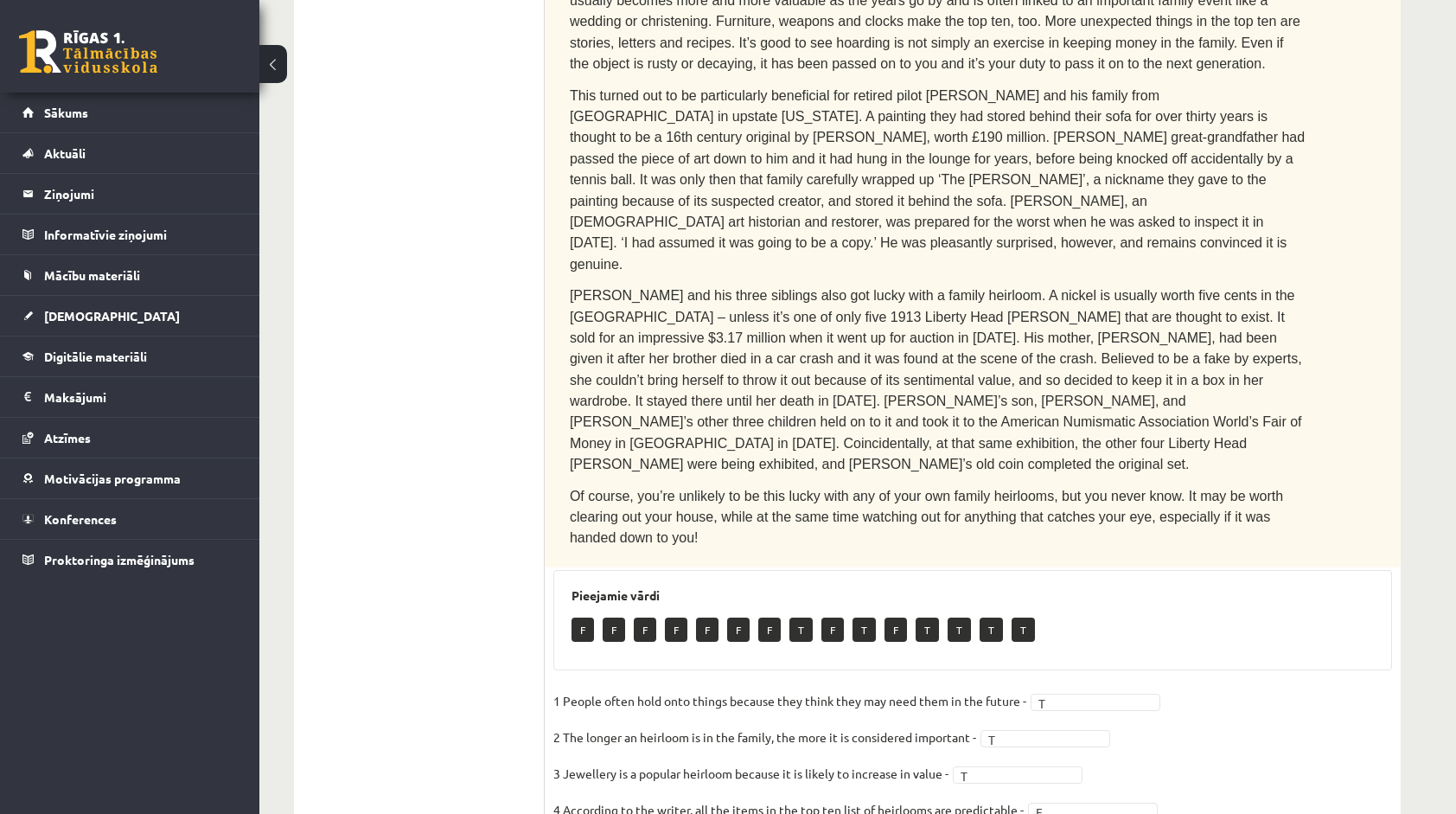
scroll to position [714, 0]
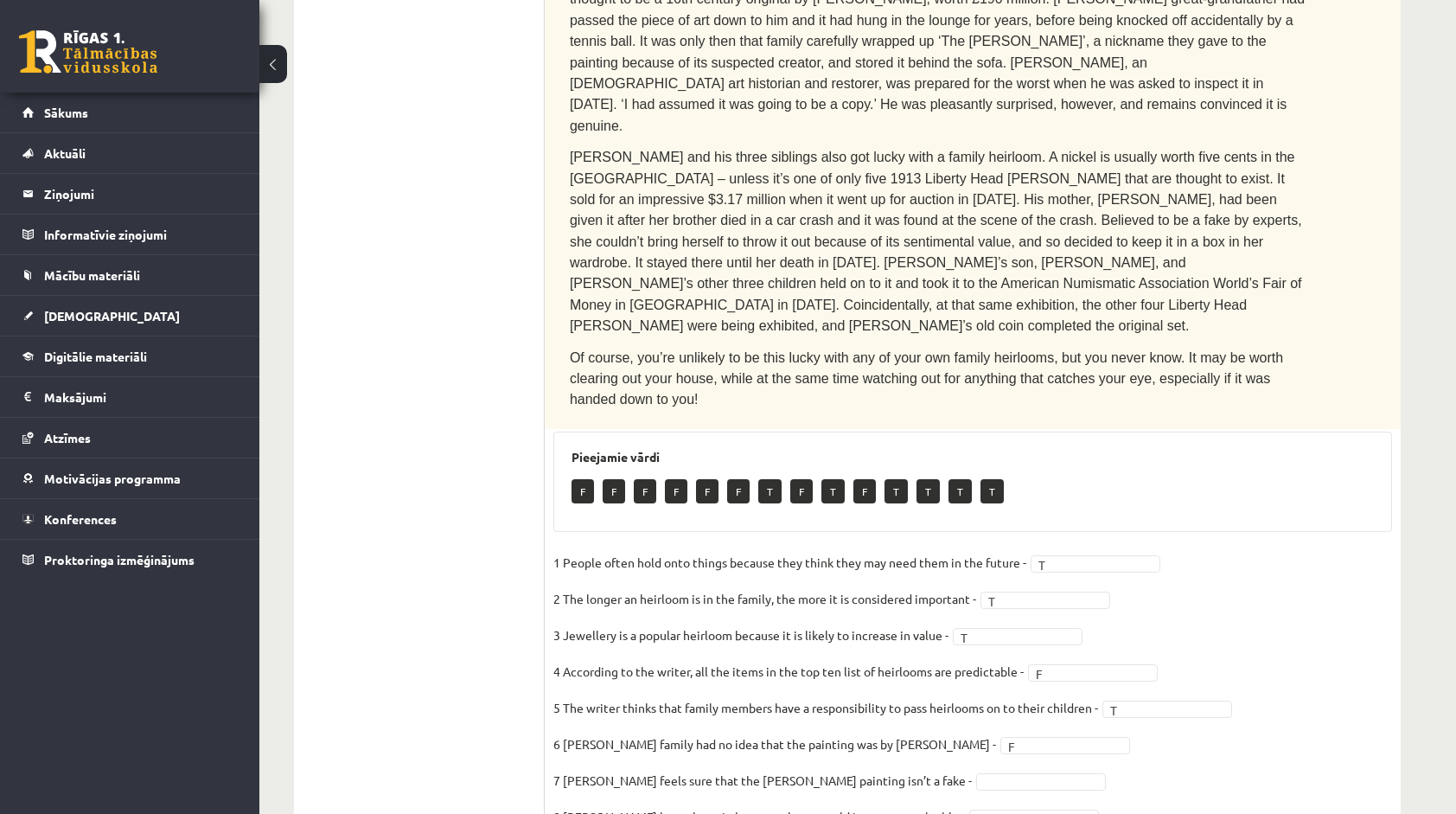
click at [830, 767] on p "7 Antonio Forcellino feels sure that the Michelangelo painting isn’t a fake -" at bounding box center [762, 780] width 418 height 26
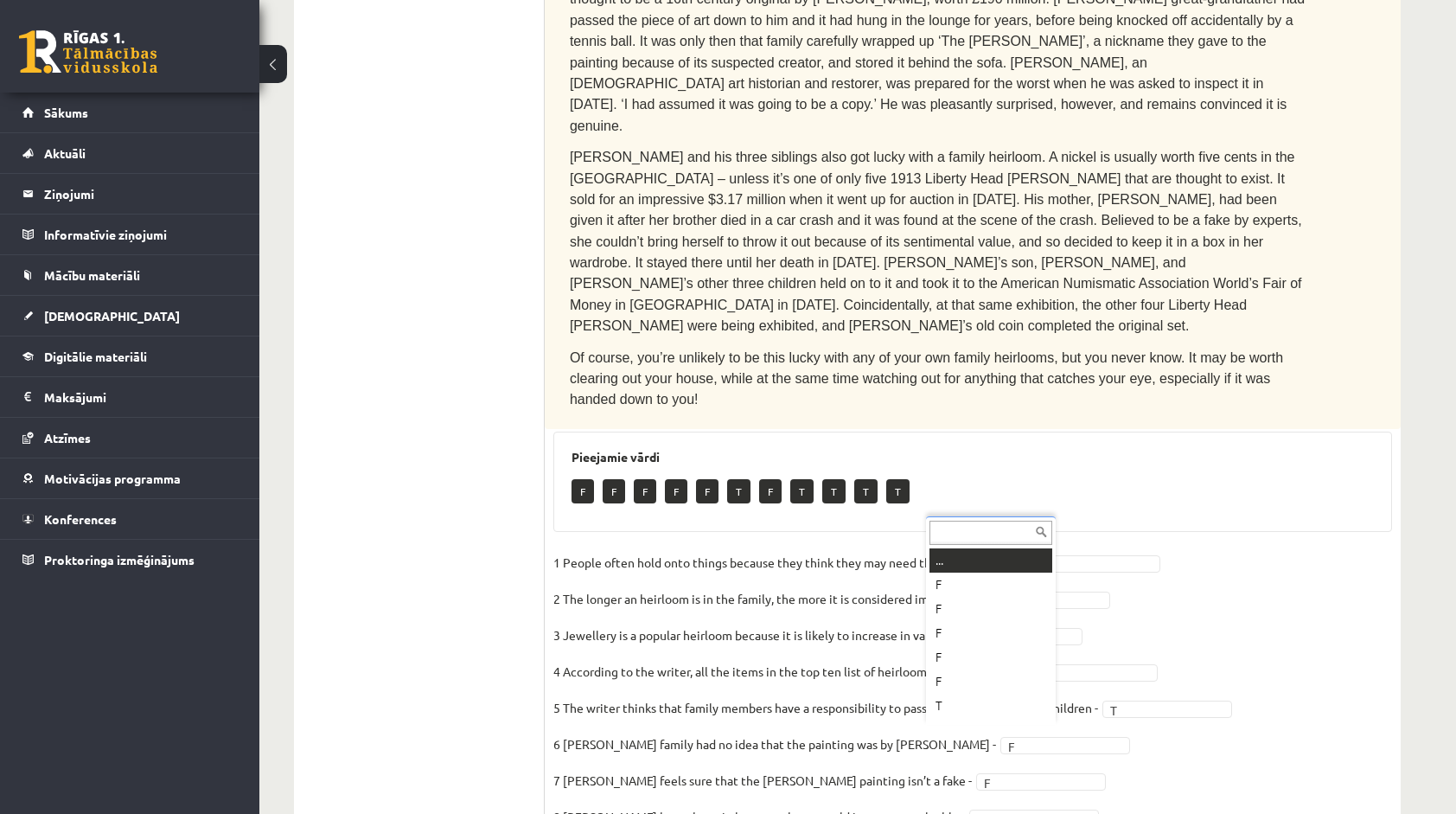
scroll to position [21, 0]
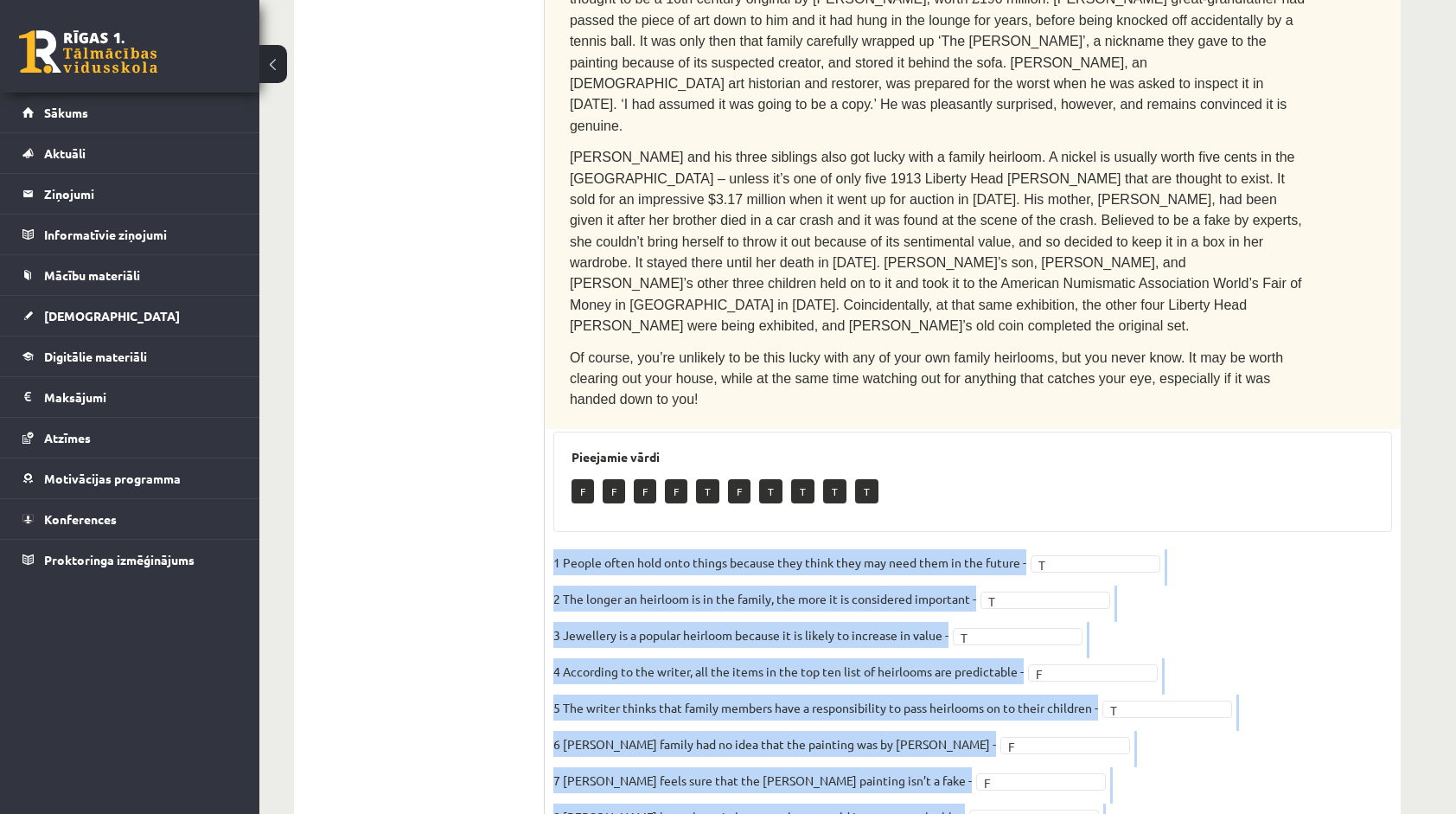
drag, startPoint x: 556, startPoint y: 404, endPoint x: 918, endPoint y: 731, distance: 487.8
click at [918, 731] on fieldset "1 People often hold onto things because they think they may need them in the fu…" at bounding box center [972, 730] width 839 height 363
copy fieldset "1 People often hold onto things because they think they may need them in the fu…"
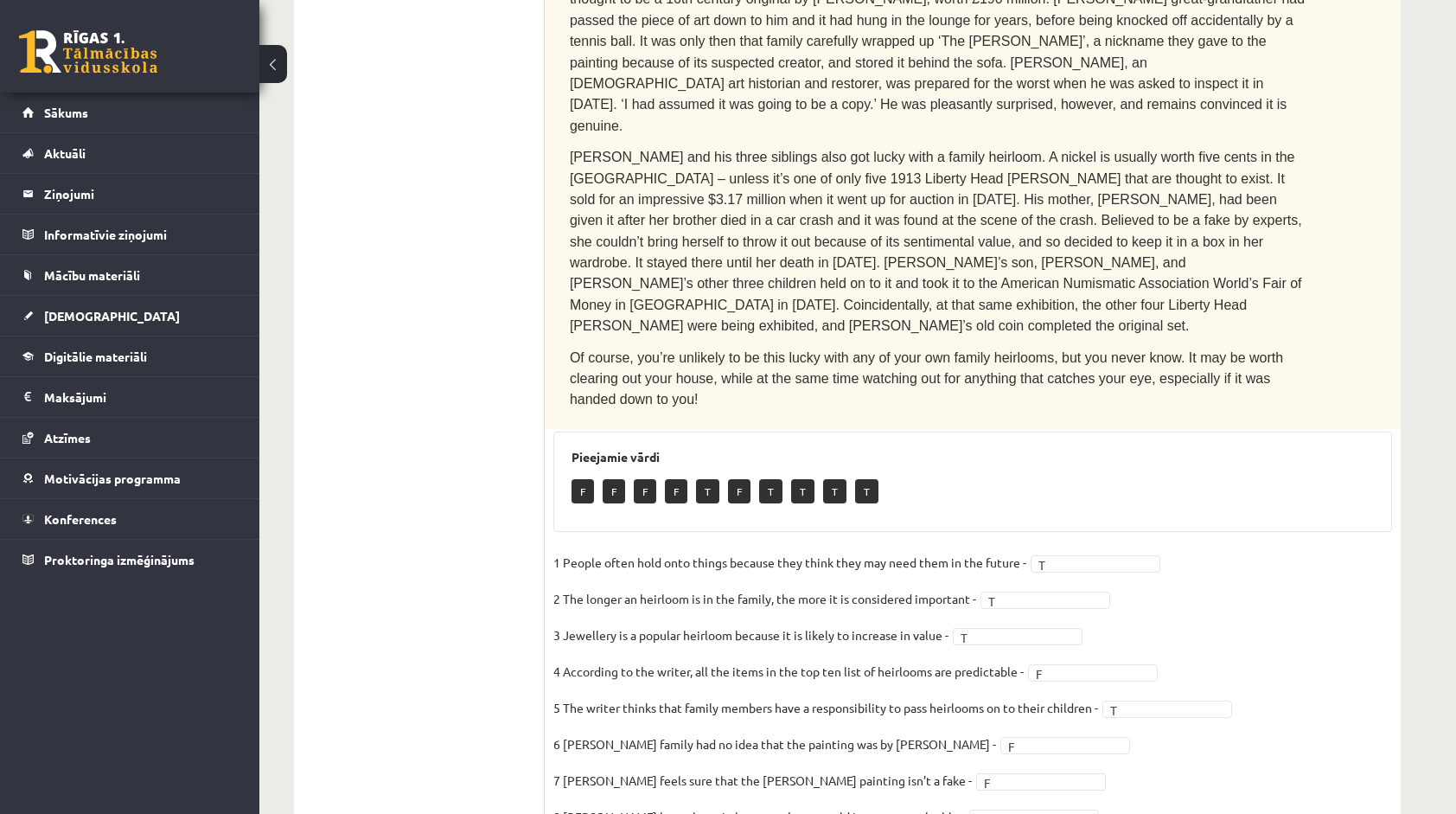
drag, startPoint x: 500, startPoint y: 572, endPoint x: 508, endPoint y: 563, distance: 12.0
click at [506, 571] on ul "1. uzdevums 2. uzdevums 3. uzdevums 4. uzdevums 5. uzdevums 6. uzdevums 7. uzde…" at bounding box center [428, 259] width 233 height 1325
click at [1123, 621] on fieldset "1 People often hold onto things because they think they may need them in the fu…" at bounding box center [972, 730] width 839 height 363
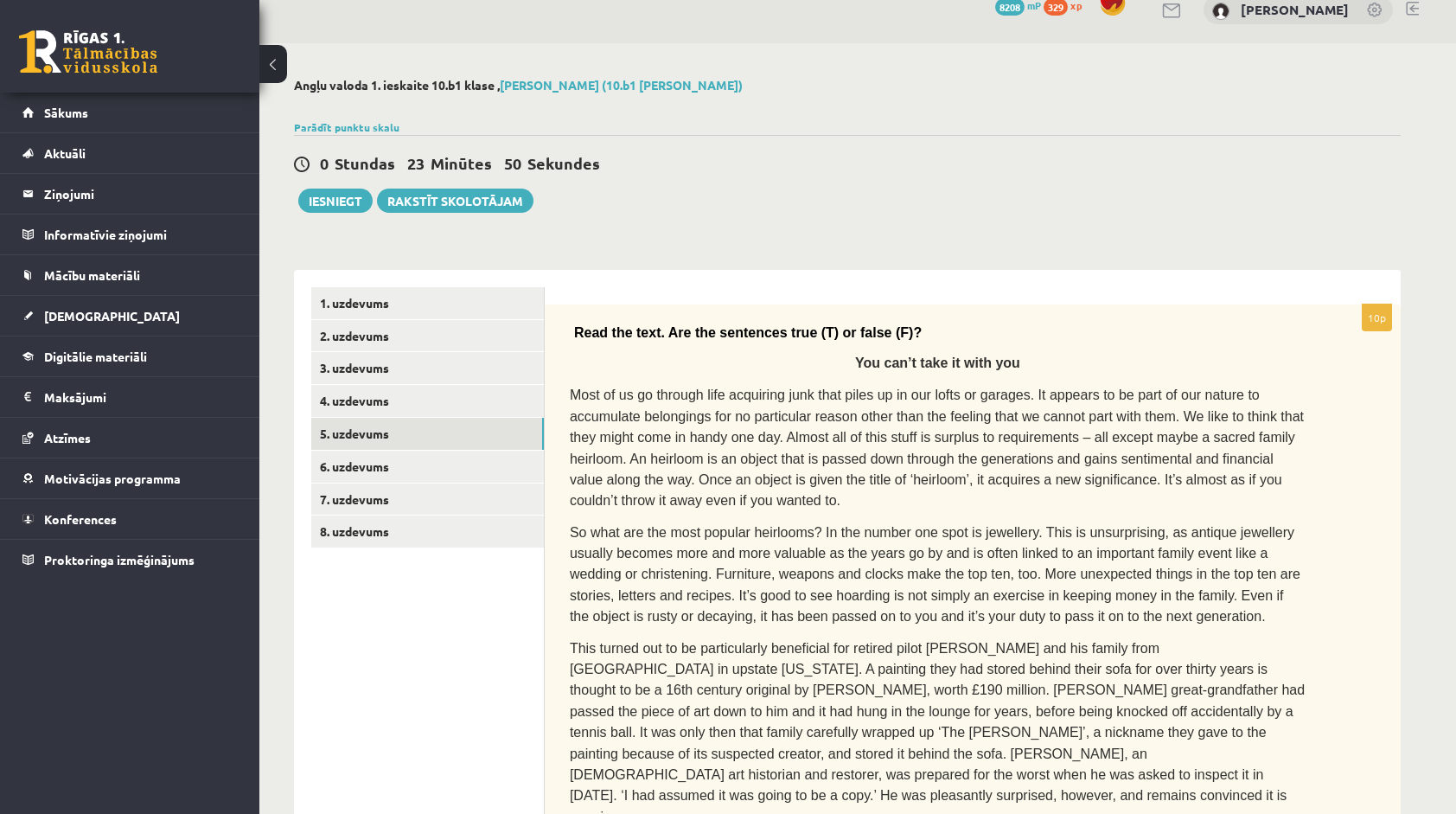
scroll to position [22, 0]
click at [521, 472] on link "6. uzdevums" at bounding box center [427, 467] width 232 height 32
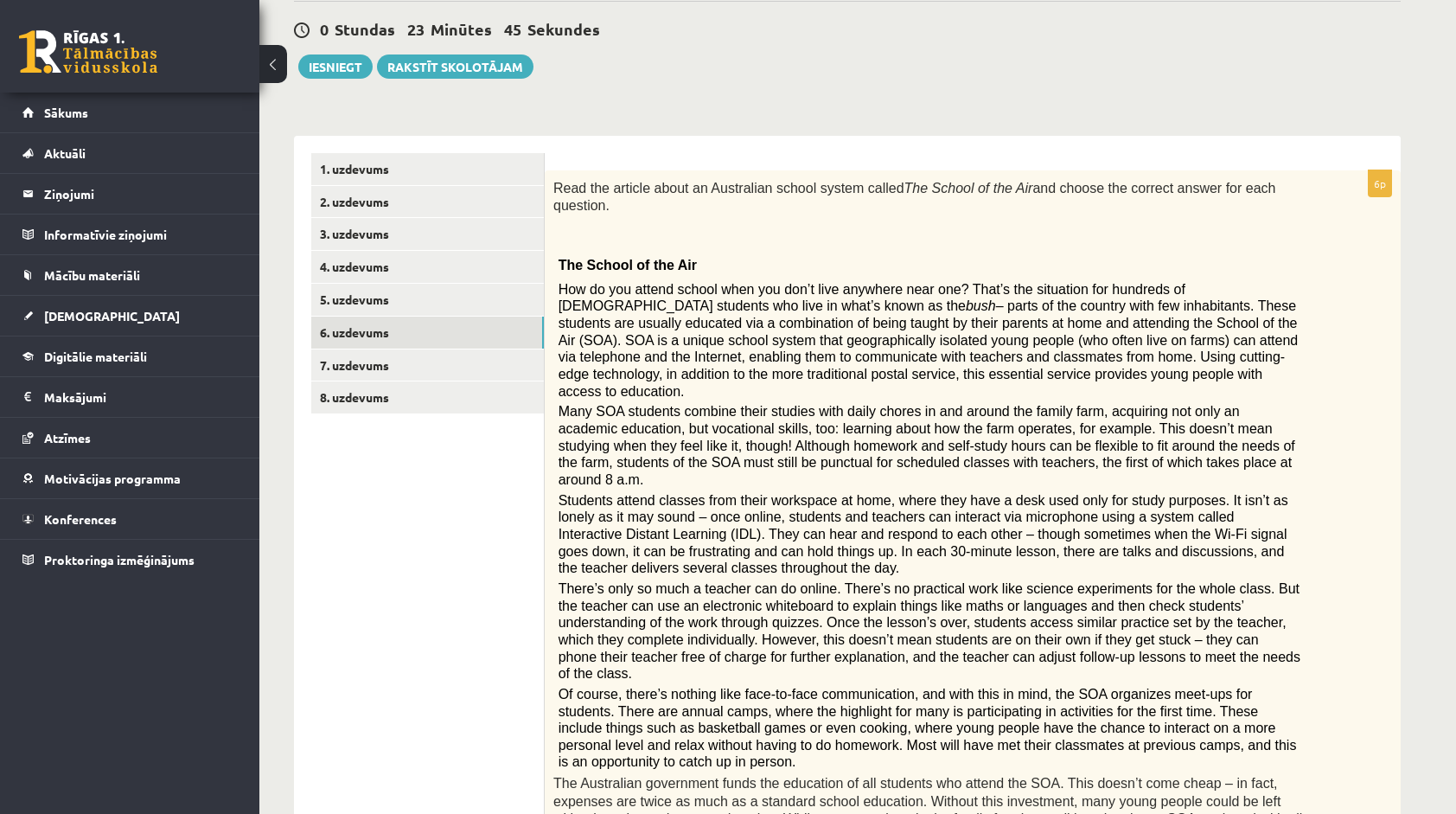
scroll to position [153, 0]
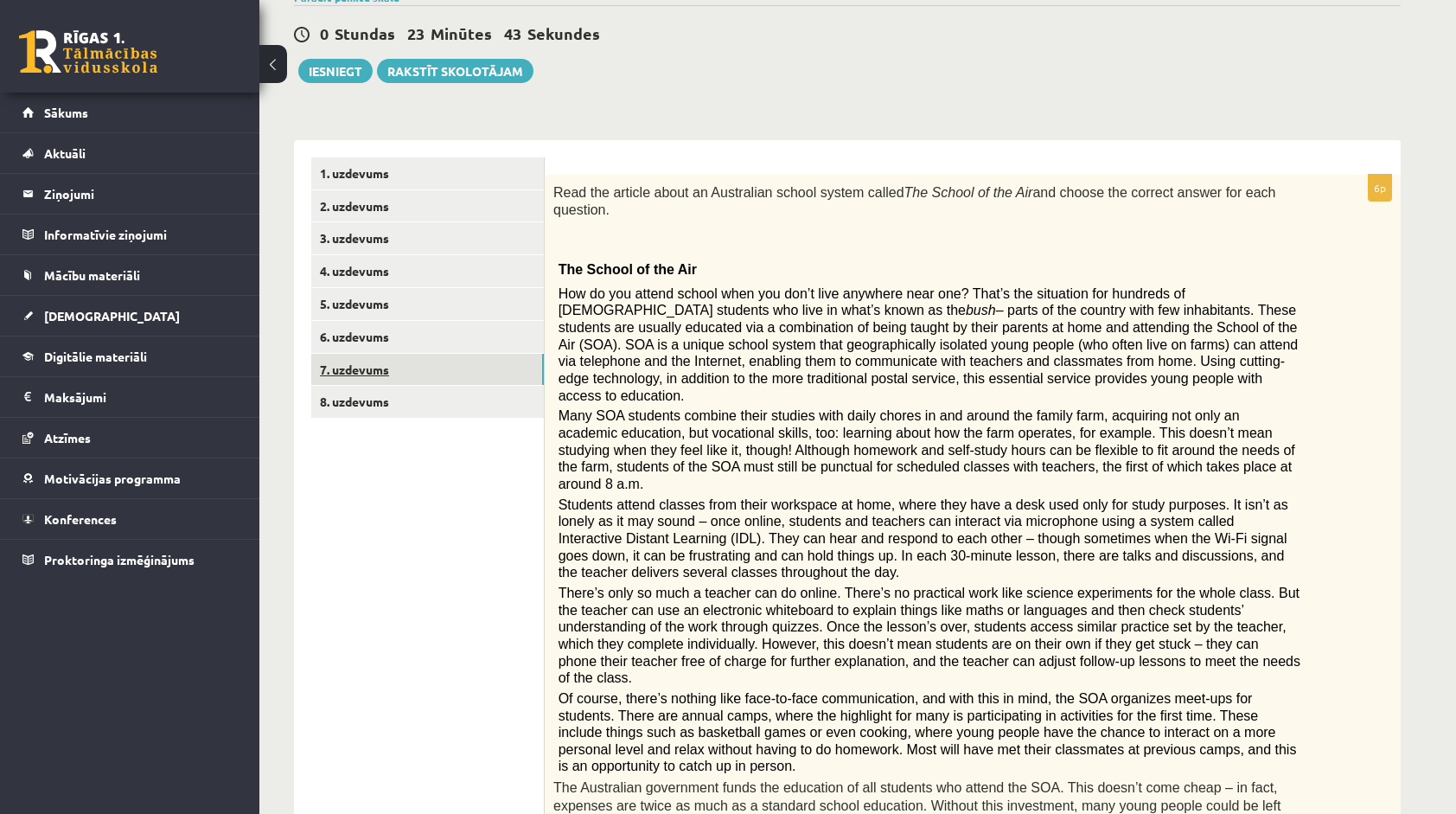
click at [432, 363] on link "7. uzdevums" at bounding box center [427, 369] width 232 height 32
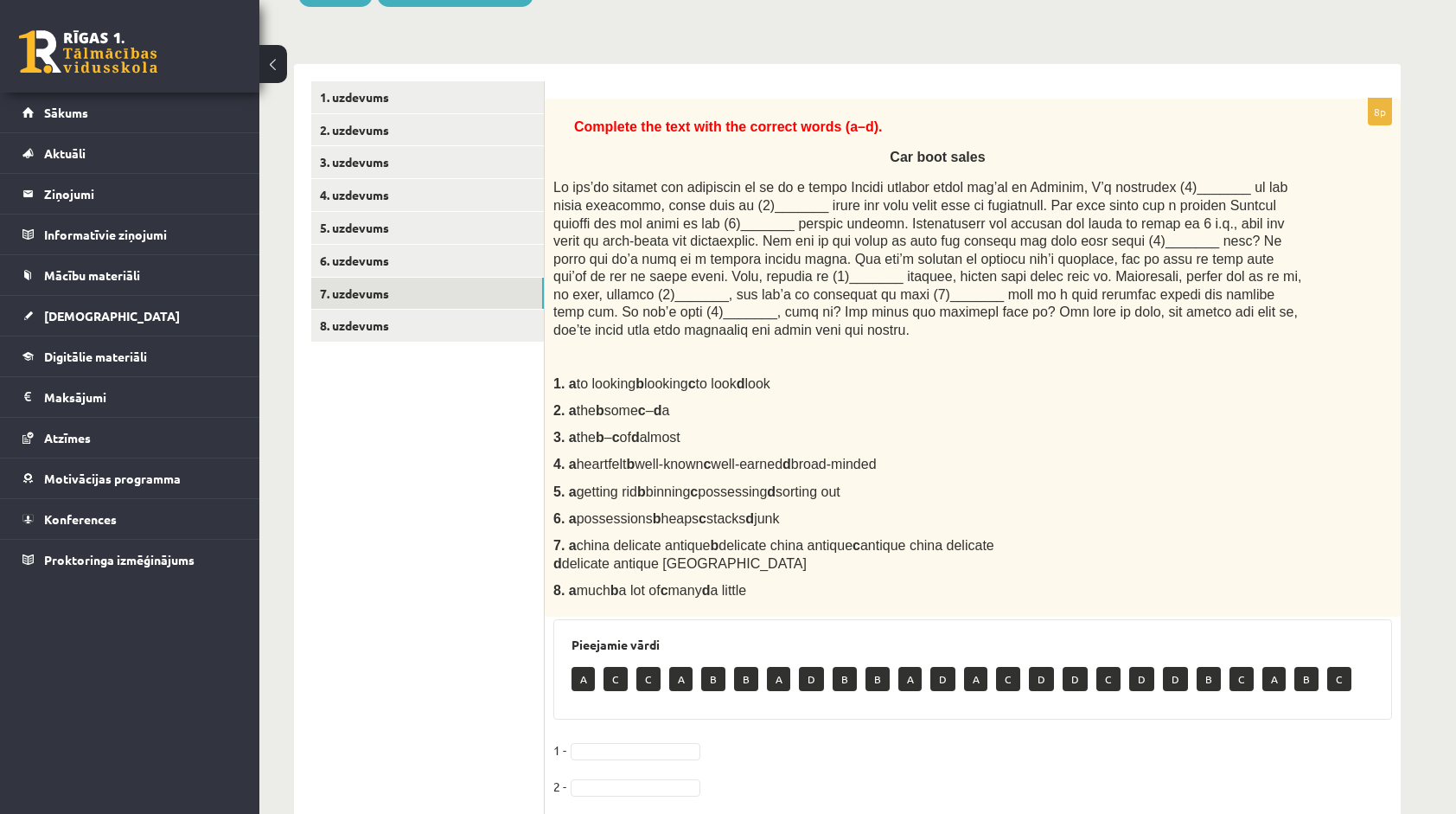
scroll to position [223, 0]
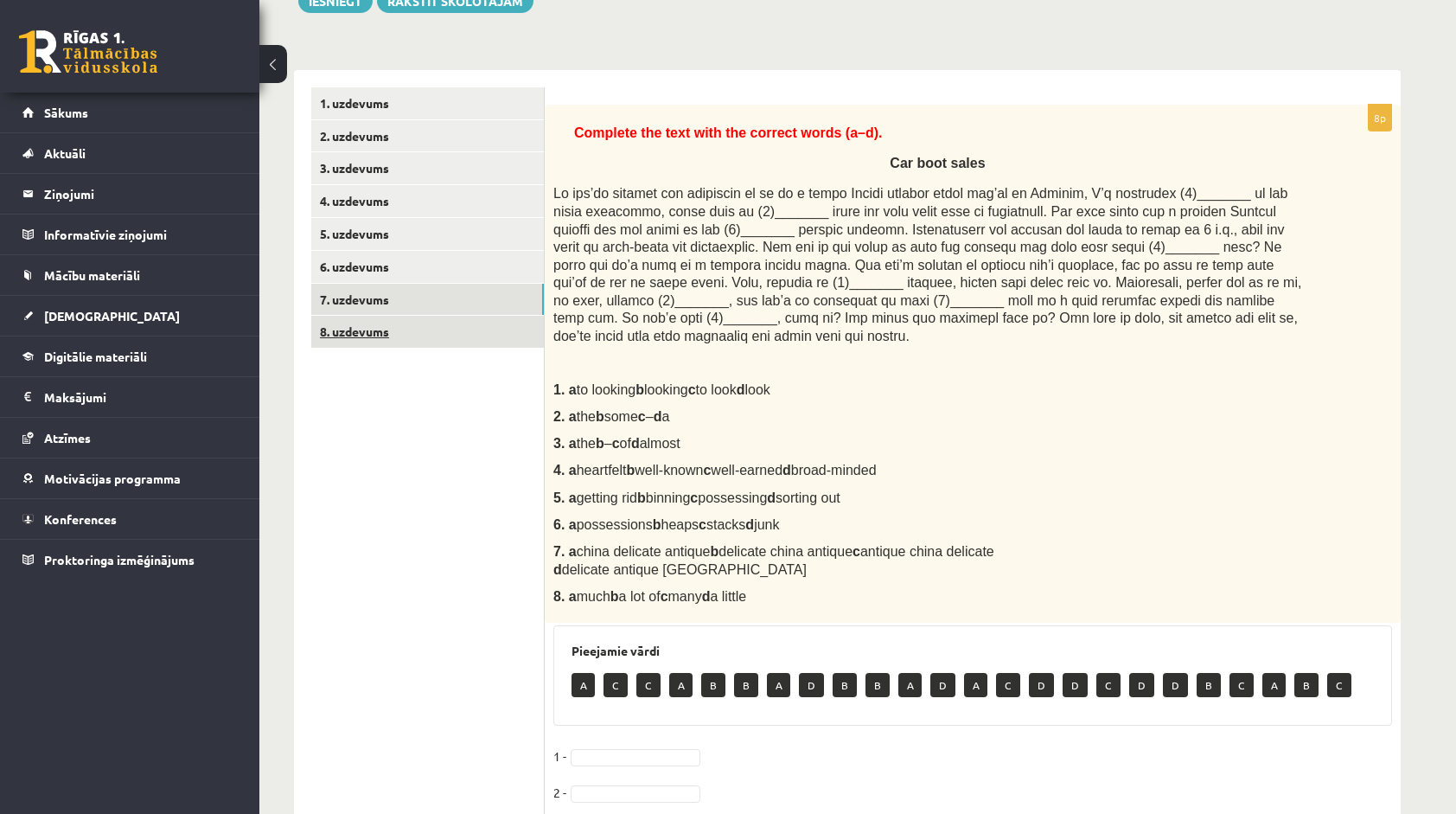
click at [530, 333] on link "8. uzdevums" at bounding box center [427, 331] width 232 height 32
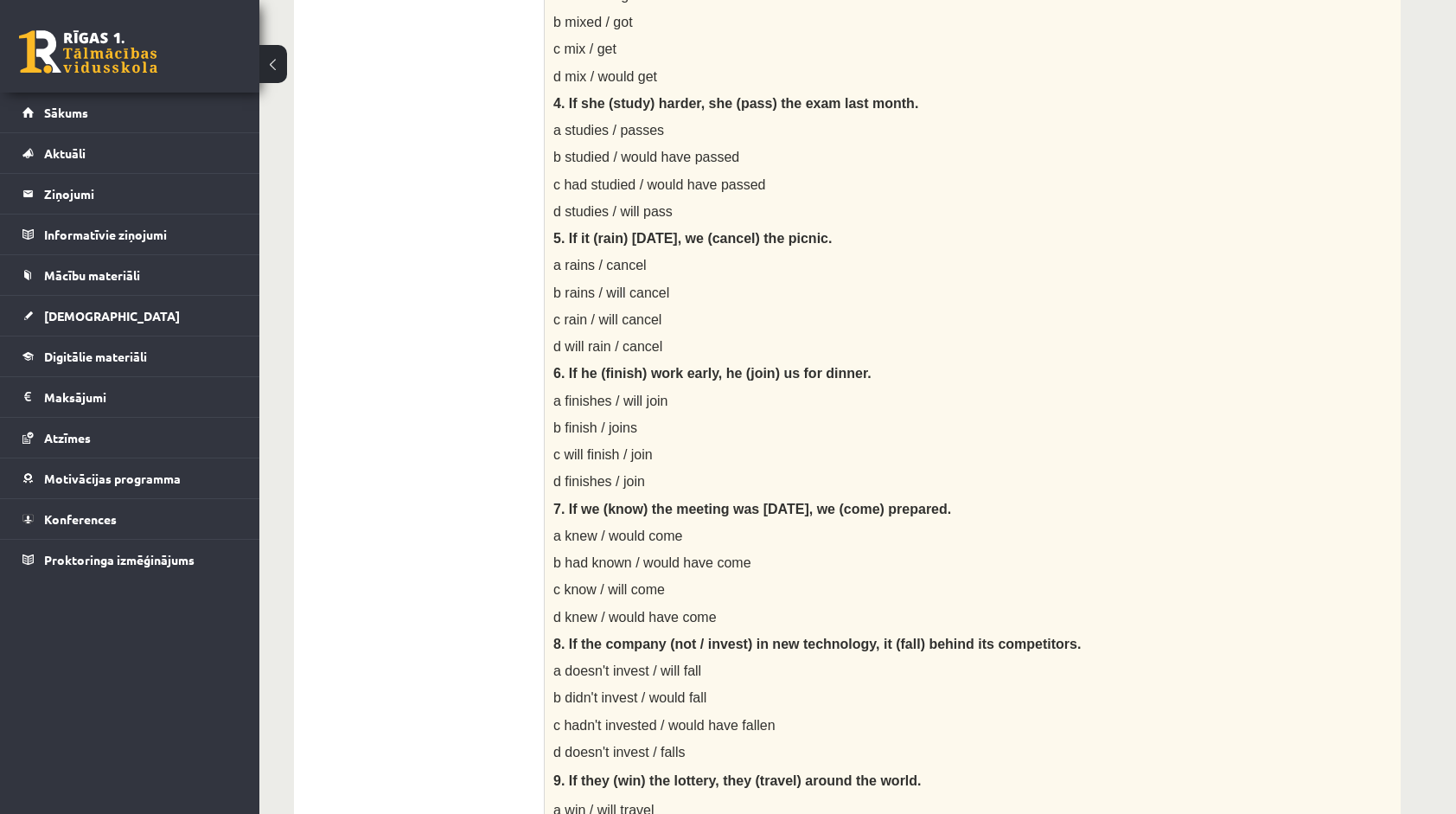
scroll to position [542, 0]
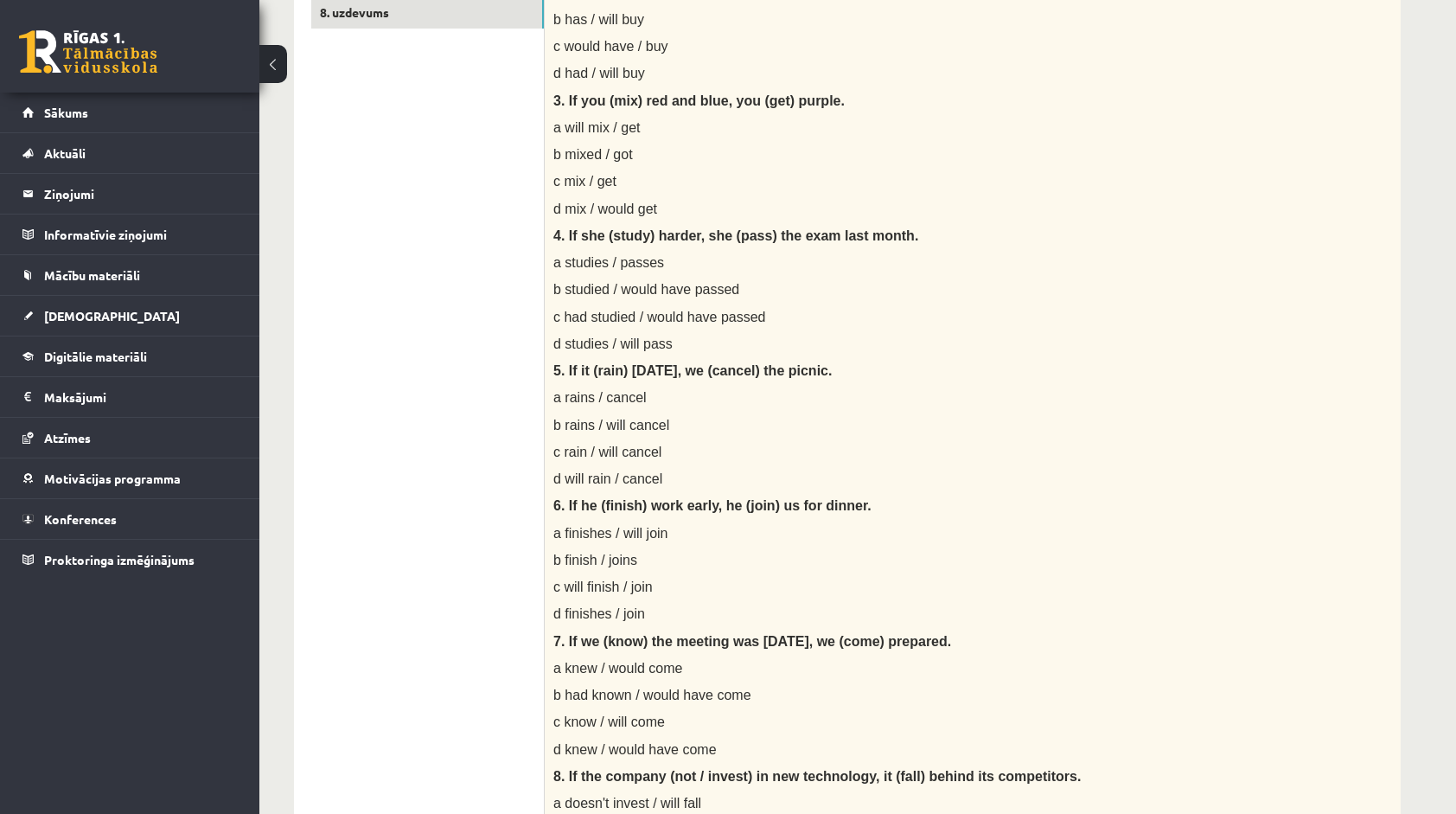
click at [628, 493] on div "Choose the correct answer in the sentences with Conditionals Structures. 1. If …" at bounding box center [973, 486] width 856 height 1400
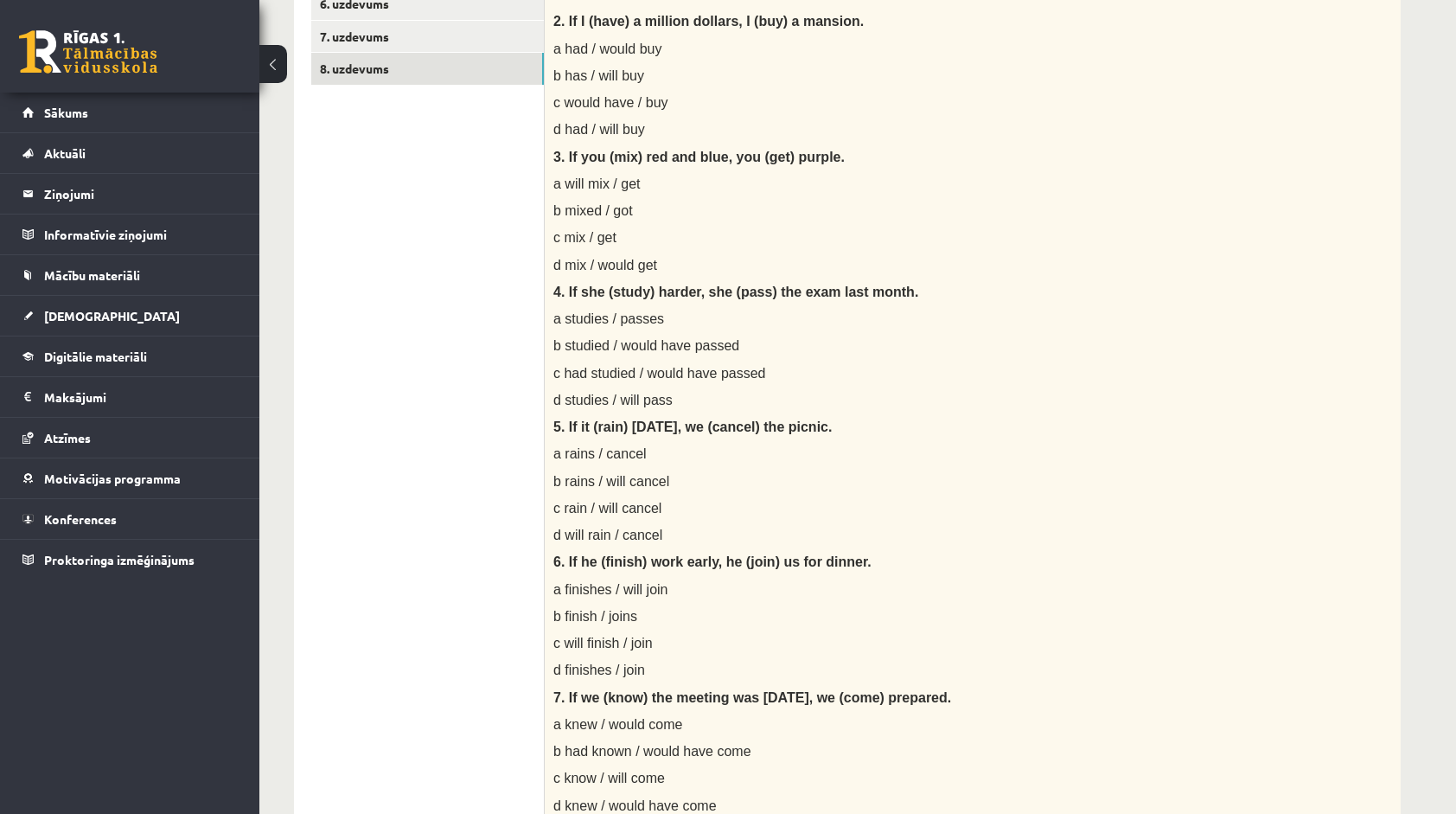
scroll to position [456, 0]
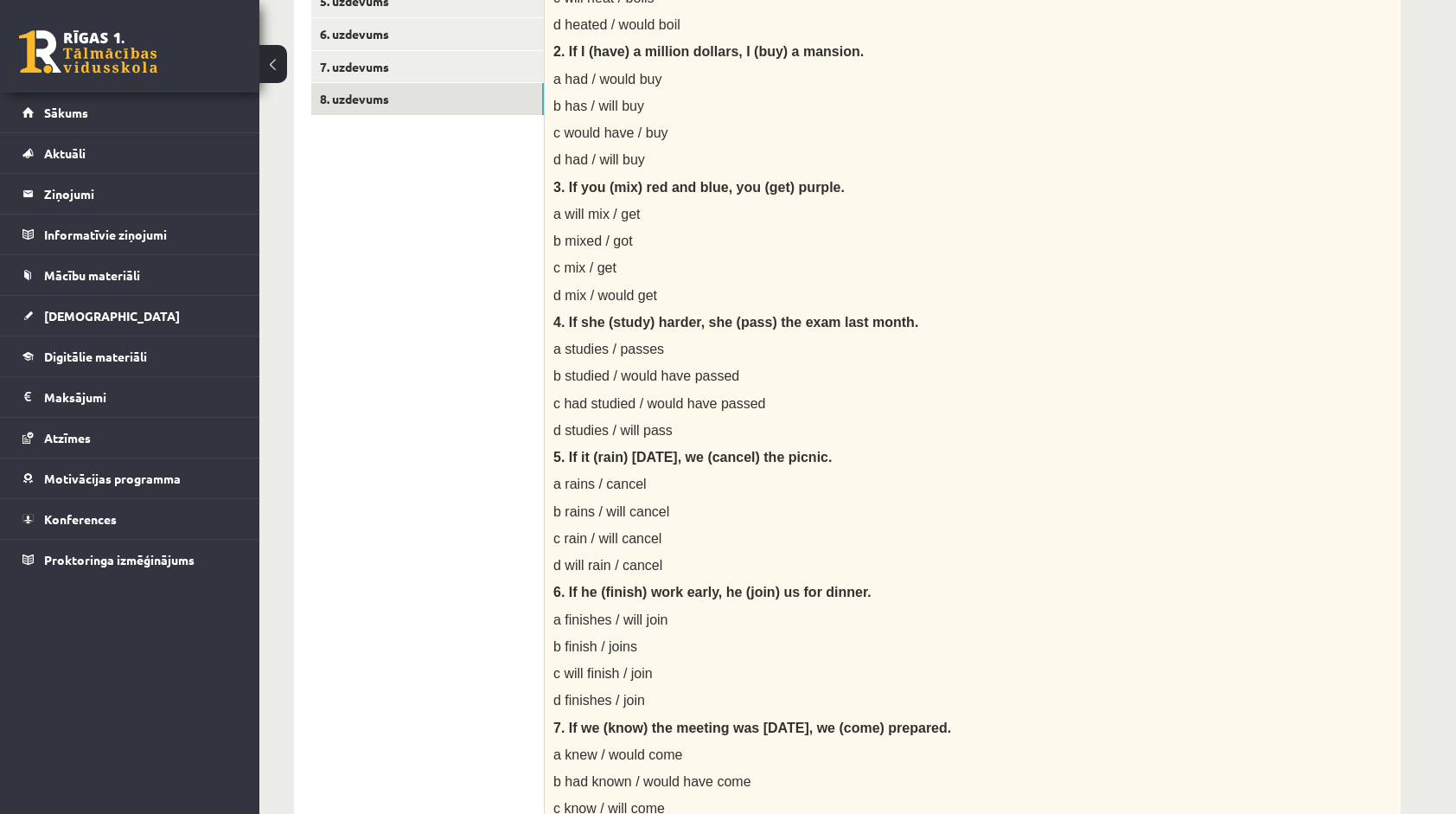
click at [581, 558] on span "d will rain / cancel" at bounding box center [607, 565] width 109 height 15
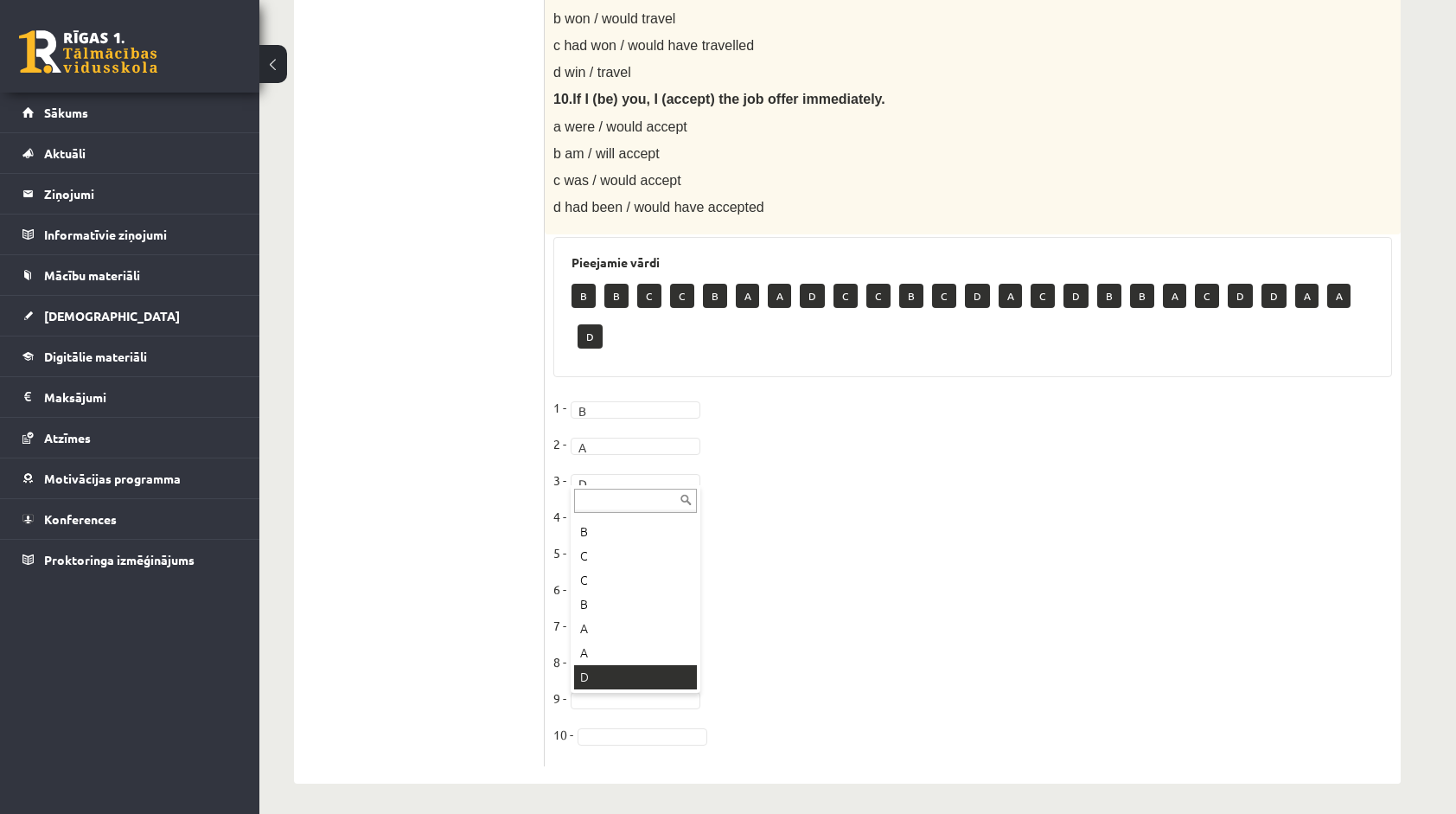
scroll to position [24, 0]
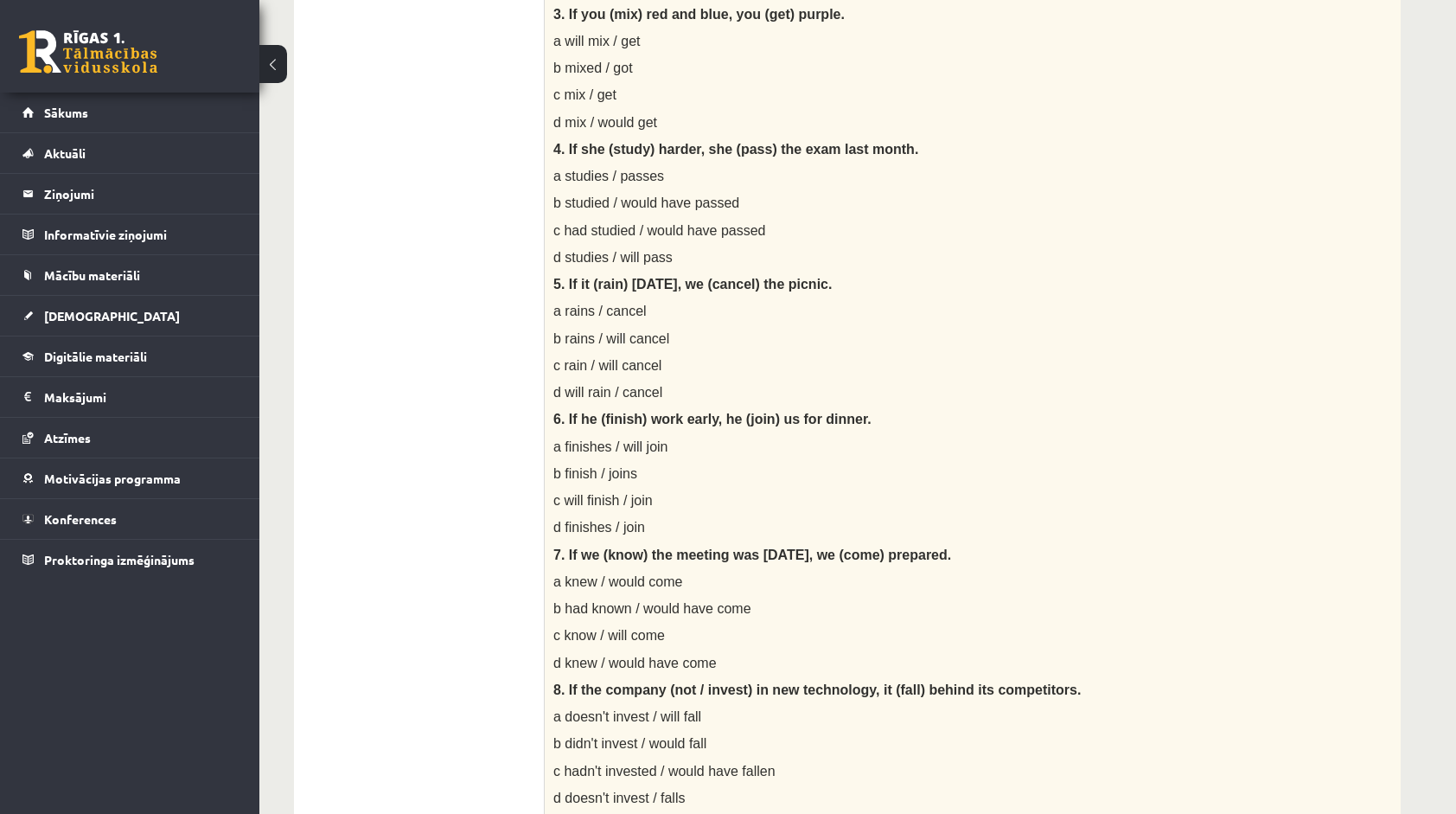
click at [614, 557] on span "7. If we (know) the meeting was today, we (come) prepared." at bounding box center [751, 555] width 398 height 15
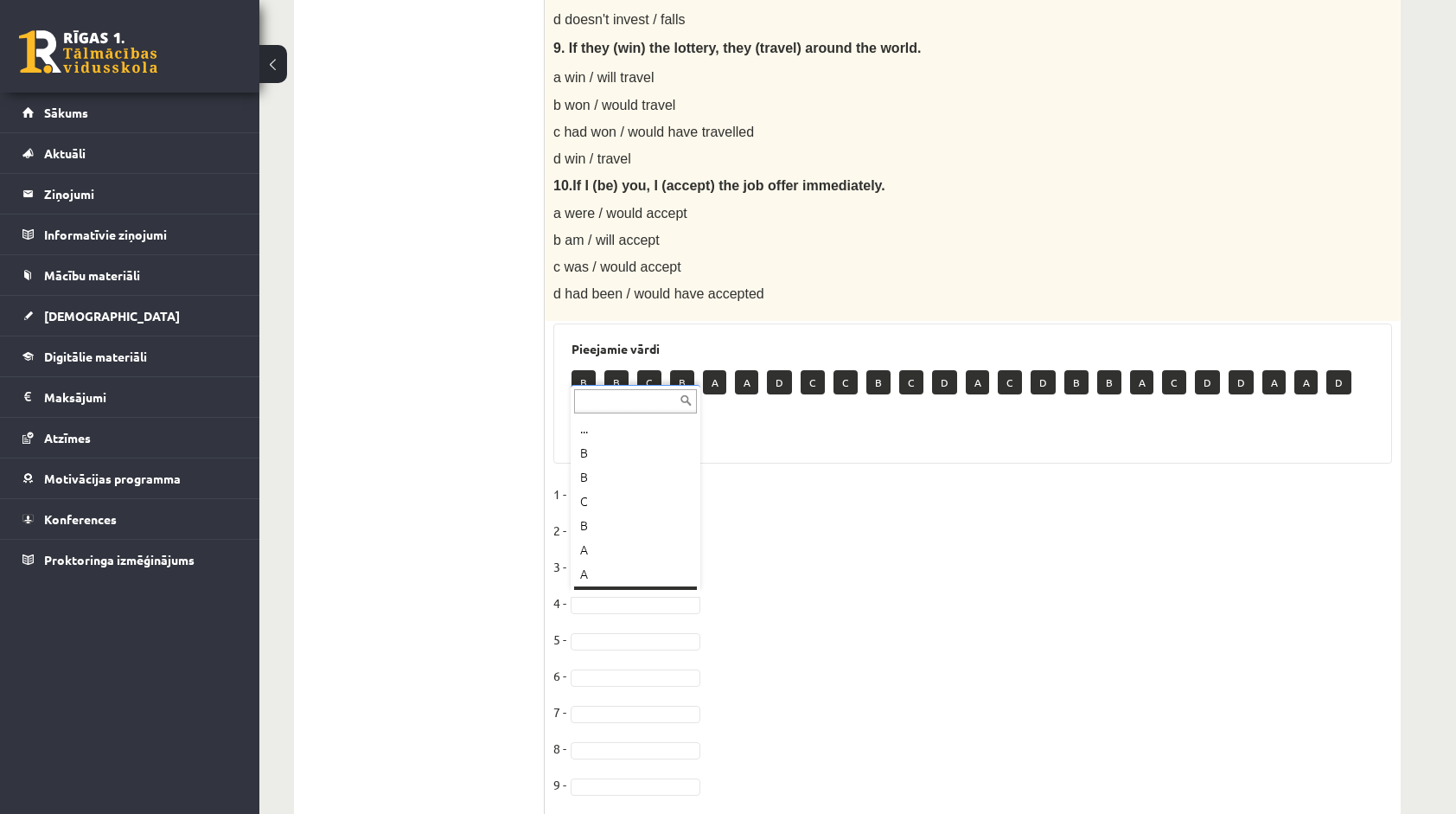
scroll to position [21, 0]
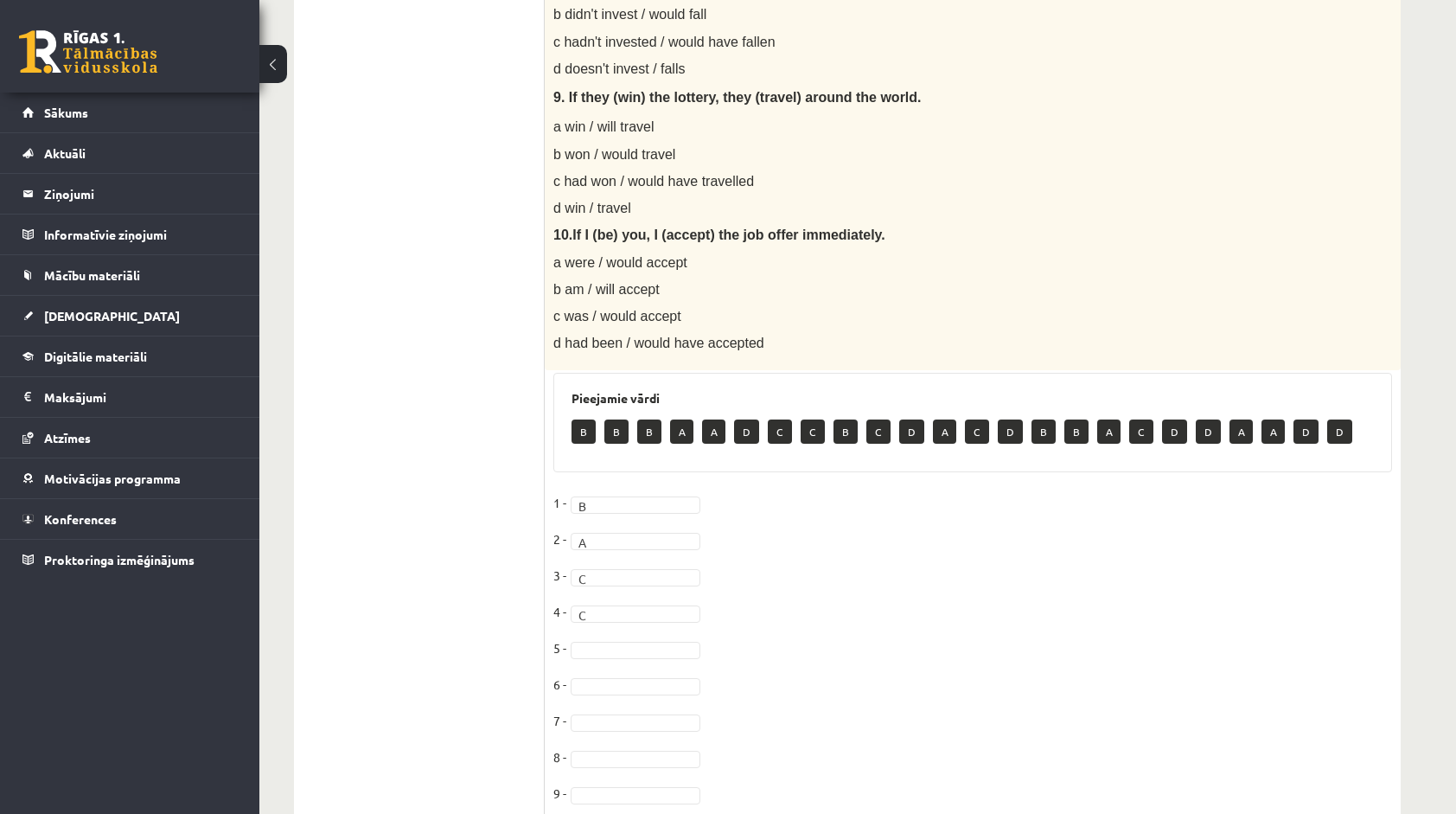
scroll to position [1453, 0]
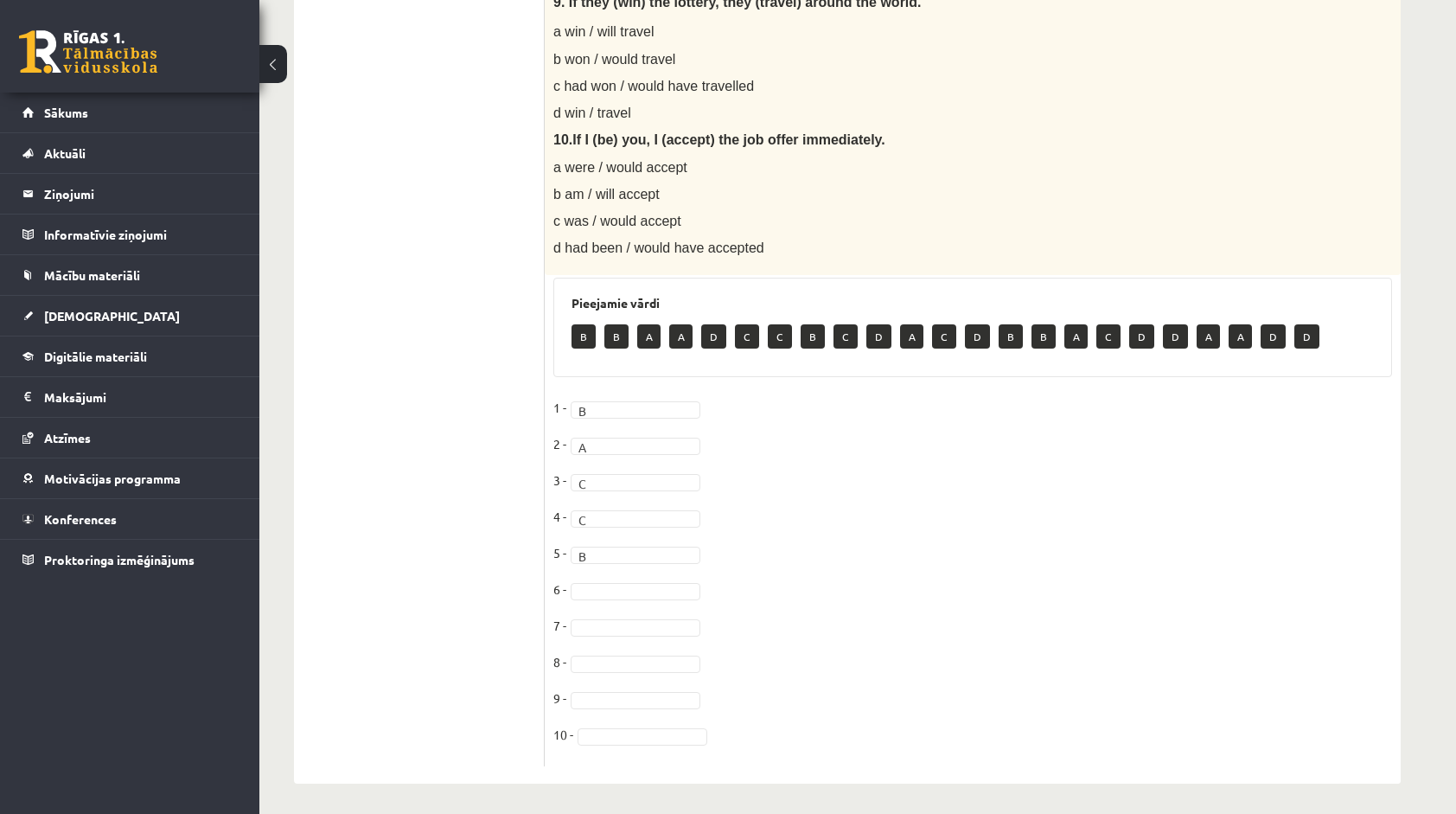
click at [790, 551] on fieldset "1 - B * 2 - A * 3 - C * 4 - C * 5 - B * 6 - 7 - 8 - 9 - 10 -" at bounding box center [972, 575] width 839 height 363
click at [859, 530] on fieldset "1 - B * 2 - A * 3 - C * 4 - C * 5 - B * 6 - A * 7 - 8 - 9 - 10 -" at bounding box center [972, 575] width 839 height 363
click at [1070, 605] on fieldset "1 - B * 2 - A * 3 - C * 4 - C * 5 - B * 6 - A * 7 - B * 8 - 9 - 10 -" at bounding box center [972, 575] width 839 height 363
click at [935, 636] on fieldset "1 - B * 2 - A * 3 - C * 4 - C * 5 - B * 6 - A * 7 - B * 8 - A * 9 - 10 -" at bounding box center [972, 575] width 839 height 363
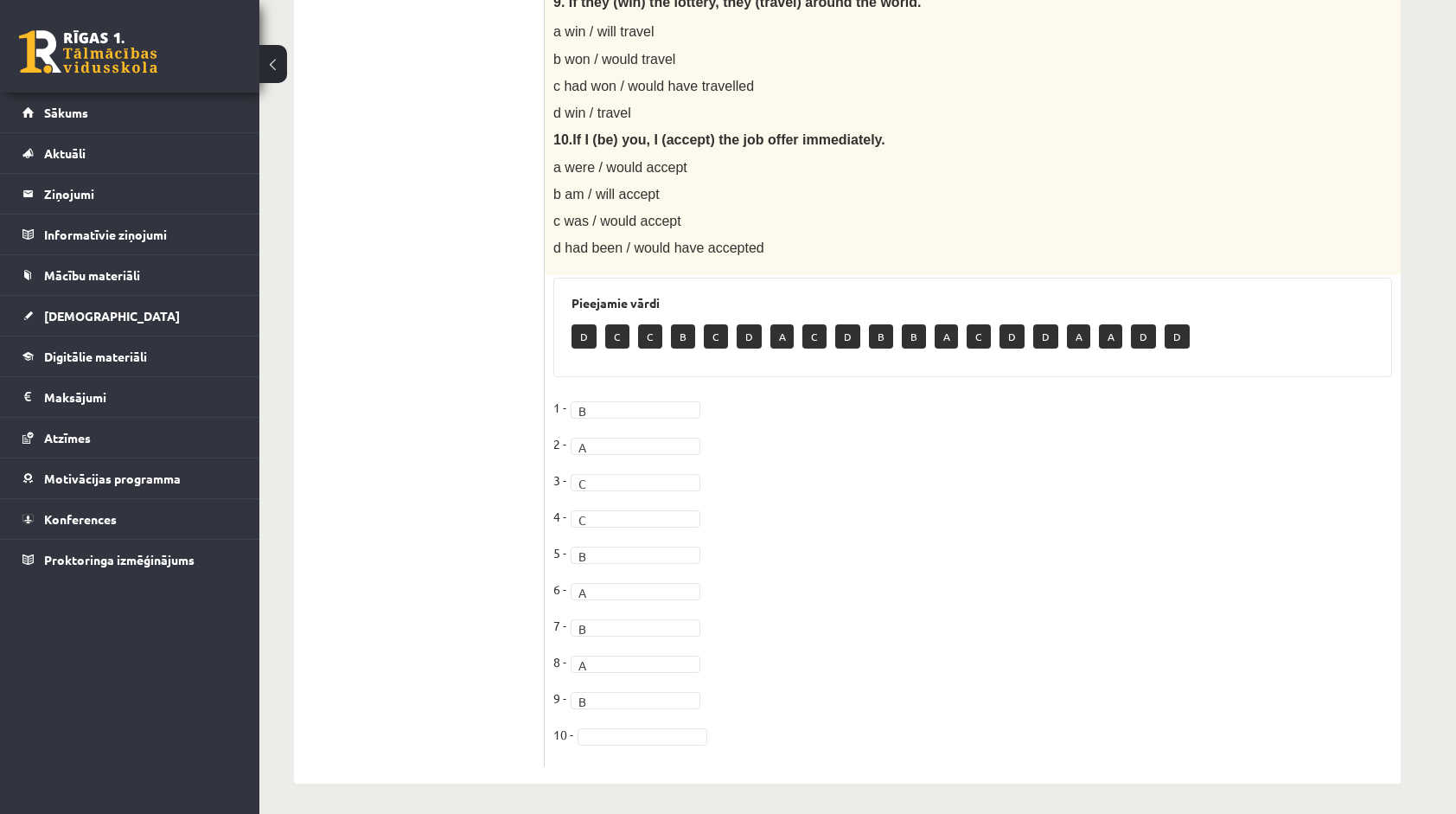
click at [815, 643] on fieldset "1 - B * 2 - A * 3 - C * 4 - C * 5 - B * 6 - A * 7 - B * 8 - A * 9 - B * 10 -" at bounding box center [972, 575] width 839 height 363
click at [808, 643] on fieldset "1 - B * 2 - A * 3 - C * 4 - C * 5 - B * 6 - A * 7 - B * 8 - A * 9 - B * 10 - A *" at bounding box center [972, 575] width 839 height 363
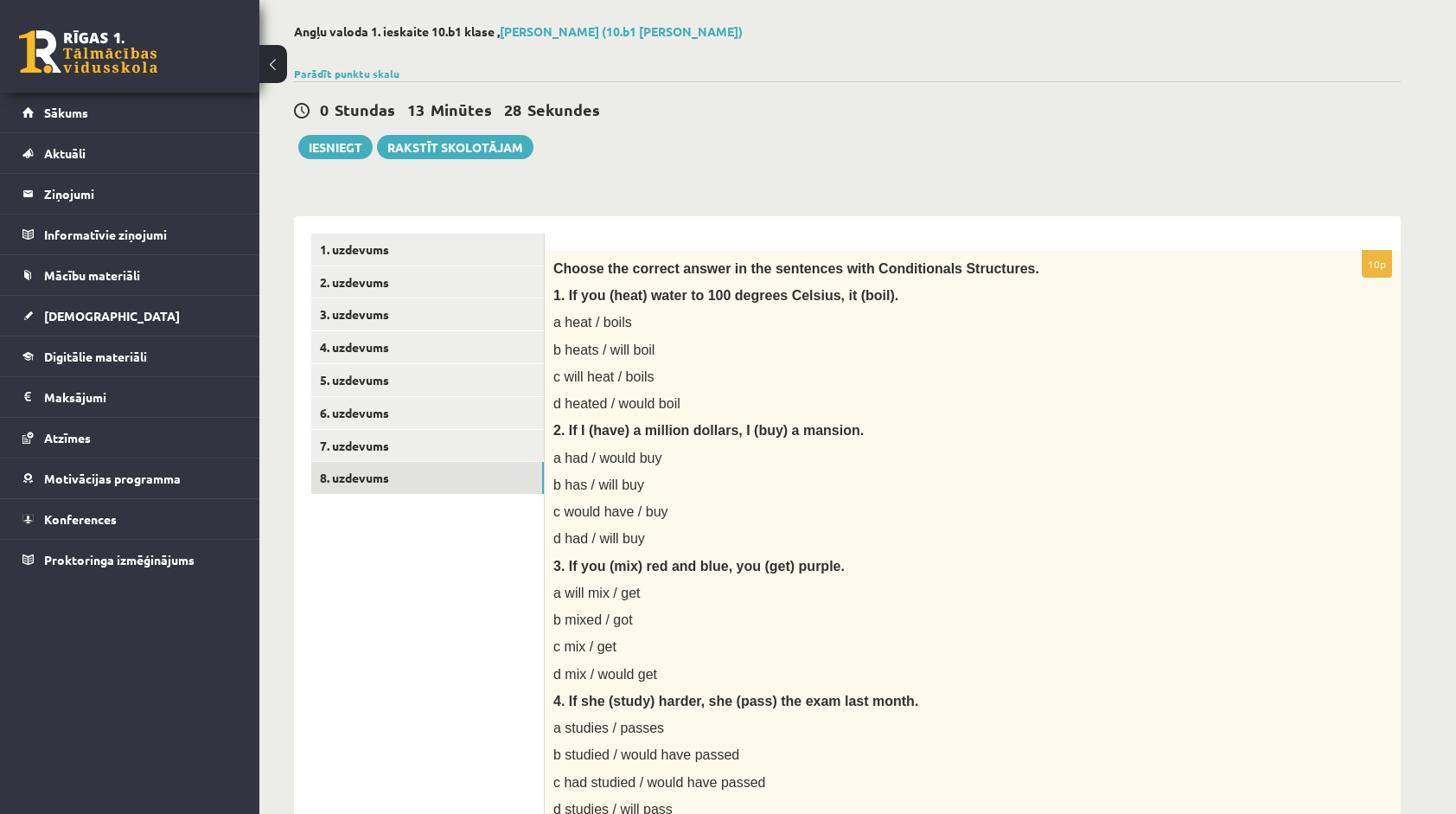
scroll to position [69, 0]
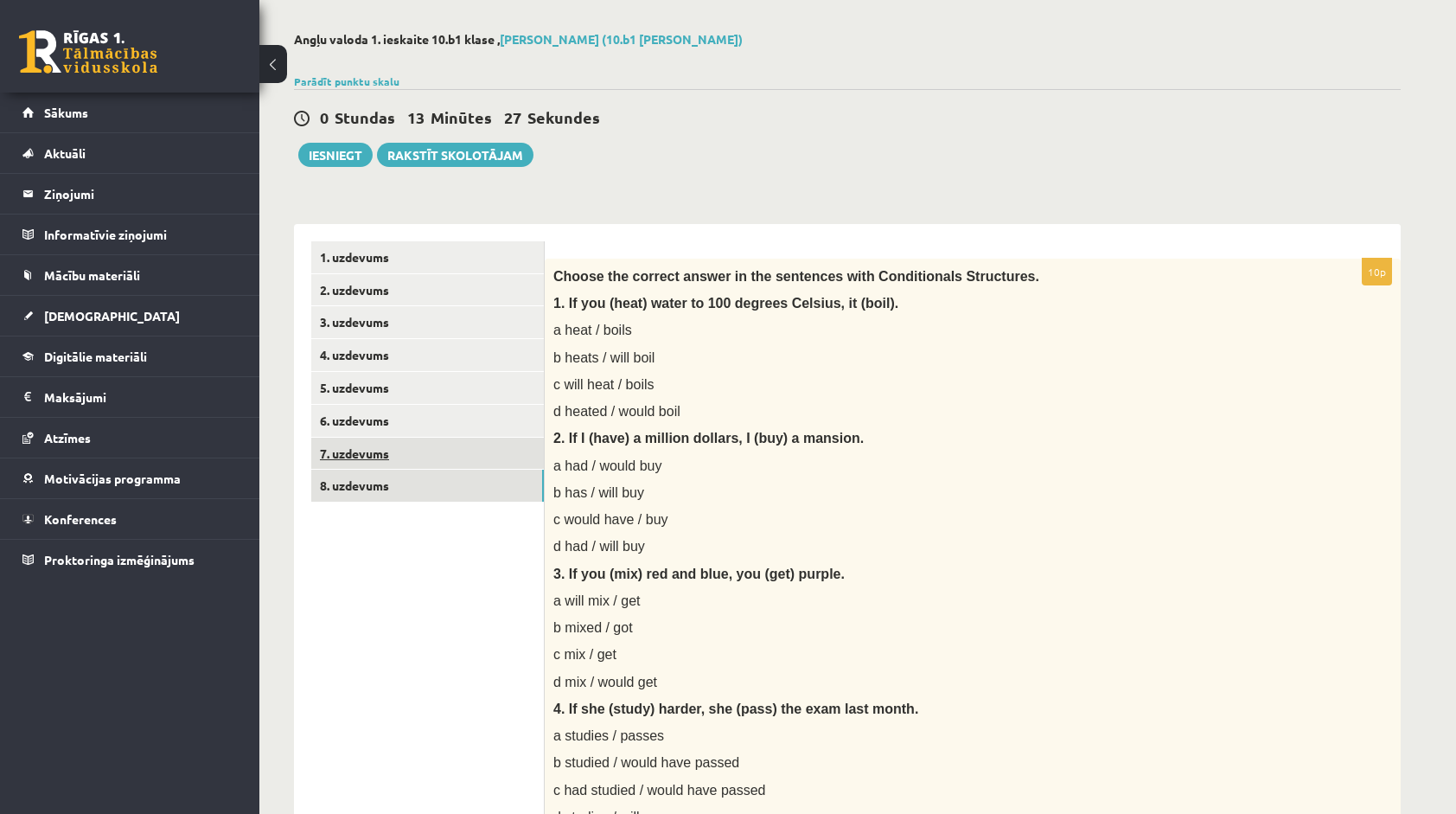
click at [381, 445] on link "7. uzdevums" at bounding box center [427, 453] width 232 height 32
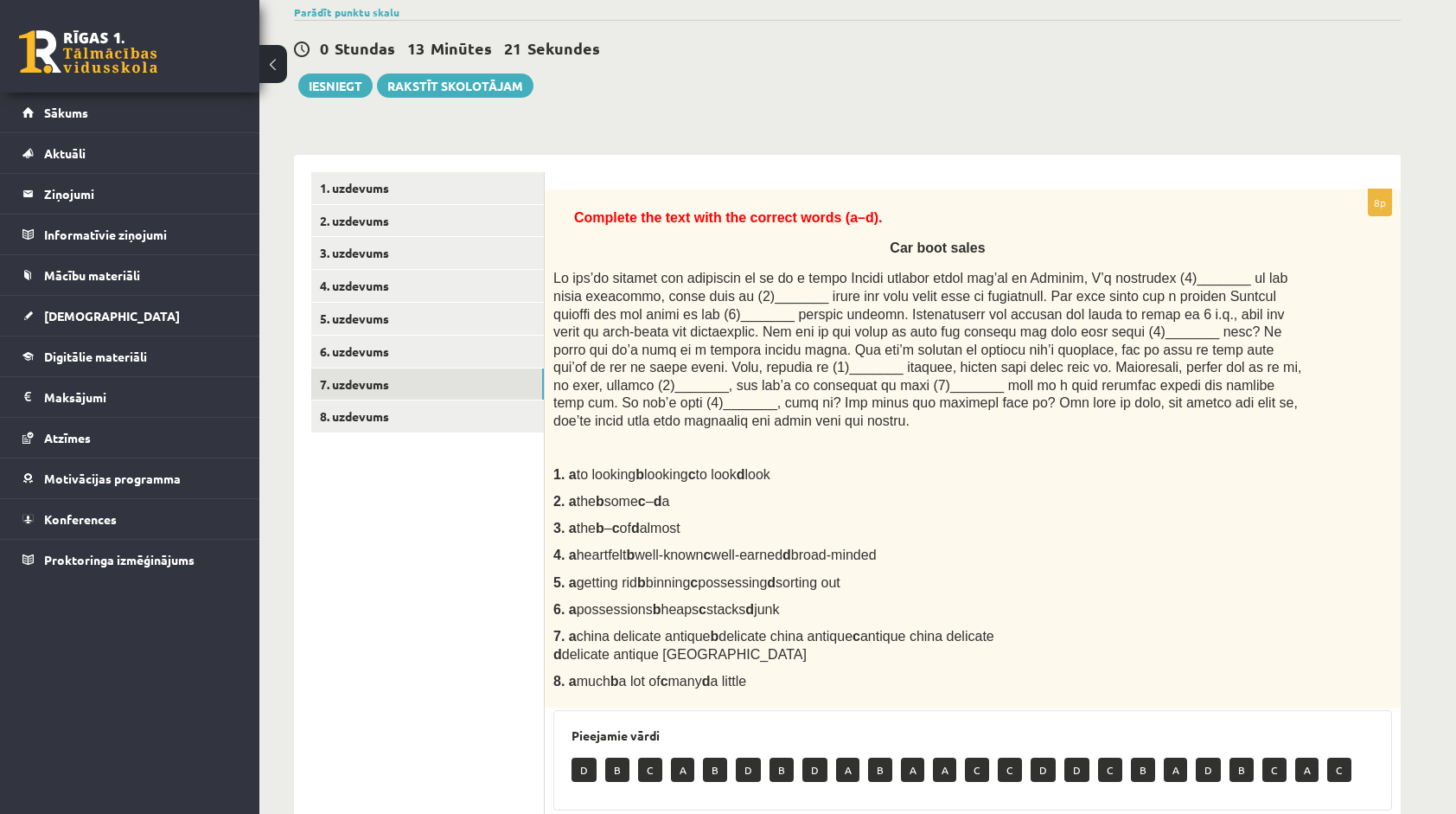
scroll to position [137, 0]
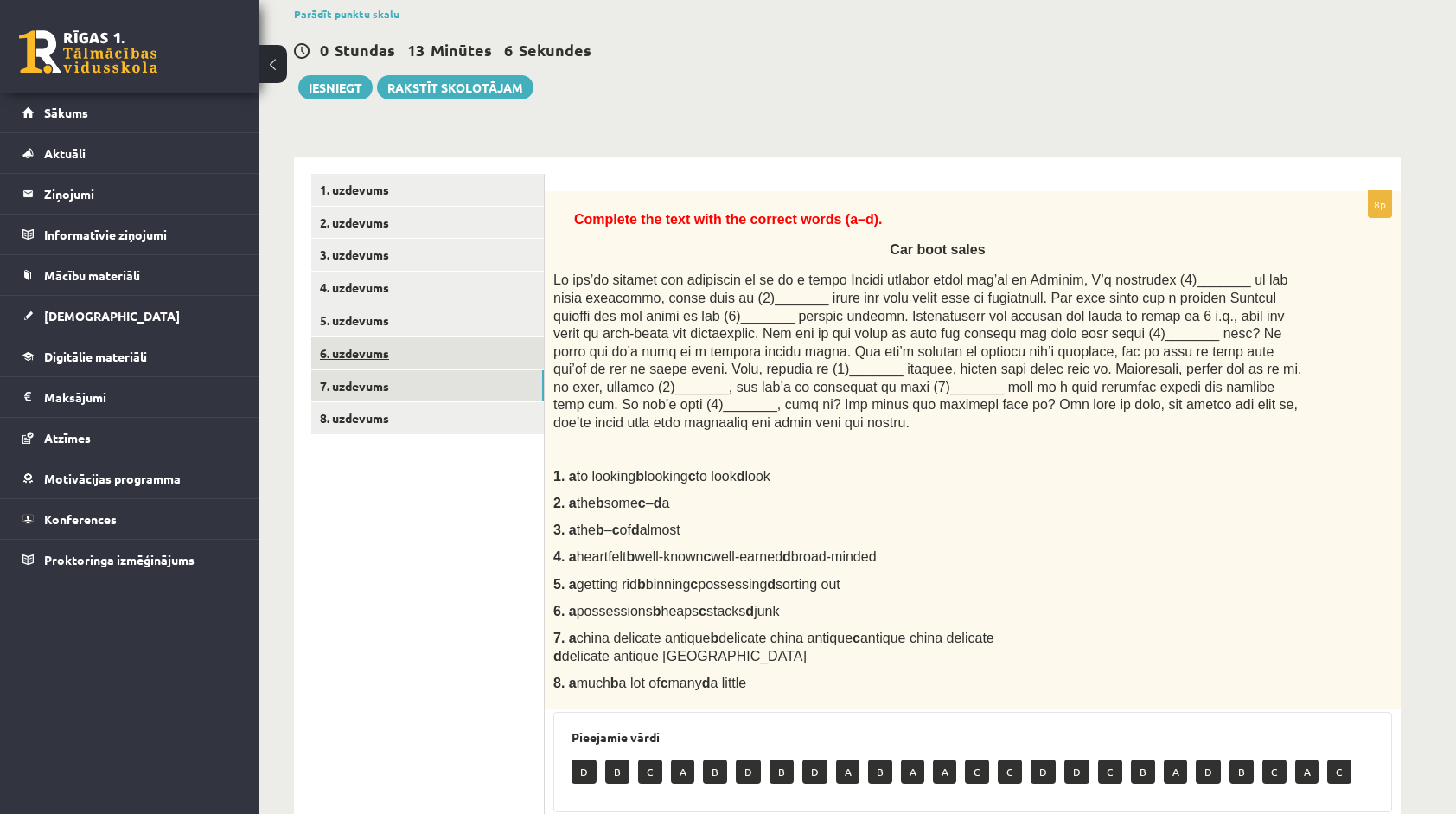
click at [436, 351] on link "6. uzdevums" at bounding box center [427, 353] width 232 height 32
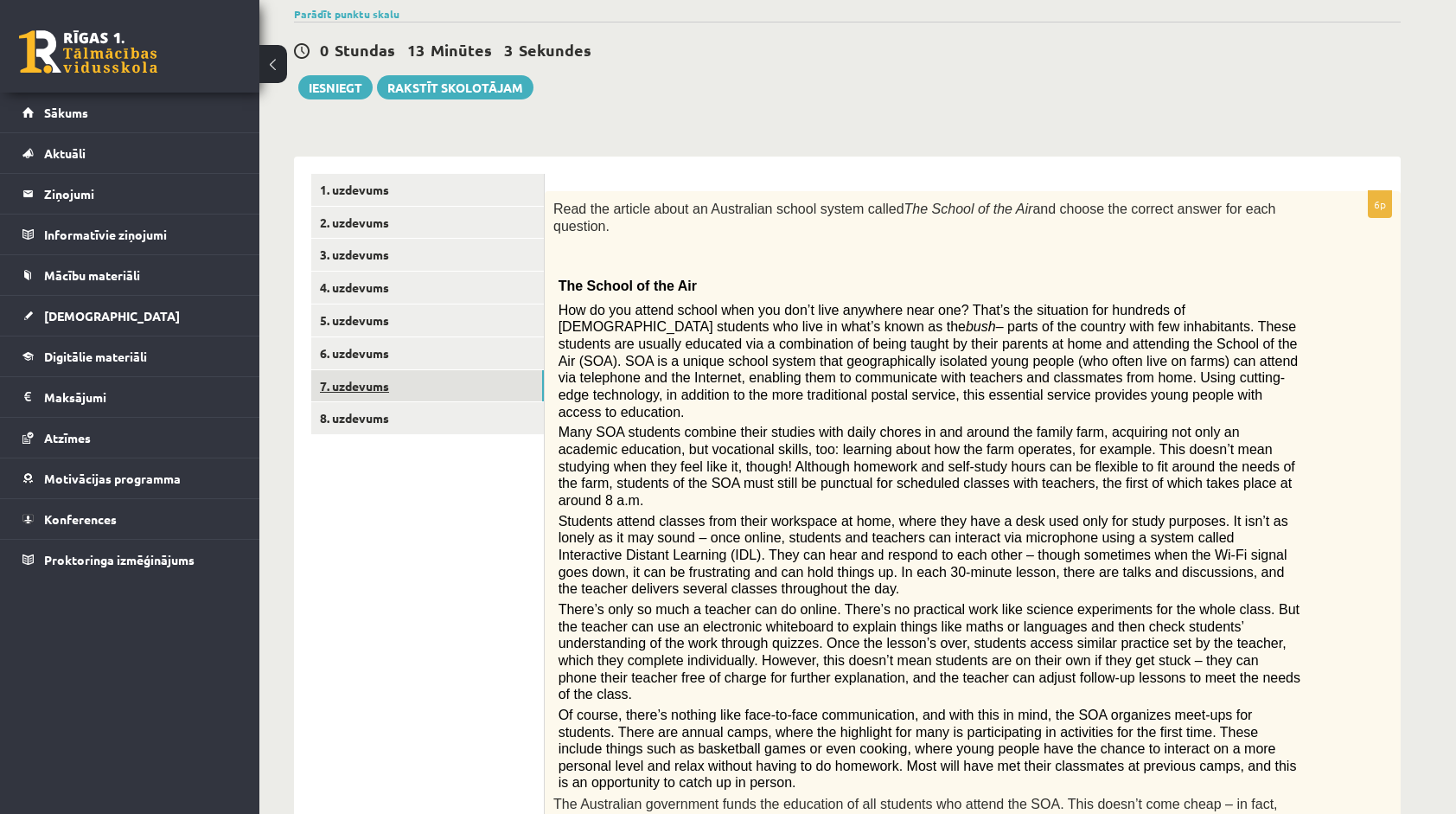
click at [484, 380] on link "7. uzdevums" at bounding box center [427, 386] width 232 height 32
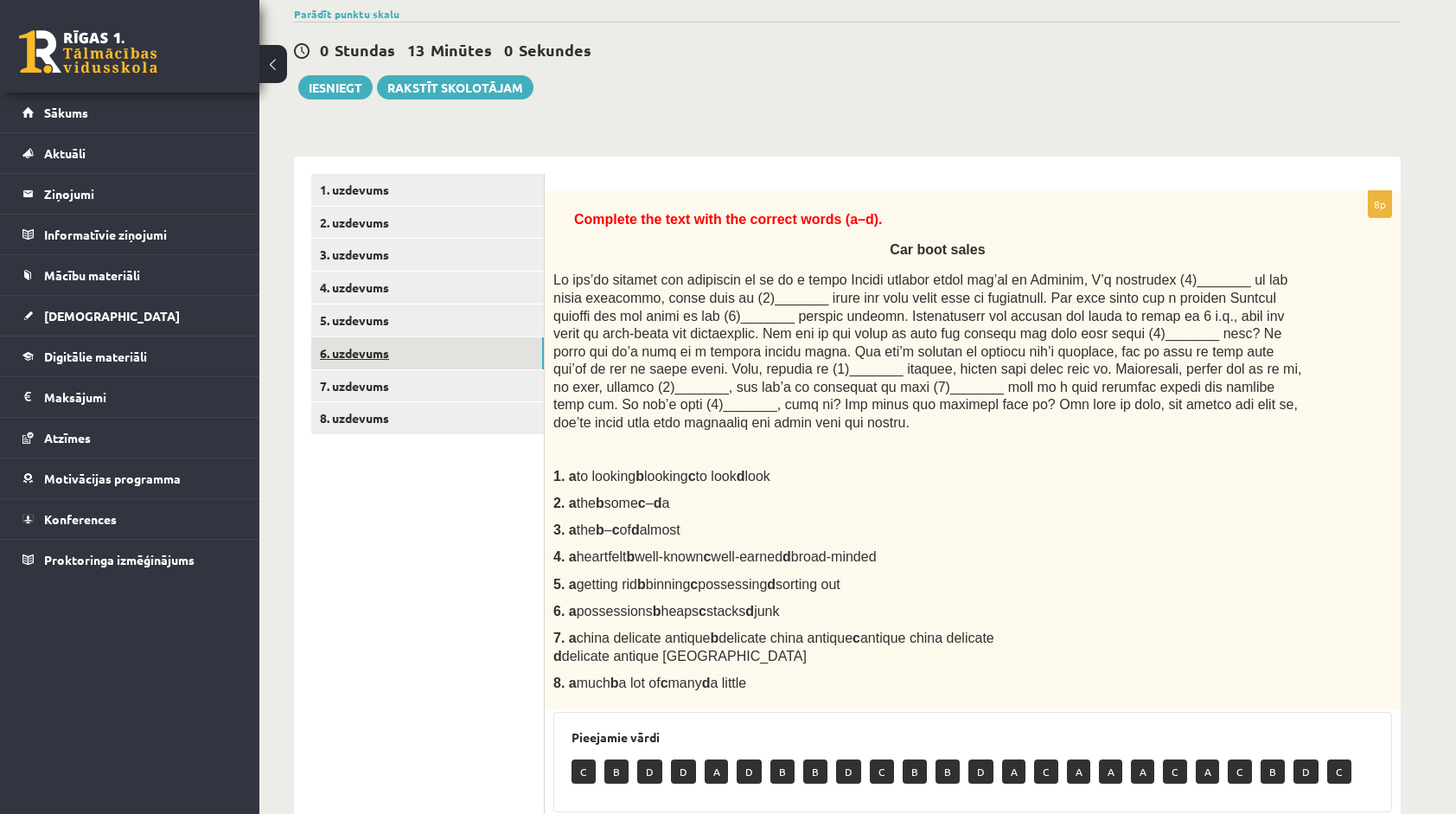
click at [462, 349] on link "6. uzdevums" at bounding box center [427, 353] width 232 height 32
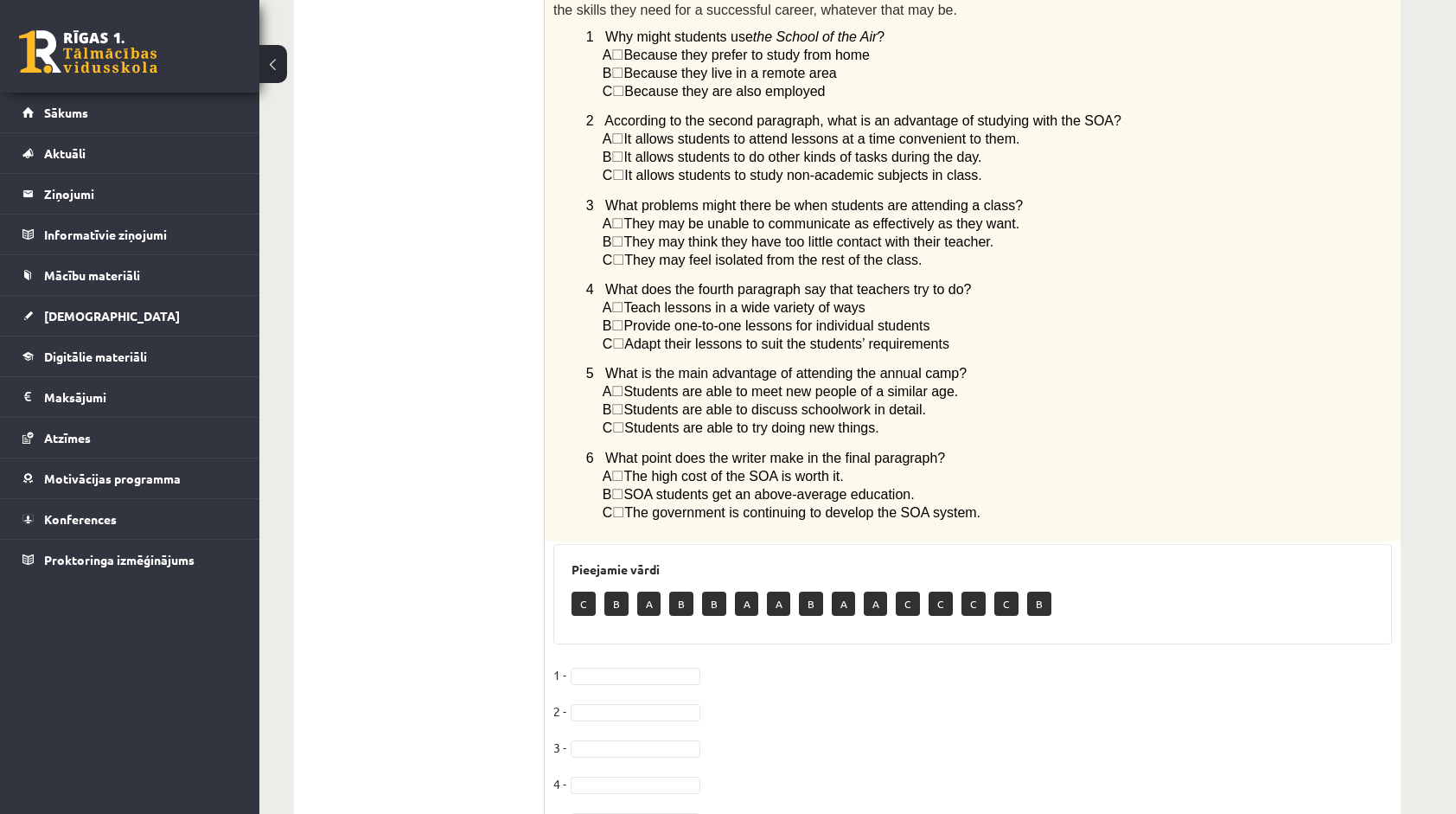
scroll to position [1001, 0]
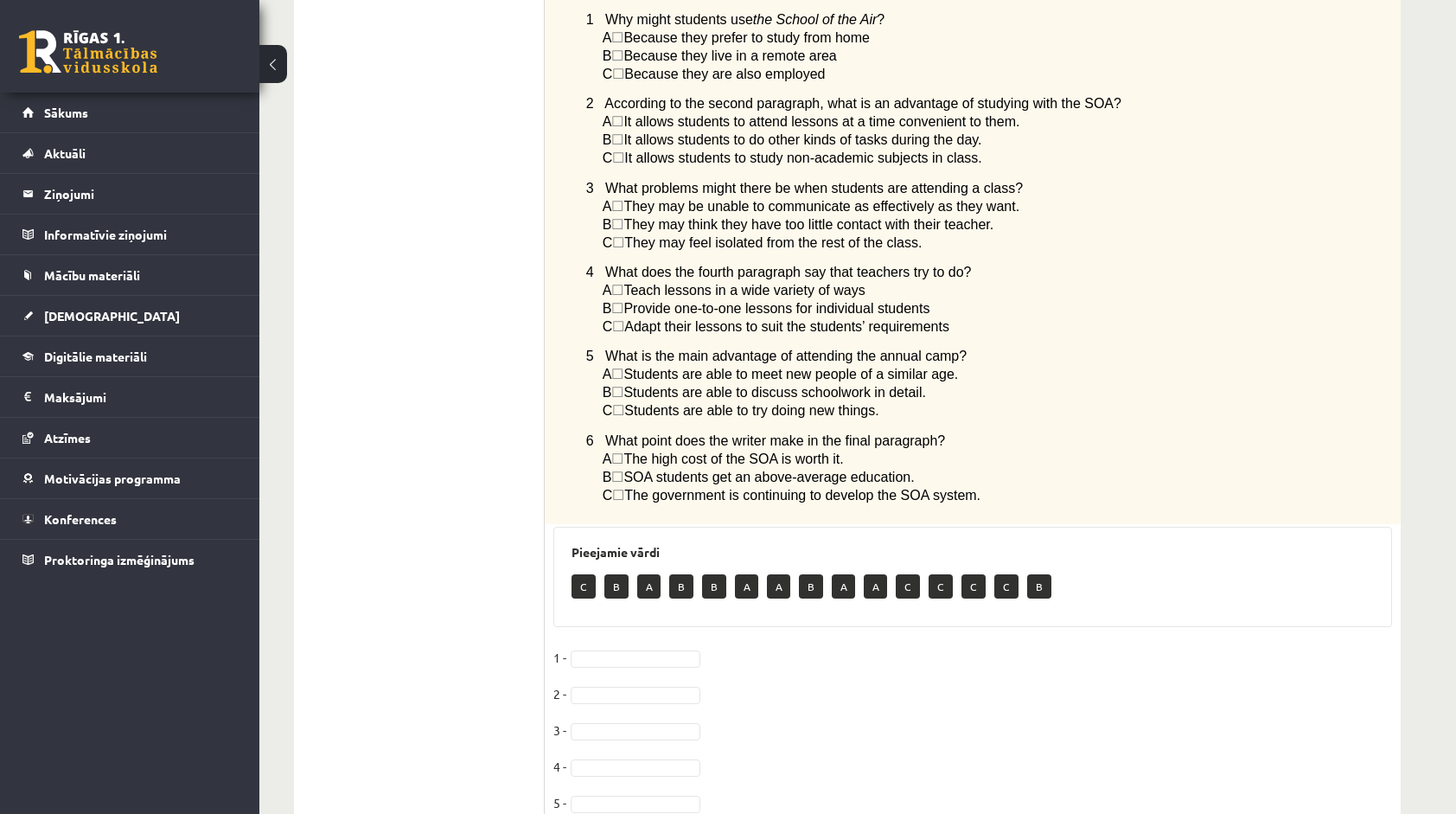
click at [627, 644] on fieldset "1 - 2 - 3 - 4 - 5 - 6 -" at bounding box center [972, 752] width 839 height 218
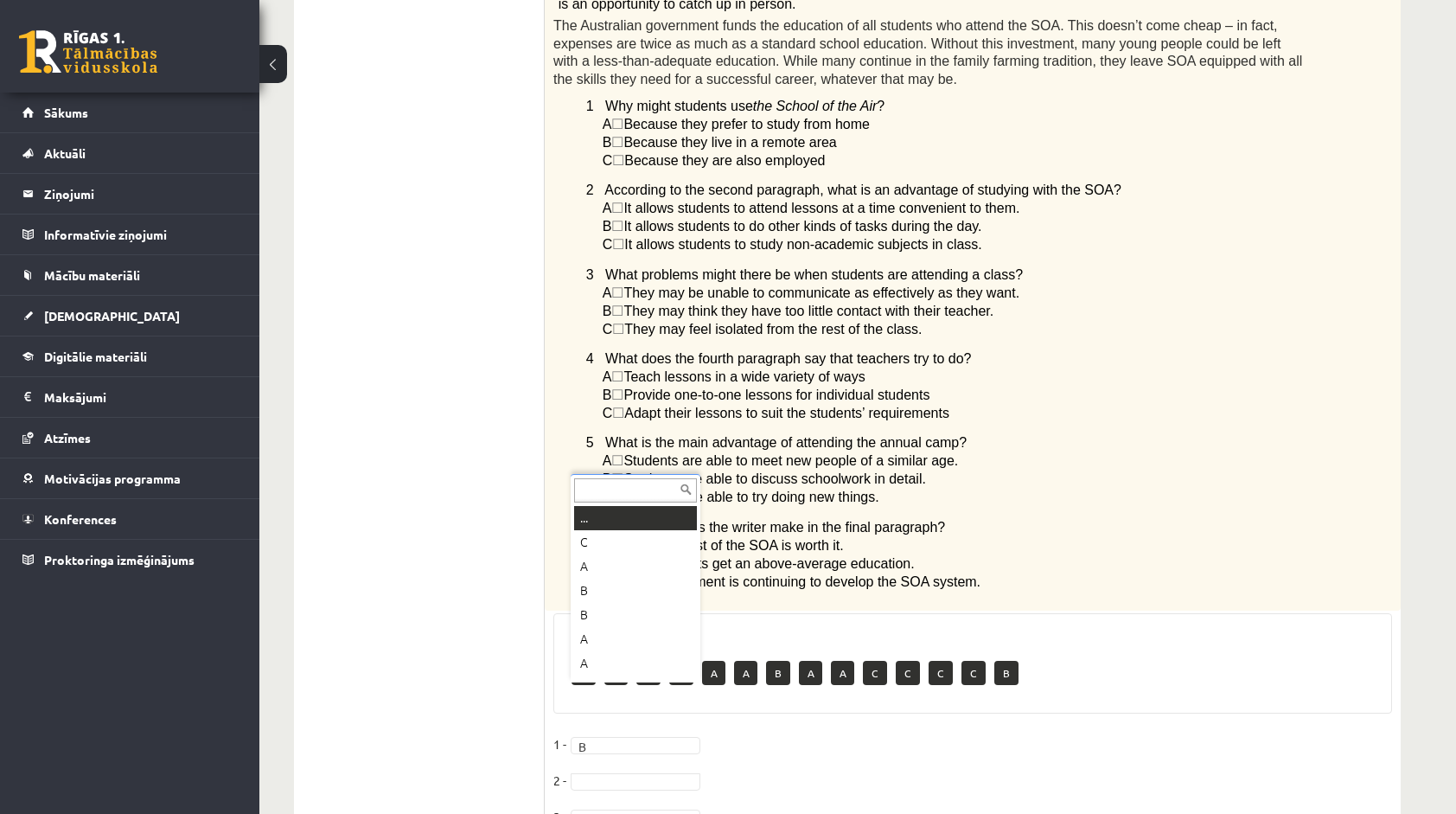
scroll to position [21, 0]
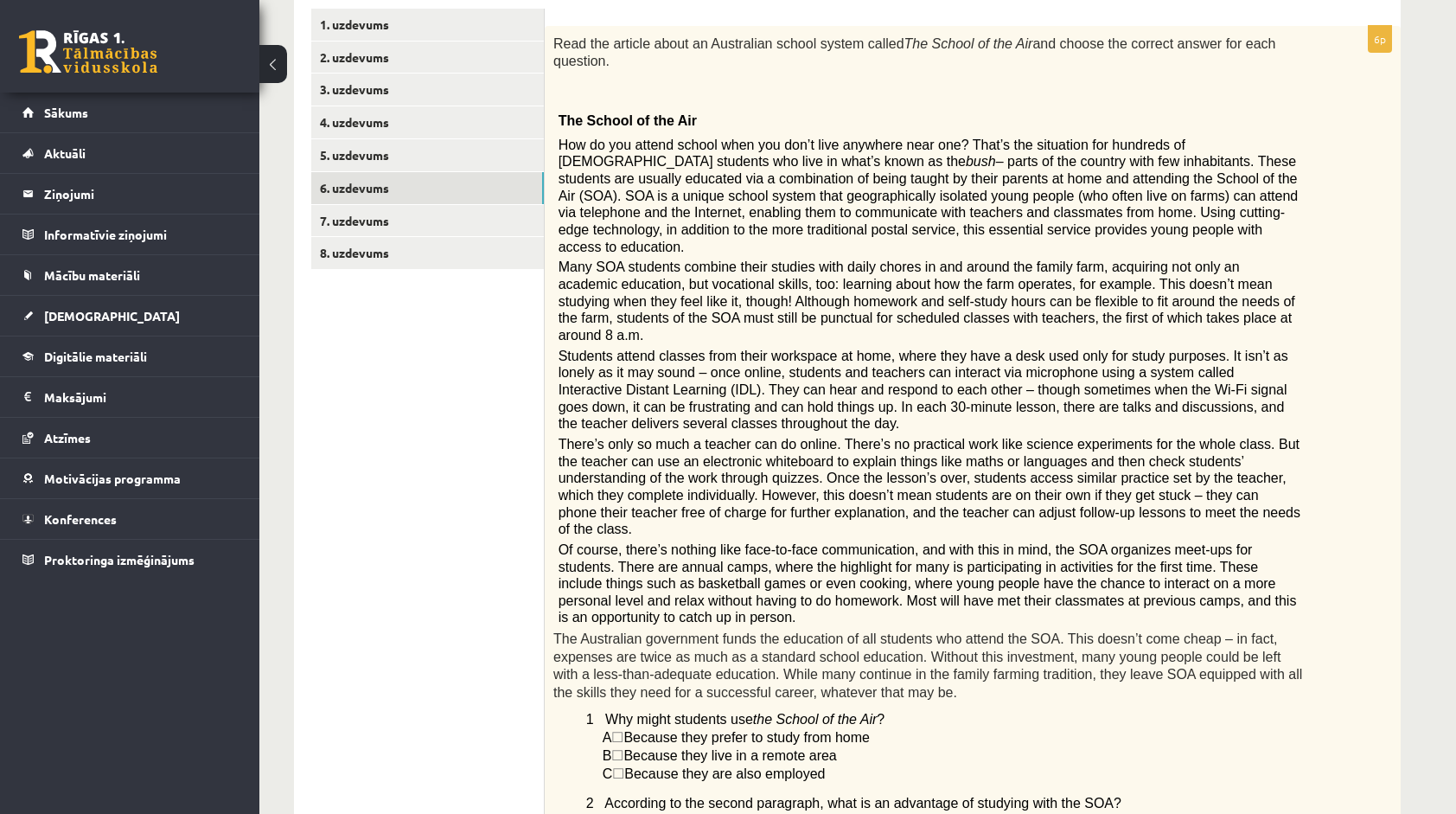
scroll to position [137, 0]
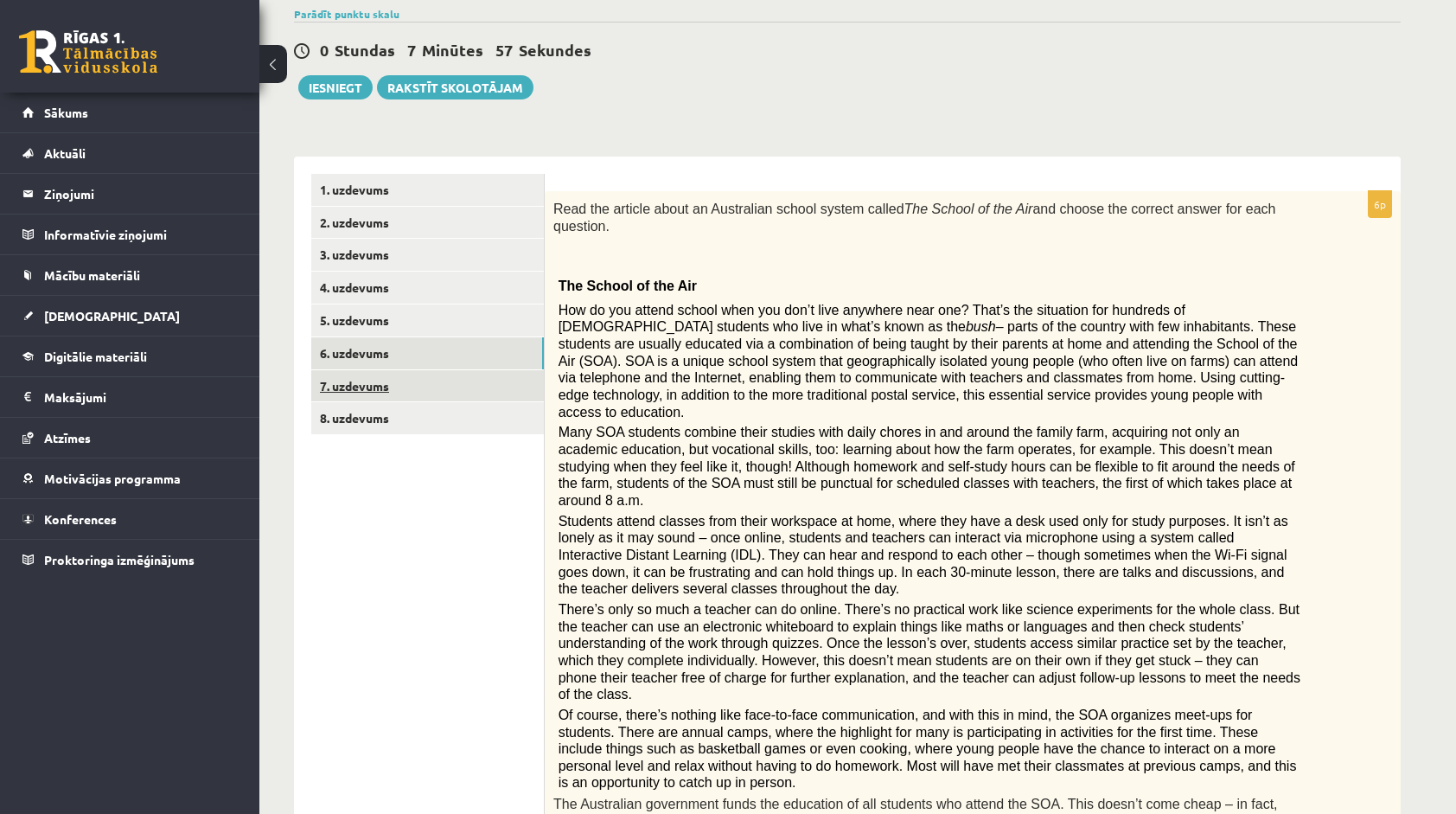
click at [394, 386] on link "7. uzdevums" at bounding box center [427, 386] width 232 height 32
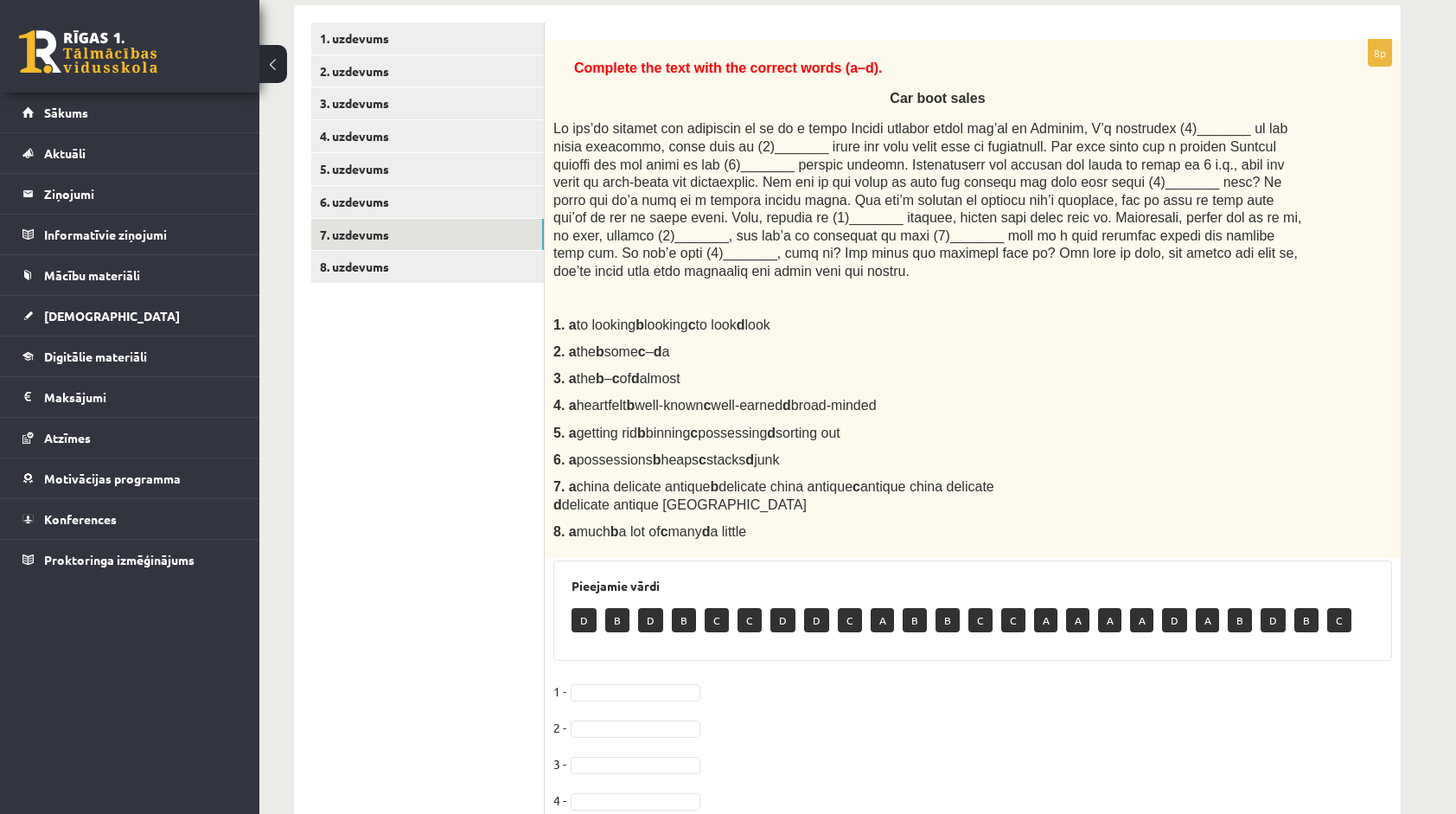
scroll to position [300, 0]
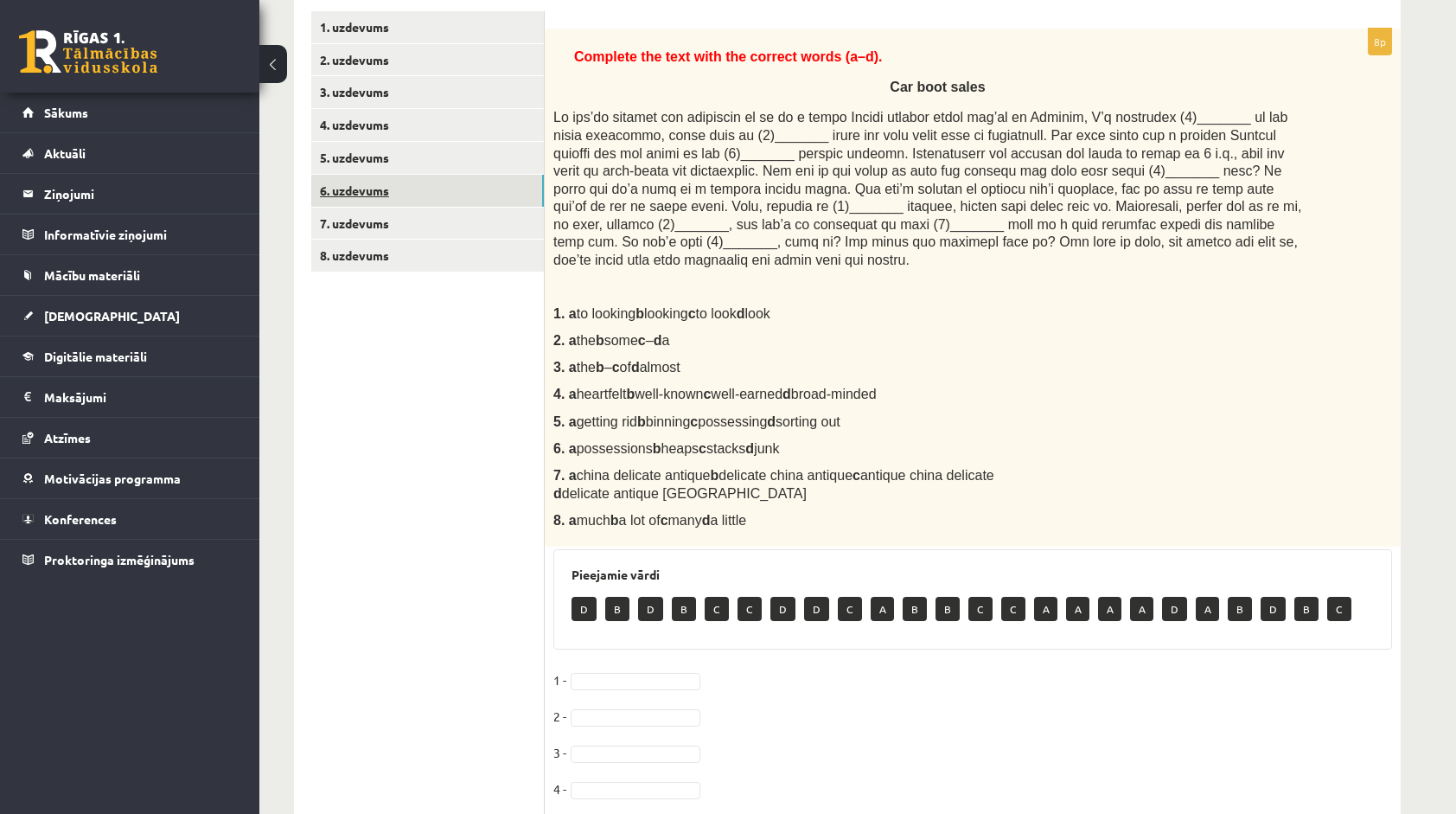
click at [435, 189] on link "6. uzdevums" at bounding box center [427, 190] width 232 height 32
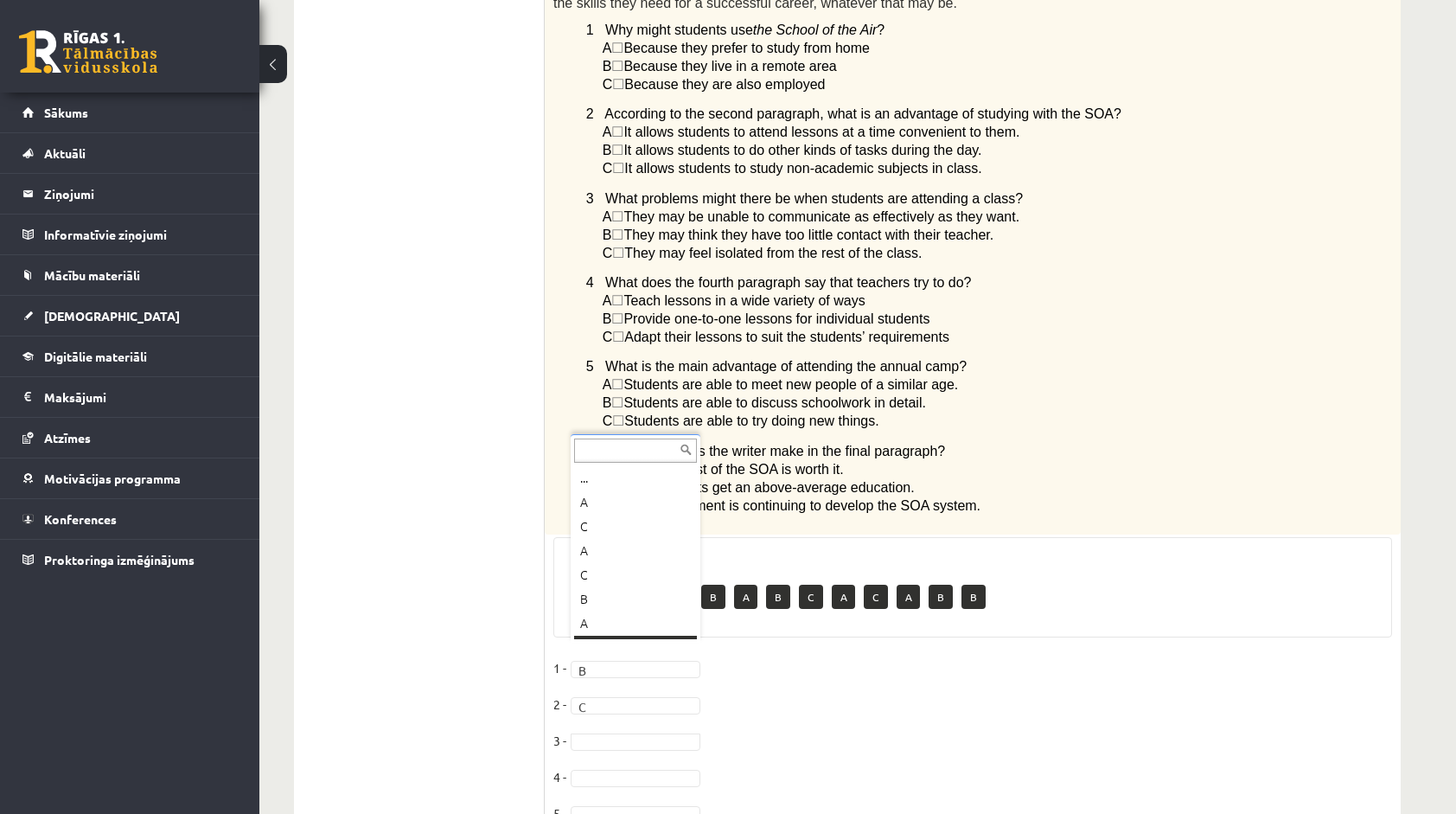
scroll to position [21, 0]
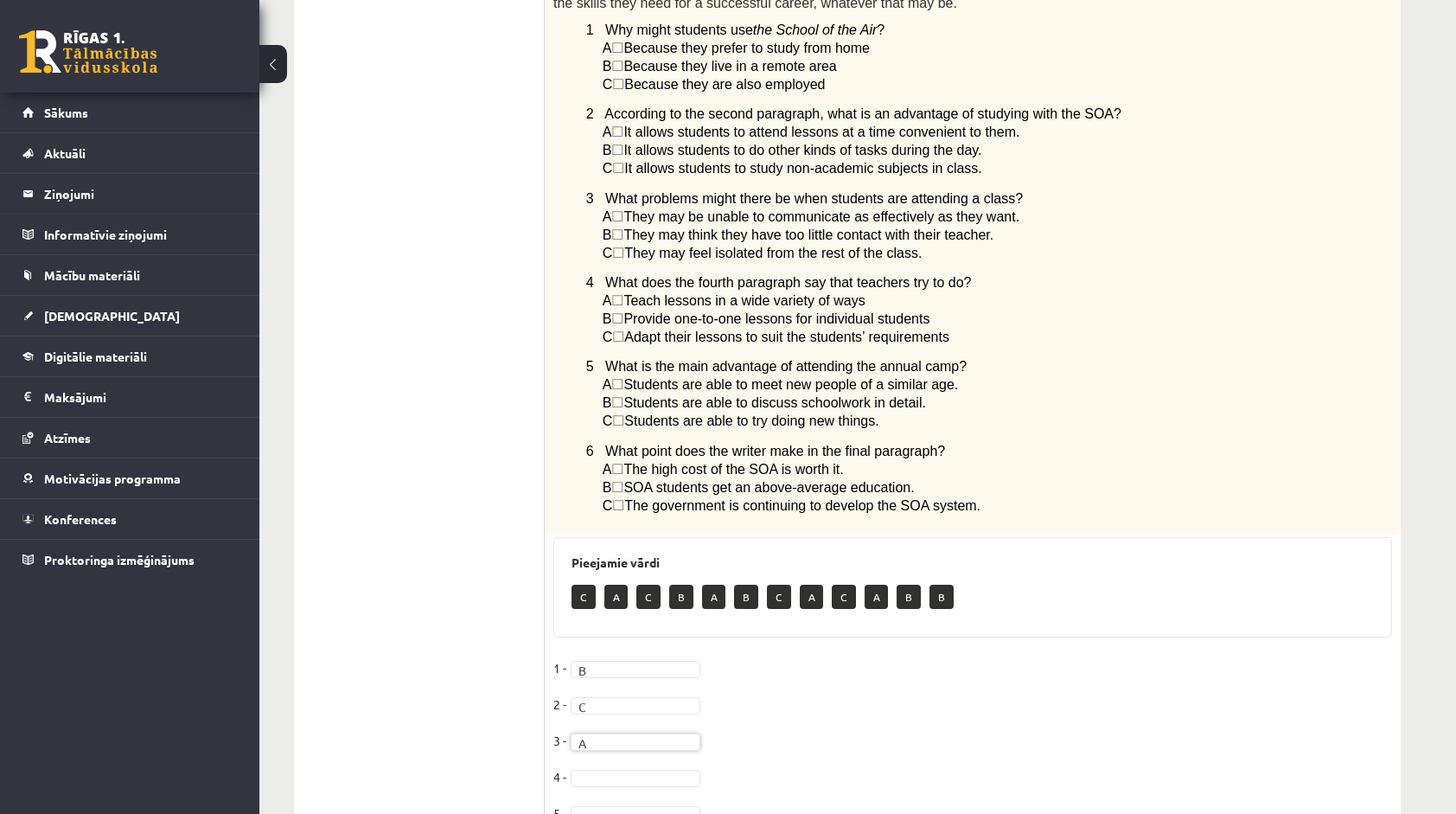
click at [1070, 548] on div "6p Read the article about an Australian school system called The School of the …" at bounding box center [973, 108] width 856 height 1544
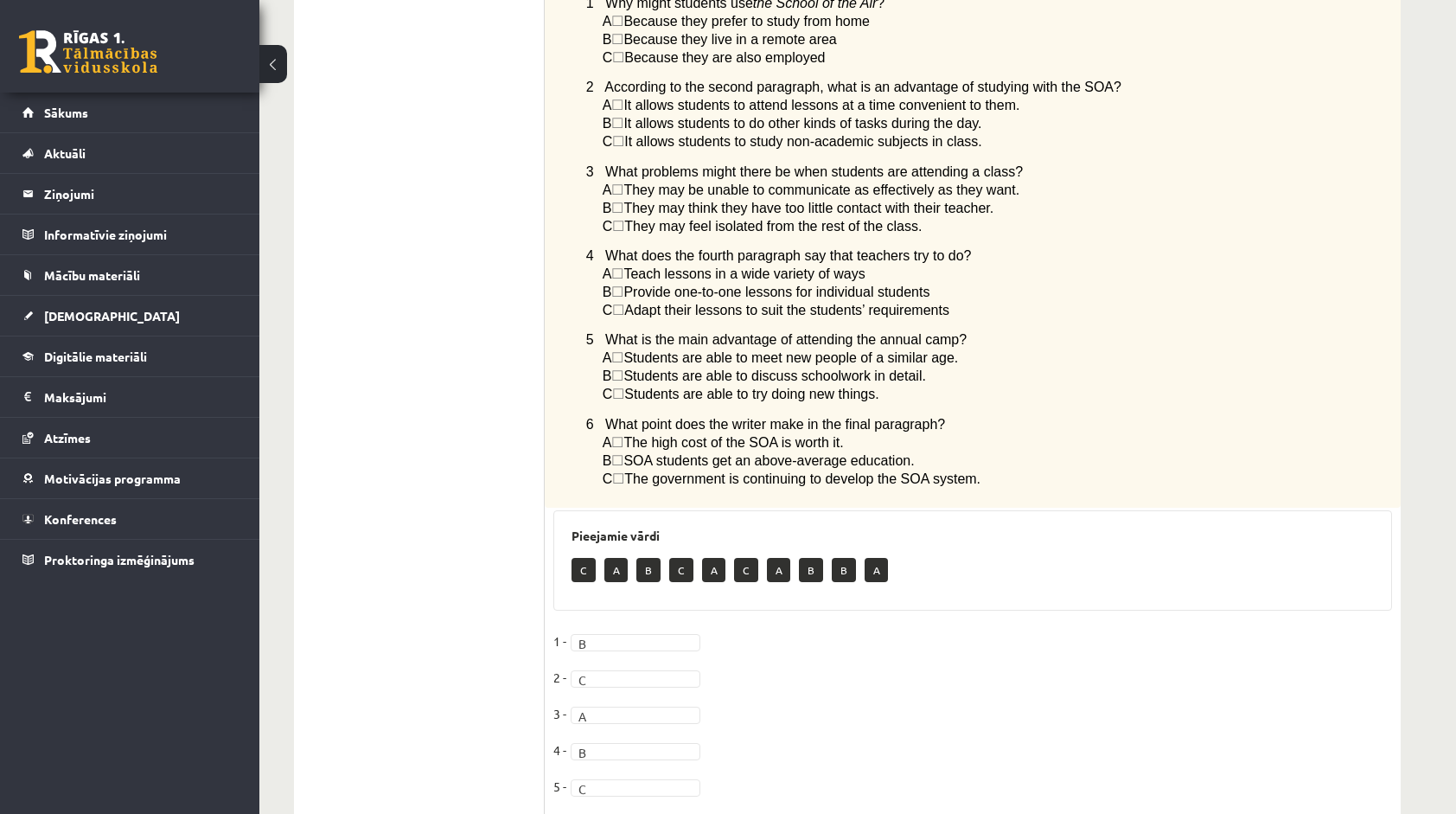
click at [804, 659] on fieldset "1 - B * 2 - C * 3 - A * 4 - B * 5 - C * 6 -" at bounding box center [972, 736] width 839 height 218
click at [858, 627] on fieldset "1 - B * 2 - C * 3 - A * 4 - B * 5 - C * 6 - B *" at bounding box center [972, 736] width 839 height 218
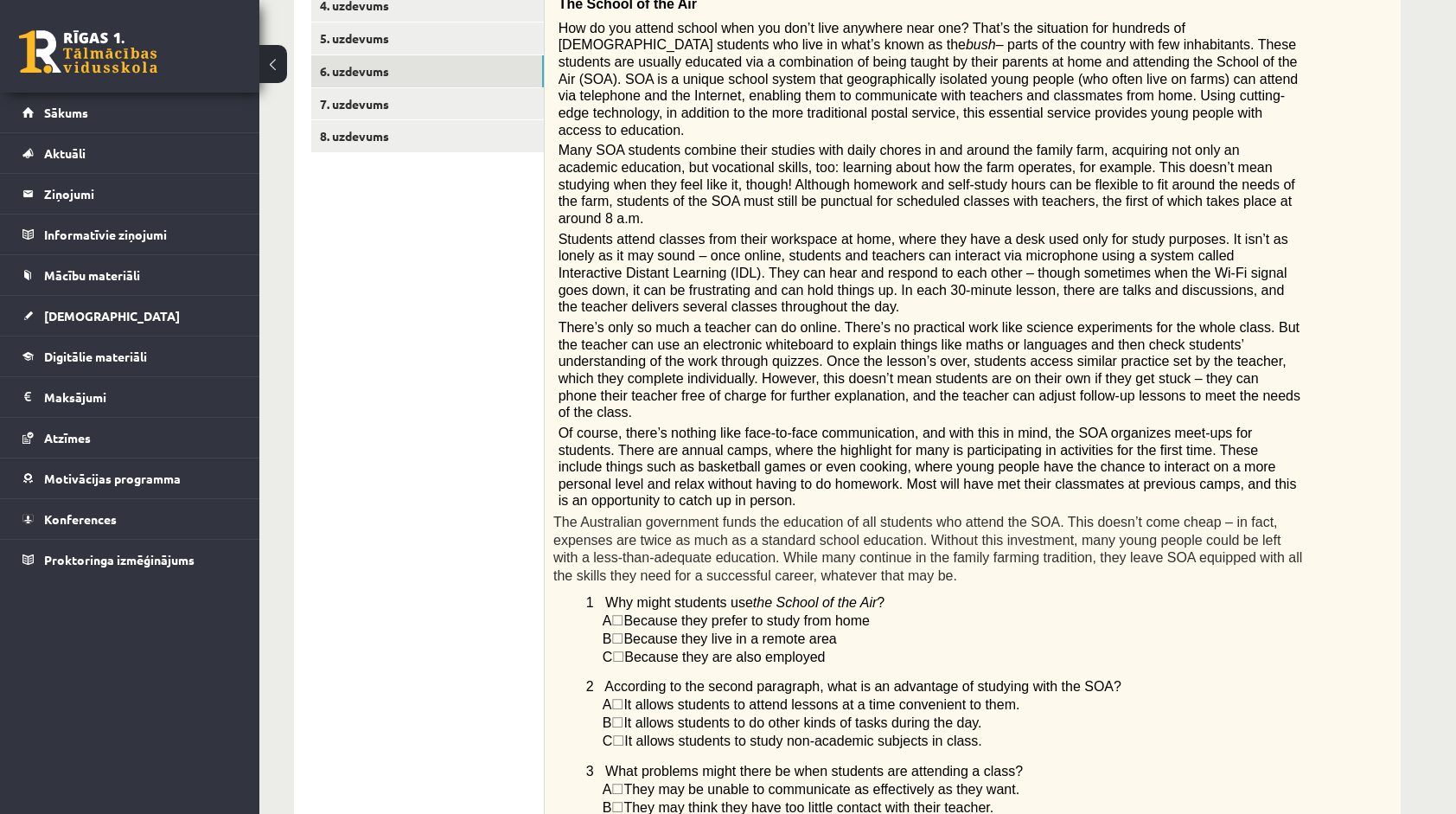
scroll to position [153, 0]
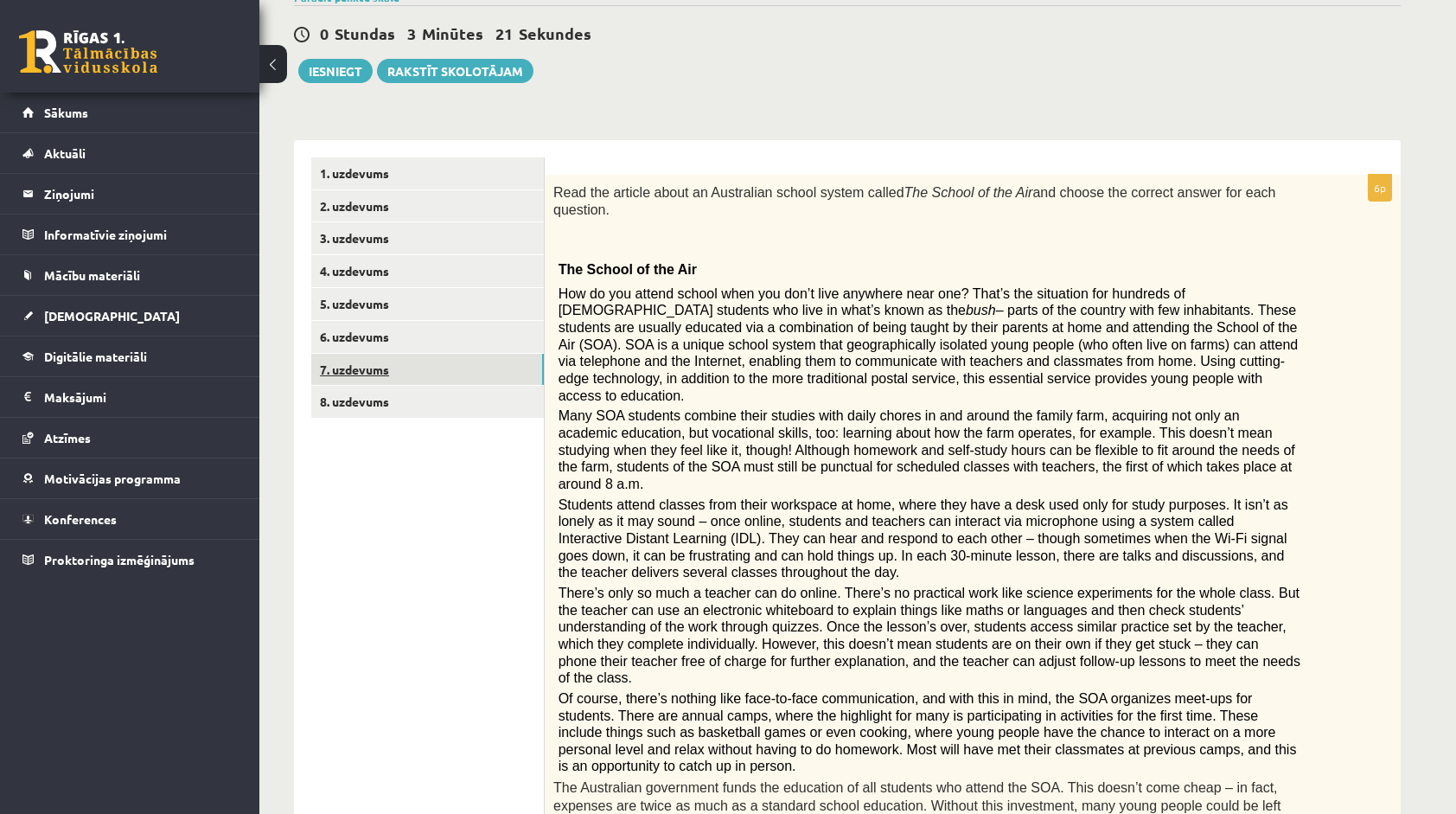
click at [333, 365] on link "7. uzdevums" at bounding box center [427, 369] width 232 height 32
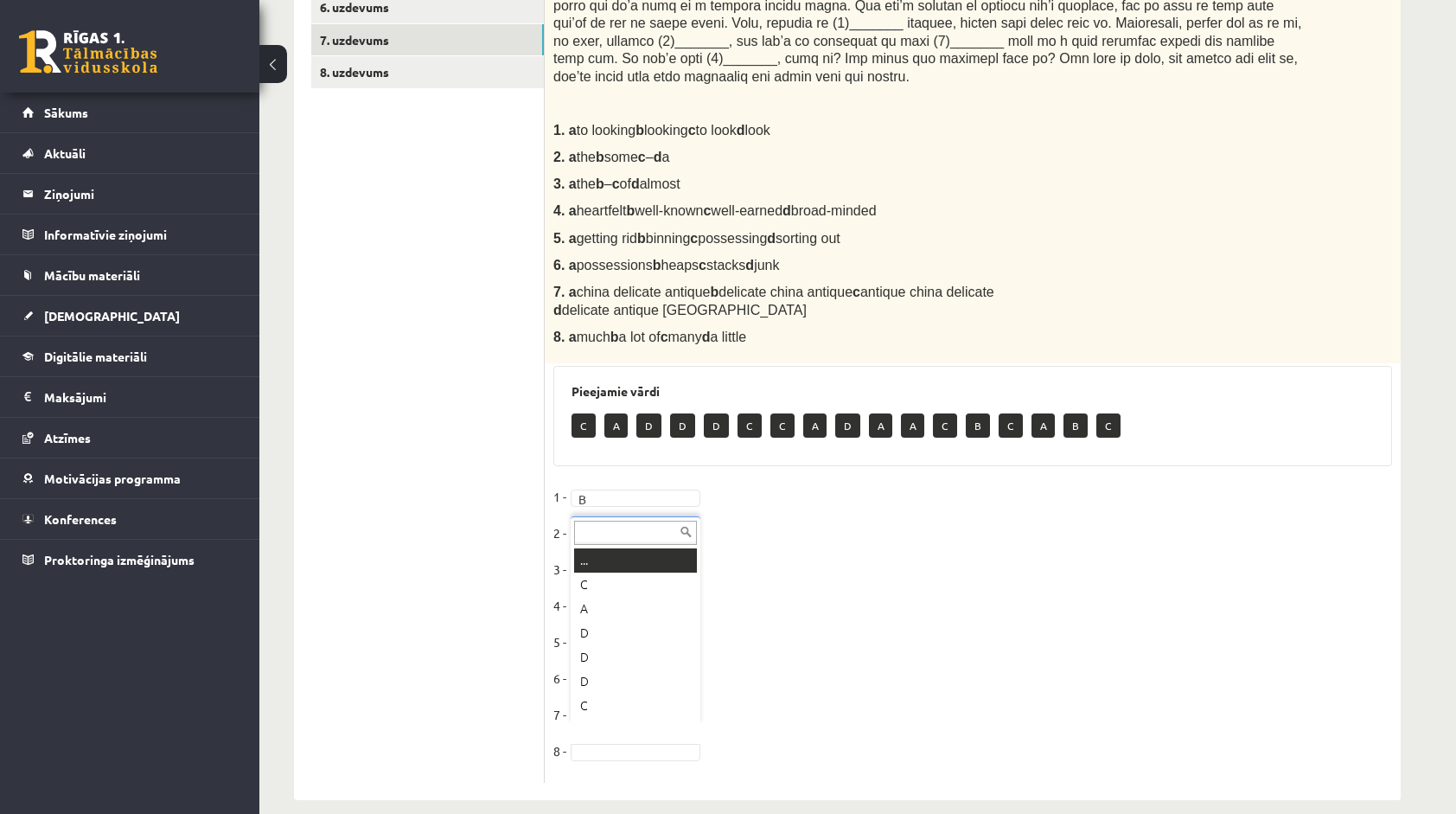
scroll to position [21, 0]
click at [815, 616] on fieldset "1 - B * 2 - A * 3 - B * 4 - B * 5 - B * 6 - D * 7 - D * 8 - A *" at bounding box center [972, 628] width 839 height 290
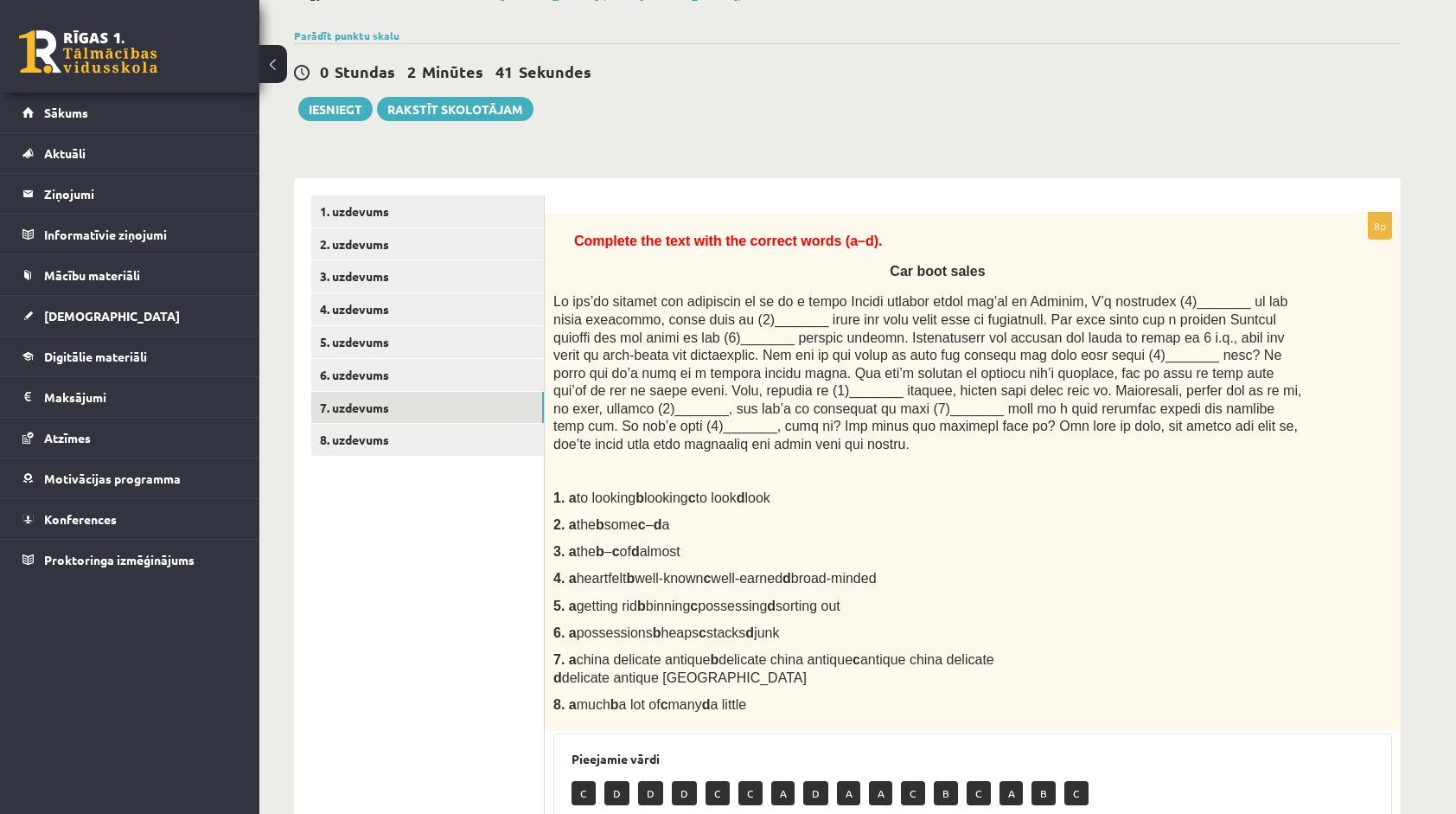
scroll to position [51, 0]
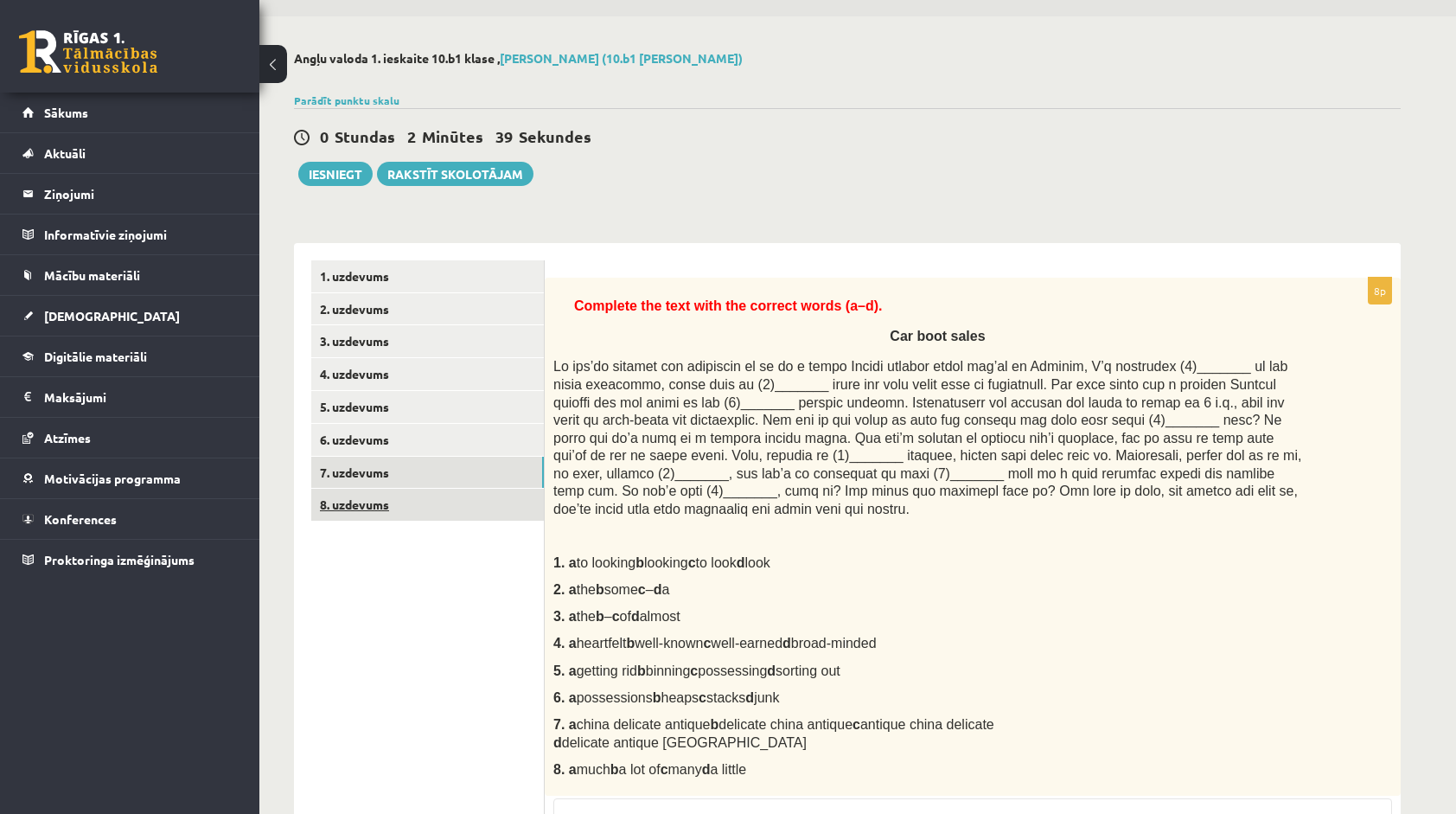
click at [379, 510] on link "8. uzdevums" at bounding box center [427, 504] width 232 height 32
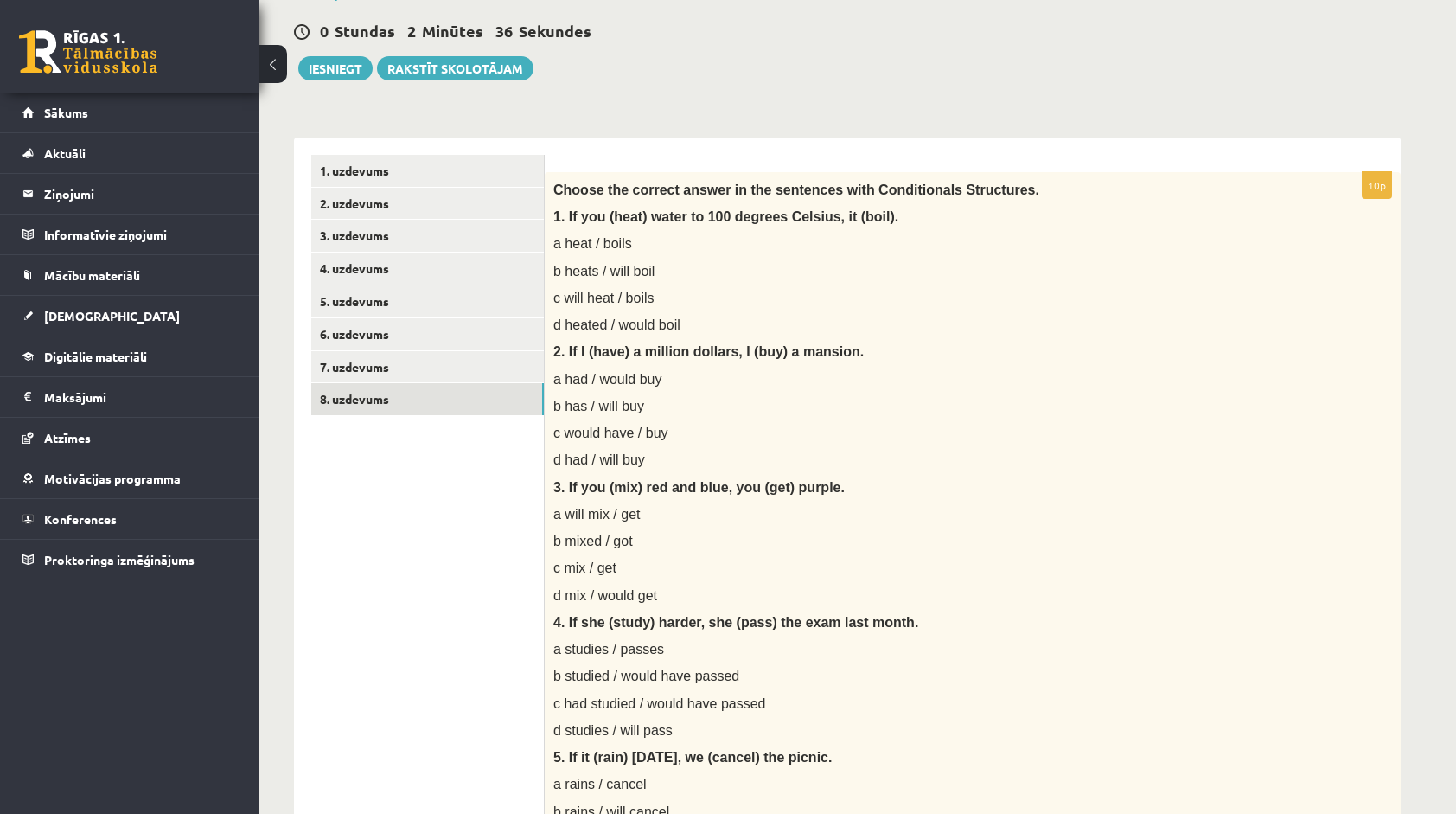
scroll to position [0, 0]
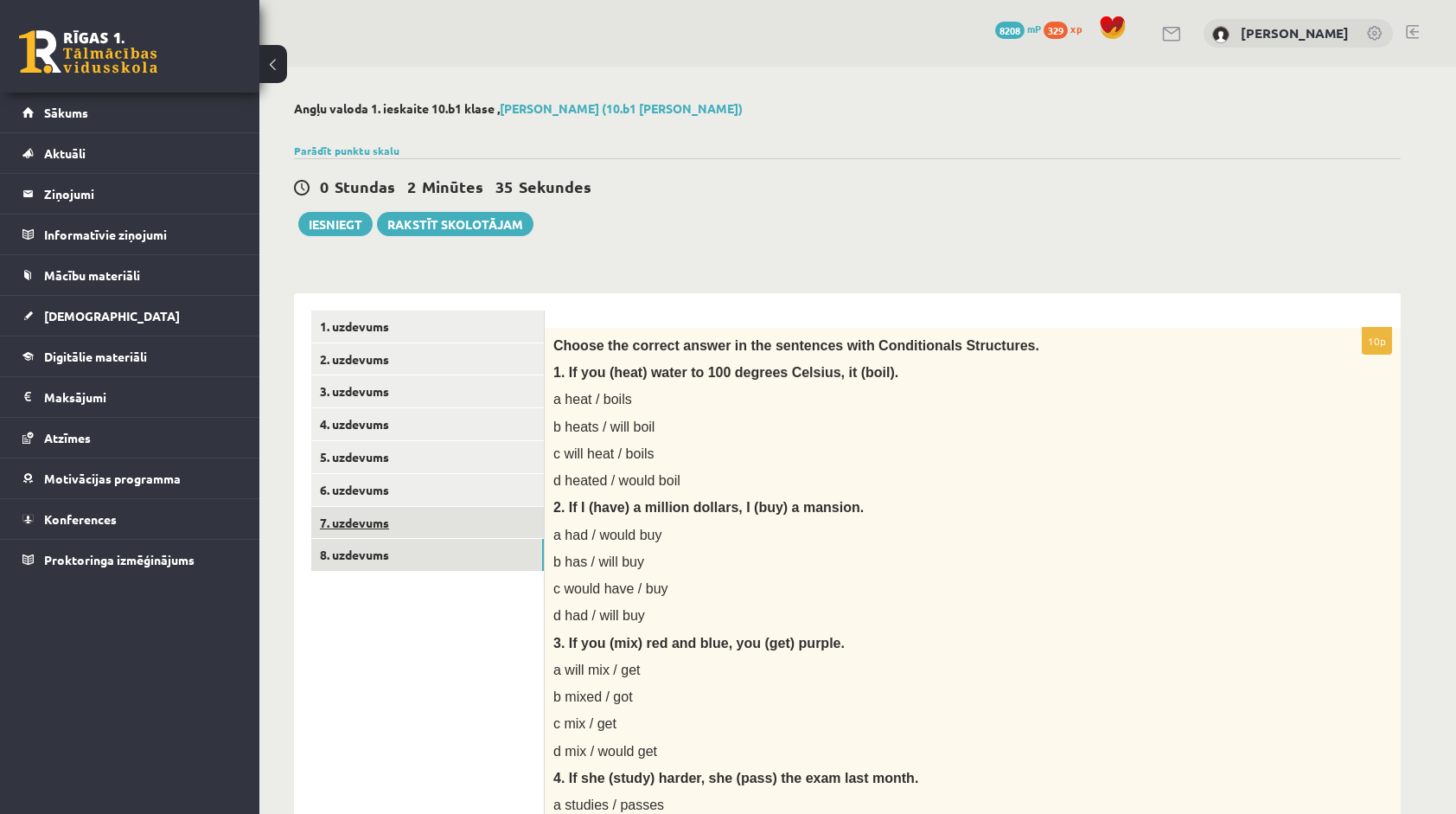
click at [521, 511] on link "7. uzdevums" at bounding box center [427, 522] width 232 height 32
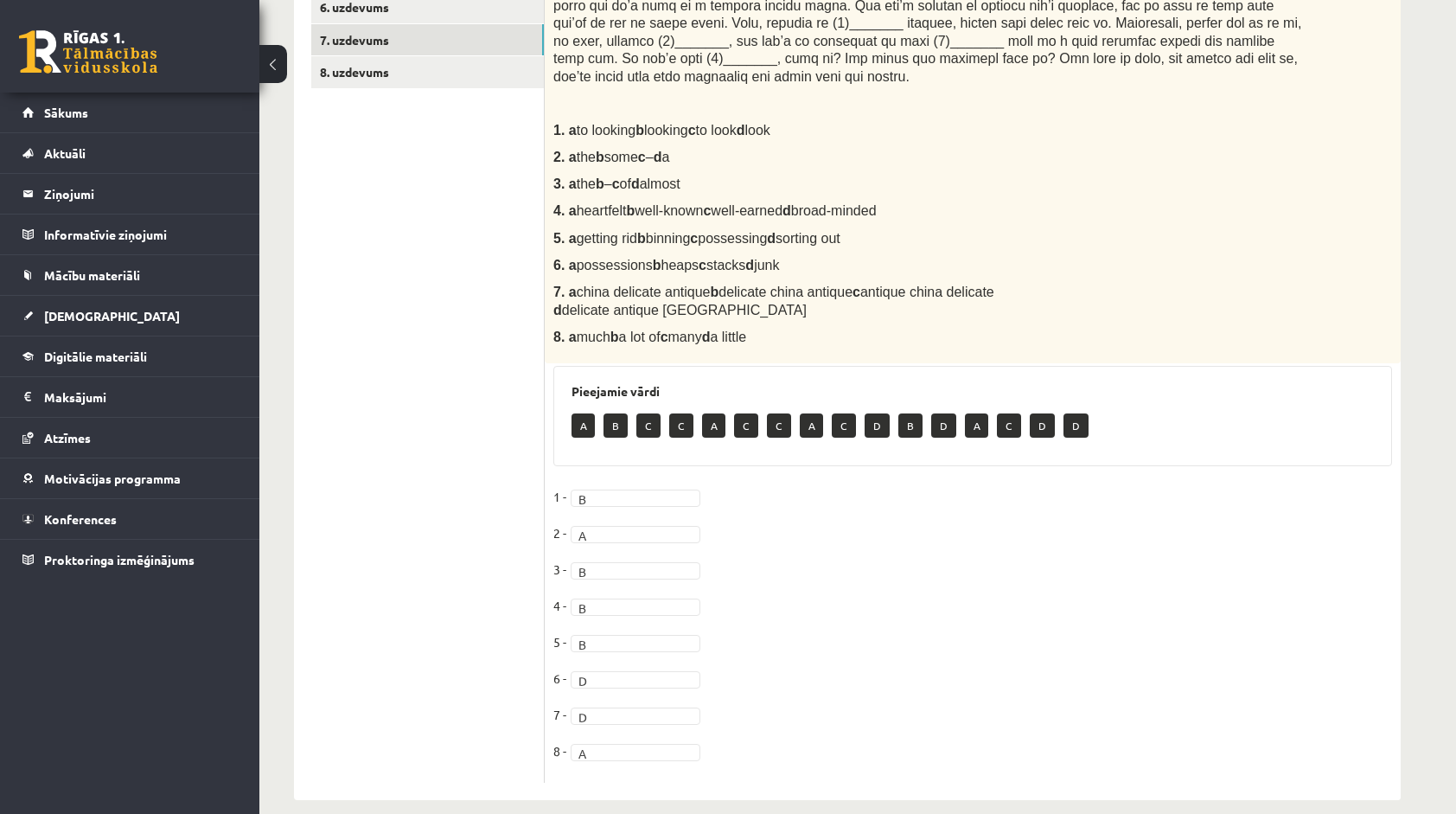
scroll to position [51, 0]
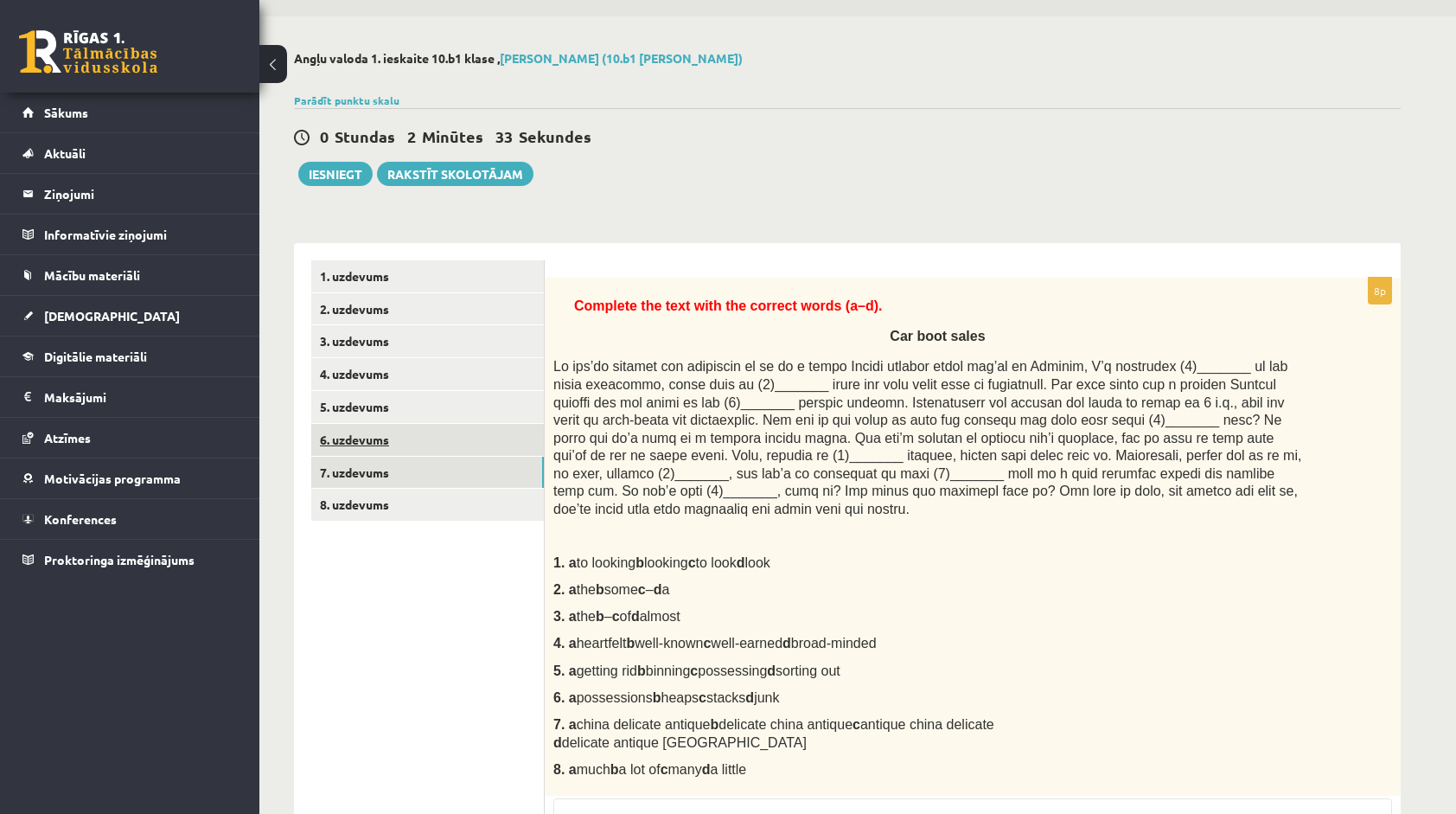
click at [503, 433] on link "6. uzdevums" at bounding box center [427, 439] width 232 height 32
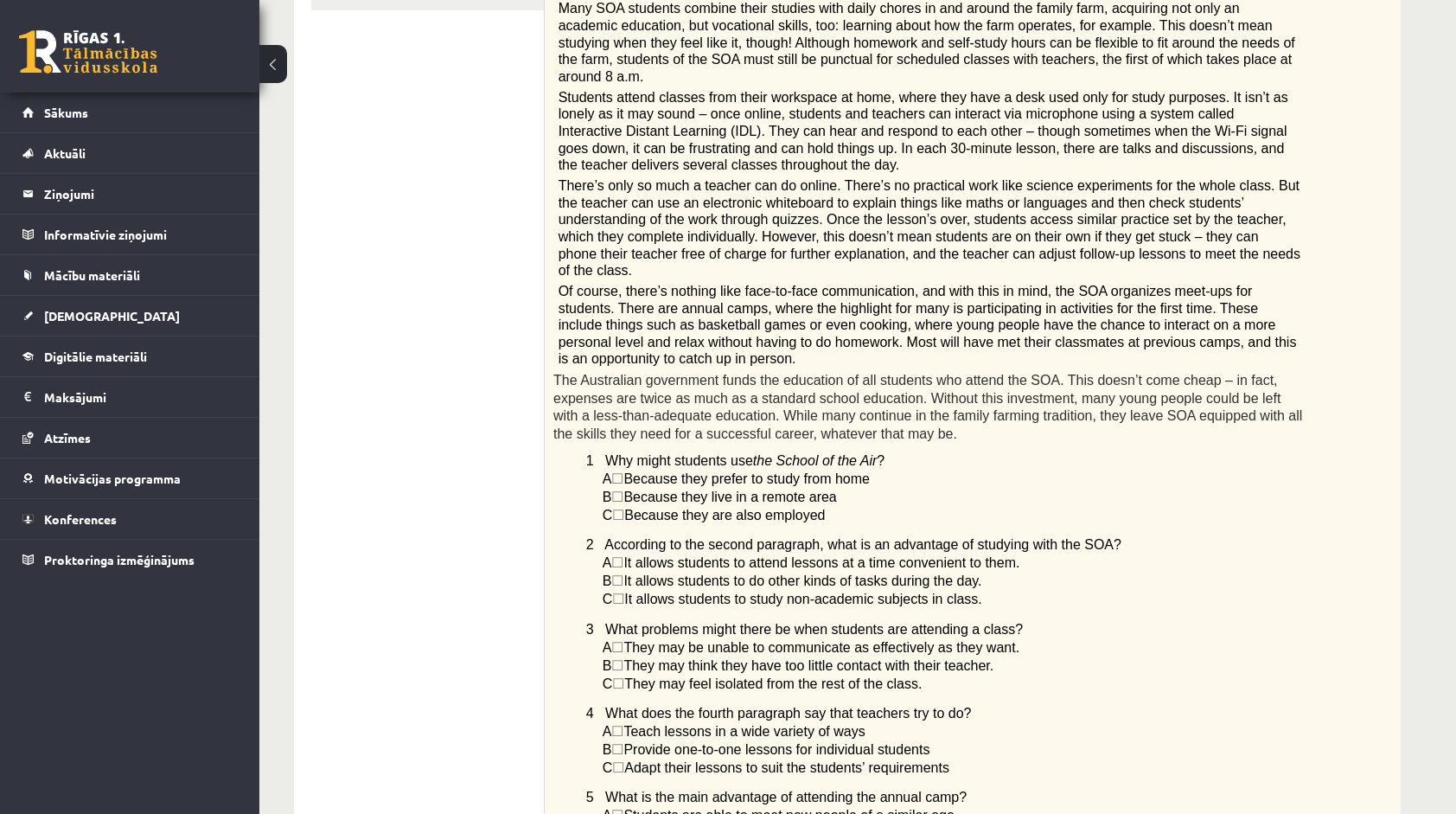
scroll to position [326, 0]
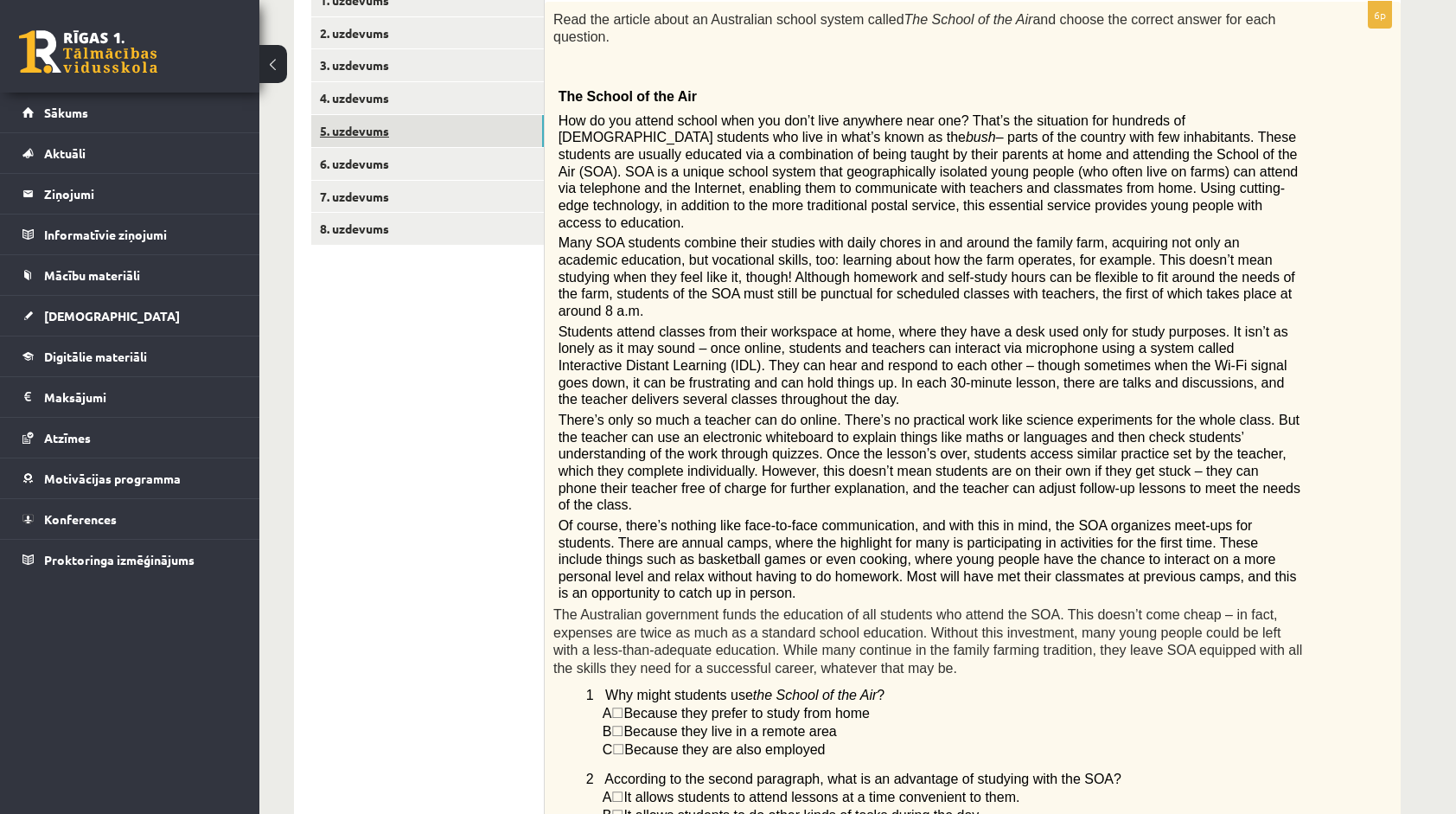
click at [461, 123] on link "5. uzdevums" at bounding box center [427, 130] width 232 height 32
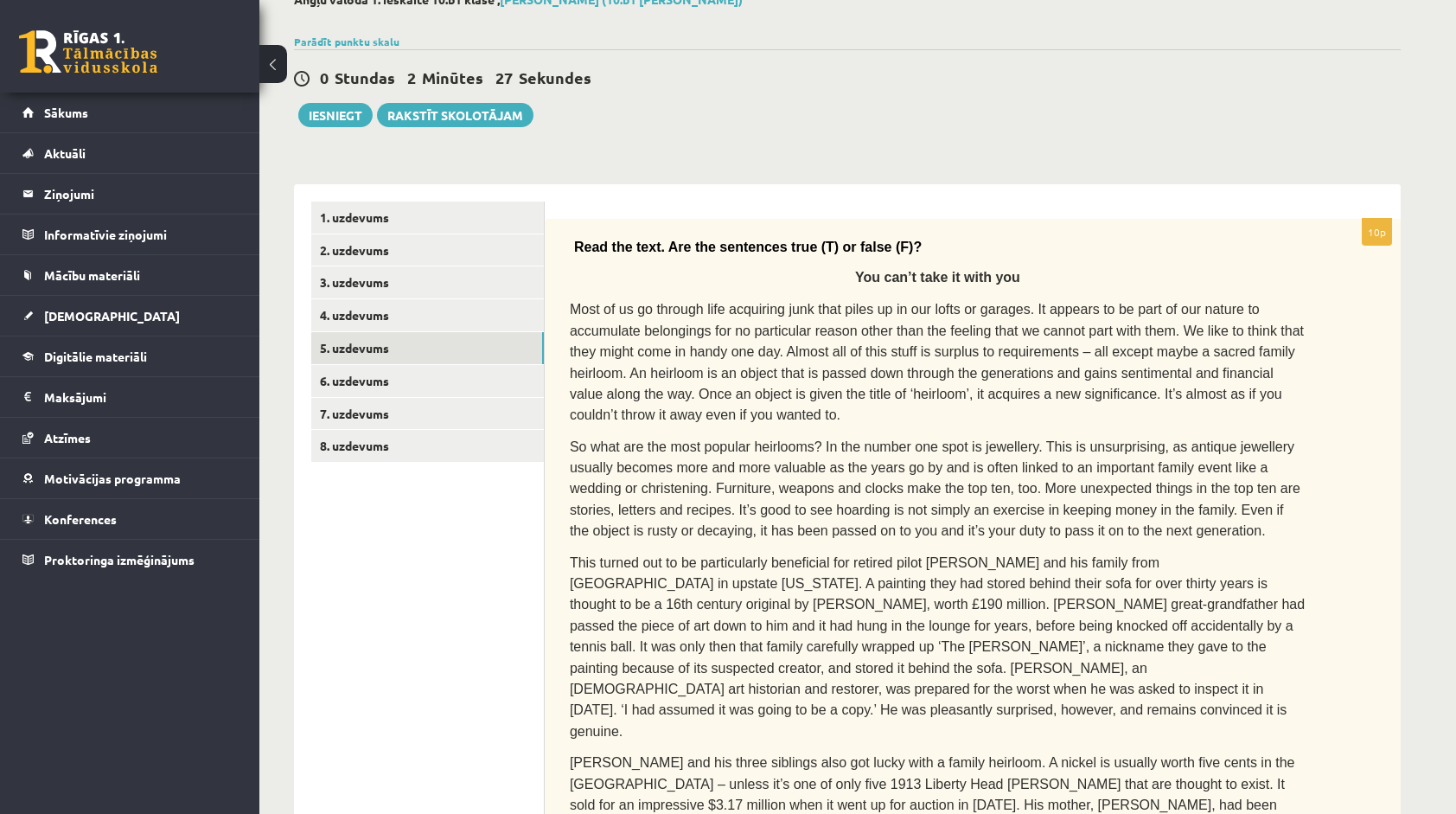
scroll to position [109, 0]
click at [458, 323] on link "4. uzdevums" at bounding box center [427, 315] width 232 height 32
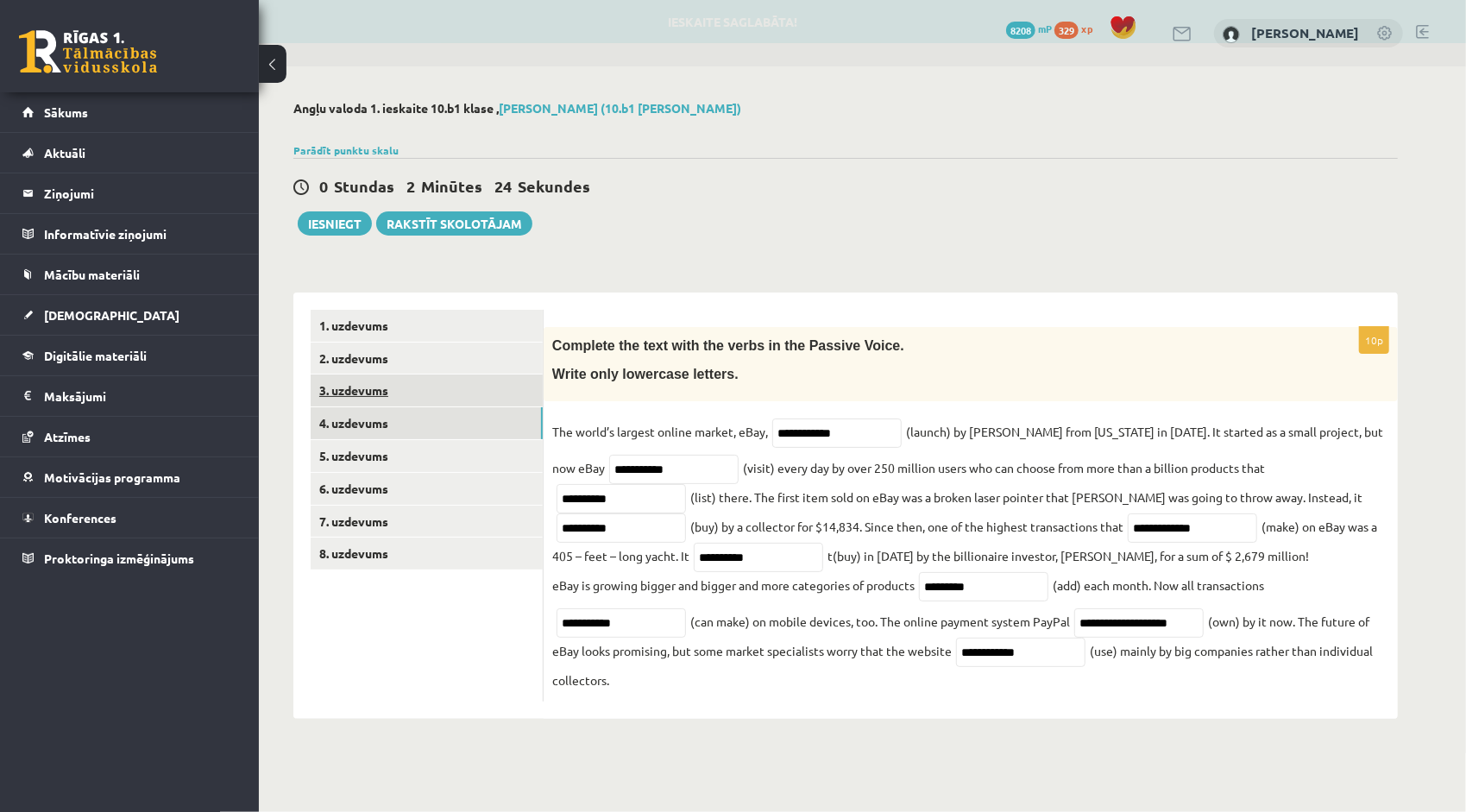
click at [442, 384] on link "3. uzdevums" at bounding box center [426, 390] width 232 height 32
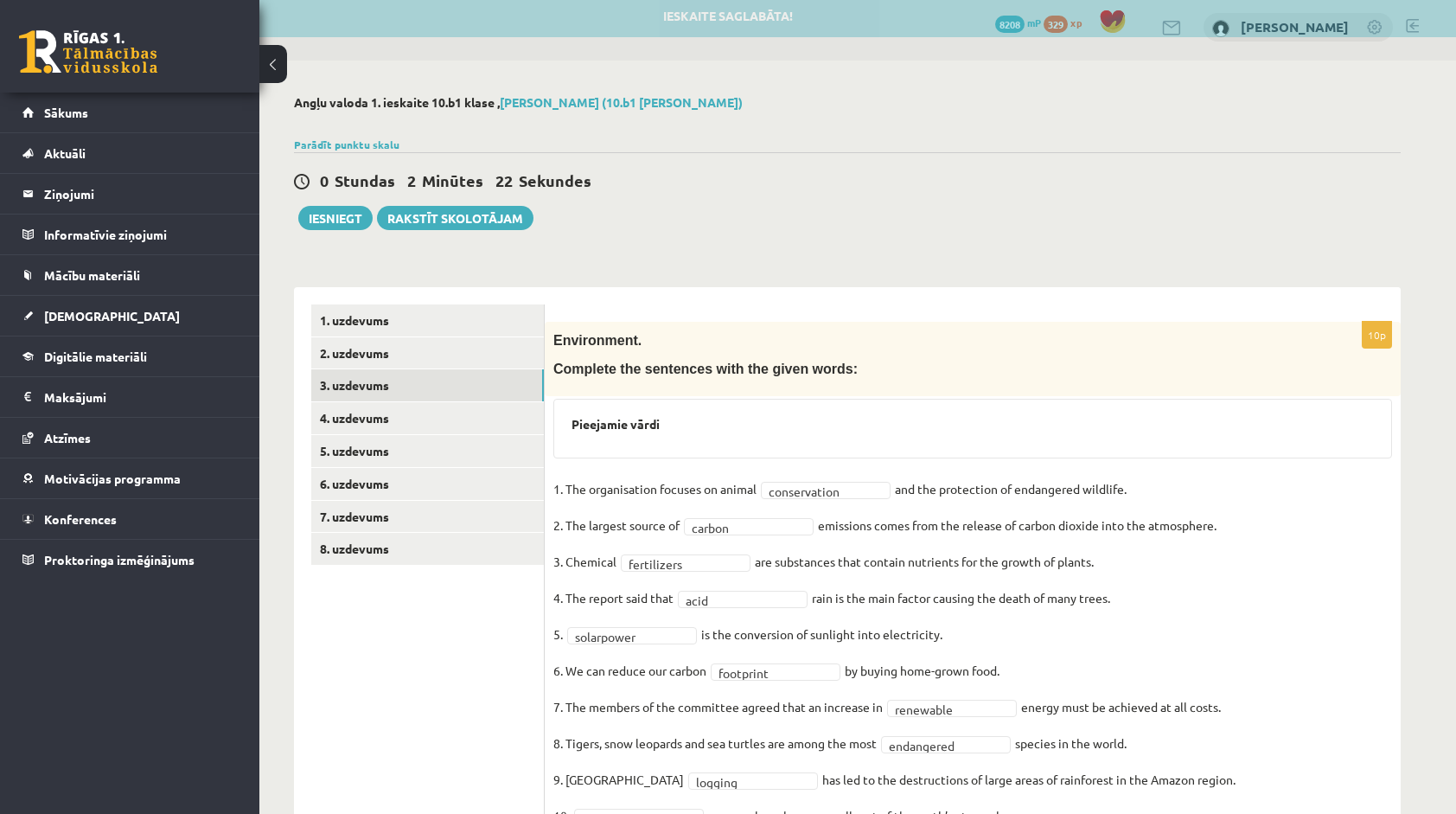
scroll to position [4, 0]
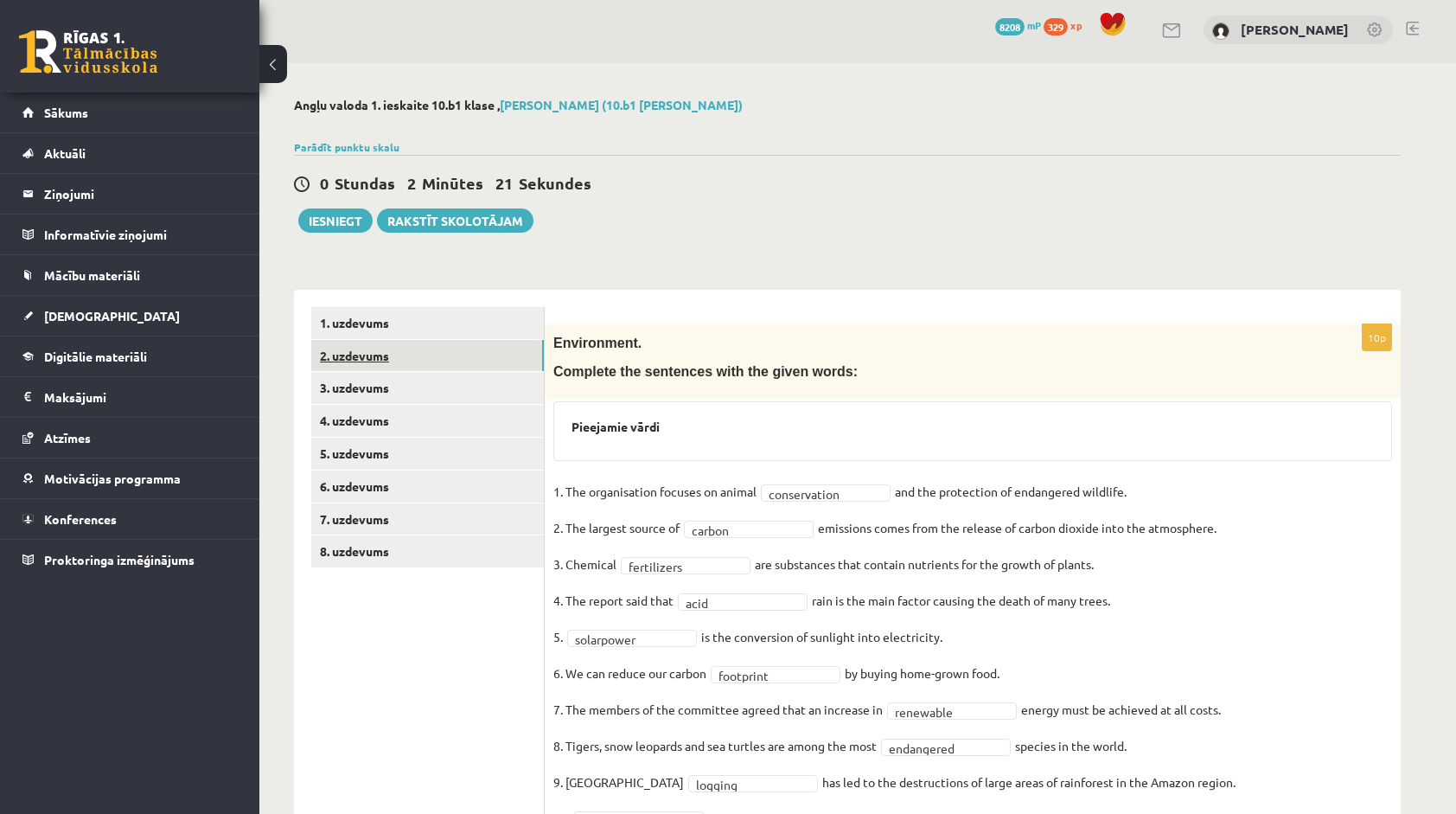
click at [474, 355] on link "2. uzdevums" at bounding box center [427, 356] width 232 height 32
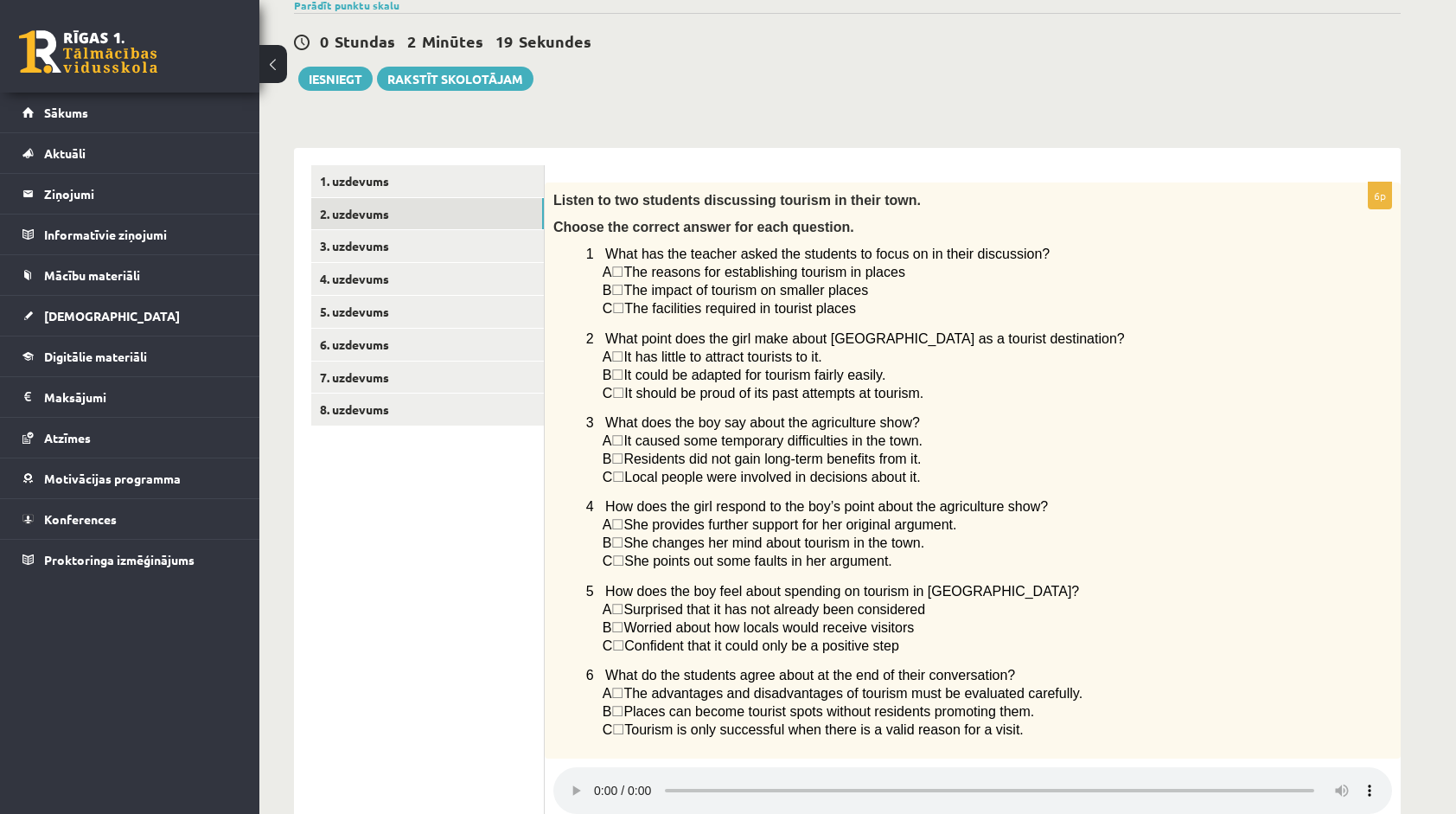
scroll to position [51, 0]
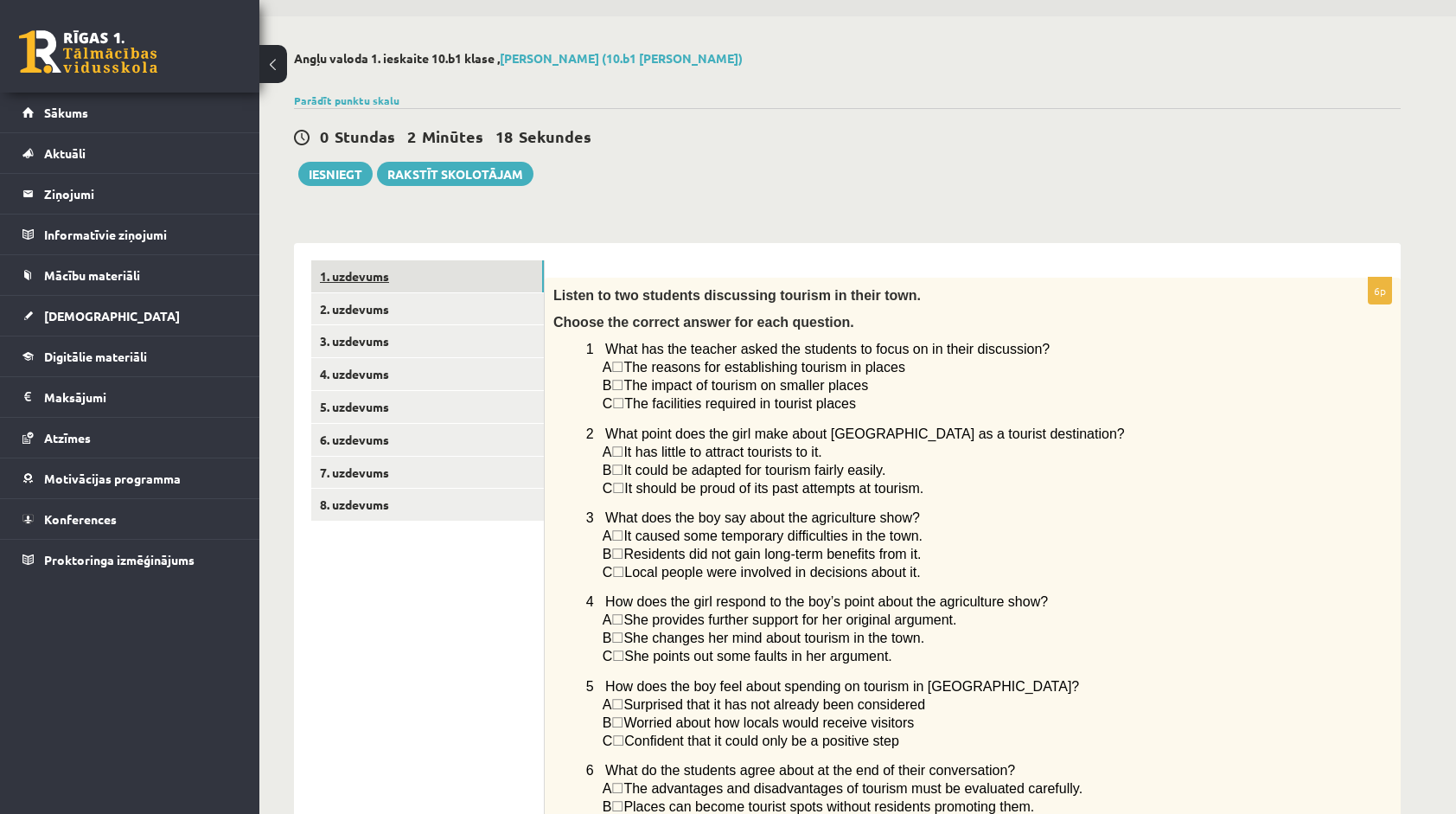
click at [374, 283] on link "1. uzdevums" at bounding box center [427, 276] width 232 height 32
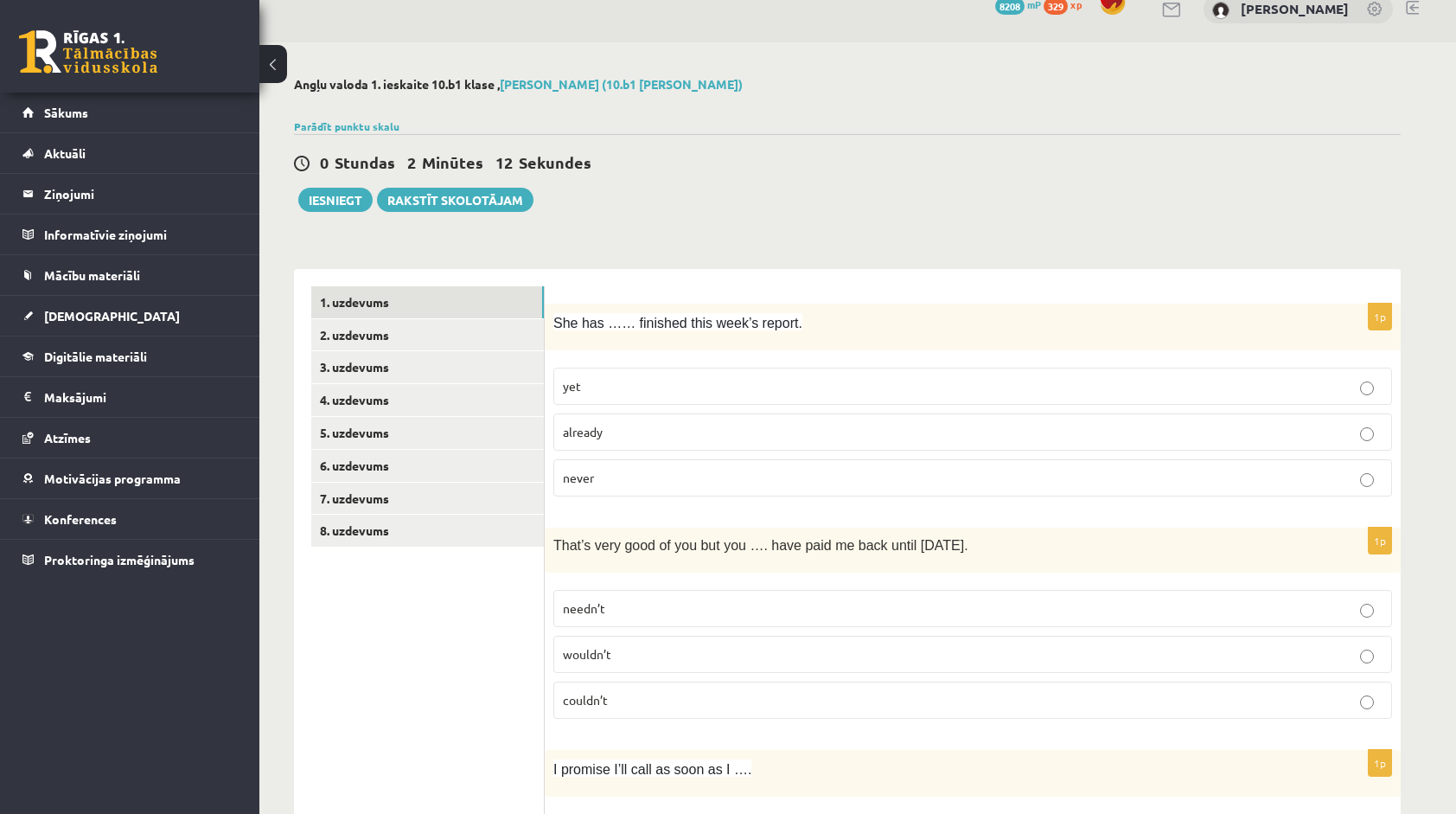
scroll to position [0, 0]
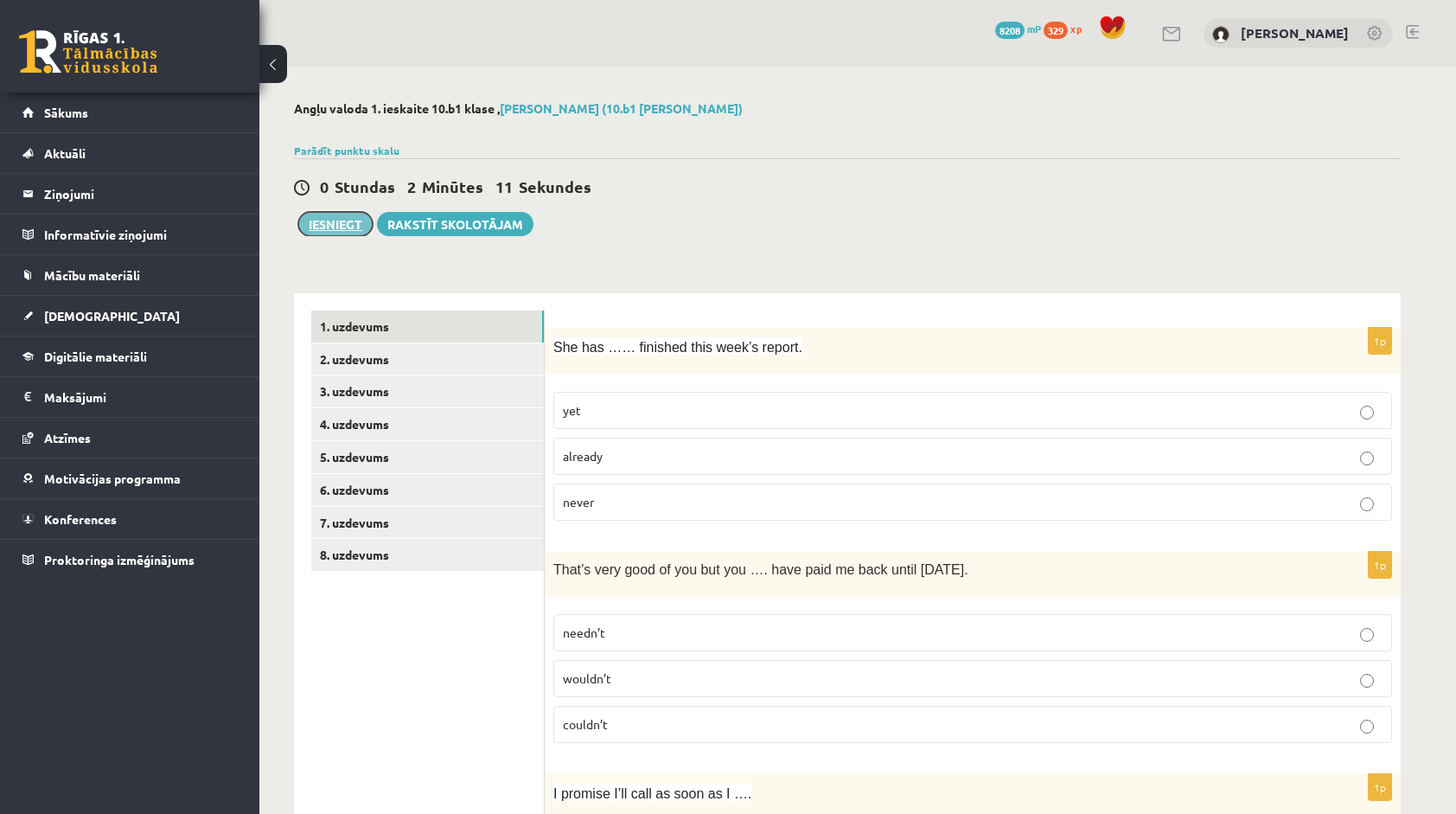
click at [346, 220] on button "Iesniegt" at bounding box center [335, 224] width 74 height 24
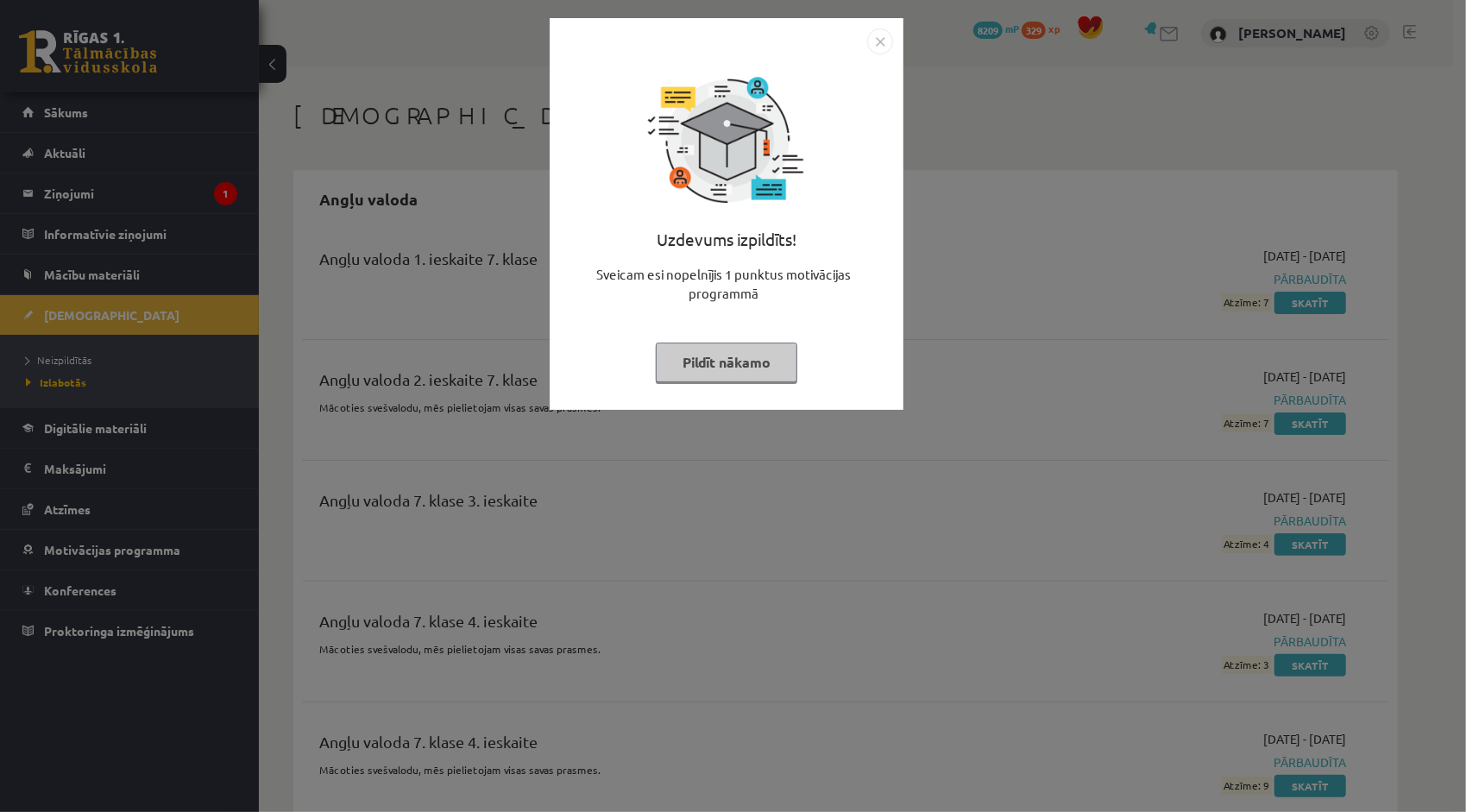
click at [877, 45] on img "Close" at bounding box center [880, 41] width 26 height 26
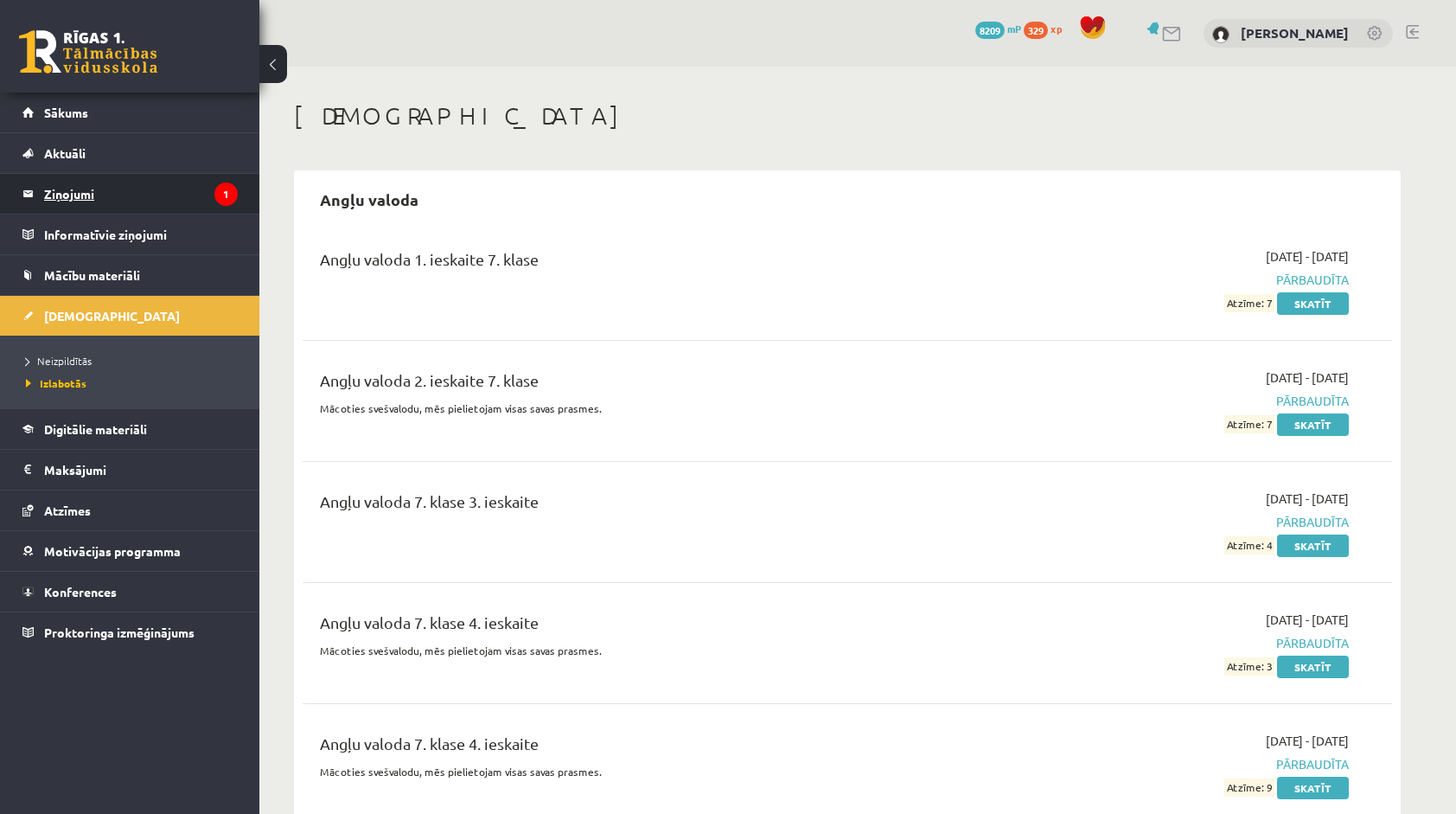
click at [193, 184] on legend "Ziņojumi 1" at bounding box center [141, 193] width 194 height 40
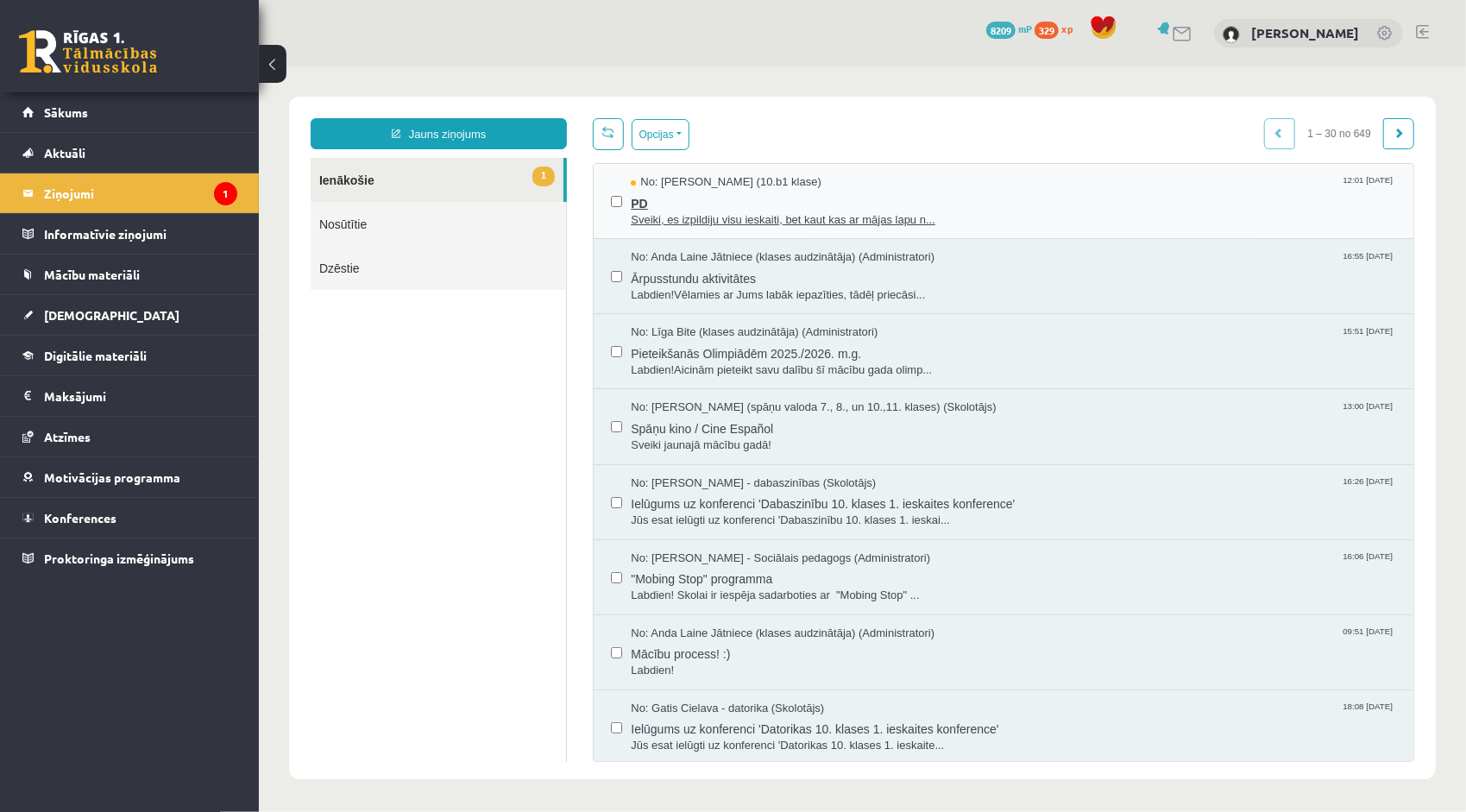
click at [662, 181] on span "No: Karloss Filips Filipsons (10.b1 klase)" at bounding box center [725, 181] width 191 height 16
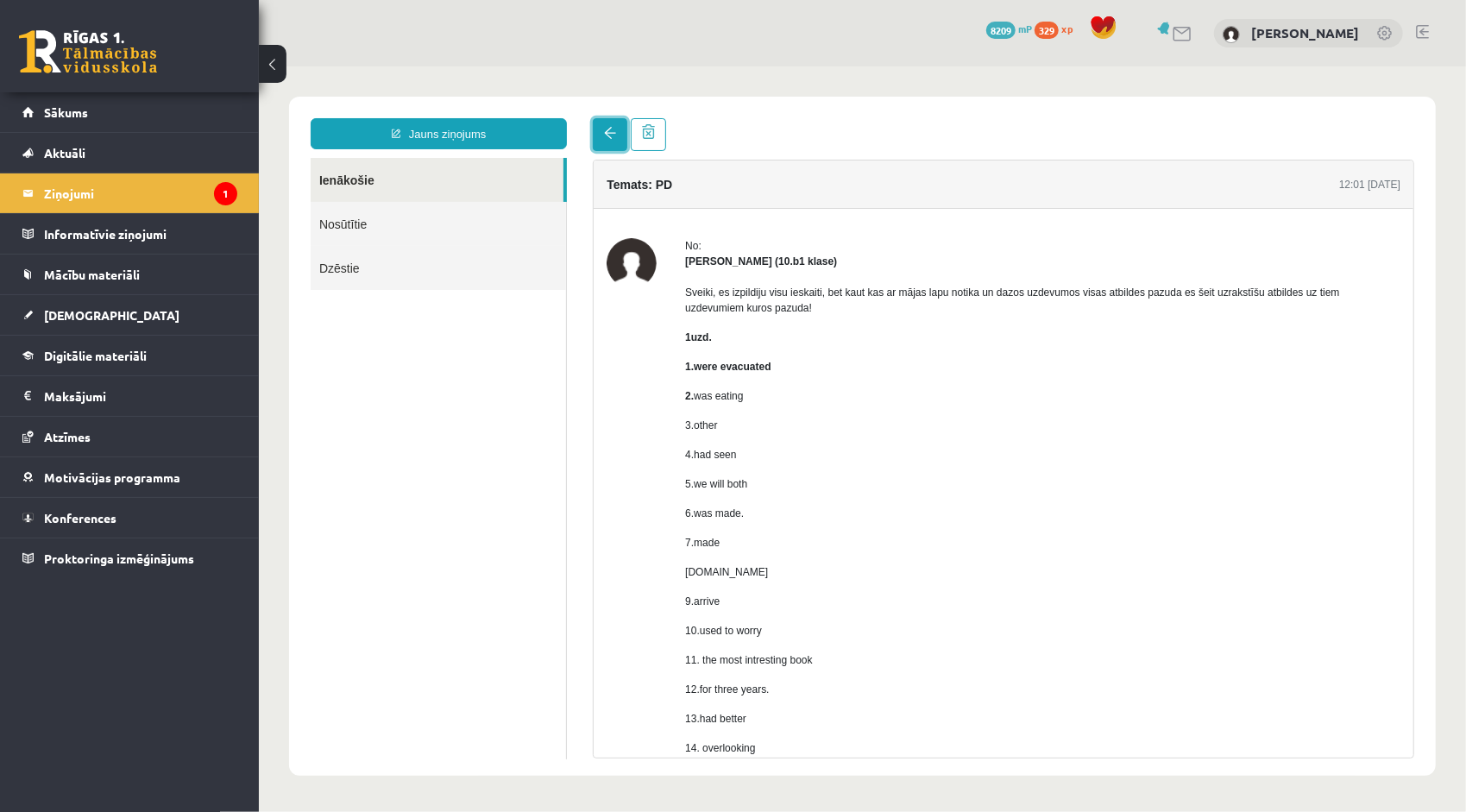
click at [614, 125] on link at bounding box center [610, 134] width 35 height 33
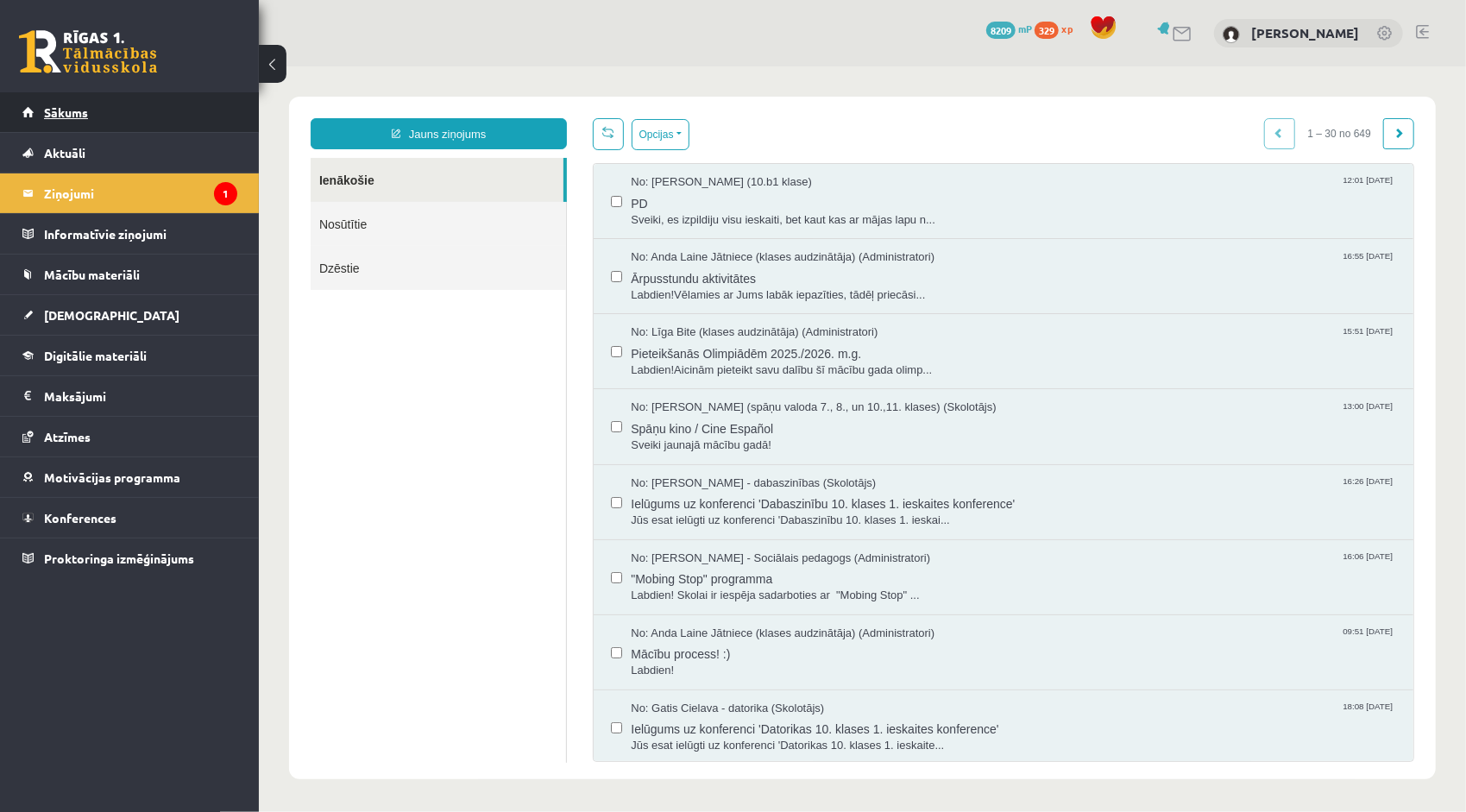
click at [207, 112] on link "Sākums" at bounding box center [129, 112] width 215 height 39
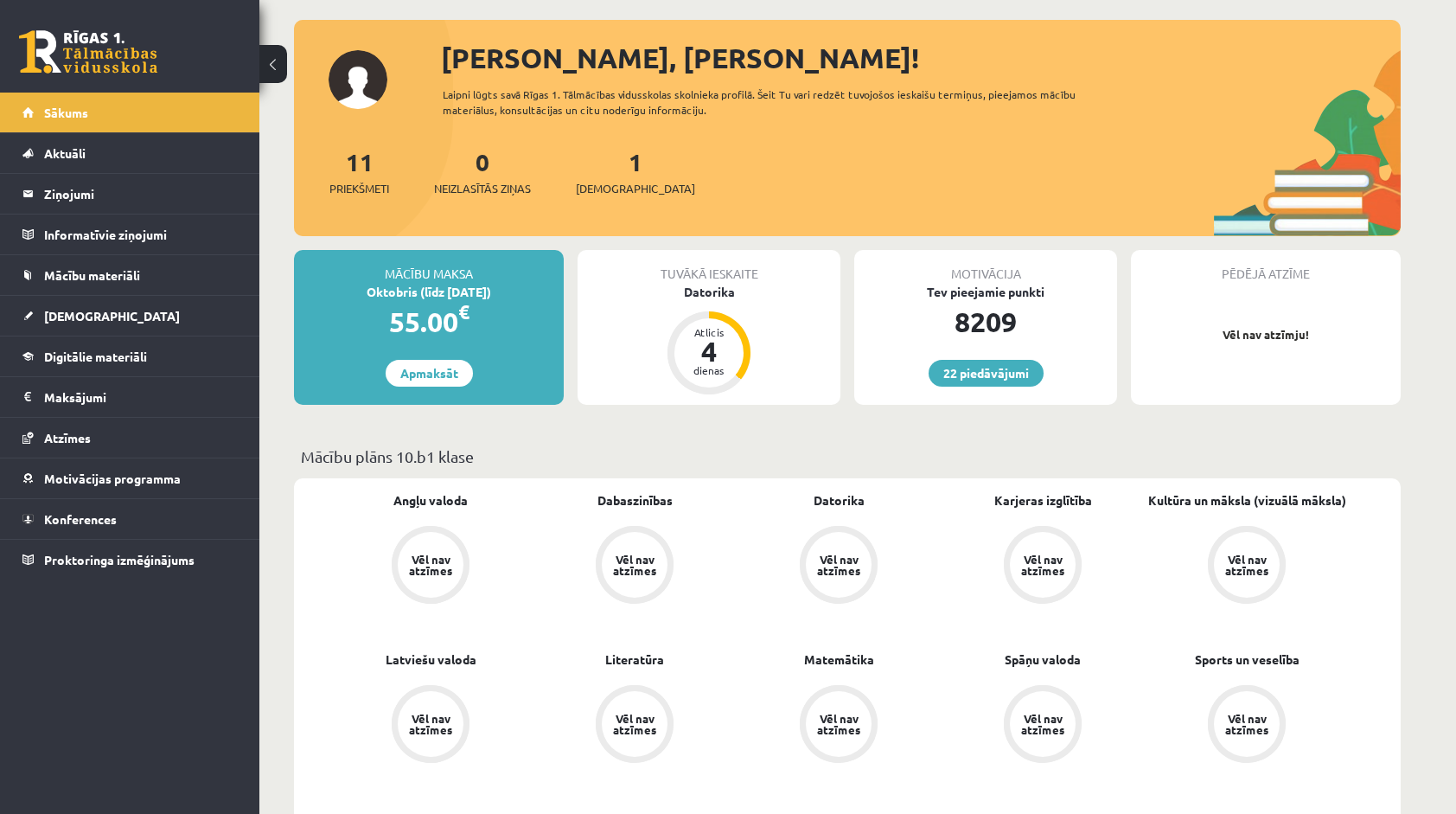
scroll to position [86, 0]
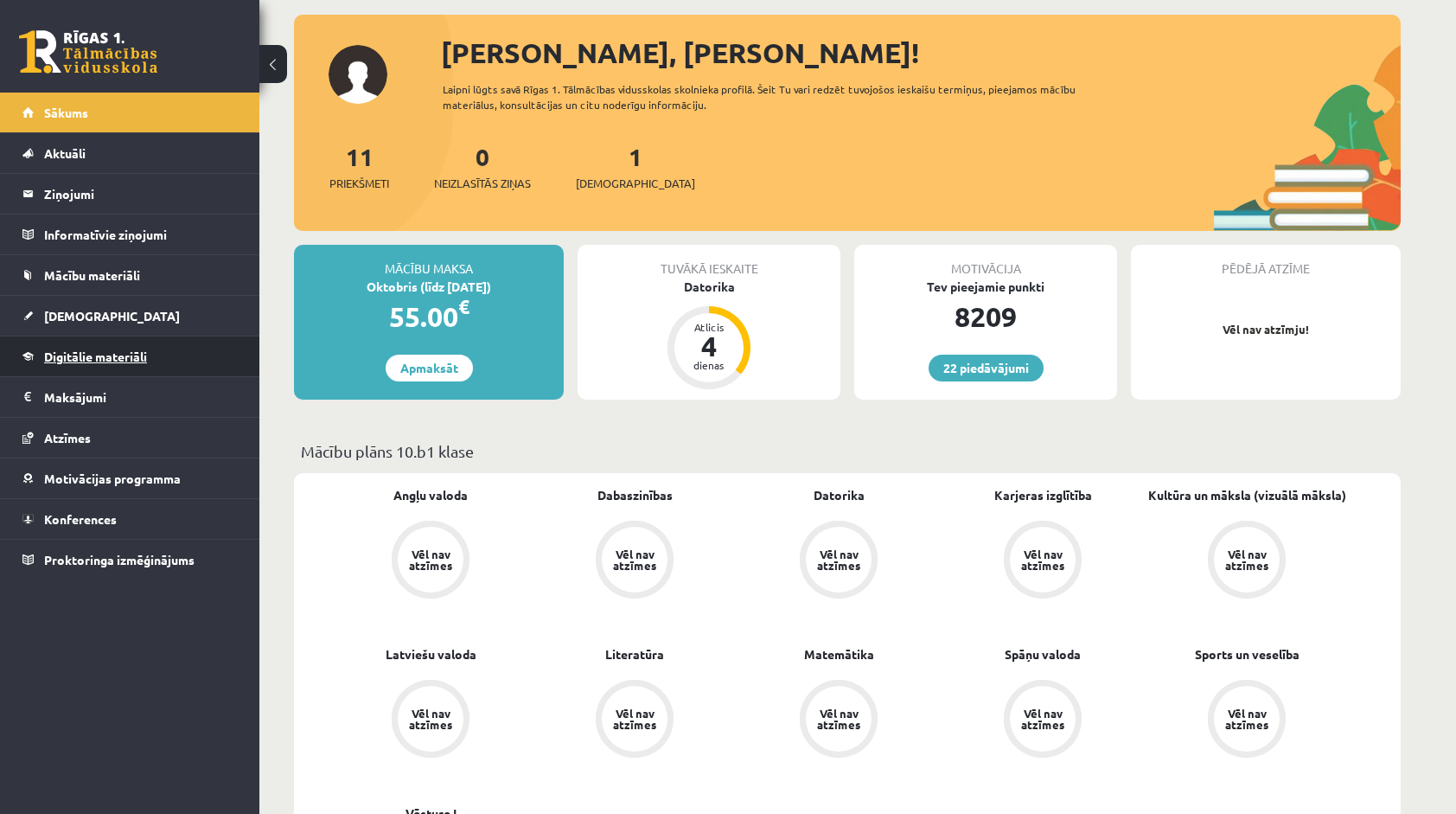
click at [80, 354] on span "Digitālie materiāli" at bounding box center [96, 356] width 103 height 16
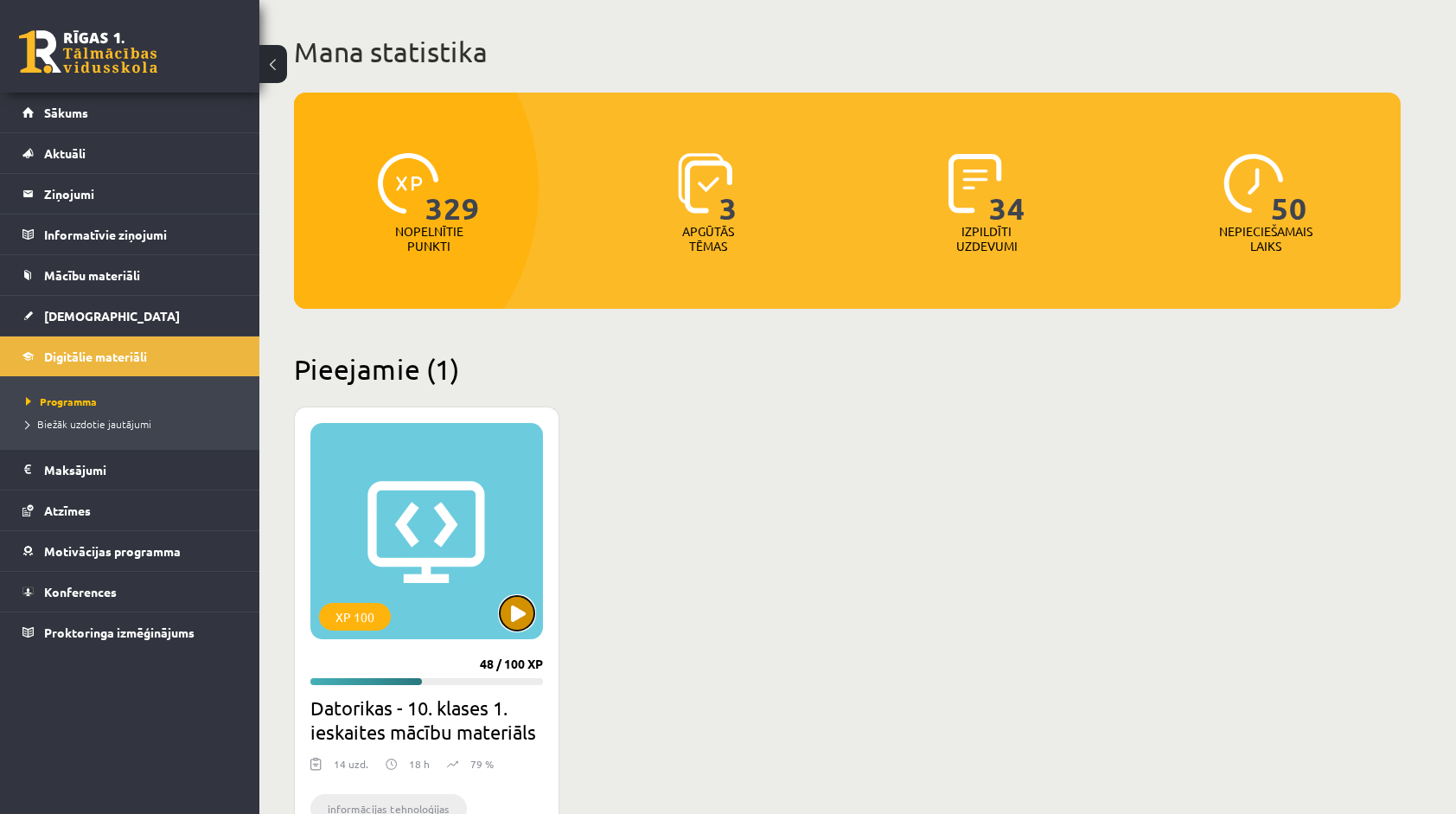
click at [502, 607] on button at bounding box center [517, 613] width 35 height 35
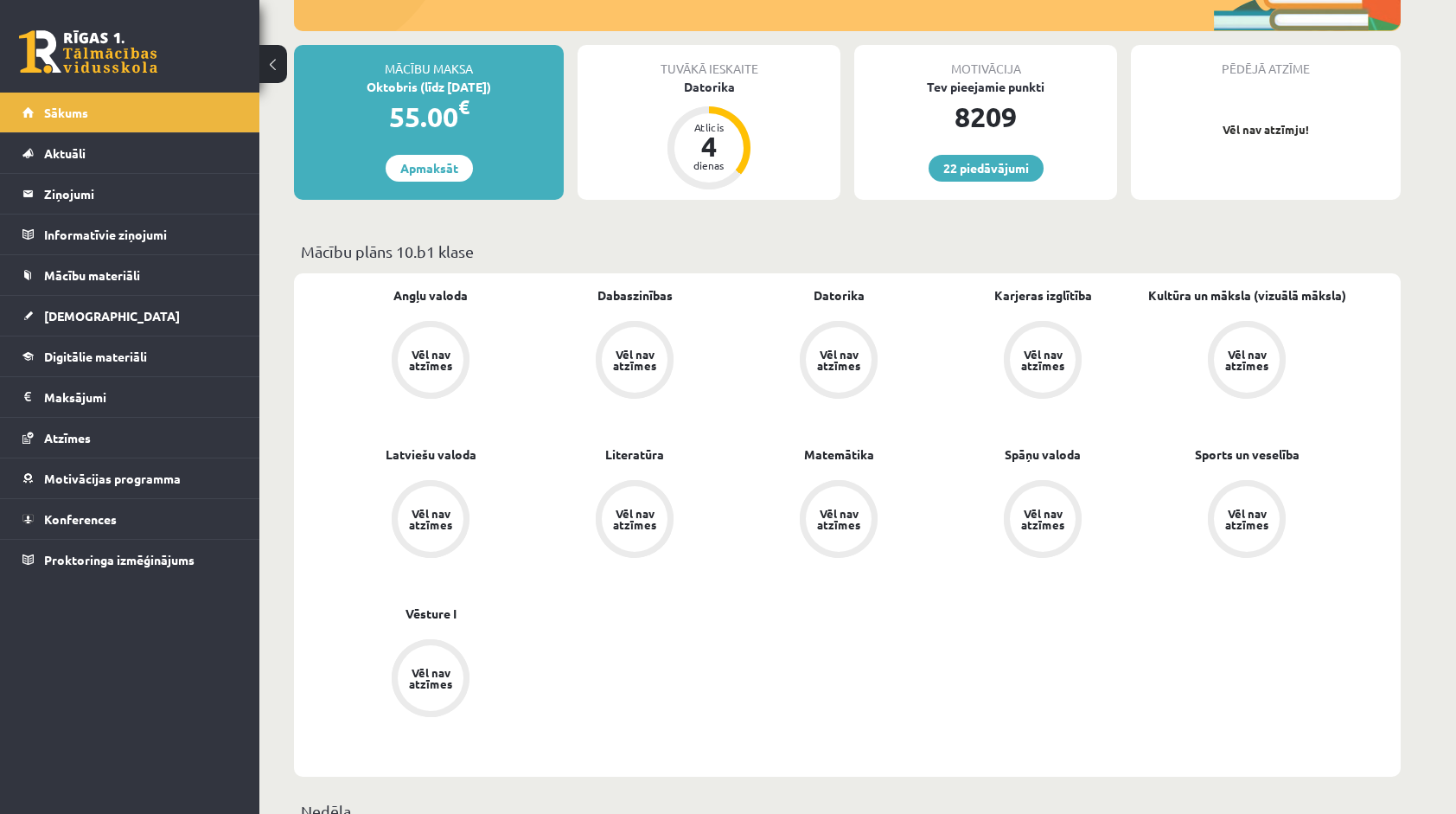
scroll to position [259, 0]
